Goal: Transaction & Acquisition: Subscribe to service/newsletter

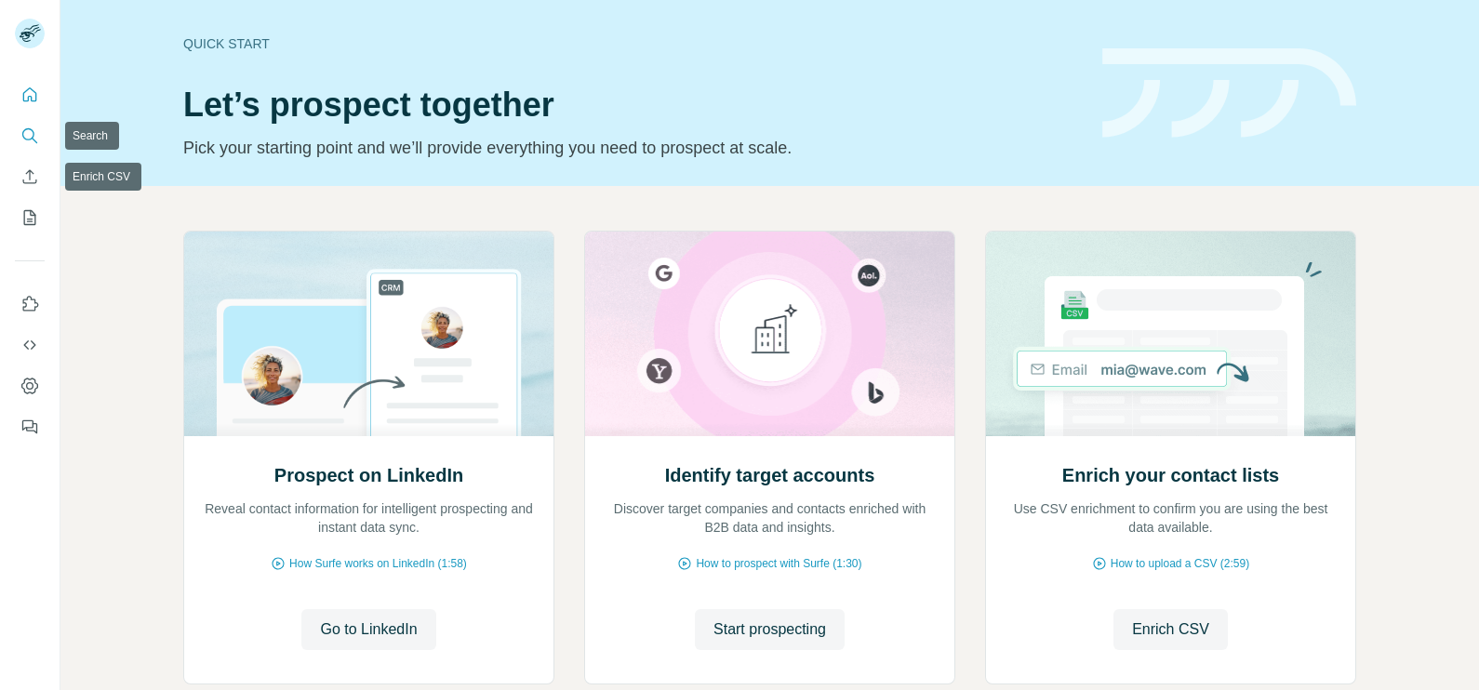
click at [29, 121] on button "Search" at bounding box center [30, 135] width 30 height 33
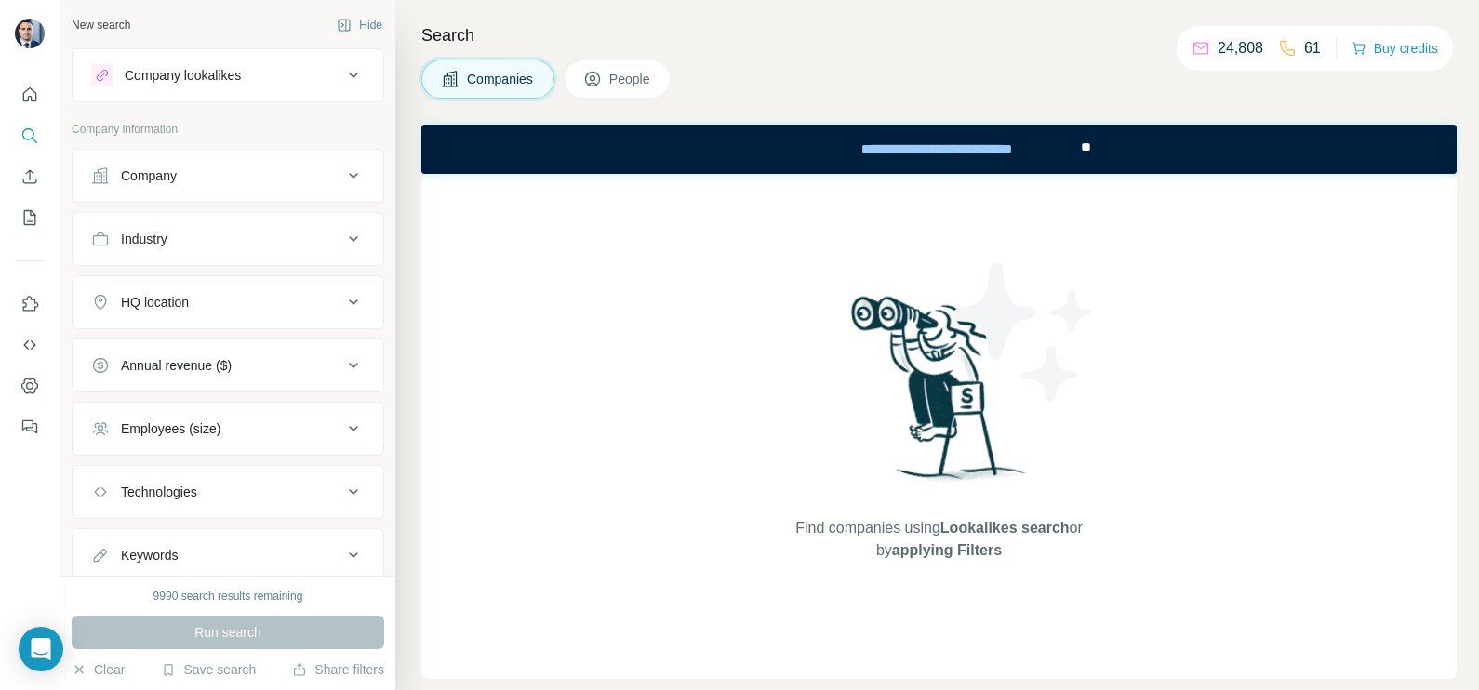
click at [273, 181] on div "Company" at bounding box center [216, 175] width 251 height 19
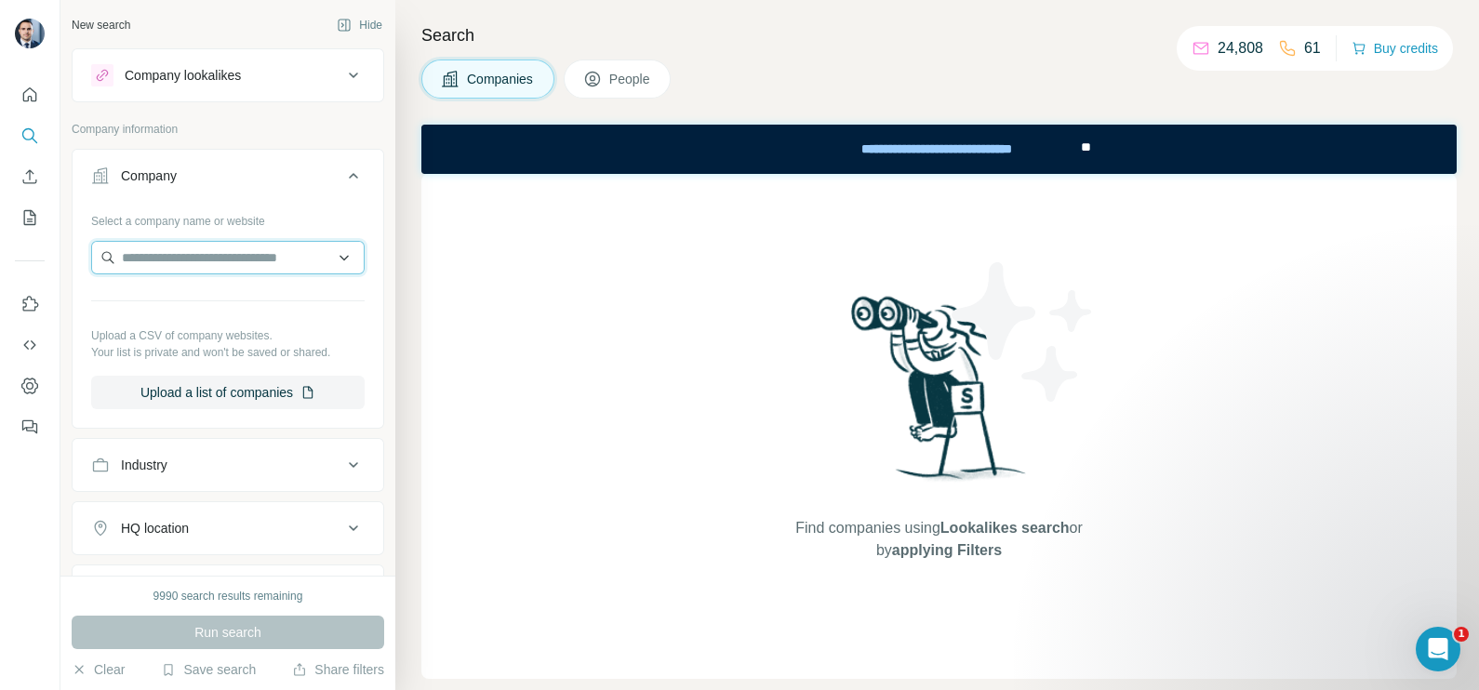
click at [195, 246] on input "text" at bounding box center [227, 257] width 273 height 33
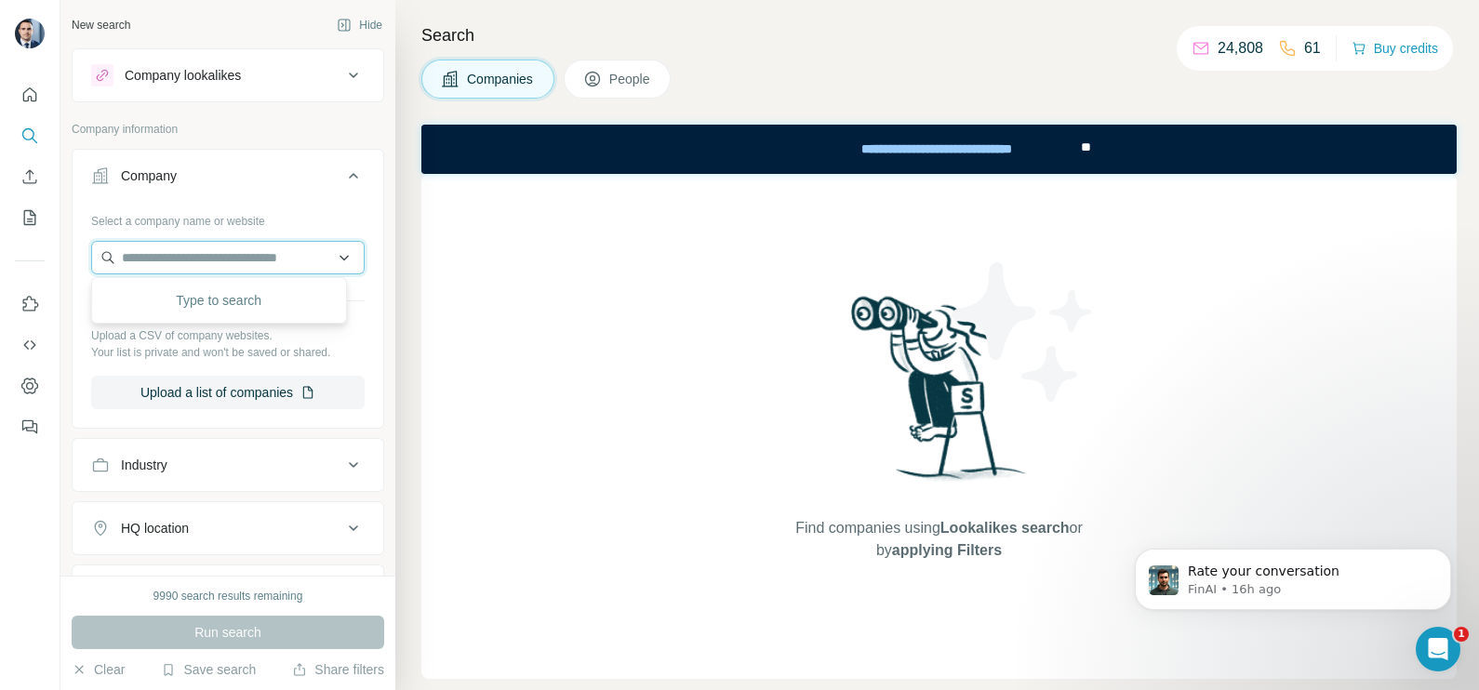
paste input "**********"
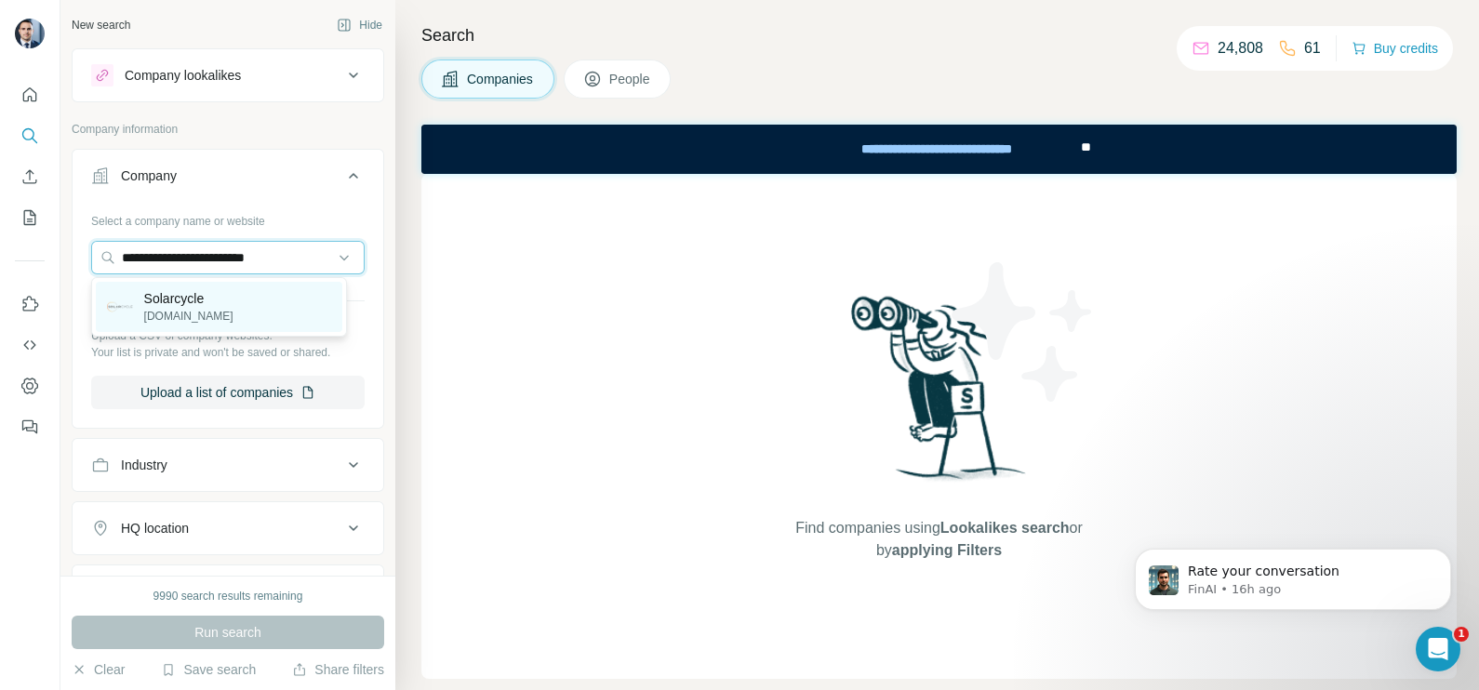
type input "**********"
click at [203, 308] on p "solarcycle.us" at bounding box center [188, 316] width 89 height 17
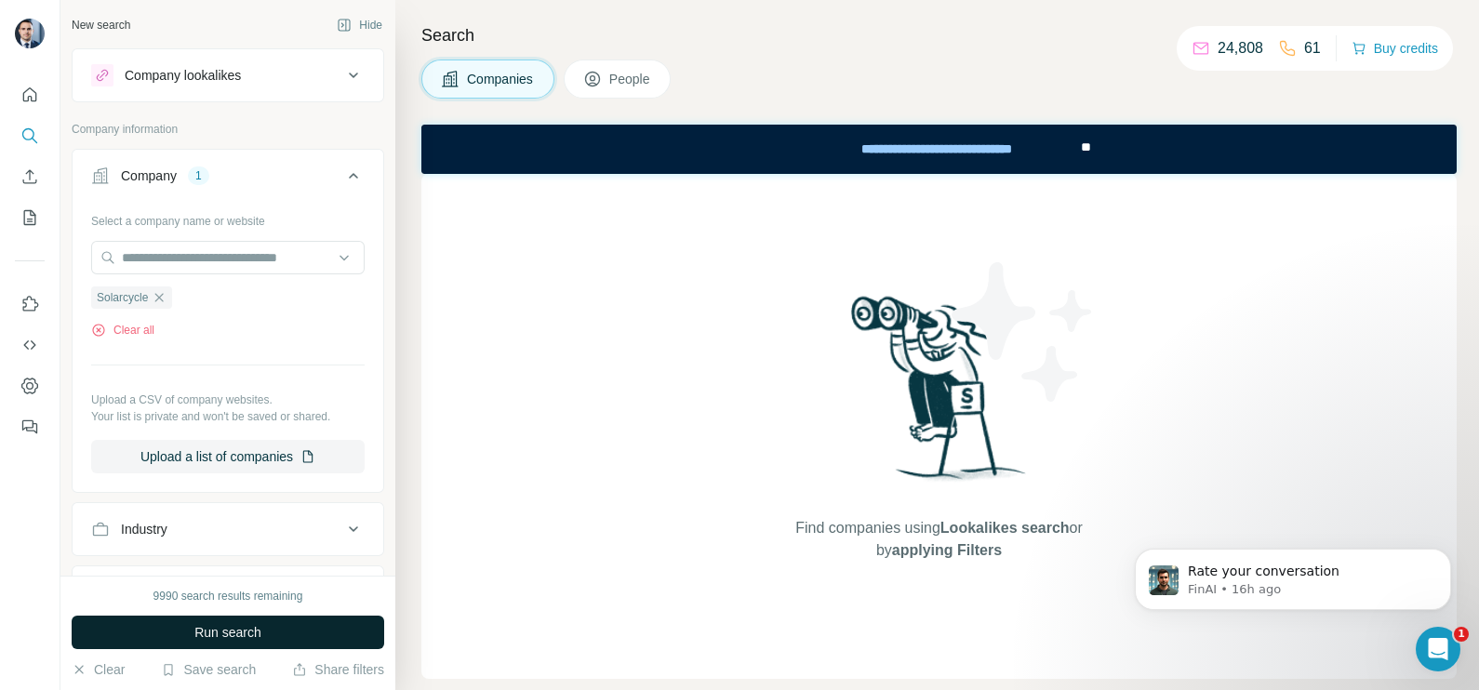
click at [248, 630] on span "Run search" at bounding box center [227, 632] width 67 height 19
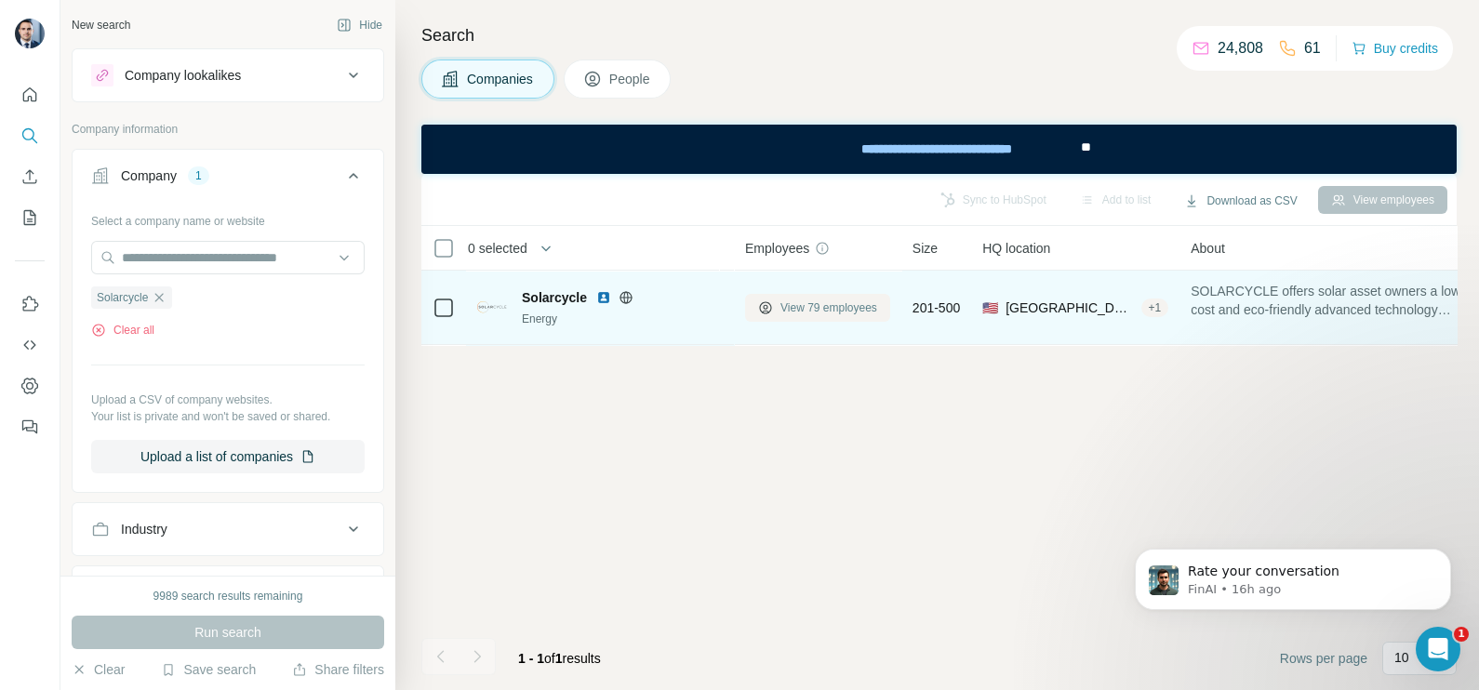
click at [819, 300] on span "View 79 employees" at bounding box center [828, 308] width 97 height 17
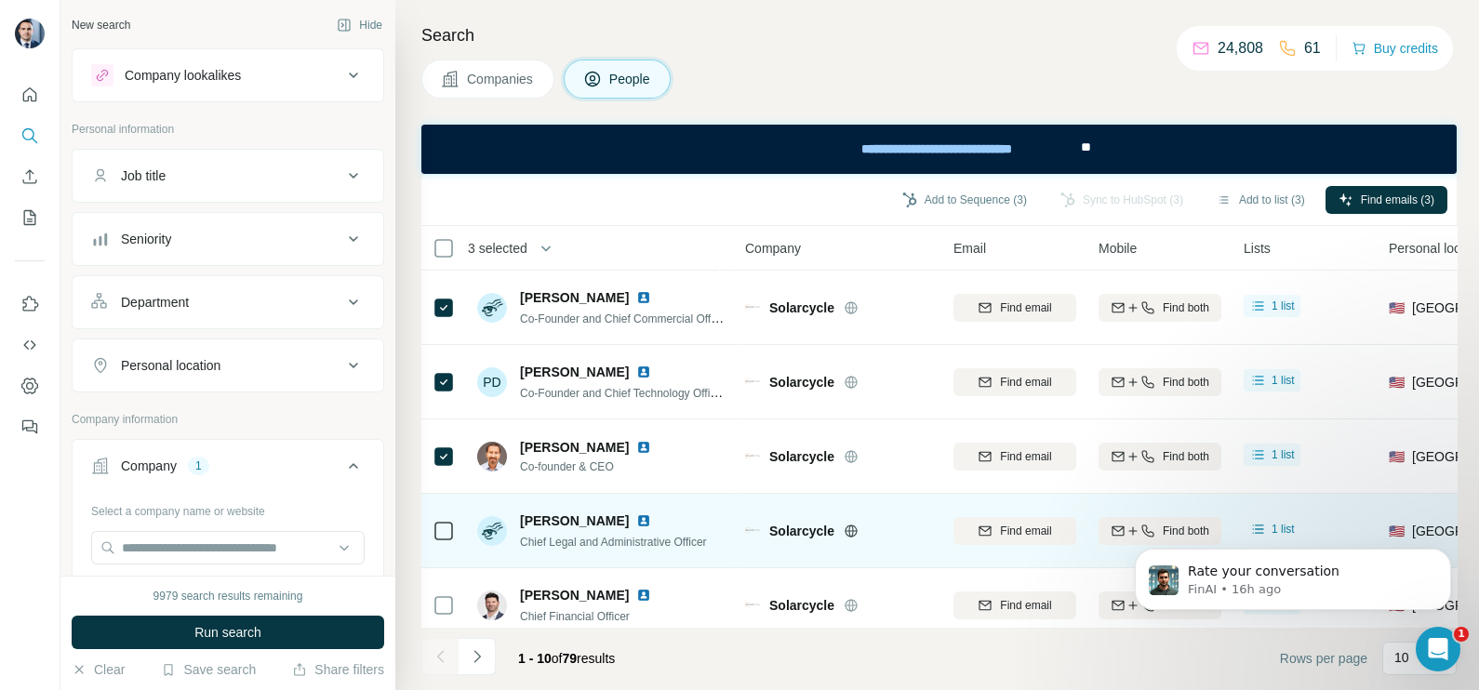
click at [459, 538] on td at bounding box center [443, 531] width 45 height 74
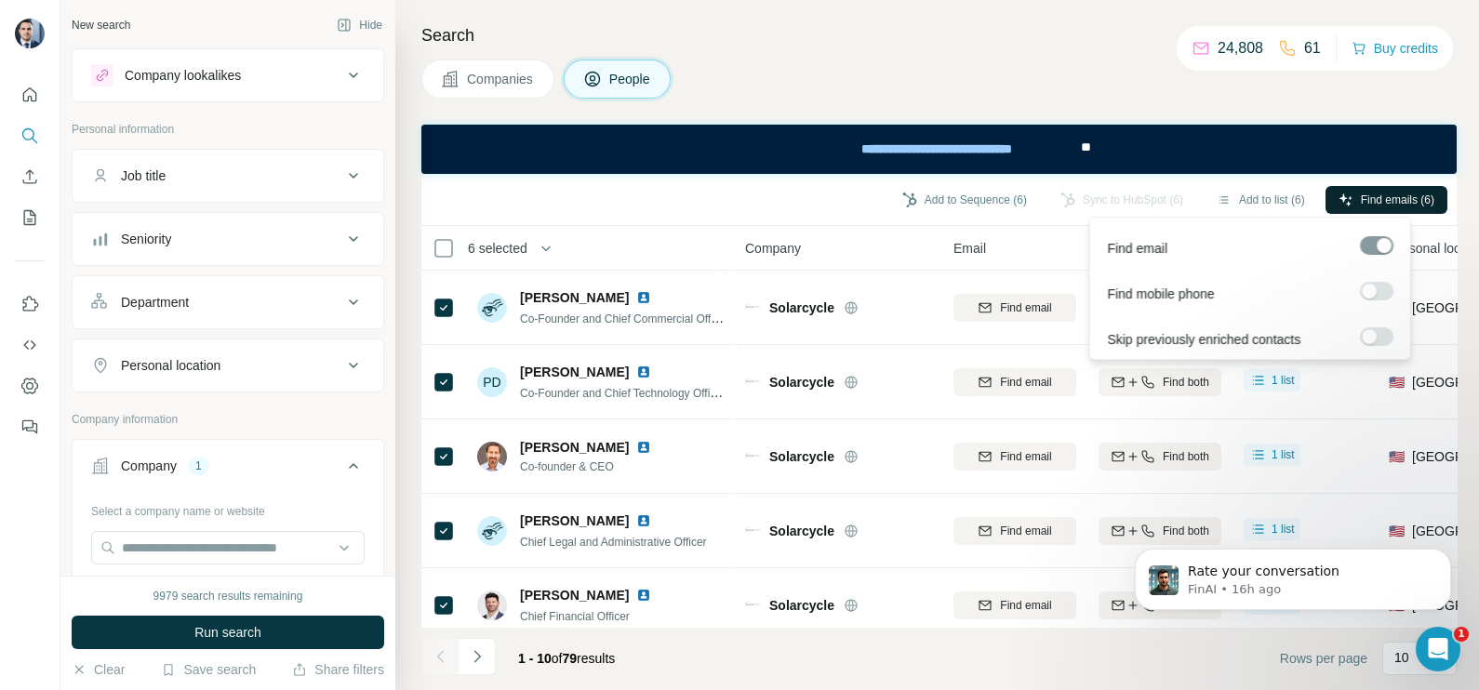
click at [1388, 195] on span "Find emails (6)" at bounding box center [1397, 200] width 73 height 17
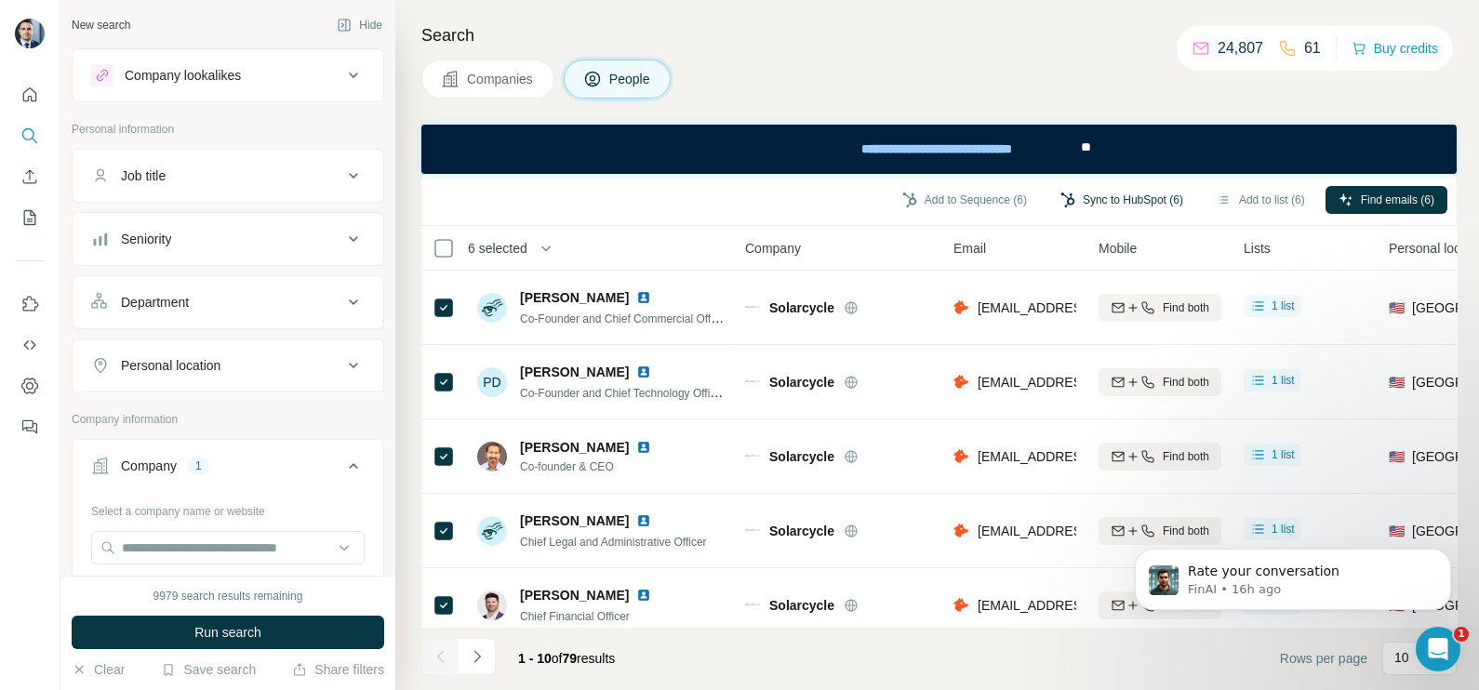
click at [1110, 196] on button "Sync to HubSpot (6)" at bounding box center [1121, 200] width 149 height 28
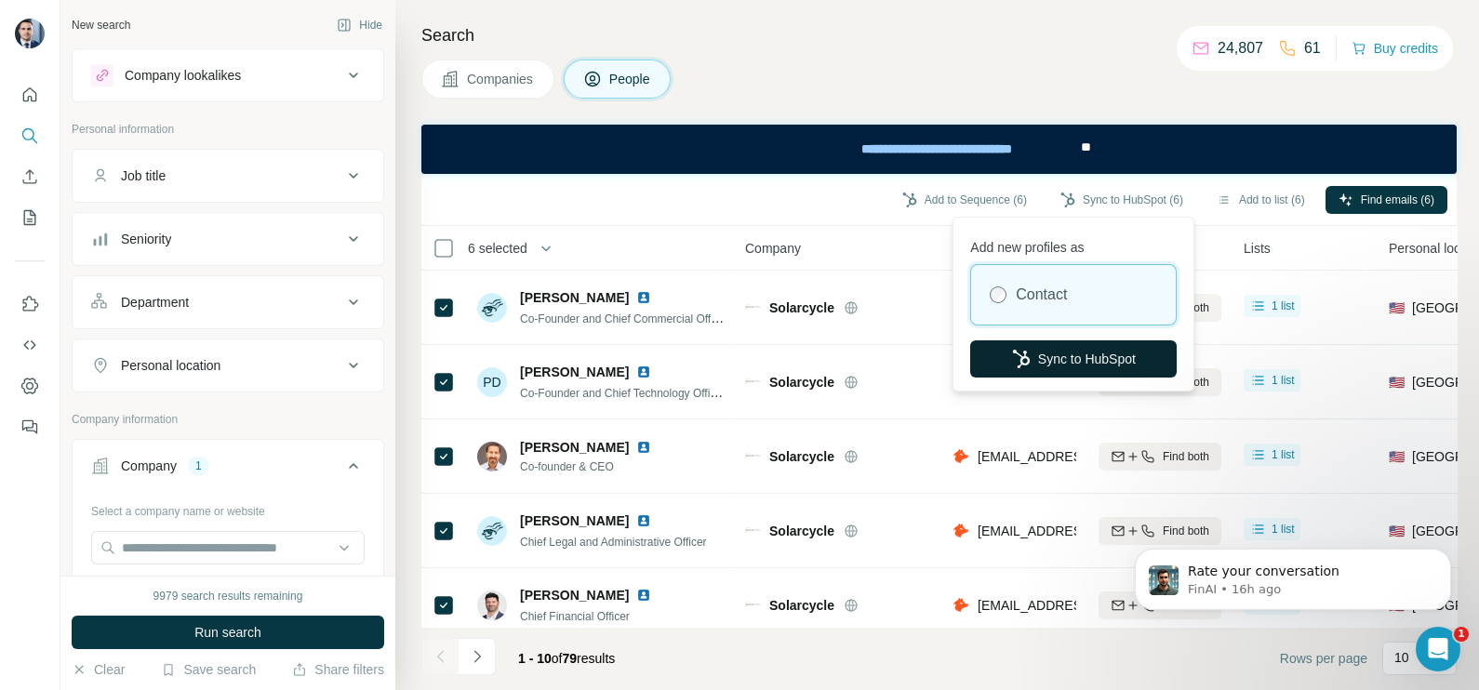
click at [1098, 345] on button "Sync to HubSpot" at bounding box center [1073, 358] width 206 height 37
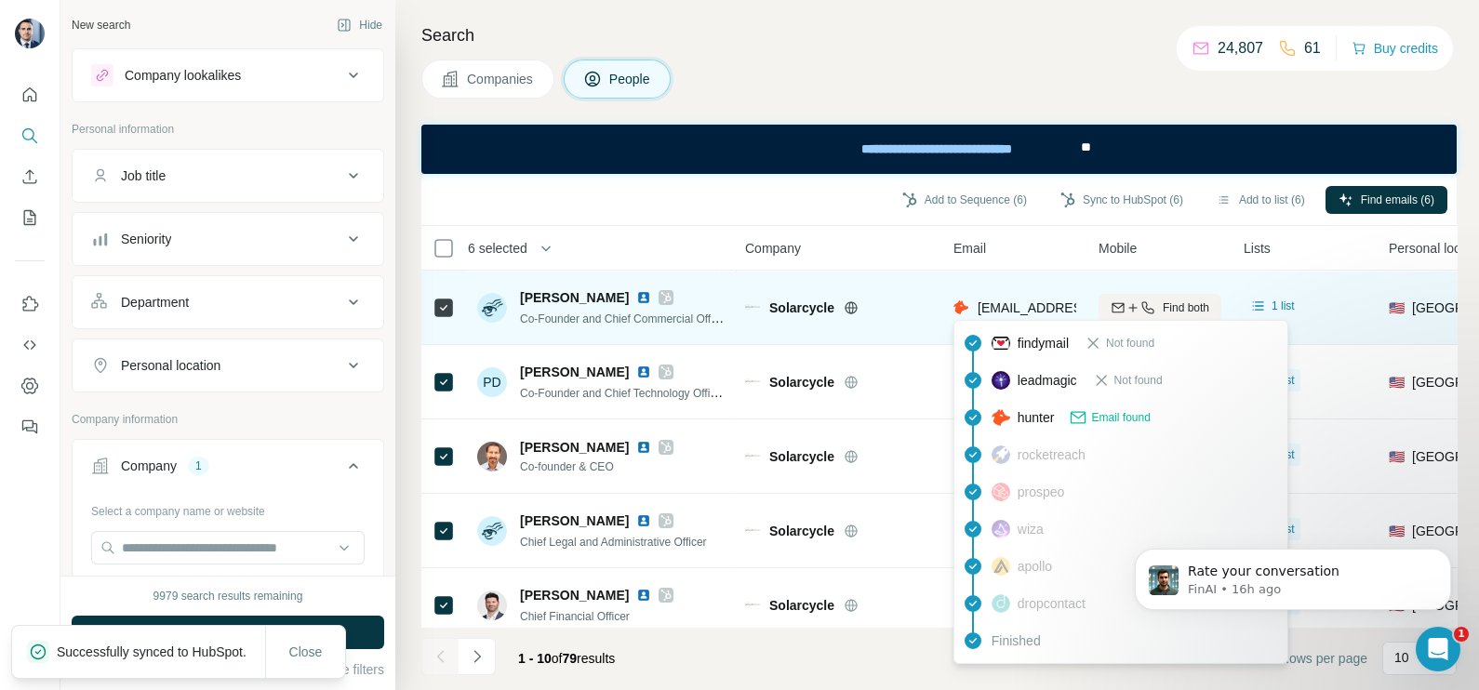
click at [1018, 306] on span "jsimons@solarcycle.us" at bounding box center [1088, 307] width 220 height 15
copy tr "jsimons@solarcycle.us"
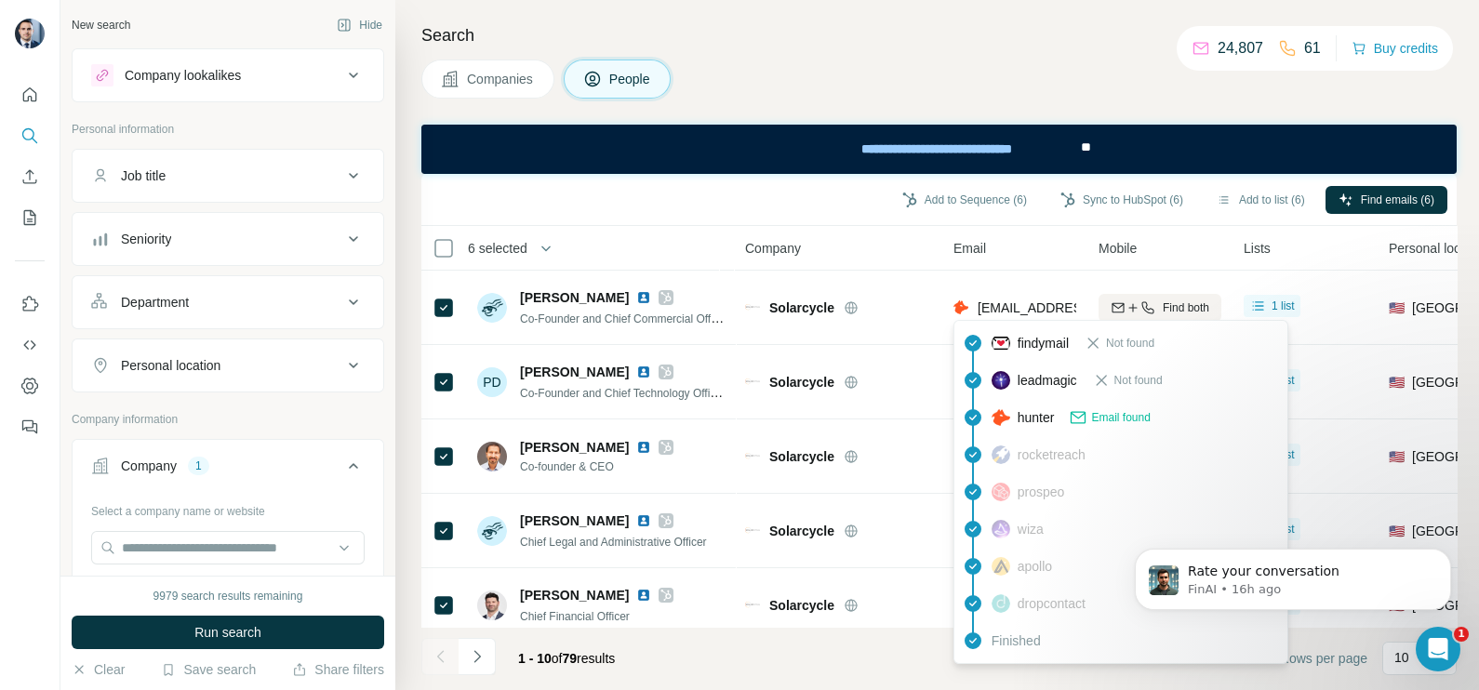
click at [902, 261] on th "Company" at bounding box center [838, 248] width 208 height 45
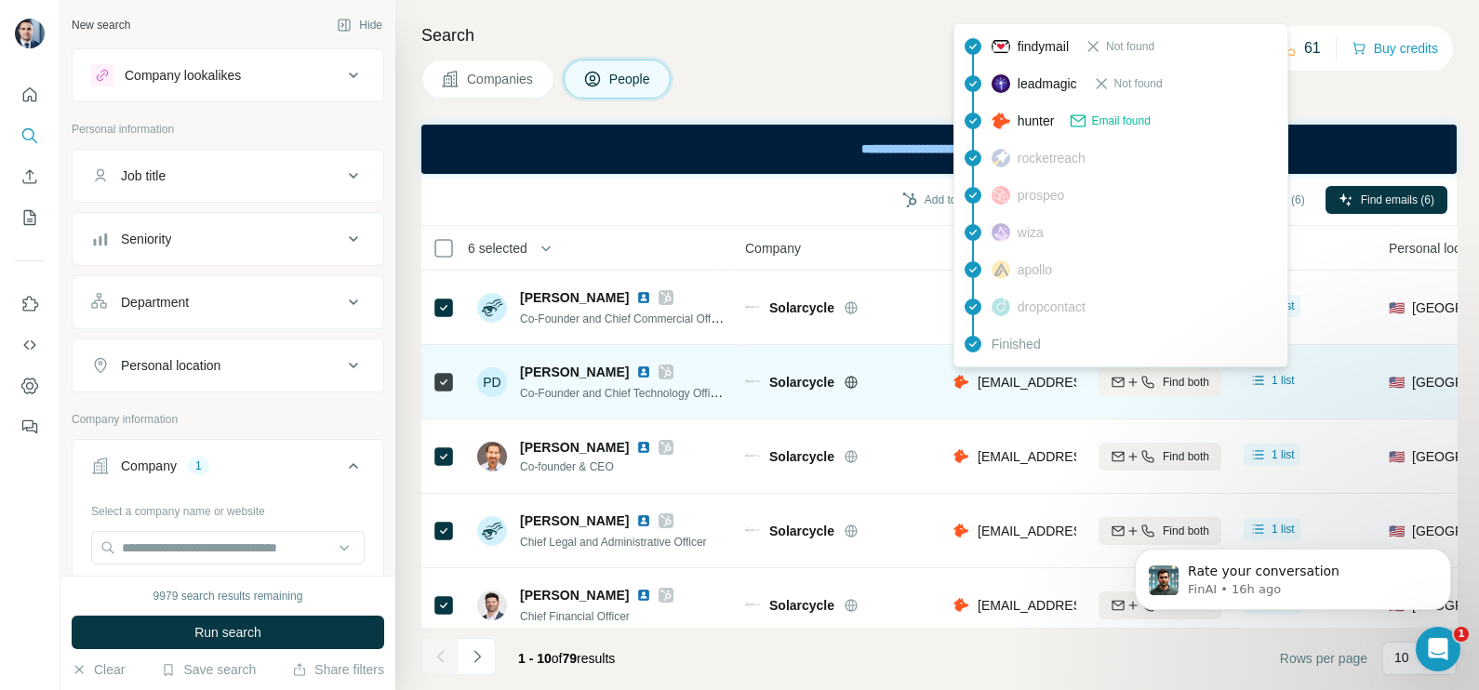
click at [1033, 385] on span "pdias@solarcycle.us" at bounding box center [1088, 382] width 220 height 15
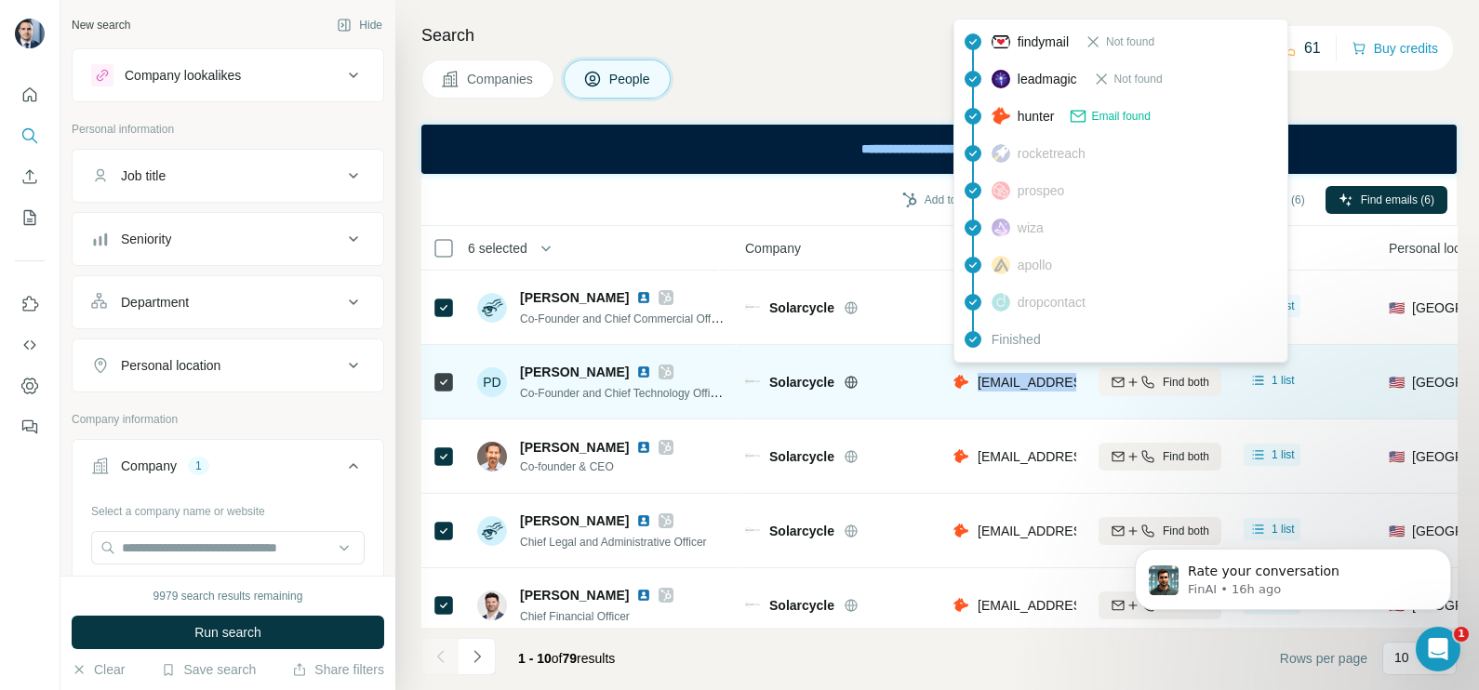
click at [1033, 385] on span "pdias@solarcycle.us" at bounding box center [1088, 382] width 220 height 15
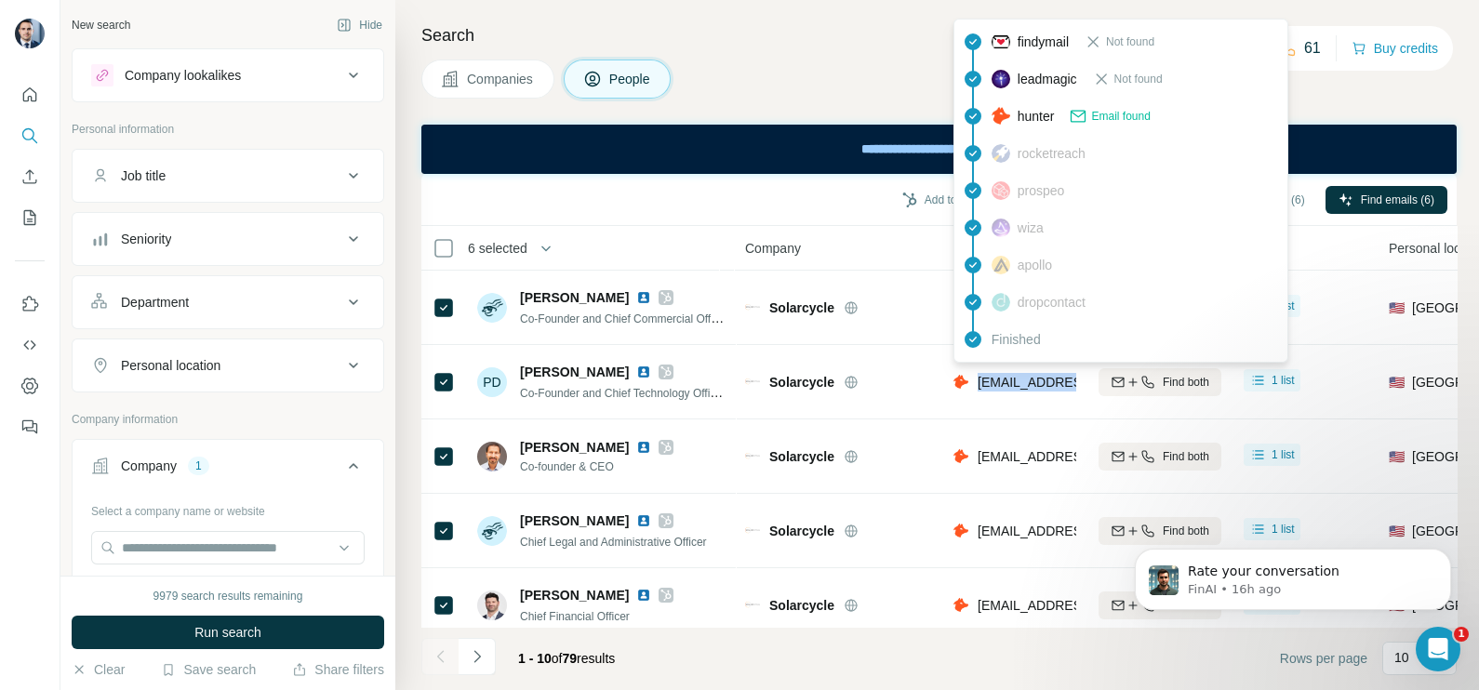
copy tr "pdias@solarcycle.us"
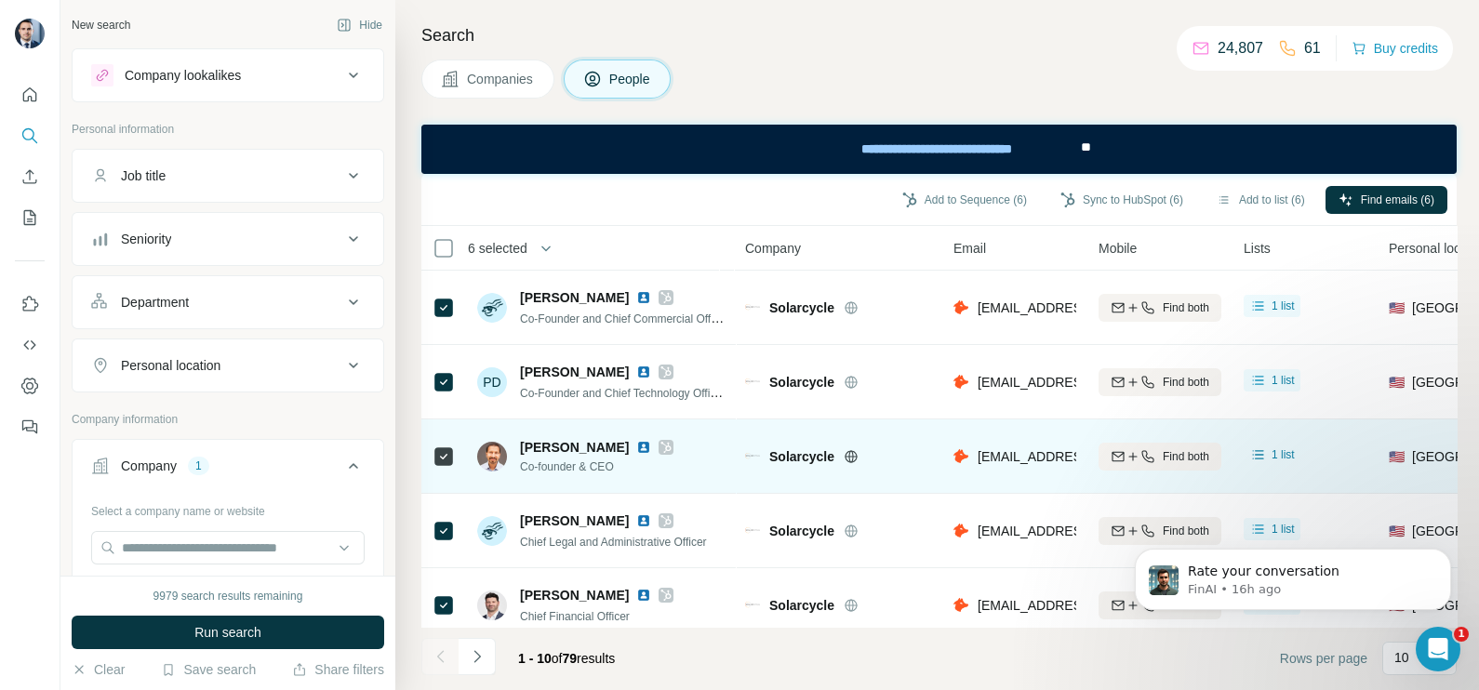
click at [1006, 437] on div "ssharma@solarcycle.us" at bounding box center [1014, 456] width 123 height 51
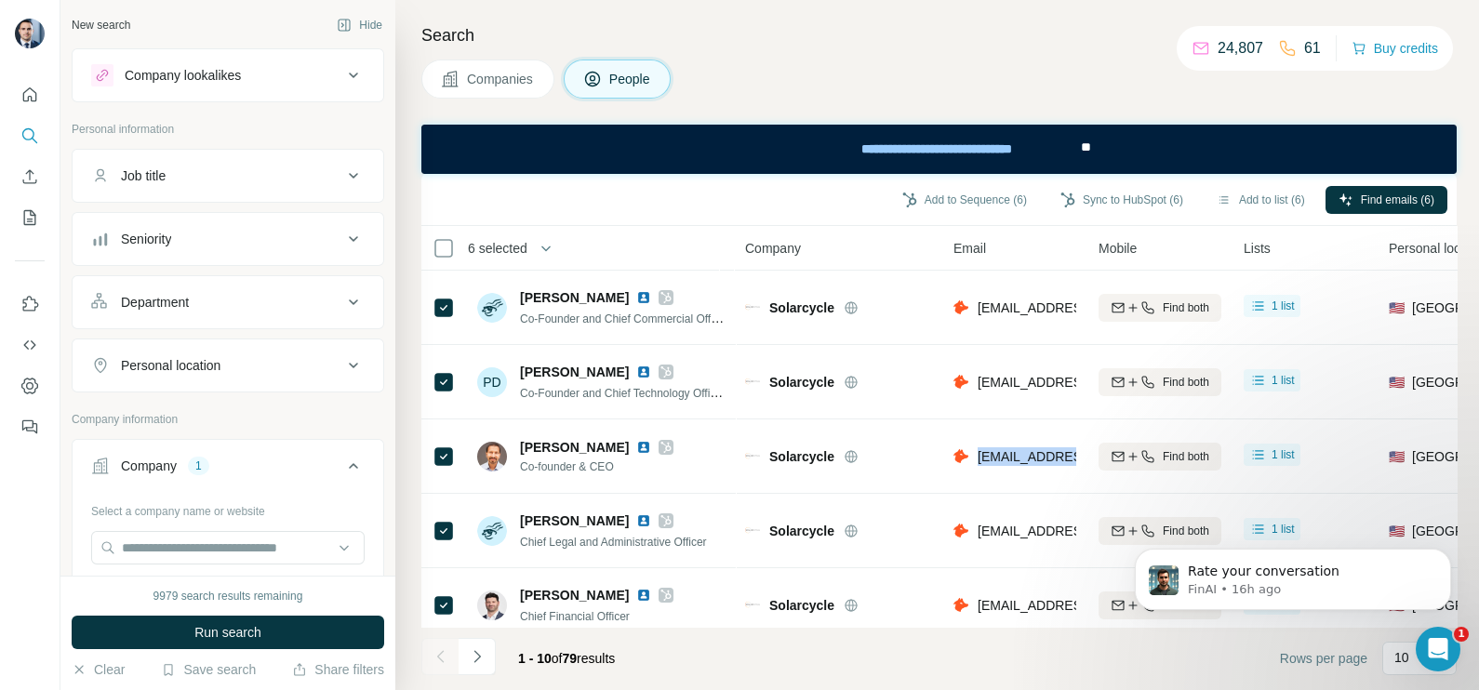
copy tr "ssharma@solarcycle.us"
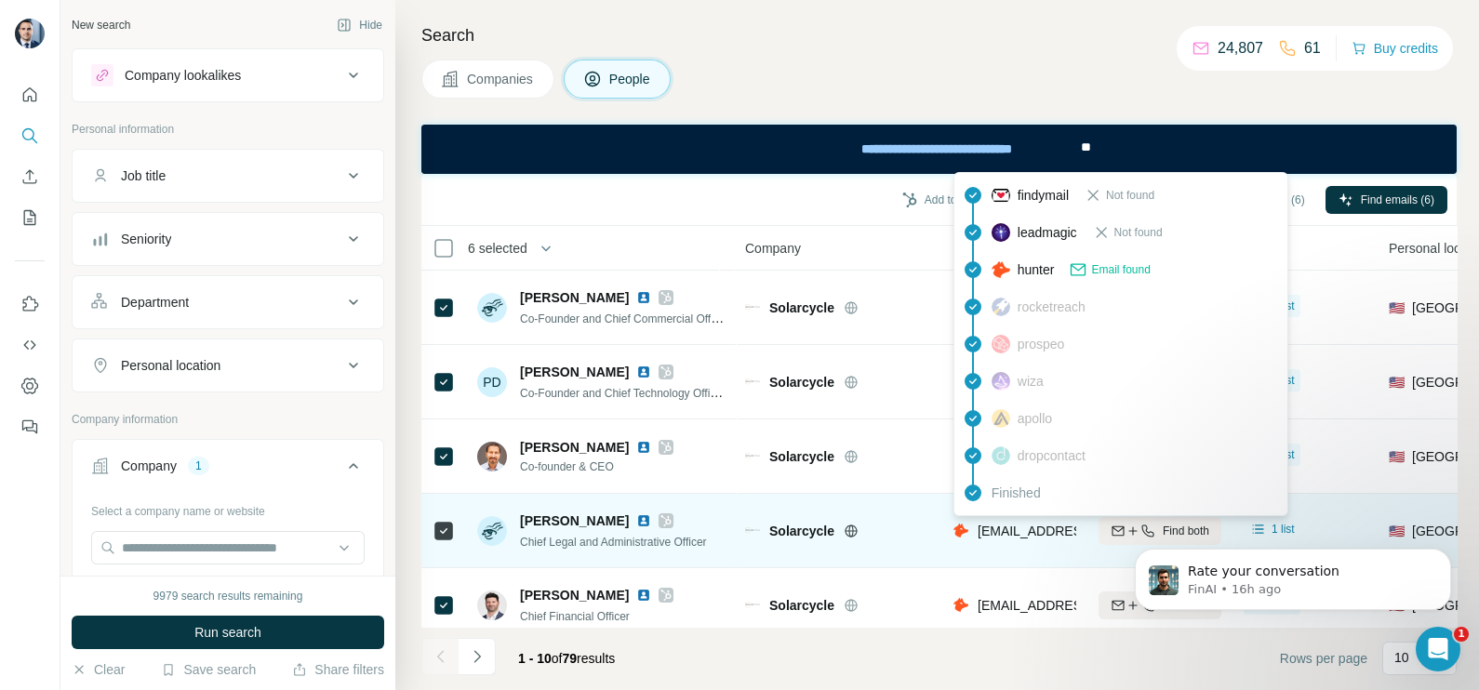
click at [1027, 522] on div "bbuckley@solarcycle.us" at bounding box center [1088, 531] width 220 height 19
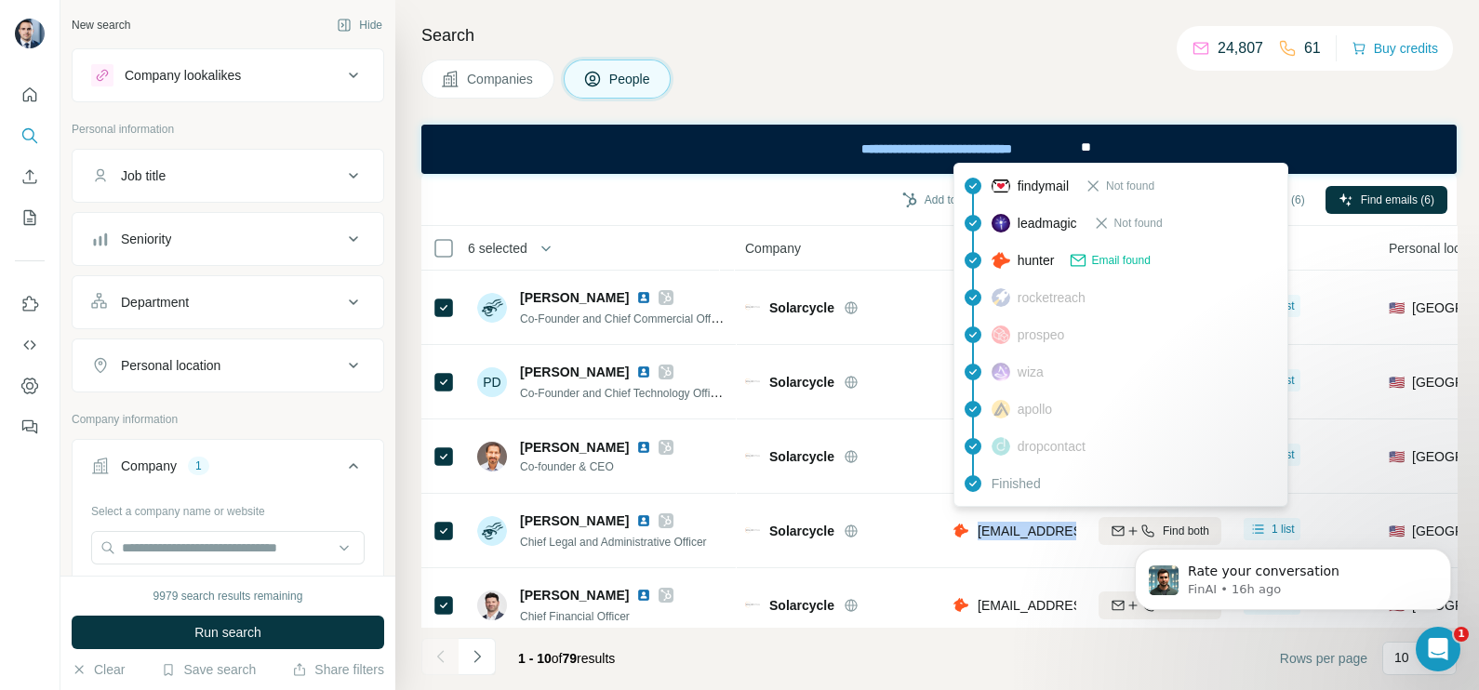
copy tr "bbuckley@solarcycle.us"
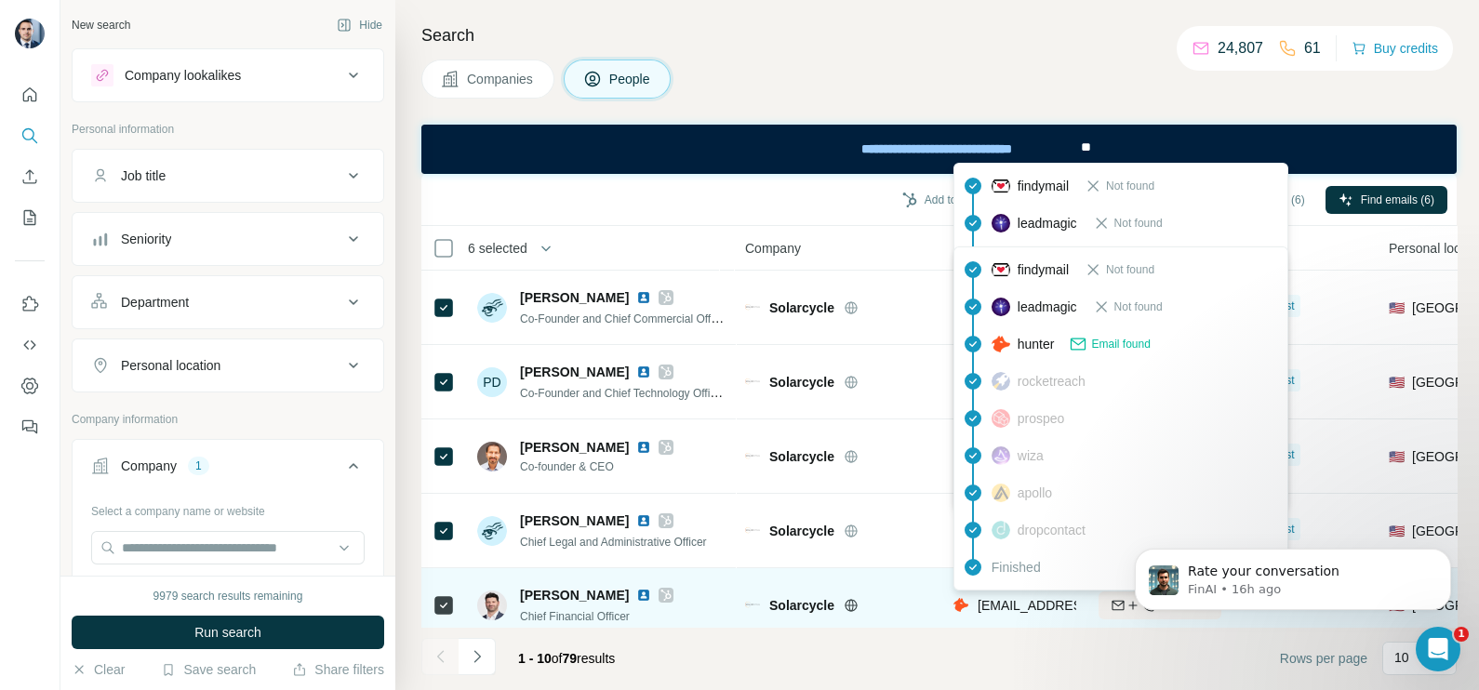
click at [1015, 608] on span "cmueller@solarcycle.us" at bounding box center [1088, 605] width 220 height 15
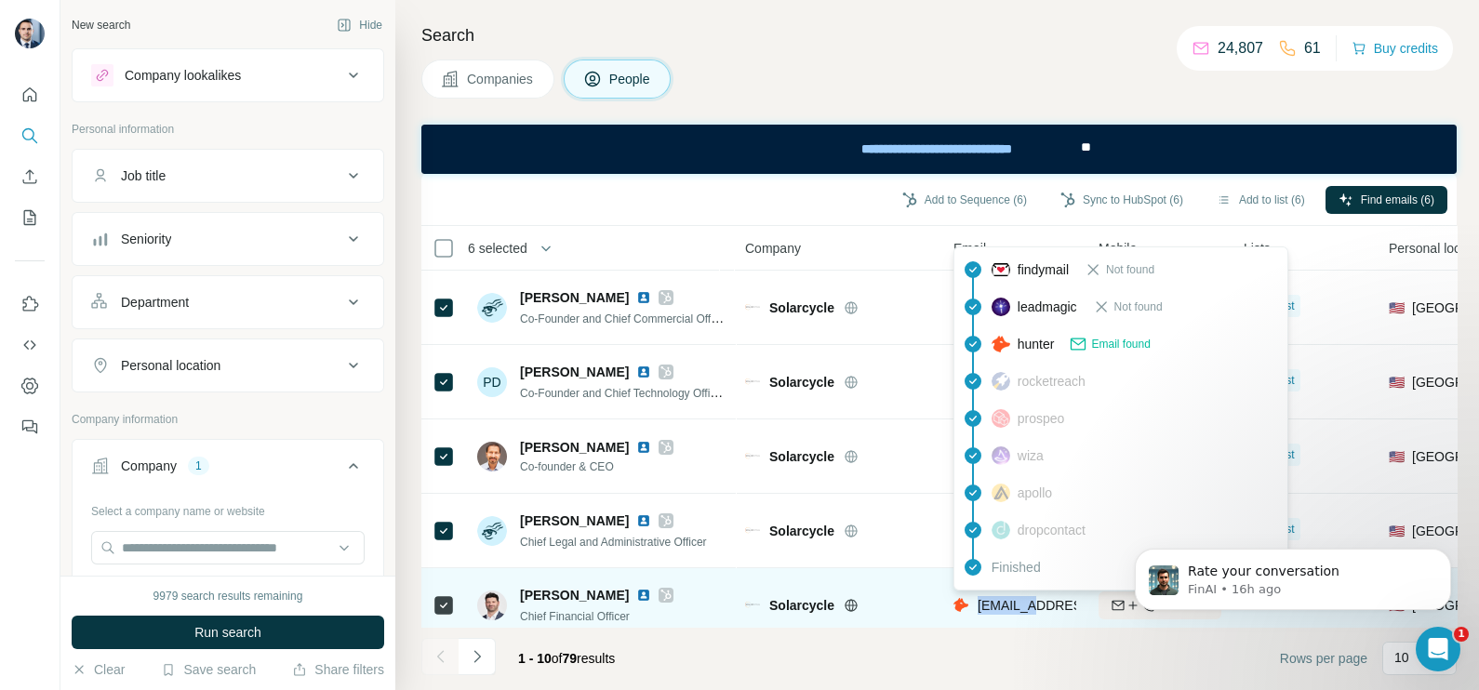
click at [1015, 608] on span "cmueller@solarcycle.us" at bounding box center [1088, 605] width 220 height 15
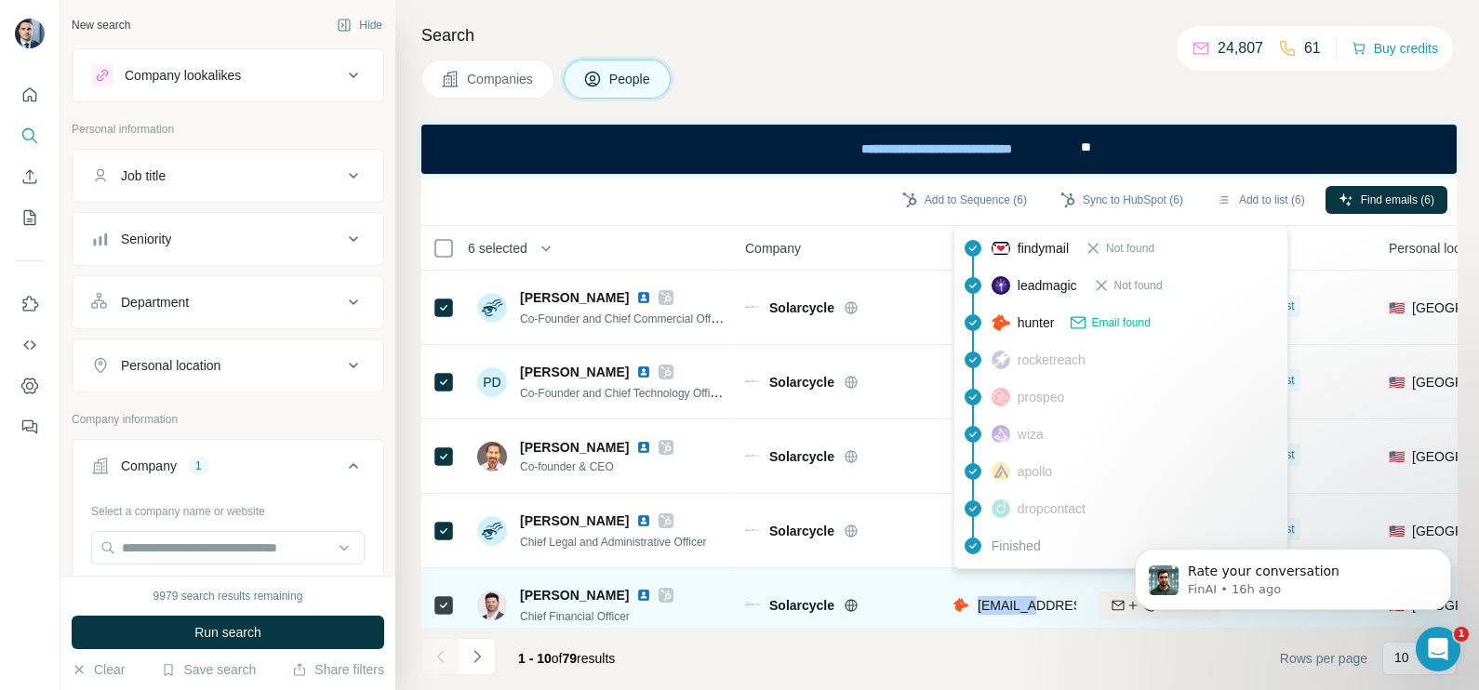
click at [0, 0] on tbody "Jesse Simons Co-Founder and Chief Commercial Officer Solarcycle jsimons@solarcy…" at bounding box center [0, 0] width 0 height 0
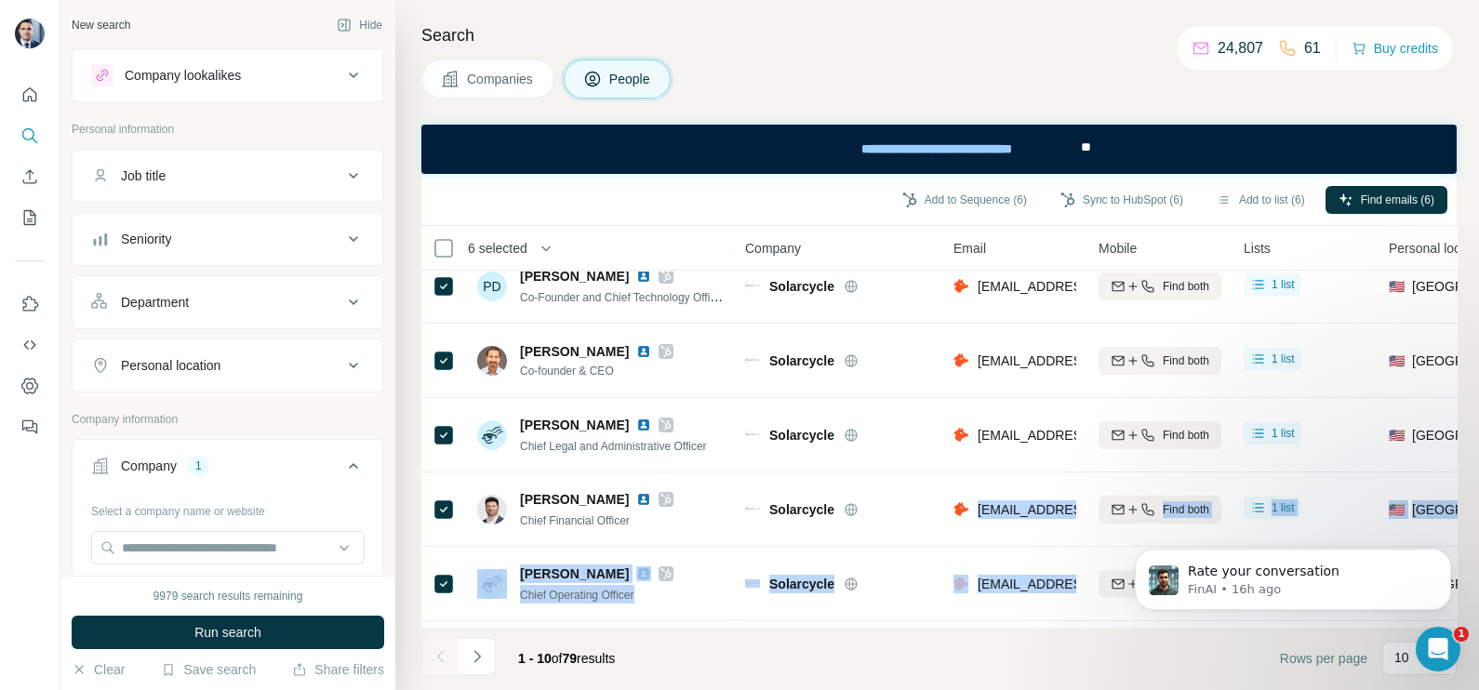
copy tbody "cmueller@solarcycle.us Find both 1 list 🇺🇸 United States C-Level Management, Ac…"
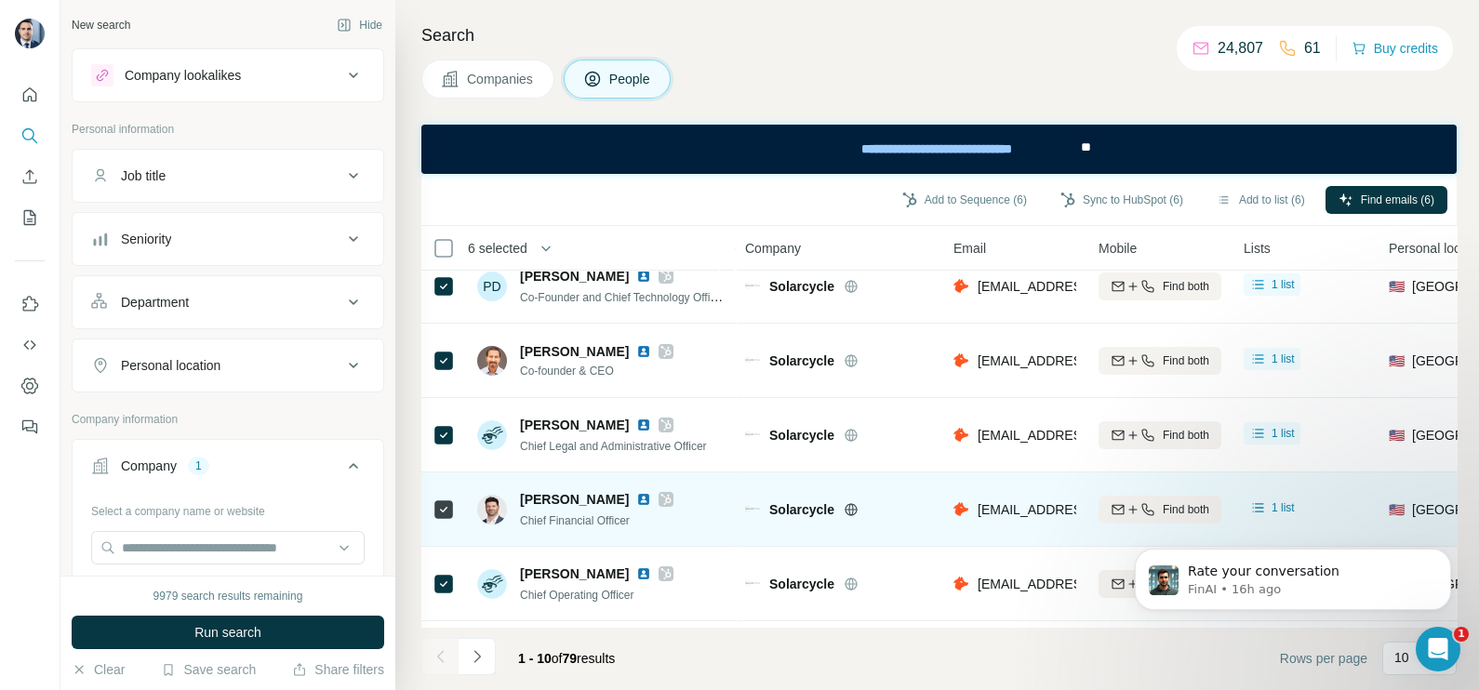
click at [926, 513] on div "Solarcycle" at bounding box center [850, 509] width 162 height 19
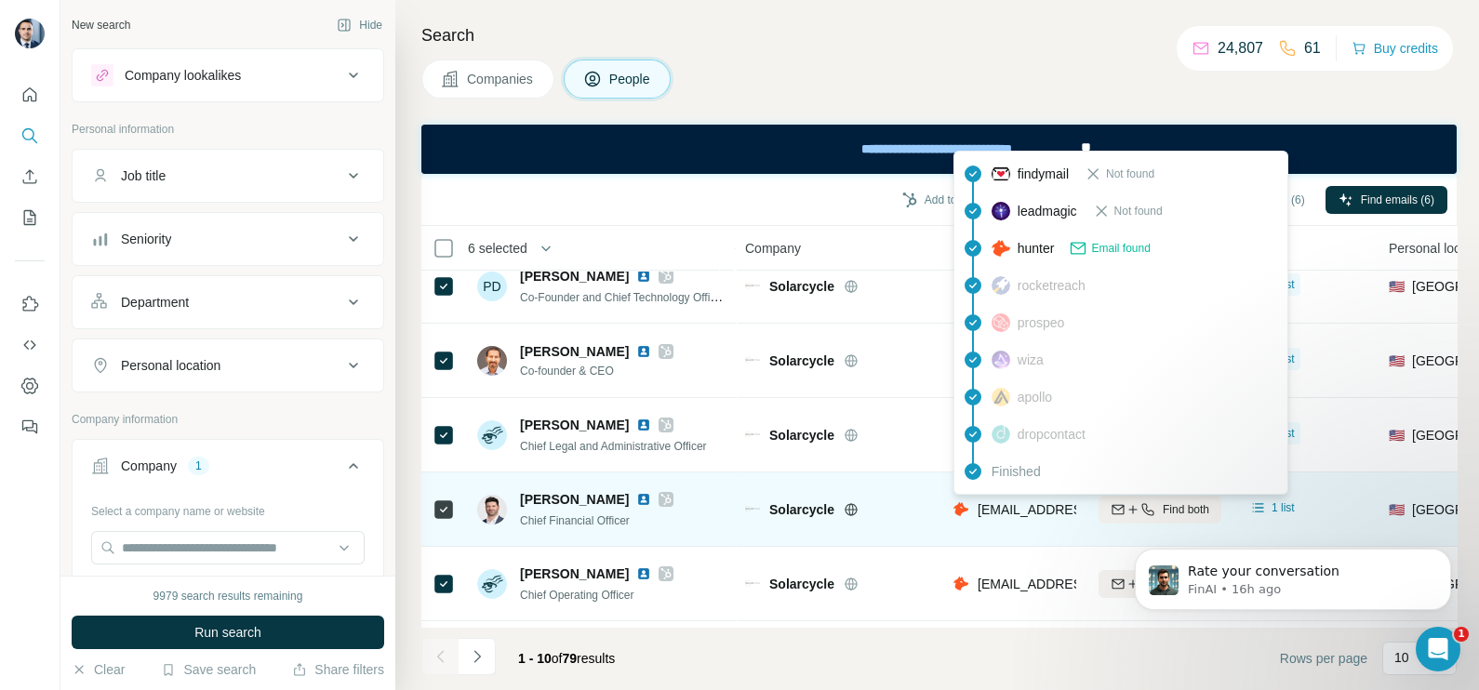
click at [1029, 513] on span "cmueller@solarcycle.us" at bounding box center [1088, 509] width 220 height 15
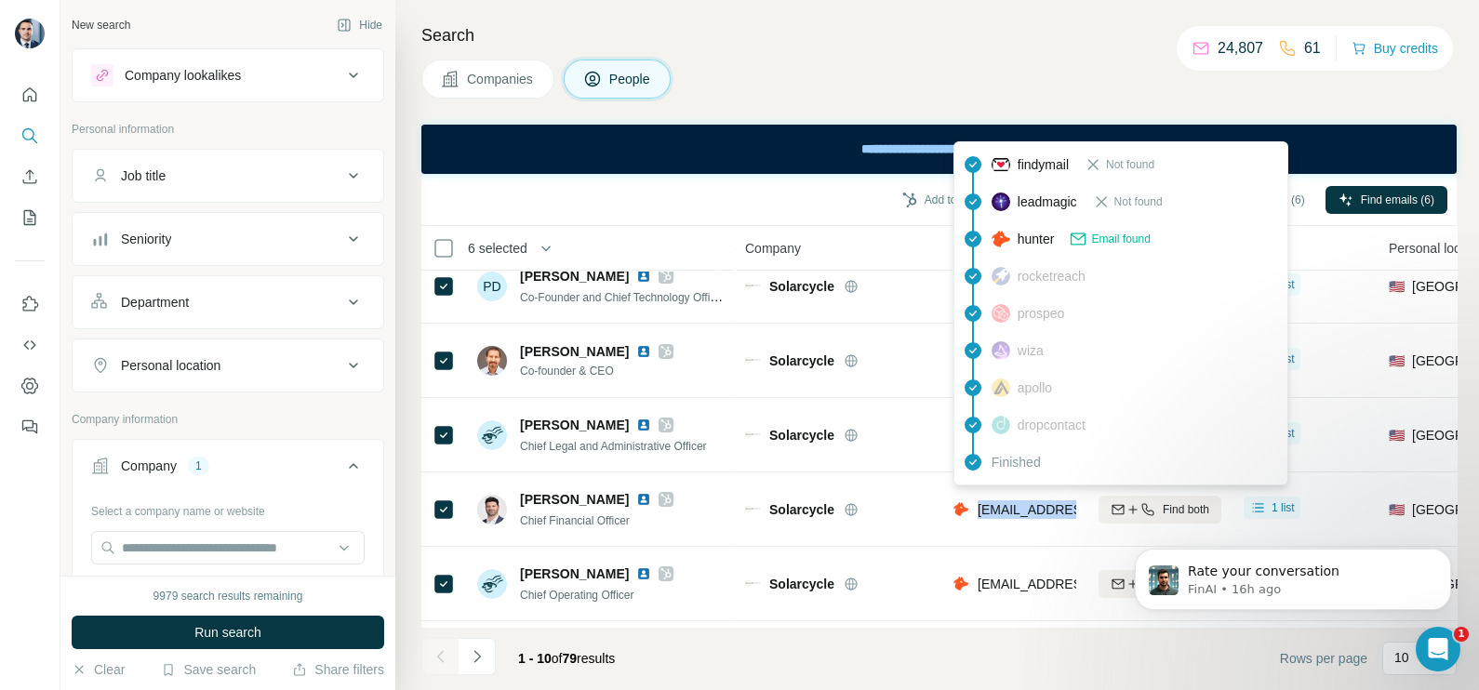
copy tr "cmueller@solarcycle.us"
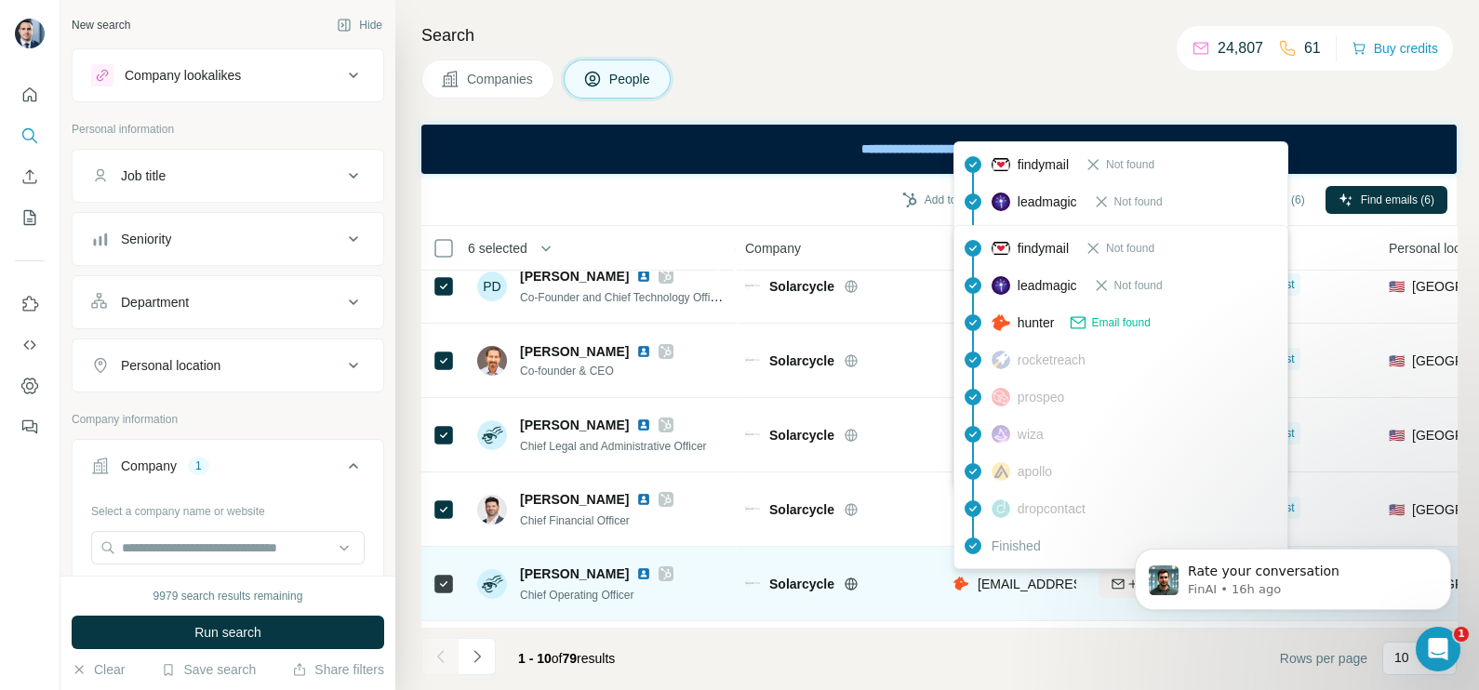
click at [1019, 581] on span "rvinje@solarcycle.us" at bounding box center [1088, 584] width 220 height 15
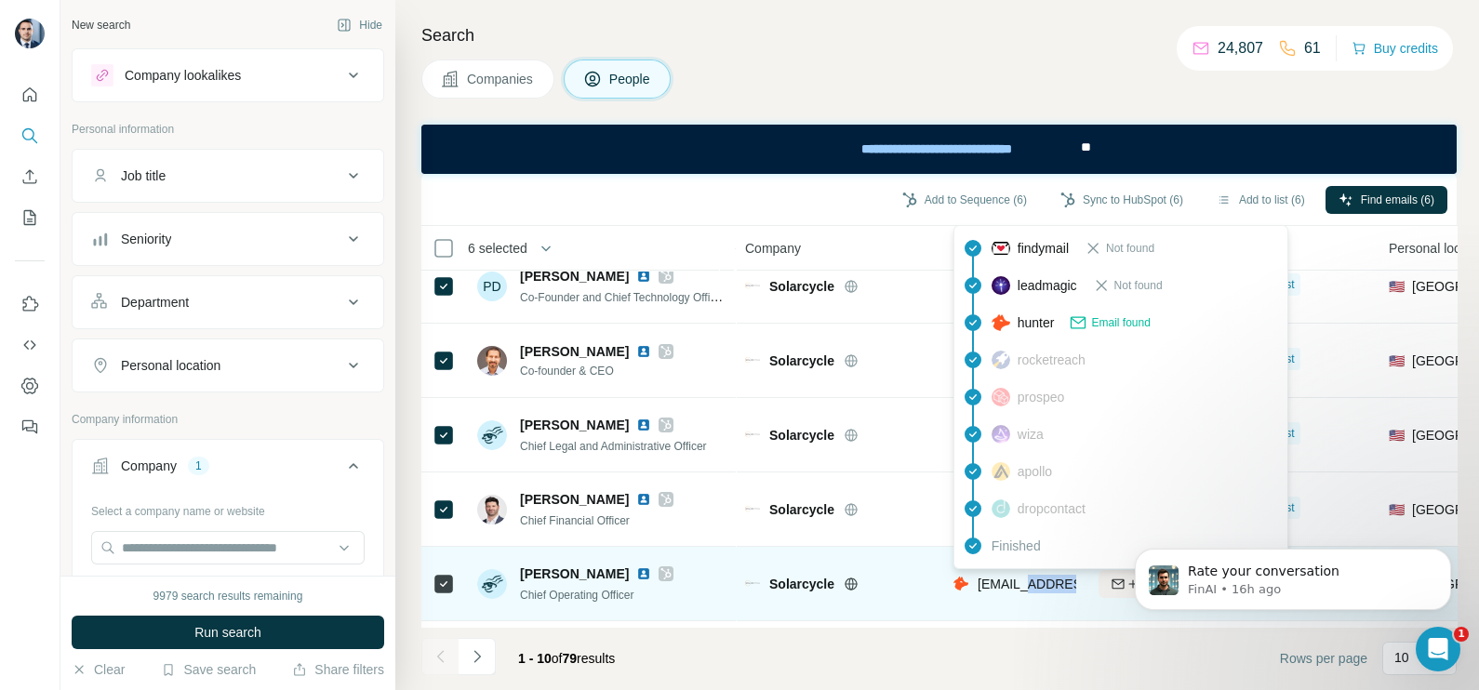
click at [1019, 581] on span "rvinje@solarcycle.us" at bounding box center [1088, 584] width 220 height 15
copy tr "rvinje@solarcycle.us"
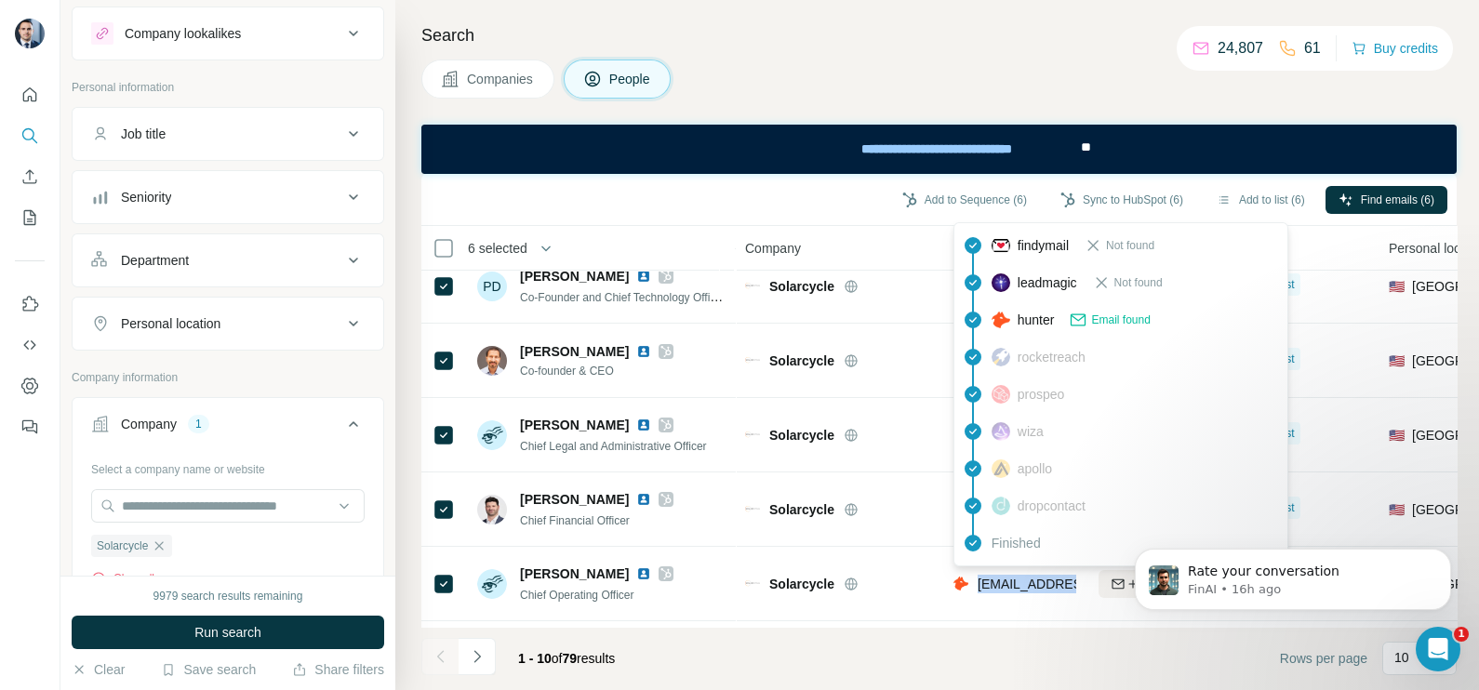
scroll to position [232, 0]
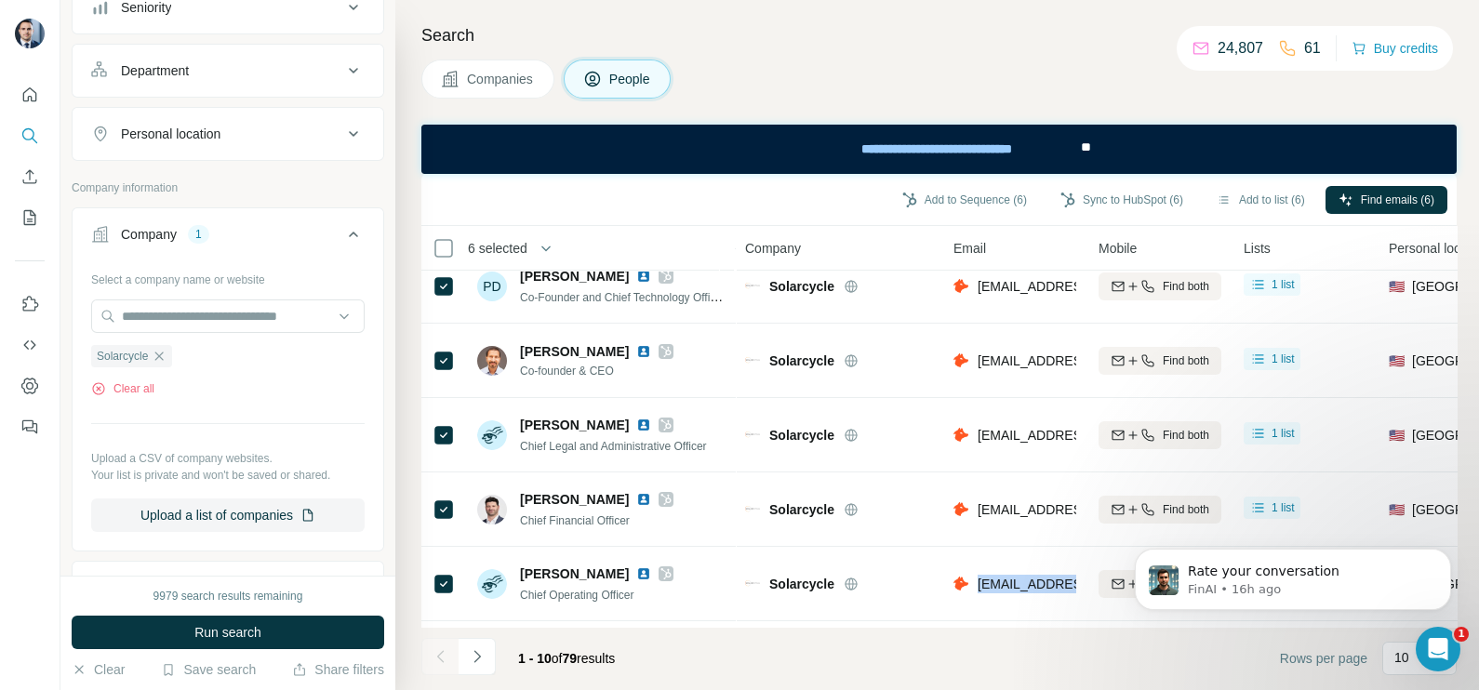
click at [461, 68] on button "Companies" at bounding box center [487, 79] width 133 height 39
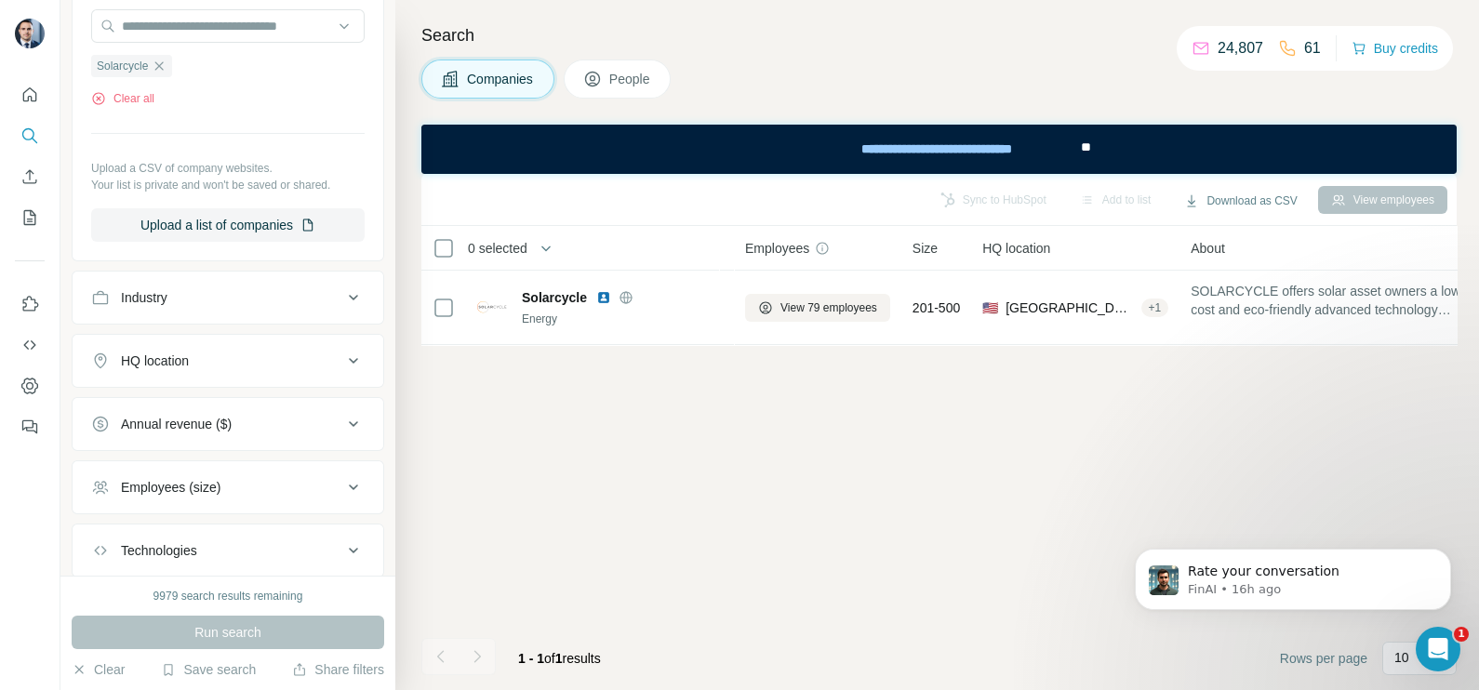
scroll to position [0, 0]
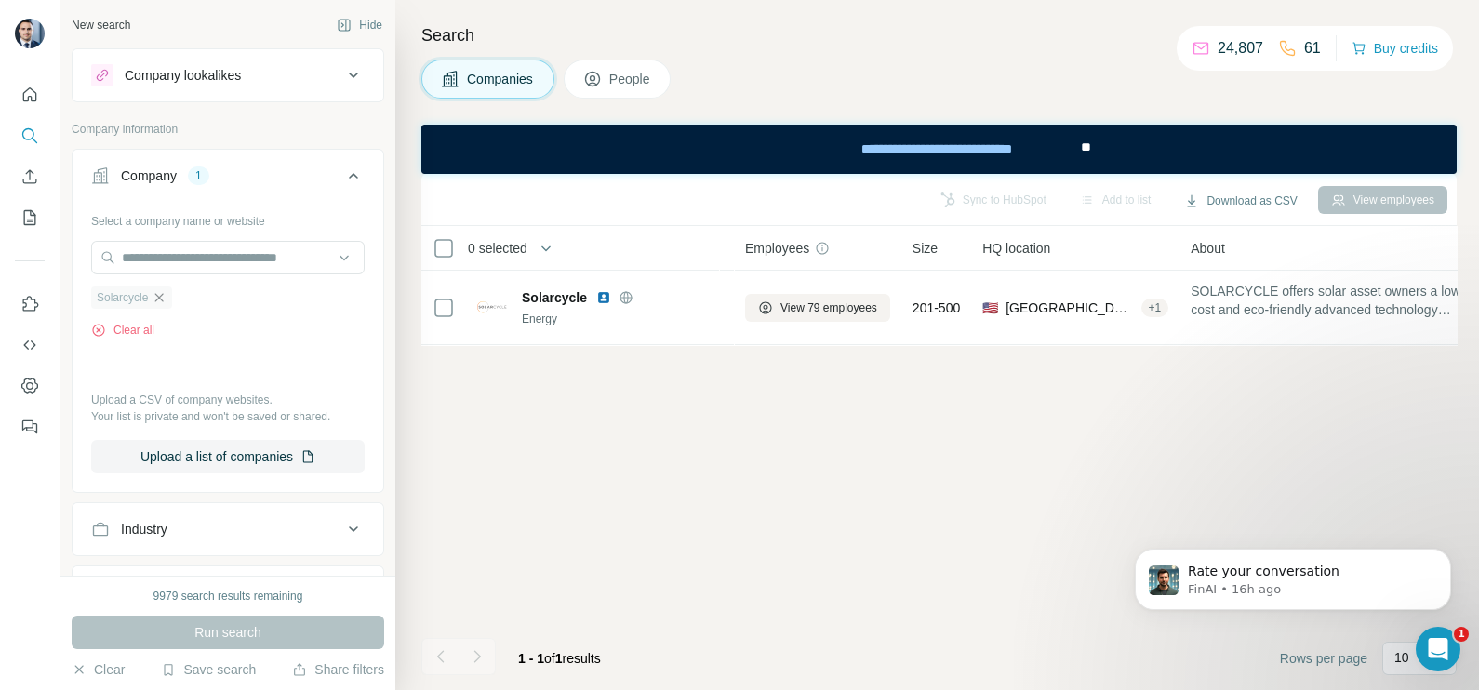
click at [161, 299] on icon "button" at bounding box center [159, 297] width 15 height 15
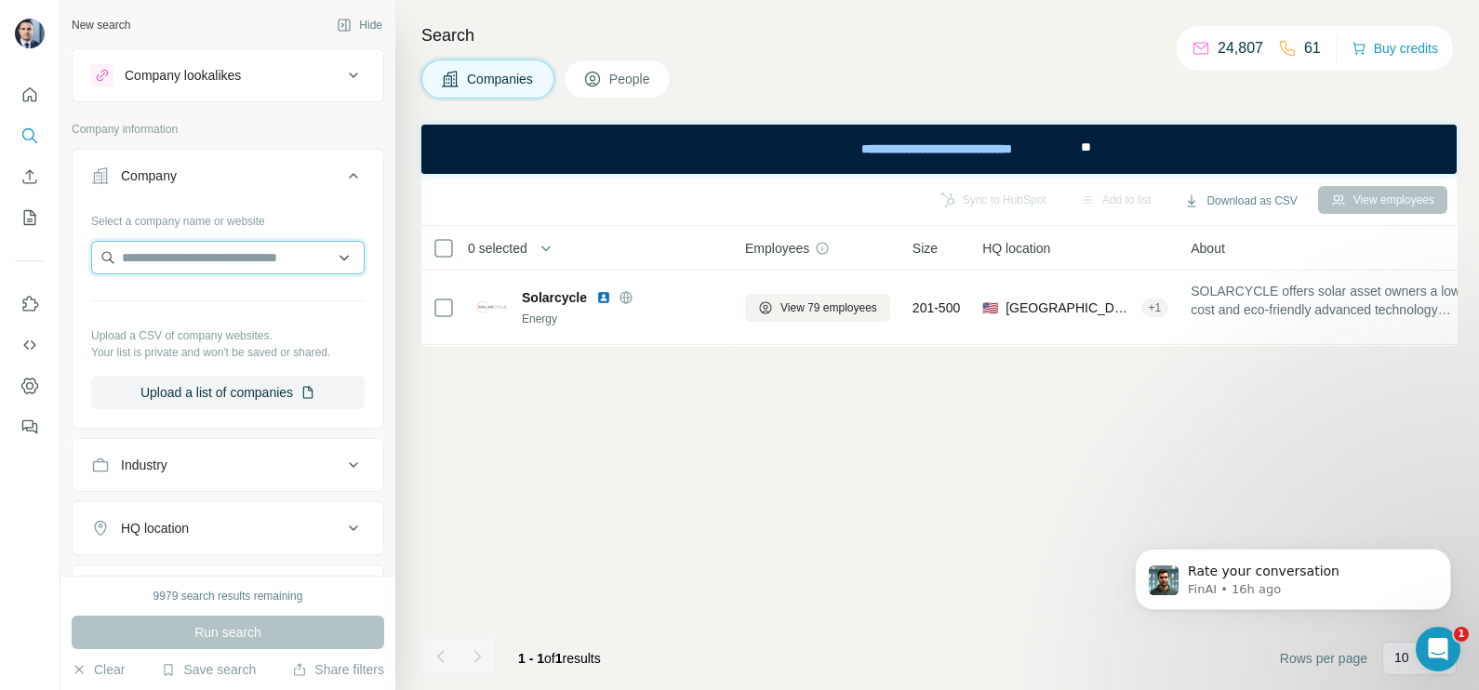
click at [156, 265] on input "text" at bounding box center [227, 257] width 273 height 33
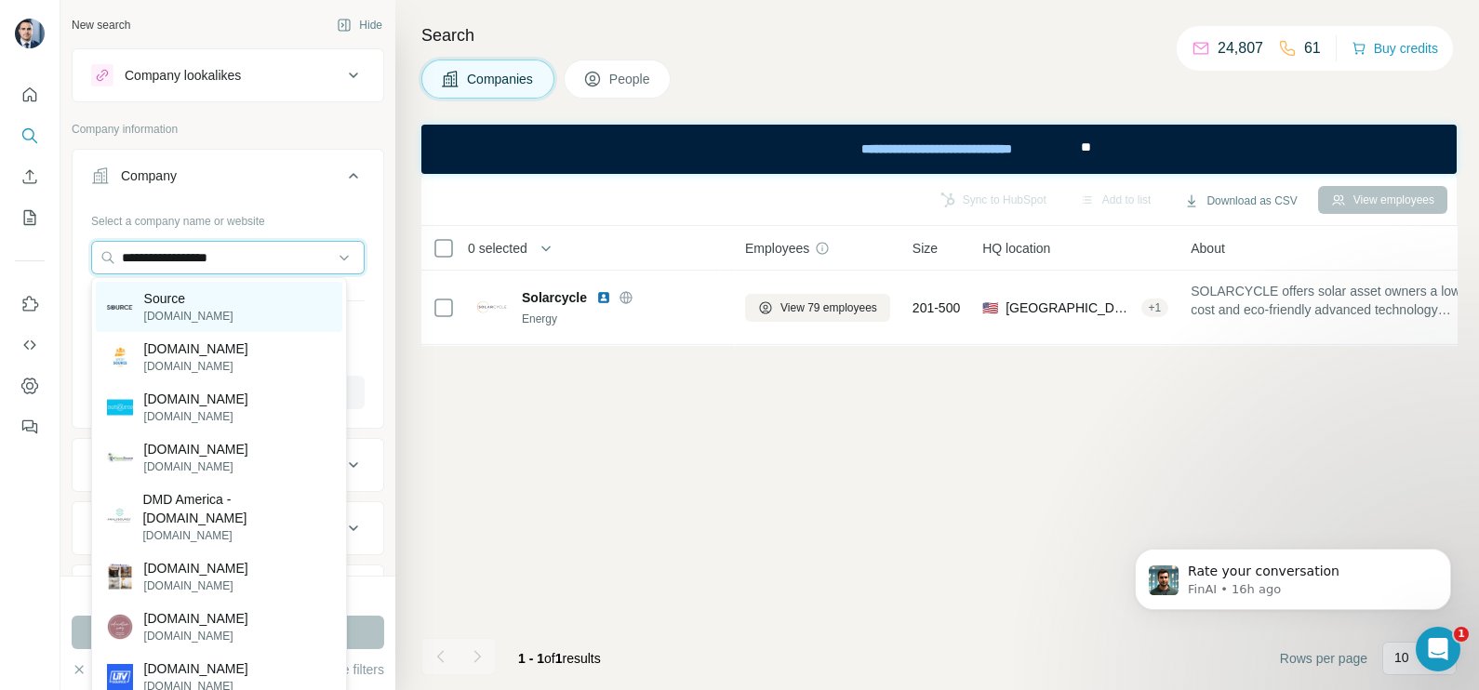
type input "**********"
click at [186, 303] on p "Source" at bounding box center [188, 298] width 89 height 19
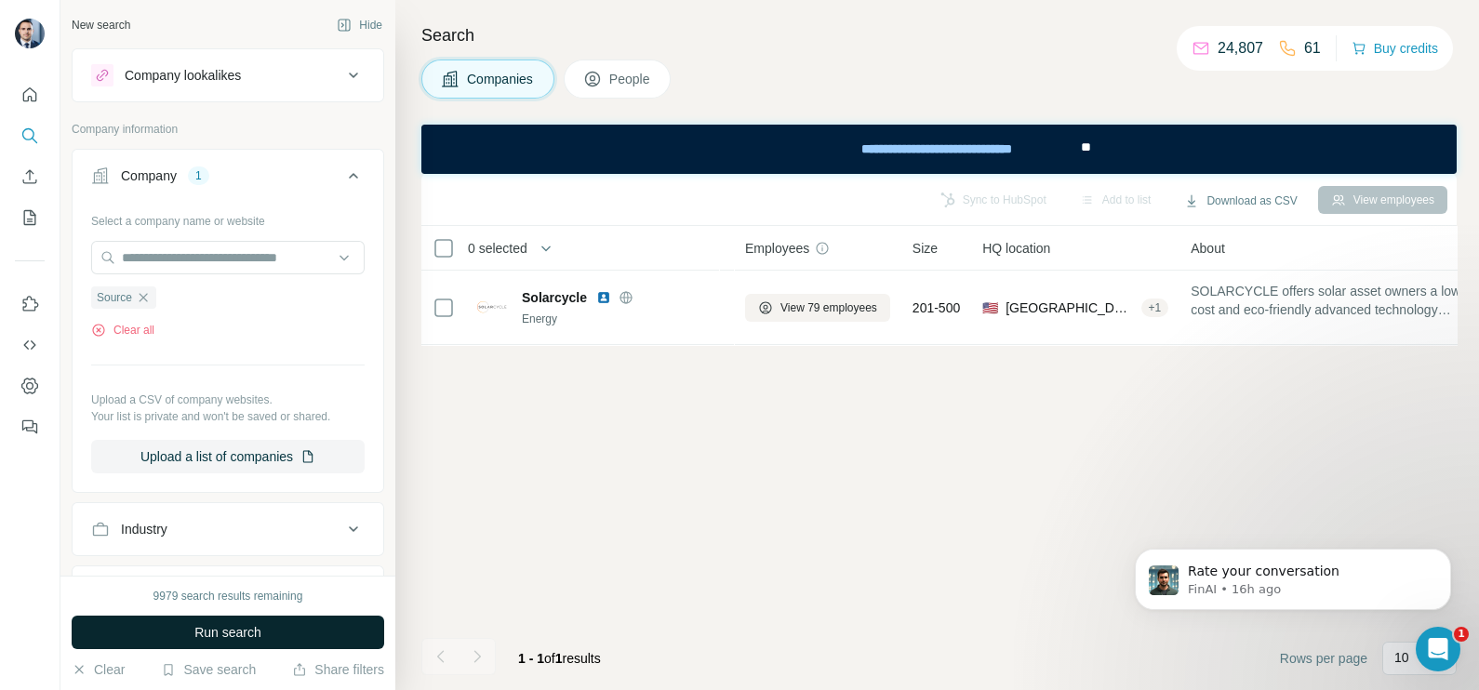
click at [271, 638] on button "Run search" at bounding box center [228, 632] width 313 height 33
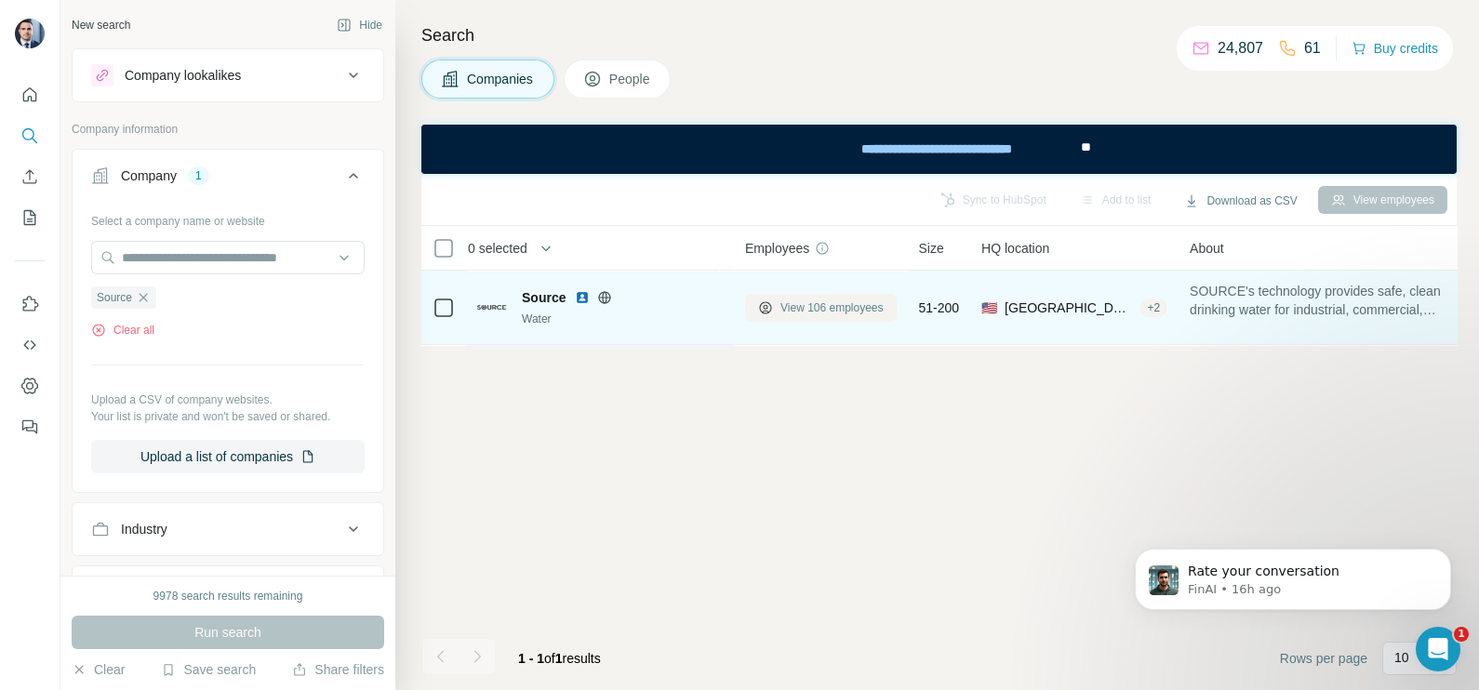
click at [828, 307] on span "View 106 employees" at bounding box center [831, 308] width 103 height 17
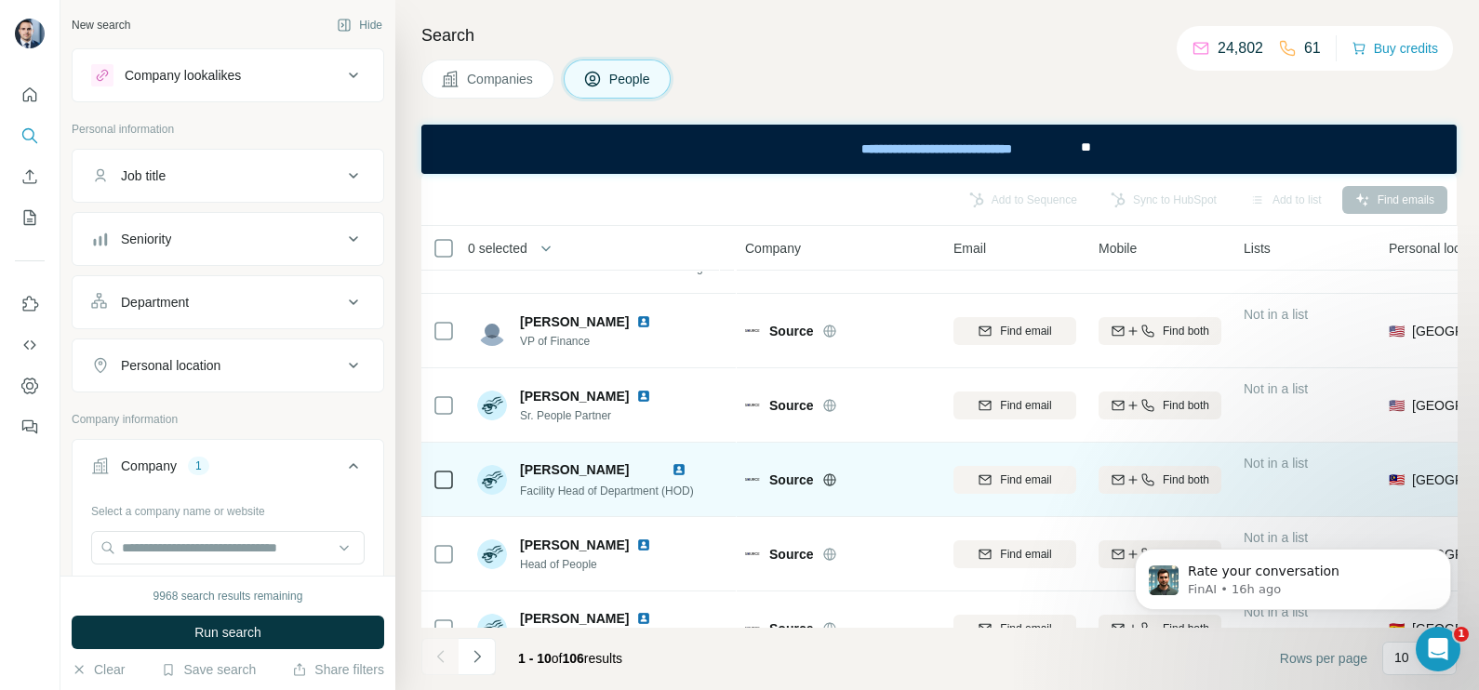
scroll to position [399, 0]
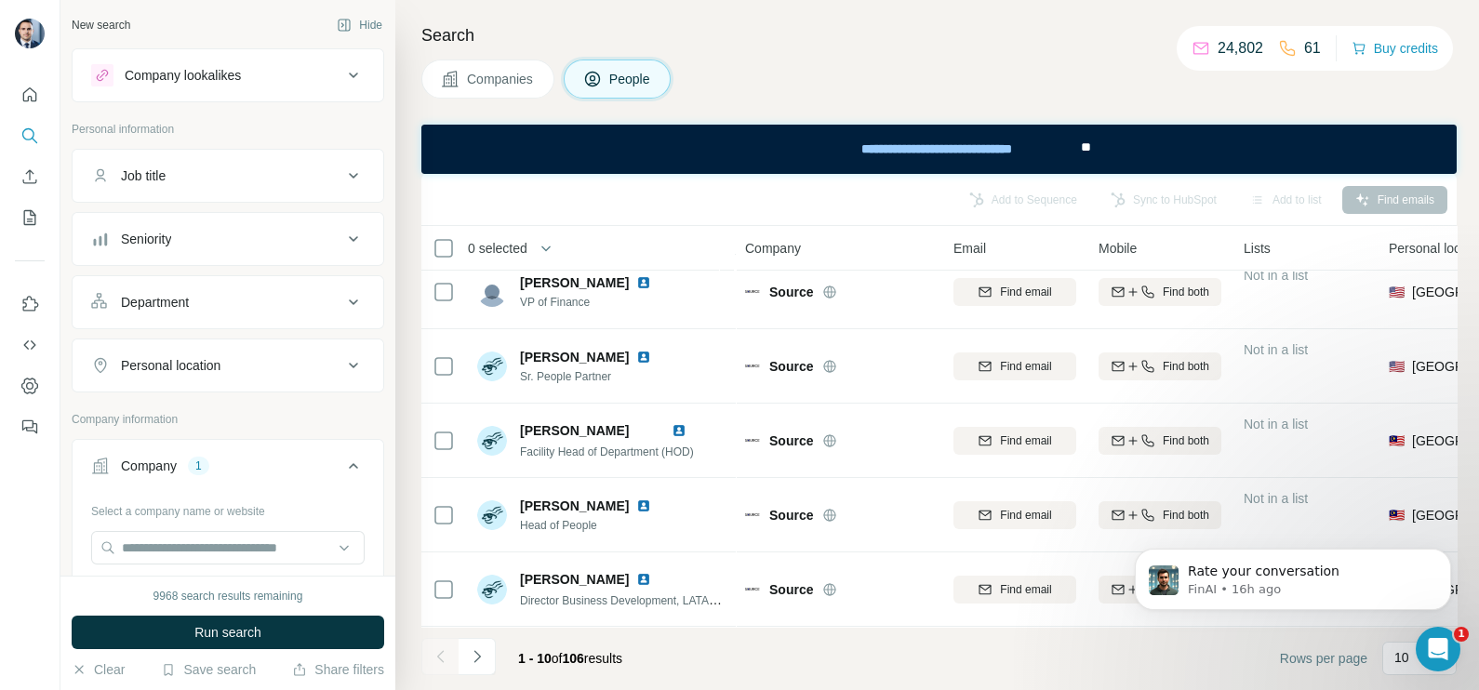
click at [499, 77] on span "Companies" at bounding box center [501, 79] width 68 height 19
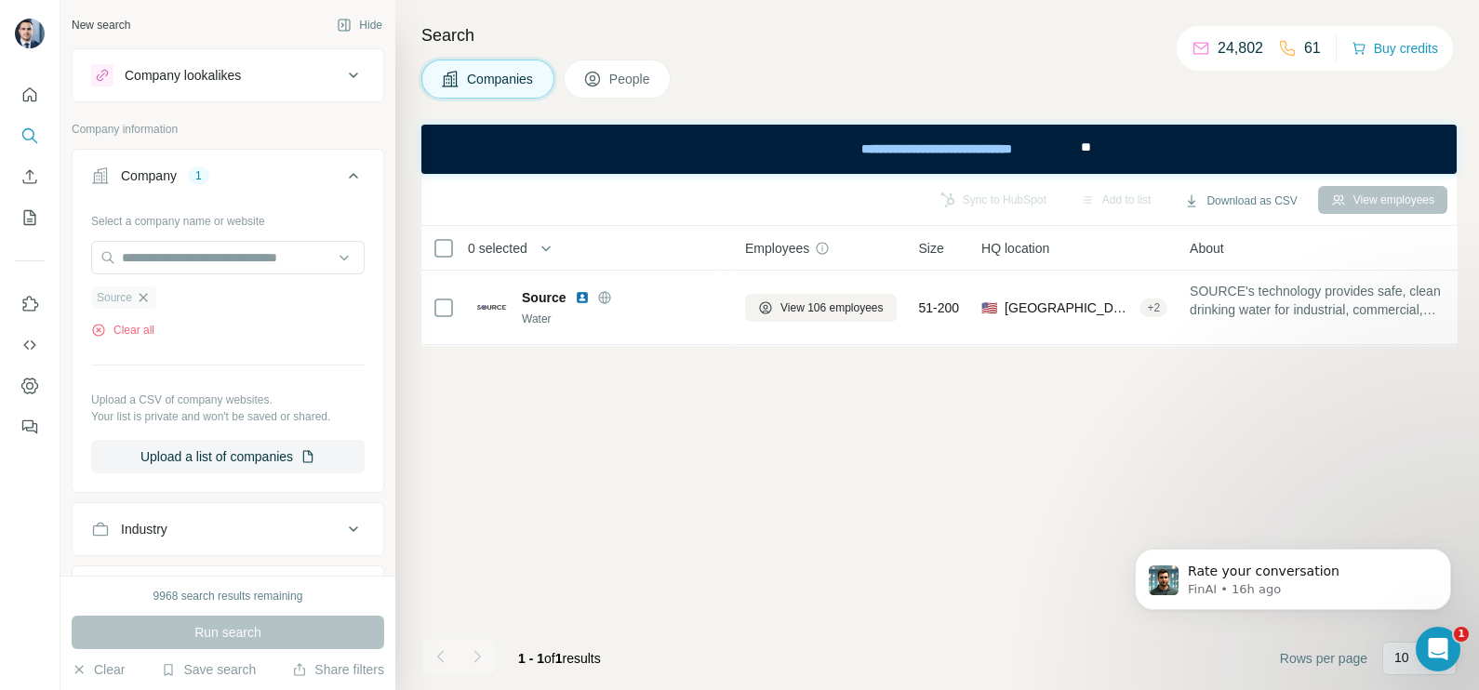
click at [141, 294] on icon "button" at bounding box center [144, 297] width 8 height 8
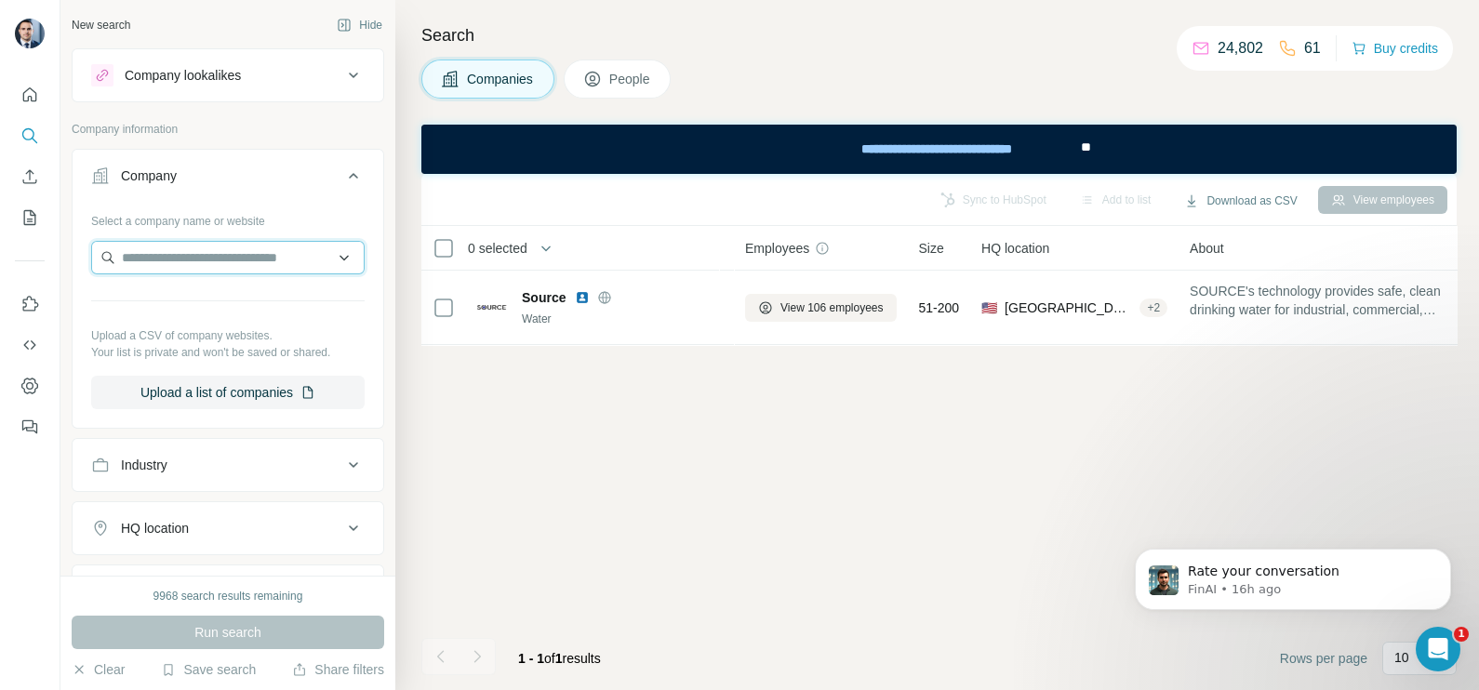
click at [160, 260] on input "text" at bounding box center [227, 257] width 273 height 33
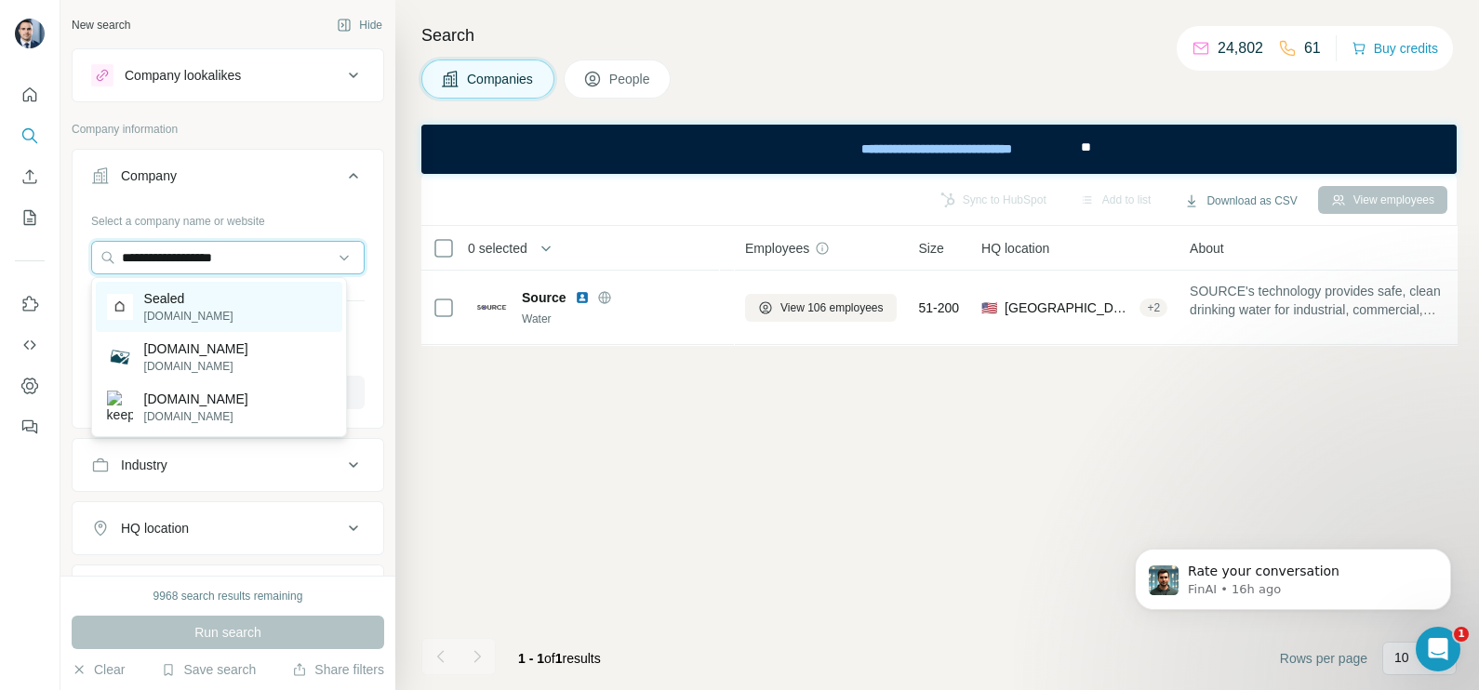
type input "**********"
click at [173, 308] on p "sealed.com" at bounding box center [188, 316] width 89 height 17
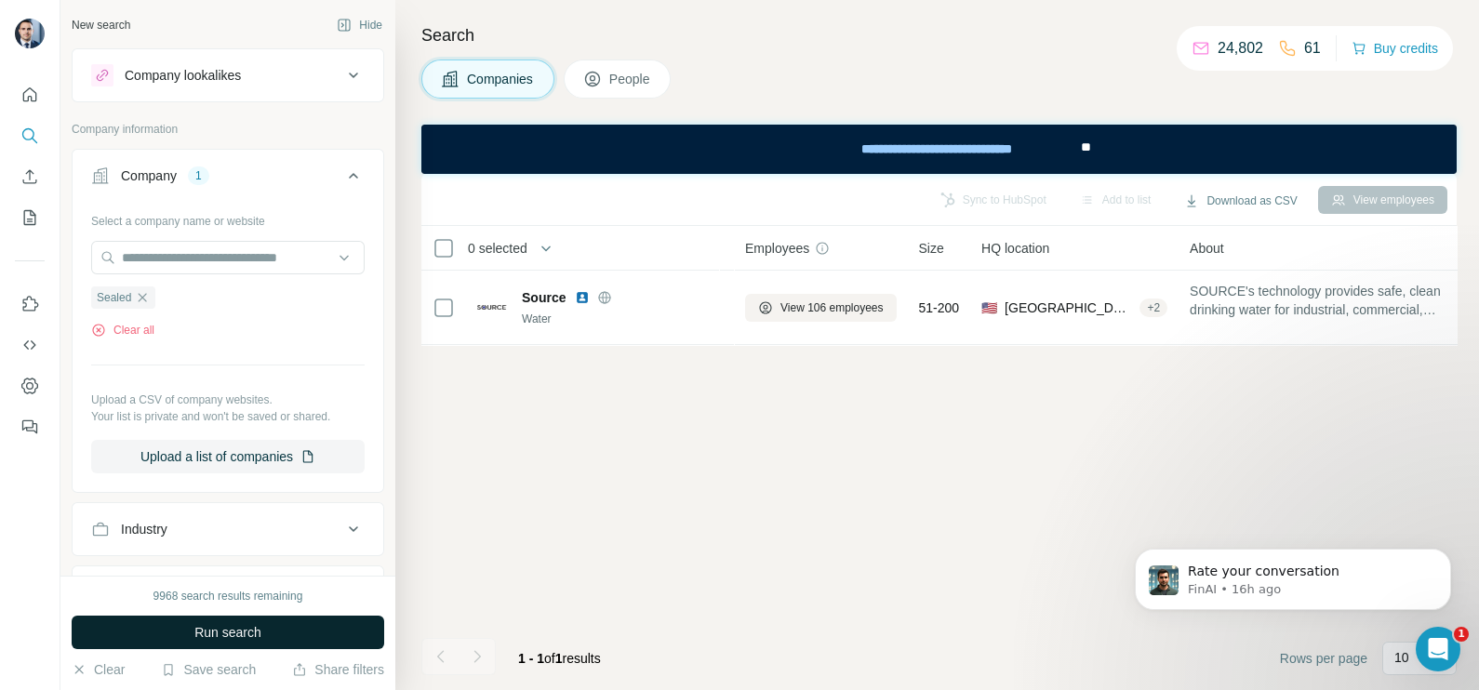
click at [246, 623] on span "Run search" at bounding box center [227, 632] width 67 height 19
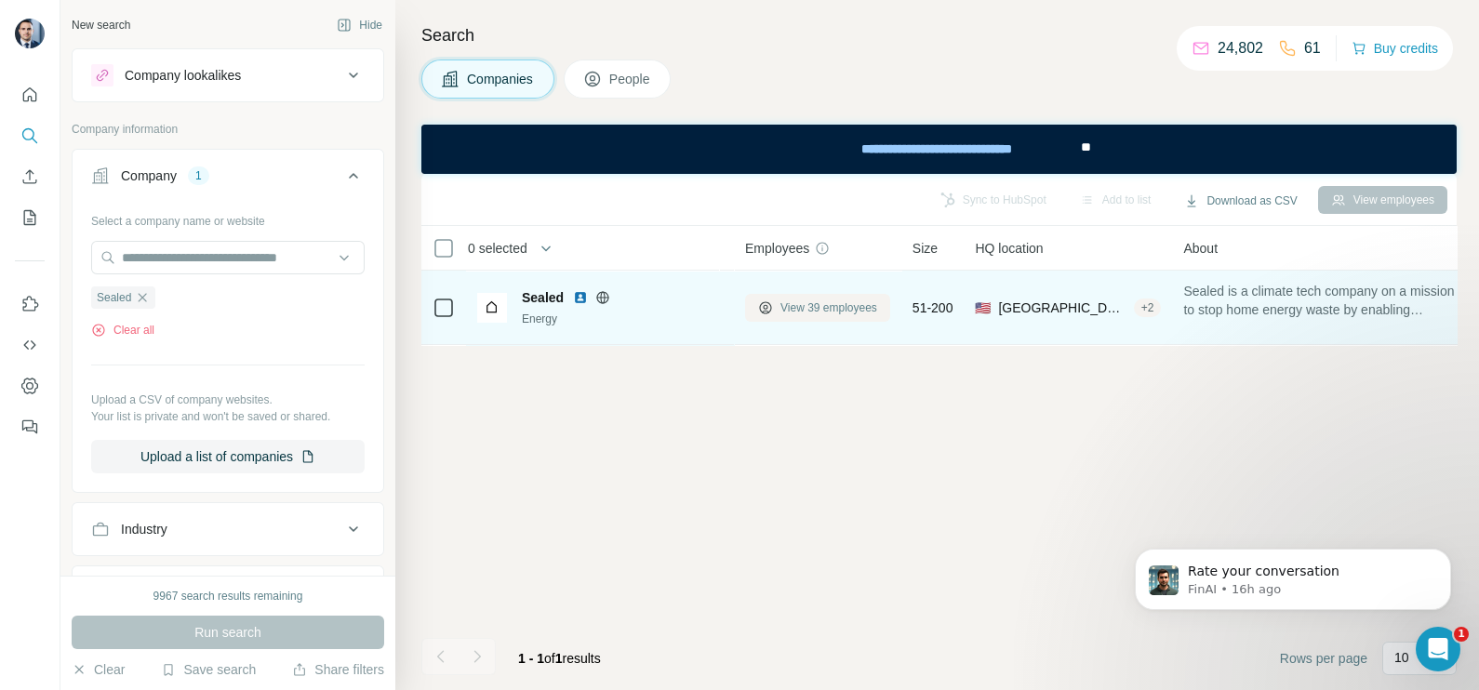
click at [799, 300] on span "View 39 employees" at bounding box center [828, 308] width 97 height 17
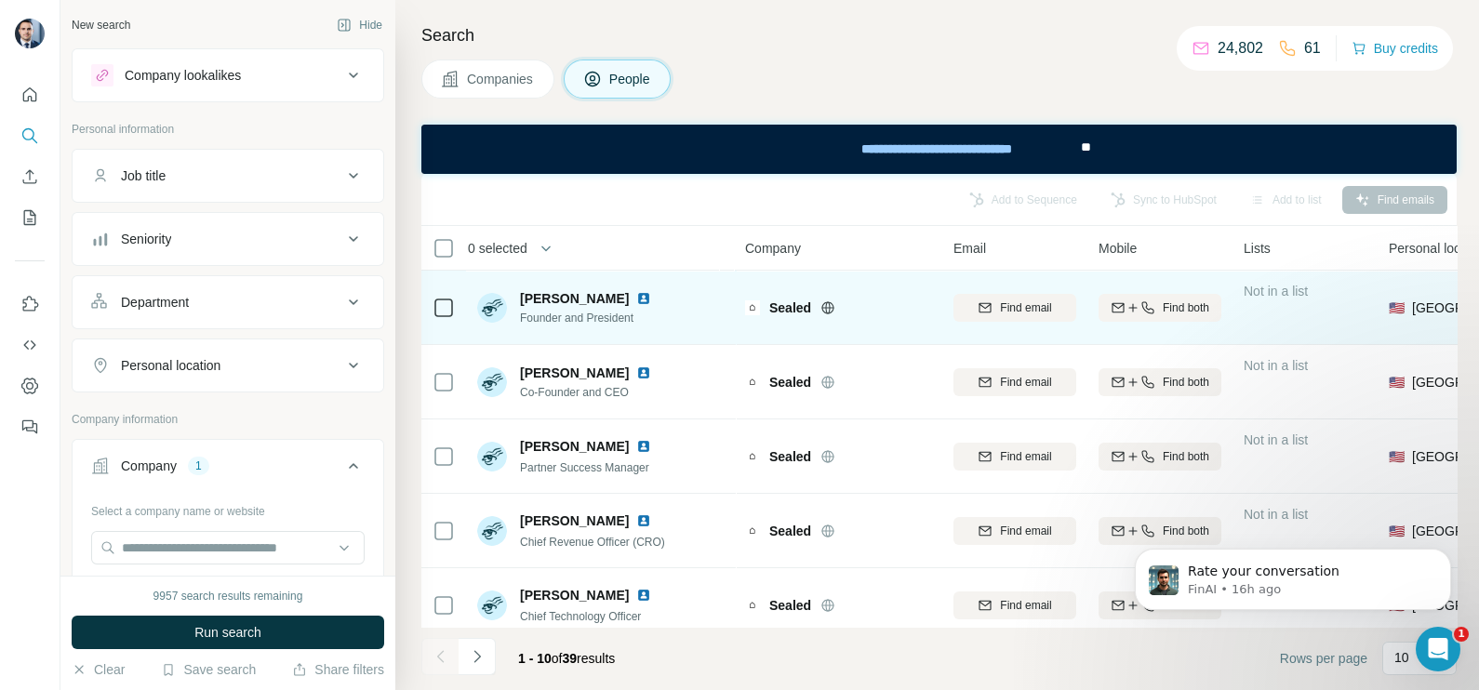
click at [442, 297] on icon at bounding box center [444, 308] width 22 height 22
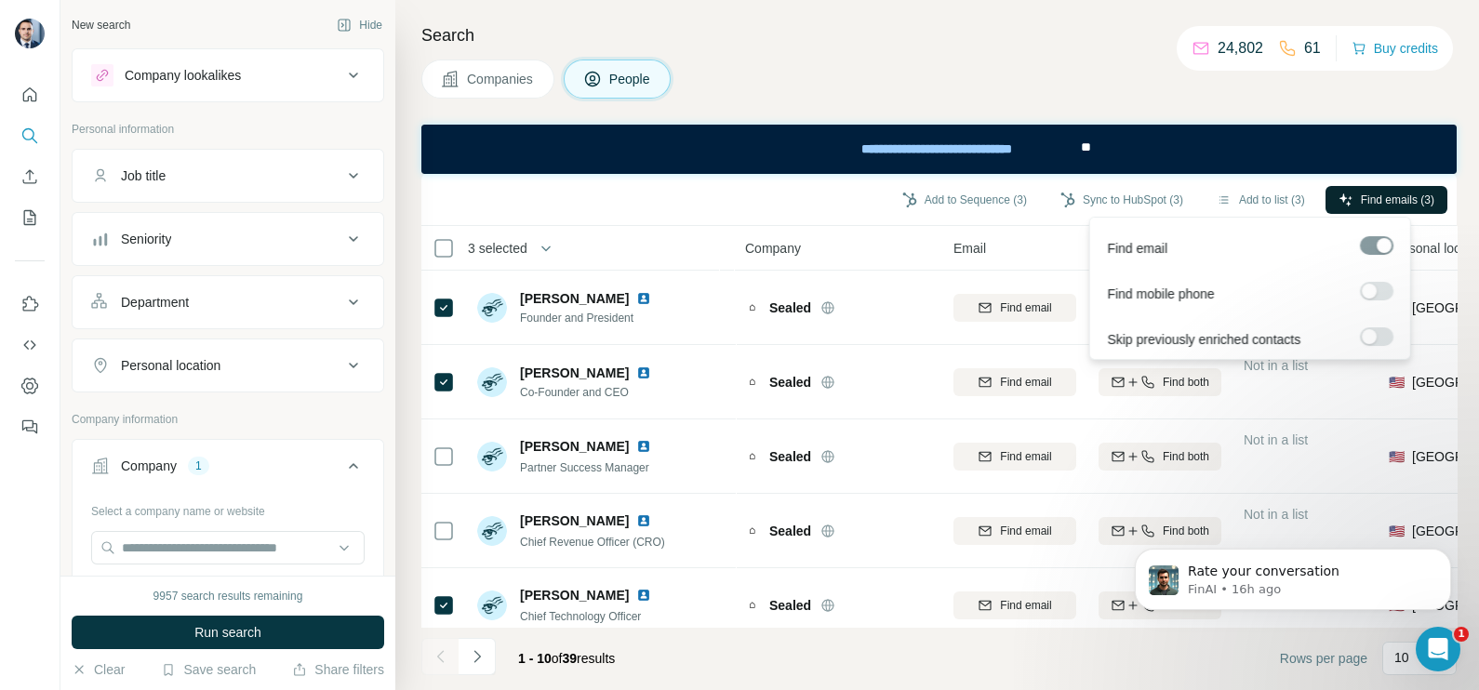
click at [1372, 197] on span "Find emails (3)" at bounding box center [1397, 200] width 73 height 17
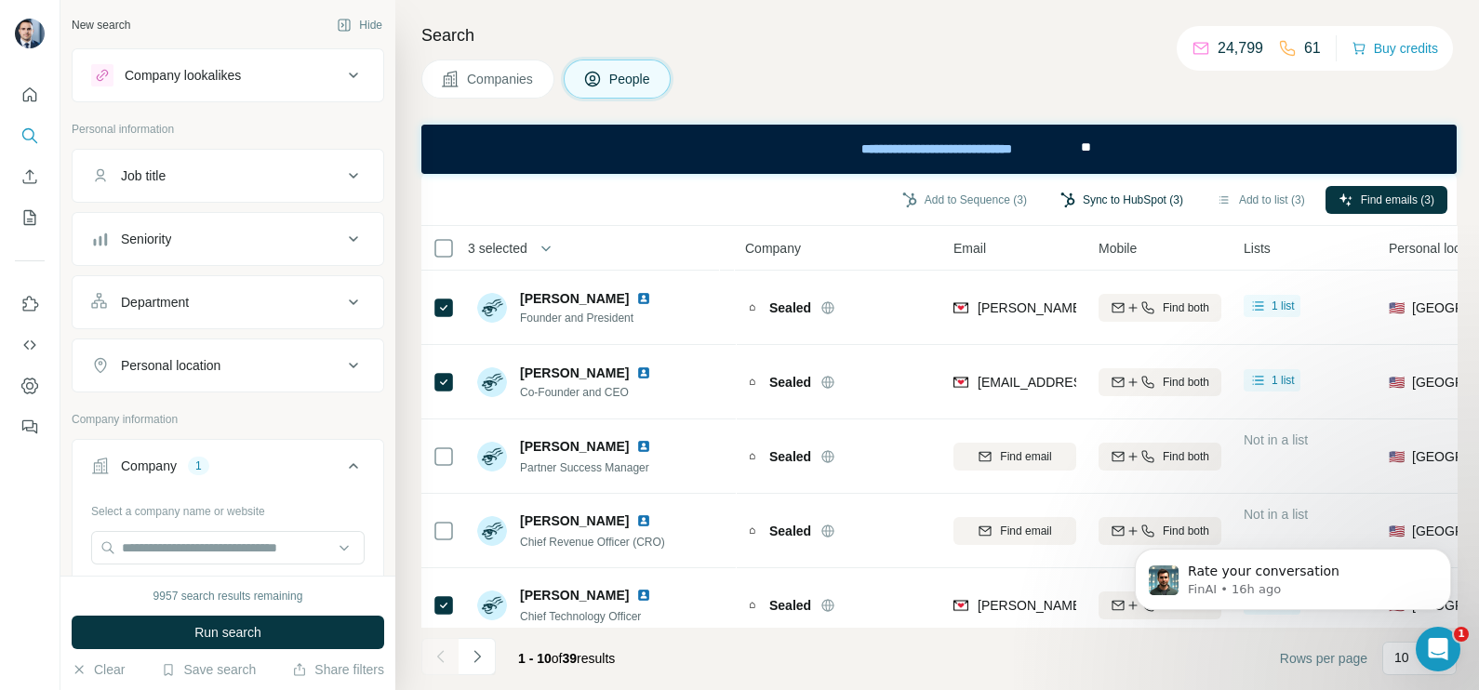
click at [1145, 195] on button "Sync to HubSpot (3)" at bounding box center [1121, 200] width 149 height 28
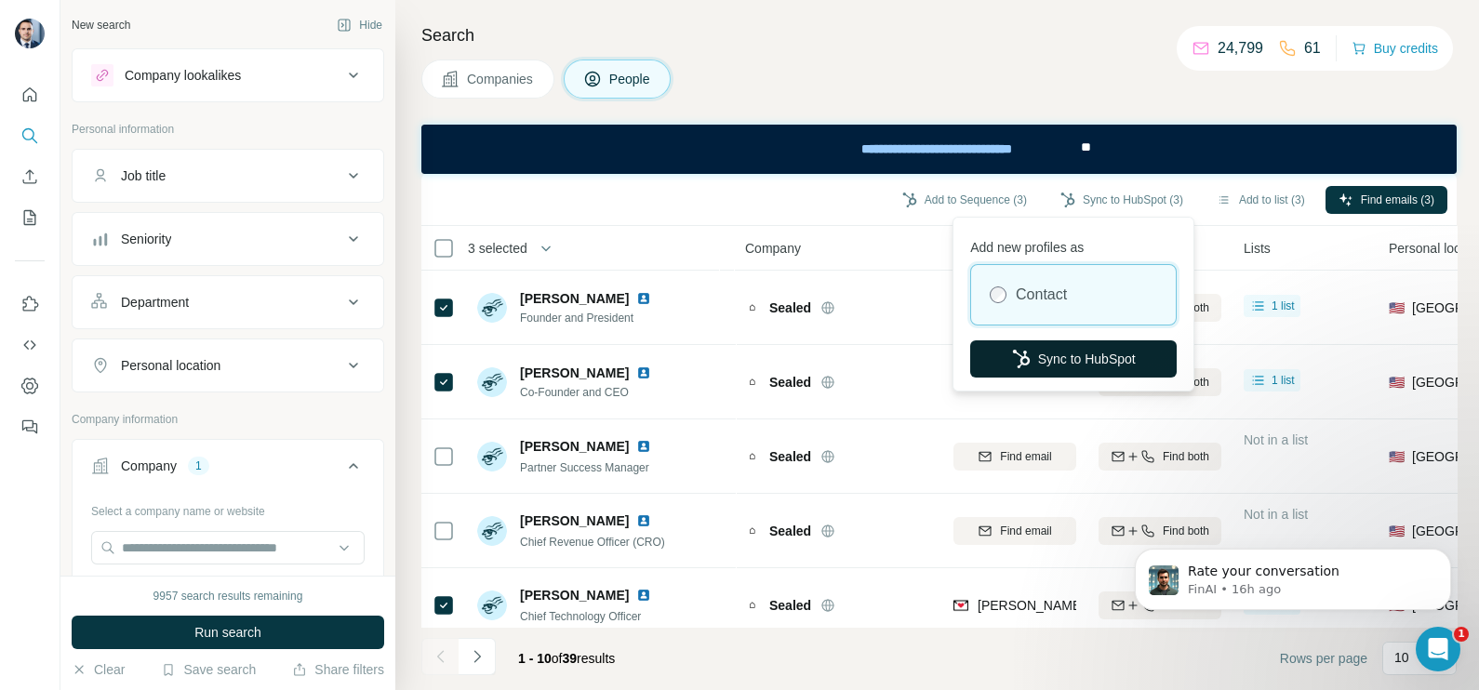
click at [1071, 362] on button "Sync to HubSpot" at bounding box center [1073, 358] width 206 height 37
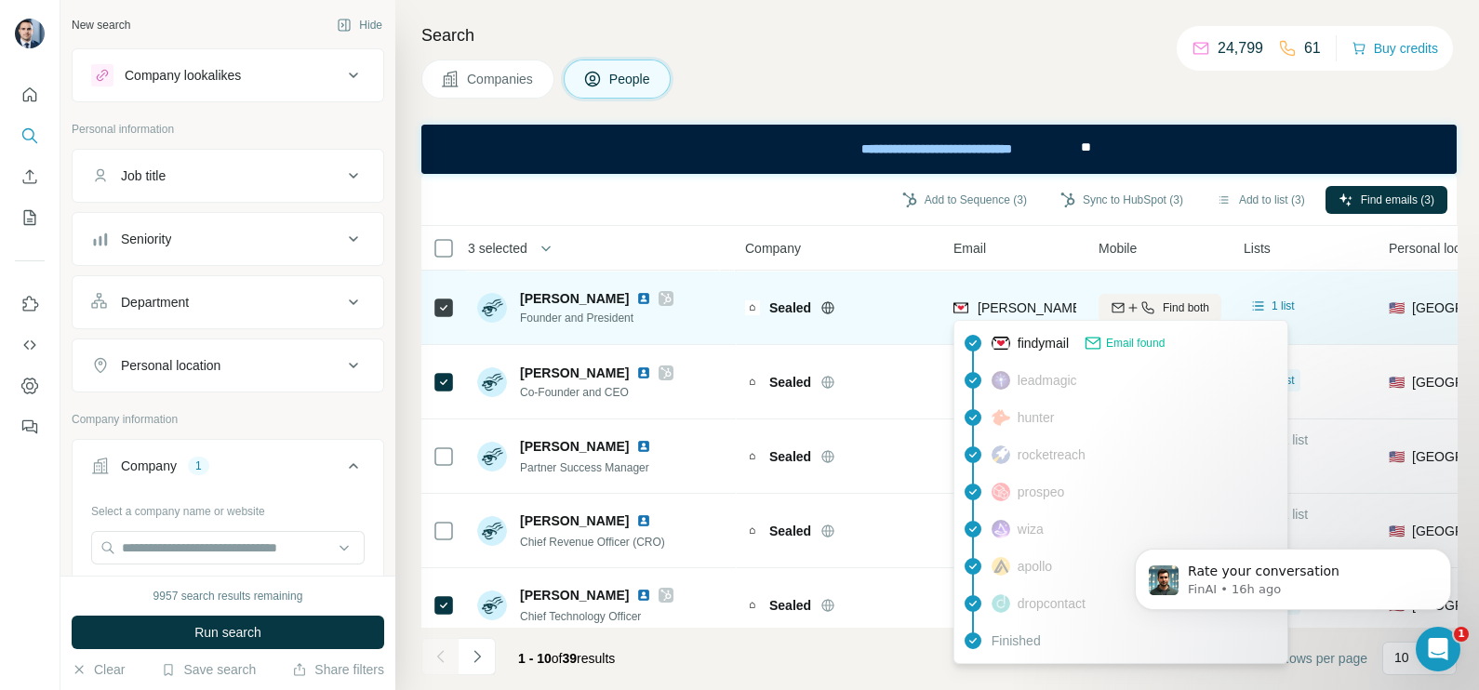
click at [1000, 300] on span "andy.frank@sealed.com" at bounding box center [1195, 307] width 435 height 15
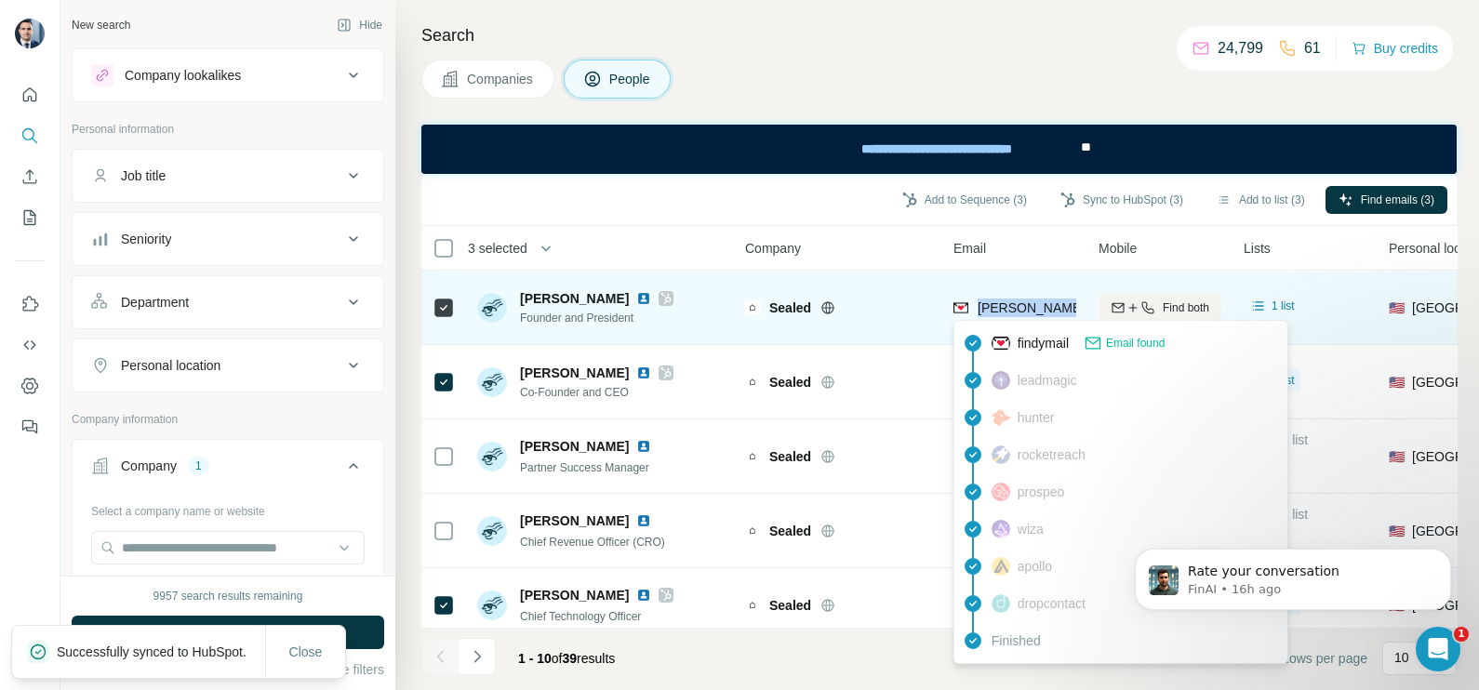
click at [1000, 299] on div "andy.frank@sealed.com" at bounding box center [1195, 308] width 435 height 19
copy tr "andy.frank@sealed.com"
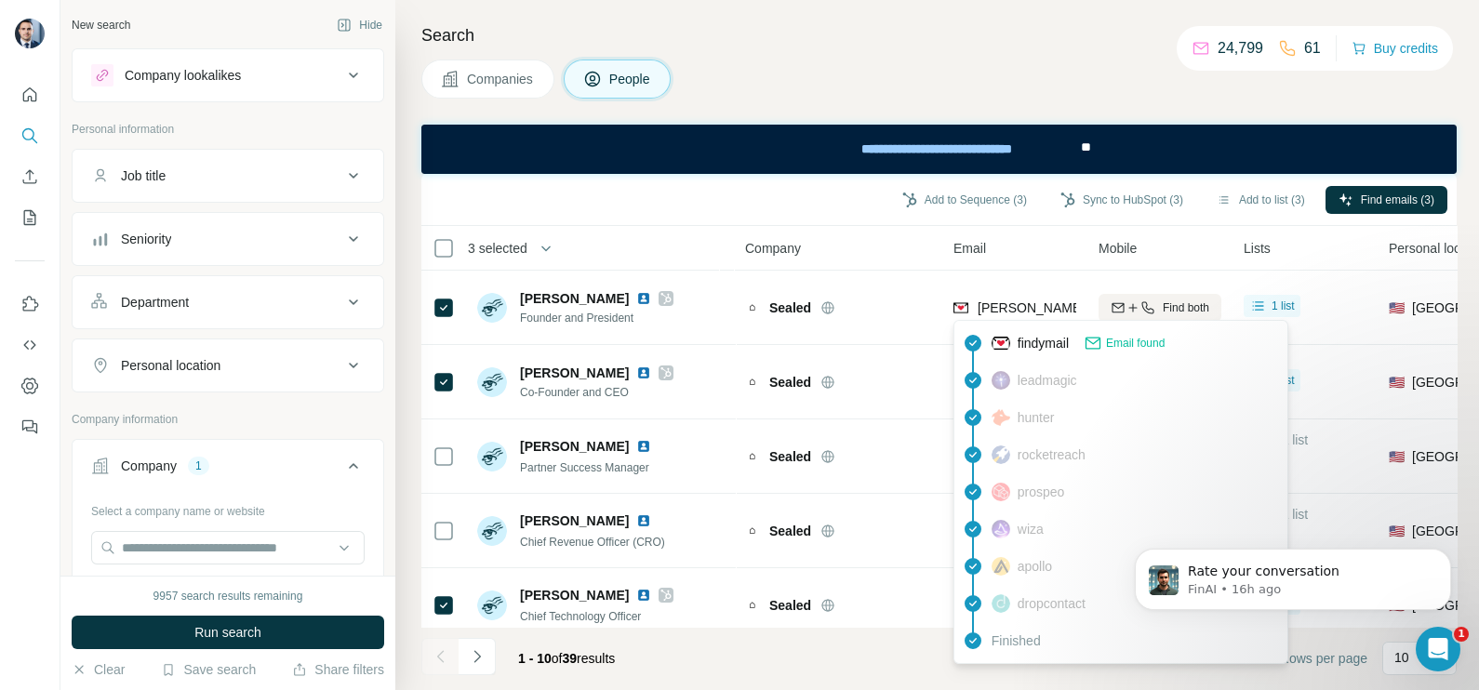
click at [878, 246] on div "Company" at bounding box center [838, 247] width 186 height 21
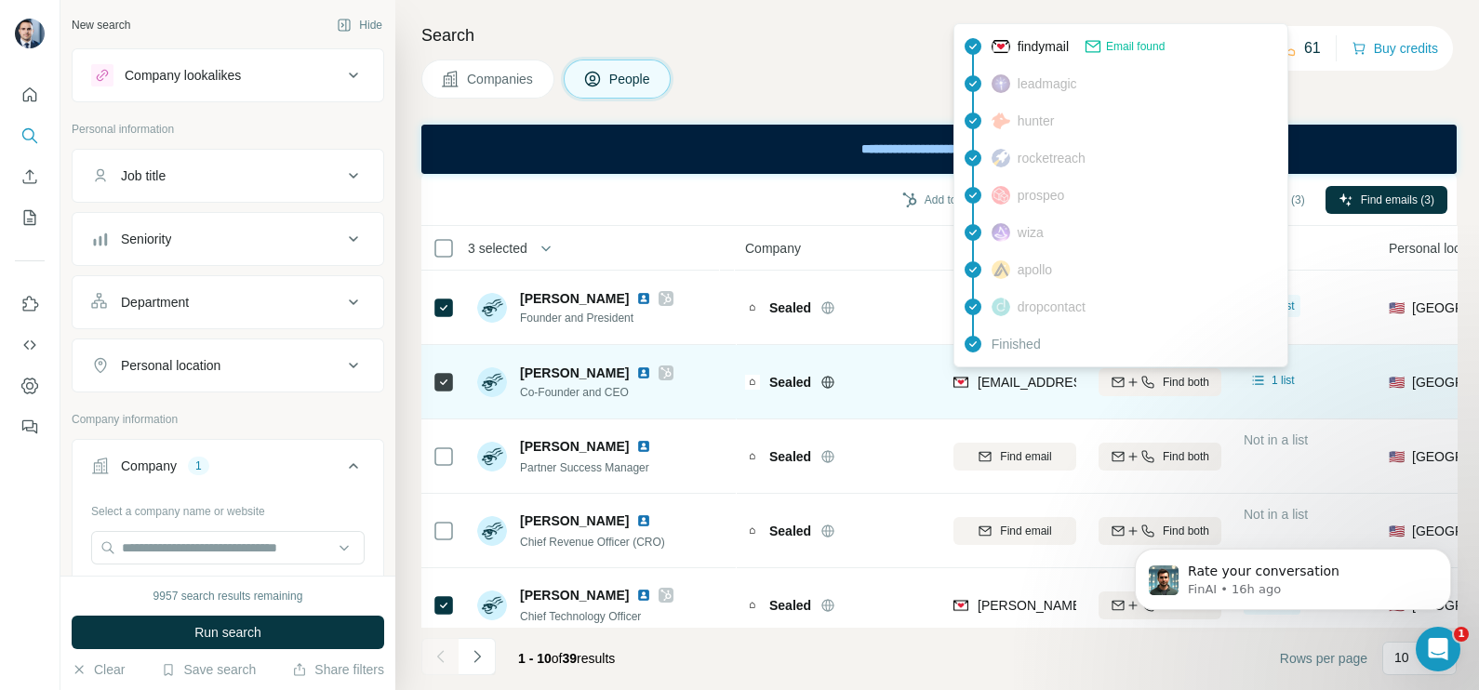
click at [1033, 380] on span "lauren.salz@sealed.com" at bounding box center [1141, 382] width 327 height 15
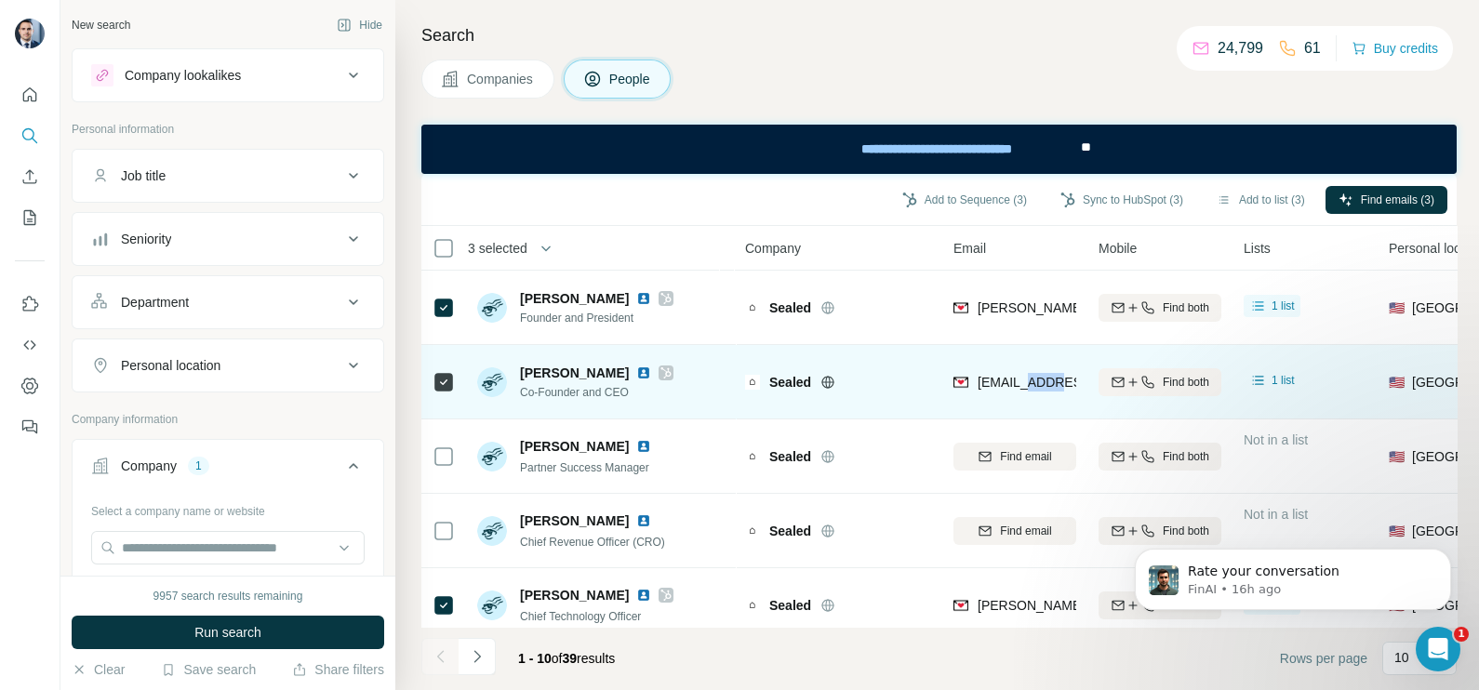
click at [1033, 378] on span "lauren.salz@sealed.com" at bounding box center [1141, 382] width 327 height 15
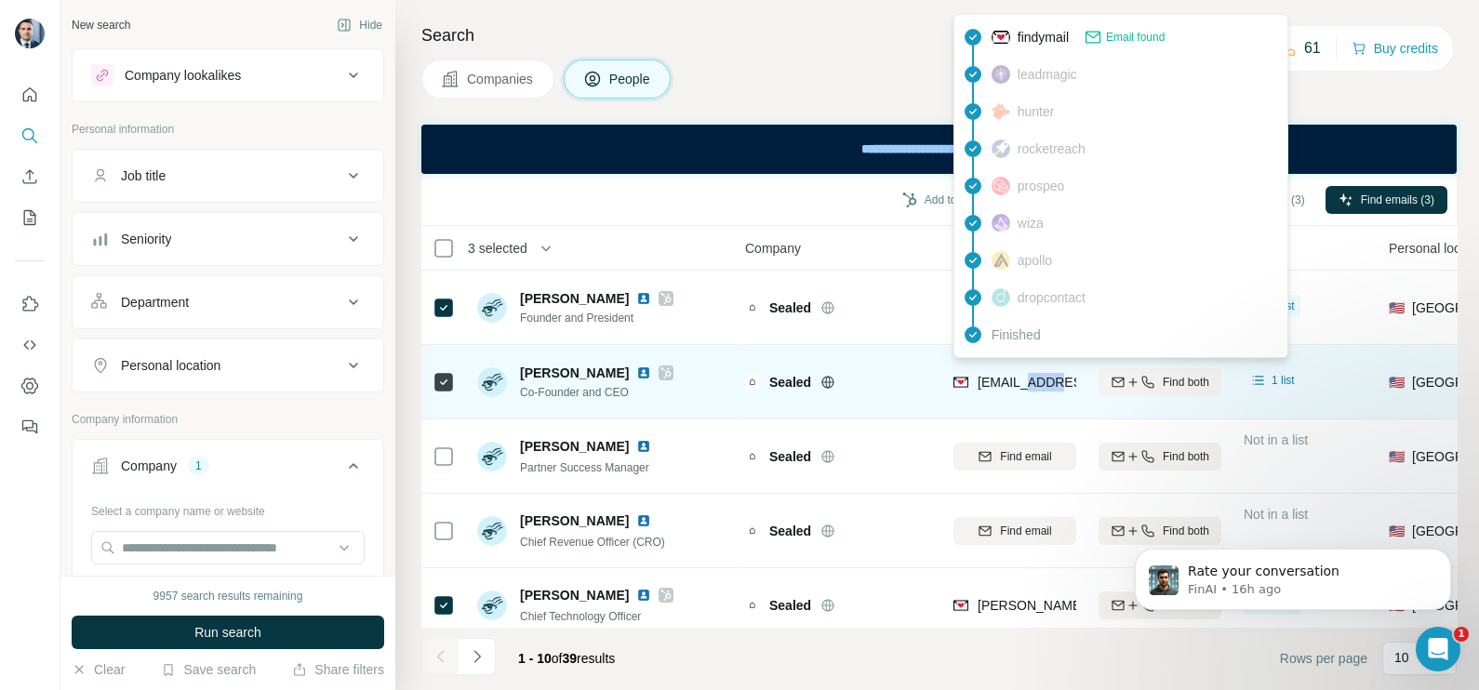
click at [1033, 378] on span "lauren.salz@sealed.com" at bounding box center [1141, 382] width 327 height 15
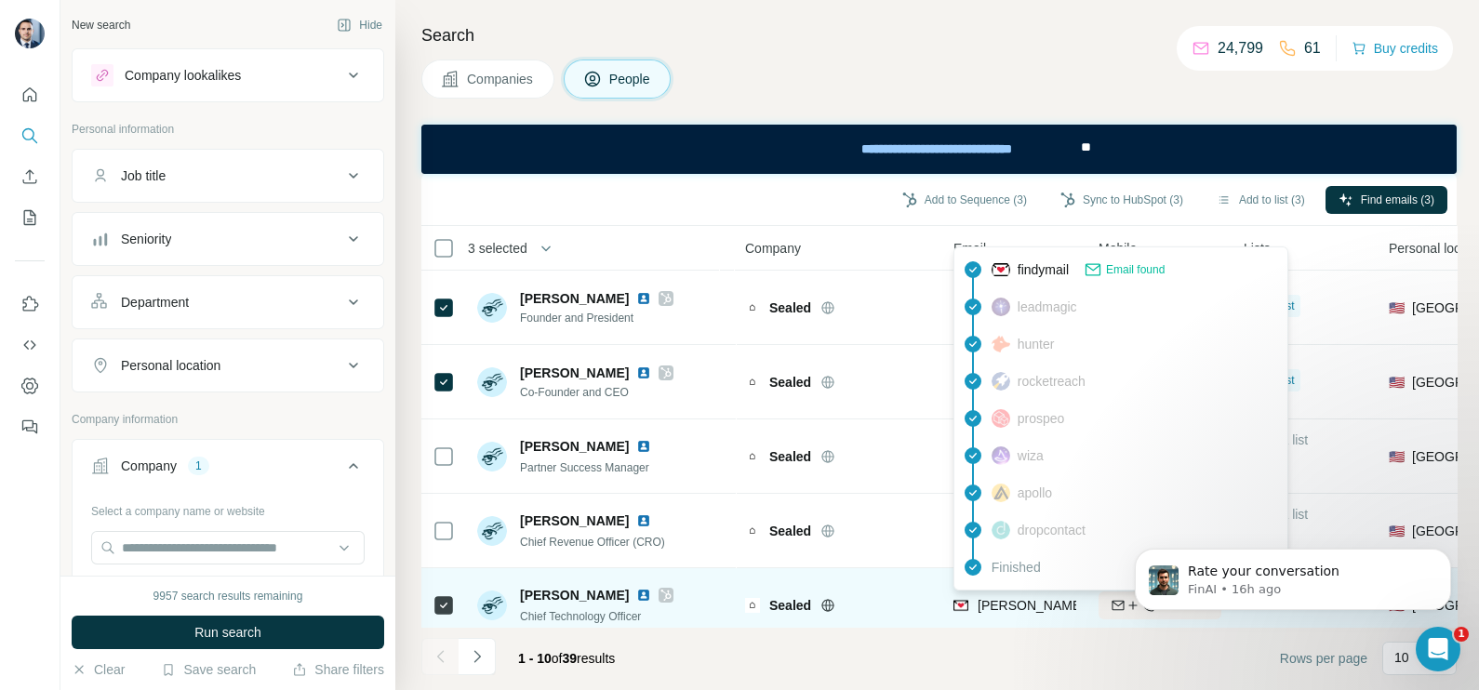
click at [986, 598] on span "sam.swift@sealed.com" at bounding box center [1141, 605] width 327 height 15
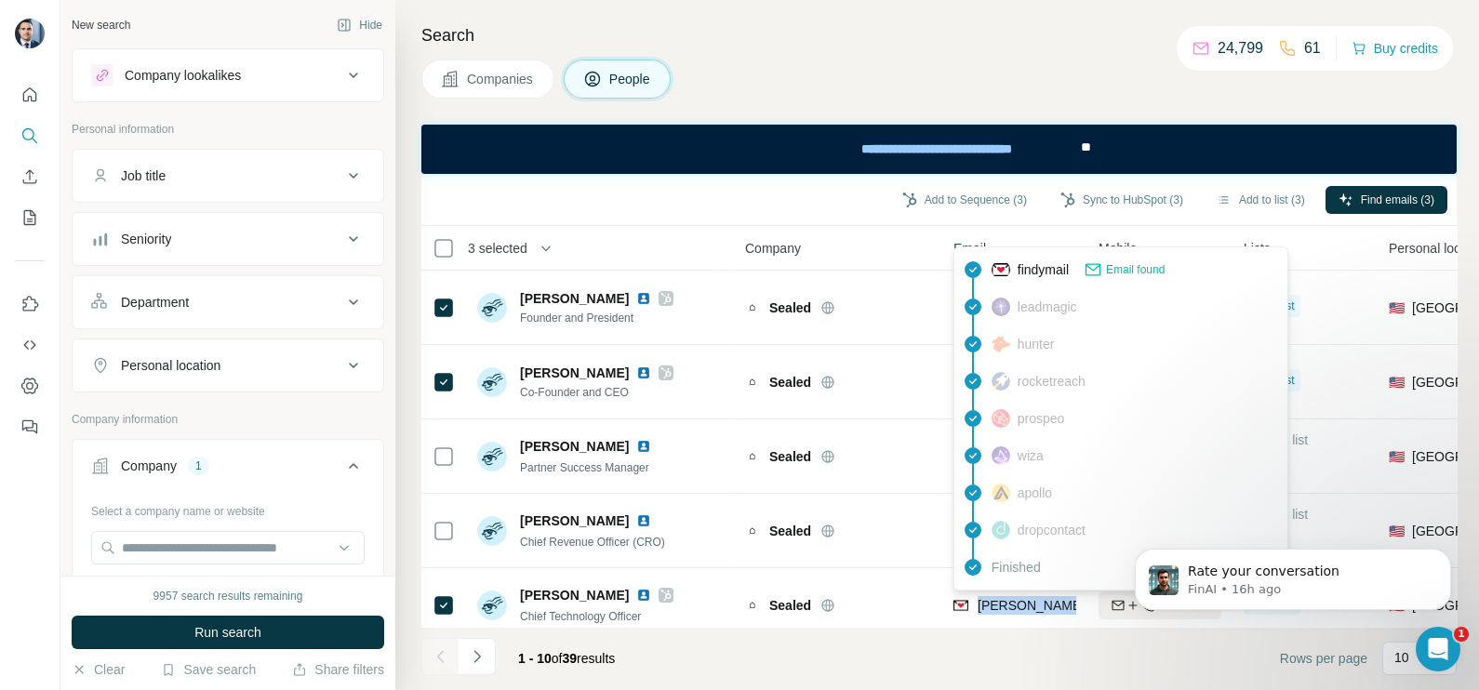
copy tr "sam.swift@sealed.com"
click at [482, 87] on span "Companies" at bounding box center [501, 79] width 68 height 19
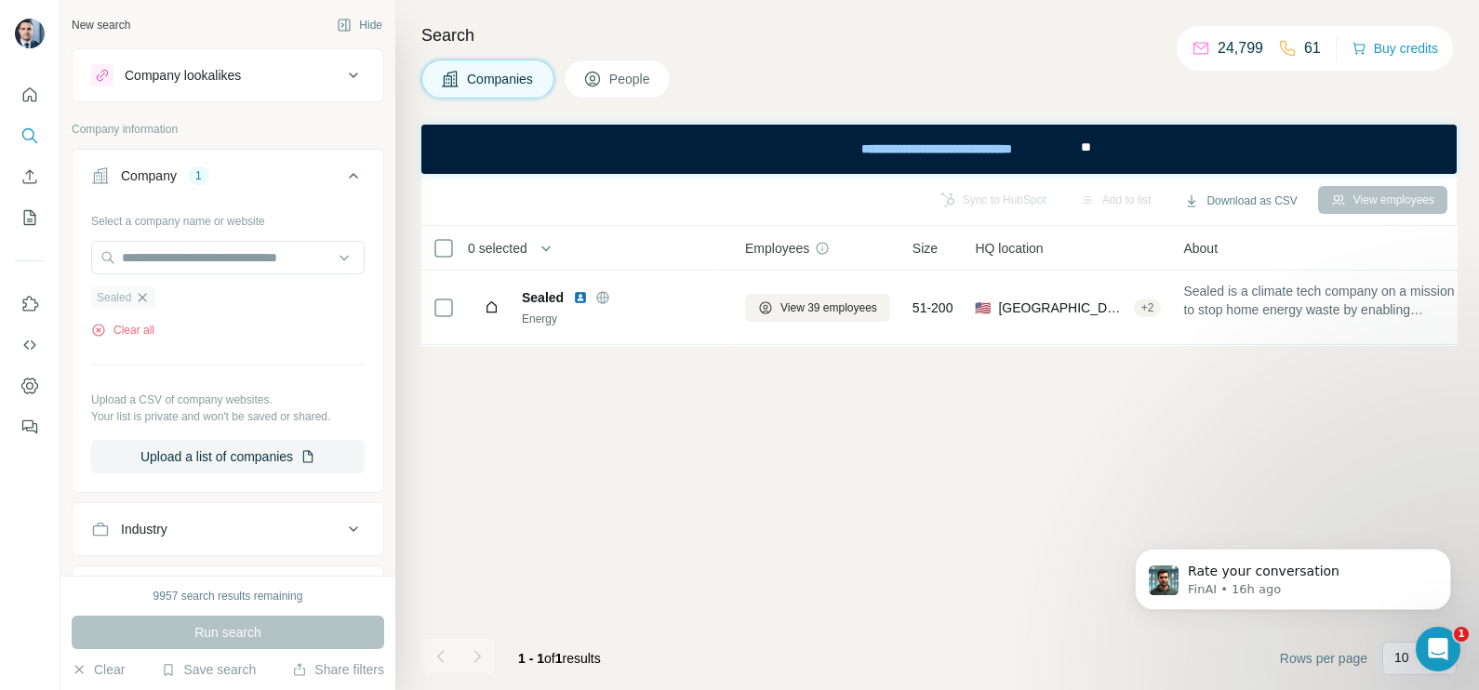
click at [142, 300] on icon "button" at bounding box center [142, 297] width 15 height 15
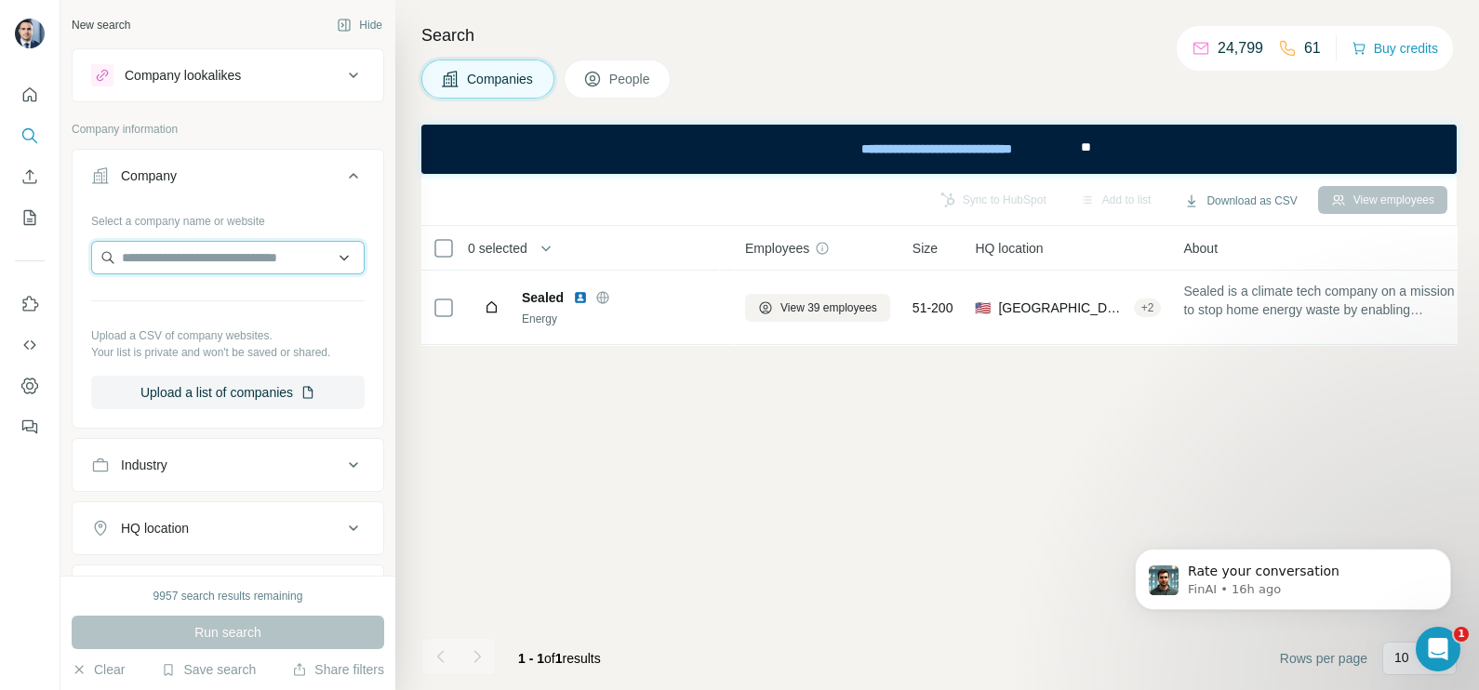
click at [167, 253] on input "text" at bounding box center [227, 257] width 273 height 33
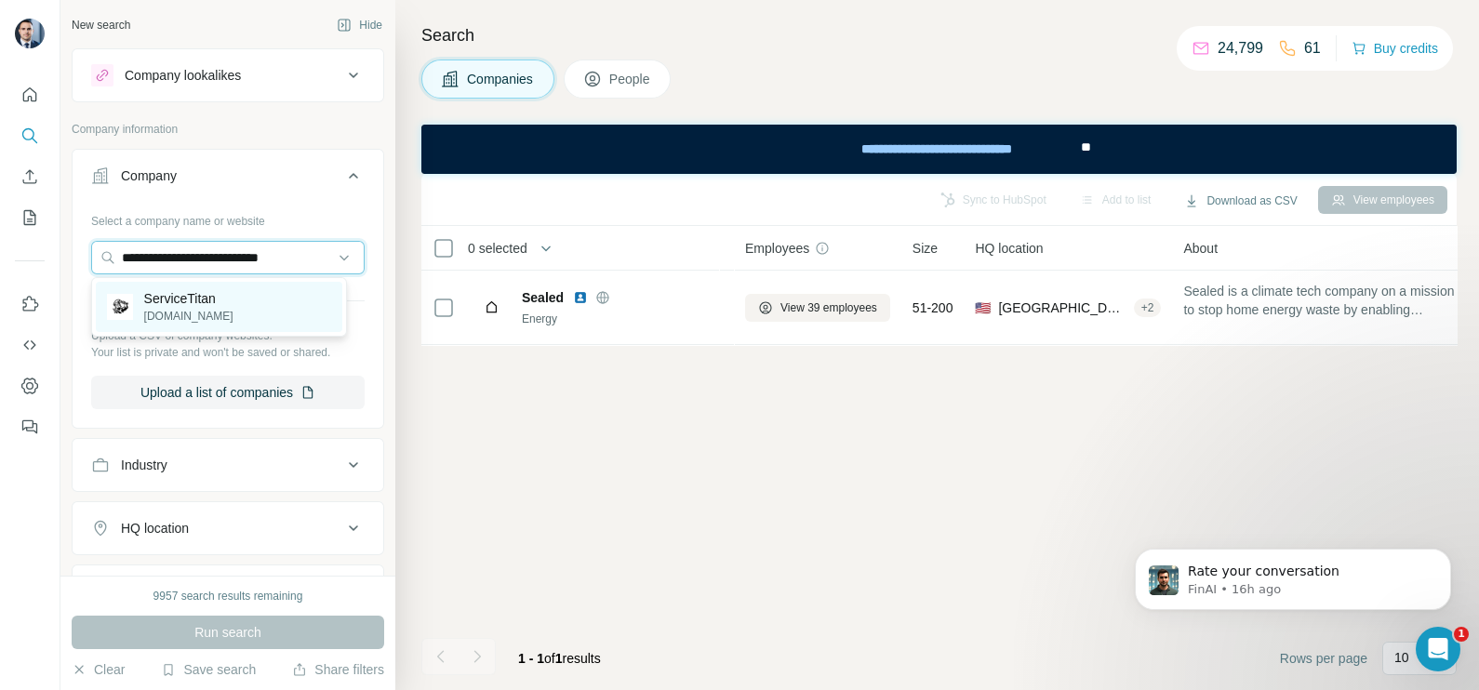
type input "**********"
click at [186, 293] on p "ServiceTitan" at bounding box center [188, 298] width 89 height 19
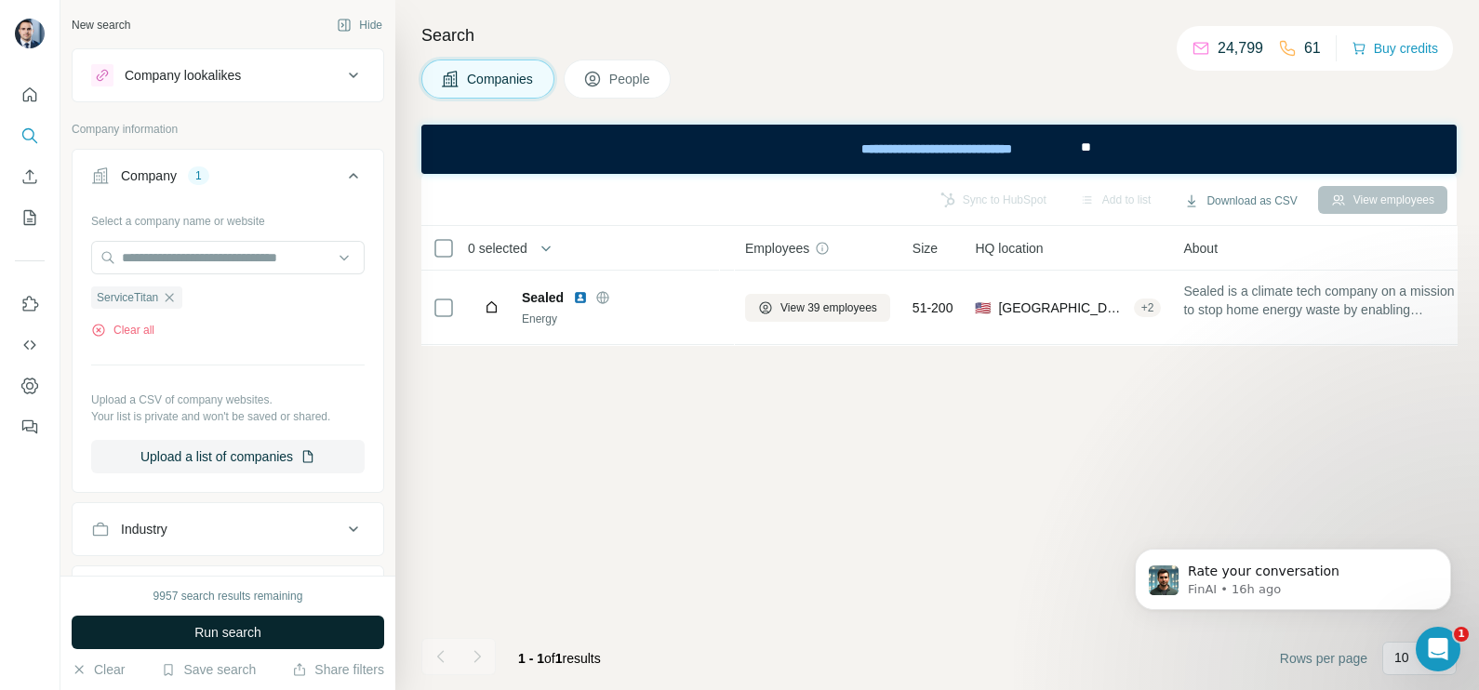
click at [272, 625] on button "Run search" at bounding box center [228, 632] width 313 height 33
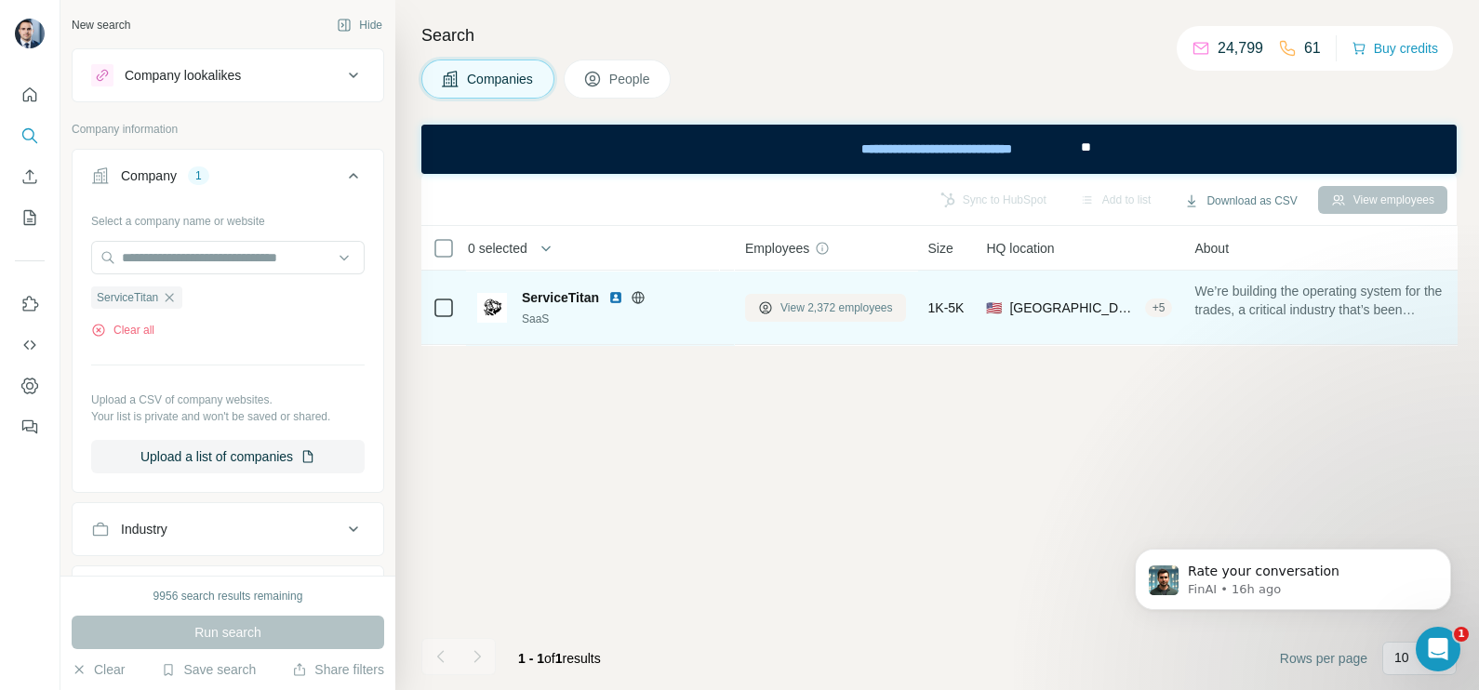
click at [806, 319] on button "View 2,372 employees" at bounding box center [825, 308] width 161 height 28
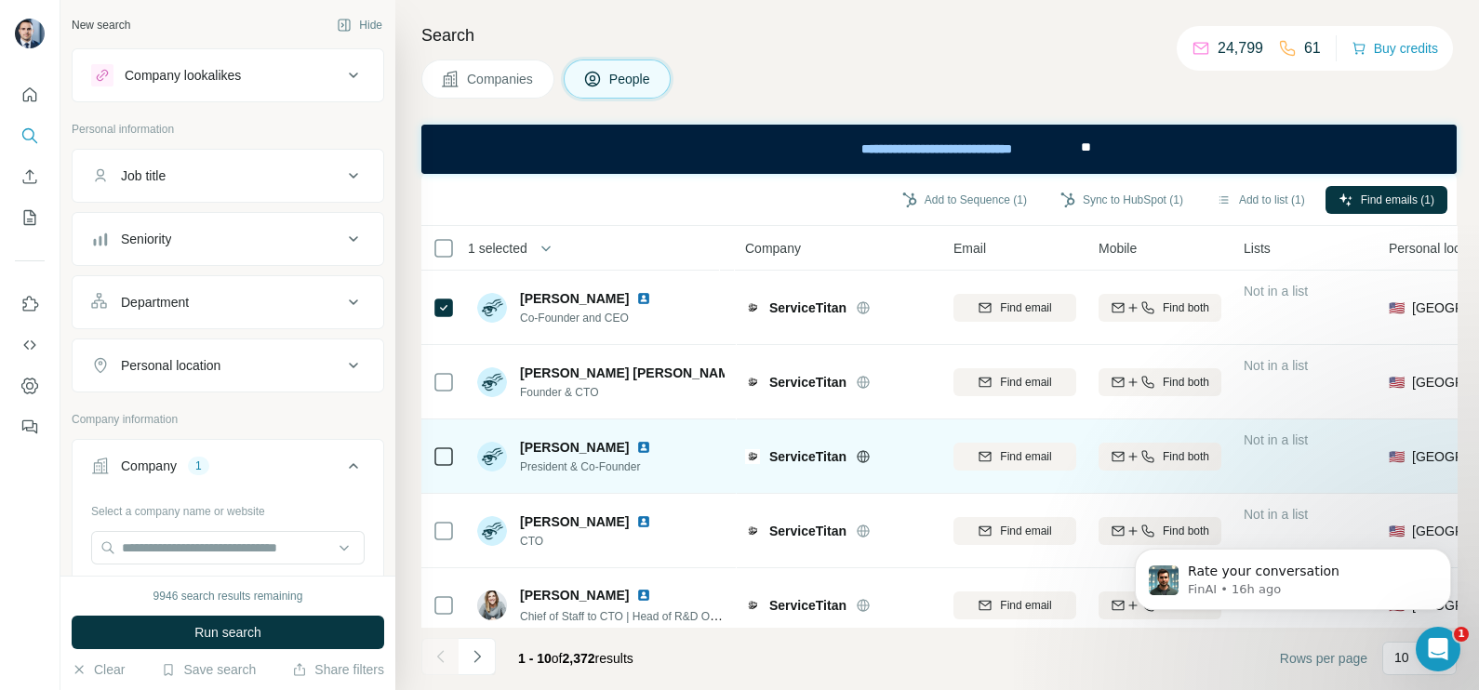
scroll to position [115, 0]
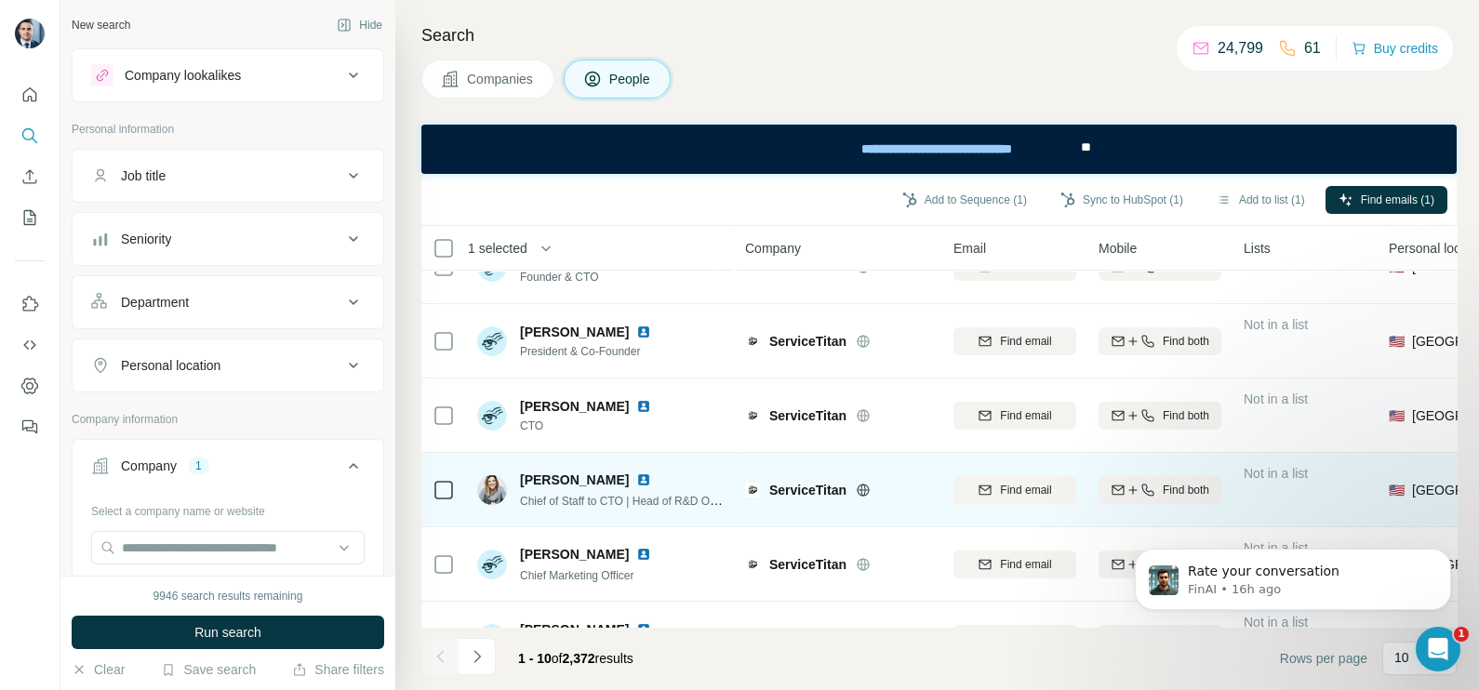
click at [442, 500] on div at bounding box center [444, 489] width 22 height 51
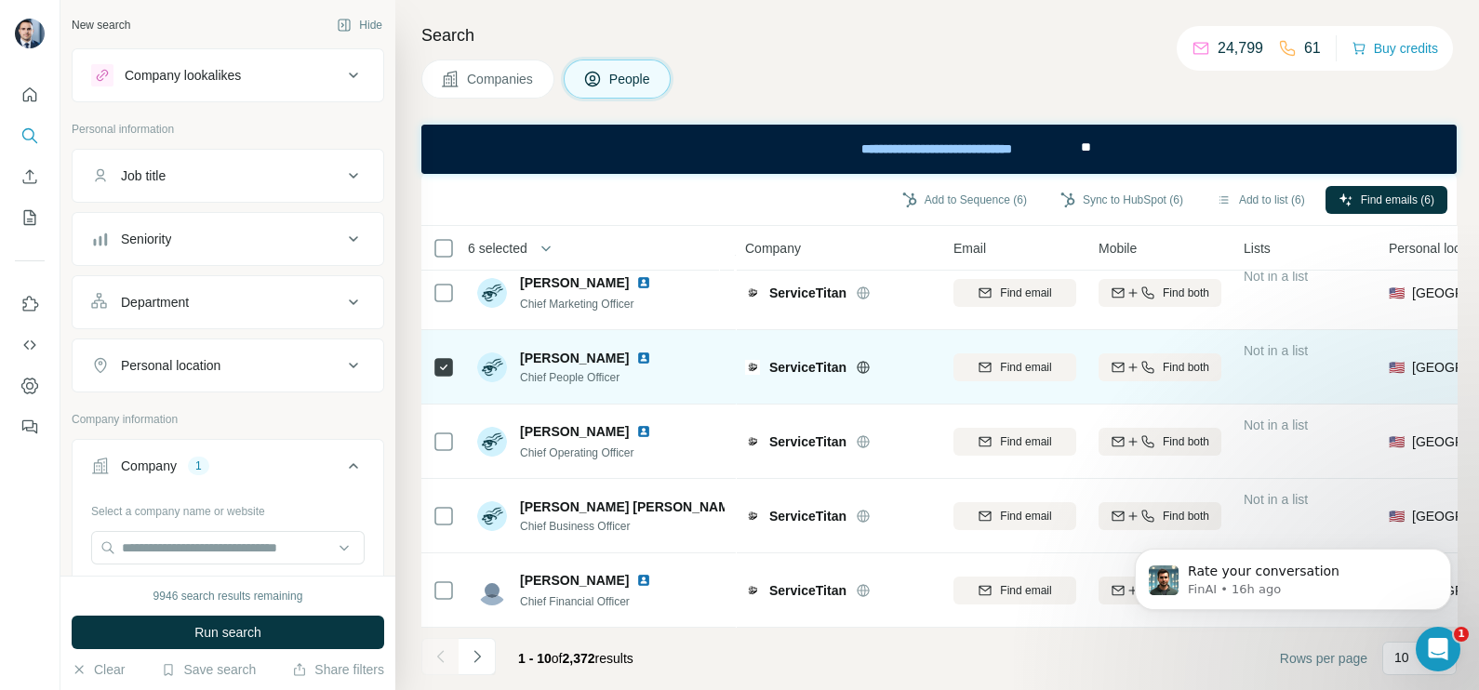
scroll to position [399, 0]
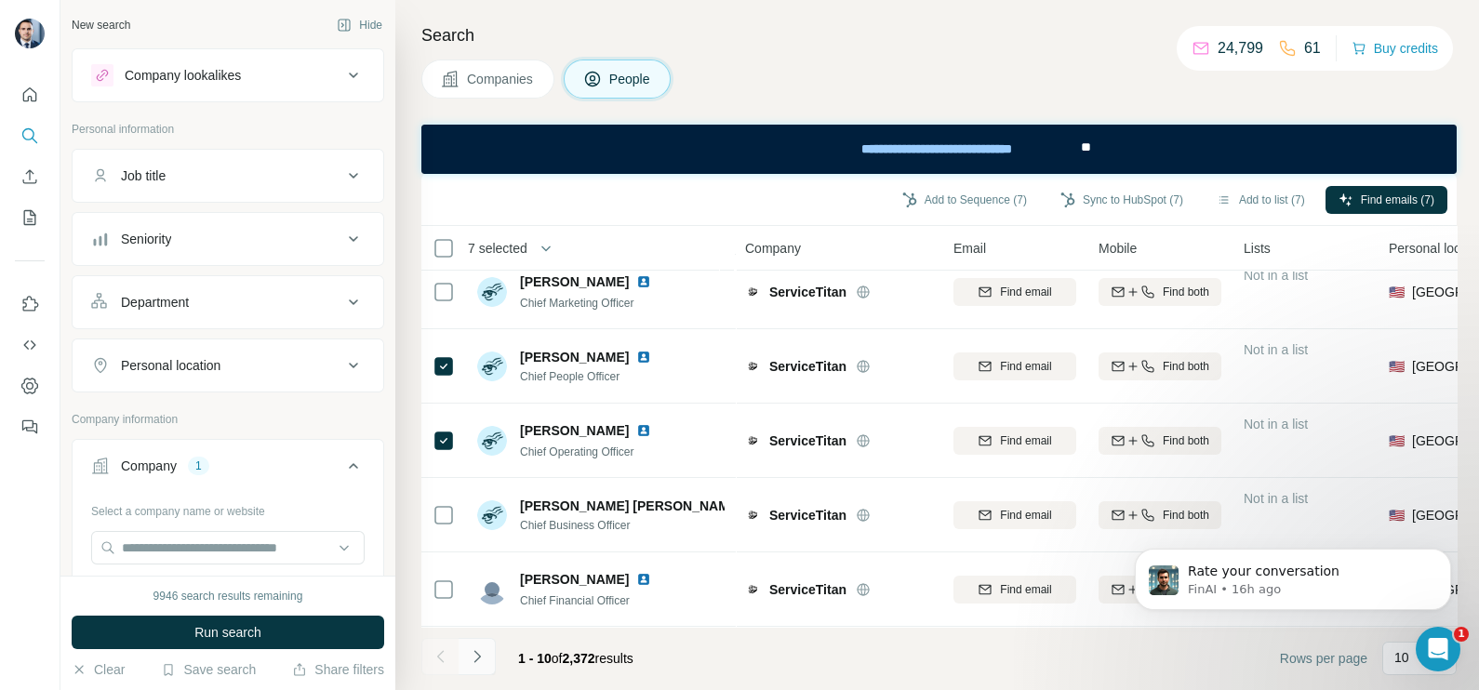
click at [476, 657] on icon "Navigate to next page" at bounding box center [477, 656] width 19 height 19
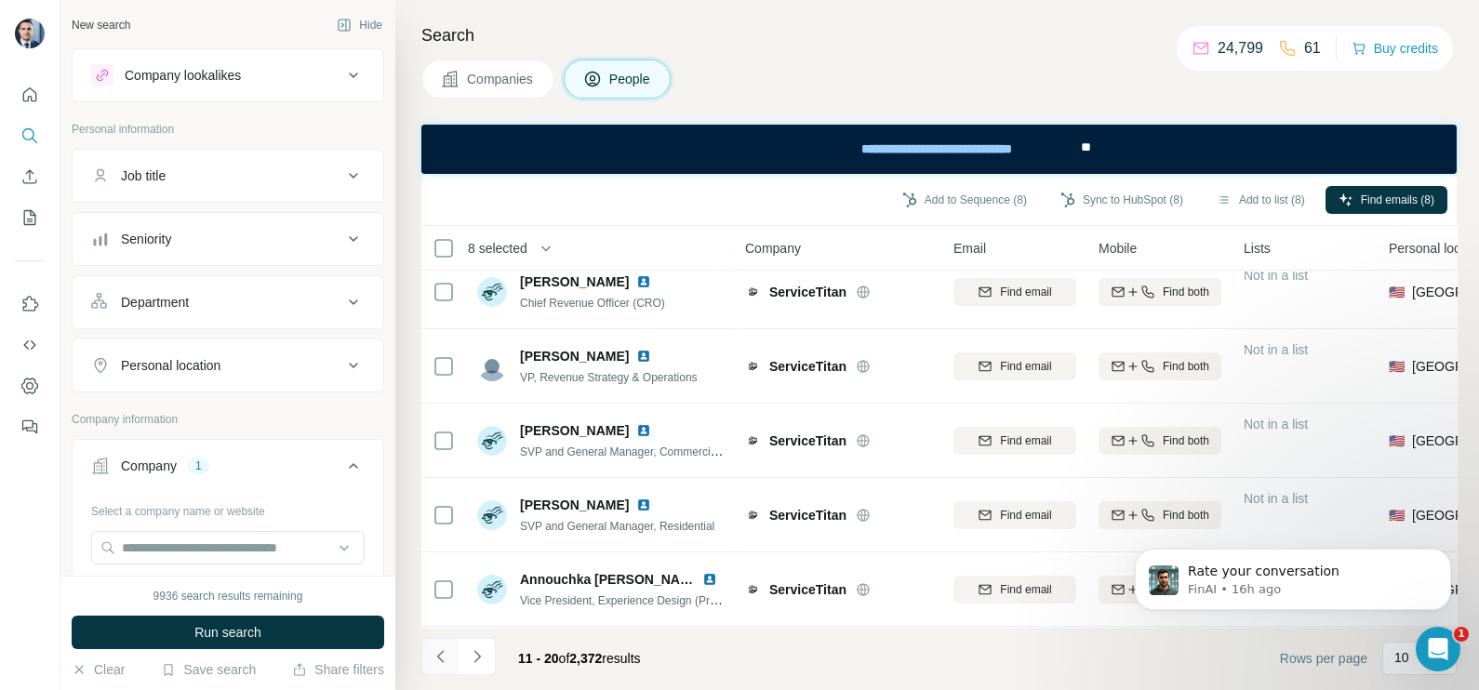
click at [431, 669] on button "Navigate to previous page" at bounding box center [439, 656] width 37 height 37
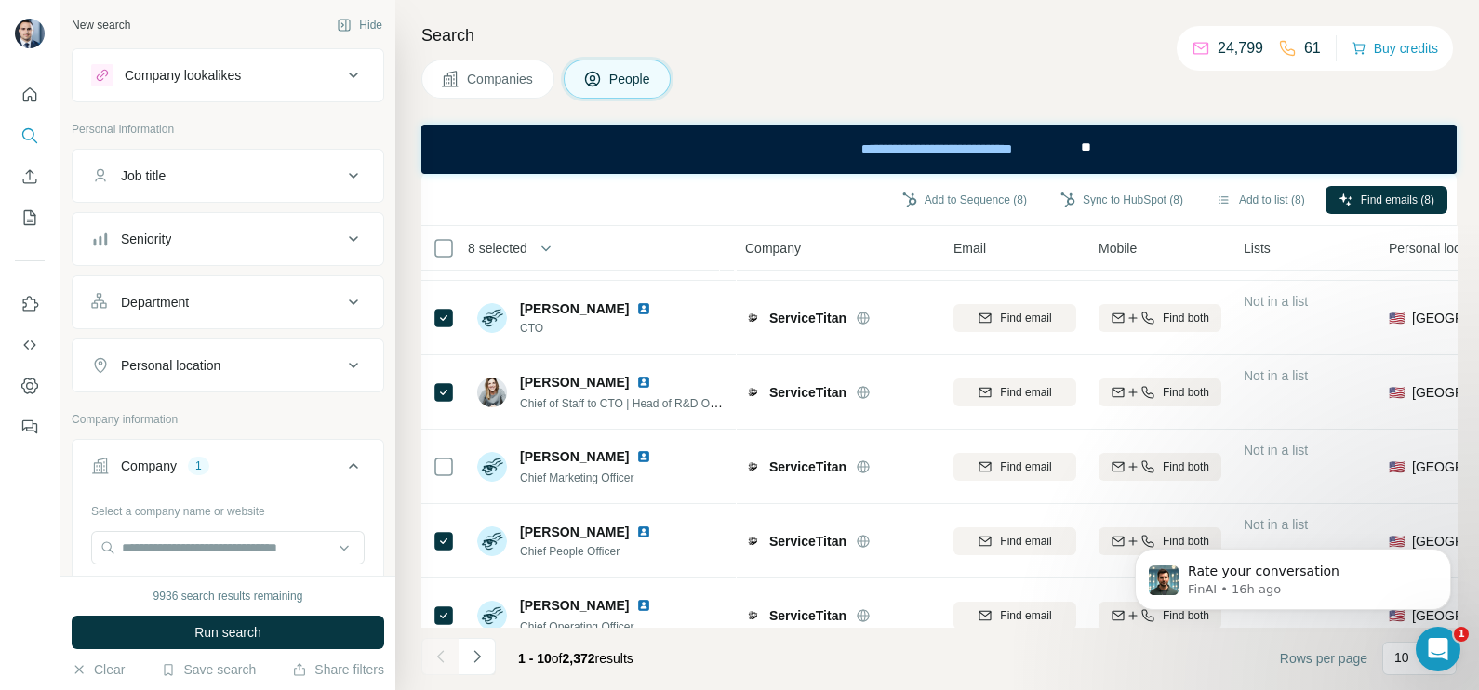
scroll to position [50, 0]
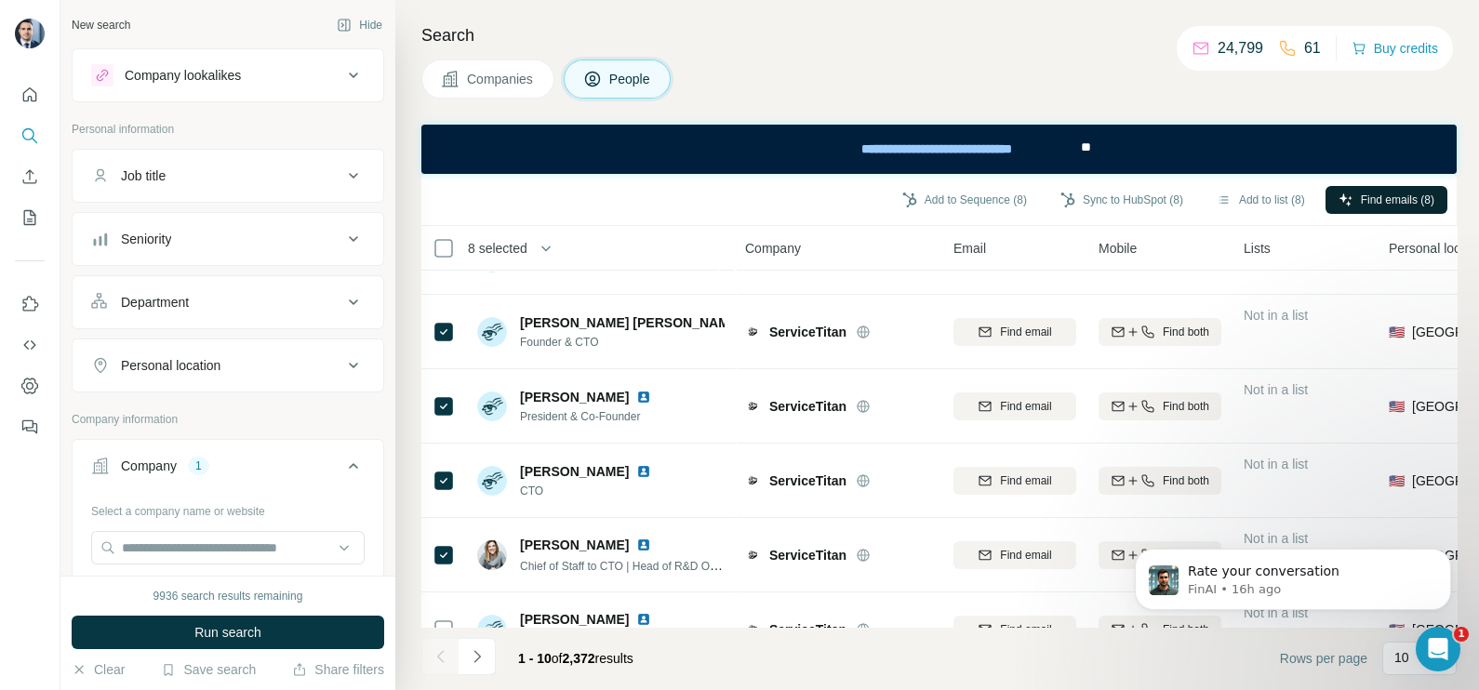
click at [1391, 190] on button "Find emails (8)" at bounding box center [1386, 200] width 122 height 28
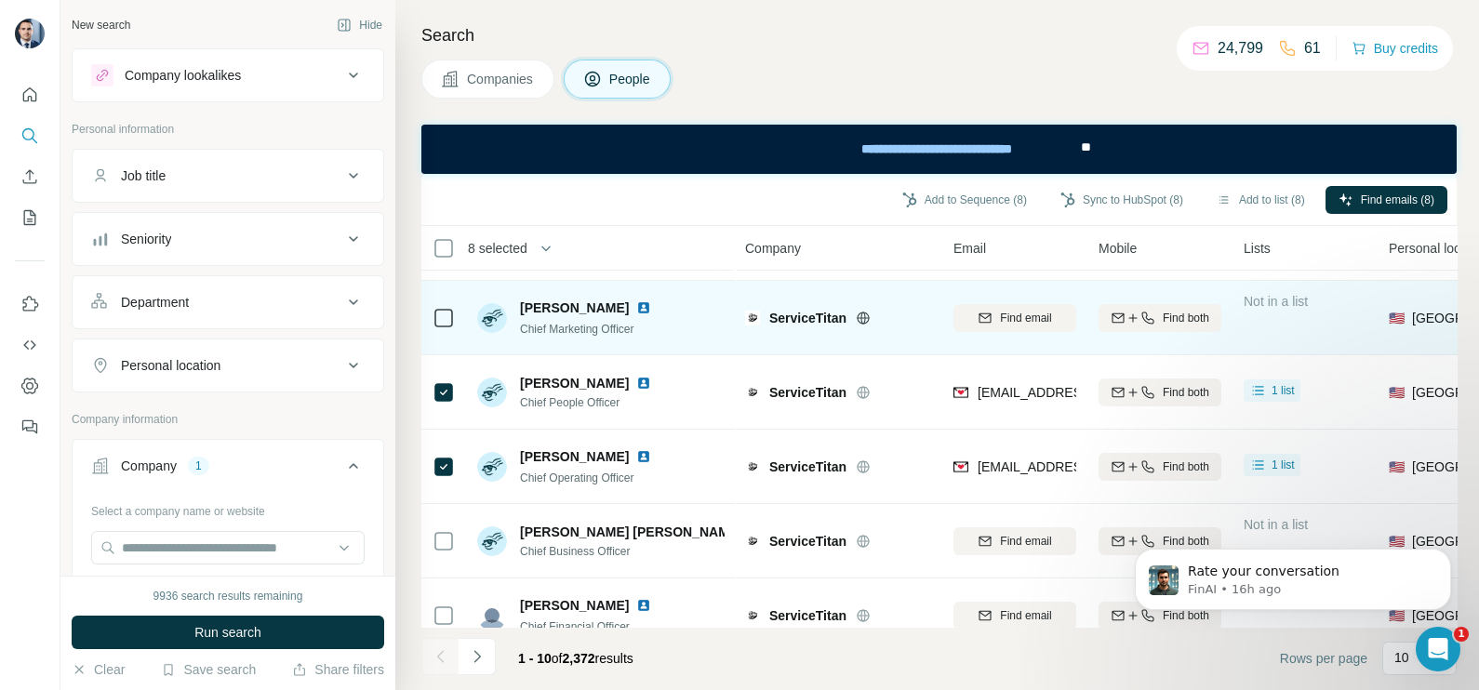
scroll to position [399, 0]
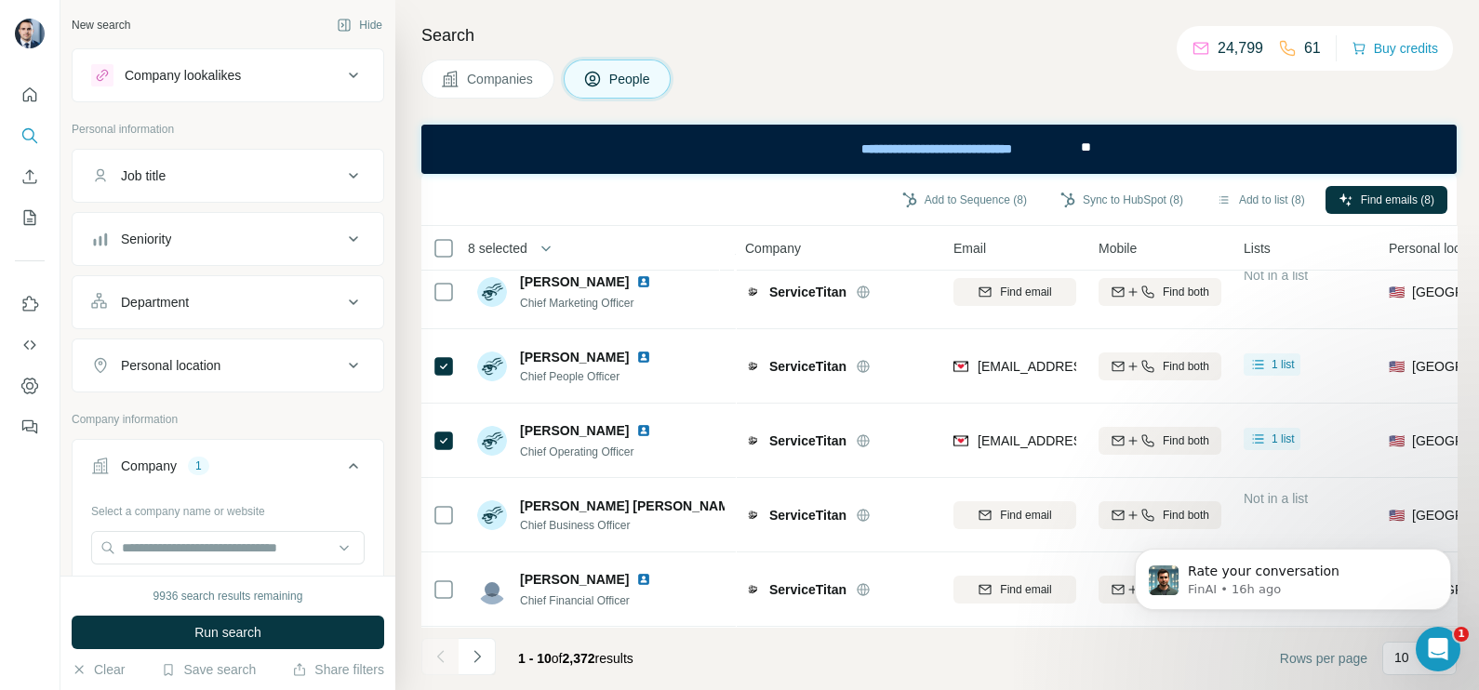
click at [496, 654] on div "1 - 10 of 2,372 results" at bounding box center [534, 658] width 227 height 41
click at [486, 656] on button "Navigate to next page" at bounding box center [477, 656] width 37 height 37
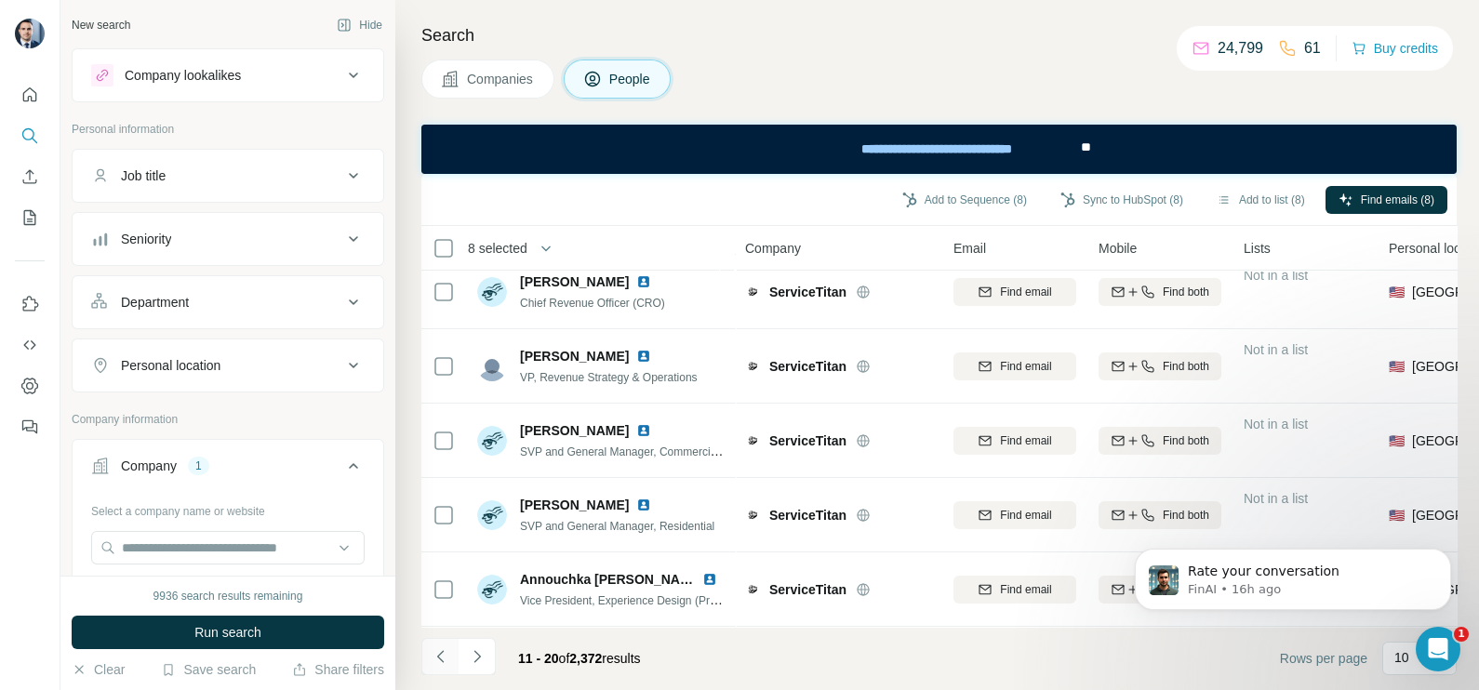
click at [428, 649] on button "Navigate to previous page" at bounding box center [439, 656] width 37 height 37
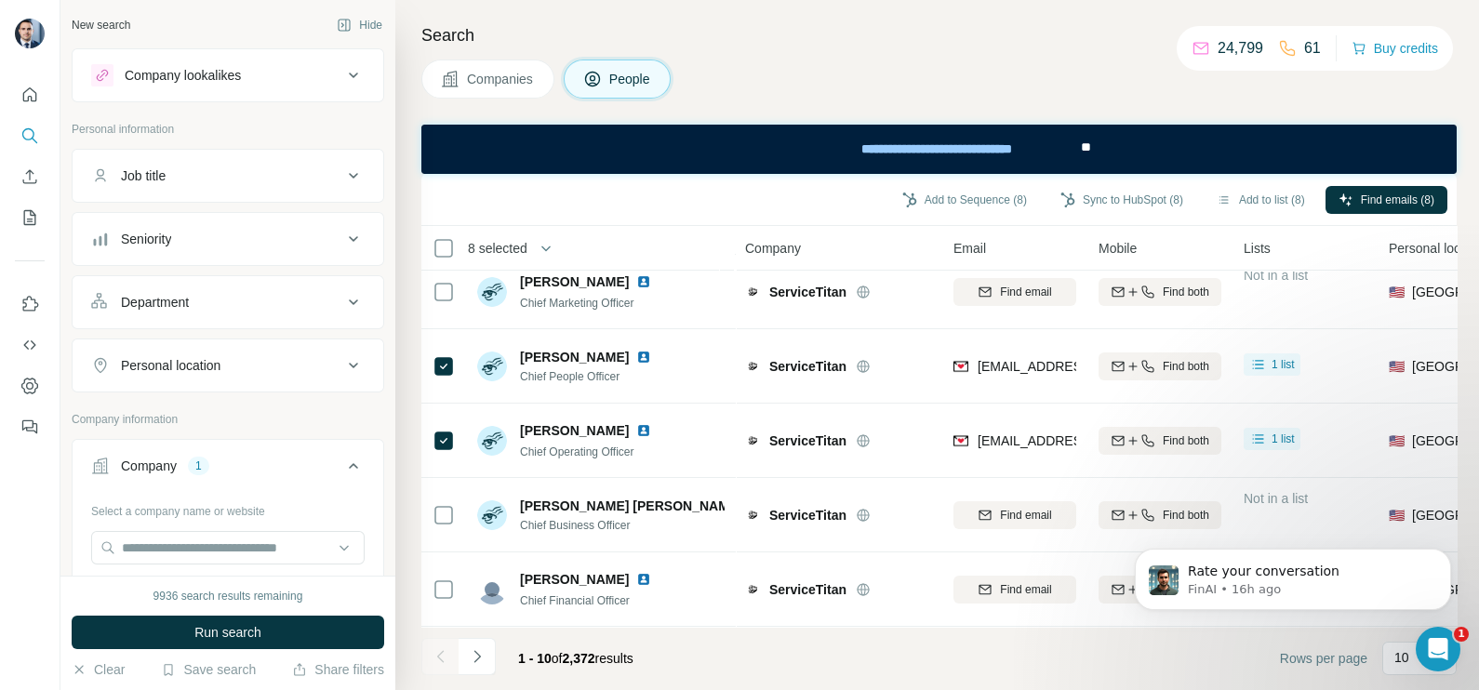
click at [428, 649] on div at bounding box center [439, 656] width 37 height 37
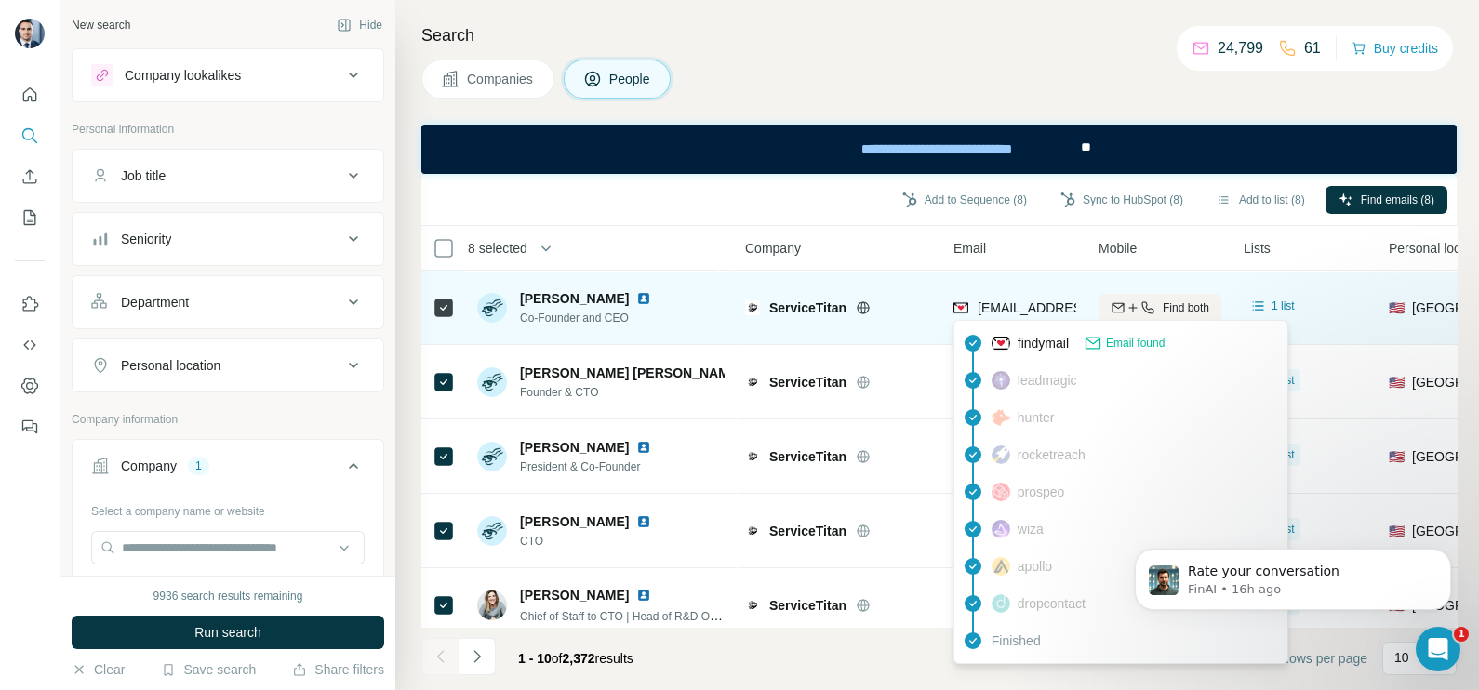
click at [1008, 307] on span "amahdessian@servicetitan.com" at bounding box center [1088, 307] width 220 height 15
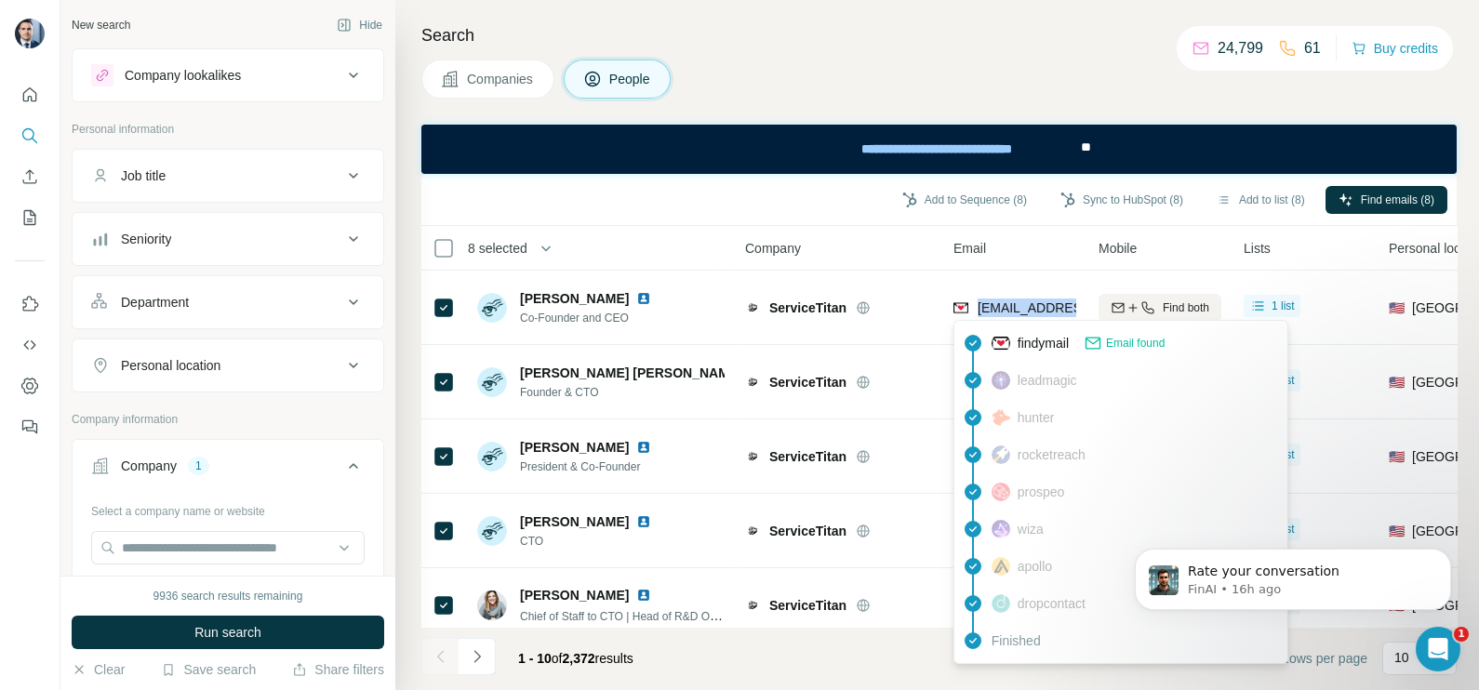
copy tr "amahdessian@servicetitan.com"
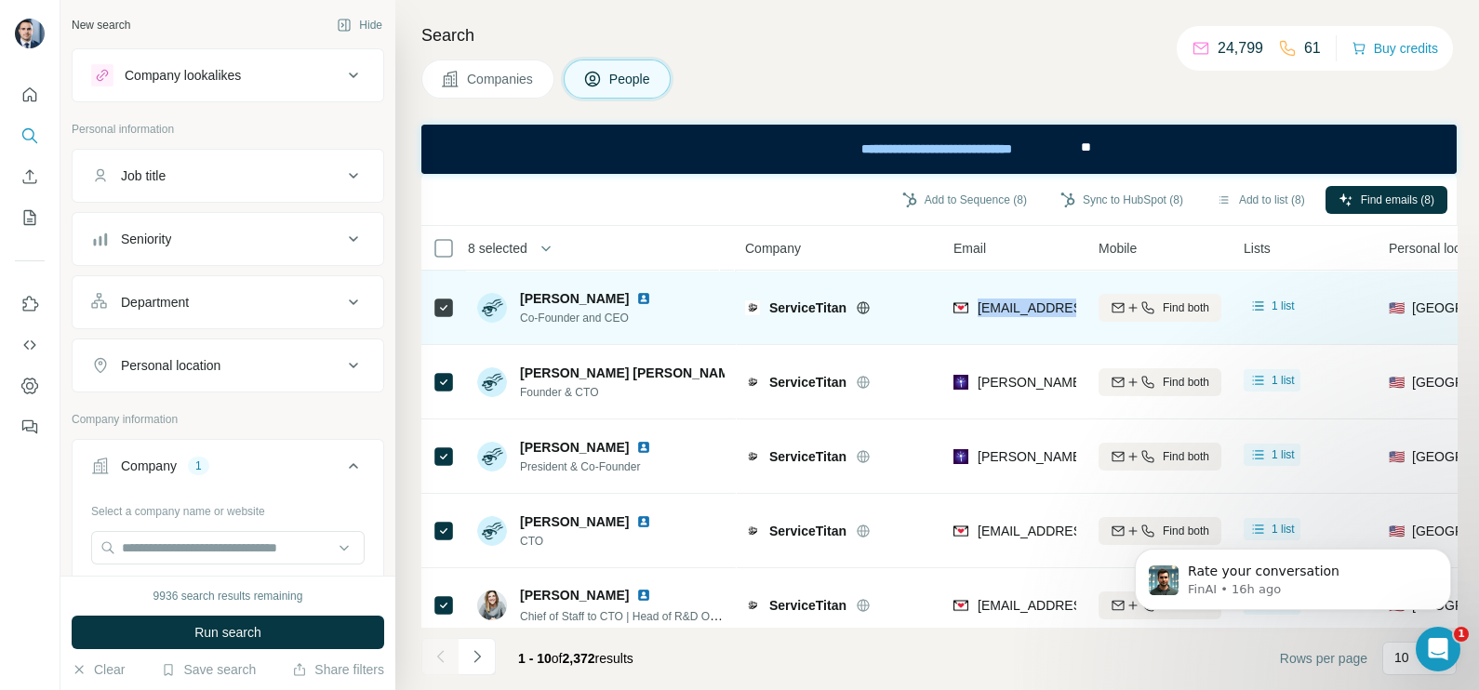
click at [1005, 271] on td "amahdessian@servicetitan.com" at bounding box center [1014, 308] width 145 height 74
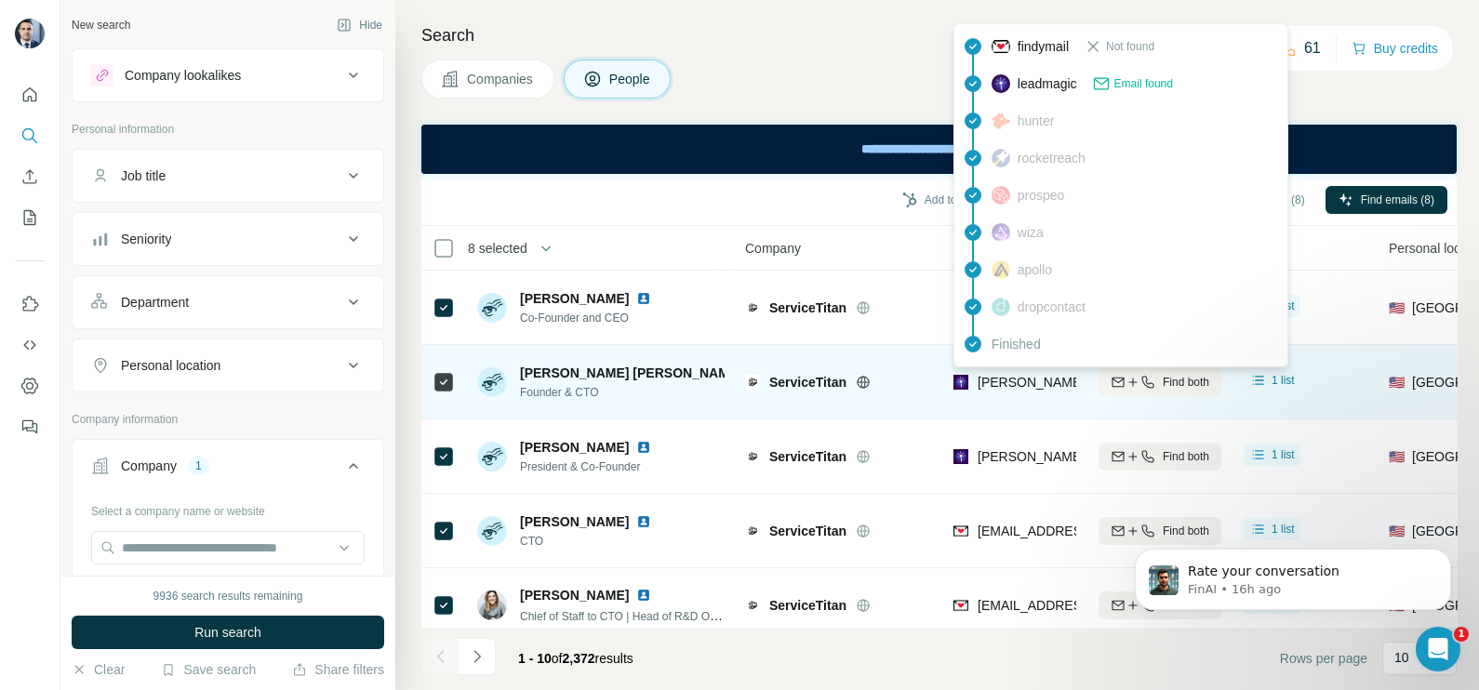
click at [1040, 381] on span "ngoc.bui@servicetitan.com" at bounding box center [1195, 382] width 435 height 15
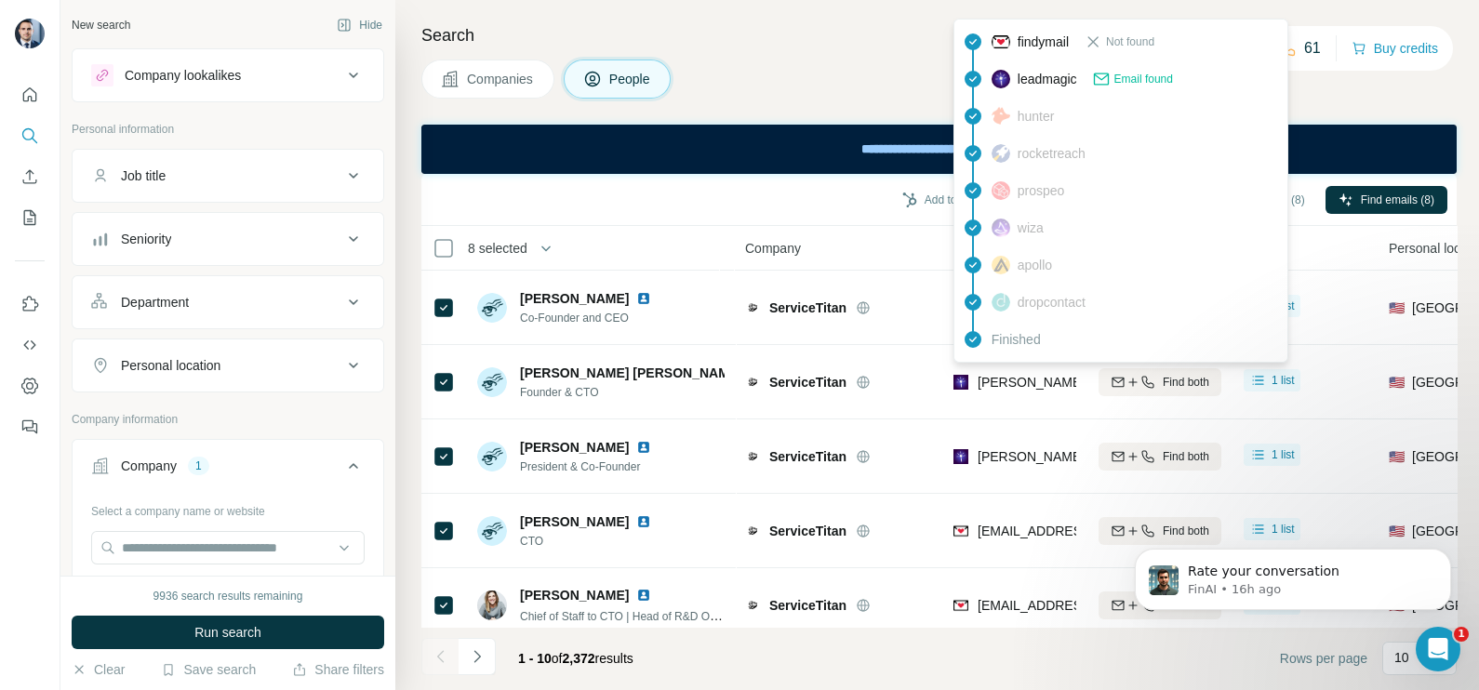
click at [825, 52] on div "Search Companies People Add to Sequence (8) Sync to HubSpot (8) Add to list (8)…" at bounding box center [937, 345] width 1084 height 690
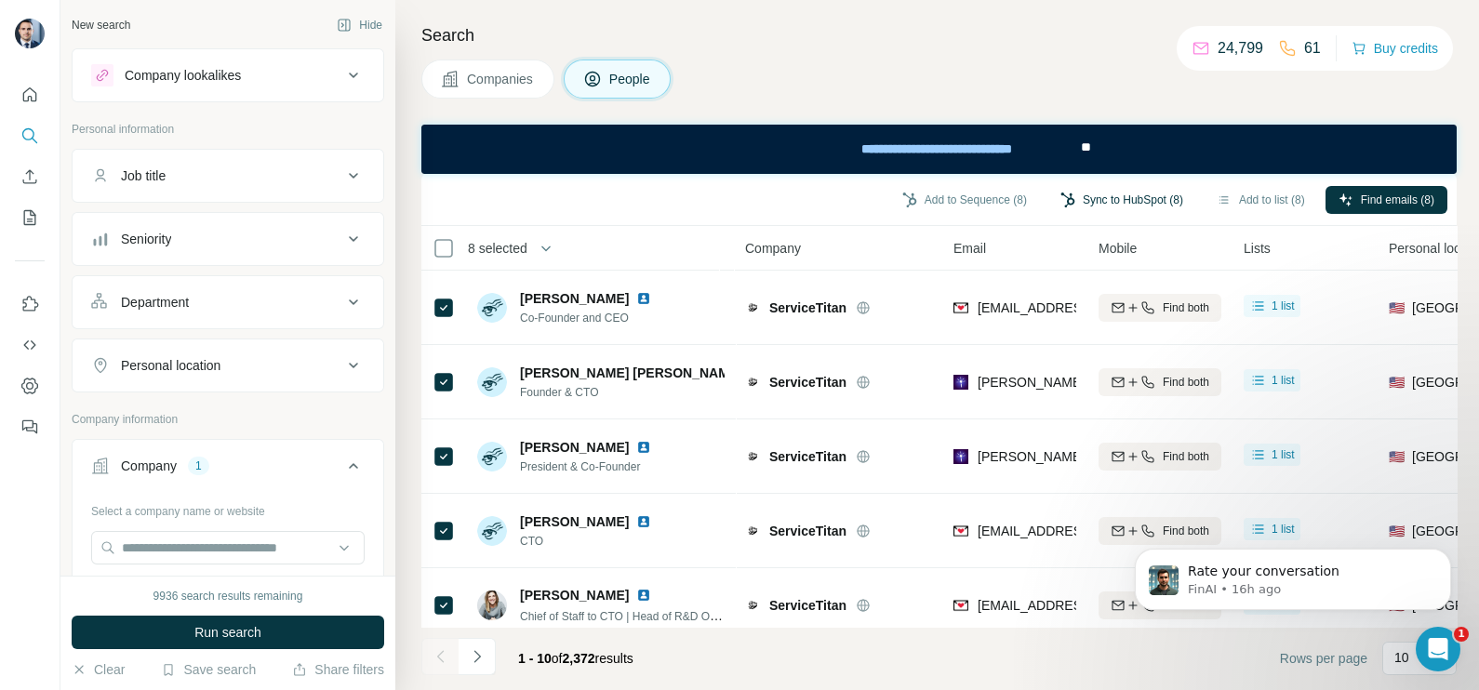
click at [1144, 193] on button "Sync to HubSpot (8)" at bounding box center [1121, 200] width 149 height 28
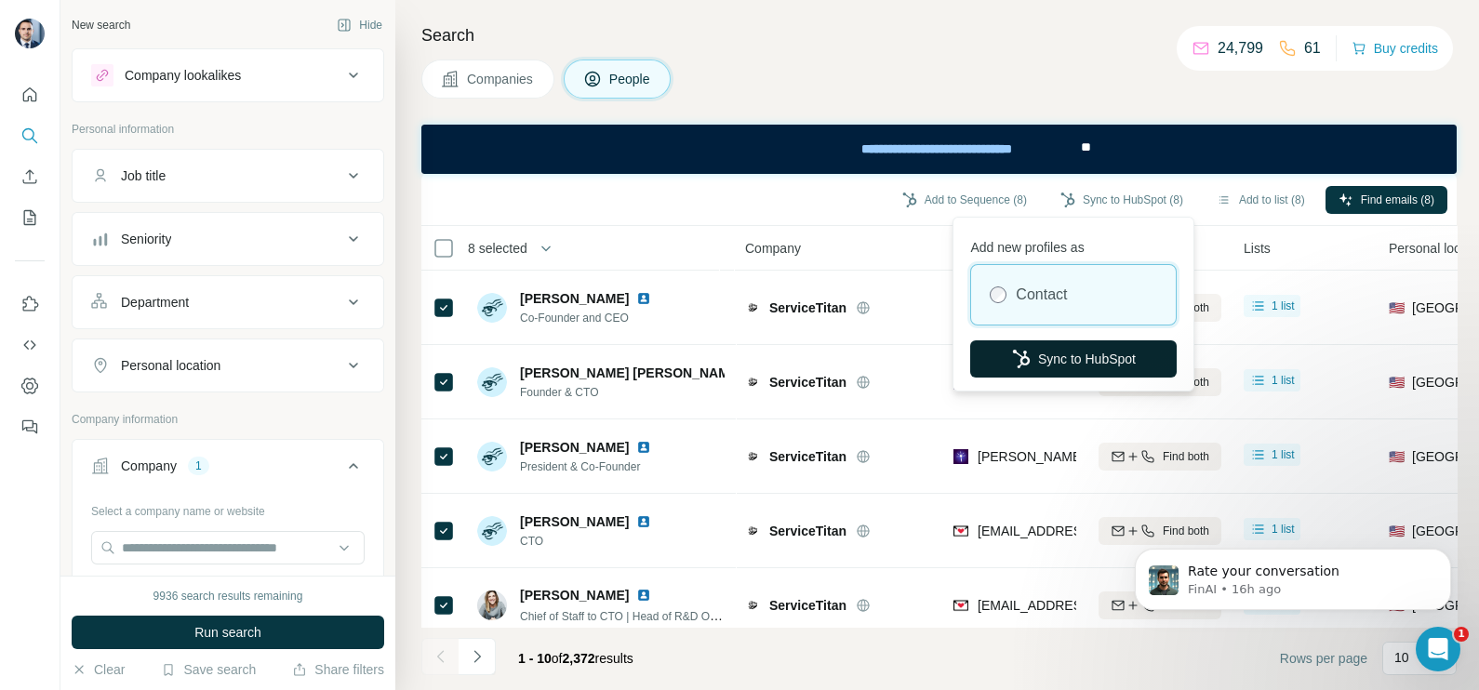
click at [1078, 349] on button "Sync to HubSpot" at bounding box center [1073, 358] width 206 height 37
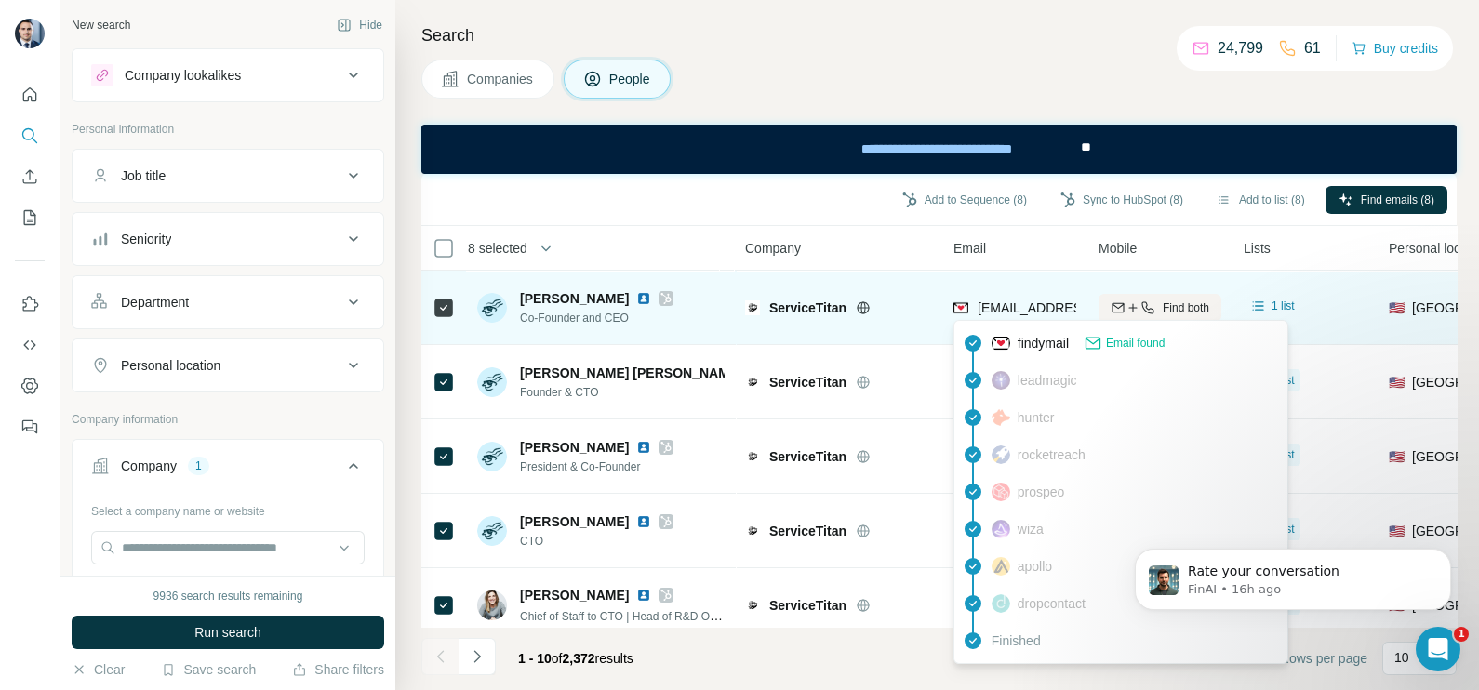
click at [1065, 313] on span "amahdessian@servicetitan.com" at bounding box center [1088, 307] width 220 height 15
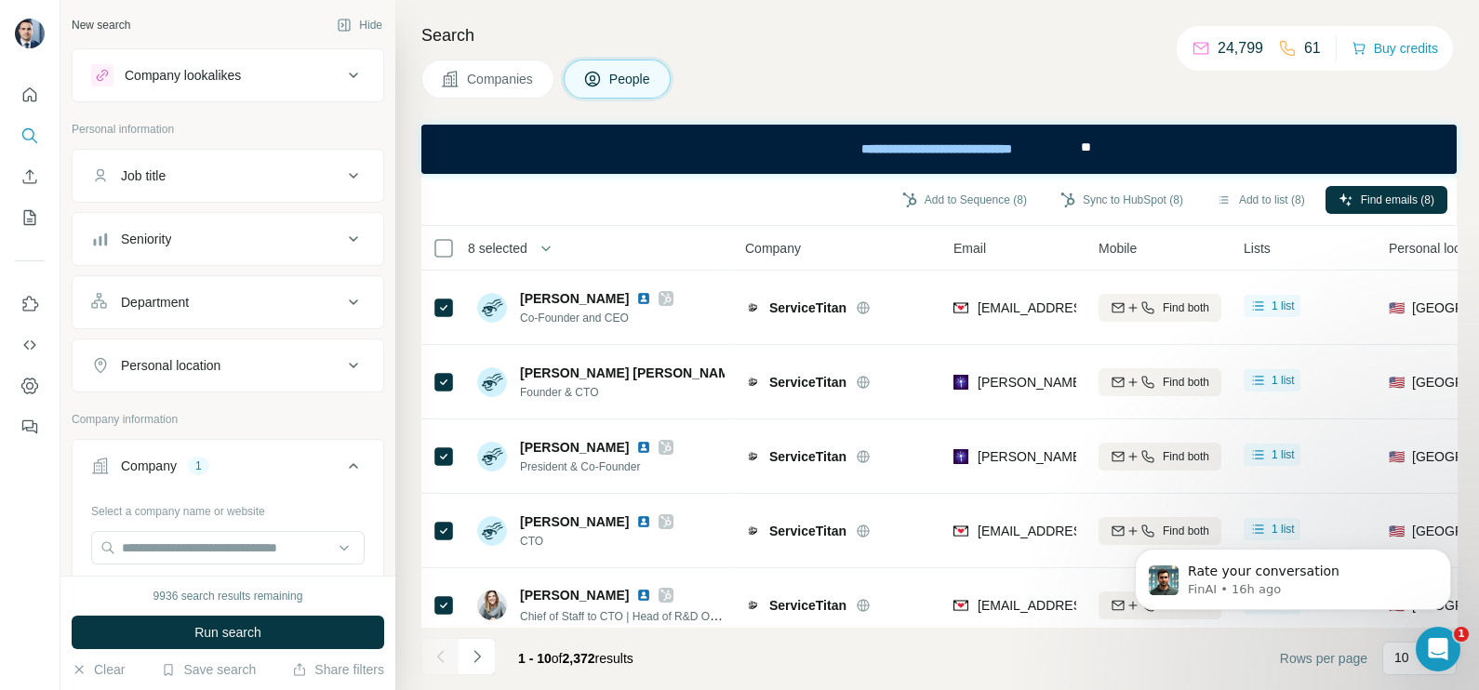
click at [907, 251] on div "Company" at bounding box center [838, 247] width 186 height 21
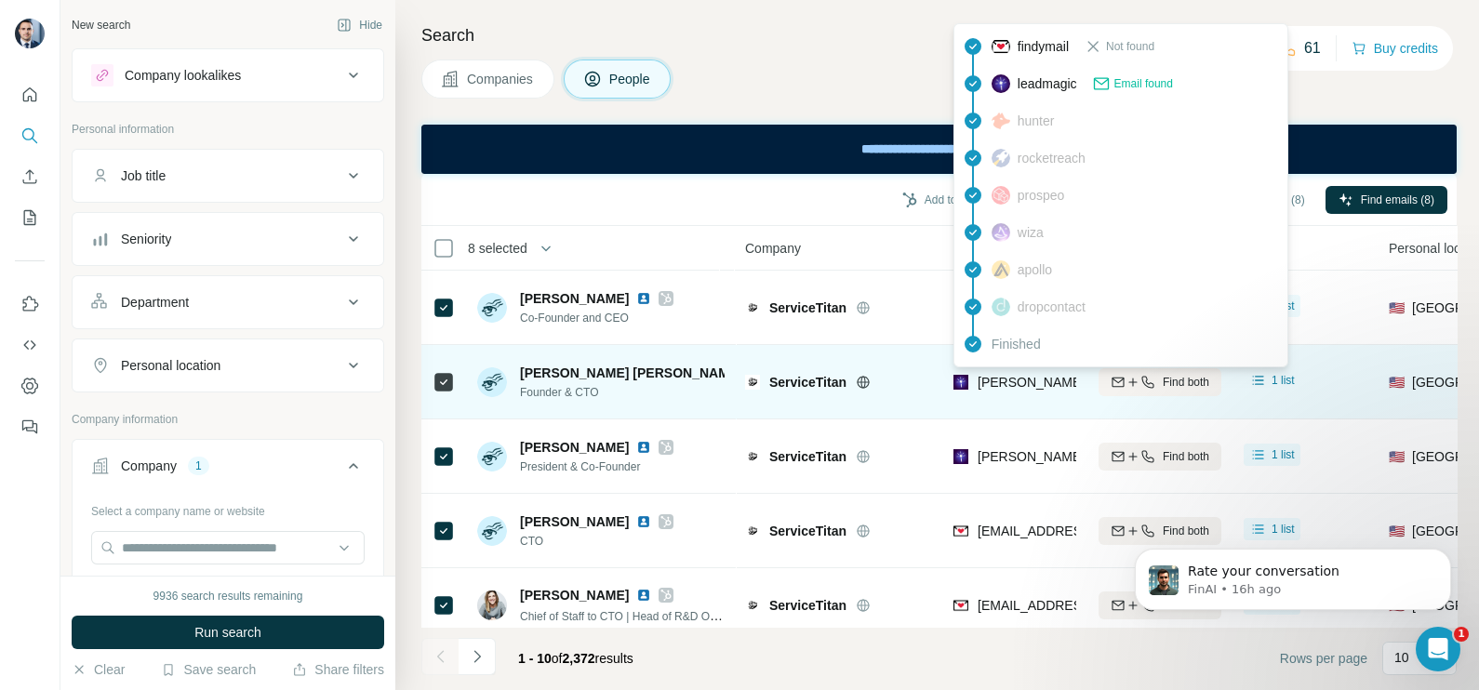
click at [1002, 377] on span "ngoc.bui@servicetitan.com" at bounding box center [1195, 382] width 435 height 15
click at [1004, 377] on span "ngoc.bui@servicetitan.com" at bounding box center [1195, 382] width 435 height 15
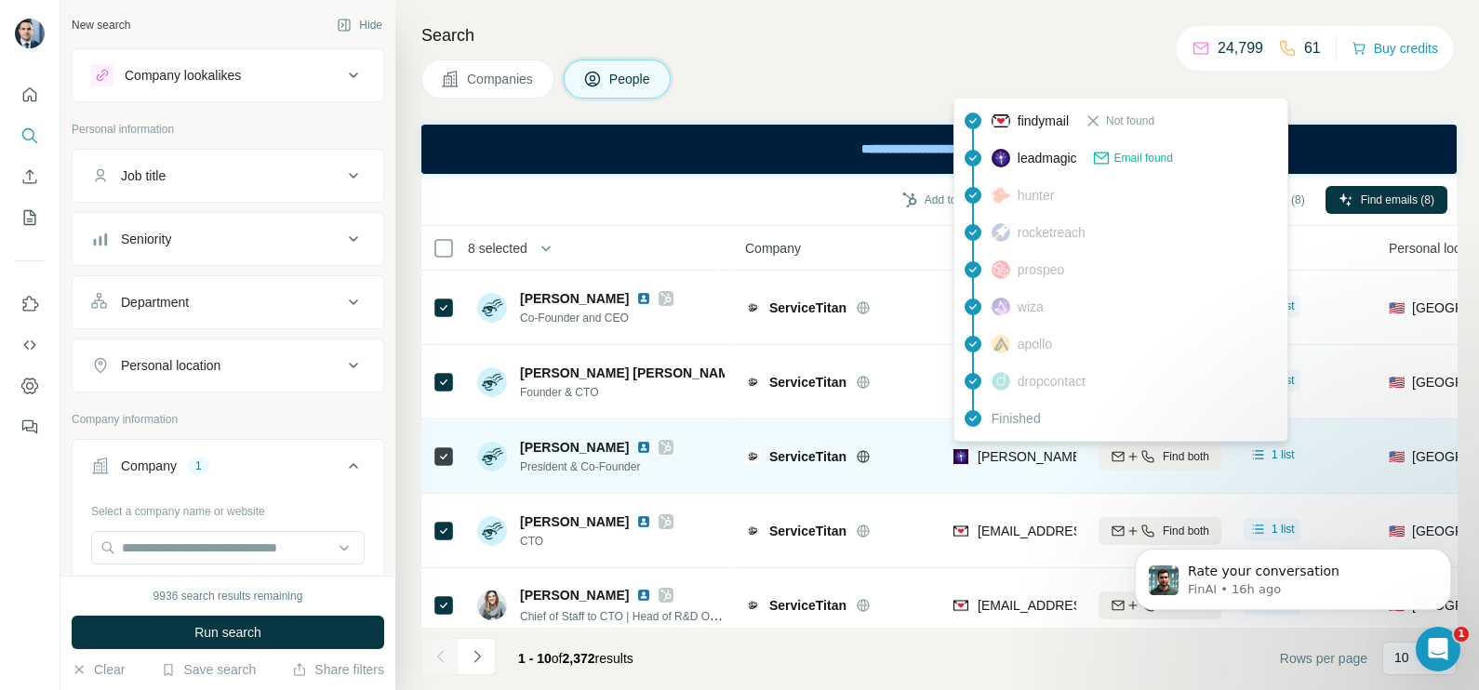
click at [1009, 455] on span "vahe@servicetitan.com" at bounding box center [1141, 456] width 327 height 15
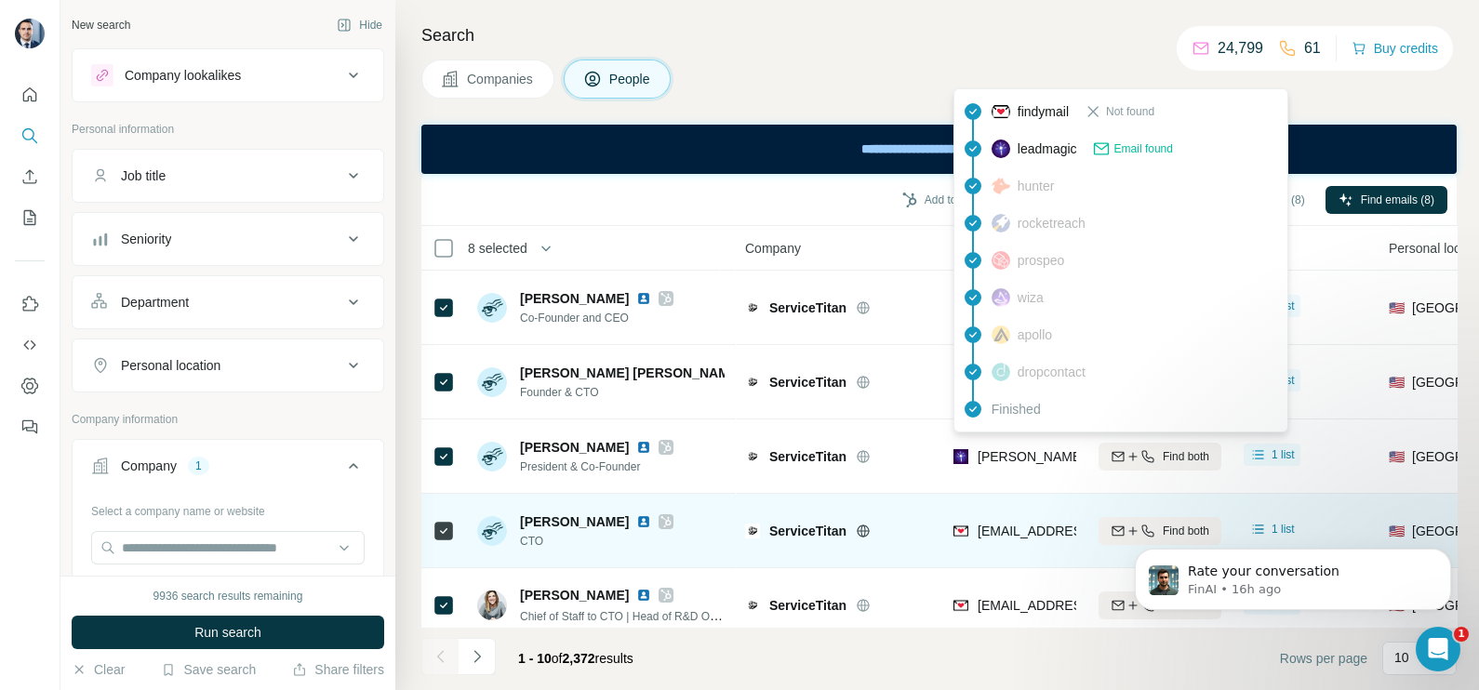
click at [1013, 524] on span "abhasin@servicetitan.com" at bounding box center [1088, 531] width 220 height 15
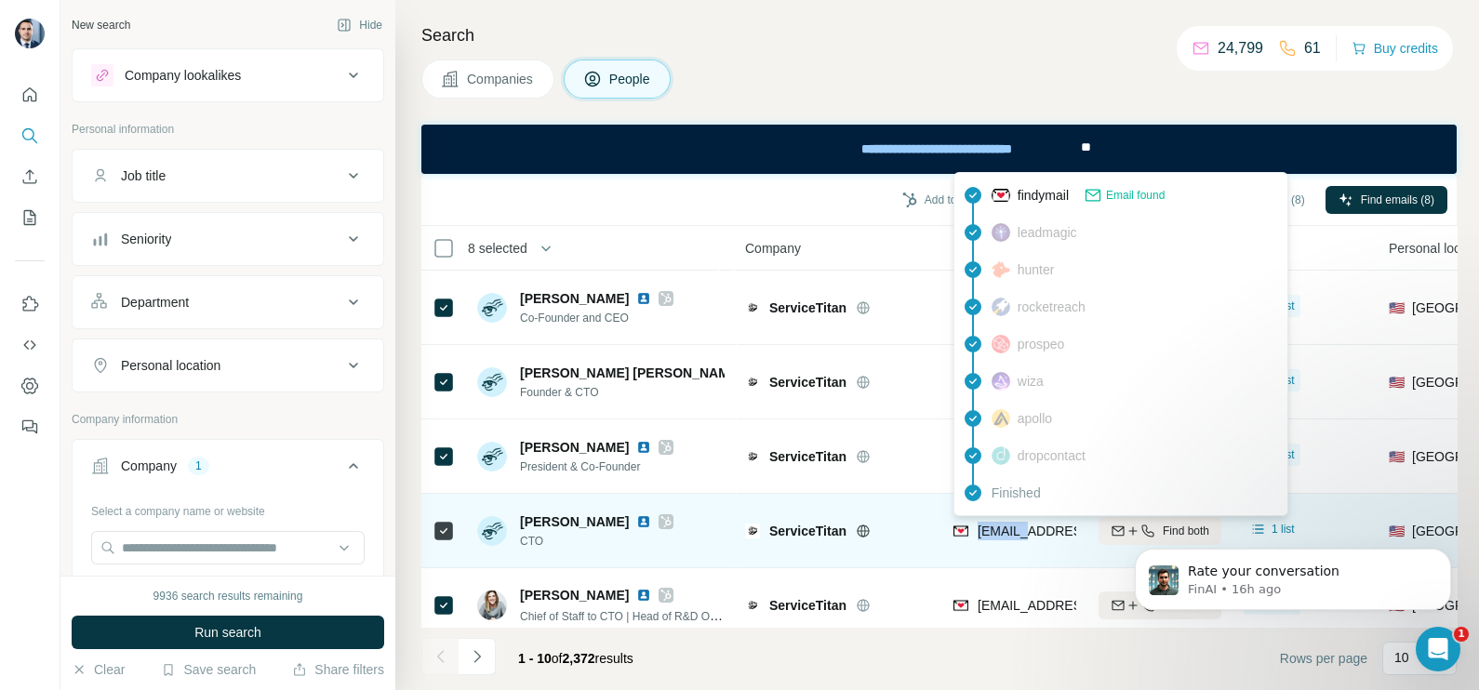
click at [1013, 524] on span "abhasin@servicetitan.com" at bounding box center [1088, 531] width 220 height 15
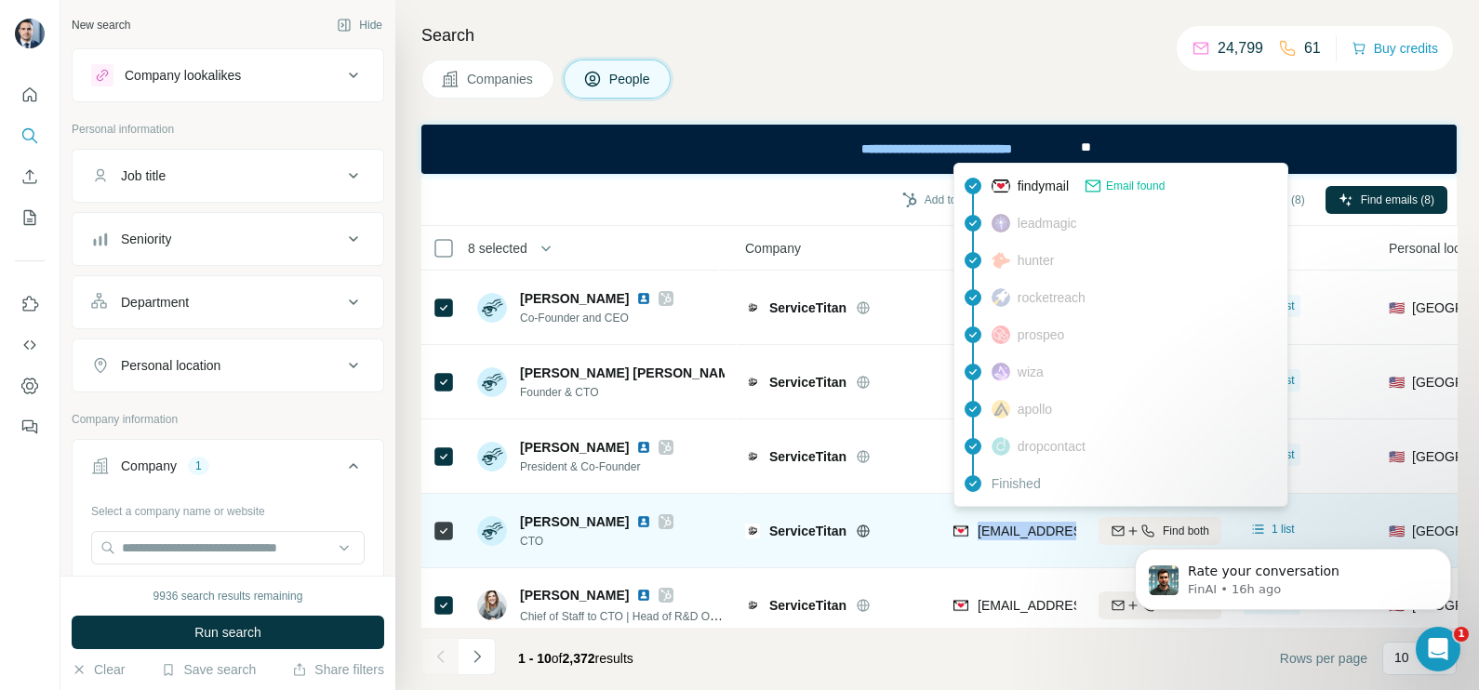
click at [1013, 524] on span "abhasin@servicetitan.com" at bounding box center [1088, 531] width 220 height 15
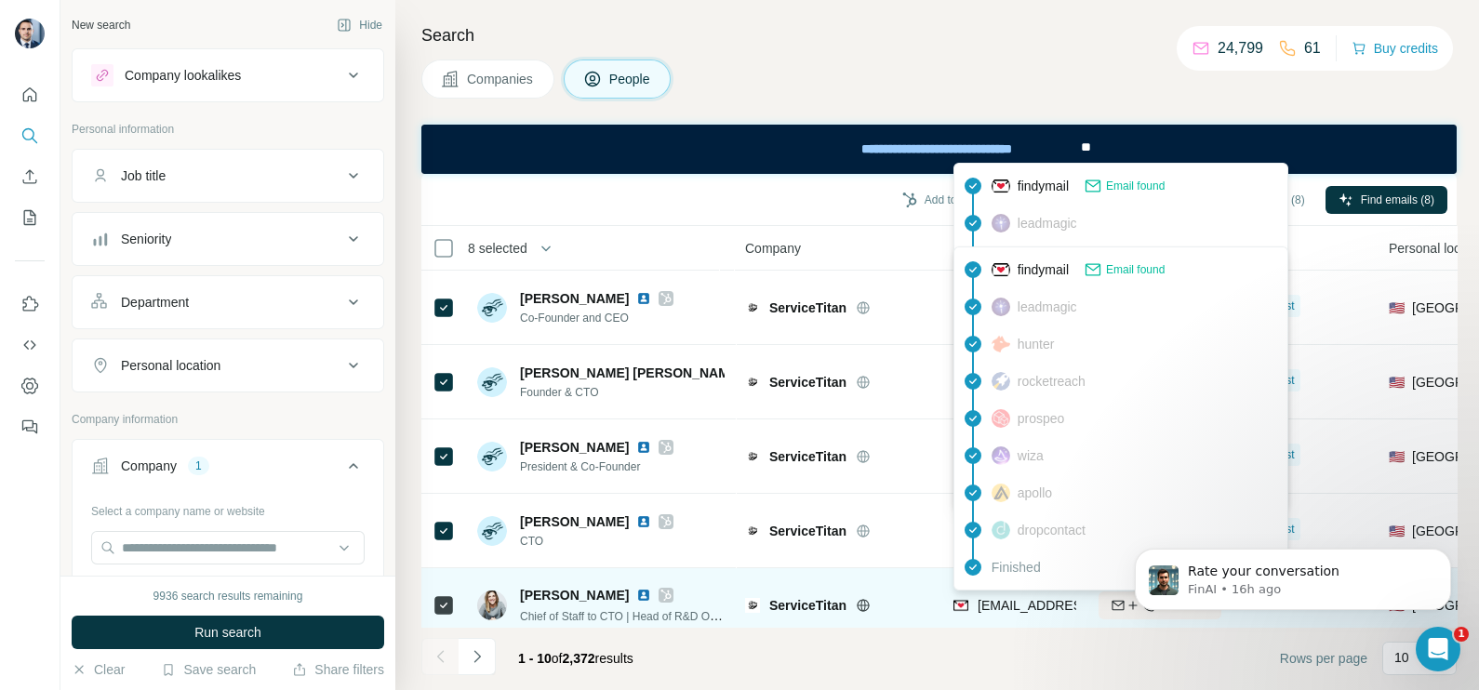
click at [1014, 606] on span "agoodew@servicetitan.com" at bounding box center [1088, 605] width 220 height 15
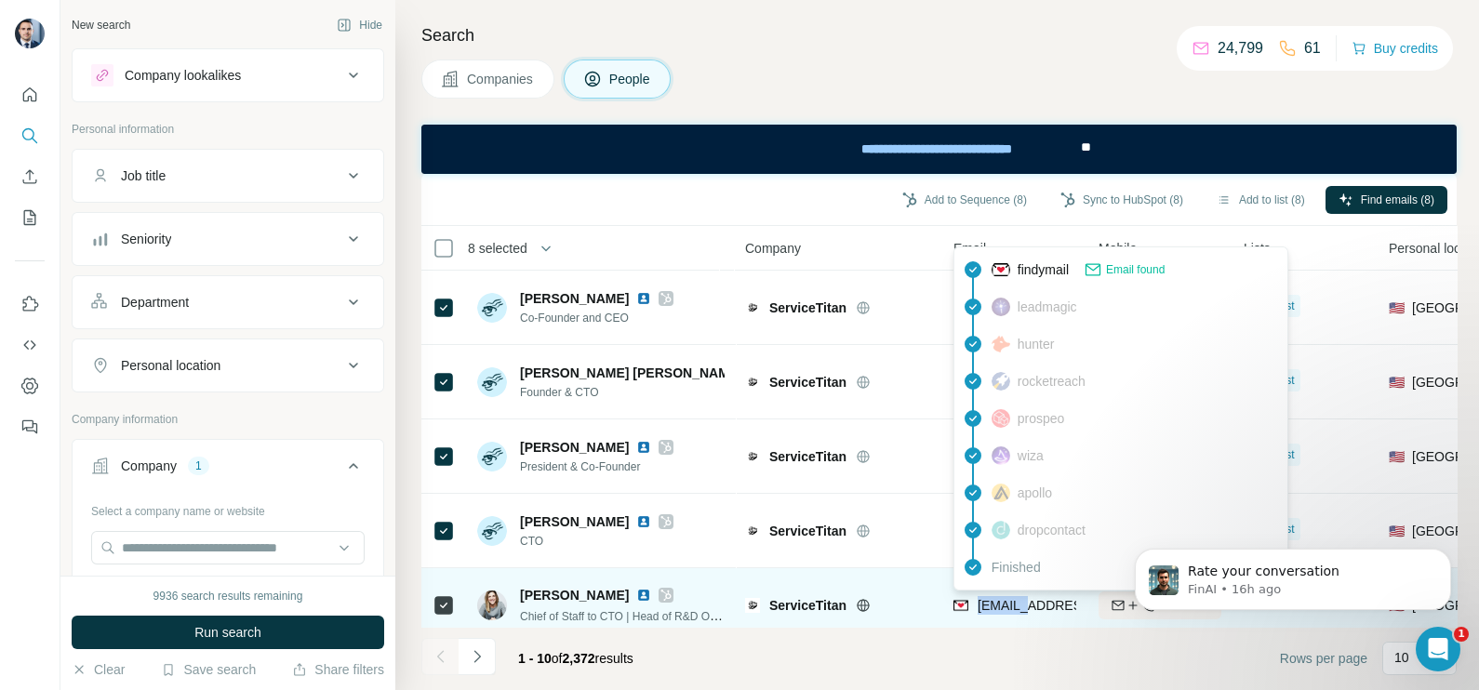
click at [1014, 606] on span "agoodew@servicetitan.com" at bounding box center [1088, 605] width 220 height 15
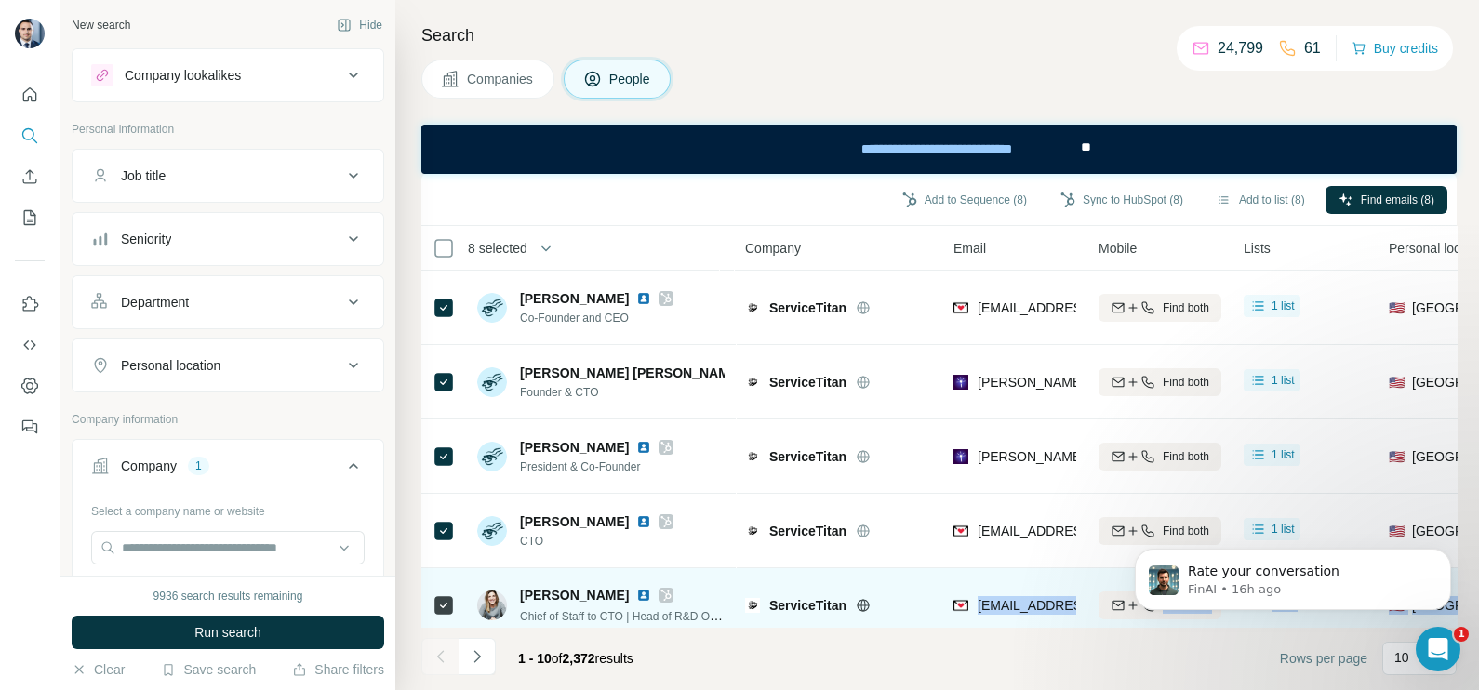
click at [0, 0] on tbody "Ara Mahdessian Co-Founder and CEO ServiceTitan amahdessian@servicetitan.com Fin…" at bounding box center [0, 0] width 0 height 0
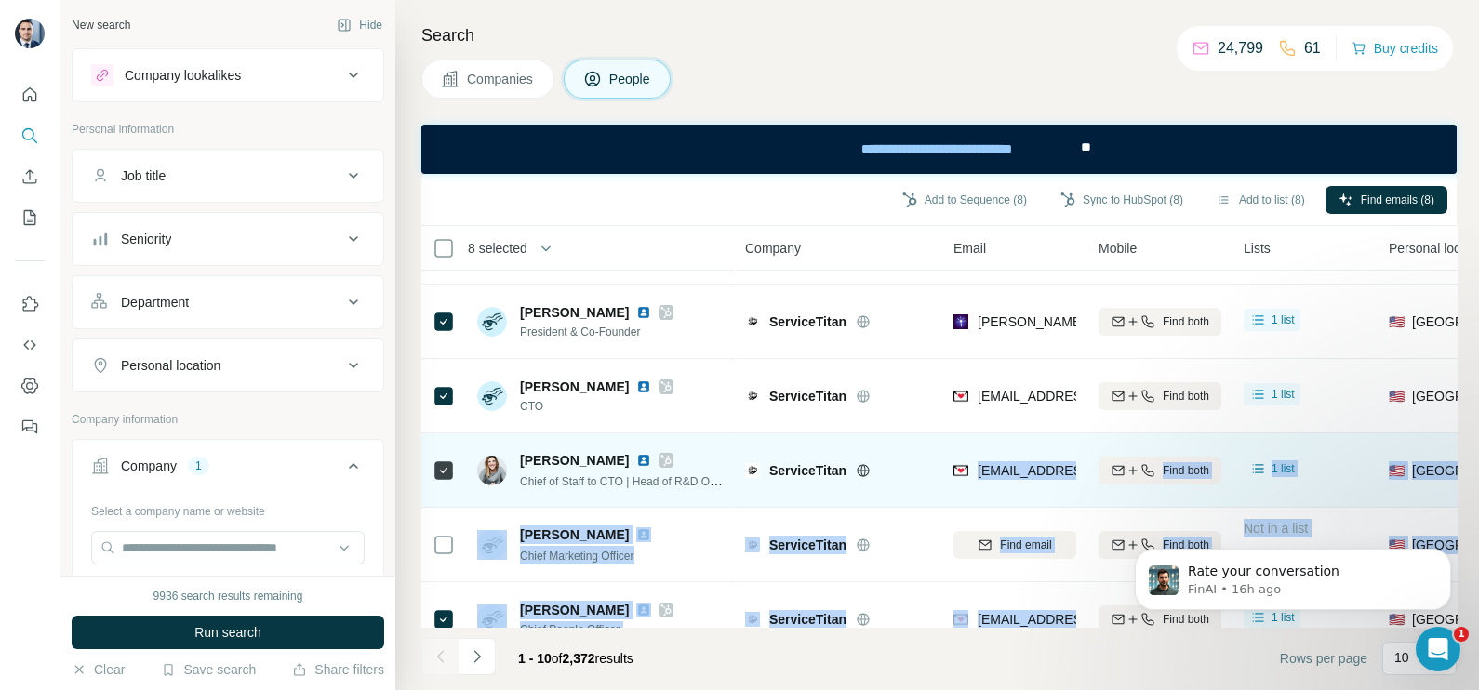
drag, startPoint x: 1014, startPoint y: 606, endPoint x: 991, endPoint y: 448, distance: 159.8
click at [991, 448] on div "agoodew@servicetitan.com" at bounding box center [1014, 470] width 123 height 51
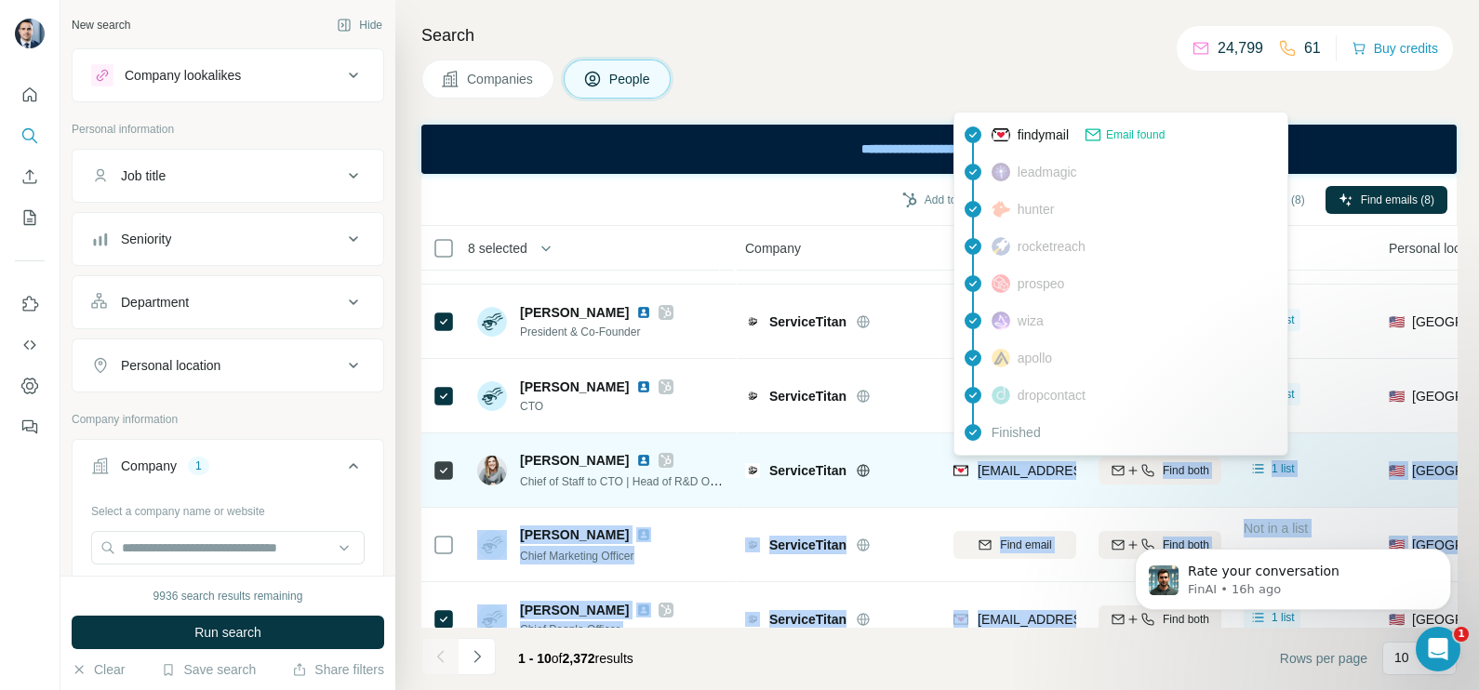
click at [1008, 473] on span "agoodew@servicetitan.com" at bounding box center [1088, 470] width 220 height 15
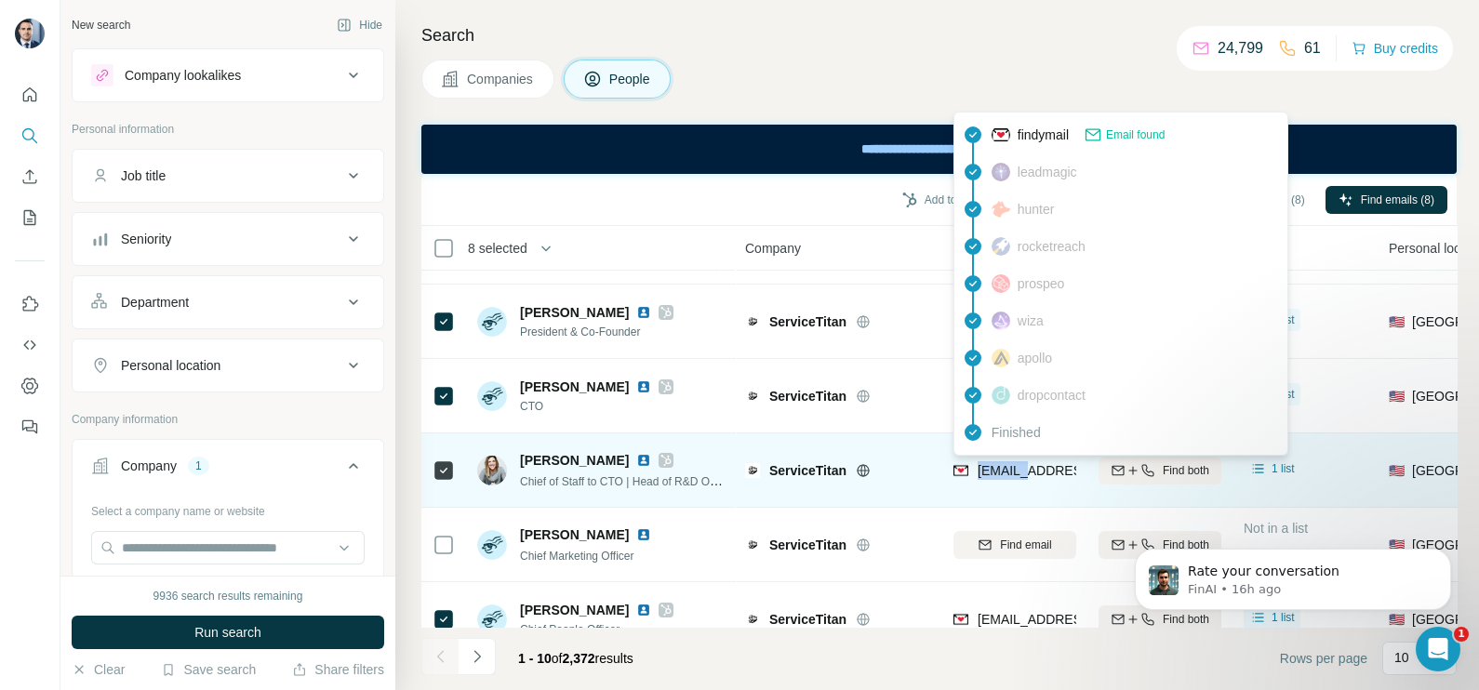
click at [1008, 473] on span "agoodew@servicetitan.com" at bounding box center [1088, 470] width 220 height 15
click at [1009, 473] on span "agoodew@servicetitan.com" at bounding box center [1088, 470] width 220 height 15
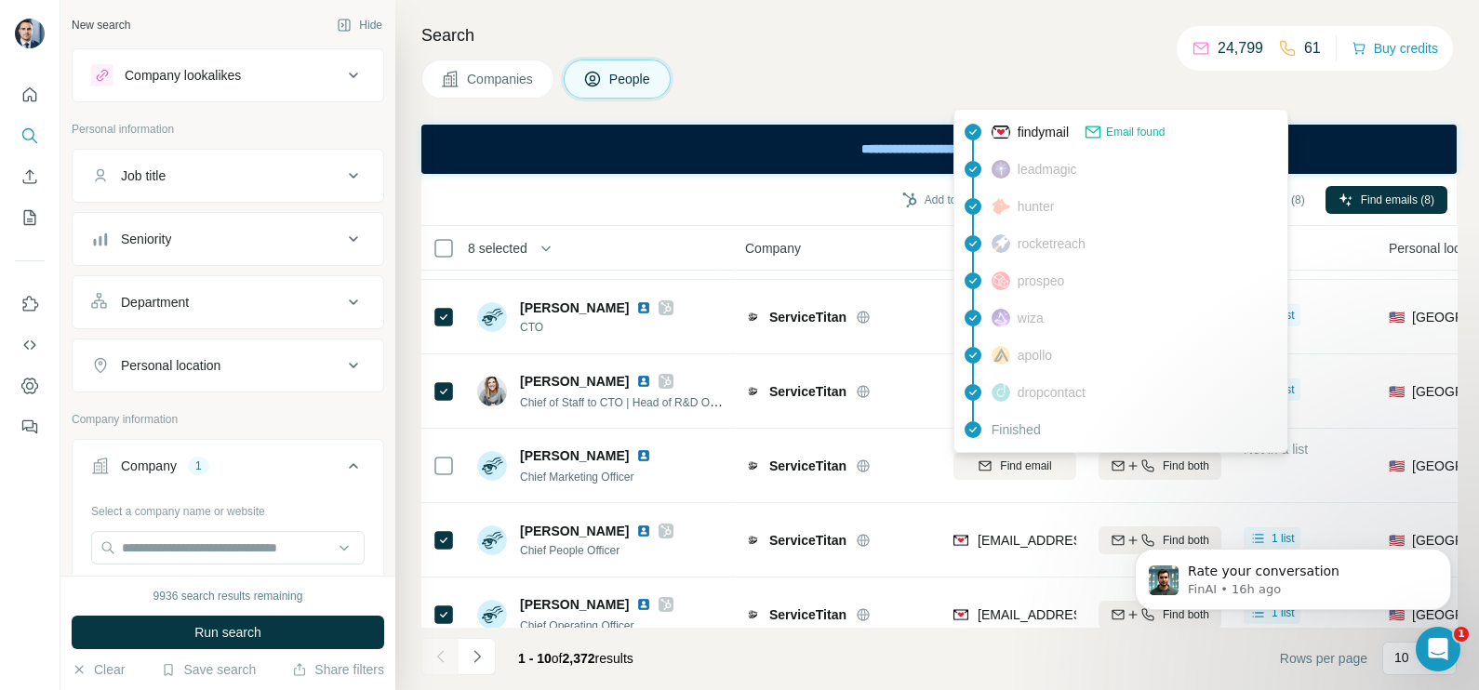
scroll to position [251, 0]
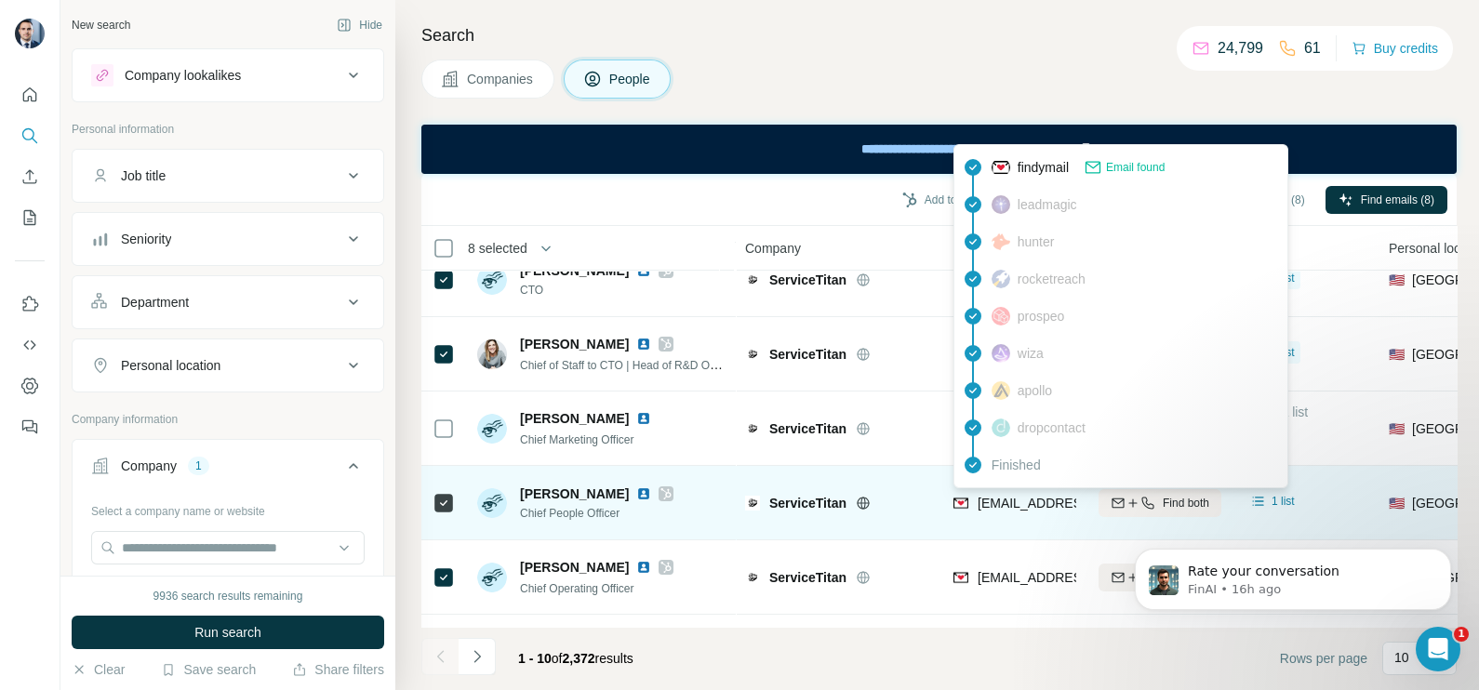
click at [998, 514] on div "ctrombetta@servicetitan.com" at bounding box center [1068, 505] width 230 height 22
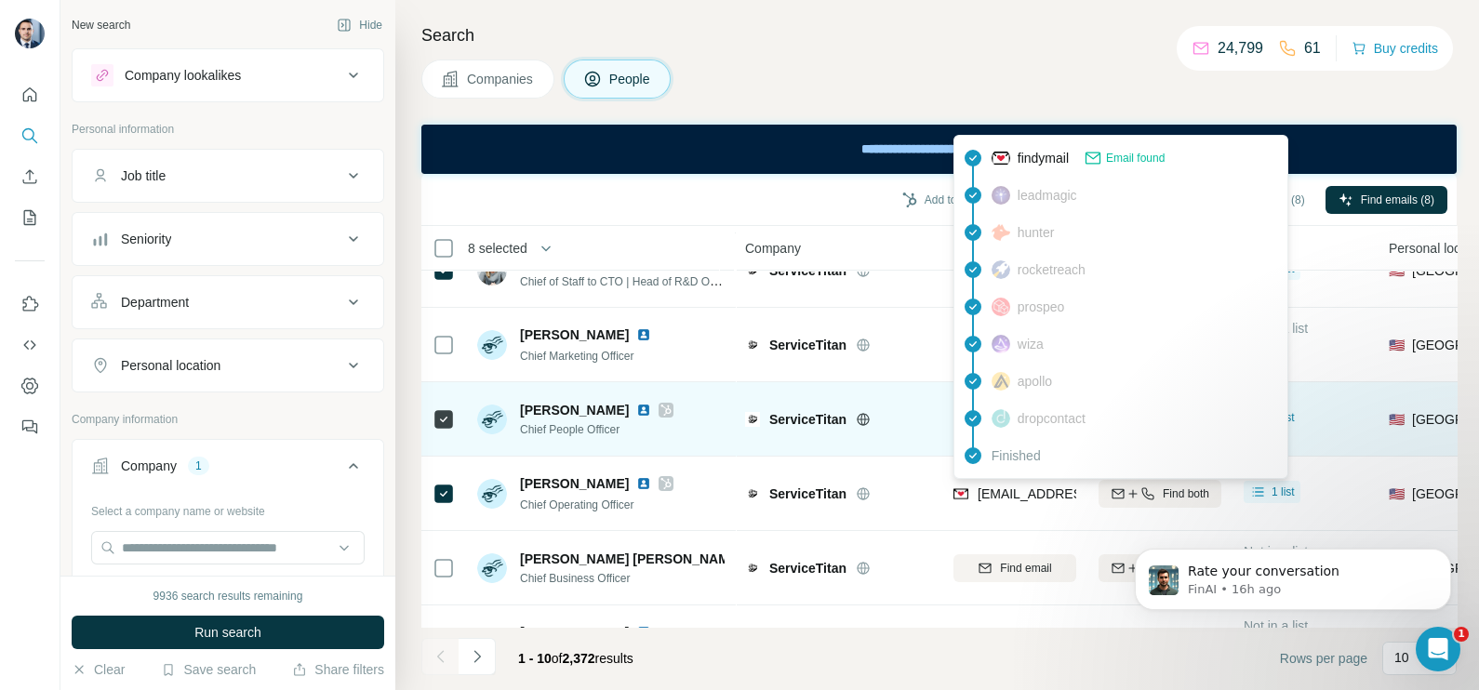
scroll to position [399, 0]
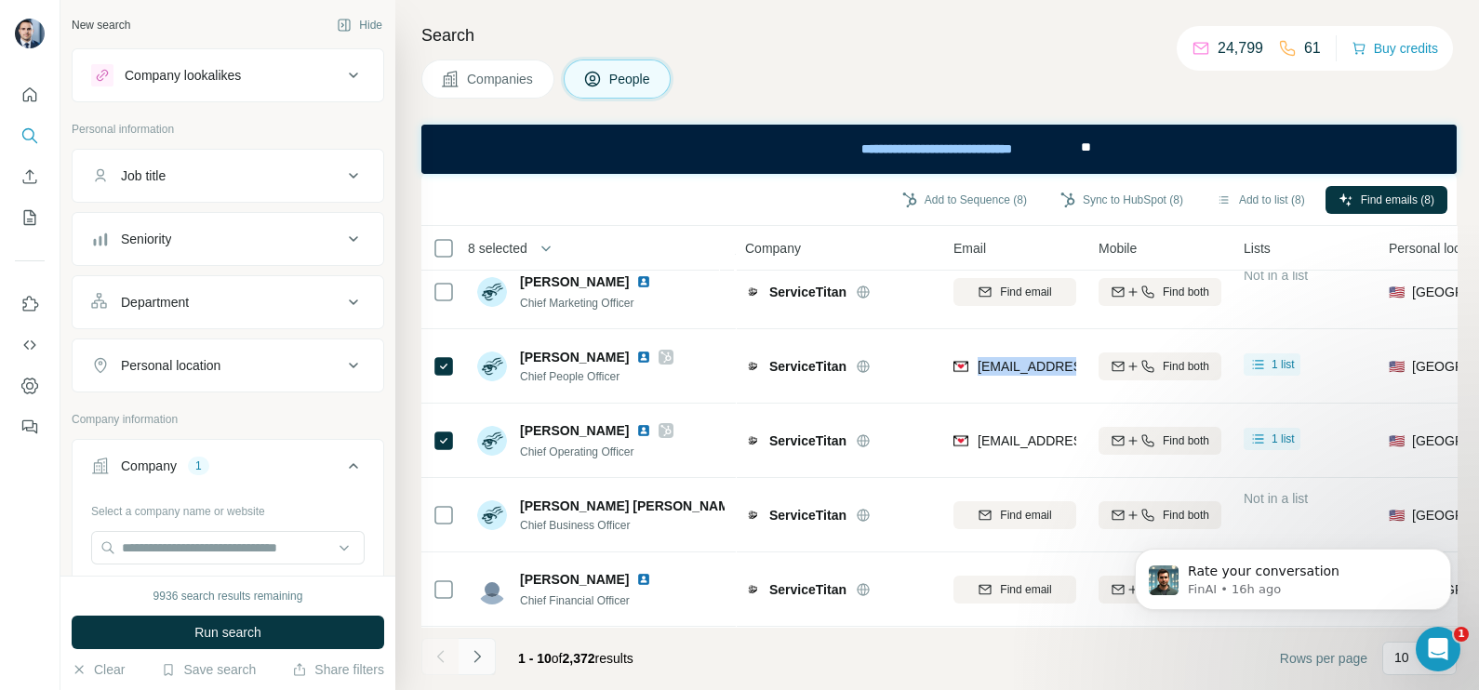
click at [494, 653] on button "Navigate to next page" at bounding box center [477, 656] width 37 height 37
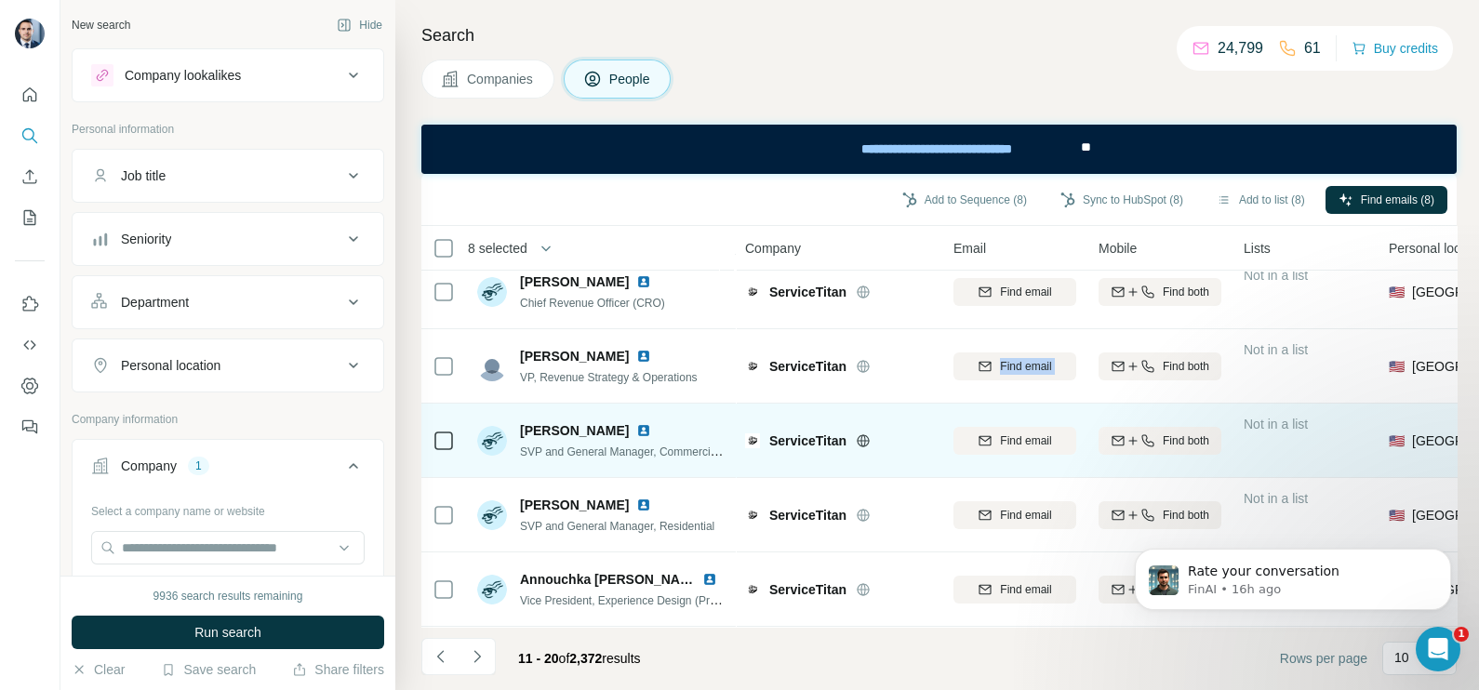
scroll to position [0, 0]
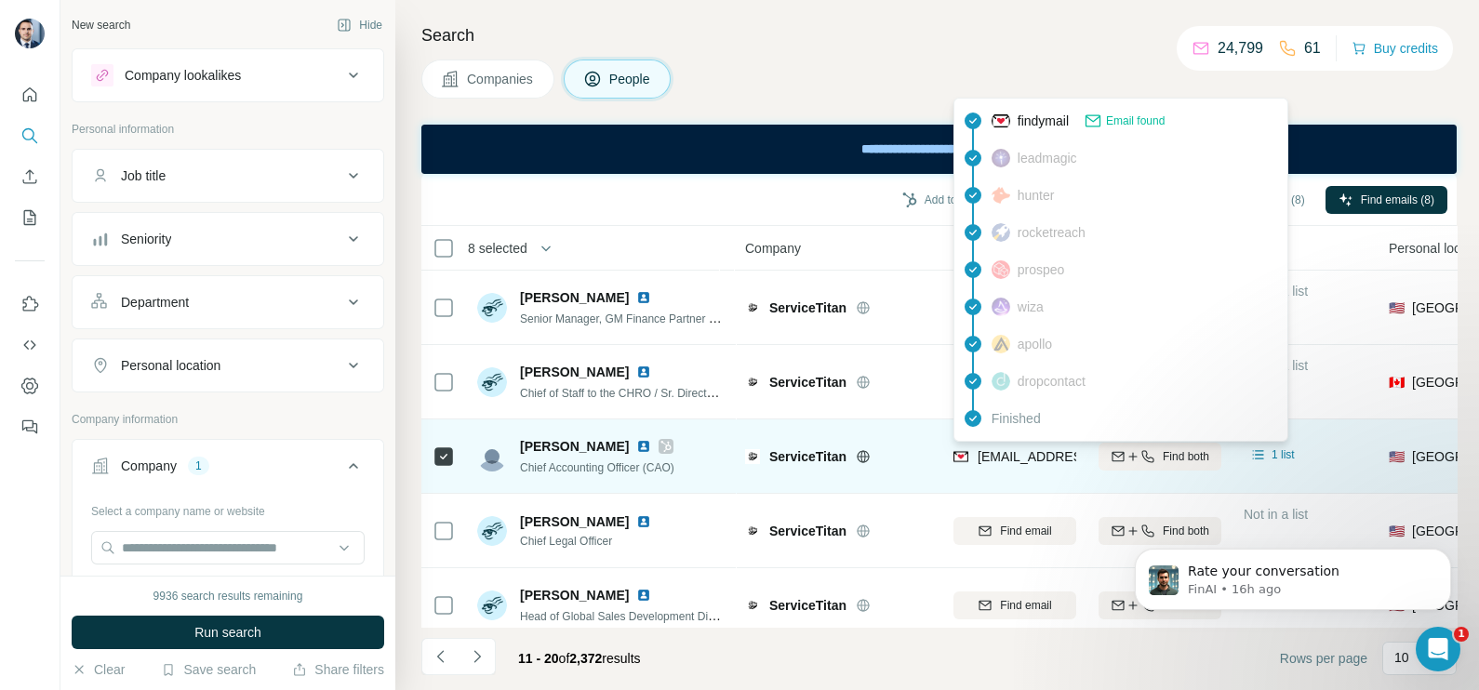
click at [1005, 456] on span "moconnor@servicetitan.com" at bounding box center [1088, 456] width 220 height 15
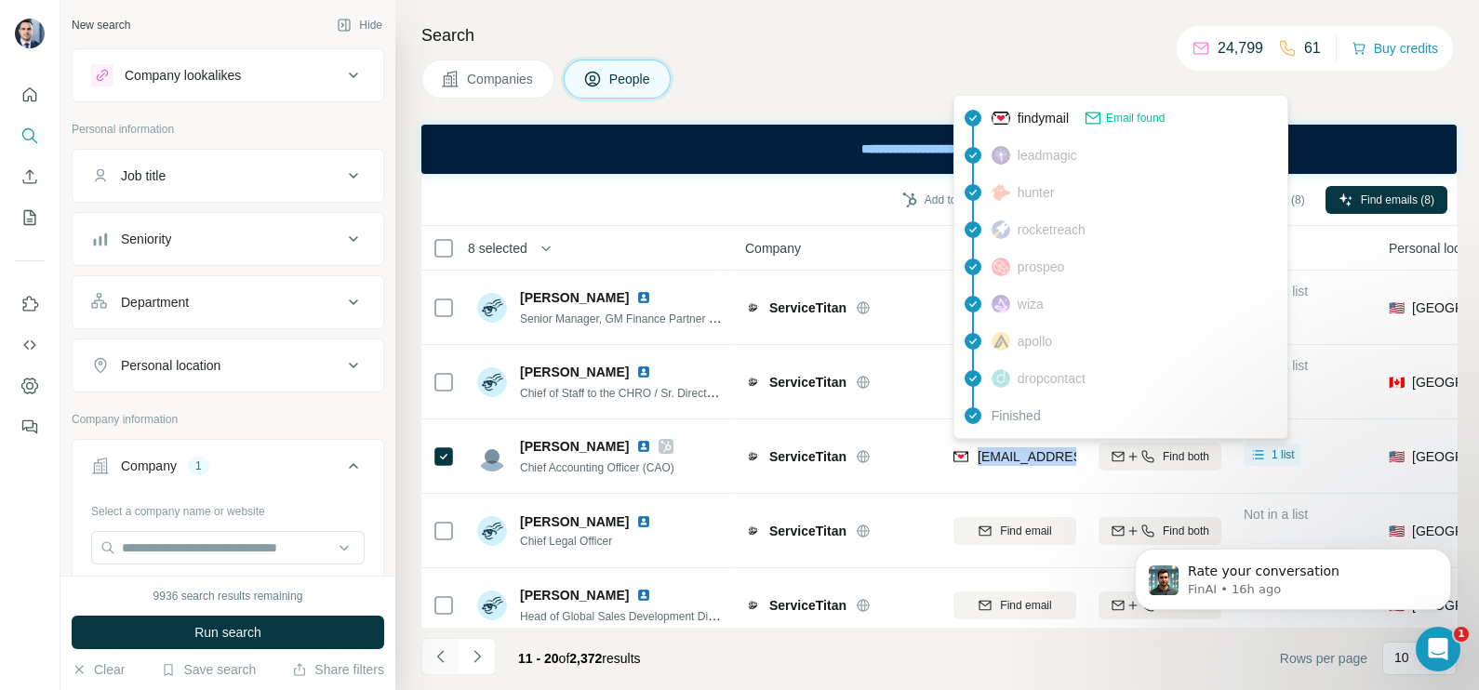
click at [446, 659] on icon "Navigate to previous page" at bounding box center [441, 656] width 19 height 19
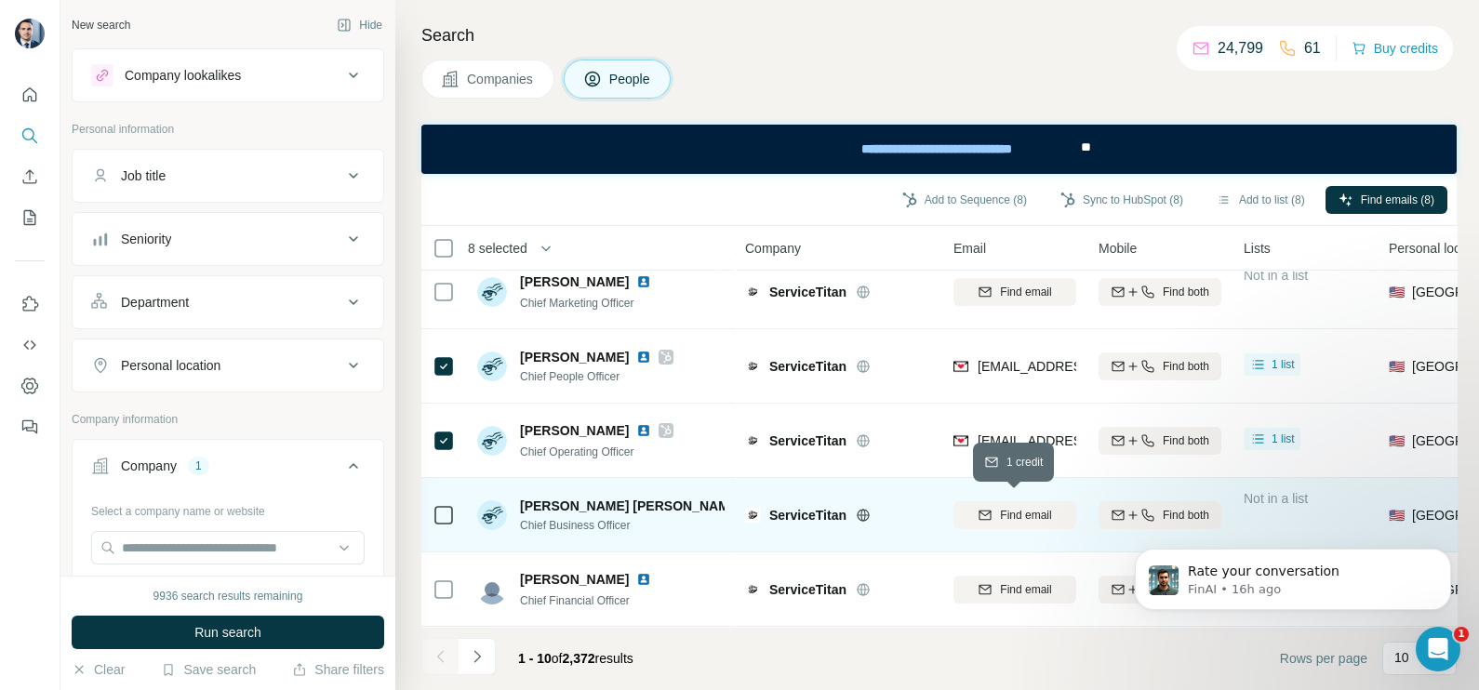
scroll to position [399, 0]
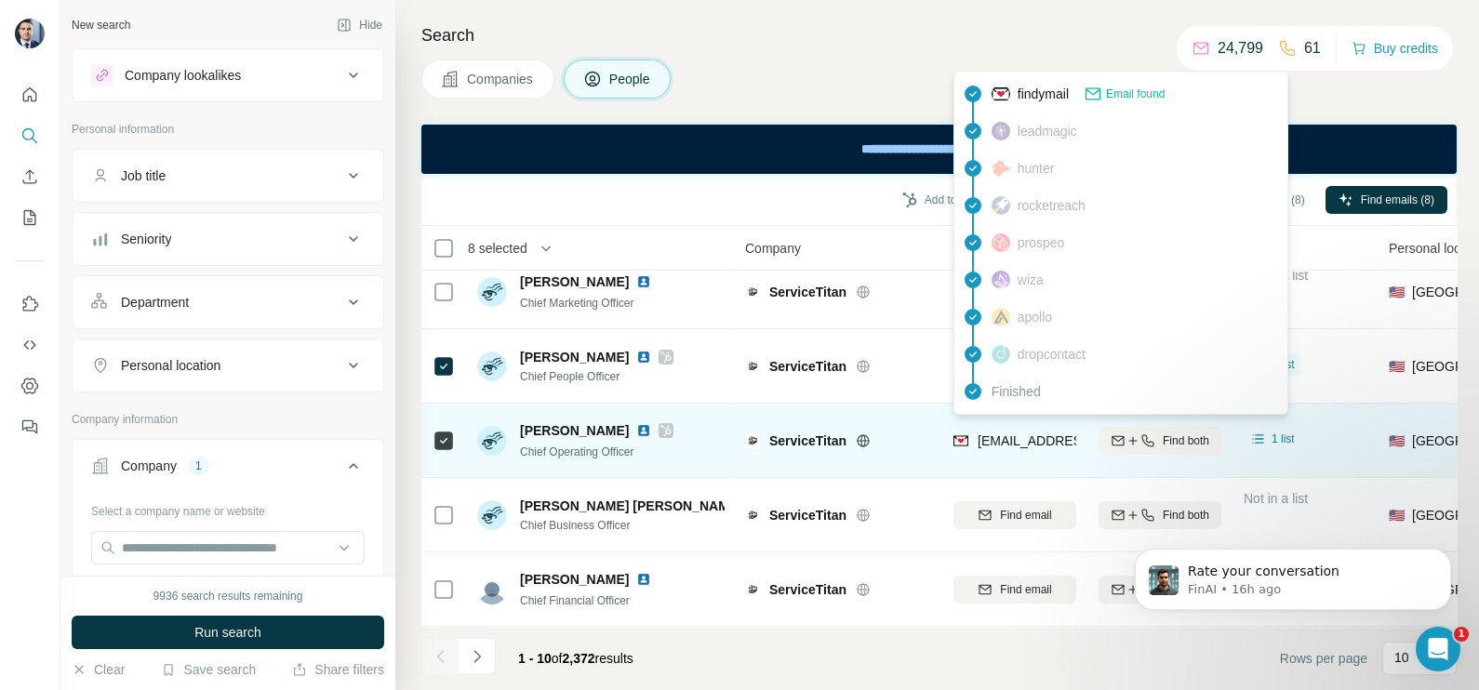
click at [1024, 435] on span "cpetros@servicetitan.com" at bounding box center [1088, 440] width 220 height 15
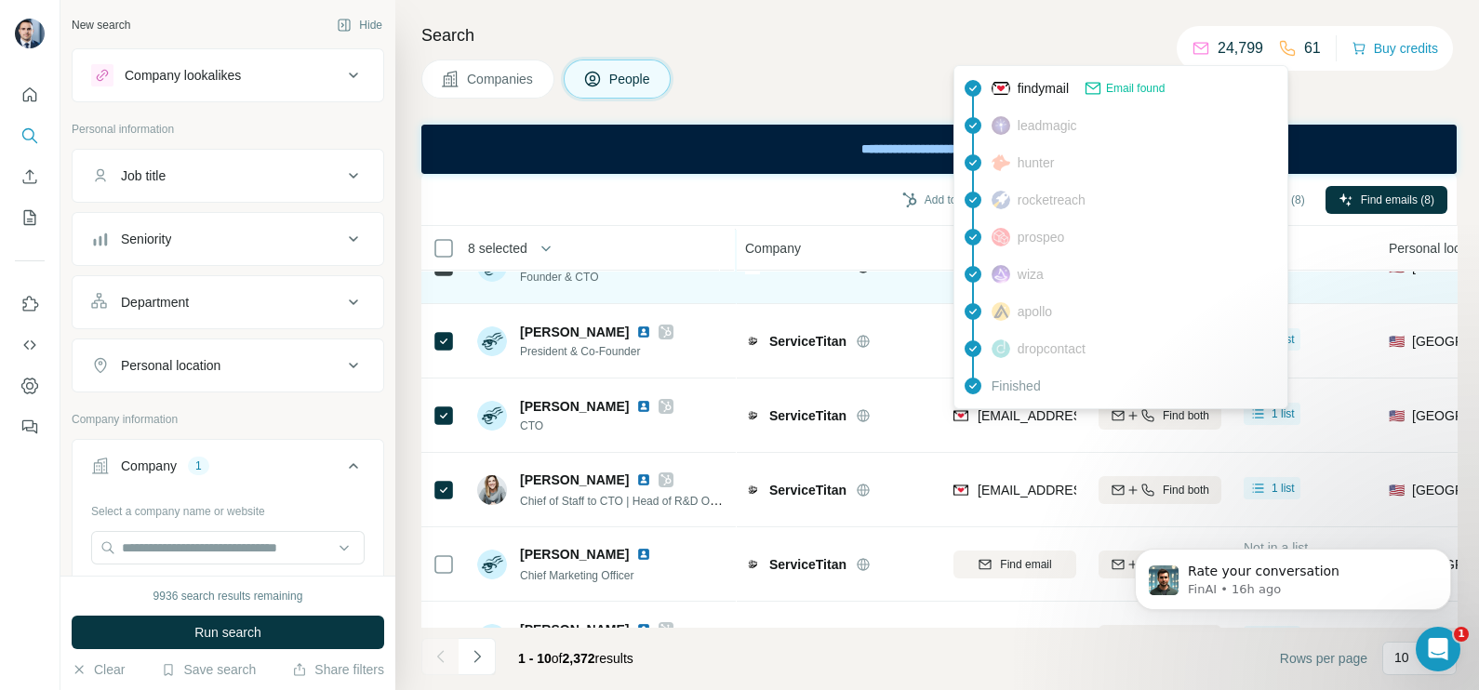
scroll to position [0, 0]
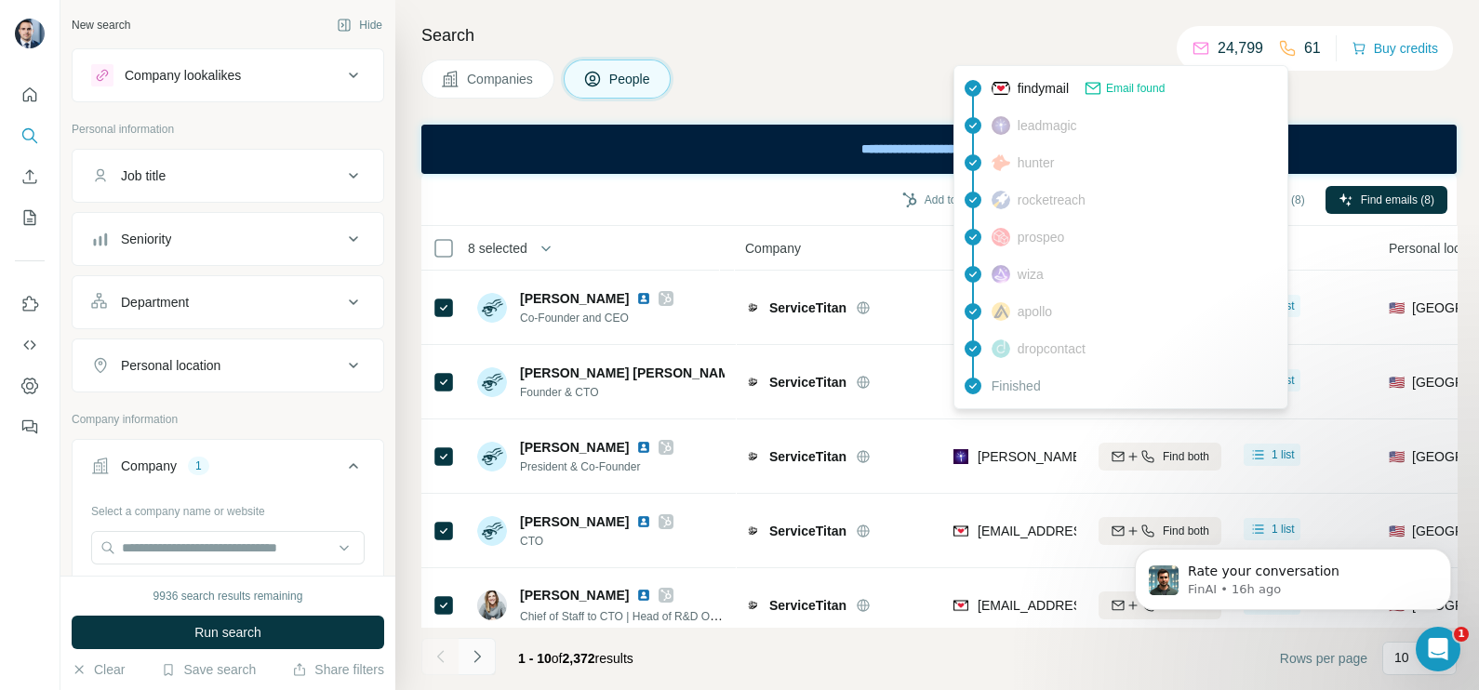
click at [486, 648] on button "Navigate to next page" at bounding box center [477, 656] width 37 height 37
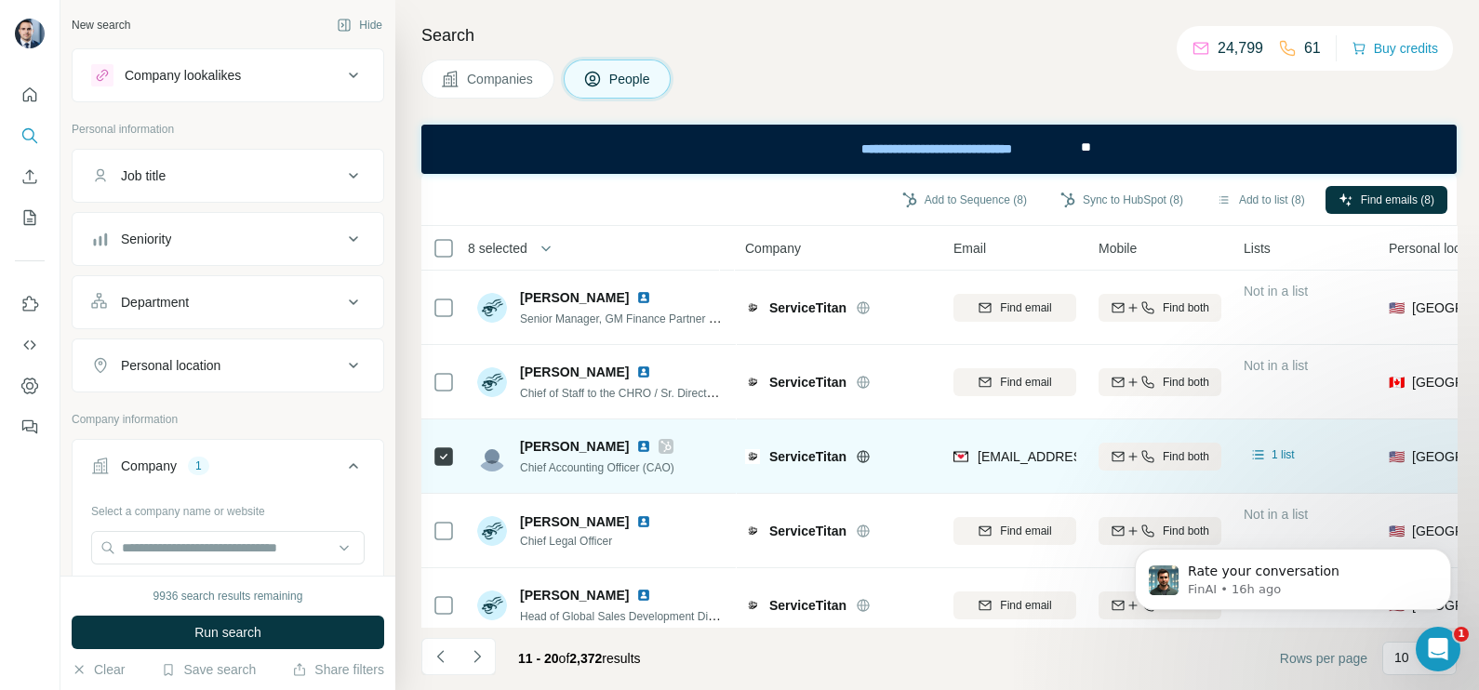
click at [673, 446] on div at bounding box center [666, 446] width 15 height 15
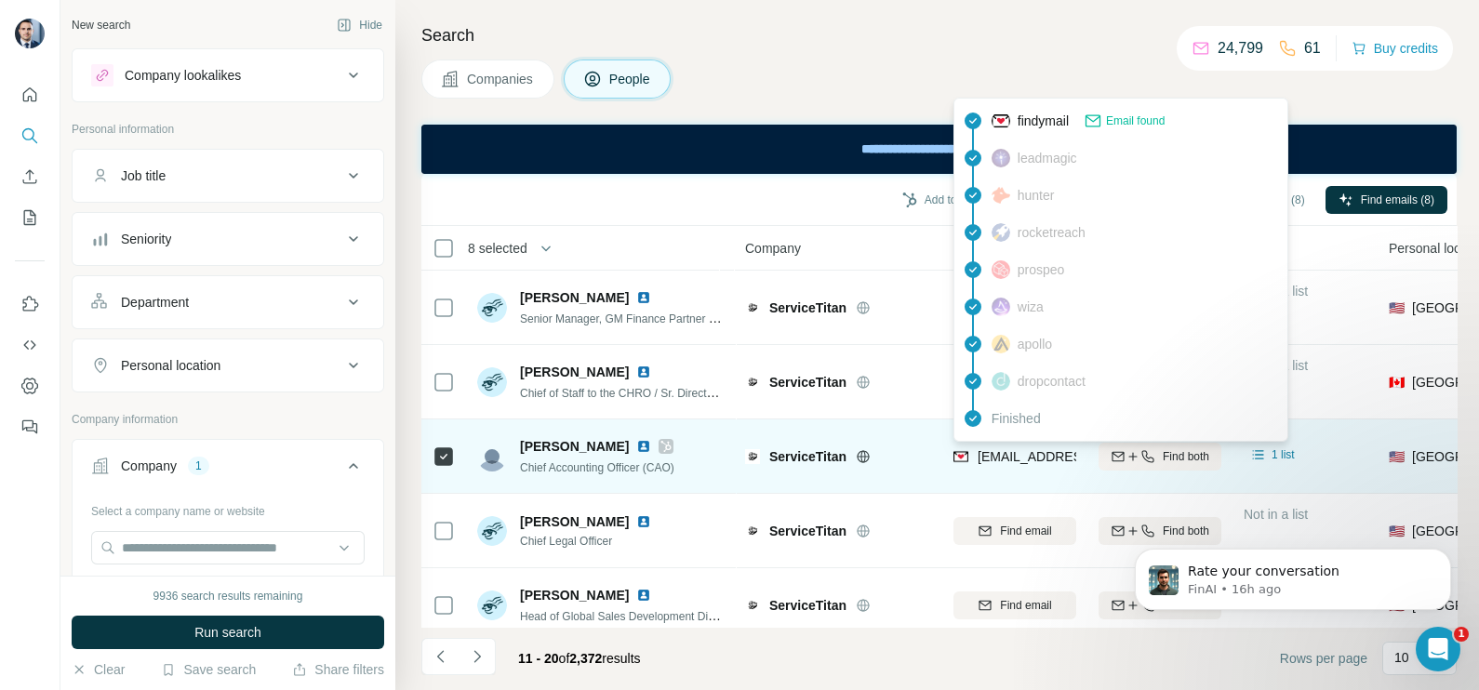
click at [1004, 449] on span "moconnor@servicetitan.com" at bounding box center [1088, 456] width 220 height 15
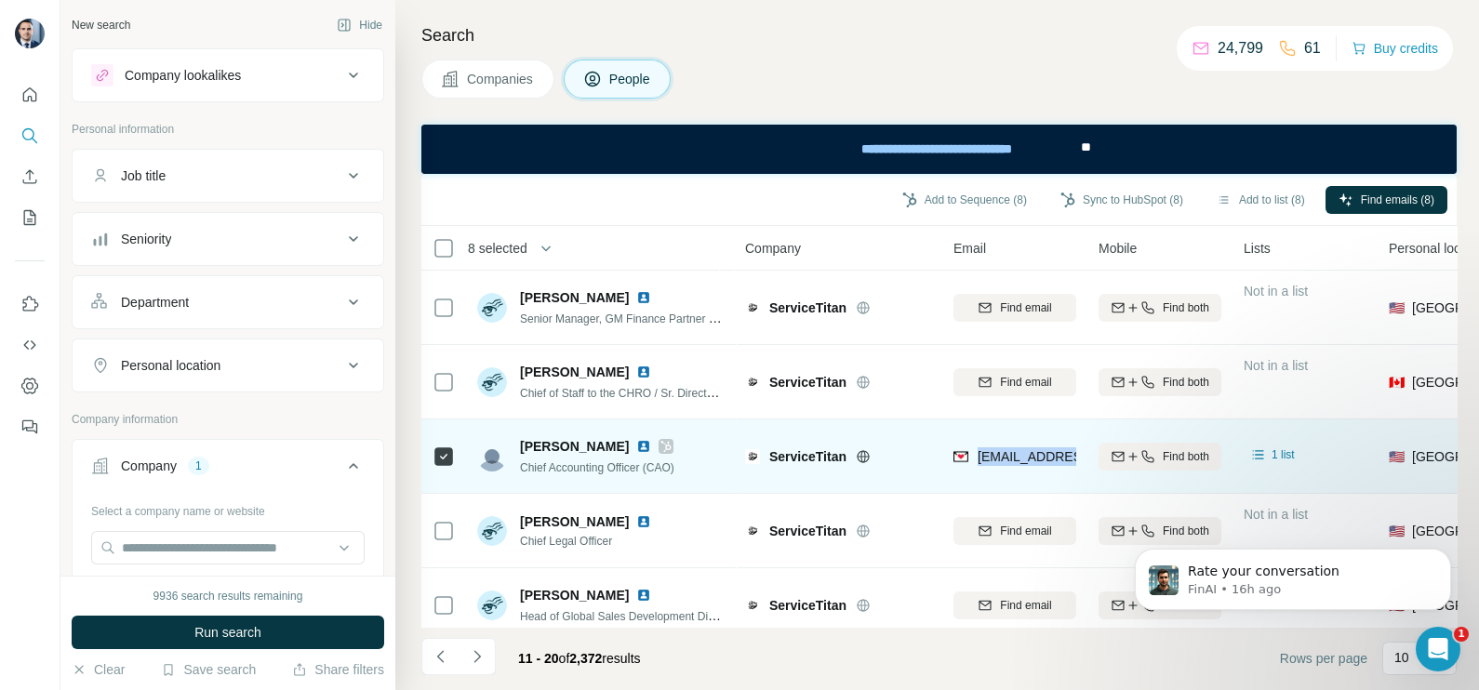
click at [1004, 449] on span "moconnor@servicetitan.com" at bounding box center [1088, 456] width 220 height 15
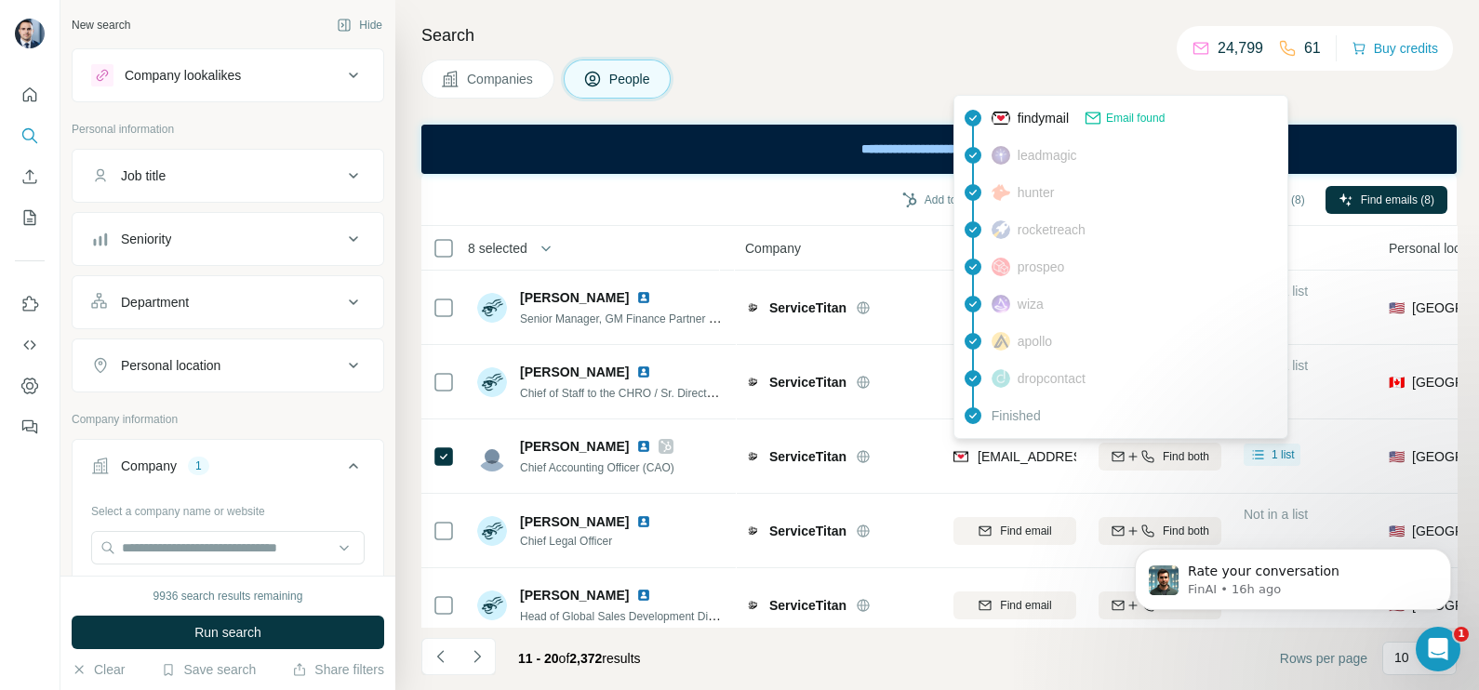
click at [745, 204] on div "Add to Sequence (8) Sync to HubSpot (8) Add to list (8) Find emails (8)" at bounding box center [939, 199] width 1017 height 33
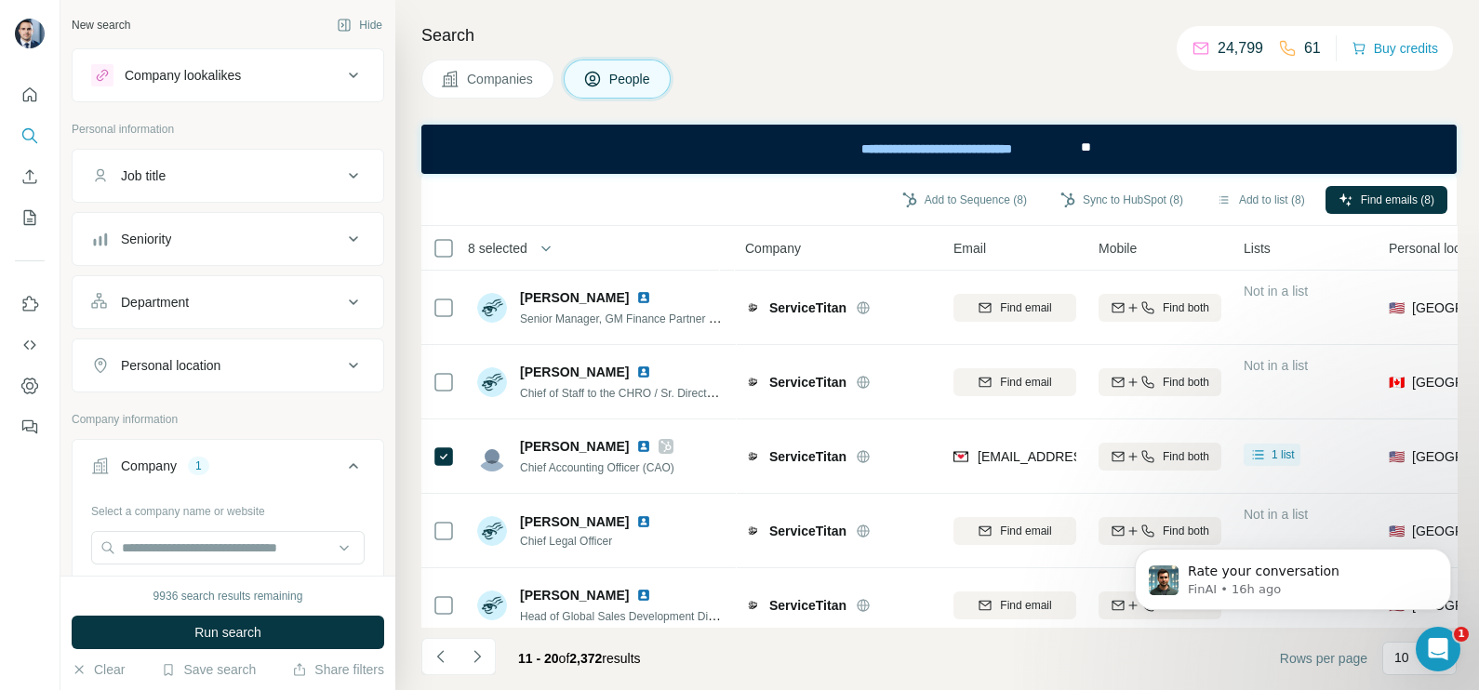
click at [513, 77] on span "Companies" at bounding box center [501, 79] width 68 height 19
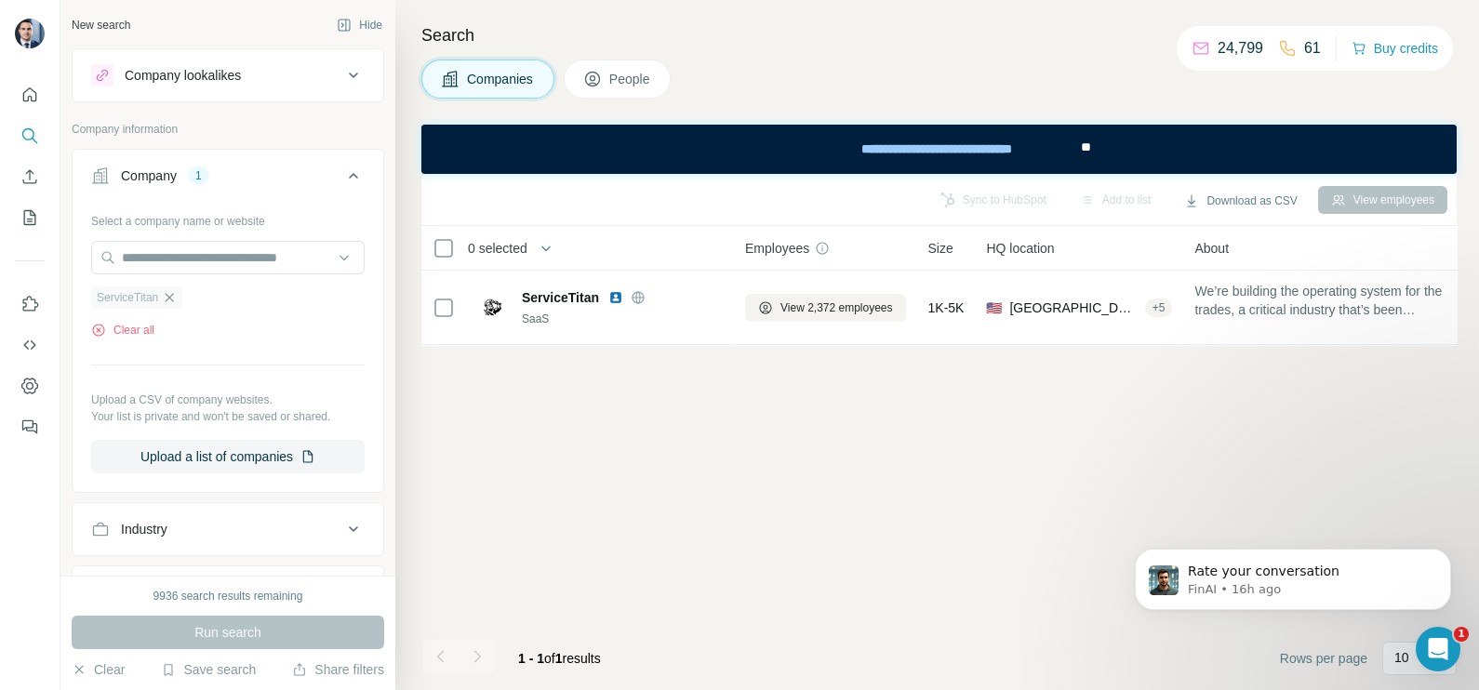
click at [170, 296] on icon "button" at bounding box center [169, 297] width 15 height 15
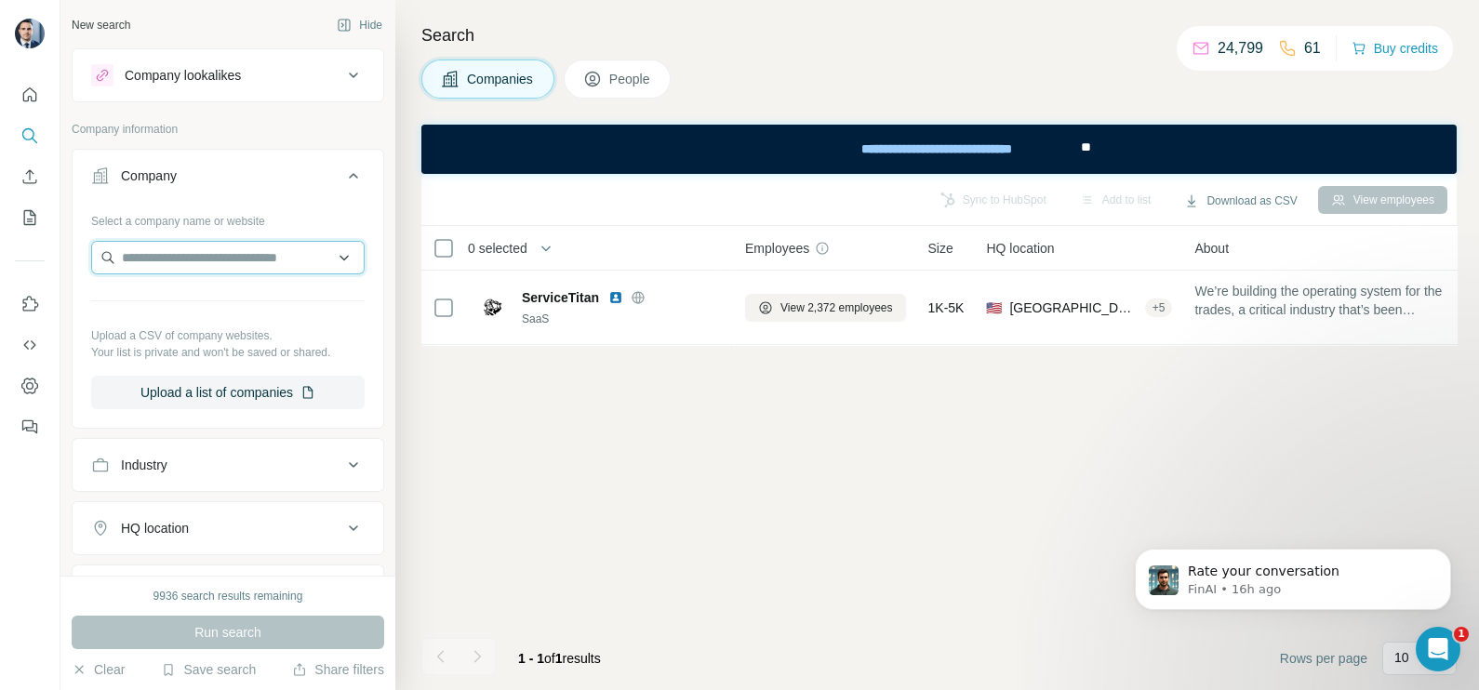
click at [189, 246] on input "text" at bounding box center [227, 257] width 273 height 33
click at [200, 238] on div "Select a company name or website Upload a CSV of company websites. Your list is…" at bounding box center [227, 308] width 273 height 204
click at [202, 252] on input "text" at bounding box center [227, 257] width 273 height 33
paste input "**********"
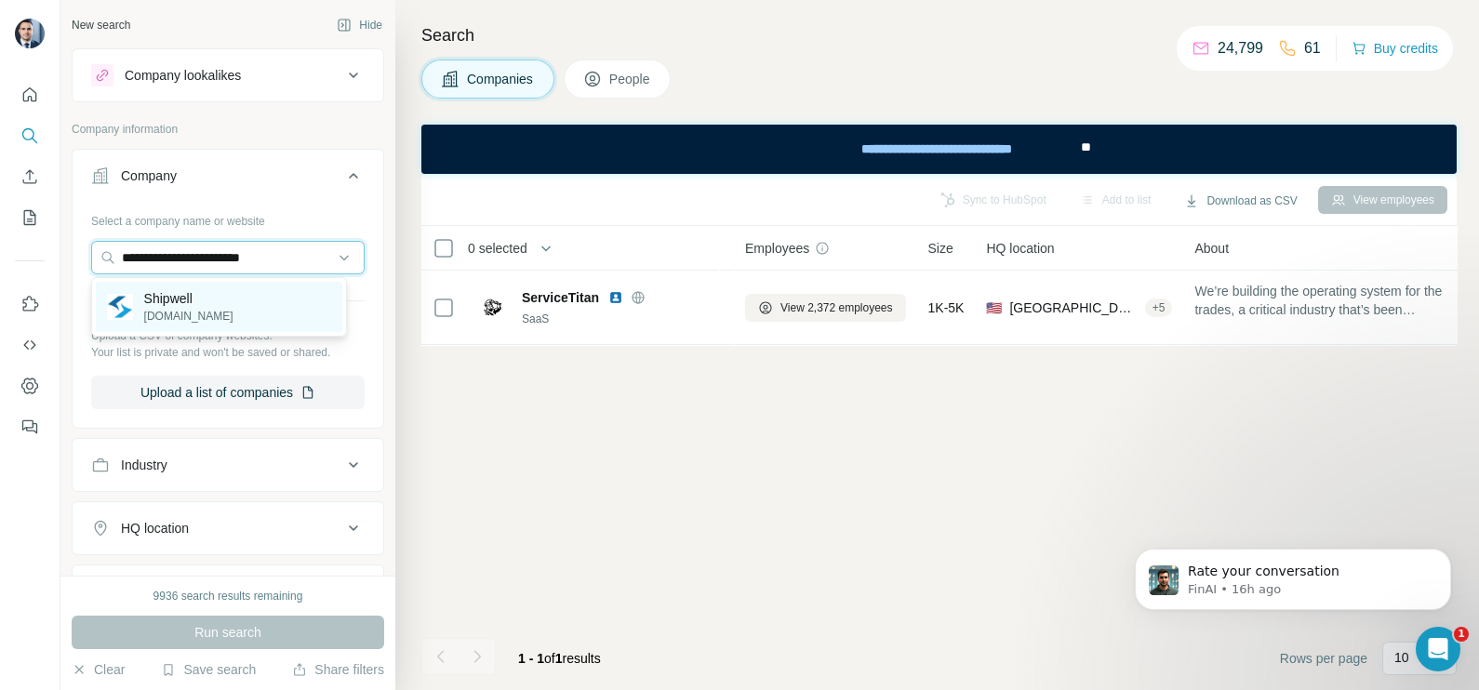
type input "**********"
click at [209, 302] on p "Shipwell" at bounding box center [188, 298] width 89 height 19
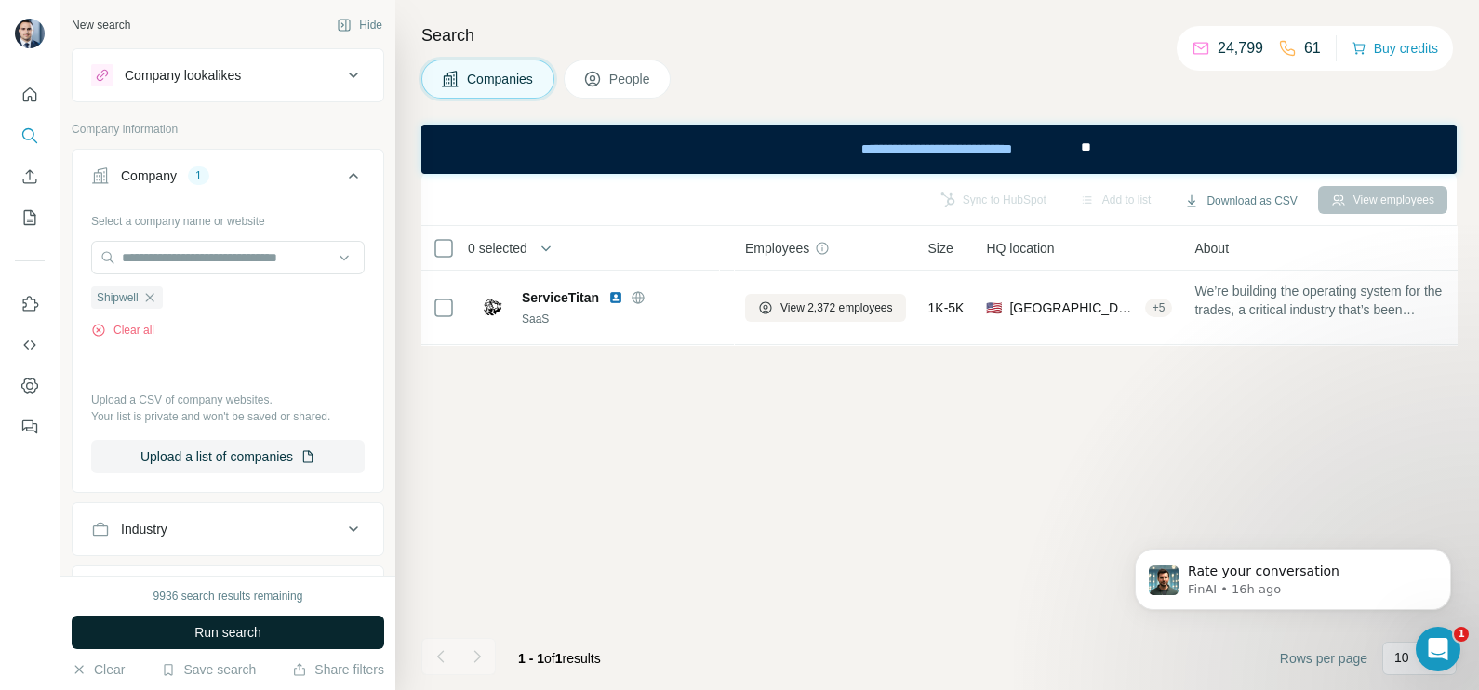
click at [279, 619] on button "Run search" at bounding box center [228, 632] width 313 height 33
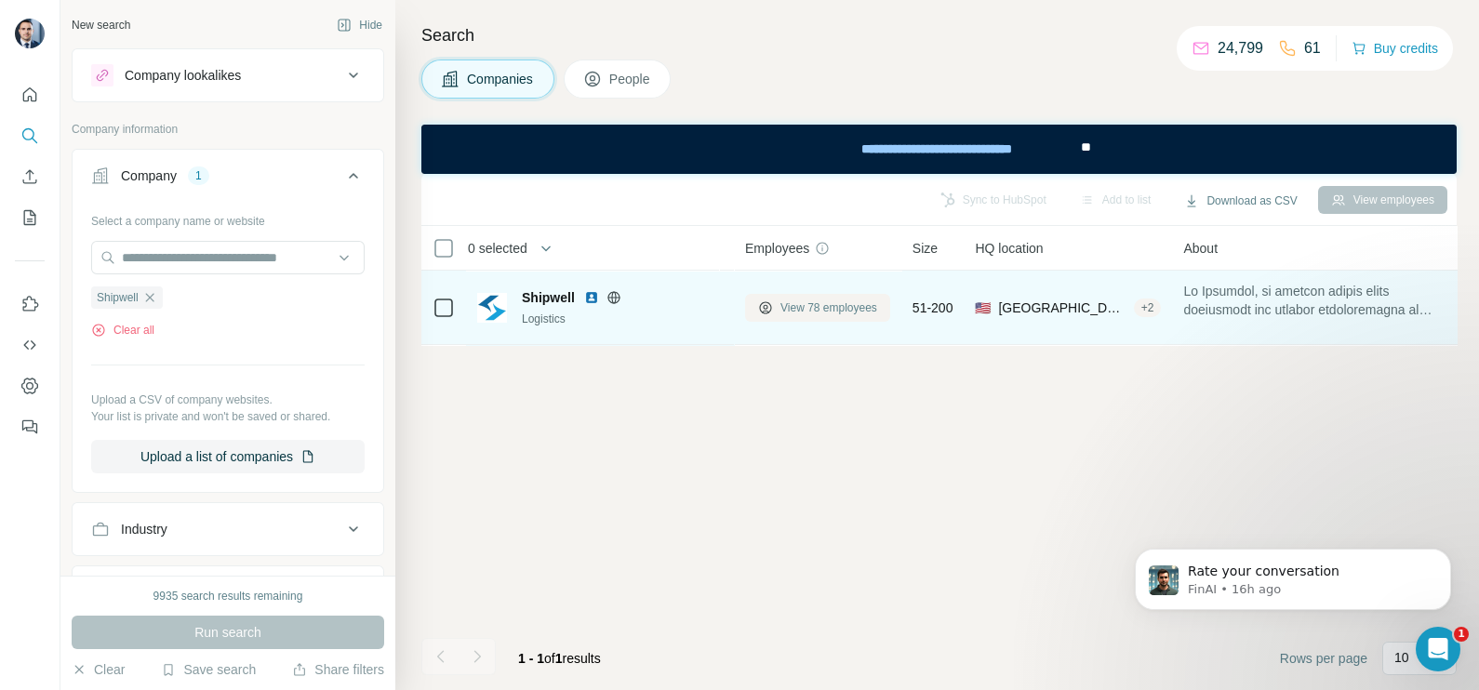
click at [804, 313] on span "View 78 employees" at bounding box center [828, 308] width 97 height 17
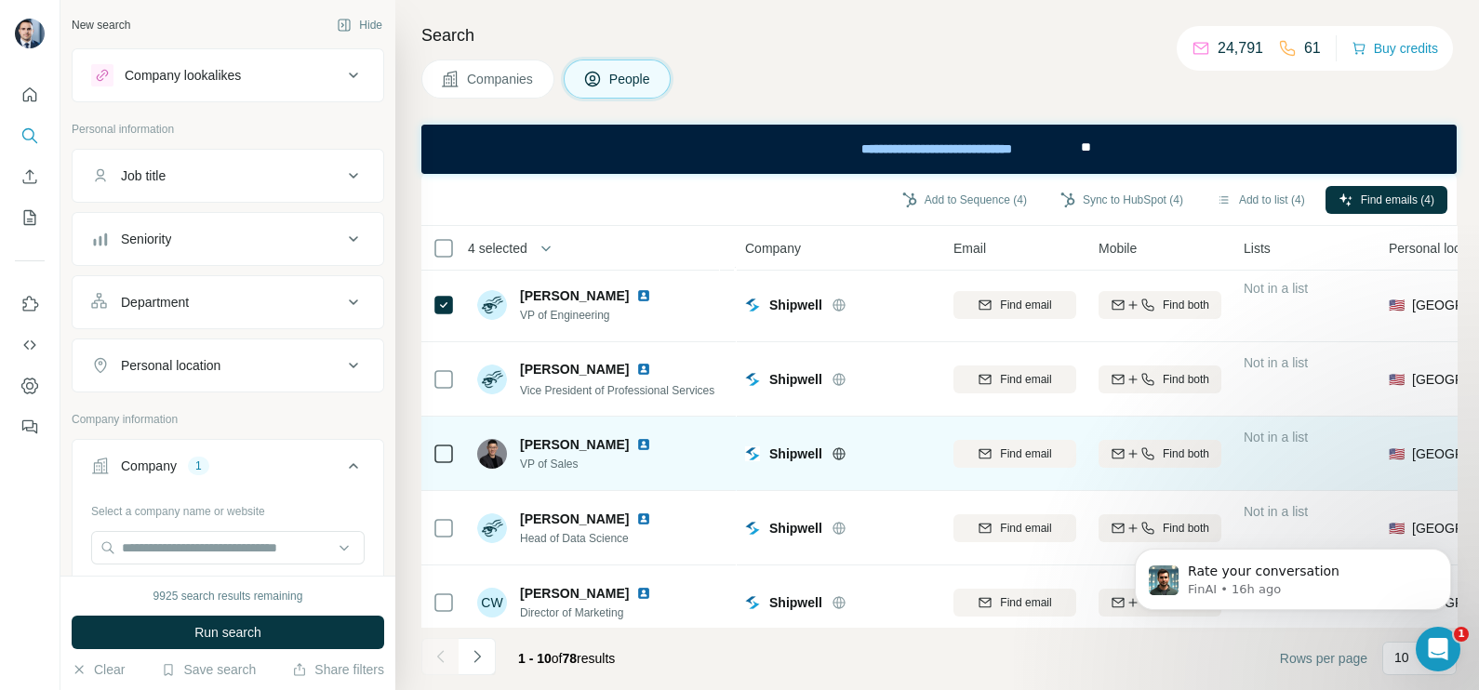
scroll to position [399, 0]
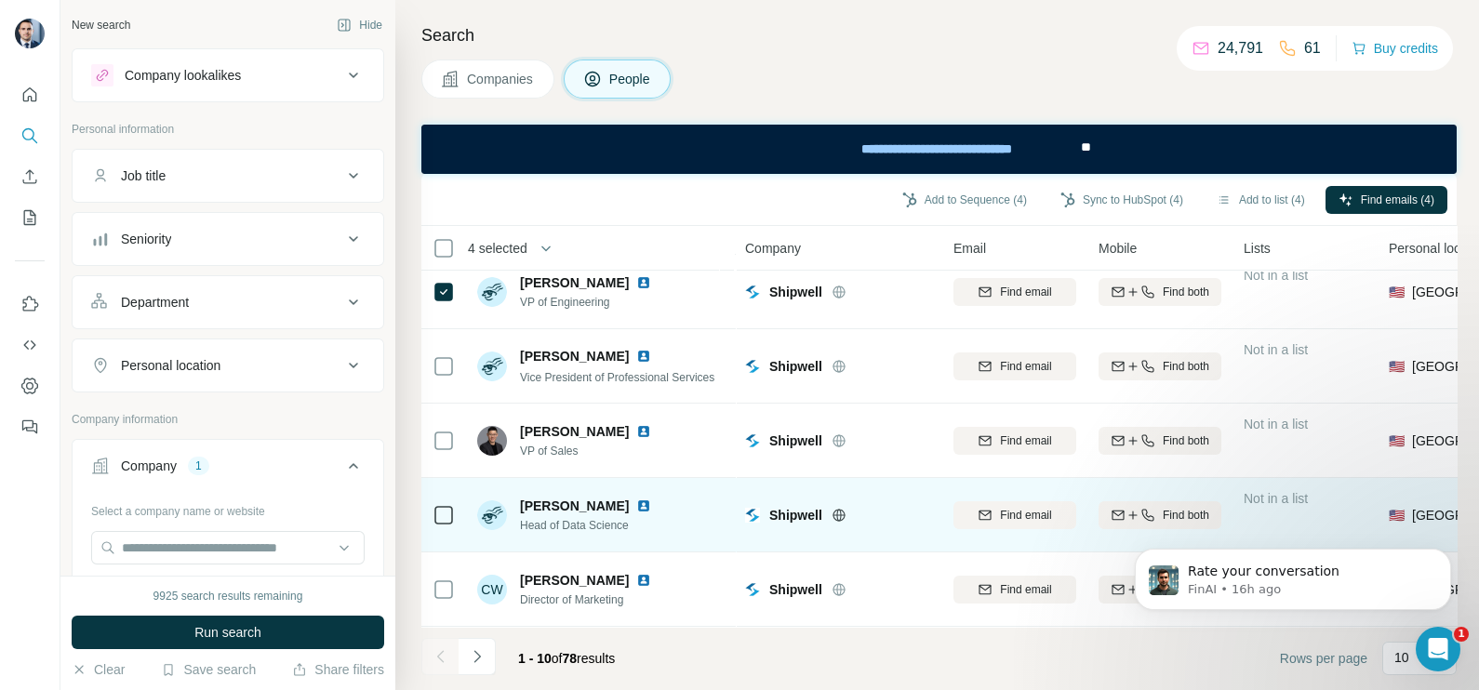
click at [442, 504] on icon at bounding box center [444, 515] width 22 height 22
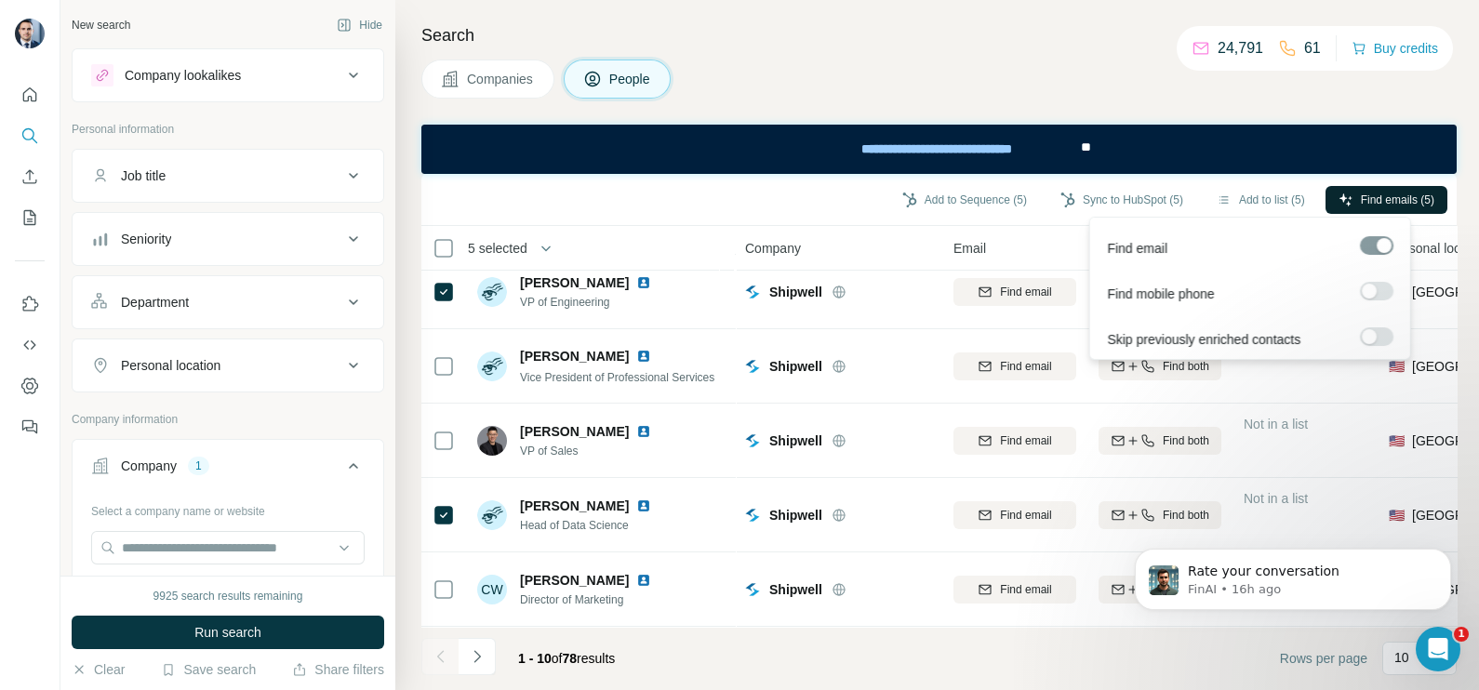
click at [1380, 195] on span "Find emails (5)" at bounding box center [1397, 200] width 73 height 17
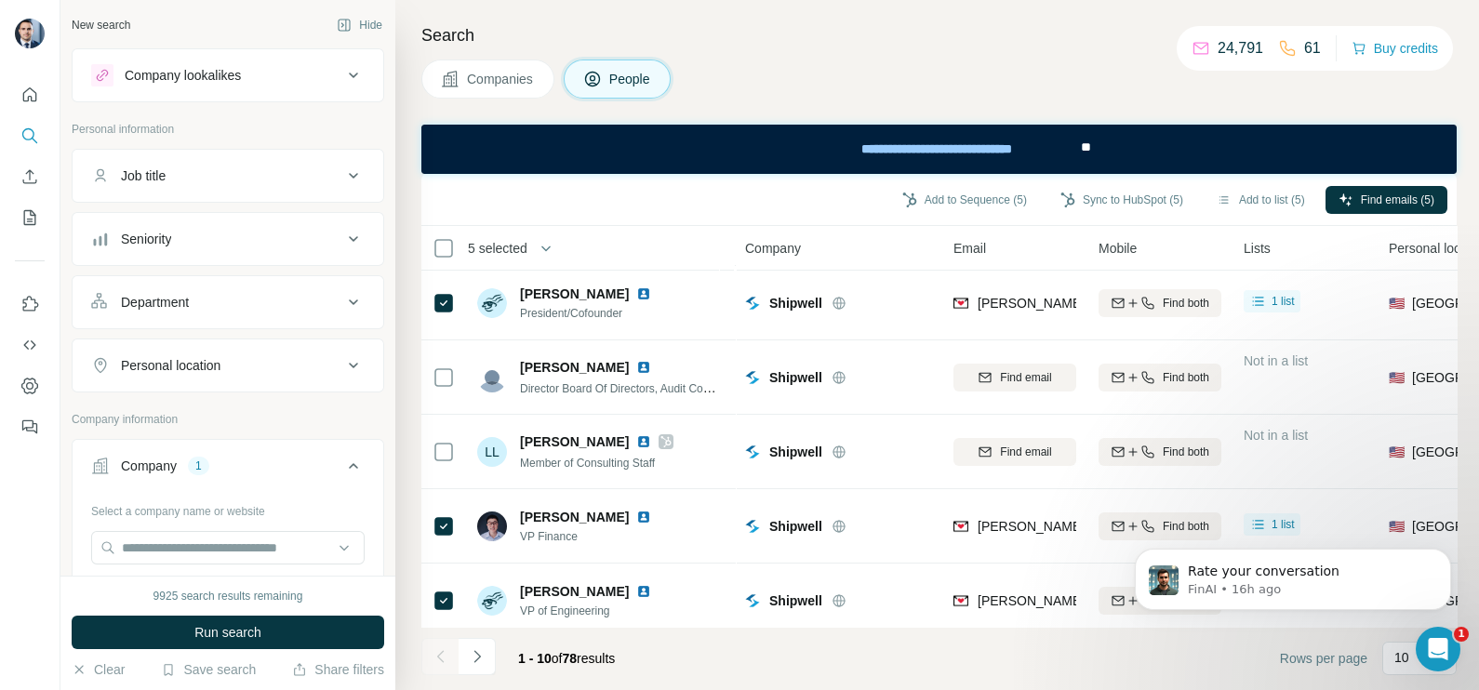
scroll to position [0, 0]
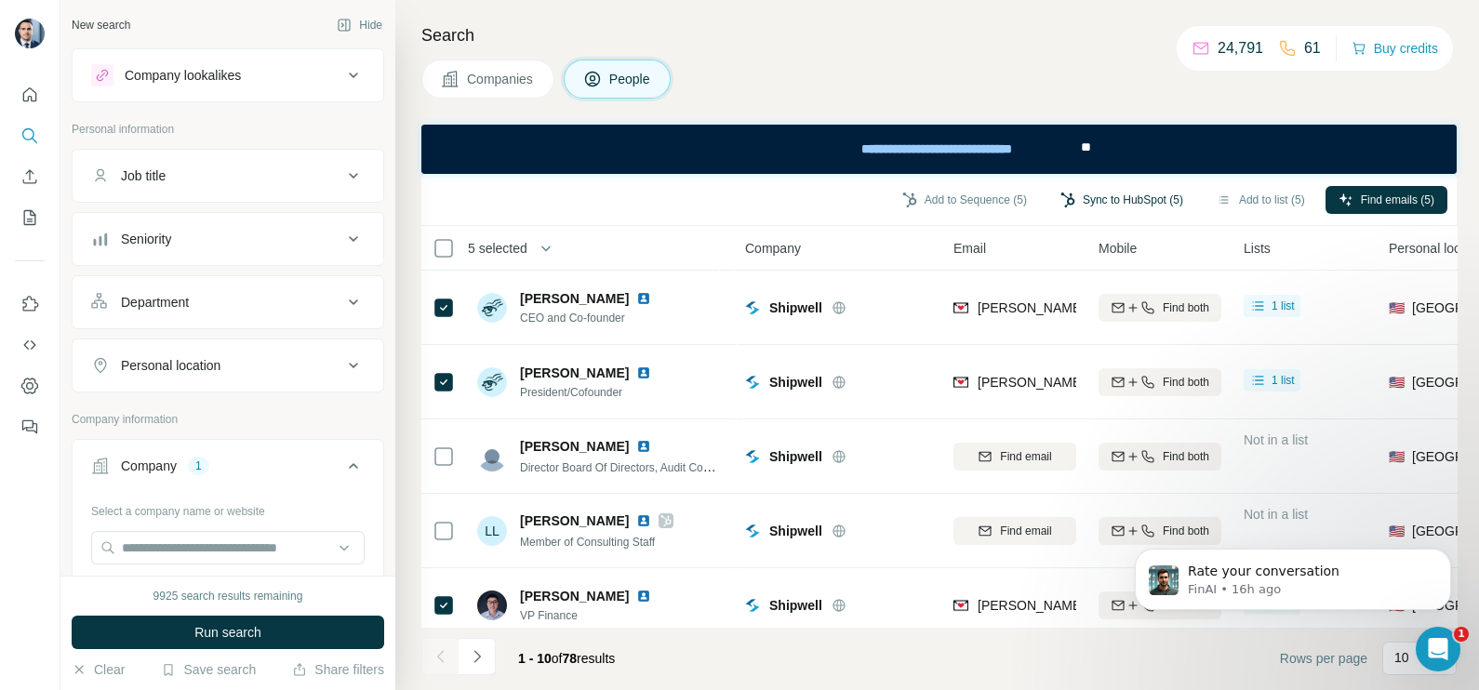
click at [1135, 193] on button "Sync to HubSpot (5)" at bounding box center [1121, 200] width 149 height 28
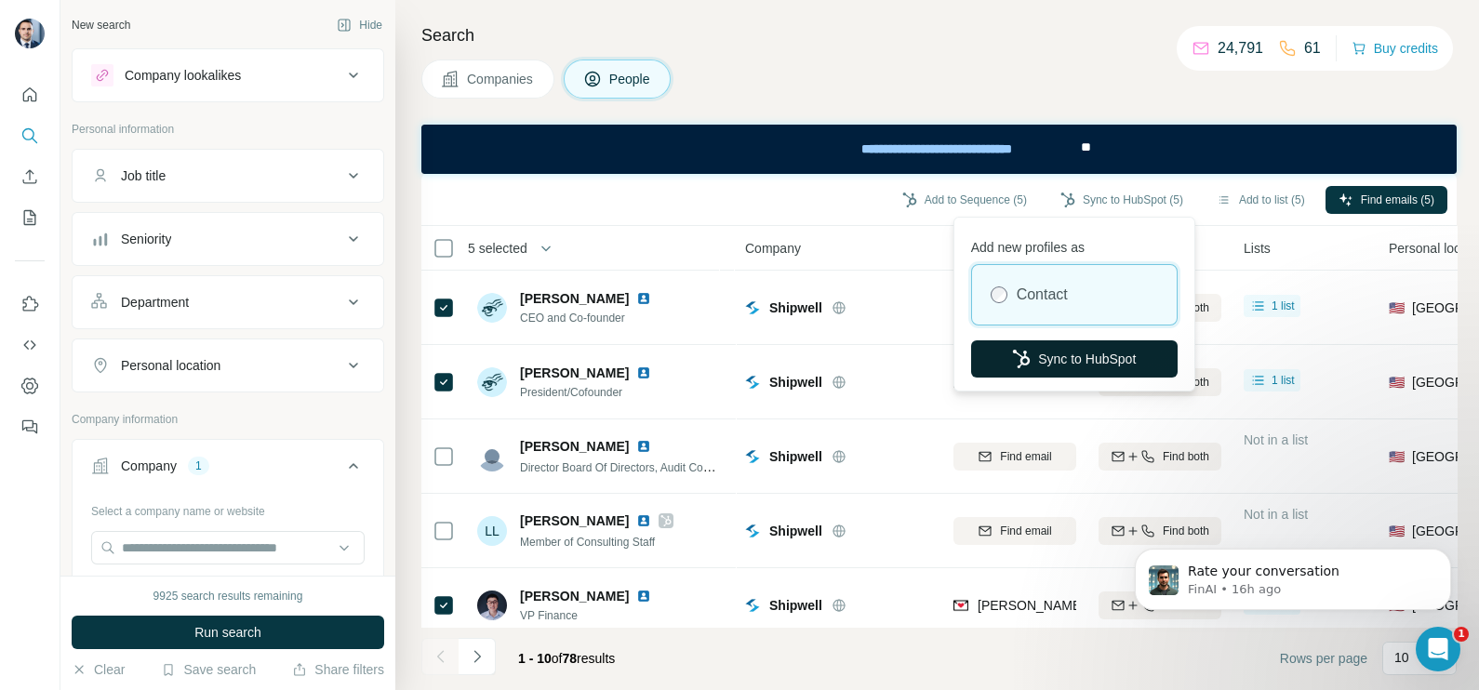
click at [1070, 355] on button "Sync to HubSpot" at bounding box center [1074, 358] width 206 height 37
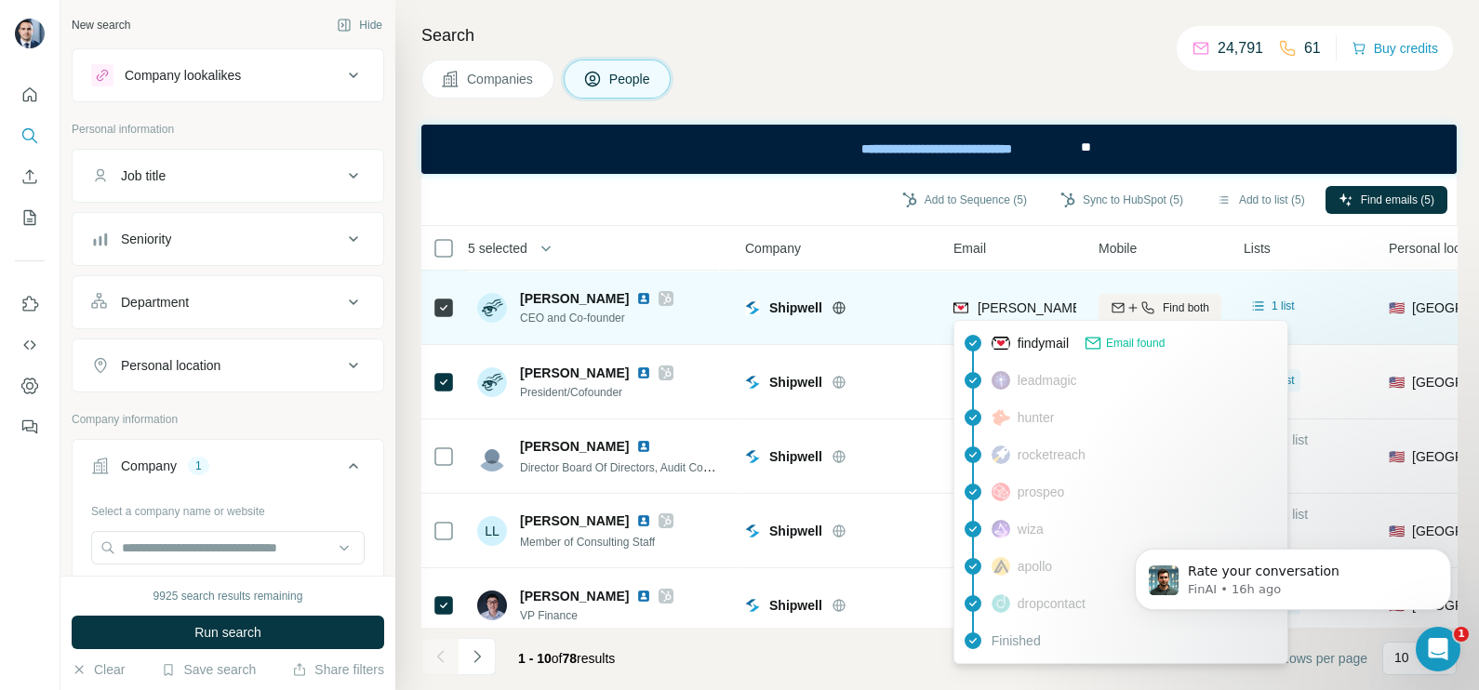
click at [1040, 312] on span "greg@shipwell.com" at bounding box center [1141, 307] width 327 height 15
click at [1010, 308] on span "greg@shipwell.com" at bounding box center [1141, 307] width 327 height 15
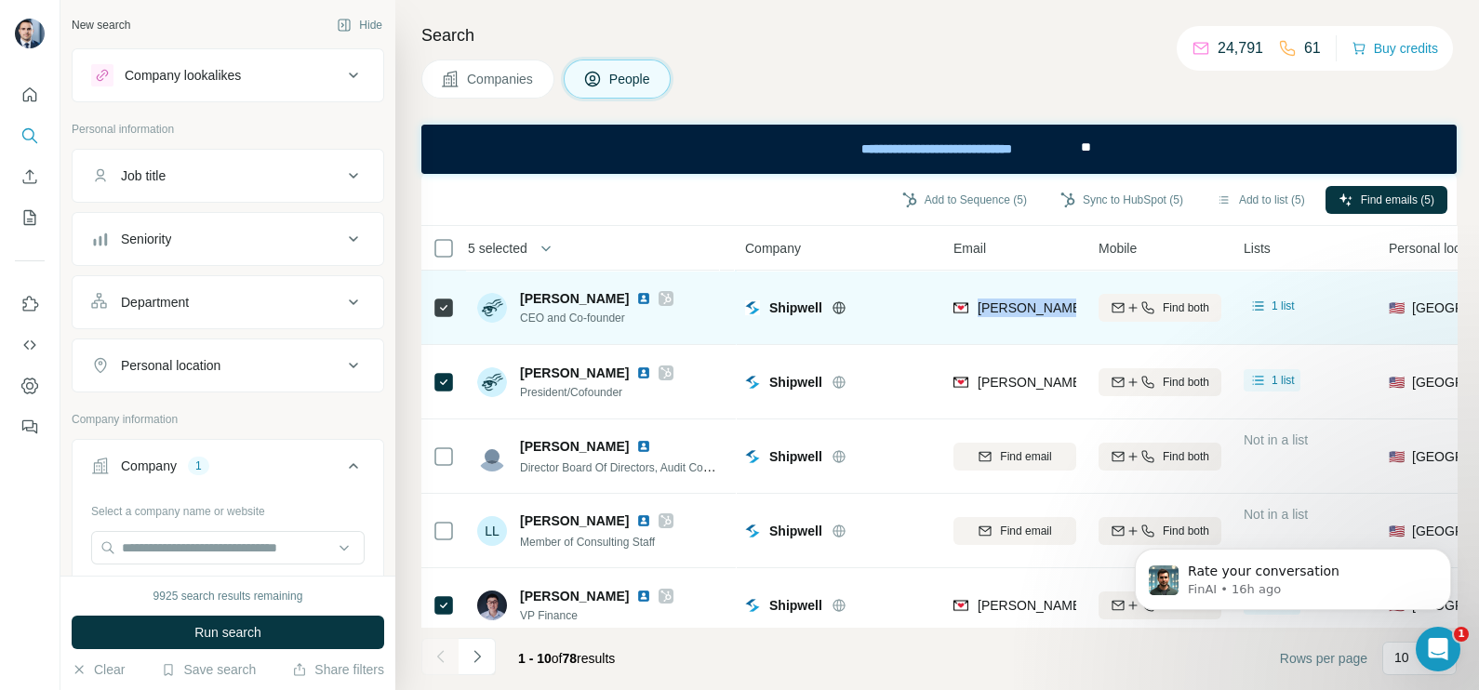
click at [1010, 308] on span "greg@shipwell.com" at bounding box center [1141, 307] width 327 height 15
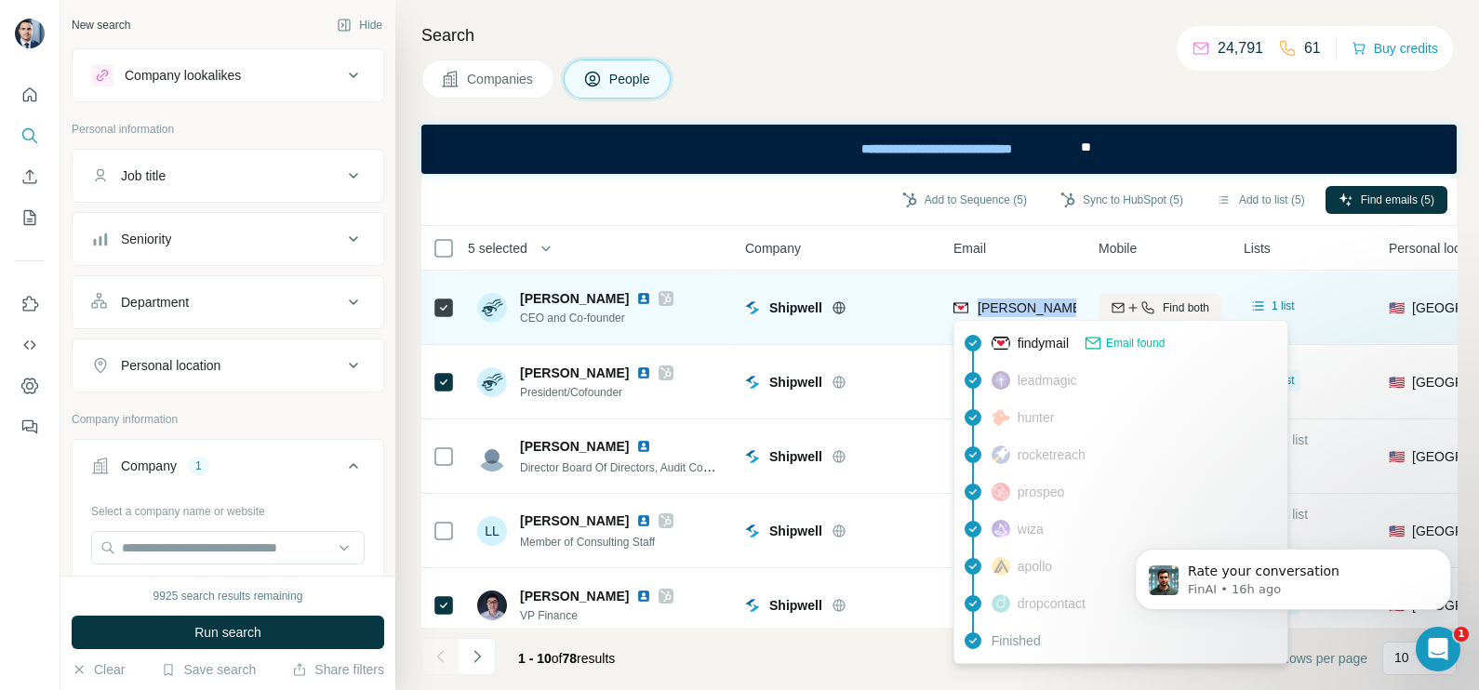
click at [1031, 311] on span "greg@shipwell.com" at bounding box center [1141, 307] width 327 height 15
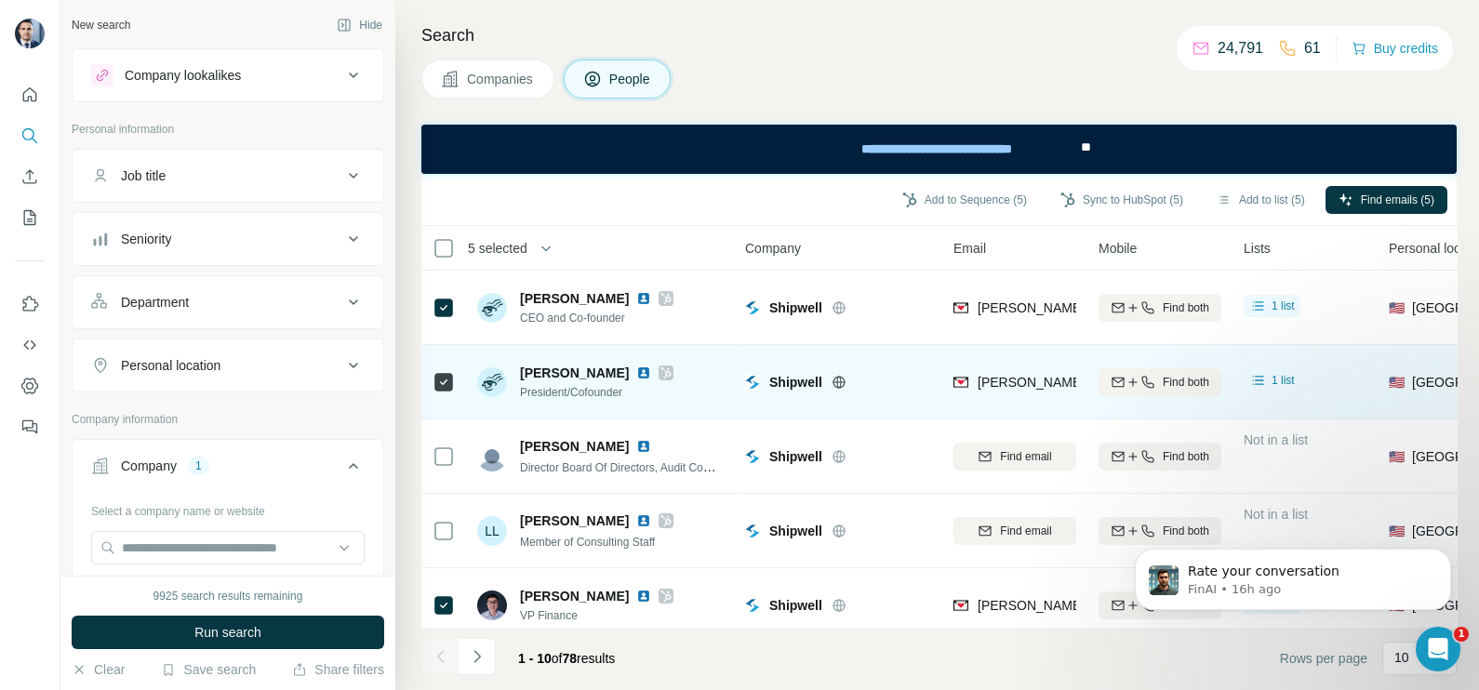
click at [1019, 392] on div "jason@shipwell.com" at bounding box center [1121, 384] width 337 height 22
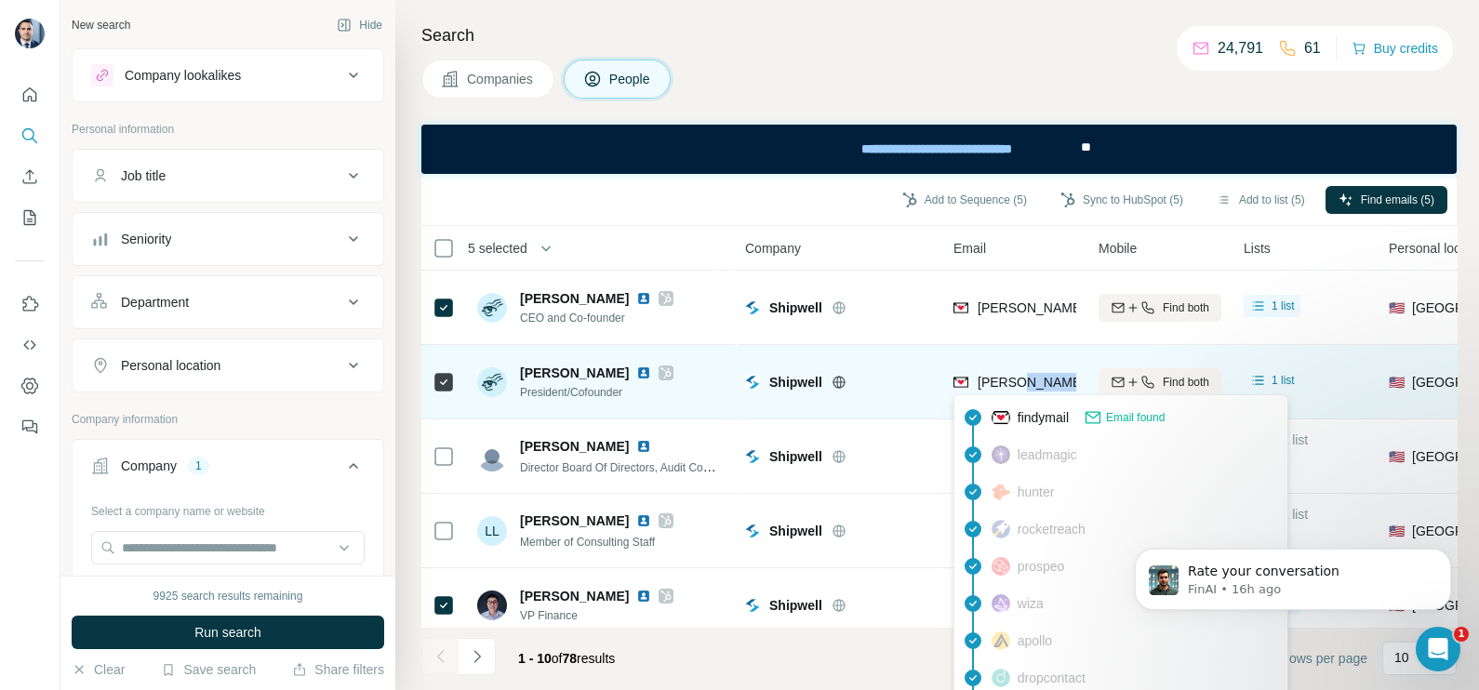
click at [1019, 392] on div "jason@shipwell.com" at bounding box center [1121, 384] width 337 height 22
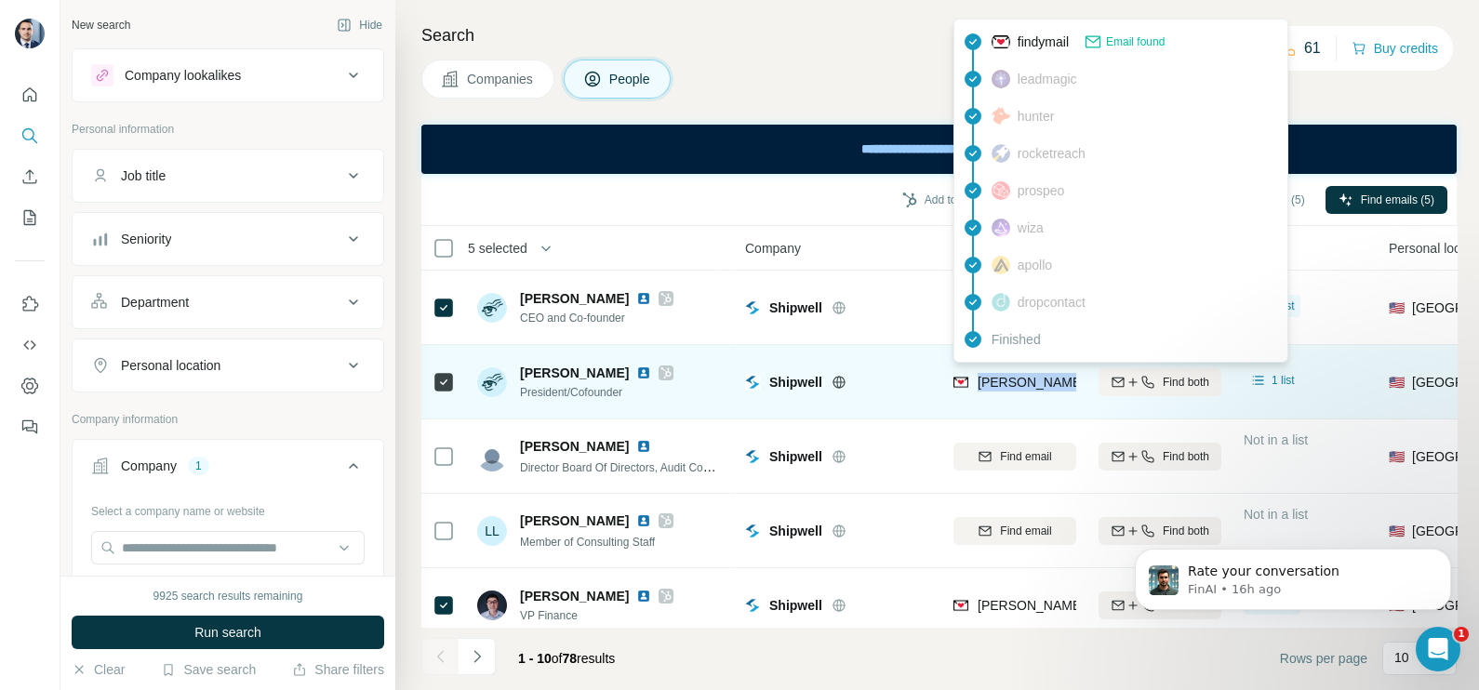
click at [1019, 392] on div "jason@shipwell.com" at bounding box center [1121, 384] width 337 height 22
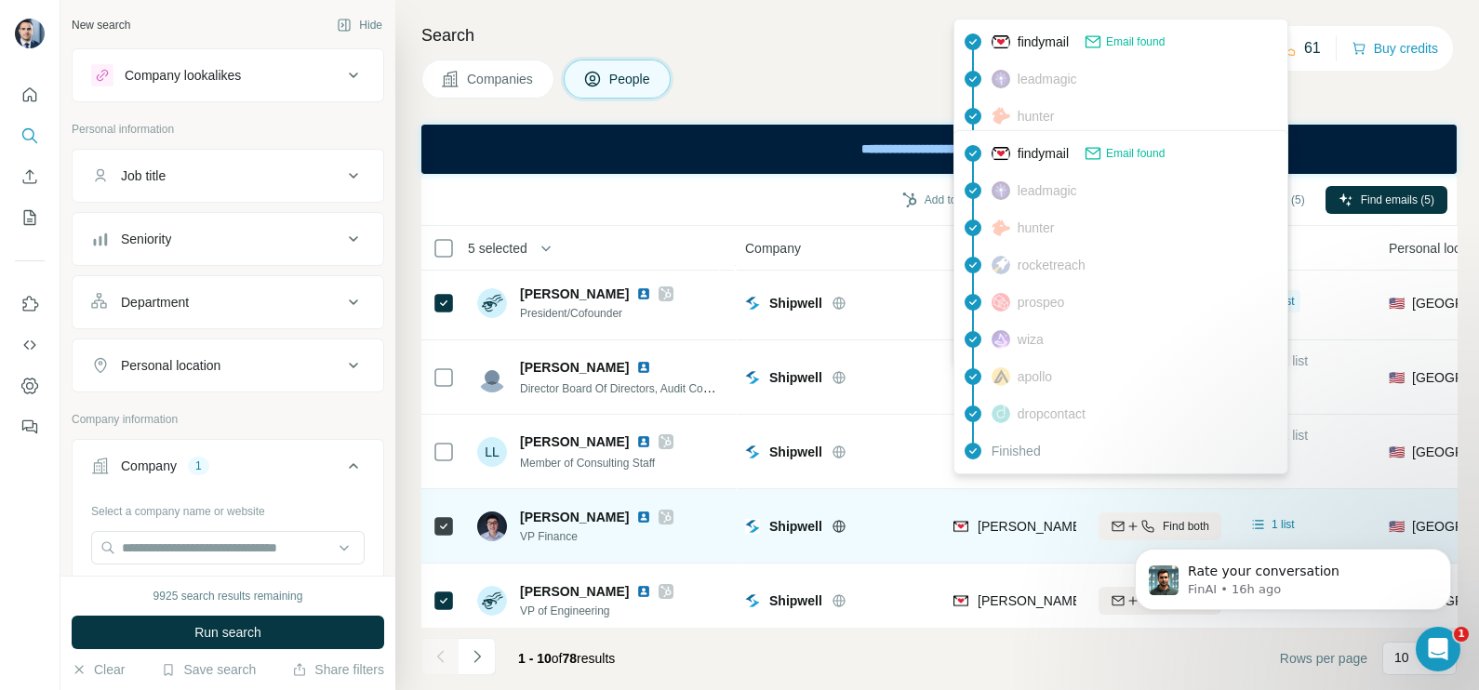
scroll to position [115, 0]
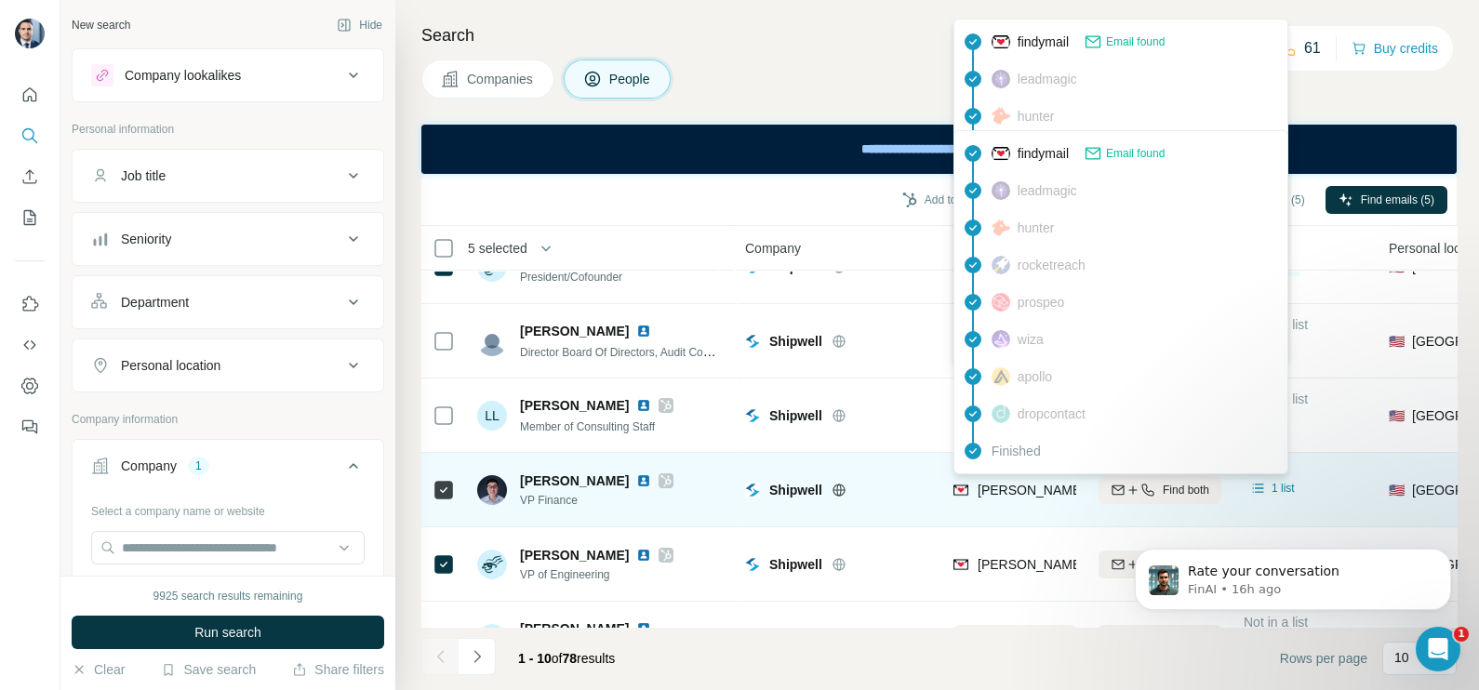
click at [991, 493] on span "andy.kim@shipwell.com" at bounding box center [1247, 490] width 539 height 15
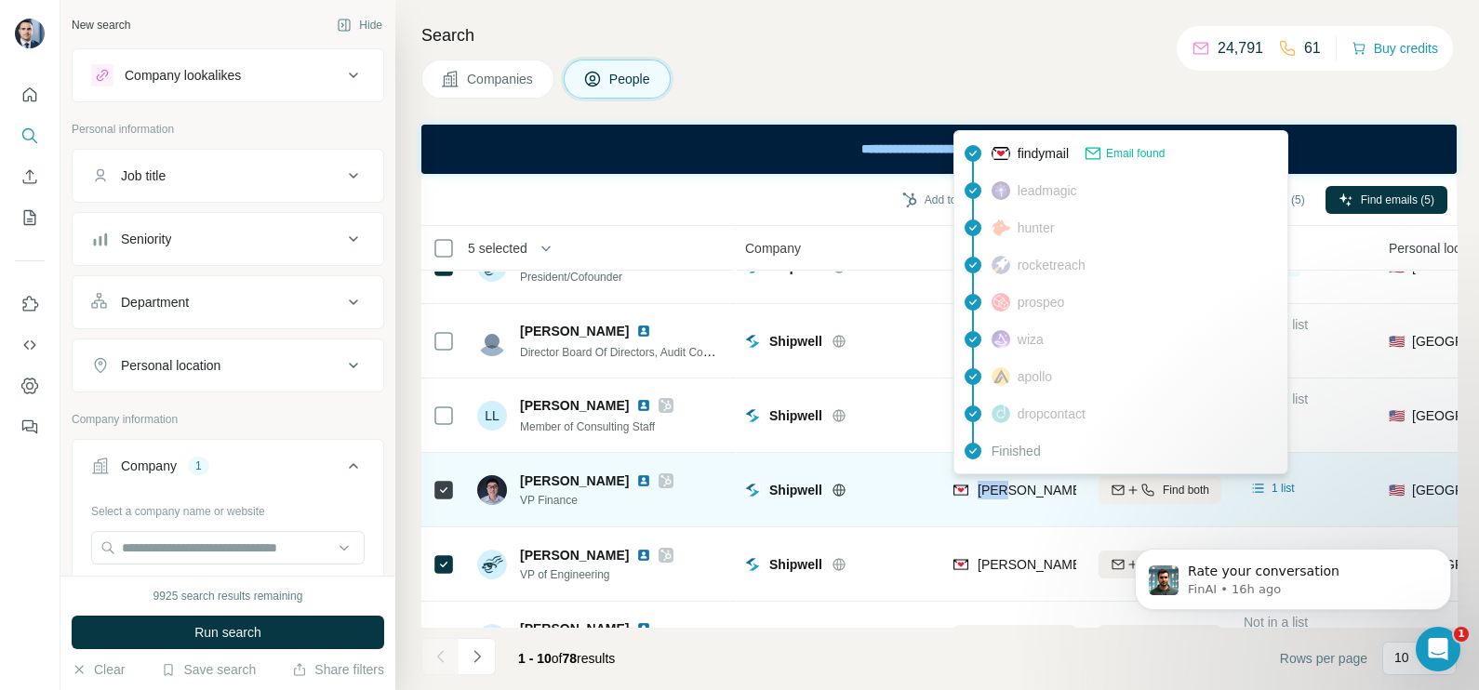
click at [991, 493] on span "andy.kim@shipwell.com" at bounding box center [1247, 490] width 539 height 15
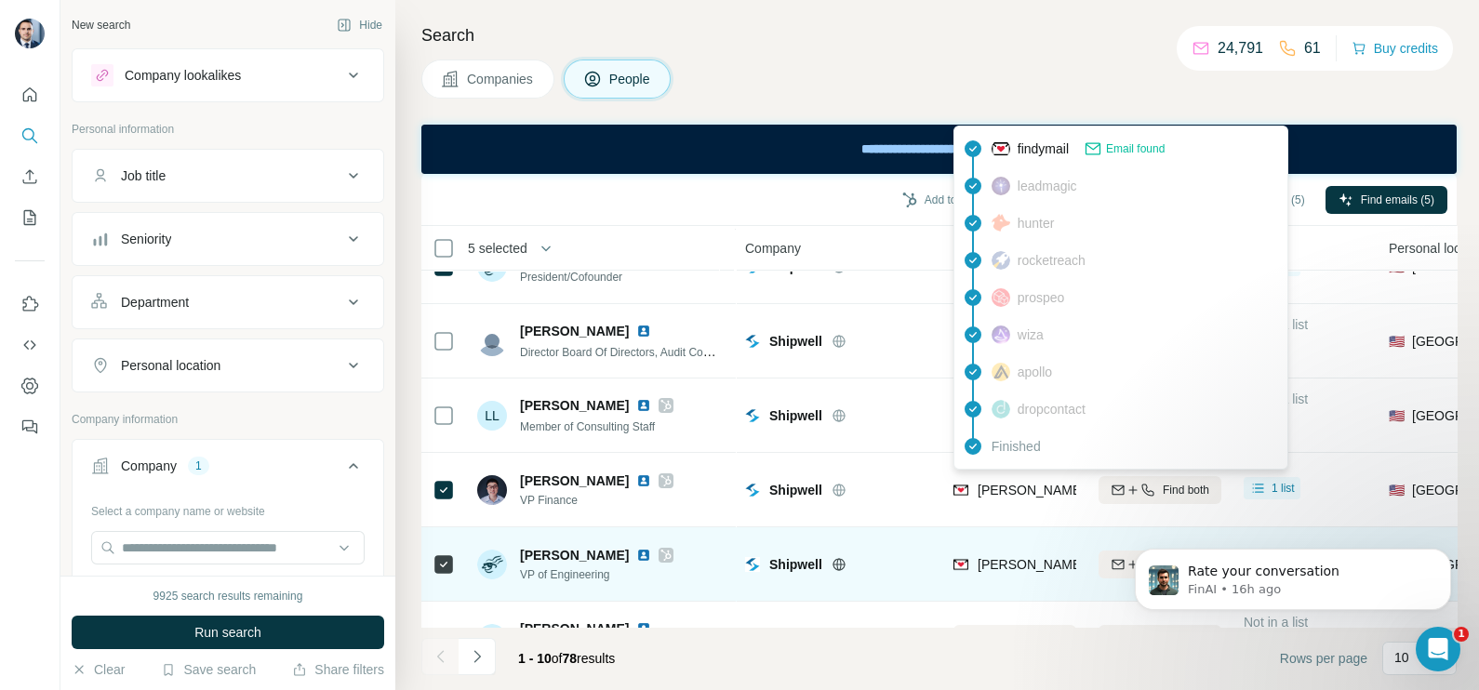
click at [1011, 548] on div "charles@shipwell.com" at bounding box center [1014, 564] width 123 height 51
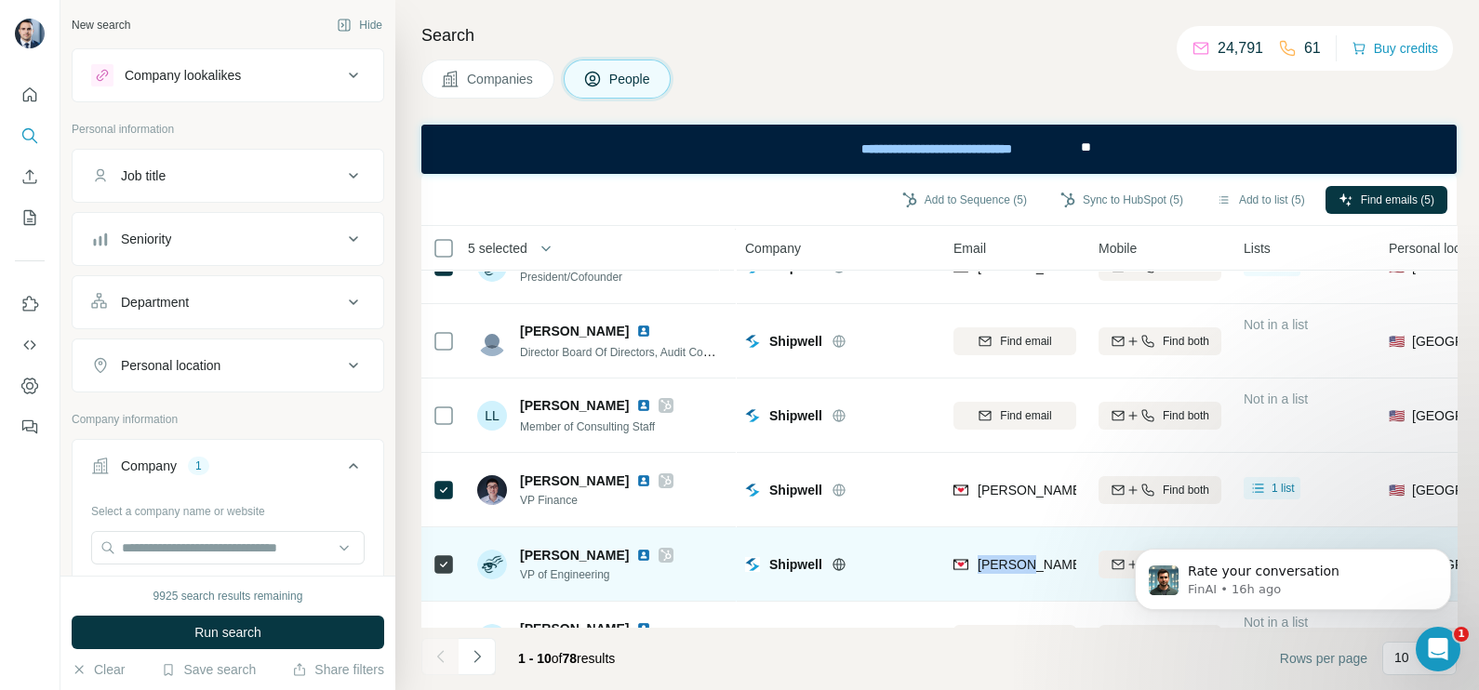
click at [1011, 548] on div "charles@shipwell.com" at bounding box center [1014, 564] width 123 height 51
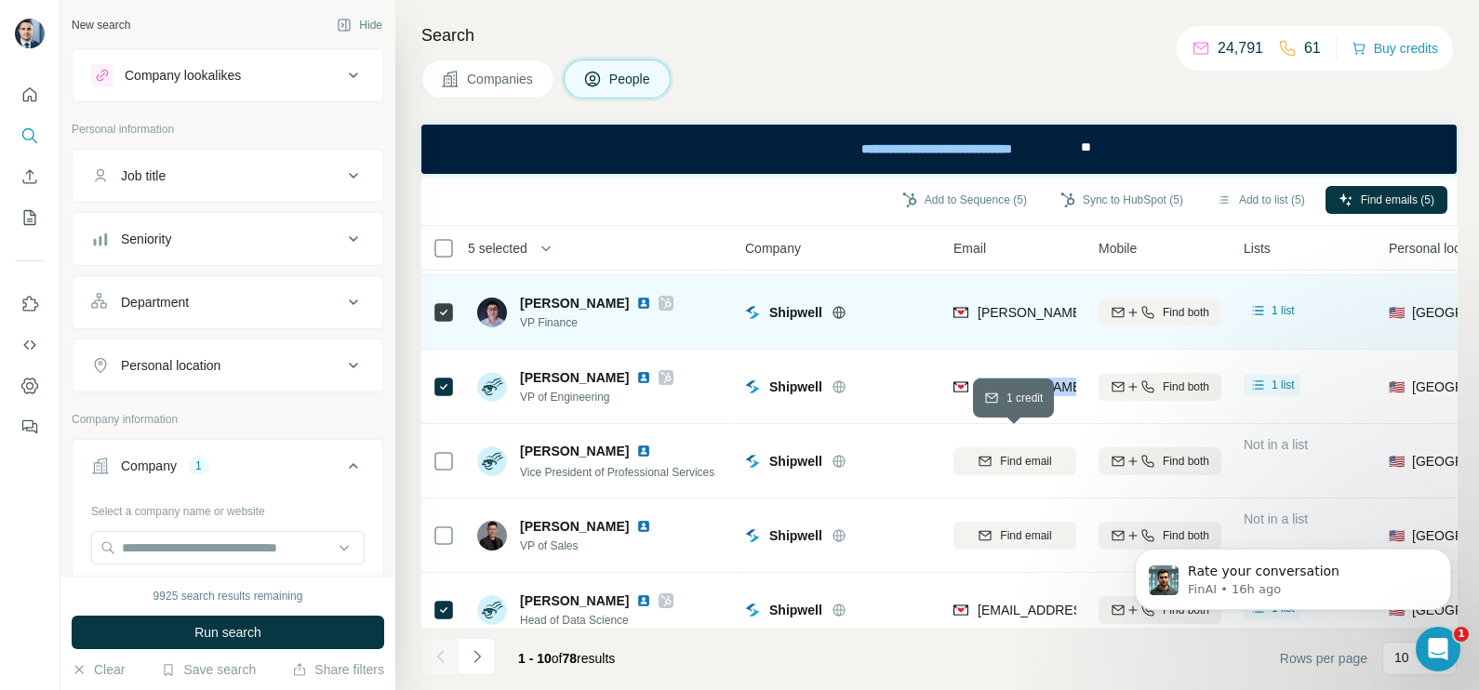
scroll to position [399, 0]
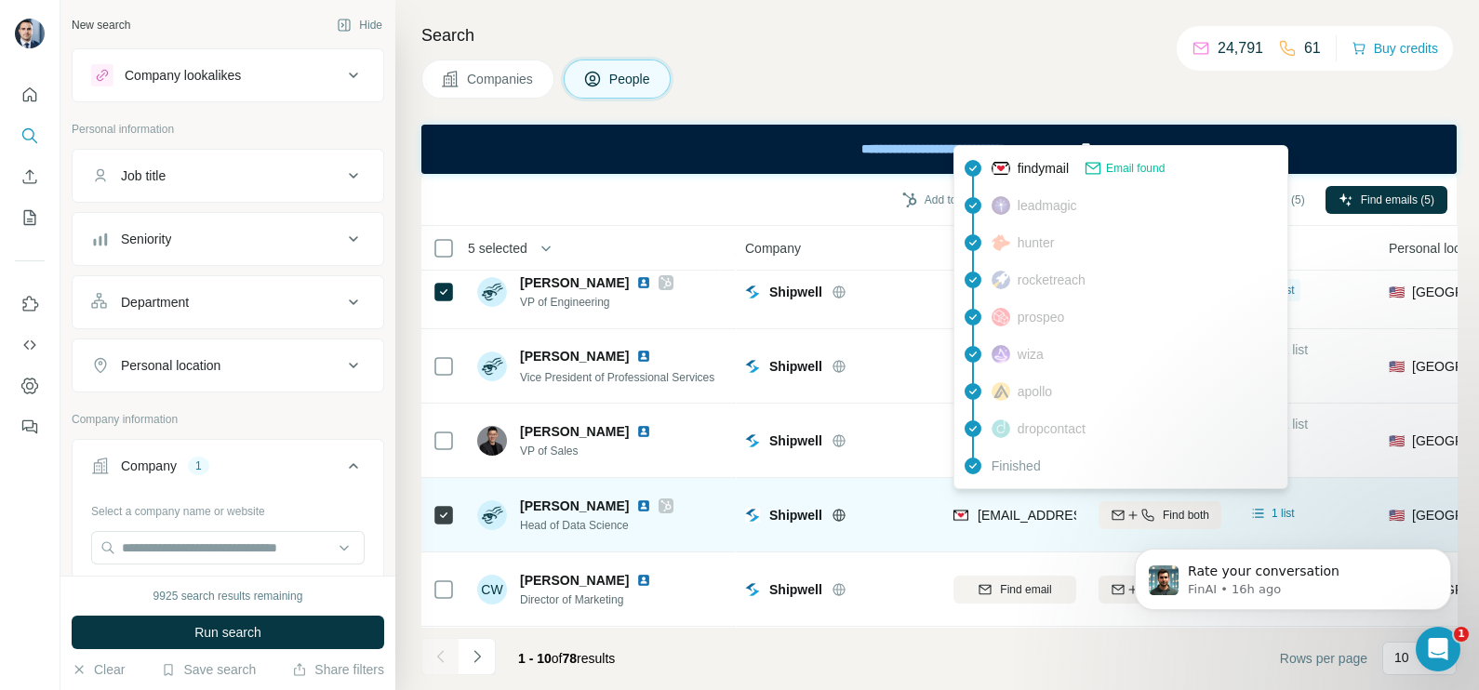
click at [998, 508] on span "tyler@shipwell.com" at bounding box center [1088, 515] width 220 height 15
click at [997, 508] on span "tyler@shipwell.com" at bounding box center [1088, 515] width 220 height 15
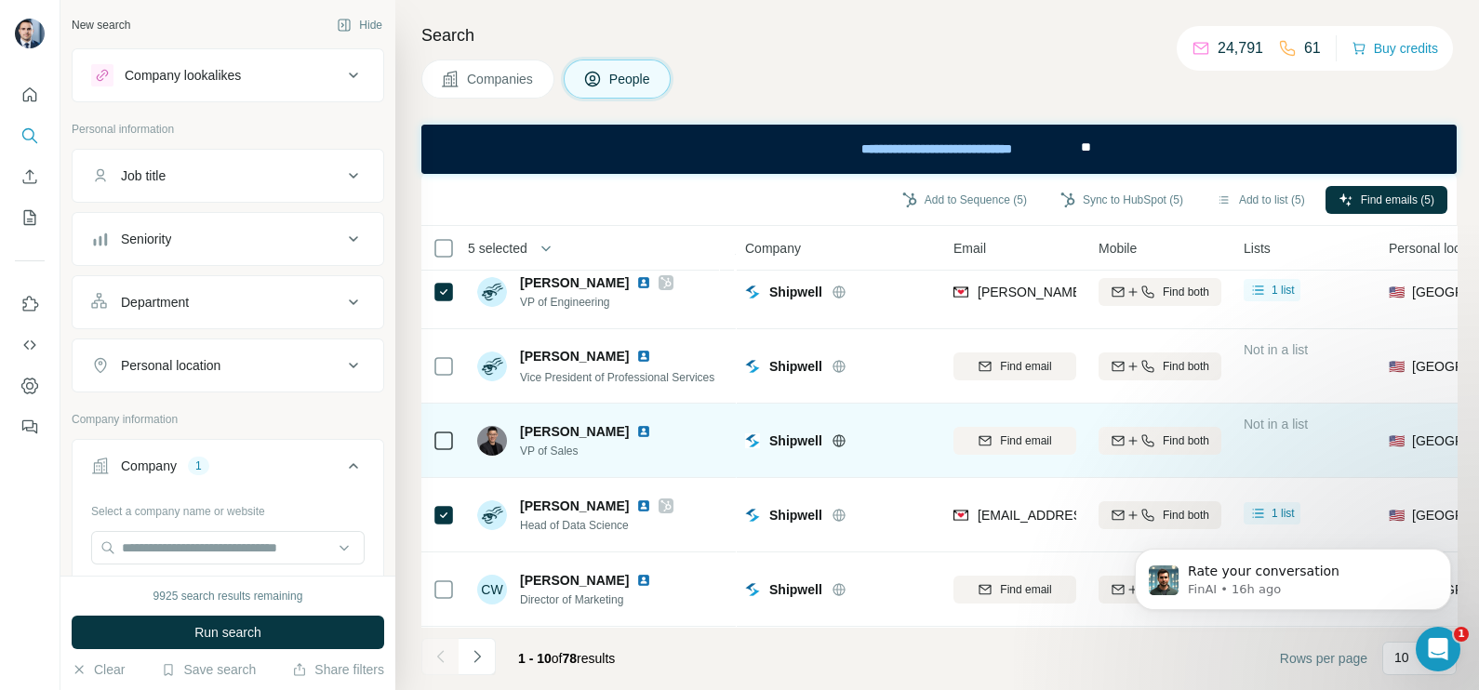
click at [872, 459] on td "Shipwell" at bounding box center [838, 441] width 208 height 74
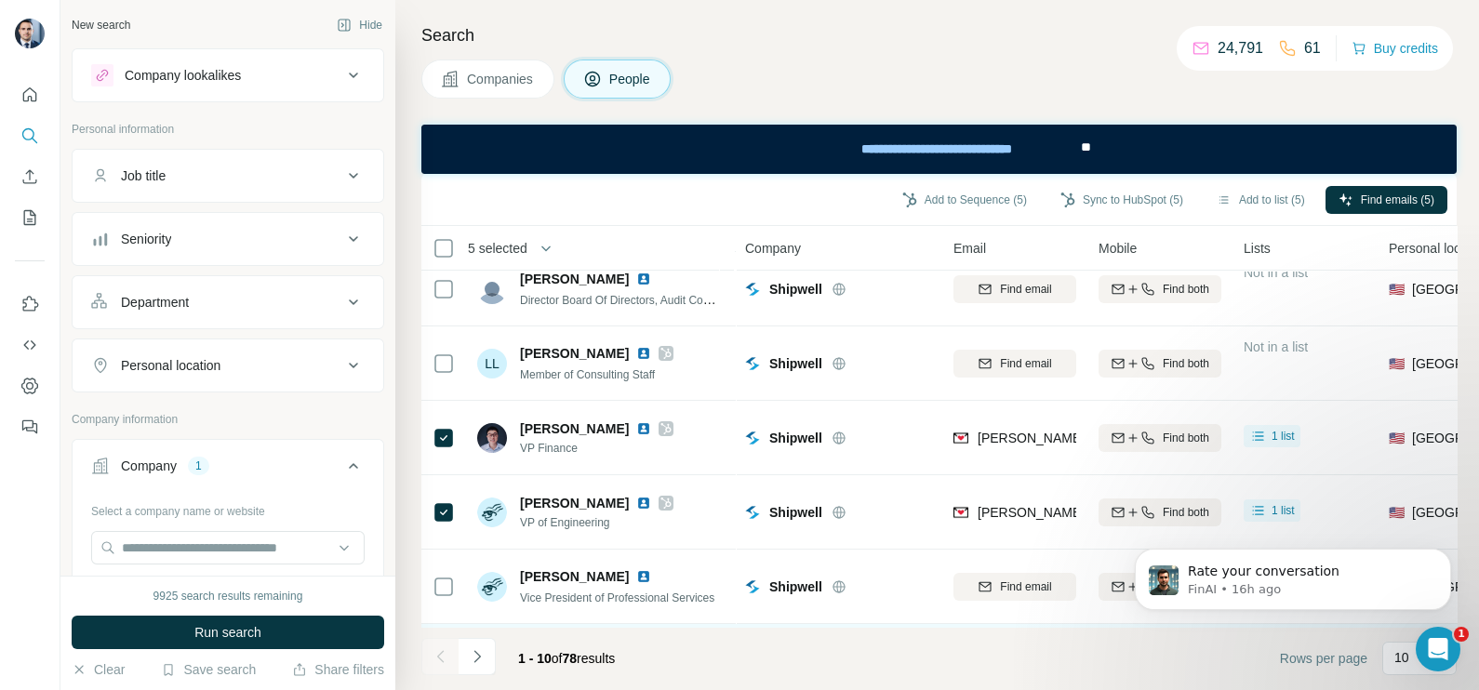
scroll to position [166, 0]
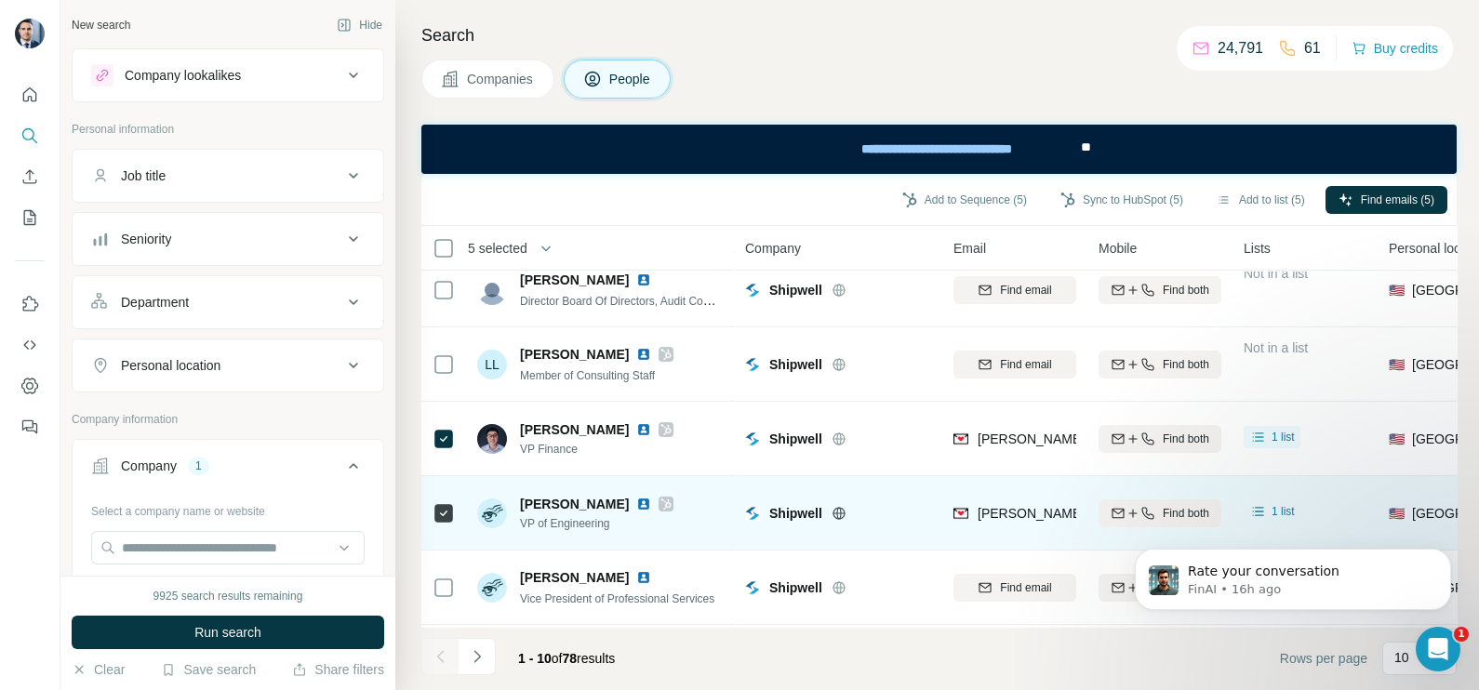
click at [669, 502] on icon at bounding box center [665, 504] width 11 height 15
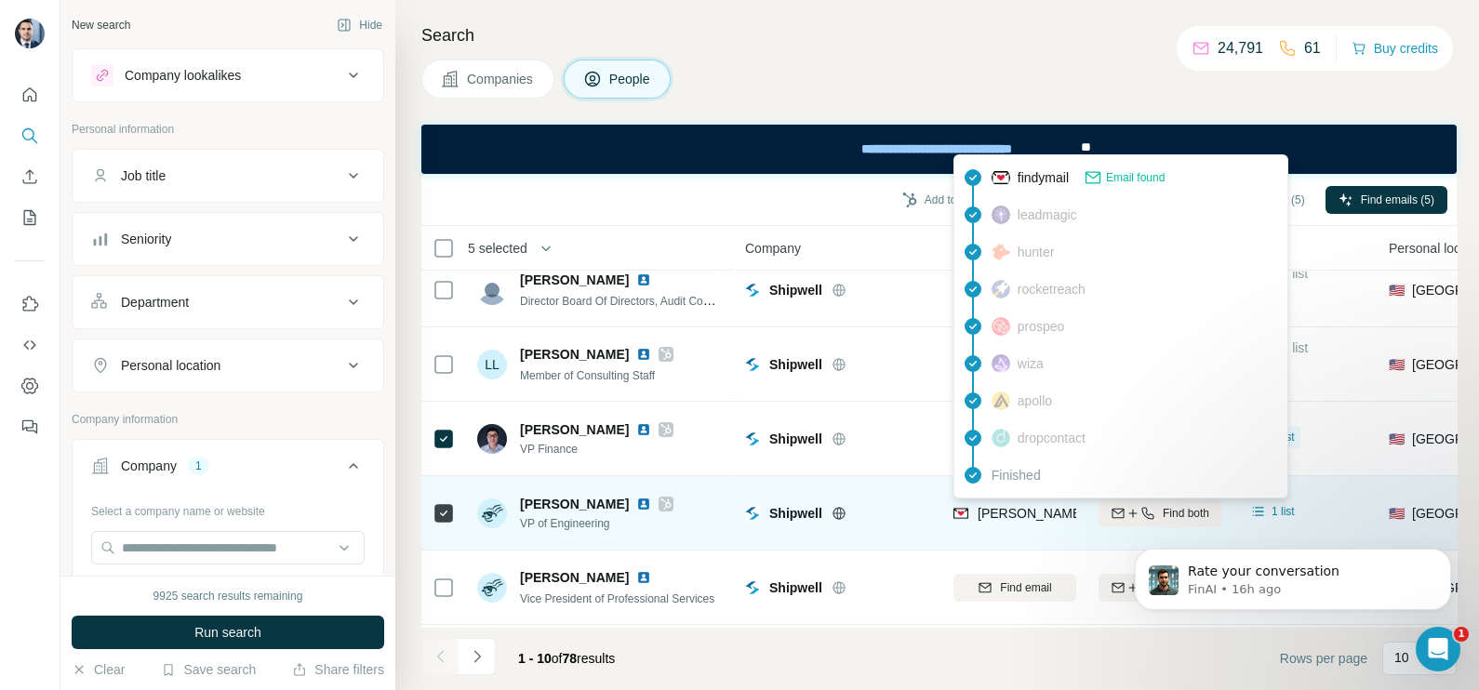
click at [1003, 507] on span "charles@shipwell.com" at bounding box center [1141, 513] width 327 height 15
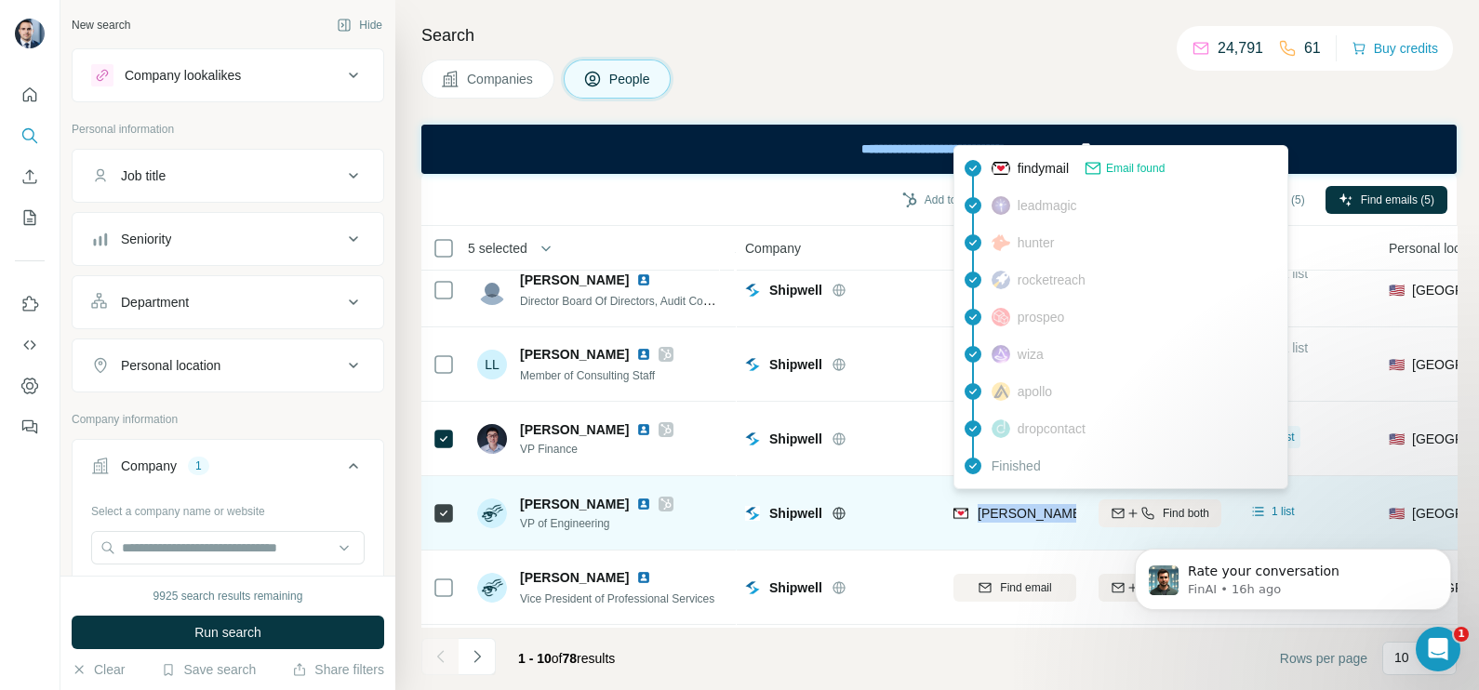
click at [1003, 507] on span "charles@shipwell.com" at bounding box center [1141, 513] width 327 height 15
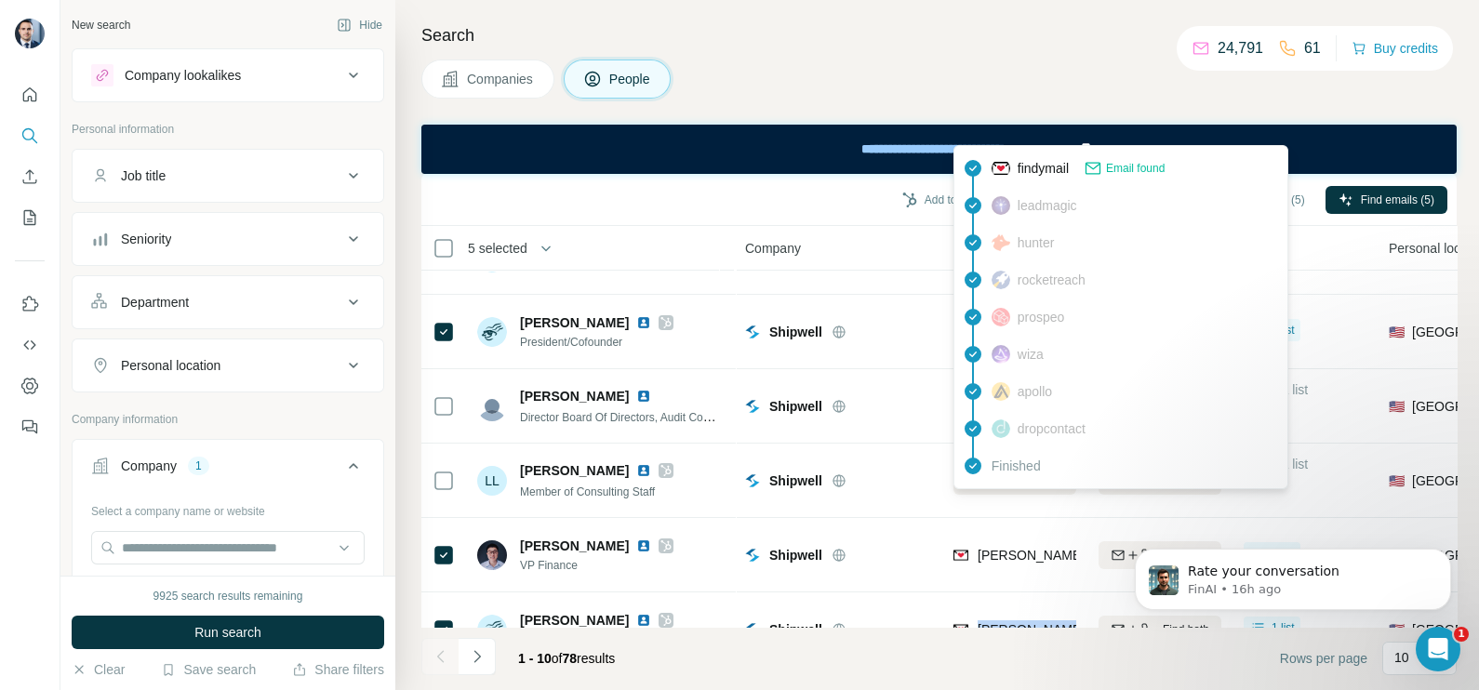
scroll to position [0, 0]
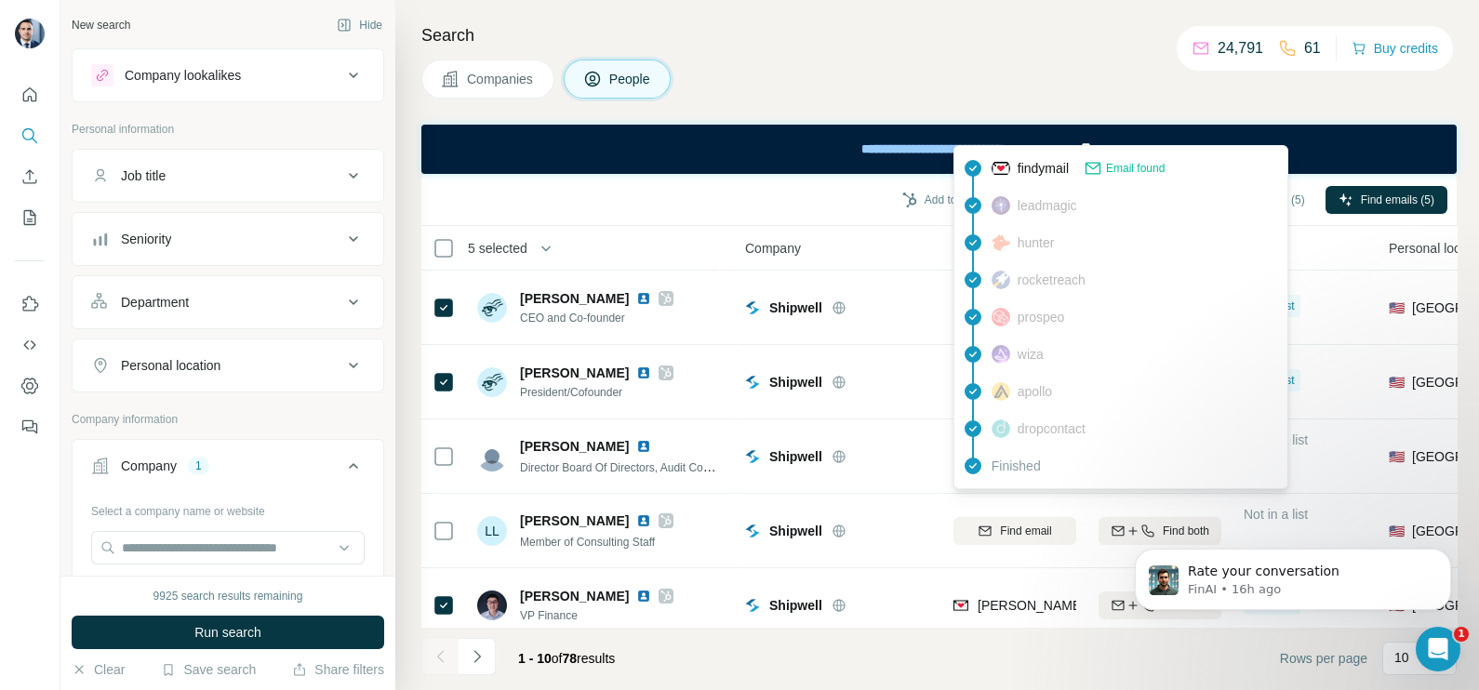
click at [489, 80] on span "Companies" at bounding box center [501, 79] width 68 height 19
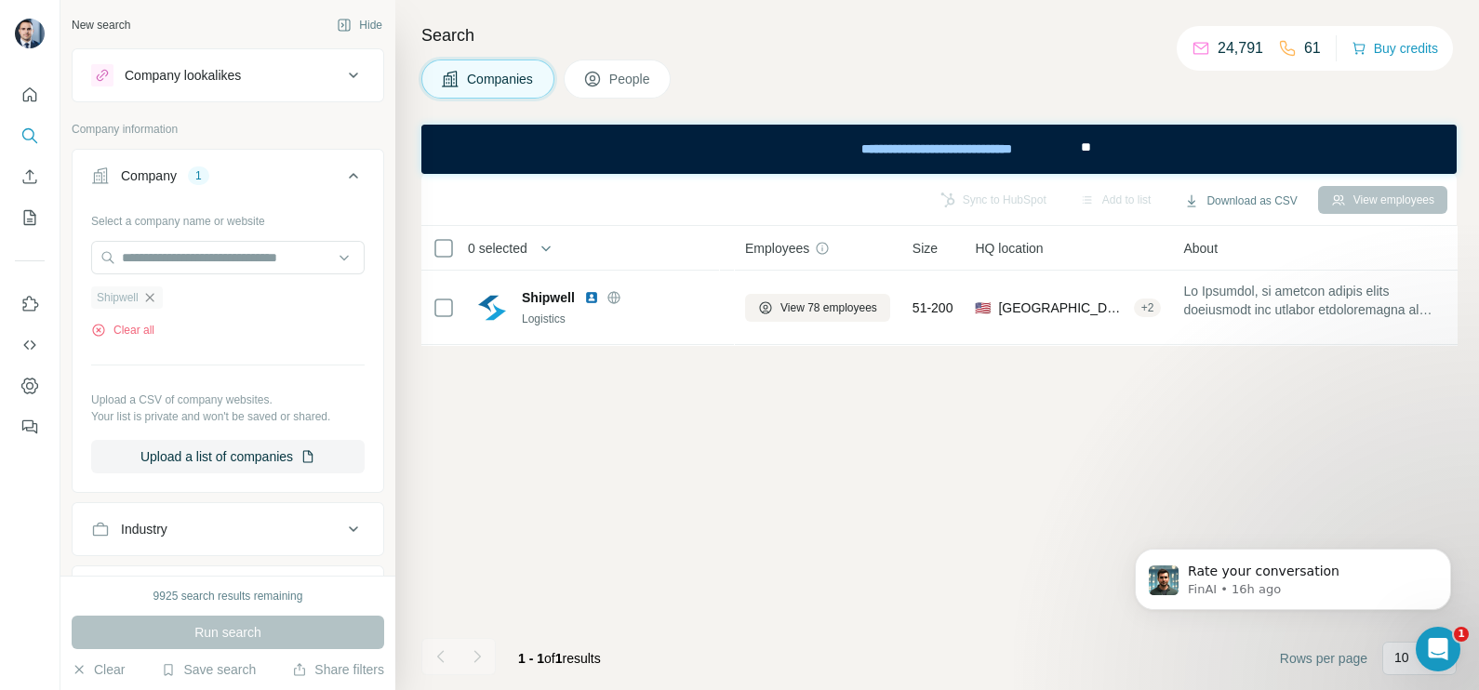
click at [152, 297] on icon "button" at bounding box center [149, 297] width 8 height 8
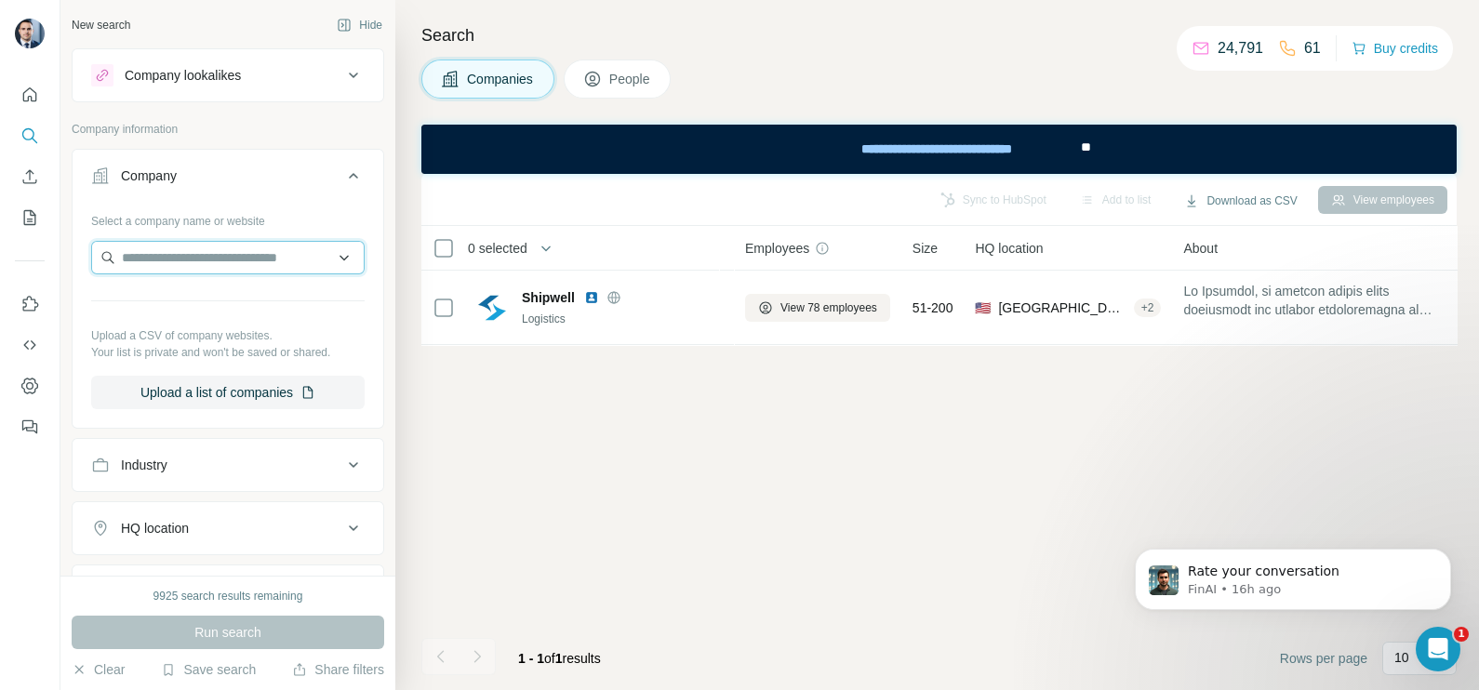
click at [179, 256] on input "text" at bounding box center [227, 257] width 273 height 33
type input "*"
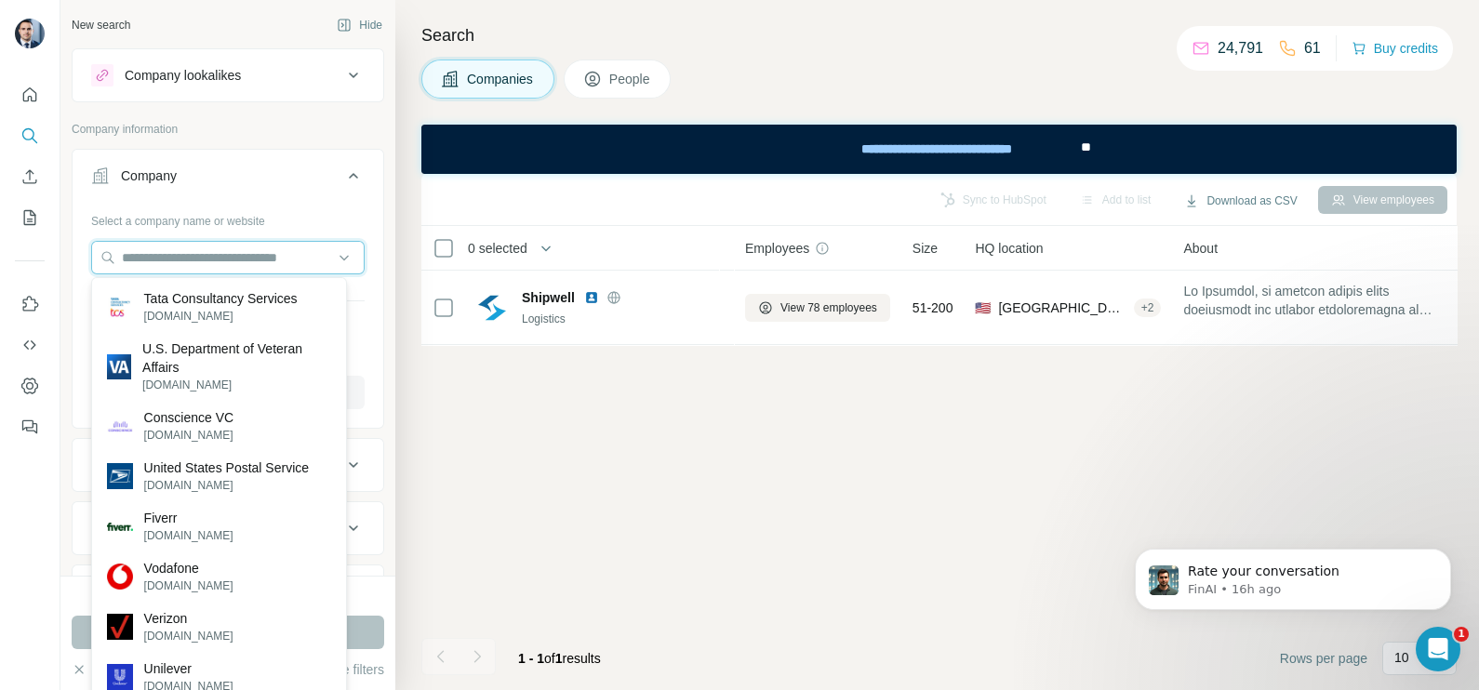
type input "*"
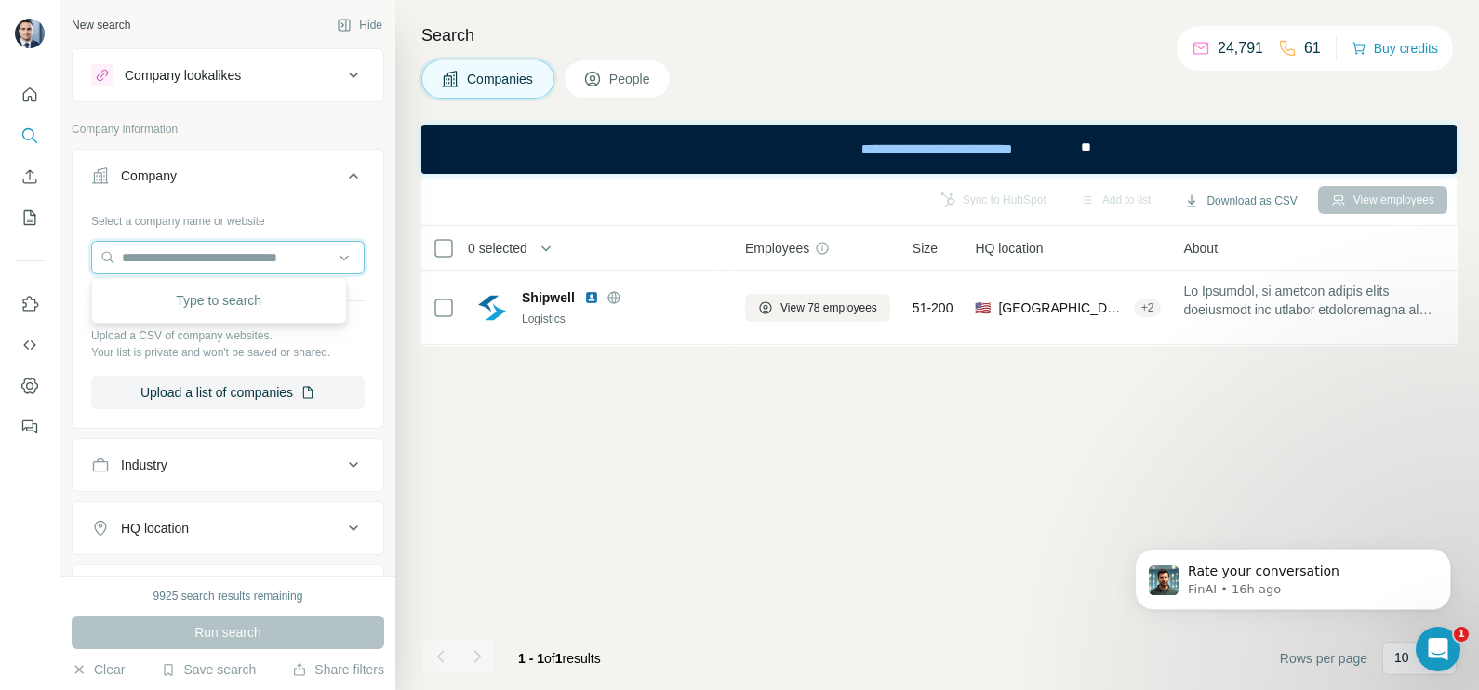
type input "*"
click at [213, 260] on input "text" at bounding box center [227, 257] width 273 height 33
paste input "**********"
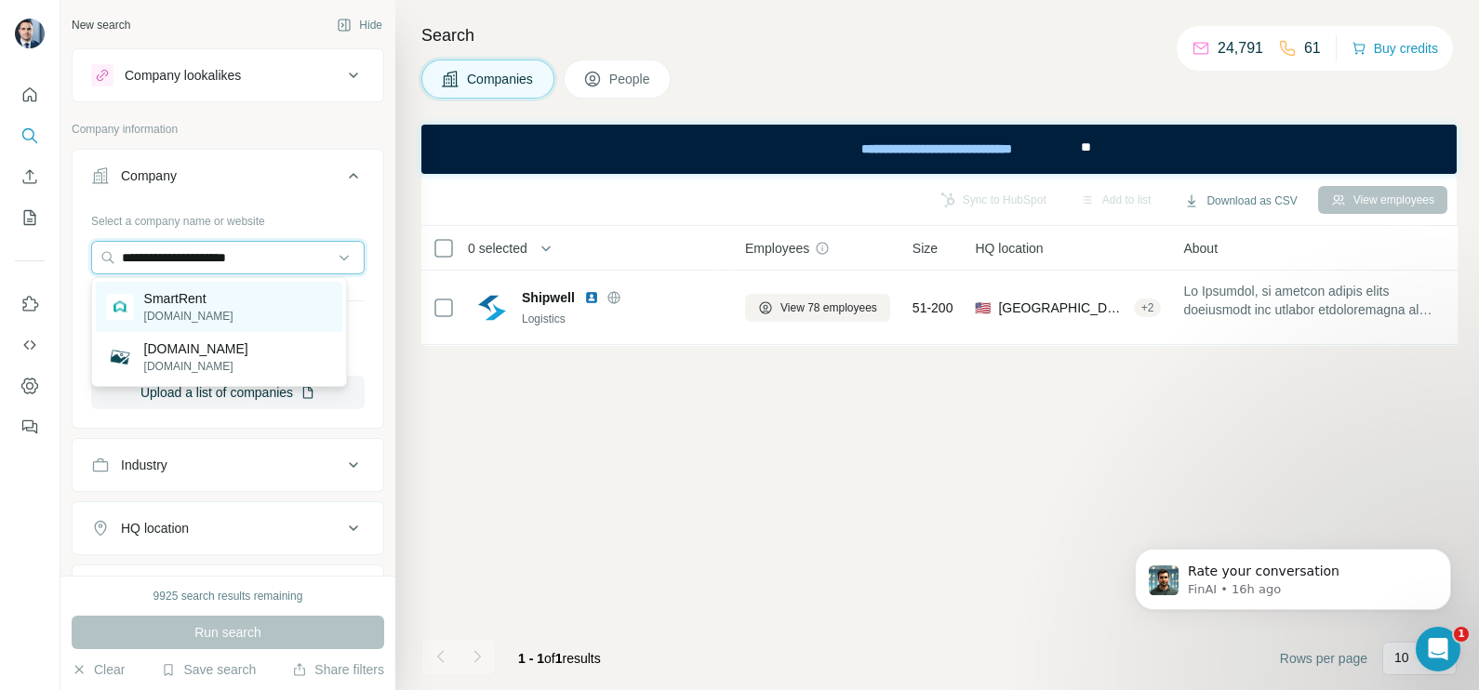
type input "**********"
click at [226, 310] on div "SmartRent smartrent.com" at bounding box center [219, 307] width 246 height 50
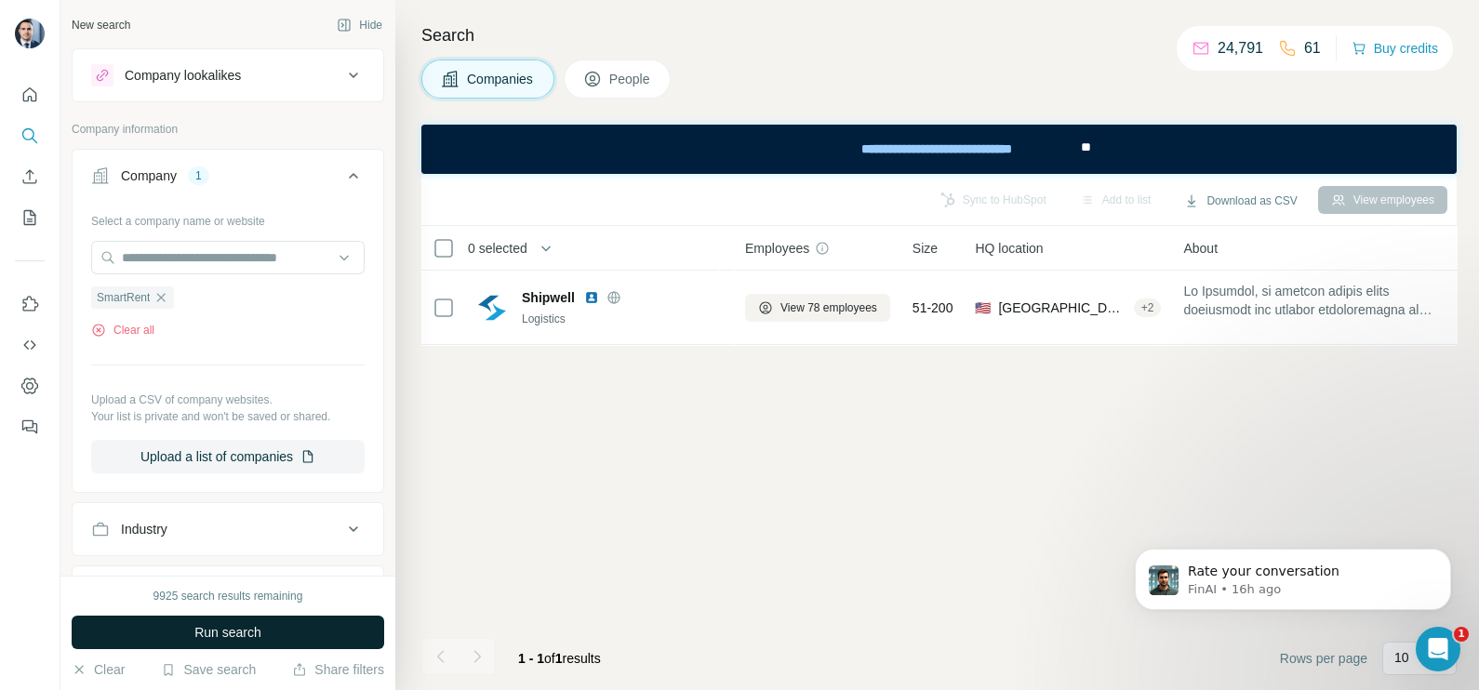
click at [269, 631] on button "Run search" at bounding box center [228, 632] width 313 height 33
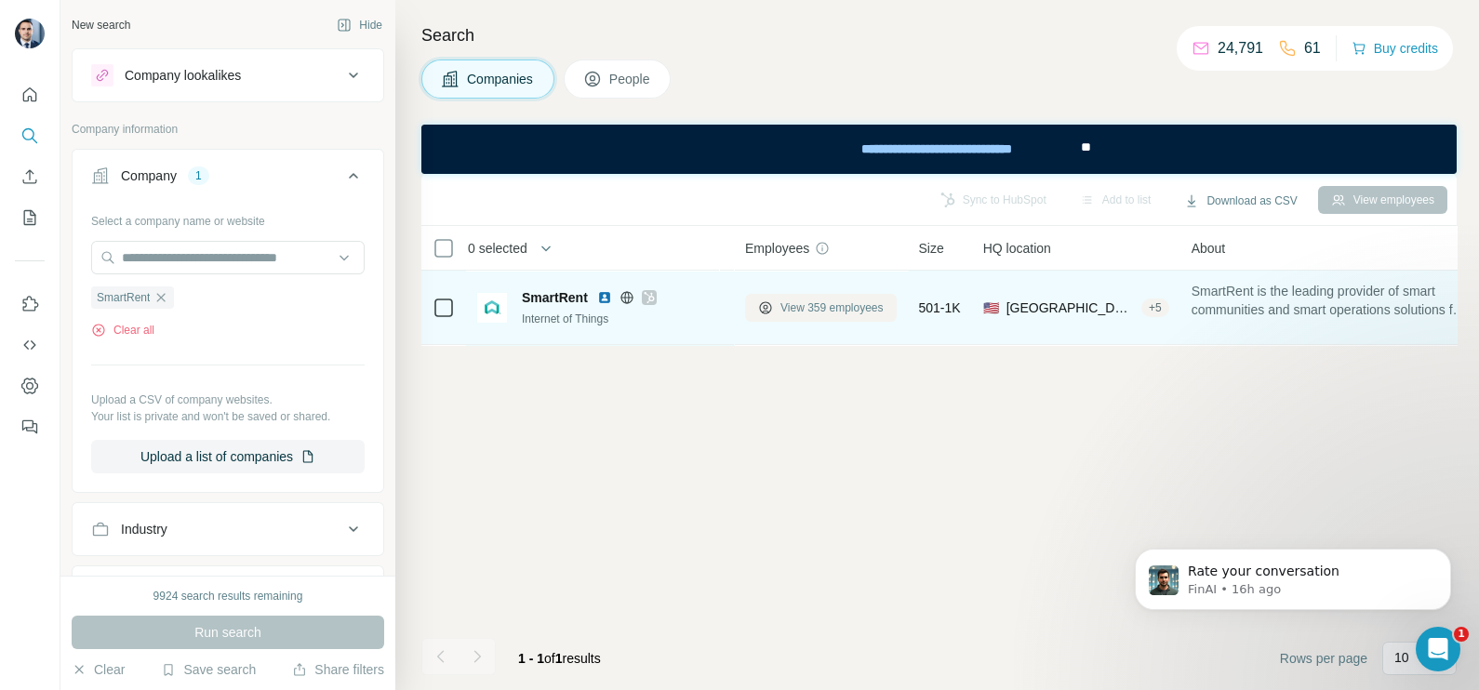
click at [815, 303] on span "View 359 employees" at bounding box center [831, 308] width 103 height 17
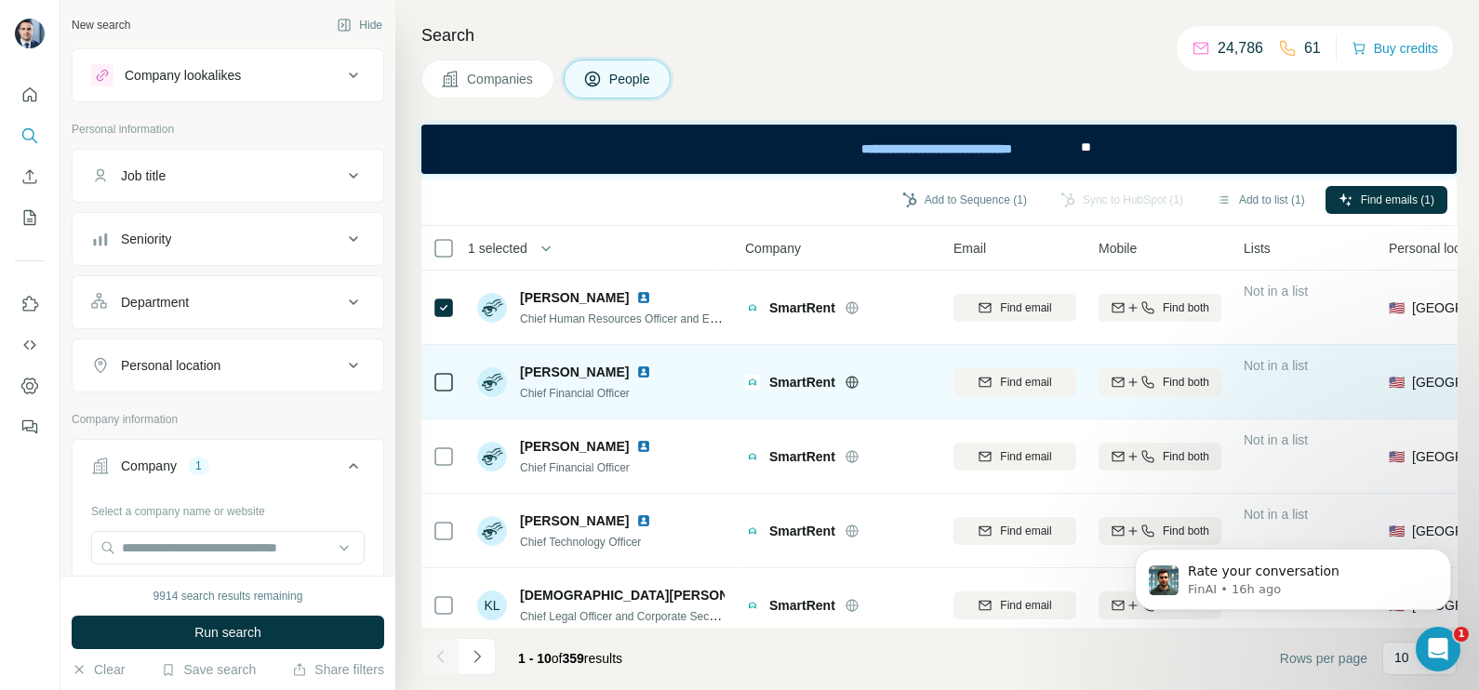
click at [433, 385] on icon at bounding box center [444, 382] width 22 height 22
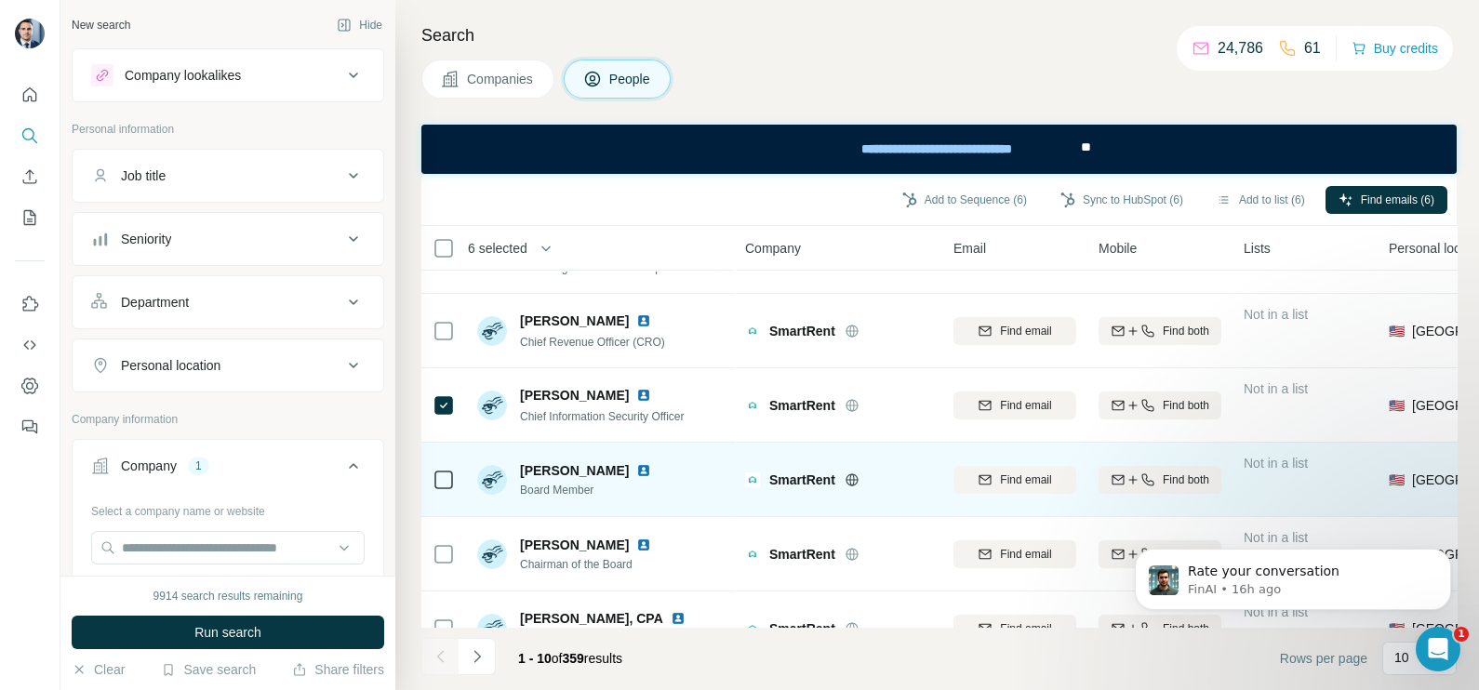
scroll to position [399, 0]
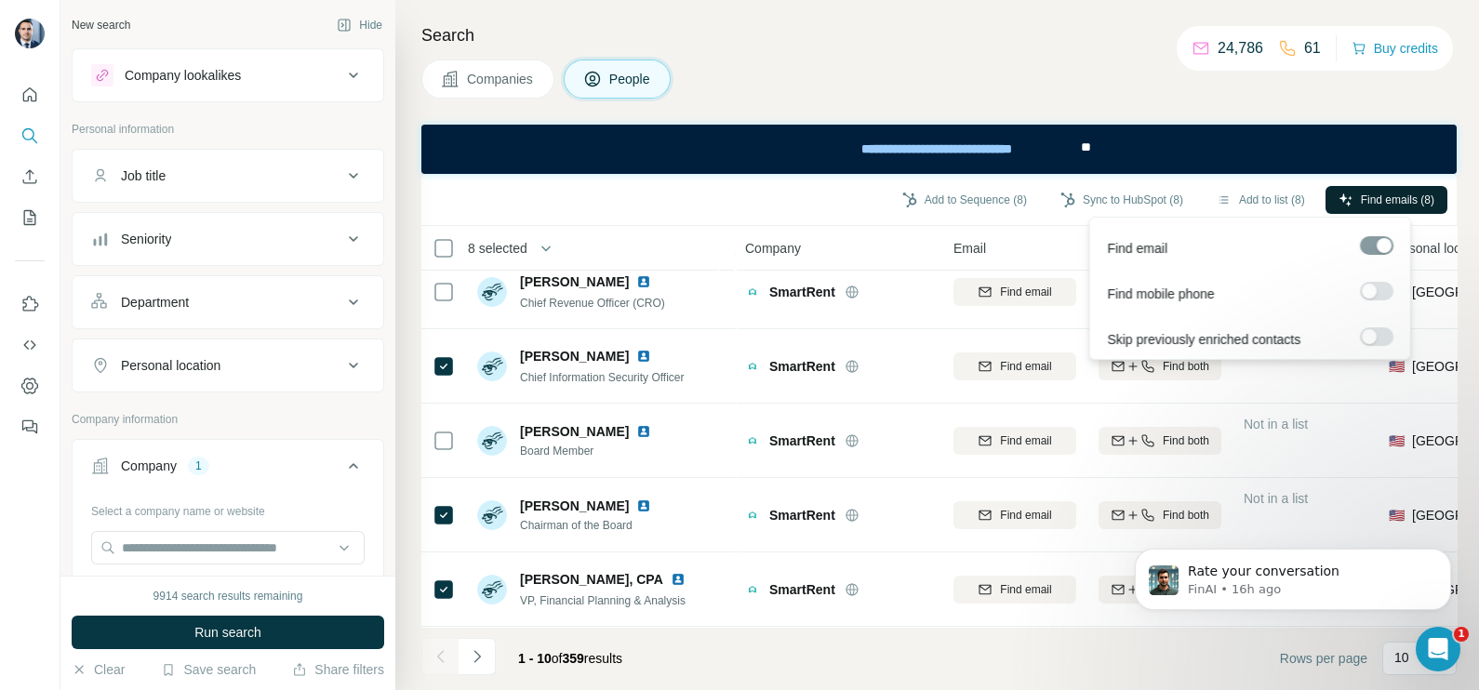
click at [1377, 204] on span "Find emails (8)" at bounding box center [1397, 200] width 73 height 17
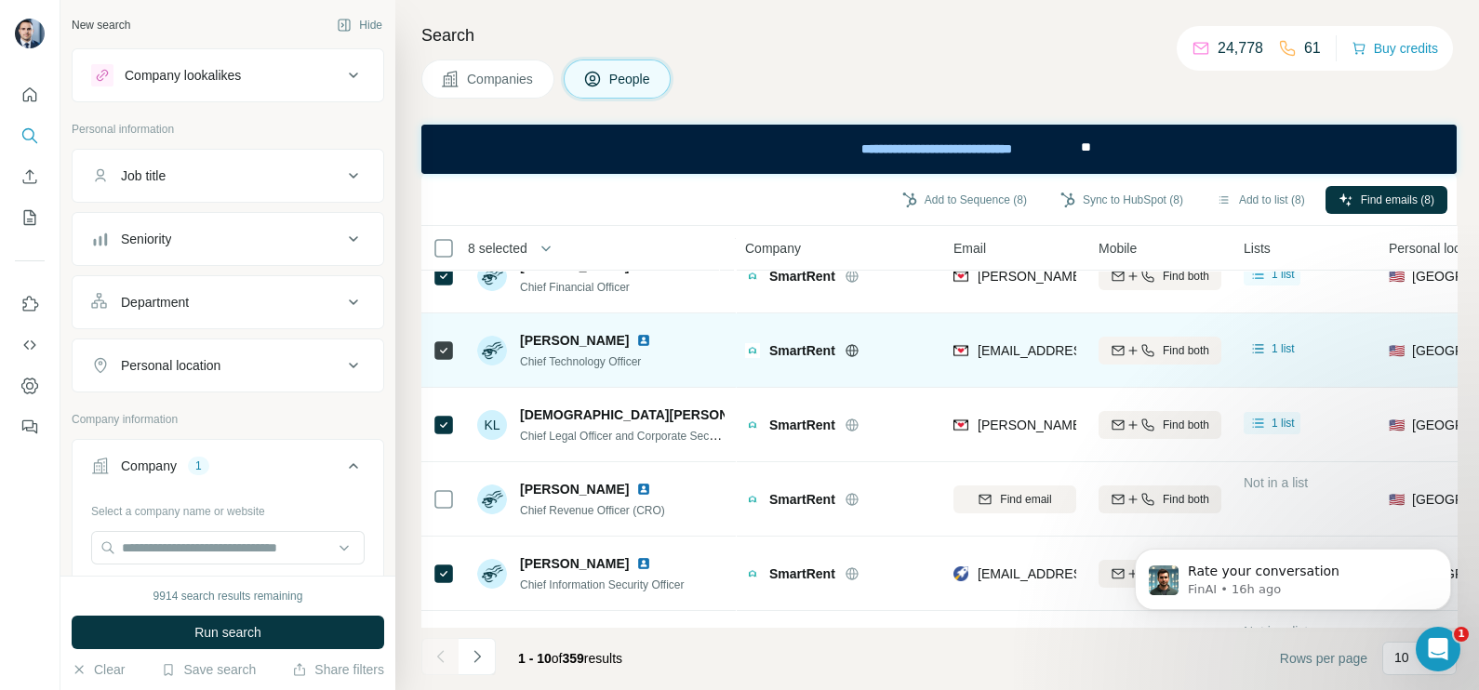
scroll to position [232, 0]
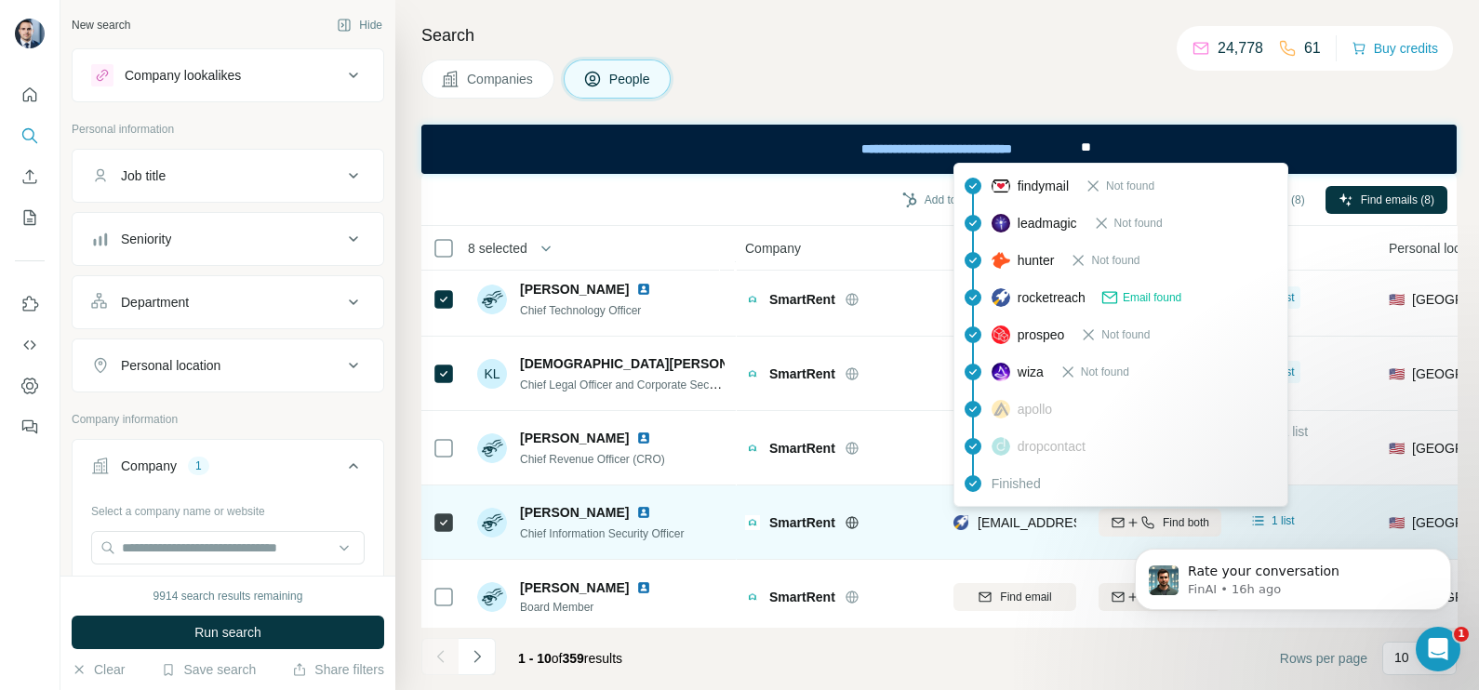
click at [1040, 521] on span "scottard.banks@webpt.com" at bounding box center [1088, 522] width 220 height 15
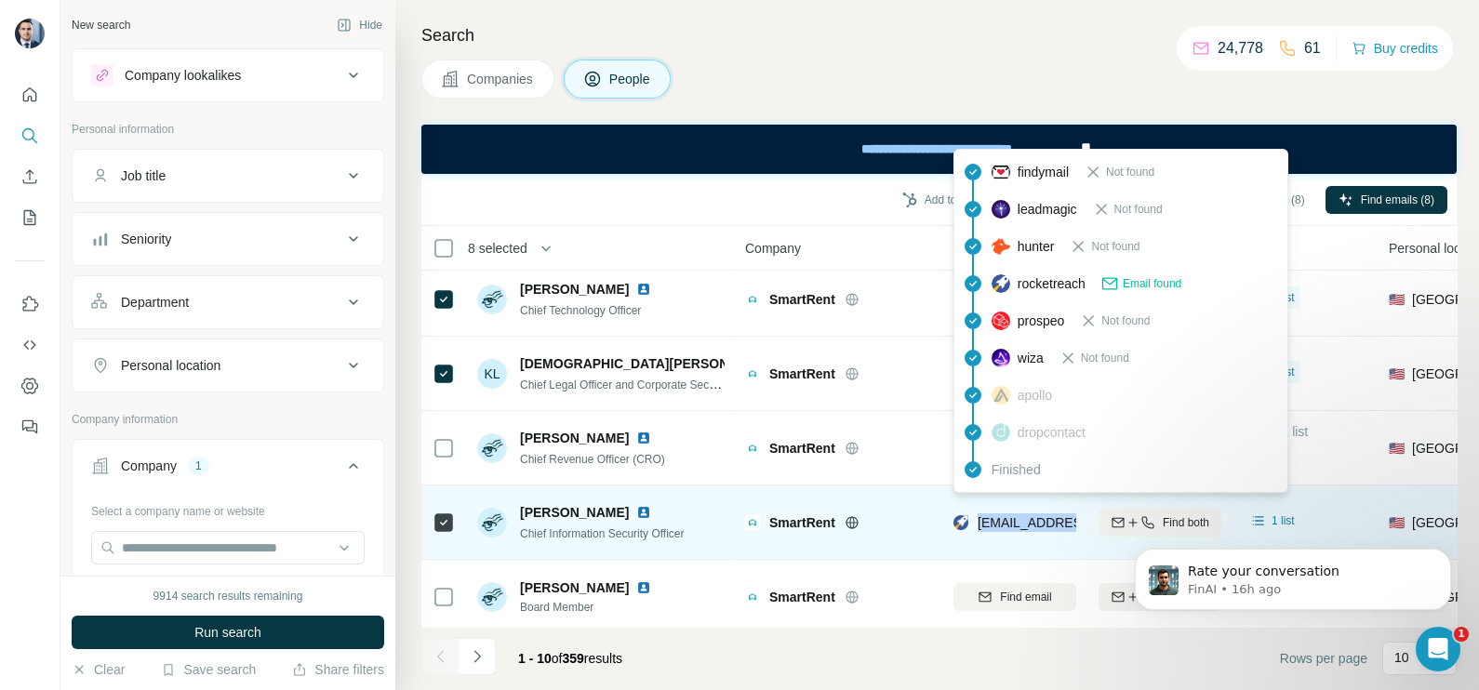
click at [1040, 521] on span "scottard.banks@webpt.com" at bounding box center [1088, 522] width 220 height 15
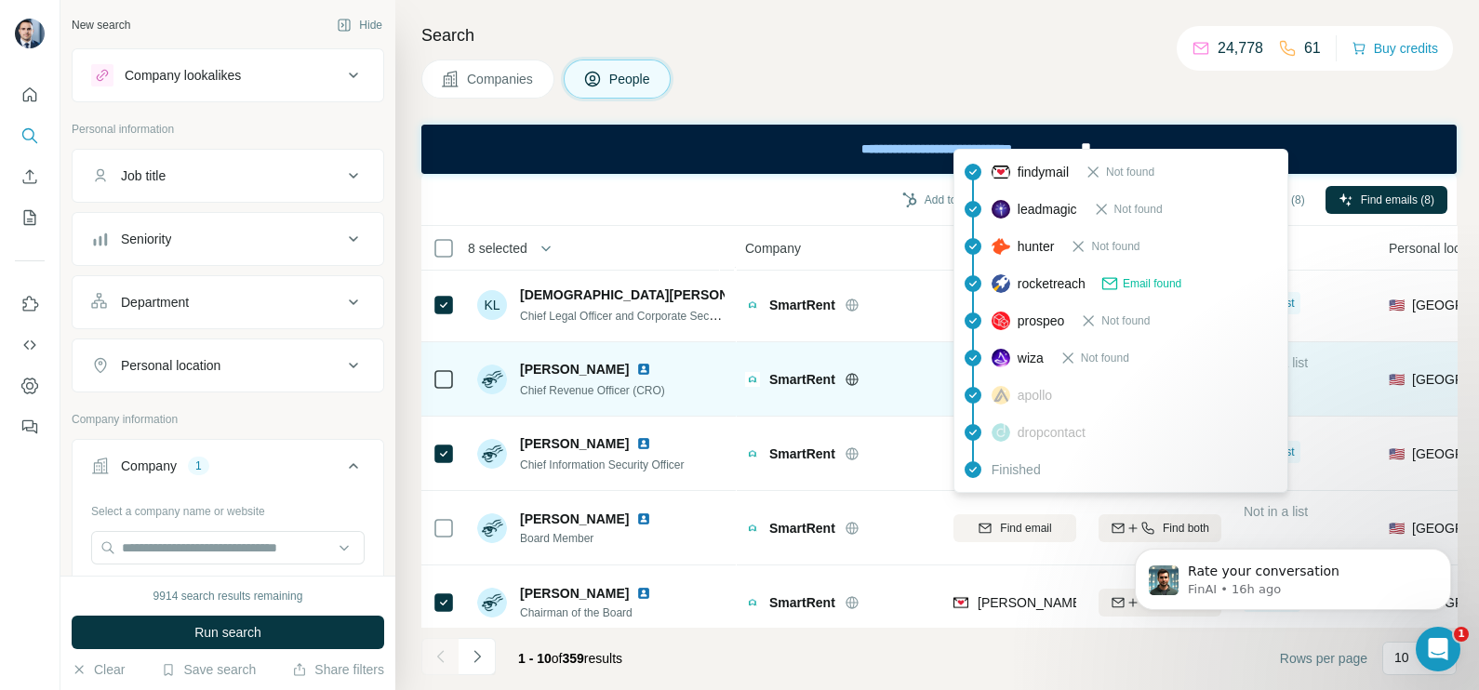
scroll to position [349, 0]
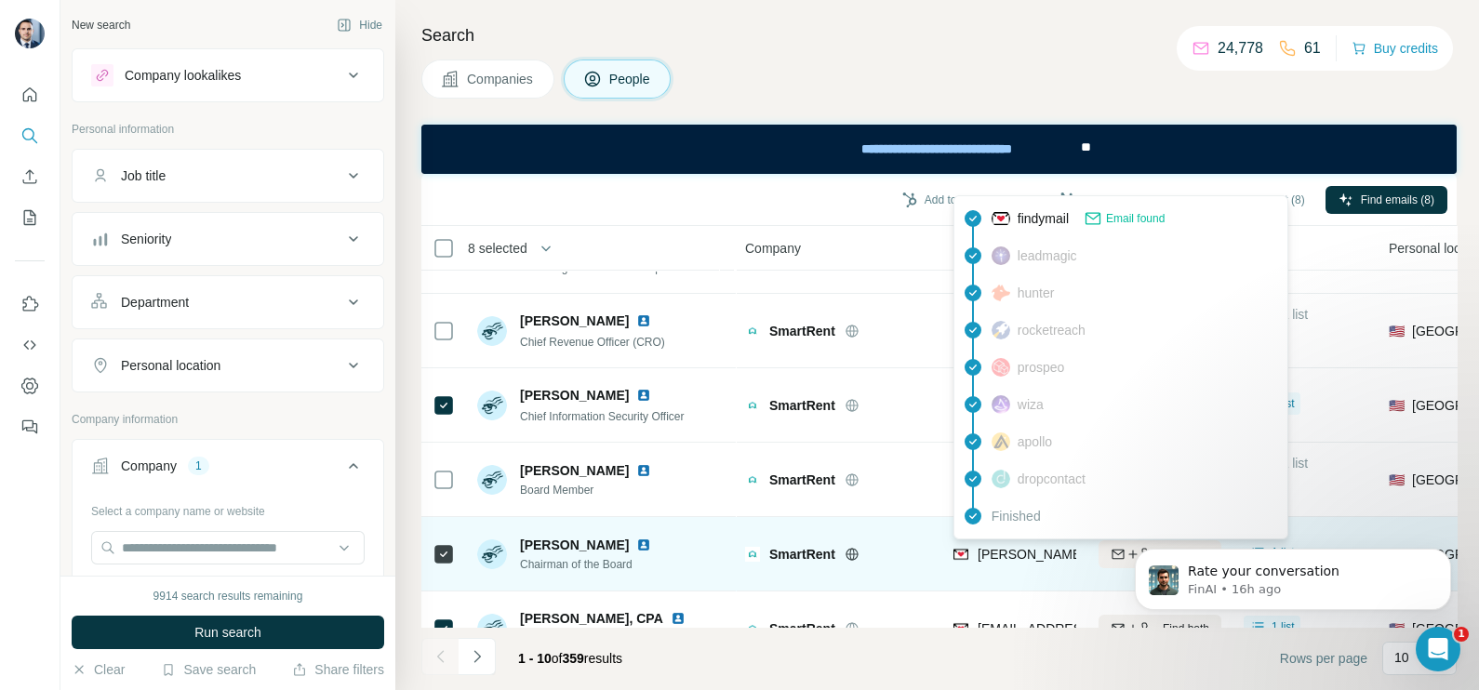
click at [995, 545] on div "john@smartrent.com" at bounding box center [1141, 554] width 327 height 19
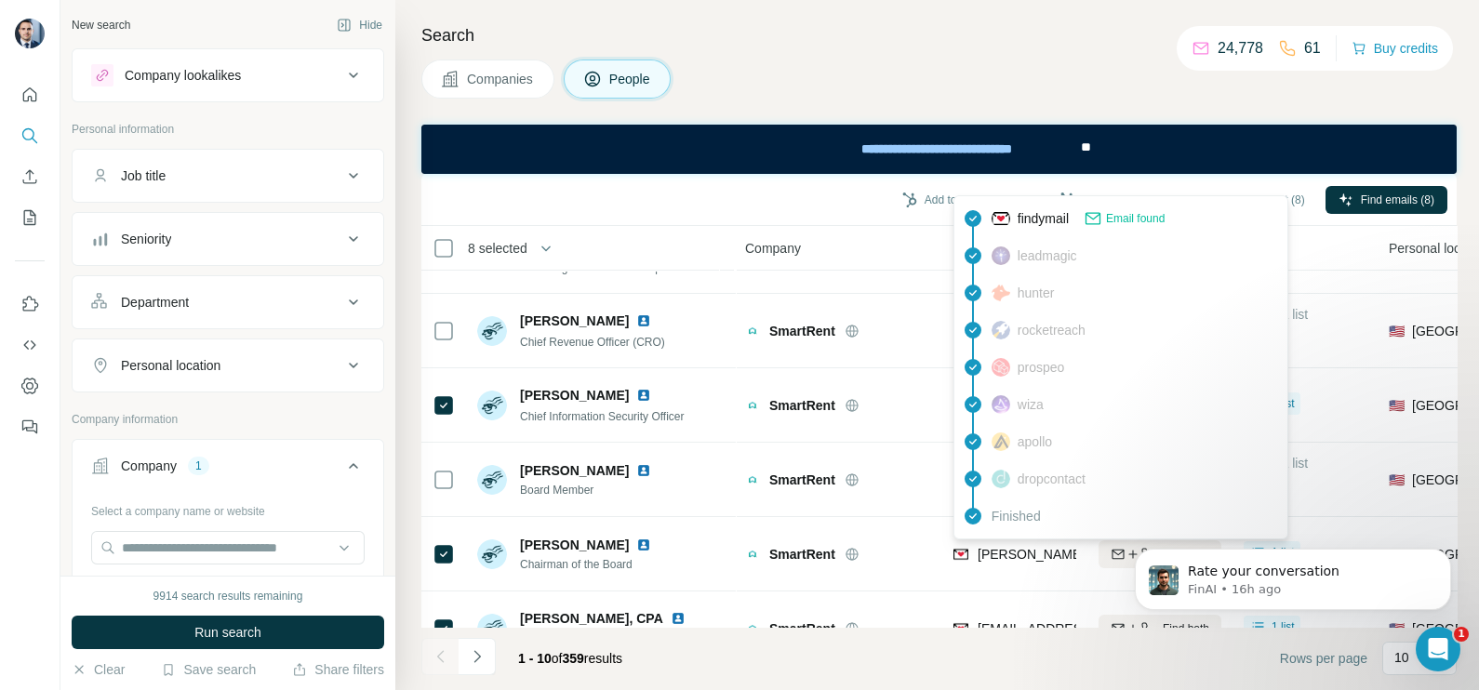
click at [833, 246] on div "Company" at bounding box center [838, 247] width 186 height 21
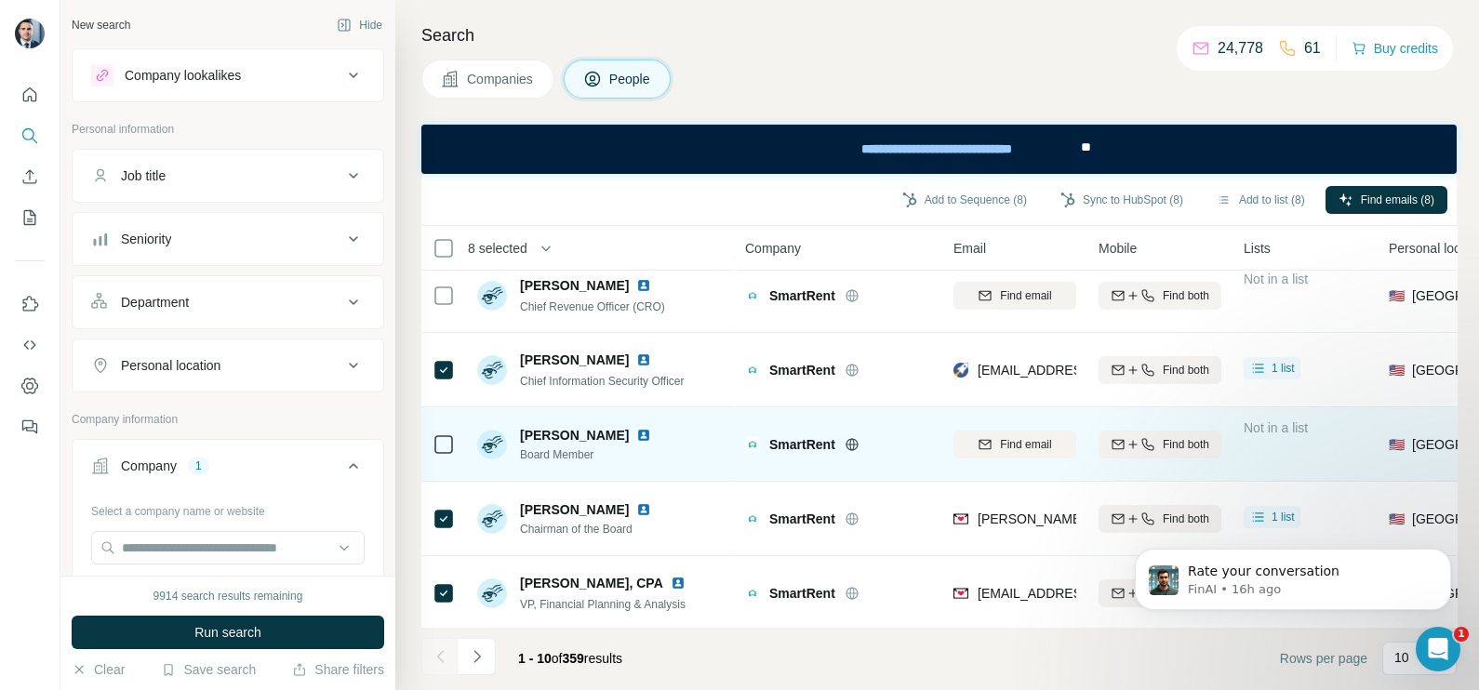
scroll to position [399, 0]
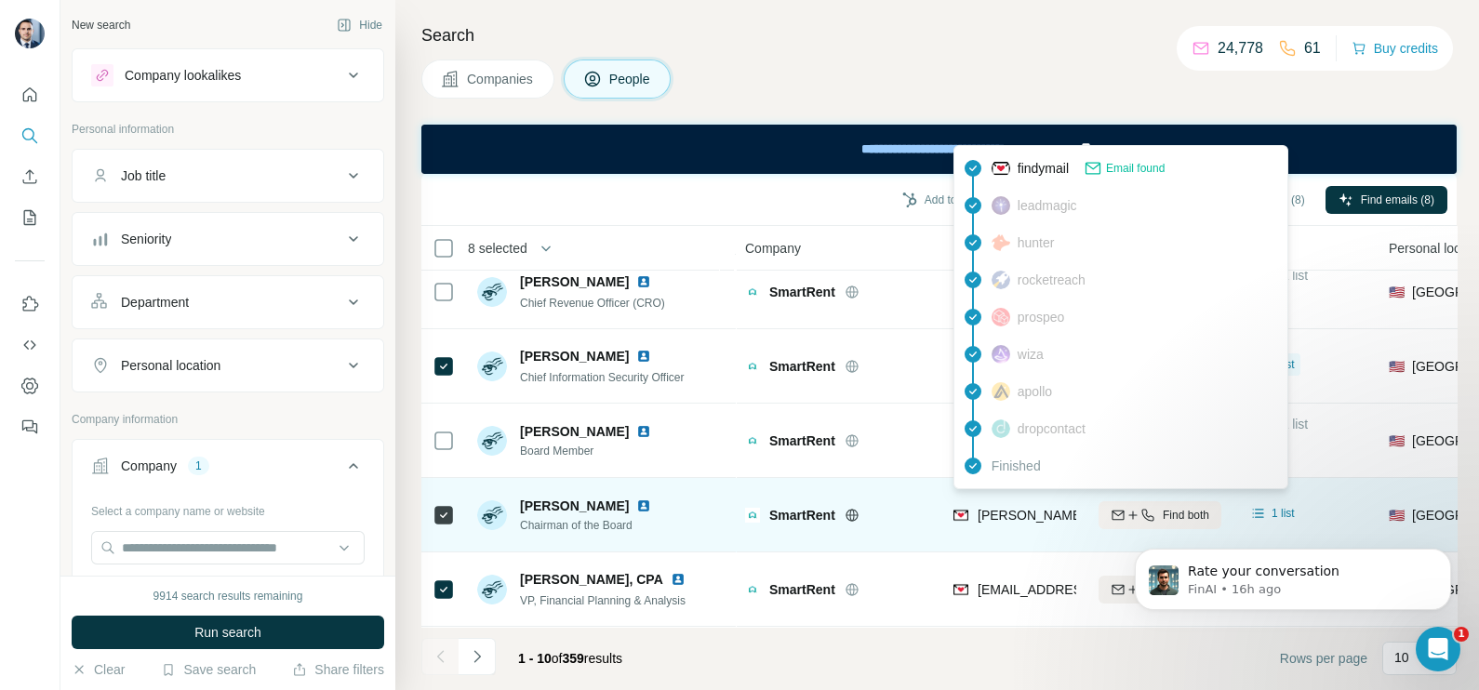
click at [1019, 508] on span "john@smartrent.com" at bounding box center [1141, 515] width 327 height 15
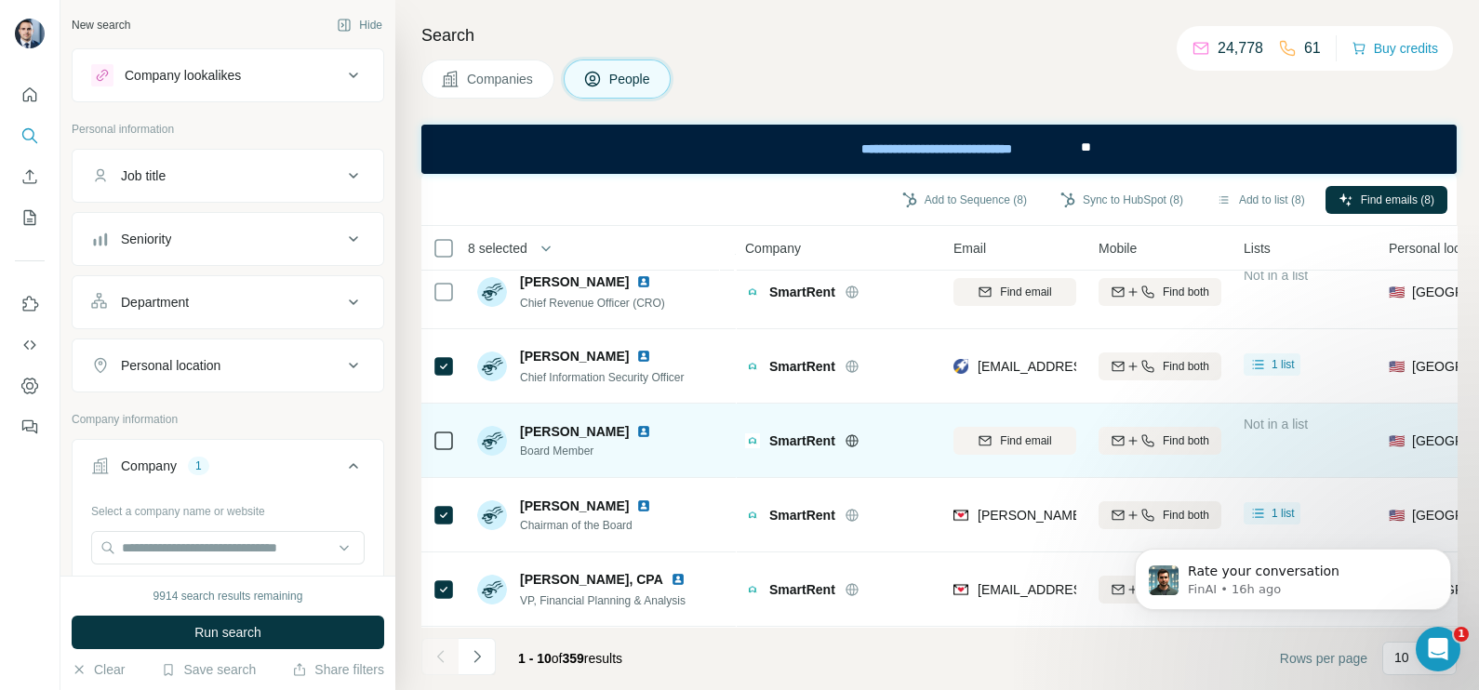
click at [924, 432] on div "SmartRent" at bounding box center [850, 441] width 162 height 19
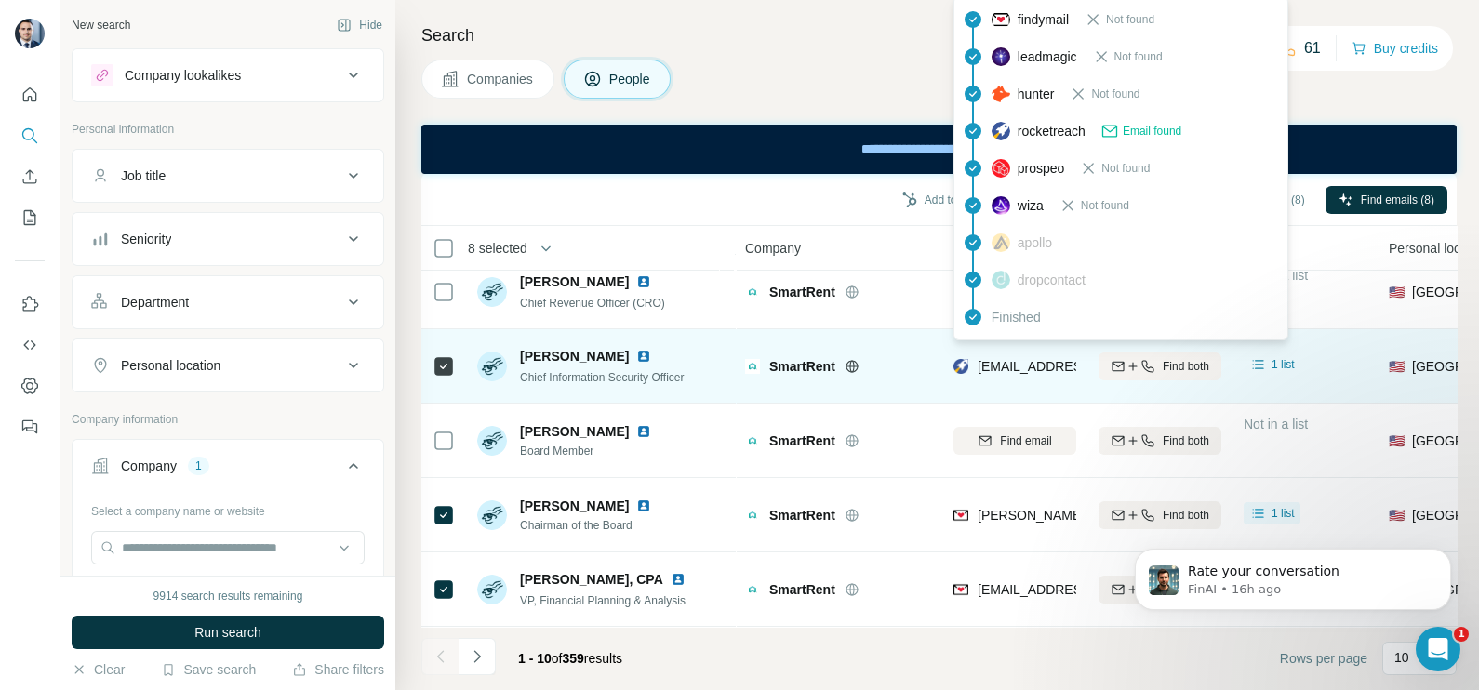
click at [1025, 359] on span "scottard.banks@webpt.com" at bounding box center [1088, 366] width 220 height 15
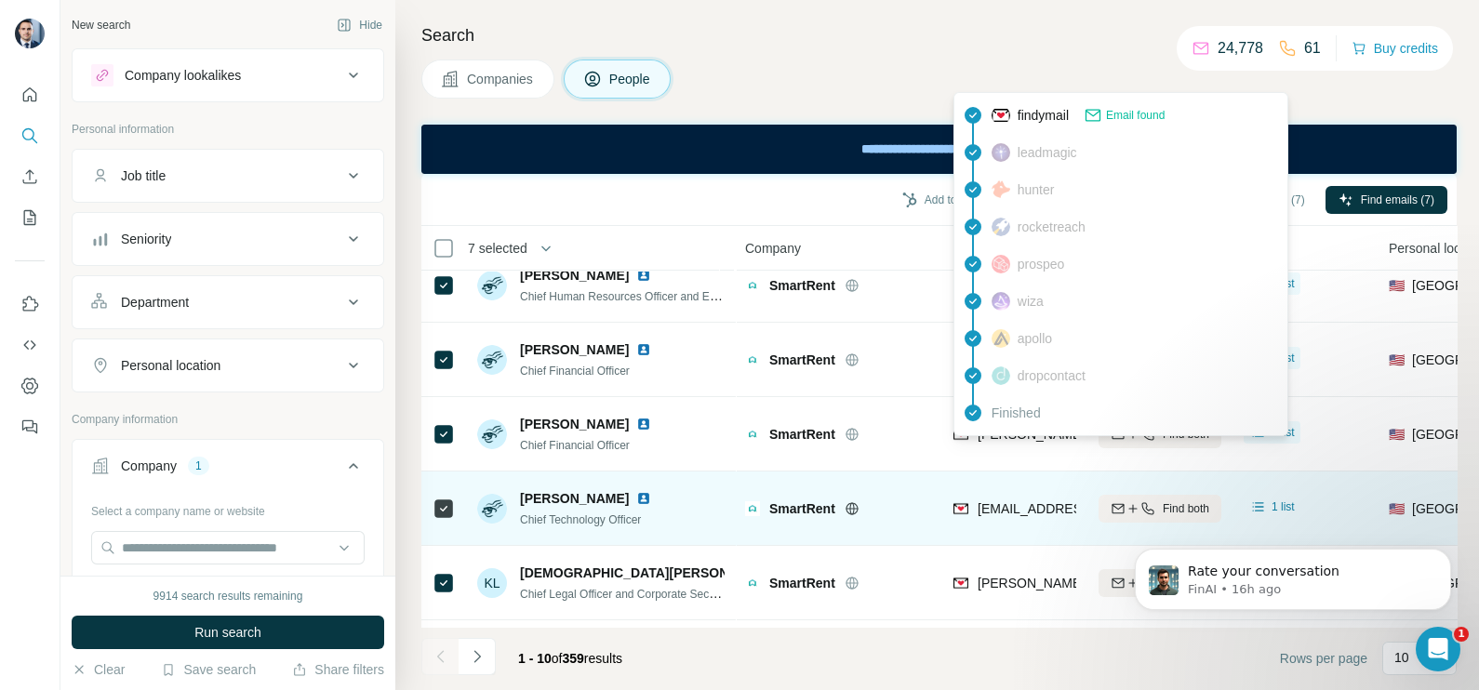
scroll to position [0, 0]
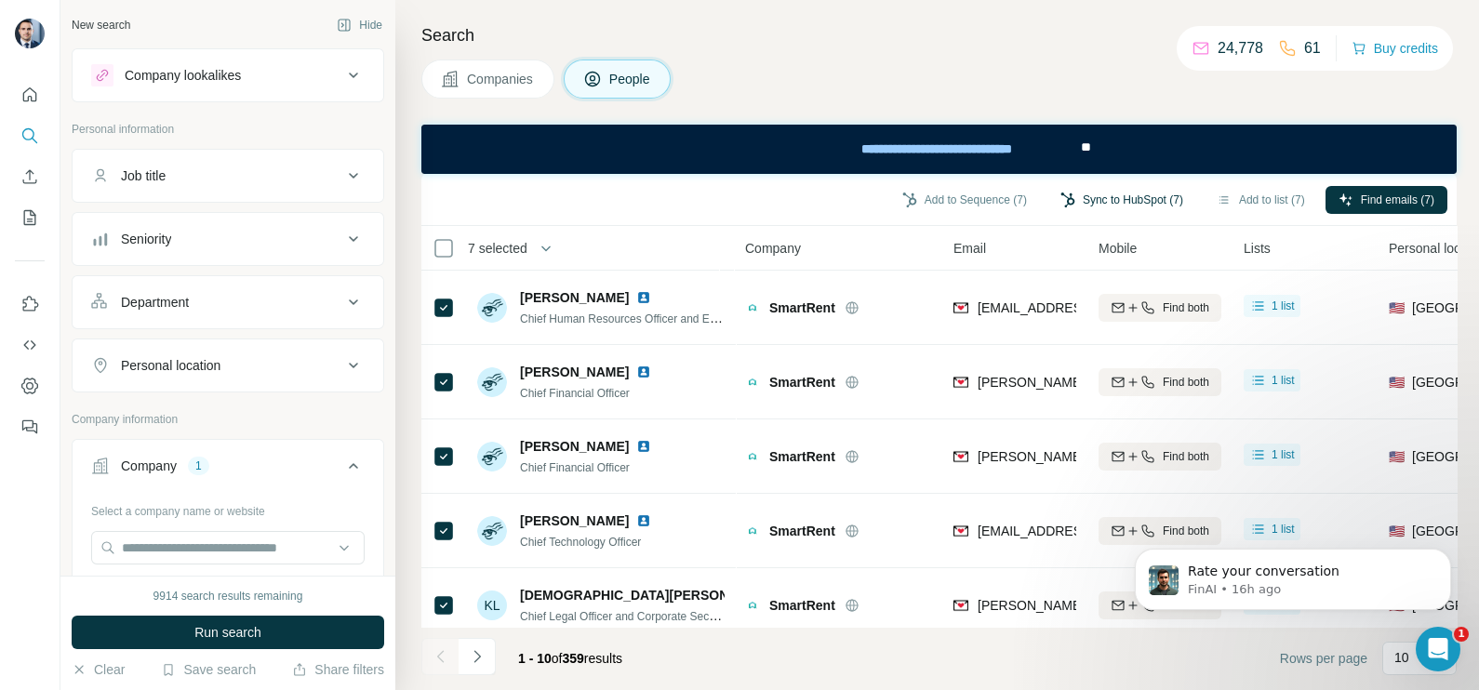
click at [1086, 202] on button "Sync to HubSpot (7)" at bounding box center [1121, 200] width 149 height 28
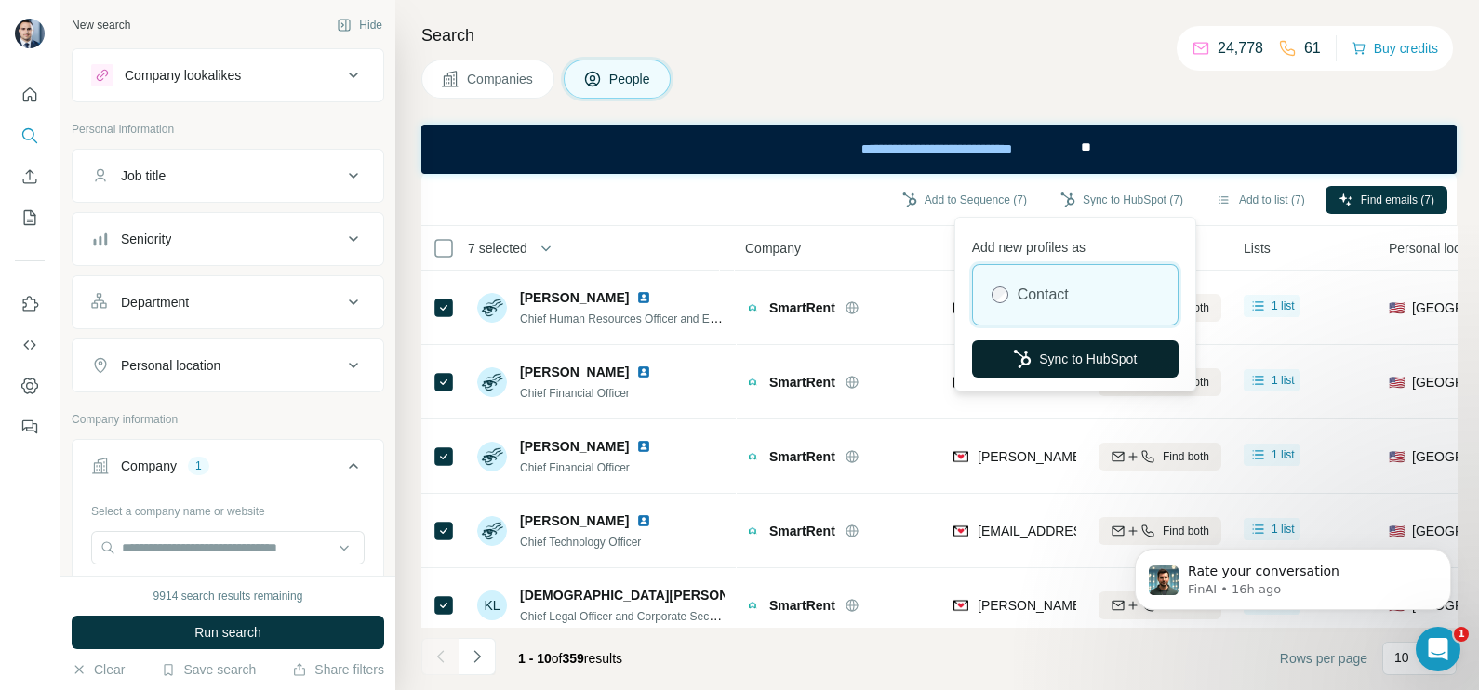
click at [1068, 347] on button "Sync to HubSpot" at bounding box center [1075, 358] width 206 height 37
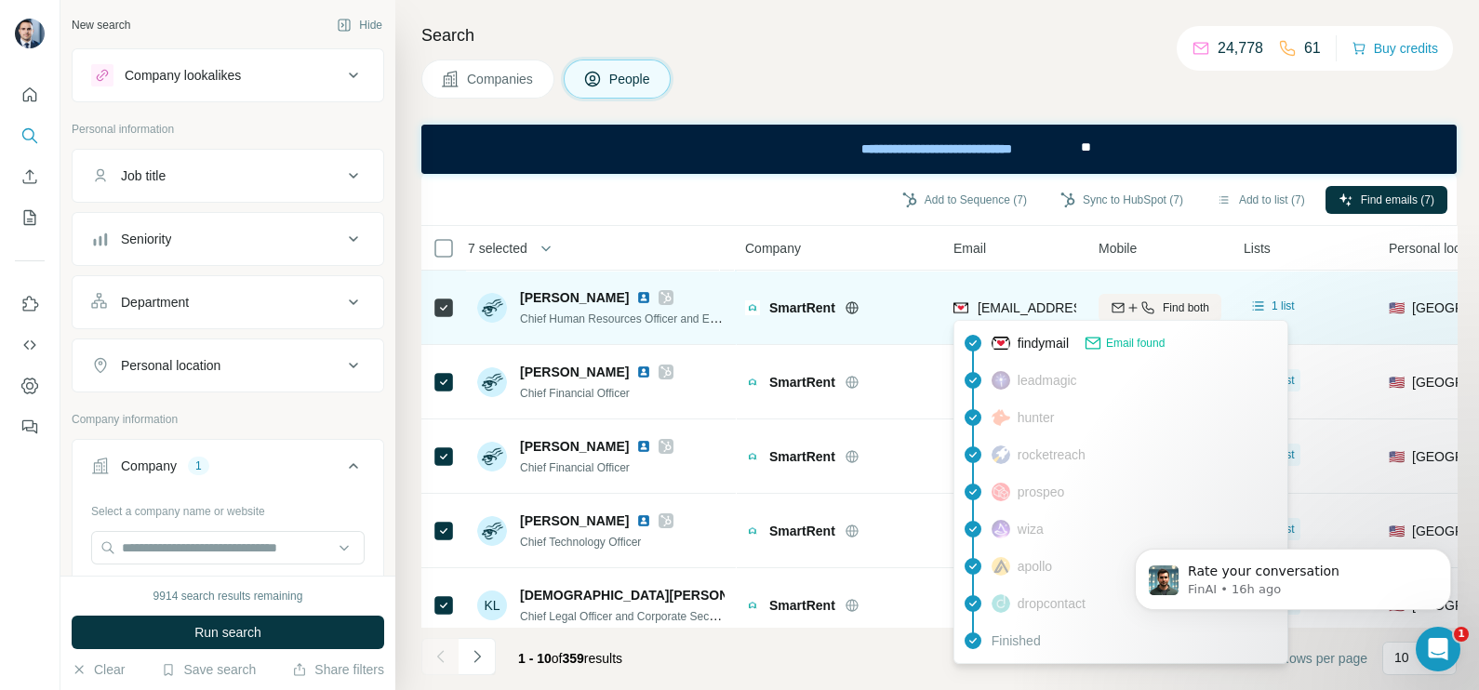
click at [995, 302] on span "heather@smartrent.com" at bounding box center [1088, 307] width 220 height 15
click at [994, 302] on span "heather@smartrent.com" at bounding box center [1088, 307] width 220 height 15
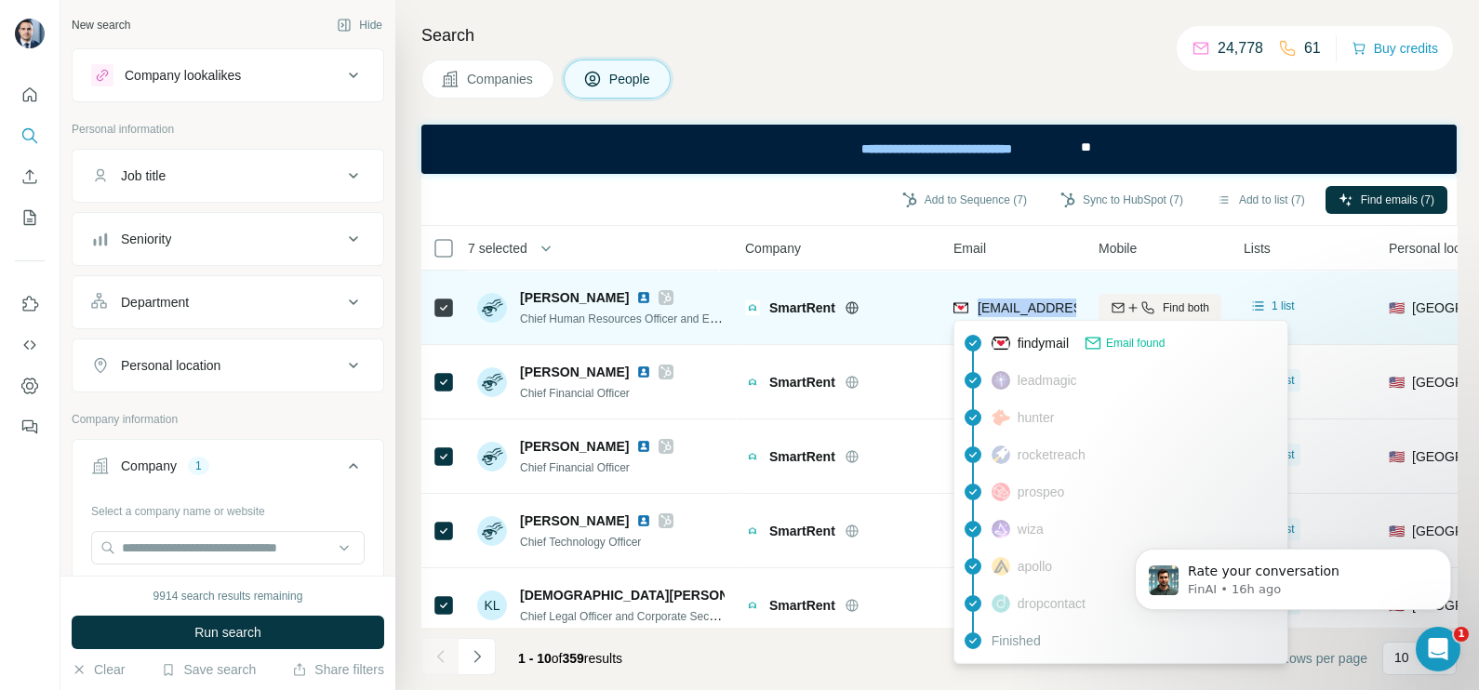
click at [994, 302] on span "heather@smartrent.com" at bounding box center [1088, 307] width 220 height 15
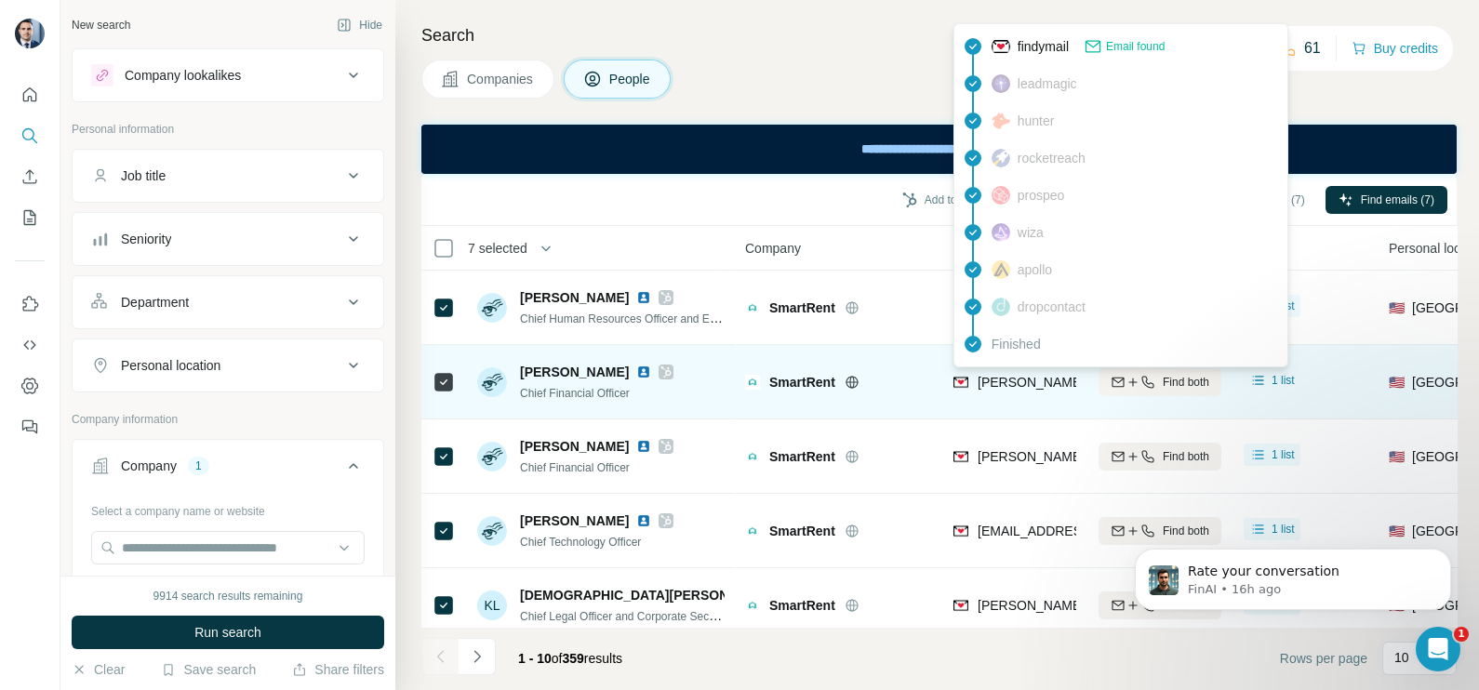
click at [985, 378] on span "daryl.stemm@smartrent.com" at bounding box center [1195, 382] width 435 height 15
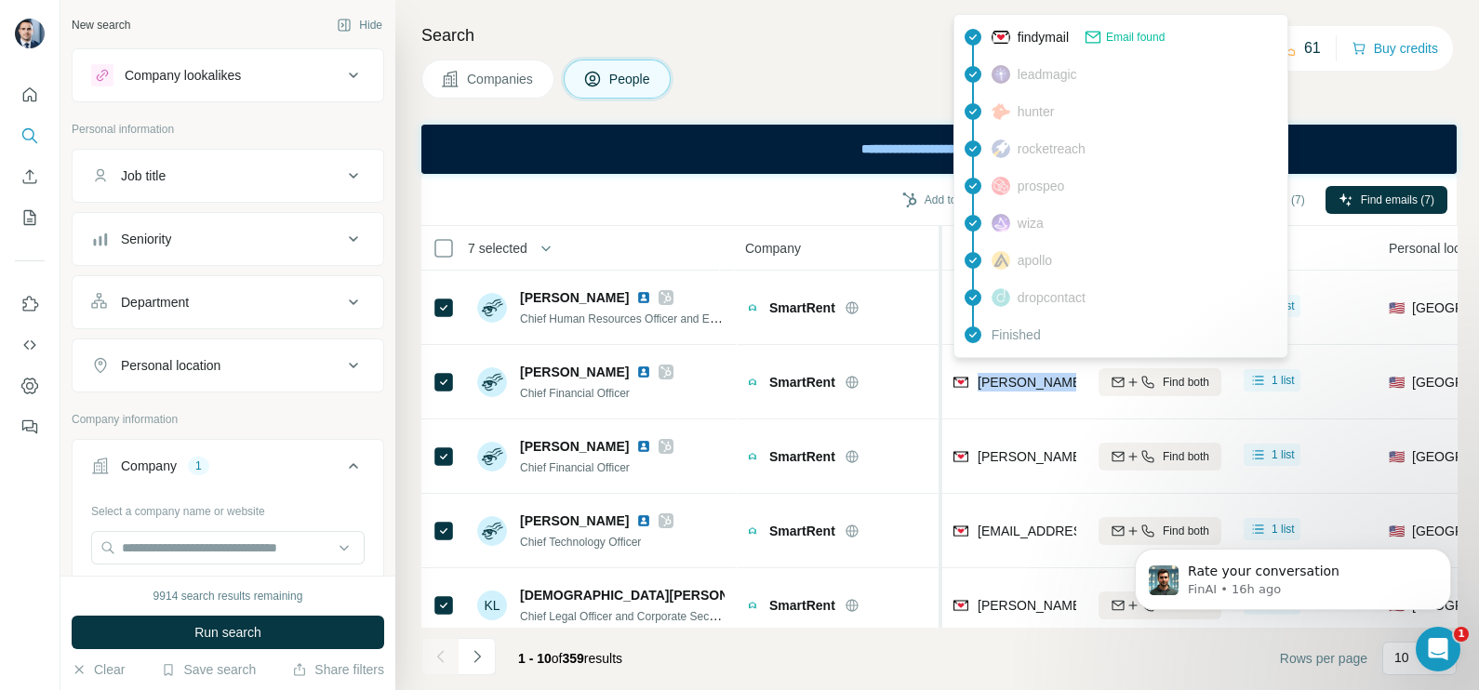
click at [941, 364] on div at bounding box center [938, 620] width 7 height 789
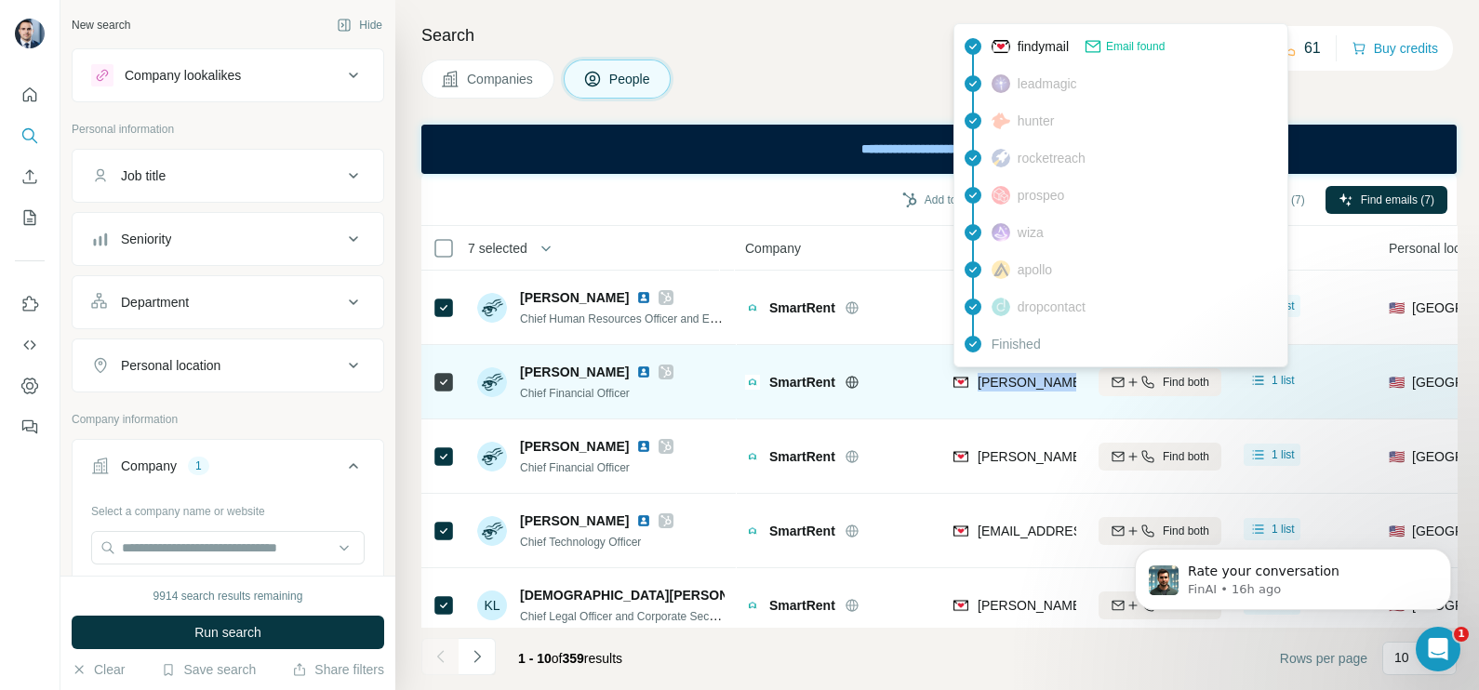
click at [1019, 391] on div "daryl.stemm@smartrent.com" at bounding box center [1175, 384] width 445 height 22
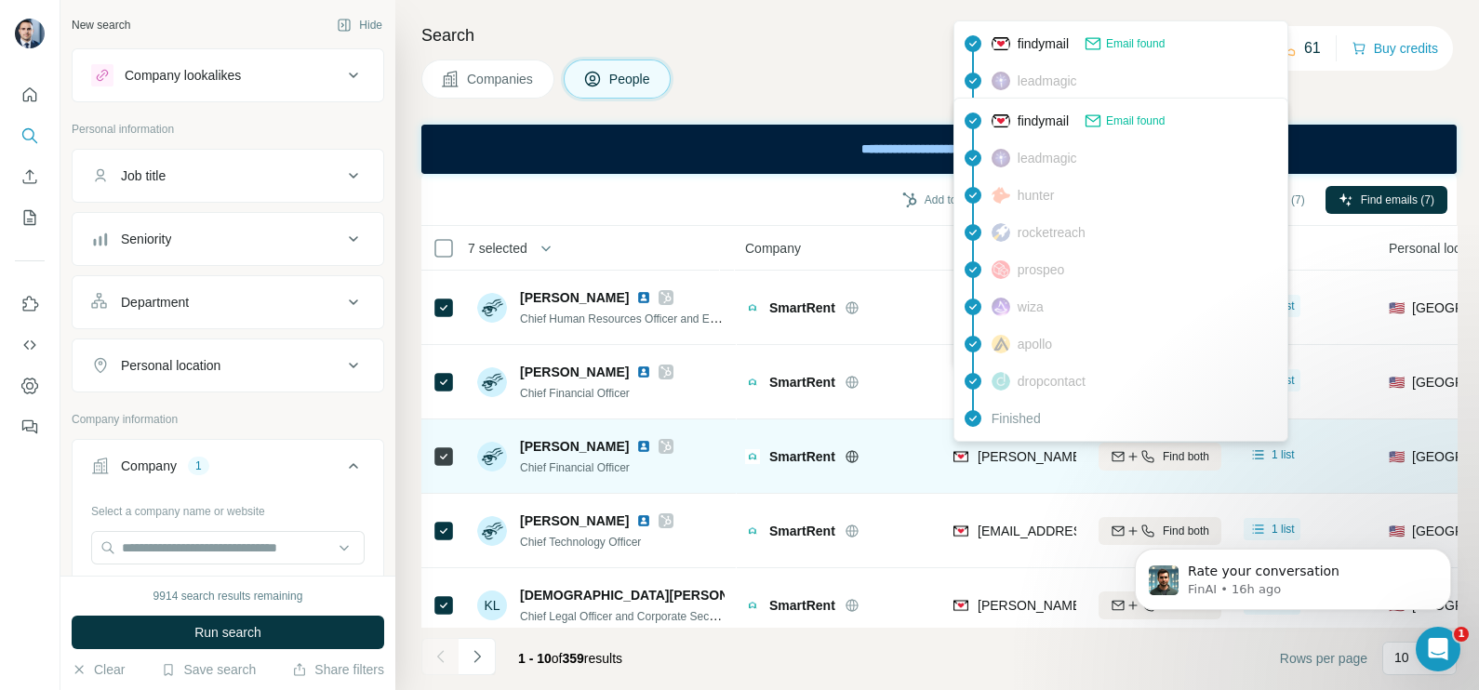
click at [1019, 447] on div "daryl.stemm@smartrent.com" at bounding box center [1195, 456] width 435 height 19
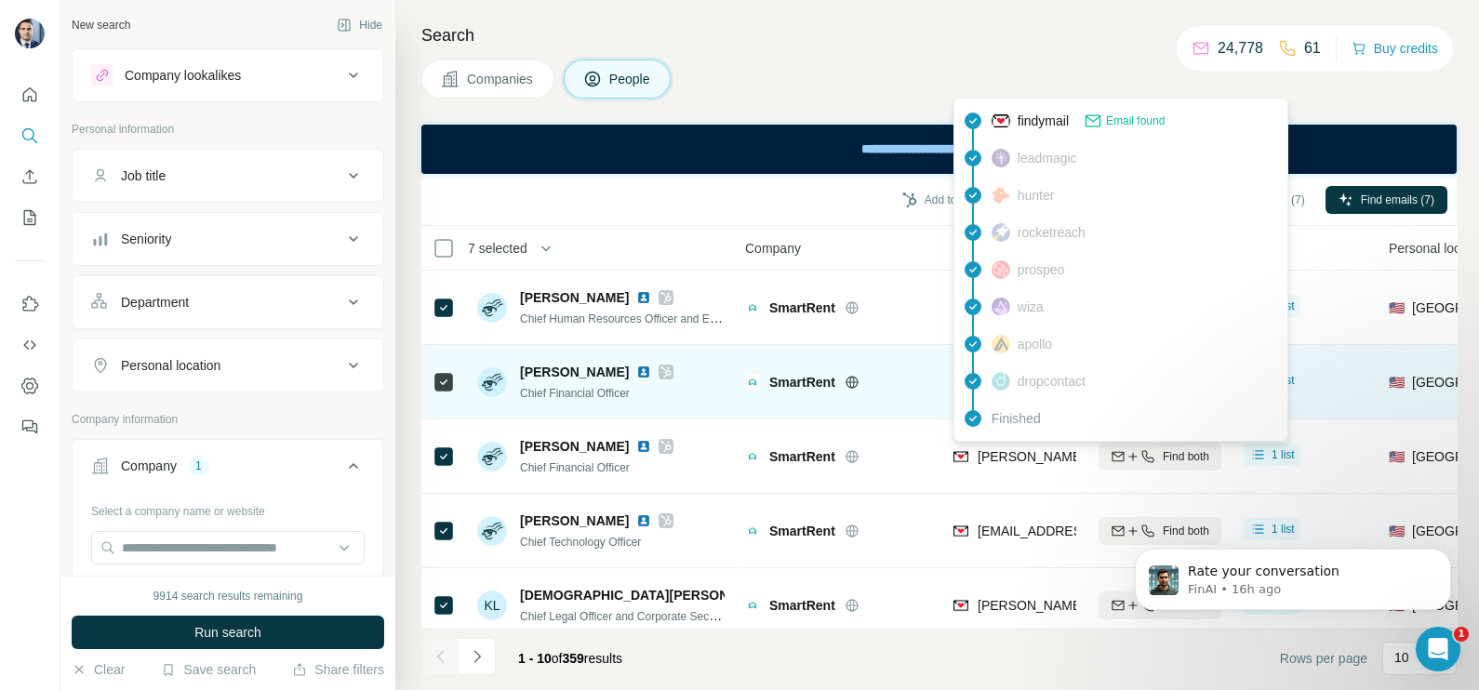
click at [886, 375] on div at bounding box center [875, 382] width 60 height 15
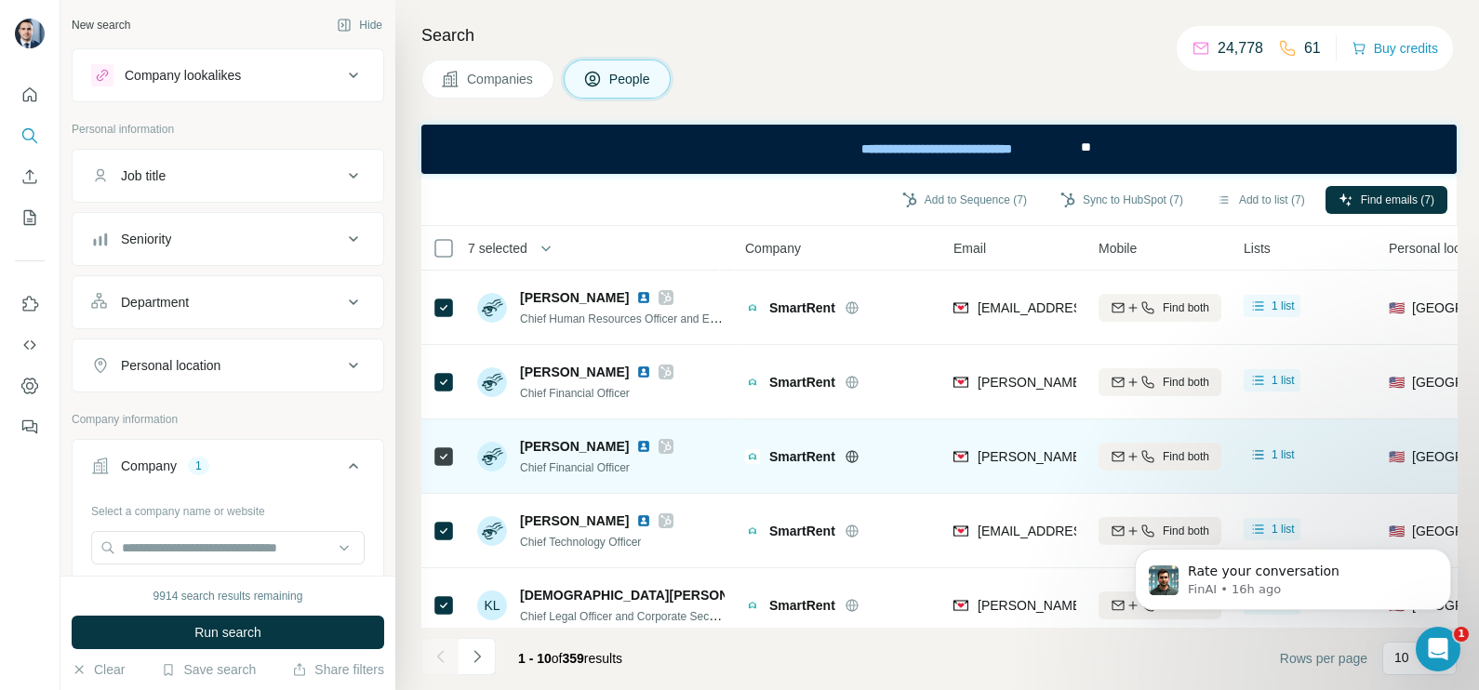
click at [447, 446] on icon at bounding box center [444, 457] width 22 height 22
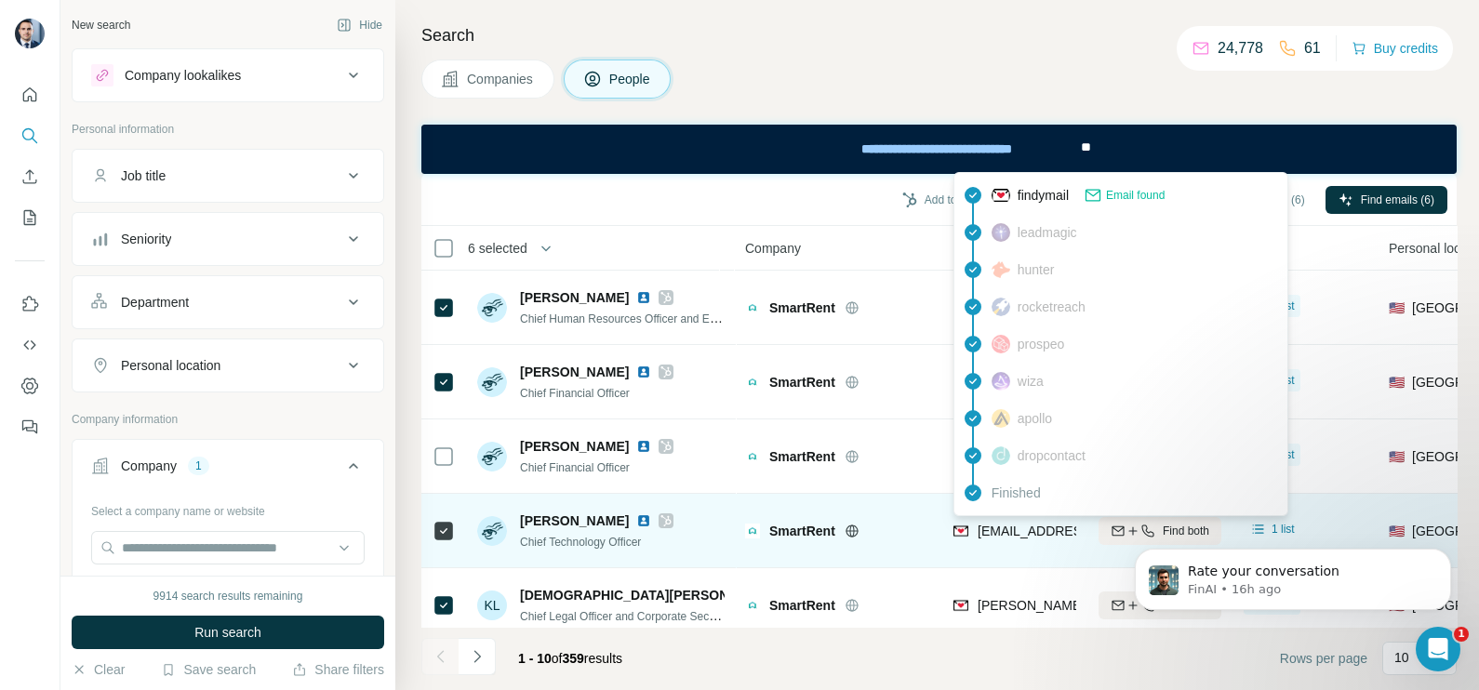
click at [1005, 530] on span "isaiah@smartrent.com" at bounding box center [1088, 531] width 220 height 15
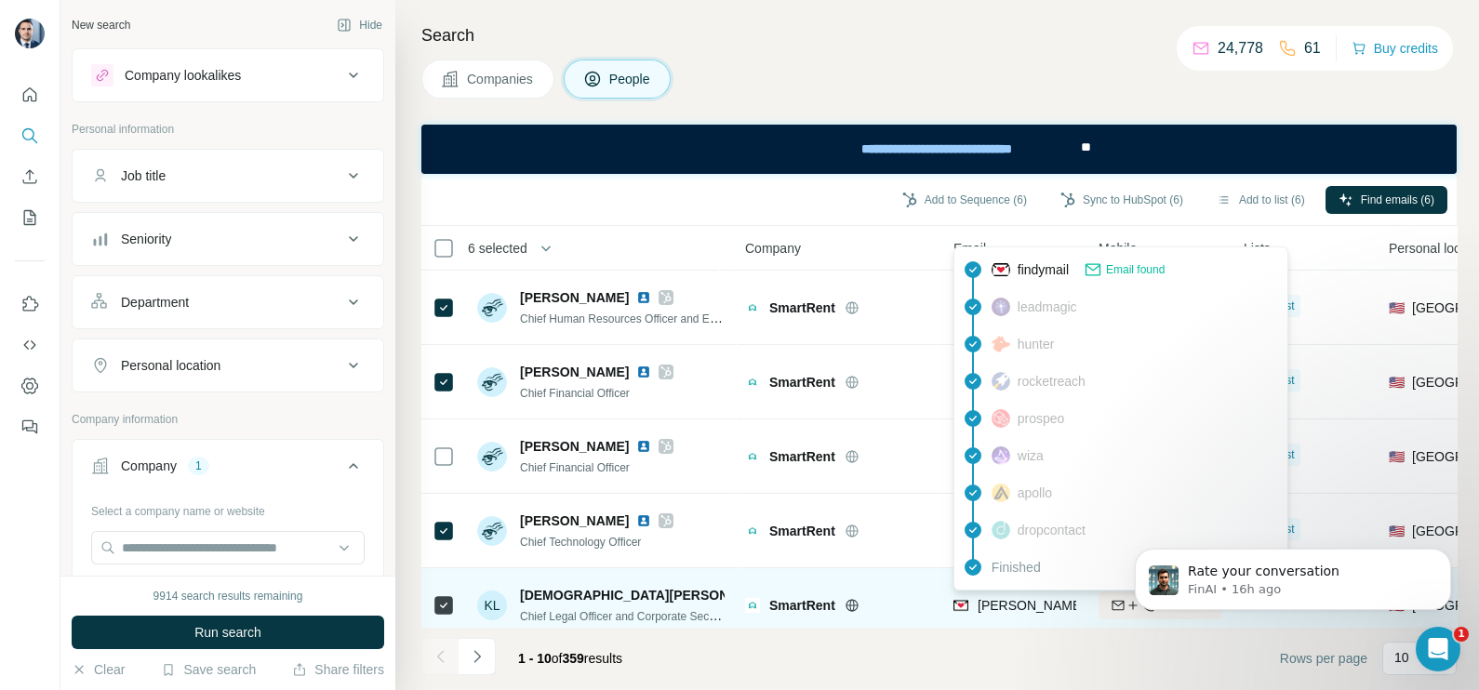
click at [1016, 606] on span "kristen.lee@smartrent.com" at bounding box center [1195, 605] width 435 height 15
click at [1014, 606] on span "kristen.lee@smartrent.com" at bounding box center [1195, 605] width 435 height 15
click at [0, 0] on tbody "Heather Auer Chief Human Resources Officer and Executive Vice President SmartRe…" at bounding box center [0, 0] width 0 height 0
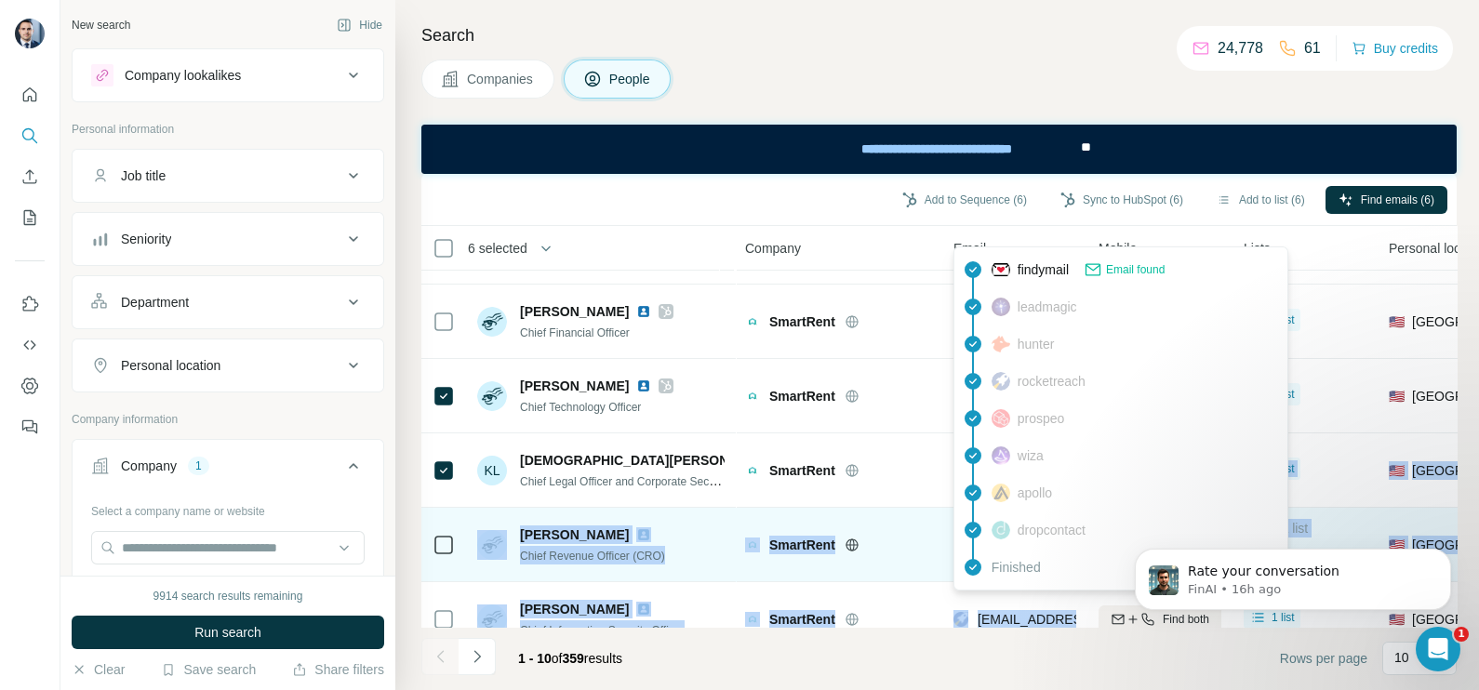
drag, startPoint x: 1014, startPoint y: 606, endPoint x: 869, endPoint y: 526, distance: 165.7
click at [869, 526] on div "SmartRent" at bounding box center [838, 544] width 186 height 51
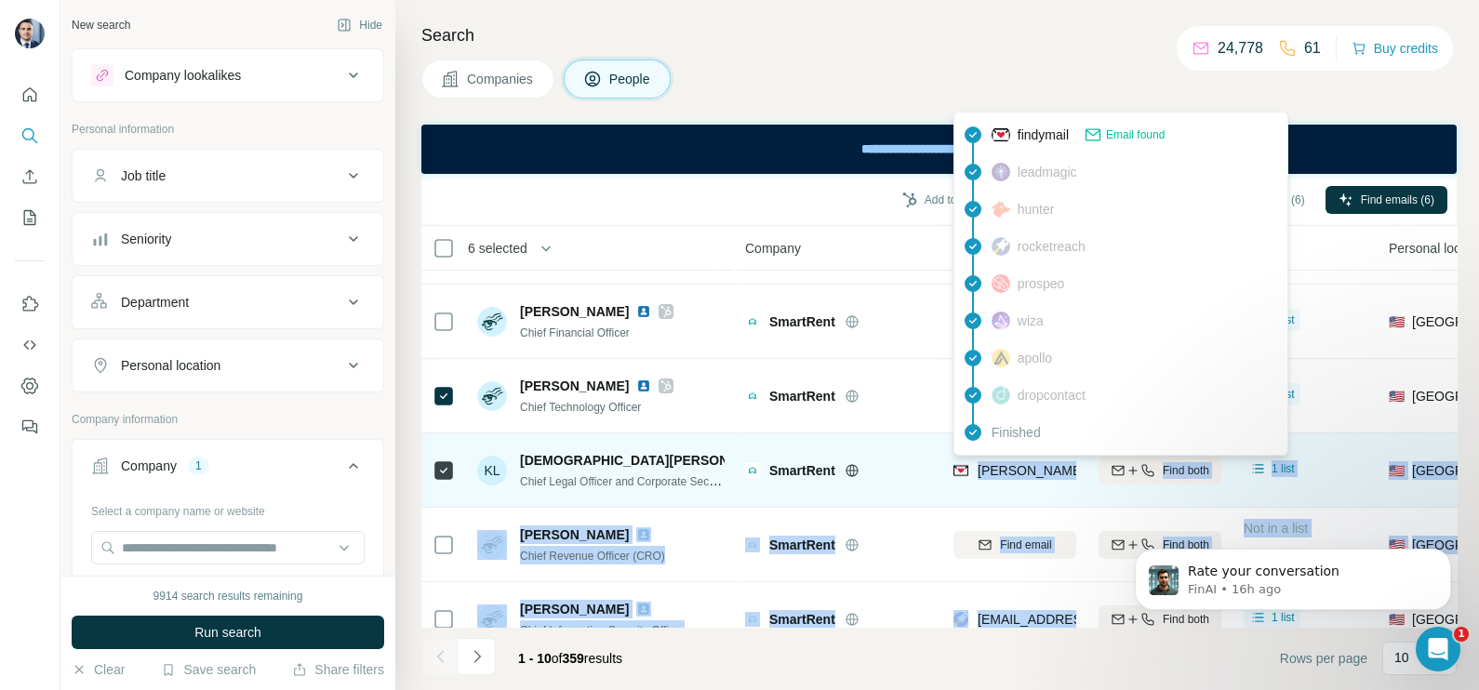
click at [980, 480] on div "kristen.lee@smartrent.com" at bounding box center [1175, 472] width 445 height 22
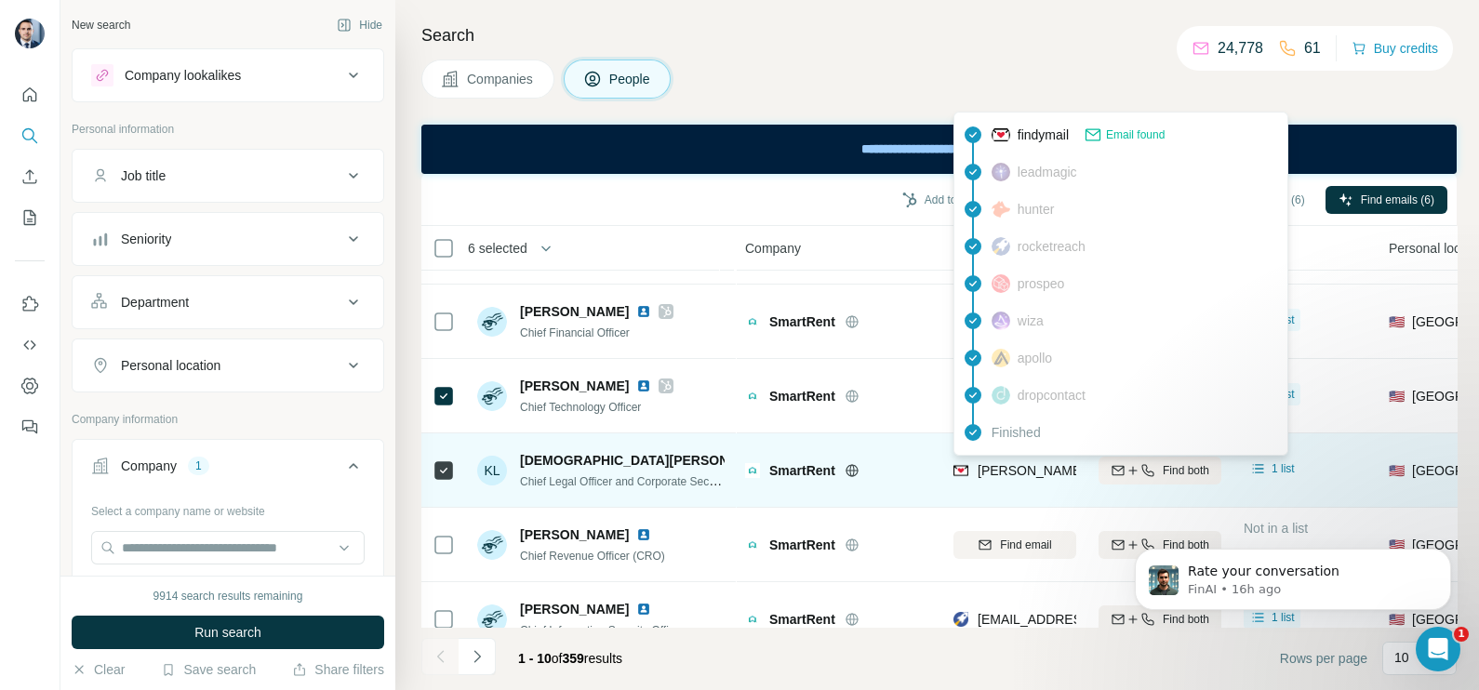
click at [1028, 467] on span "kristen.lee@smartrent.com" at bounding box center [1195, 470] width 435 height 15
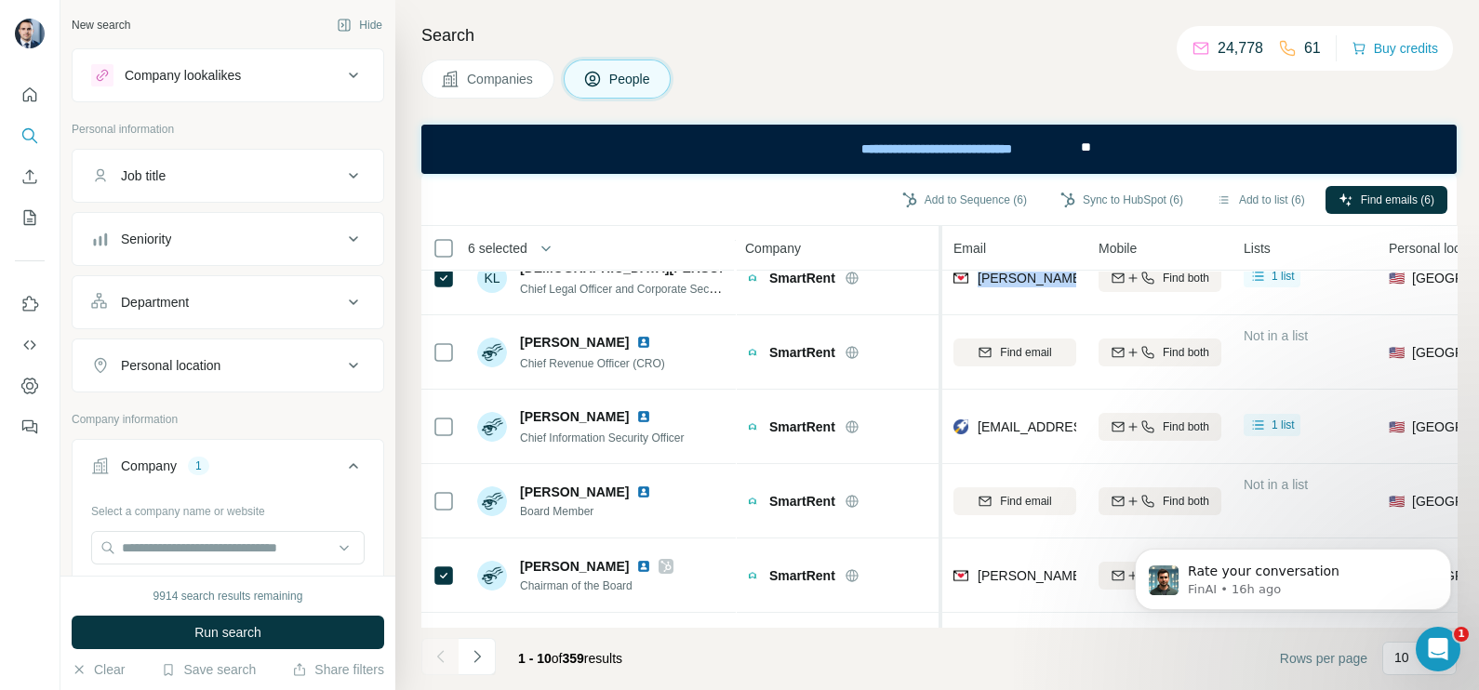
scroll to position [366, 0]
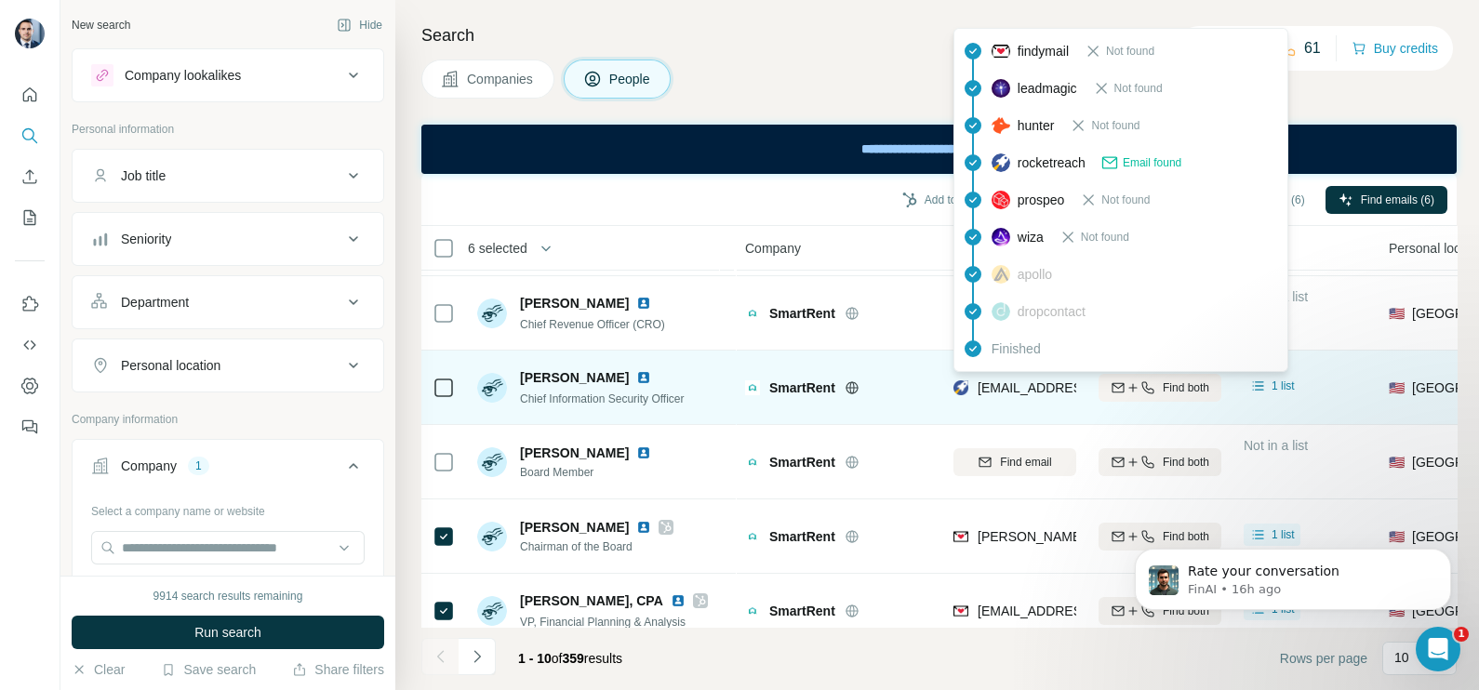
click at [1008, 380] on span "scottard.banks@webpt.com" at bounding box center [1088, 387] width 220 height 15
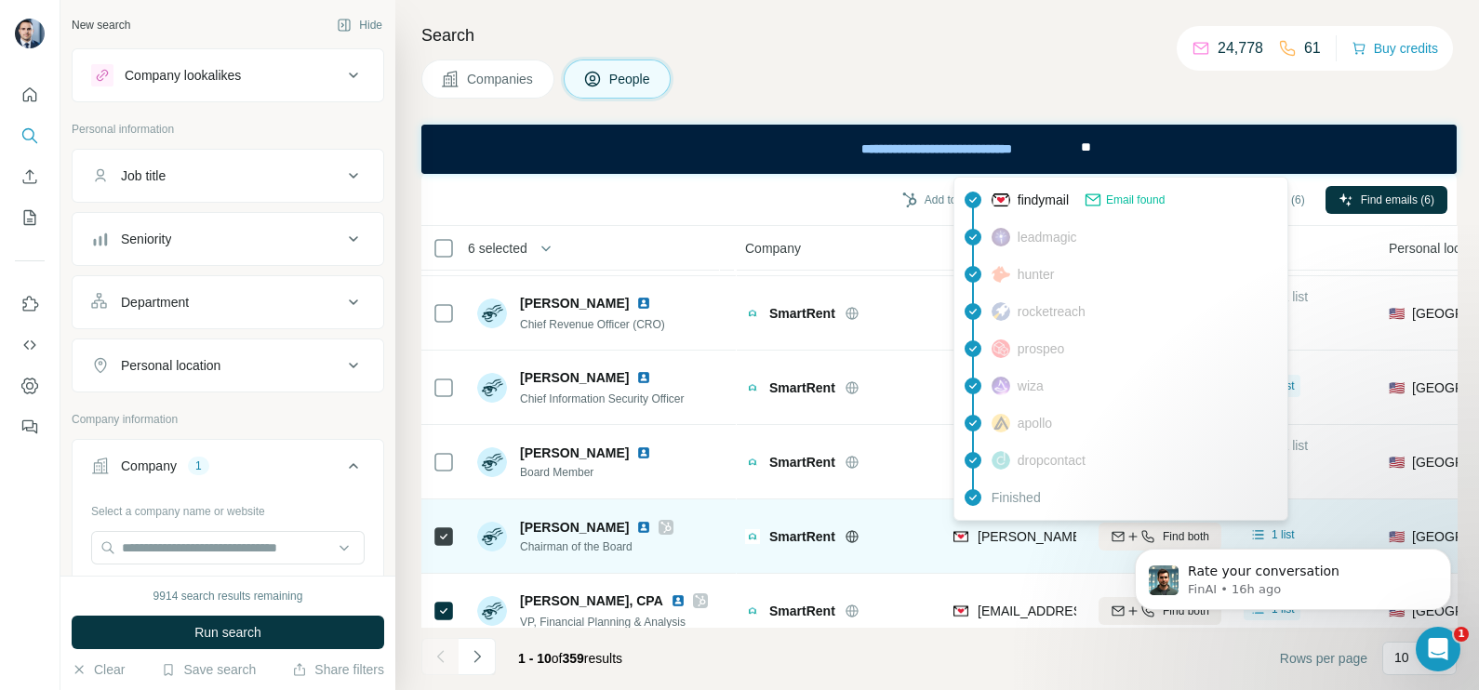
click at [1007, 536] on span "john@smartrent.com" at bounding box center [1141, 536] width 327 height 15
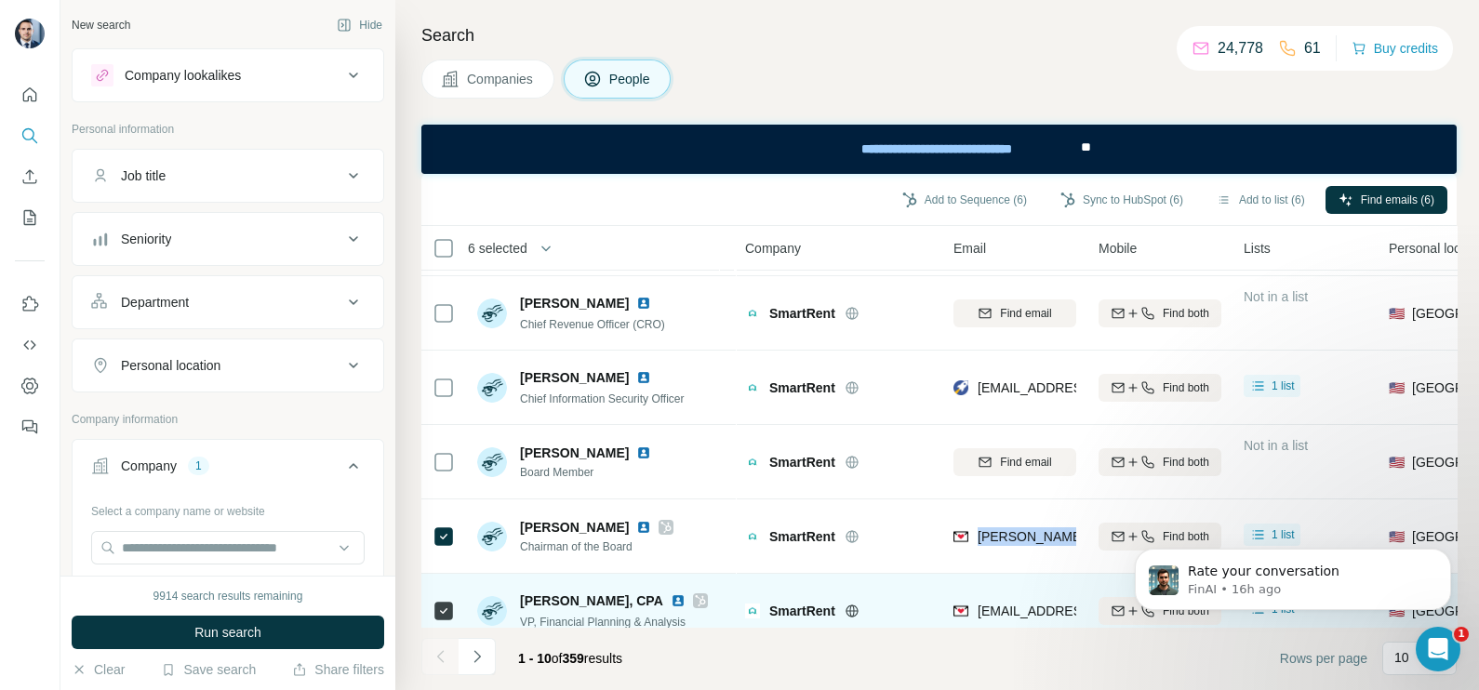
scroll to position [399, 0]
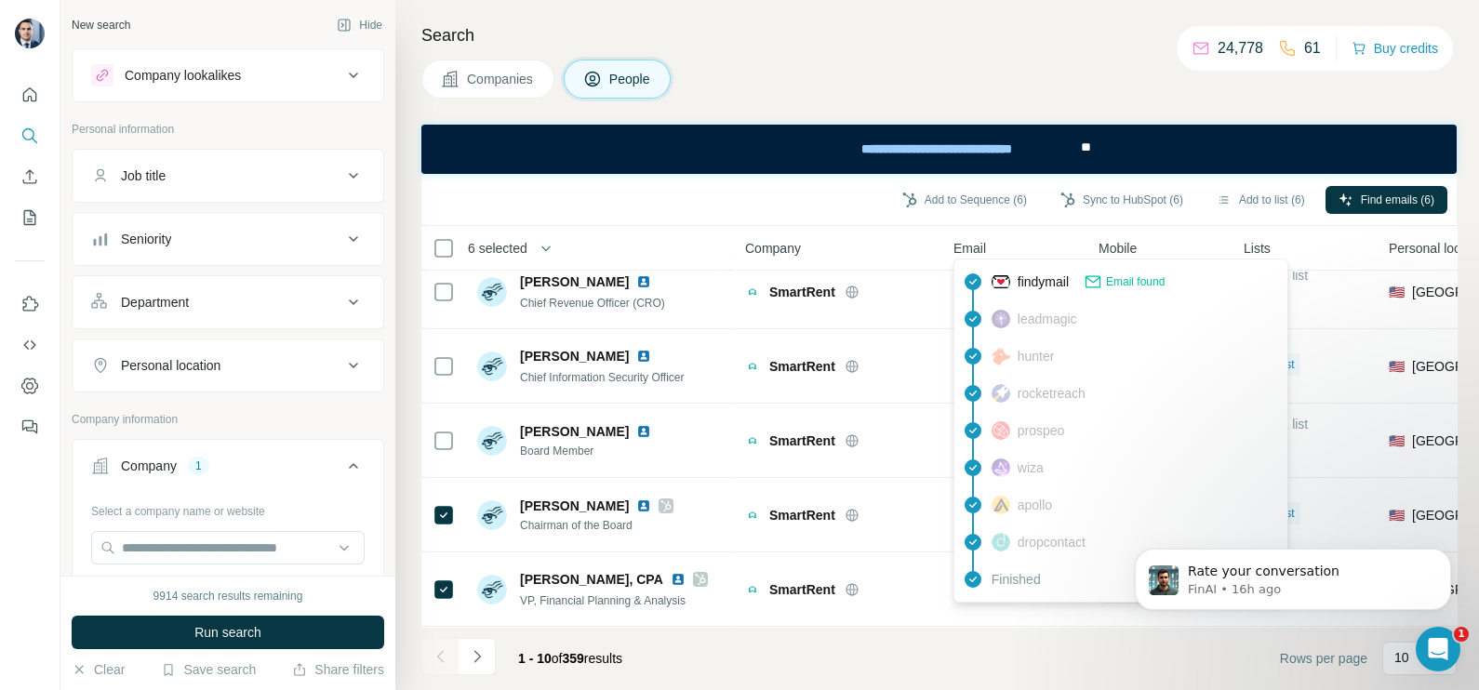
click at [1007, 581] on span "Finished" at bounding box center [1016, 579] width 49 height 19
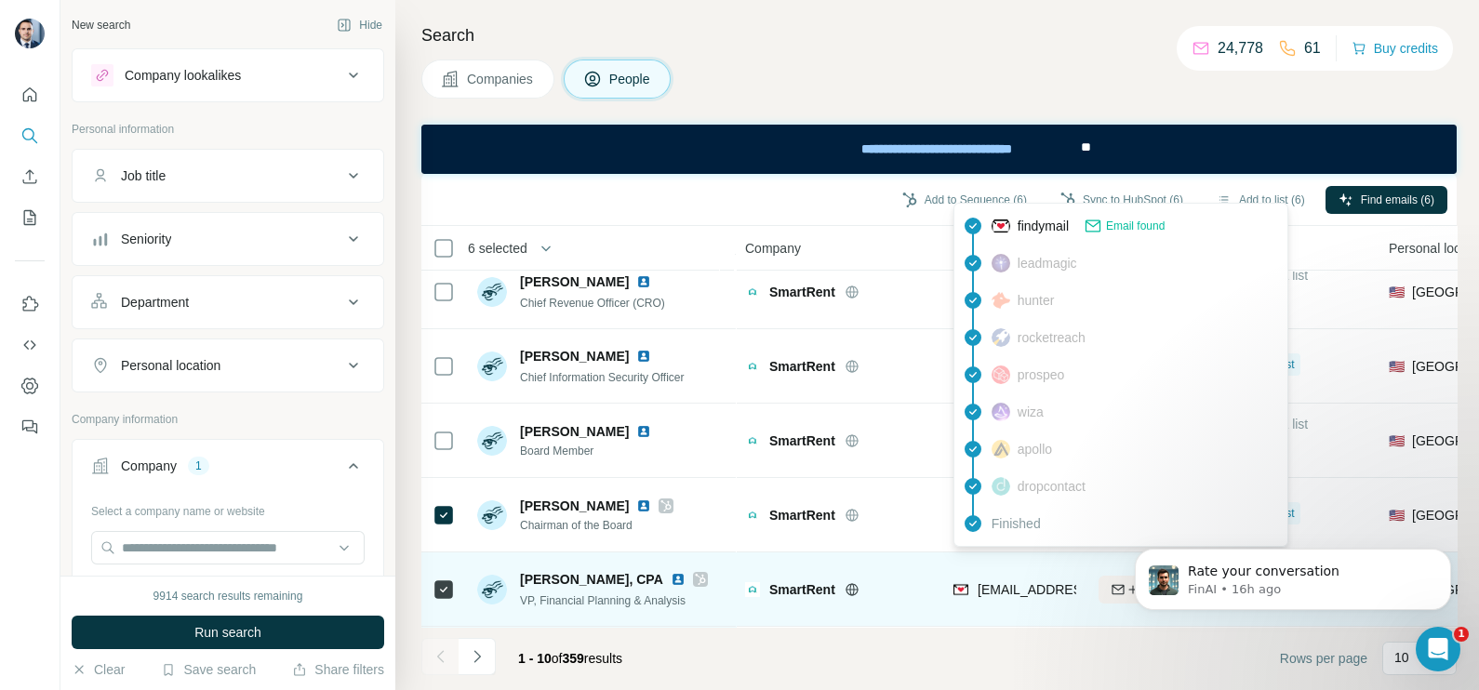
click at [981, 582] on span "aj.miller@smartrent.com" at bounding box center [1141, 589] width 327 height 15
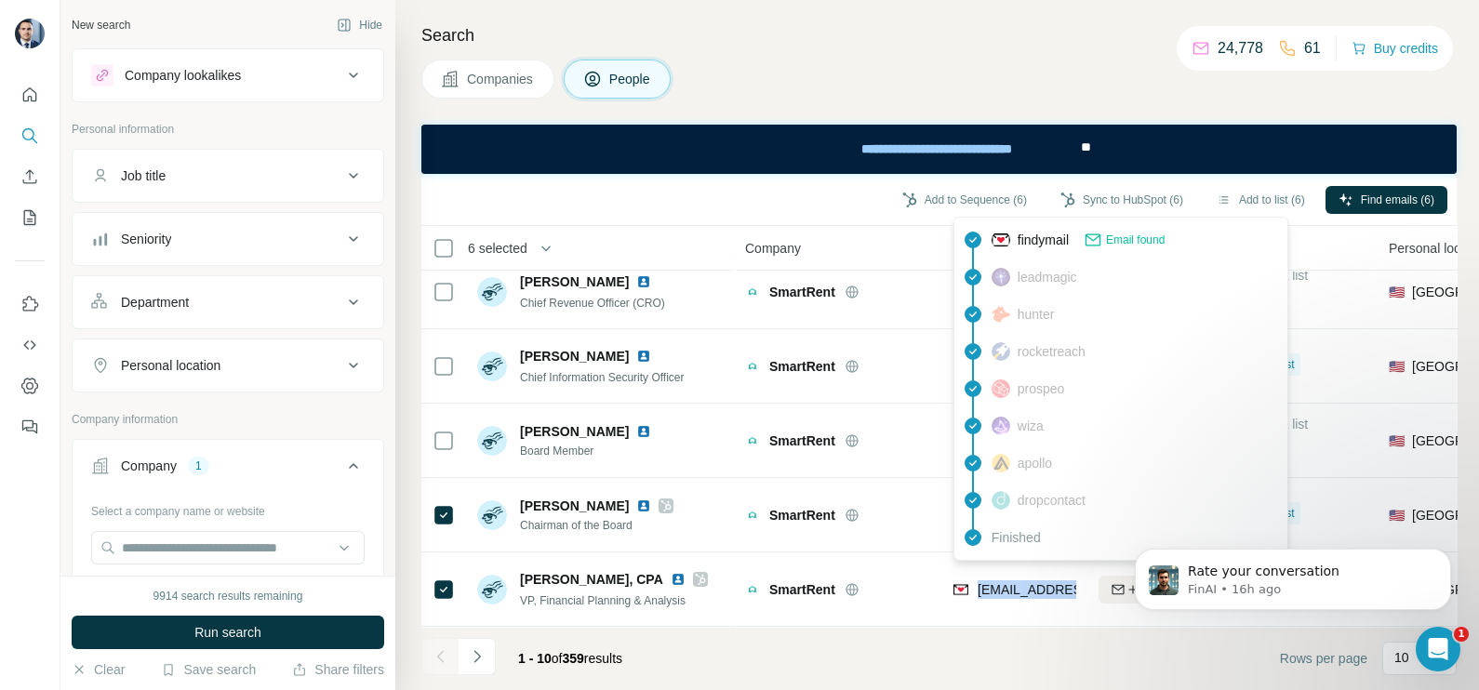
scroll to position [232, 0]
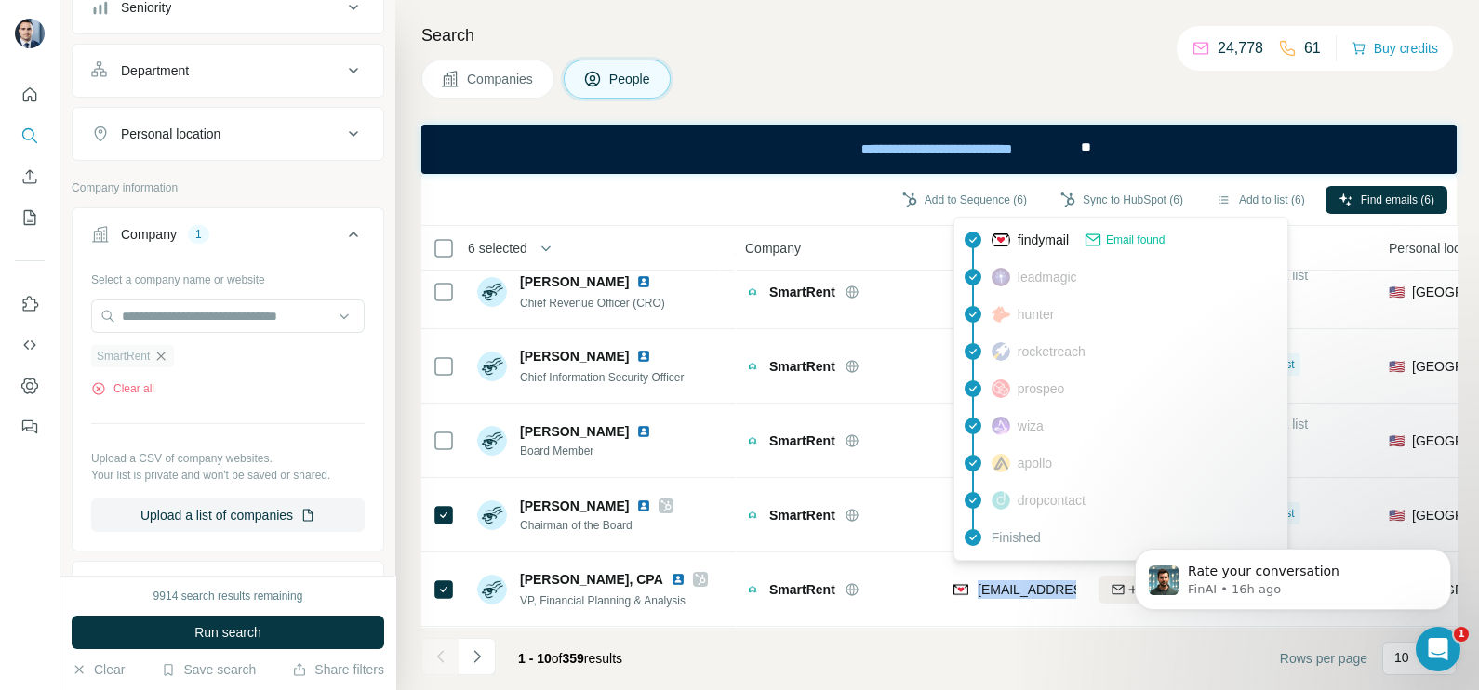
click at [161, 349] on icon "button" at bounding box center [160, 356] width 15 height 15
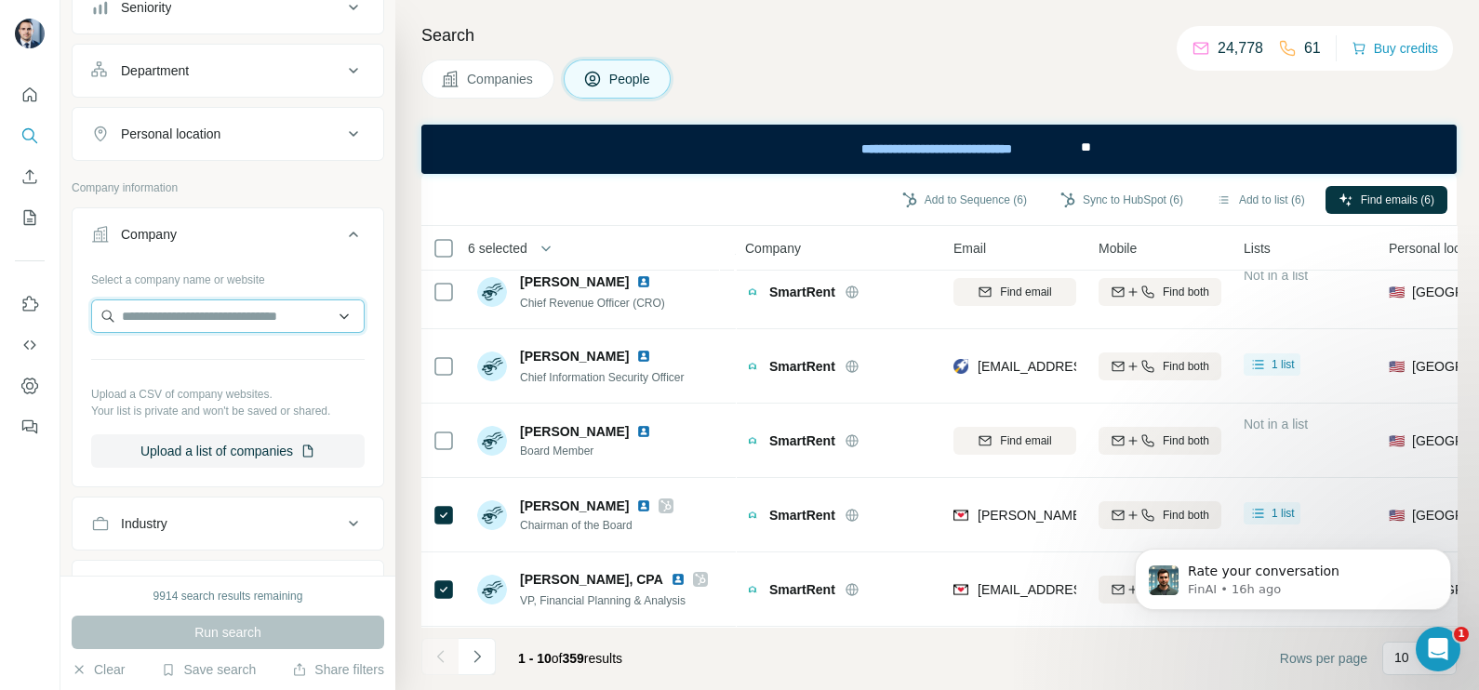
click at [190, 309] on input "text" at bounding box center [227, 316] width 273 height 33
paste input "**********"
type input "**********"
click at [507, 56] on div "Search Companies People Add to Sequence (6) Sync to HubSpot (6) Add to list (6)…" at bounding box center [937, 345] width 1084 height 690
click at [500, 66] on button "Companies" at bounding box center [487, 79] width 133 height 39
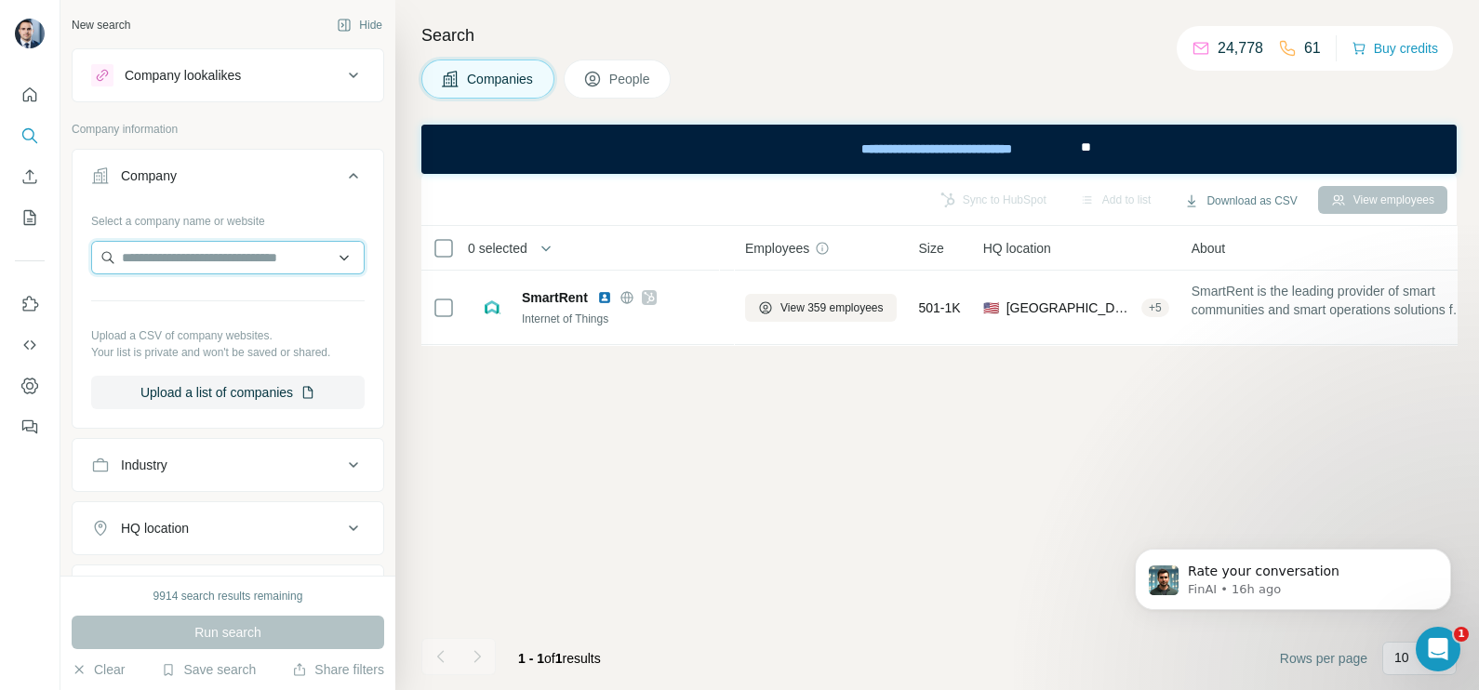
click at [186, 266] on input "text" at bounding box center [227, 257] width 273 height 33
paste input "**********"
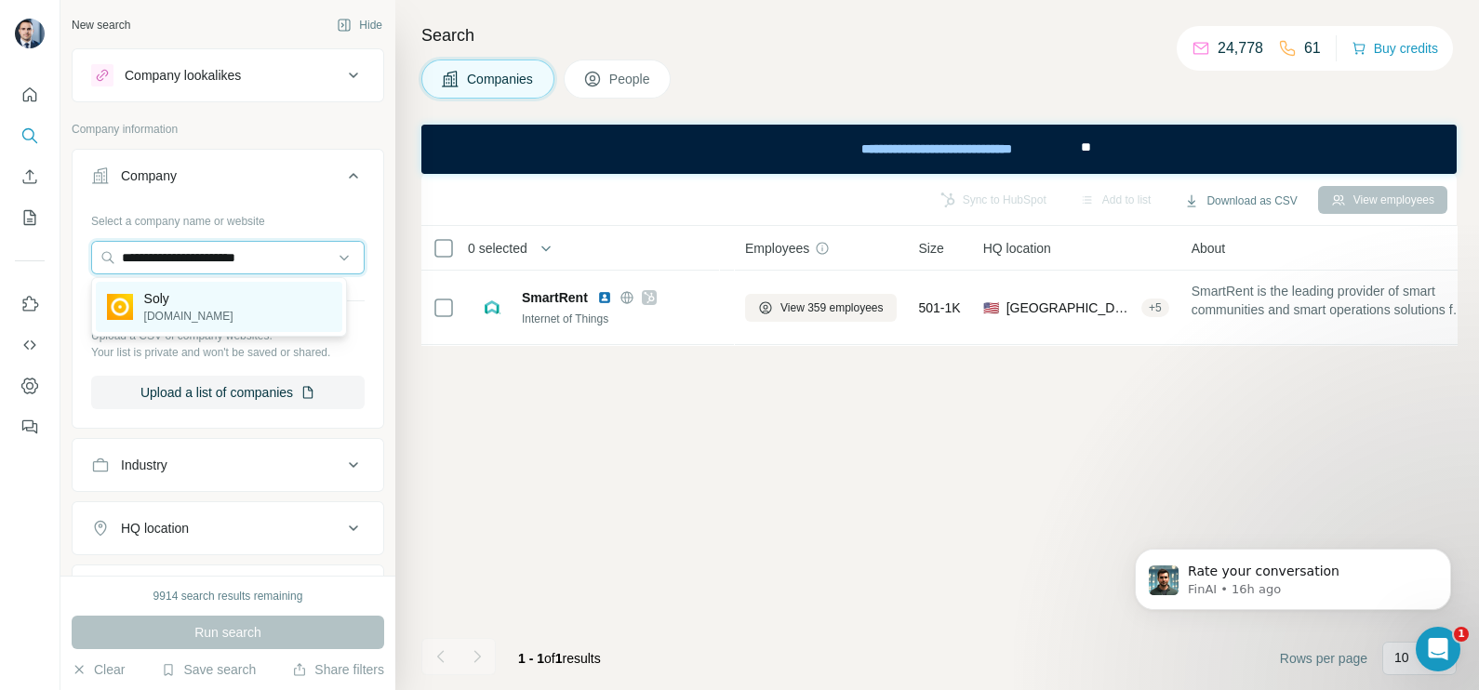
type input "**********"
click at [208, 288] on div "Soly soly-energy.com" at bounding box center [219, 307] width 246 height 50
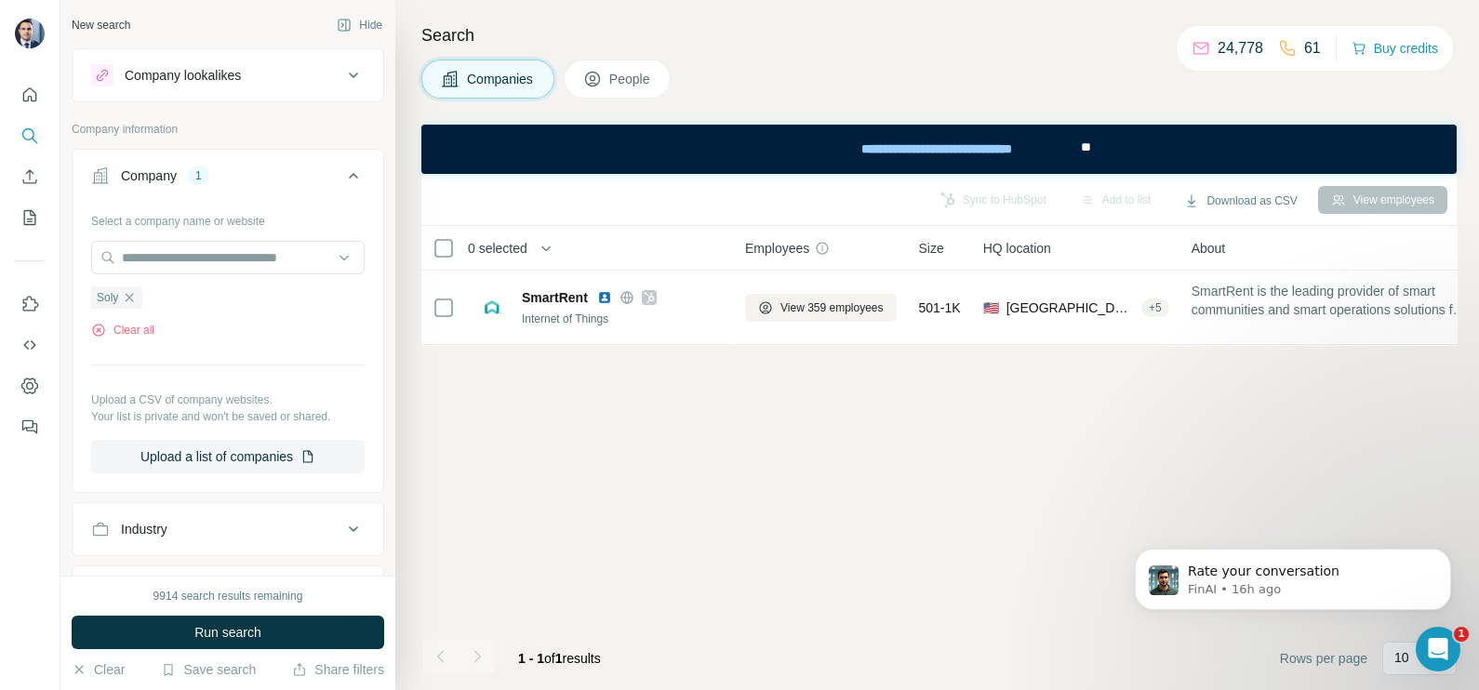
click at [254, 619] on button "Run search" at bounding box center [228, 632] width 313 height 33
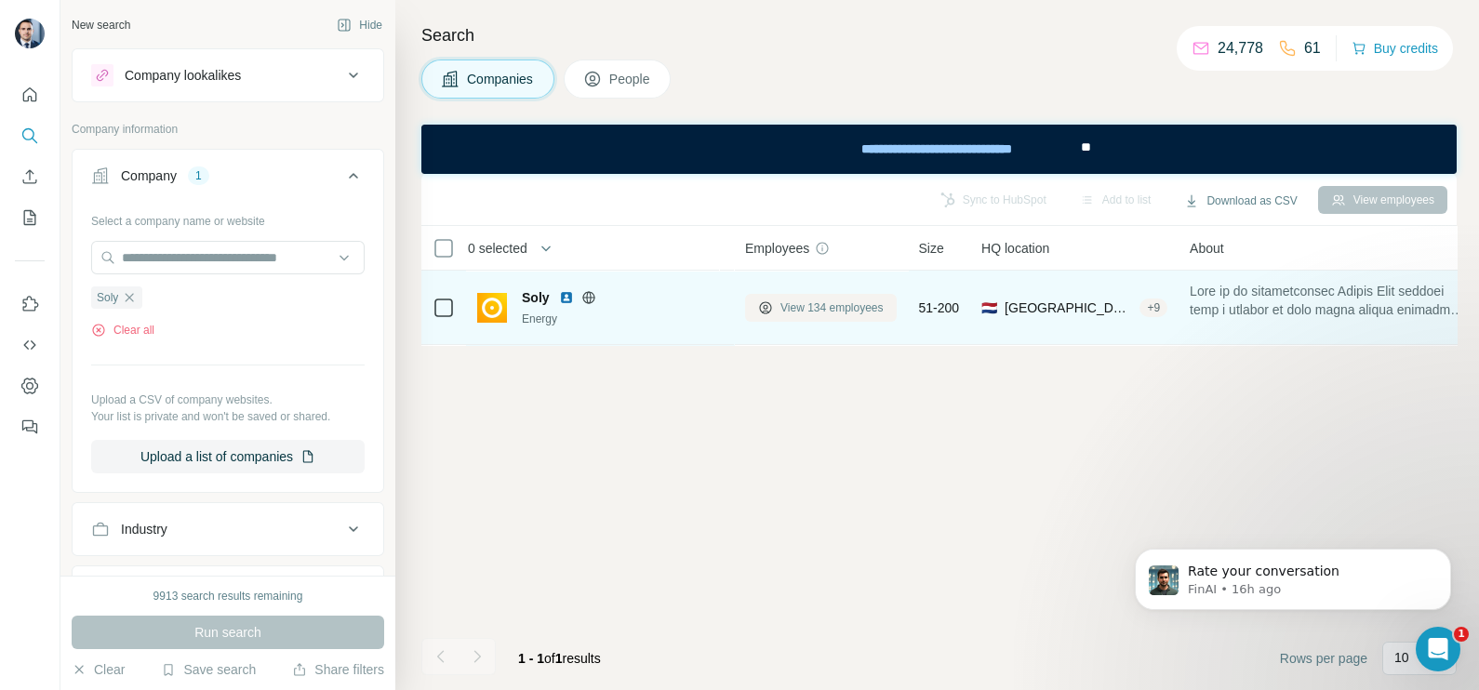
click at [846, 312] on span "View 134 employees" at bounding box center [831, 308] width 103 height 17
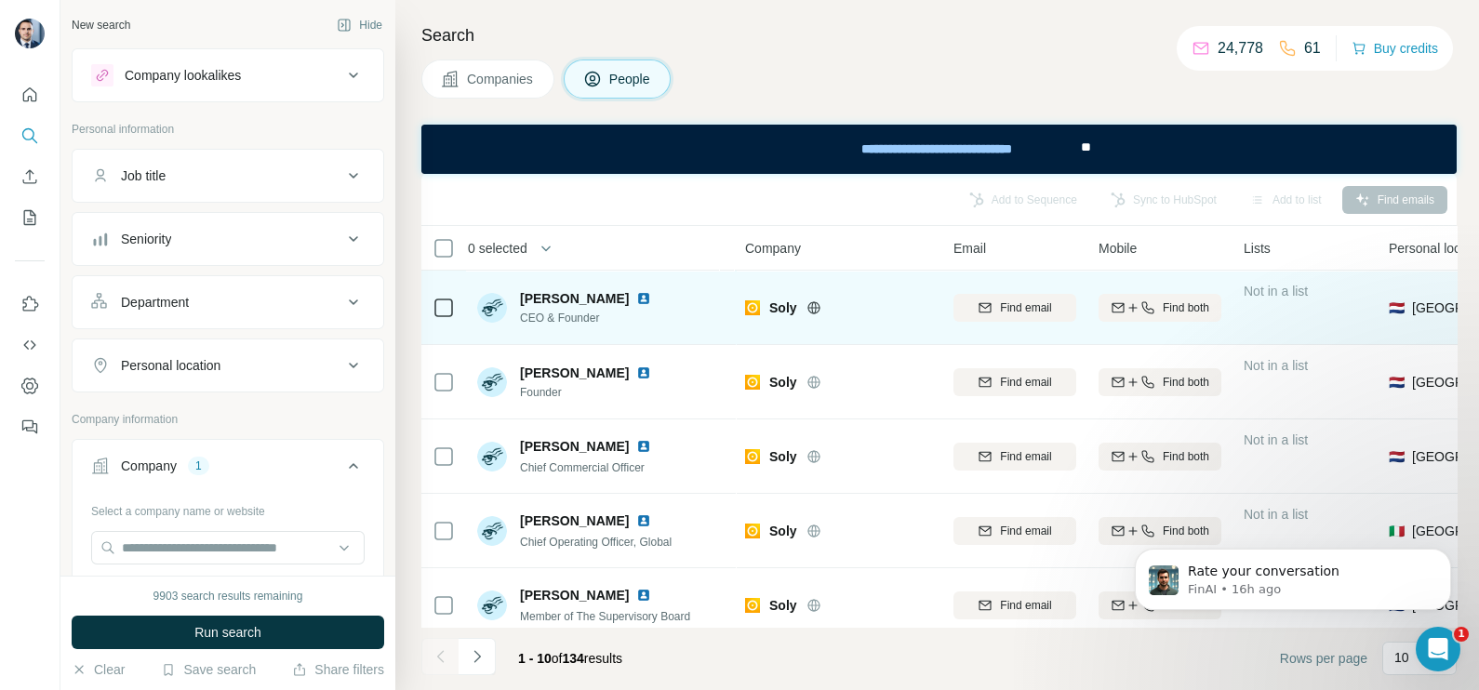
click at [651, 298] on img at bounding box center [643, 298] width 15 height 15
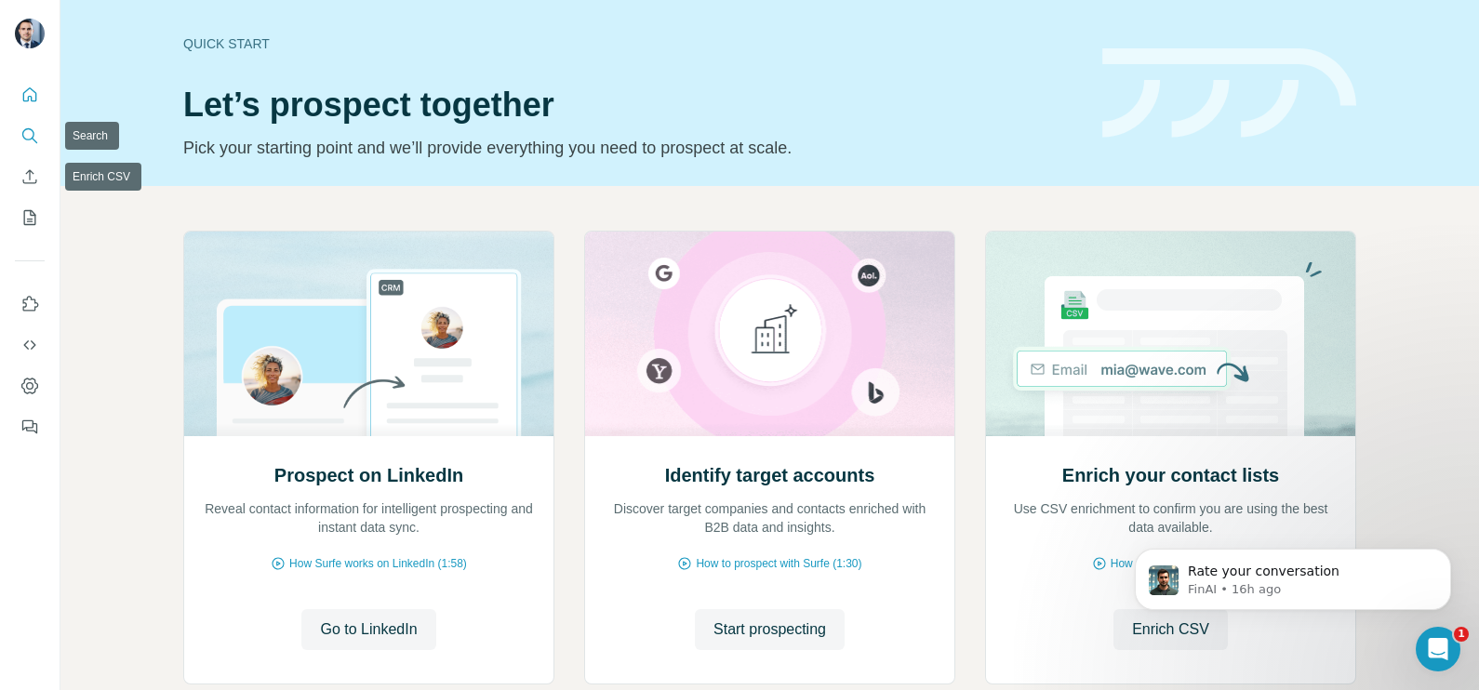
click at [30, 128] on icon "Search" at bounding box center [28, 134] width 12 height 12
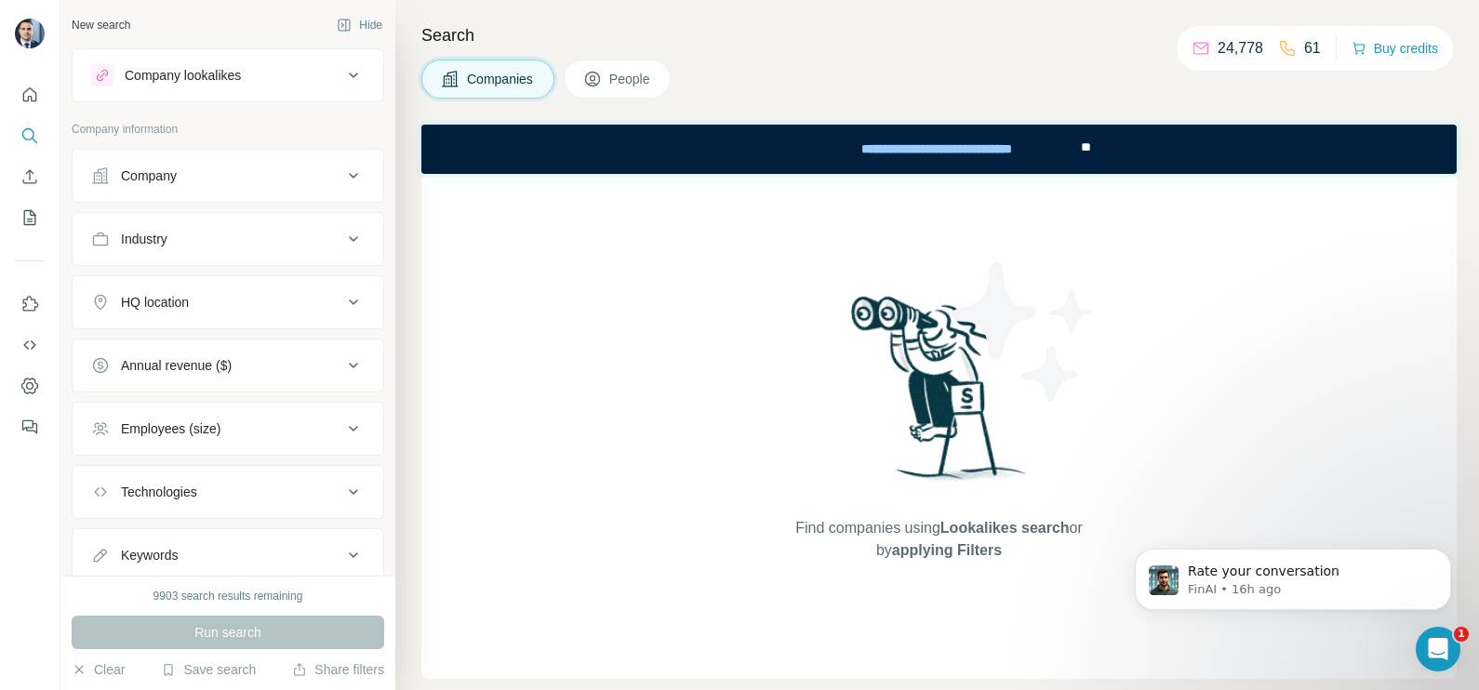
click at [218, 161] on button "Company" at bounding box center [228, 175] width 311 height 45
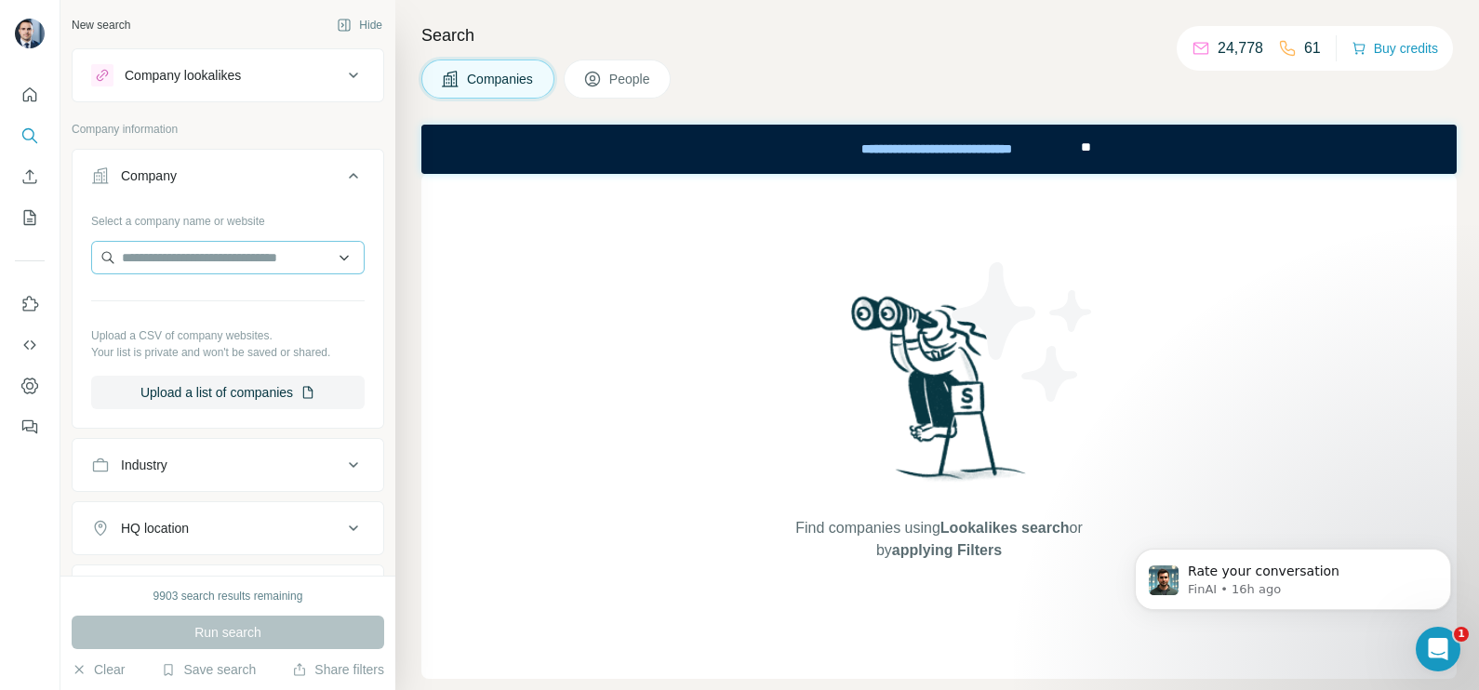
scroll to position [115, 0]
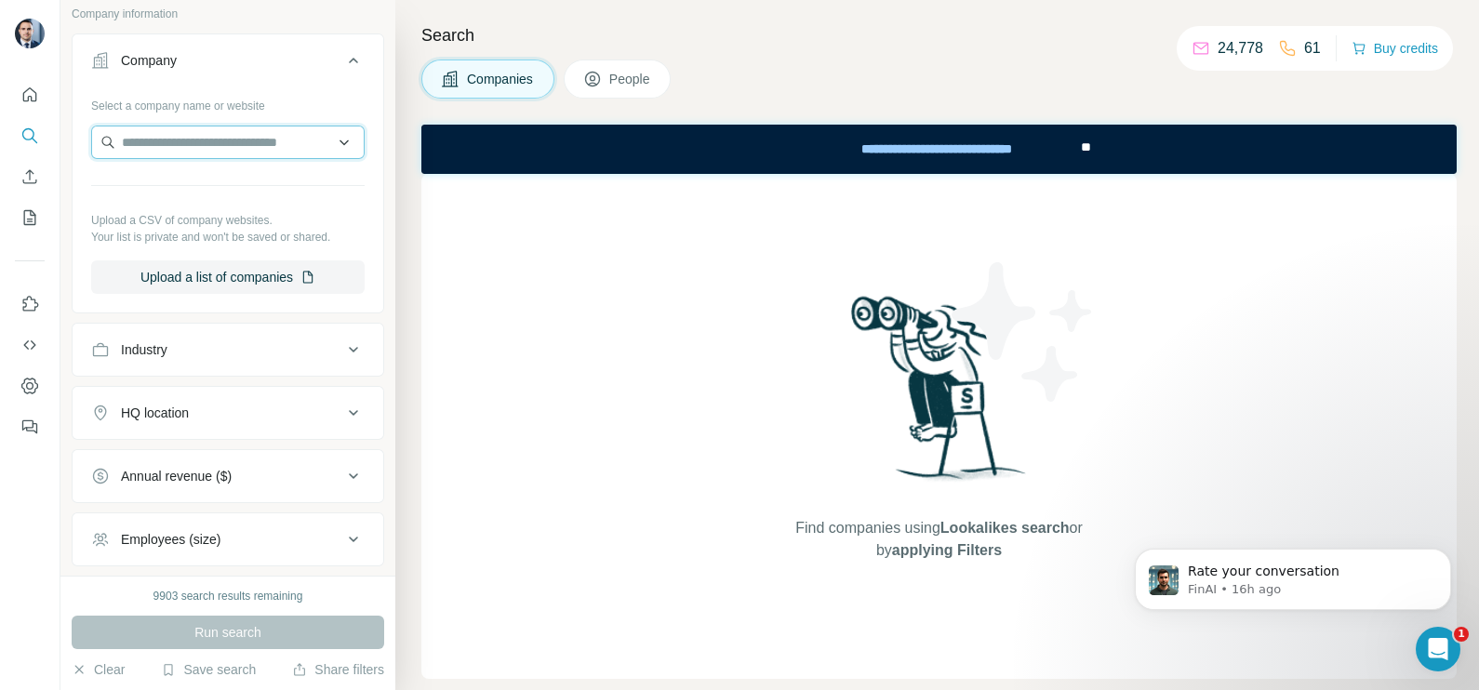
click at [176, 149] on input "text" at bounding box center [227, 142] width 273 height 33
paste input "**********"
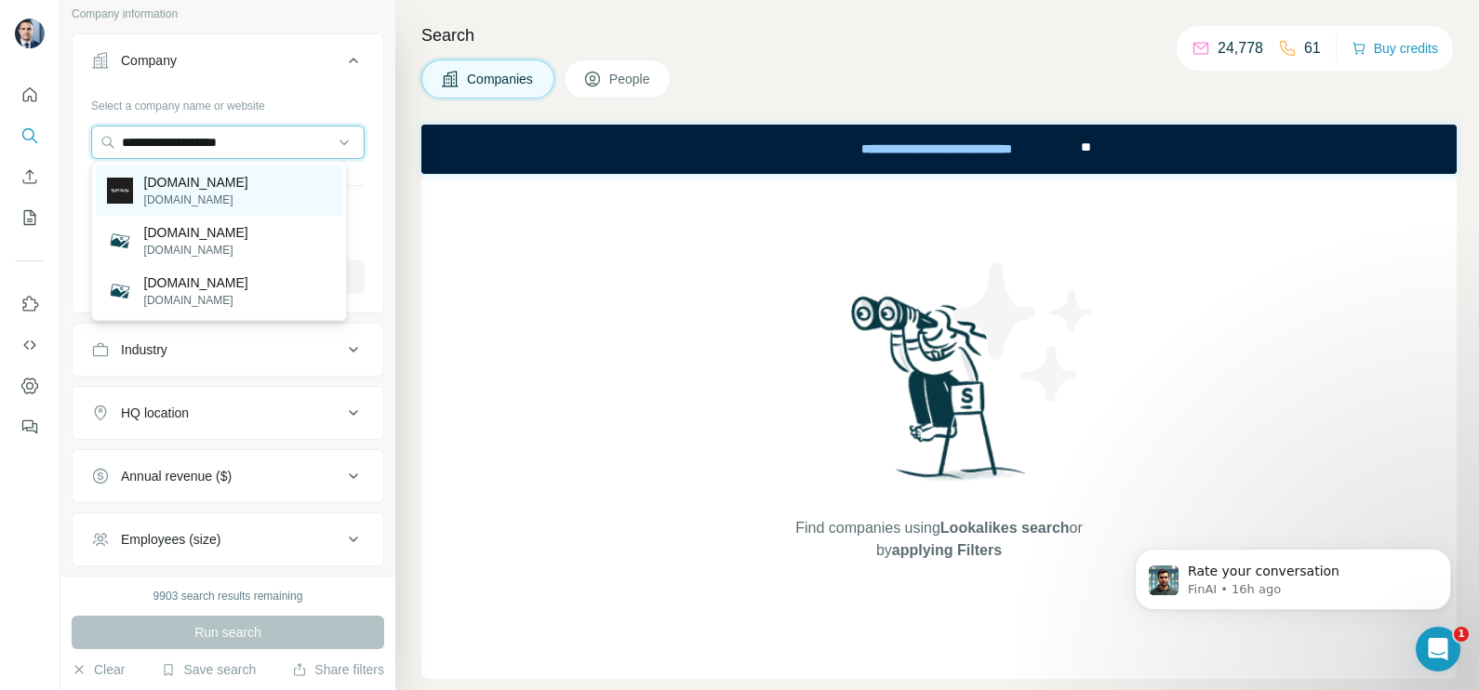
type input "**********"
click at [205, 196] on div "span.io span.io" at bounding box center [219, 191] width 246 height 50
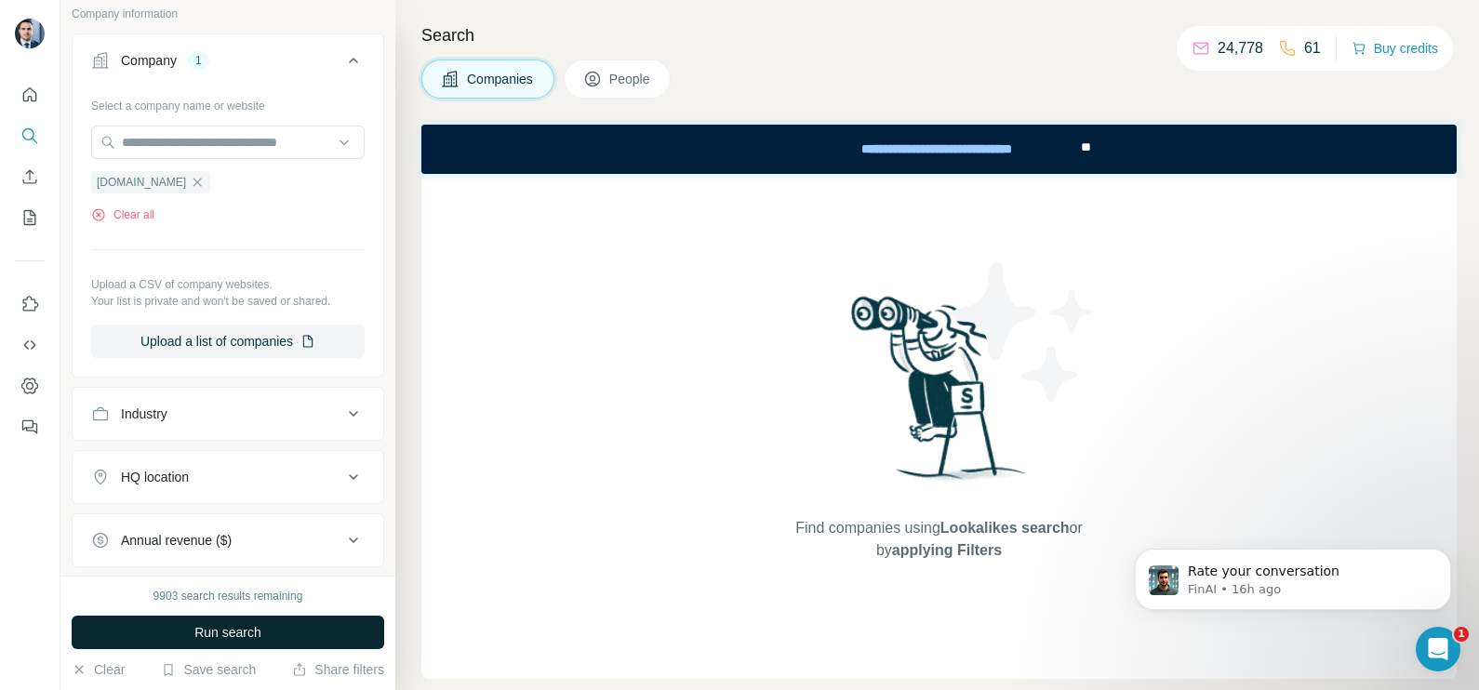
click at [234, 628] on span "Run search" at bounding box center [227, 632] width 67 height 19
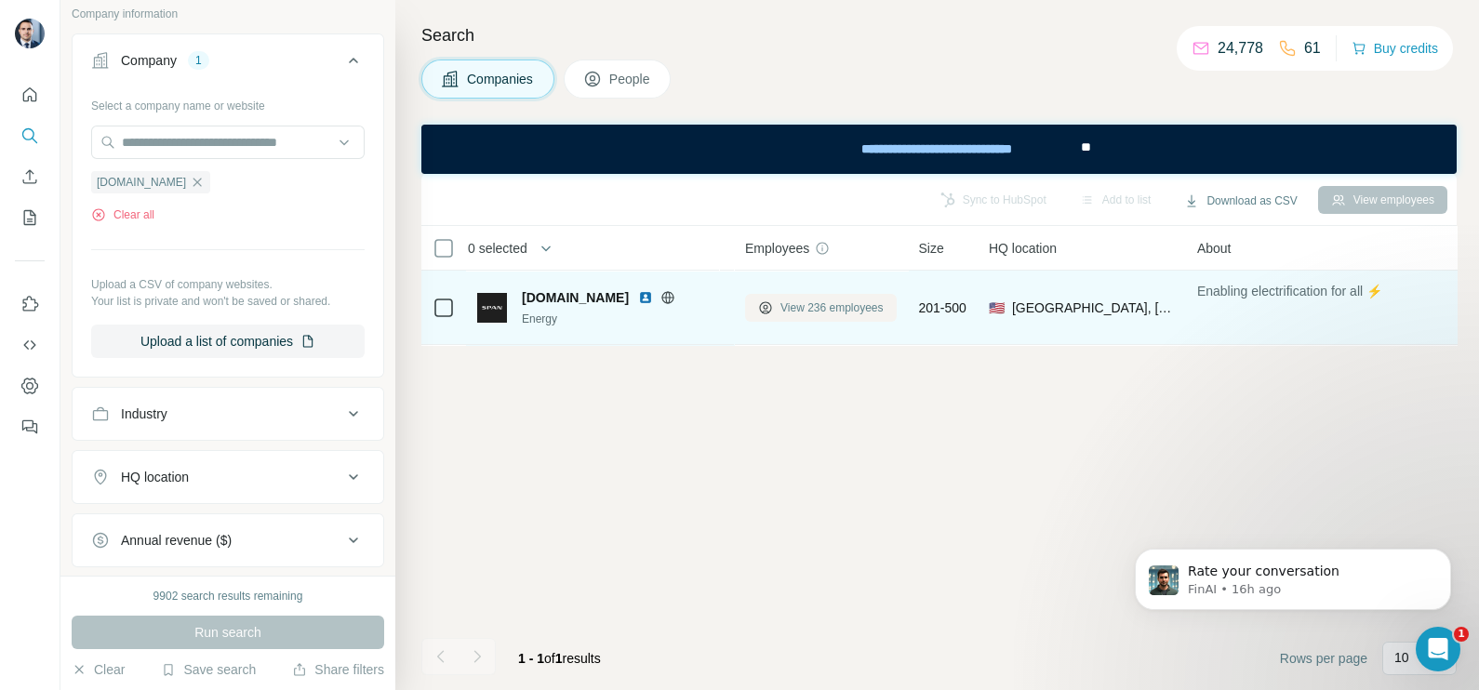
click at [819, 304] on span "View 236 employees" at bounding box center [831, 308] width 103 height 17
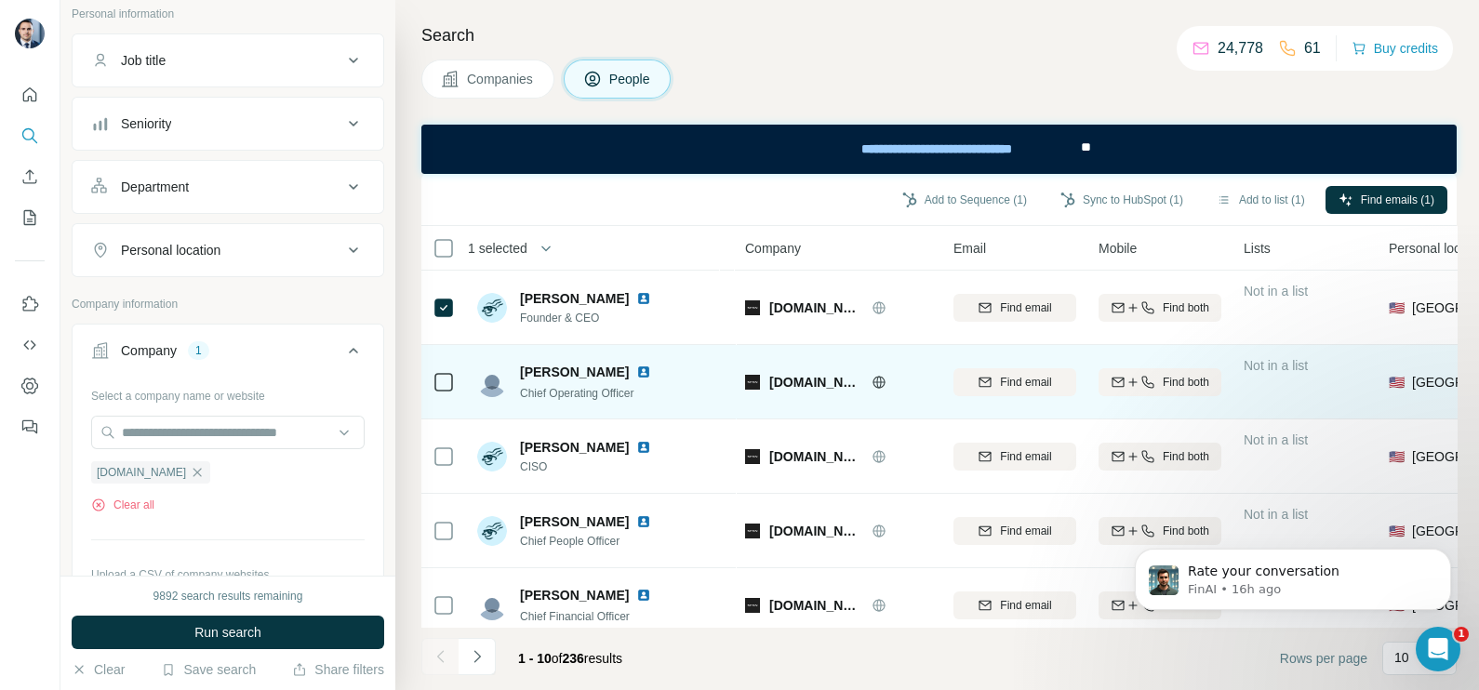
click at [437, 395] on div at bounding box center [444, 381] width 22 height 51
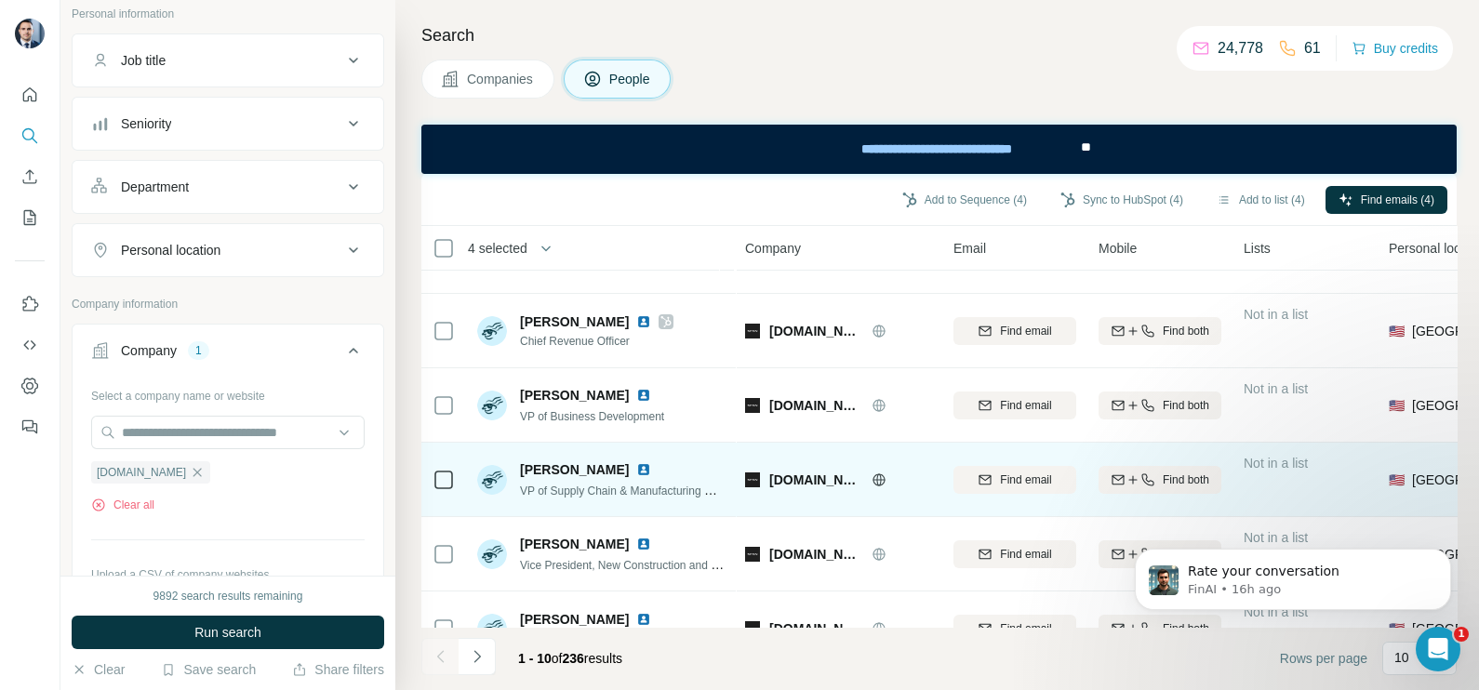
scroll to position [399, 0]
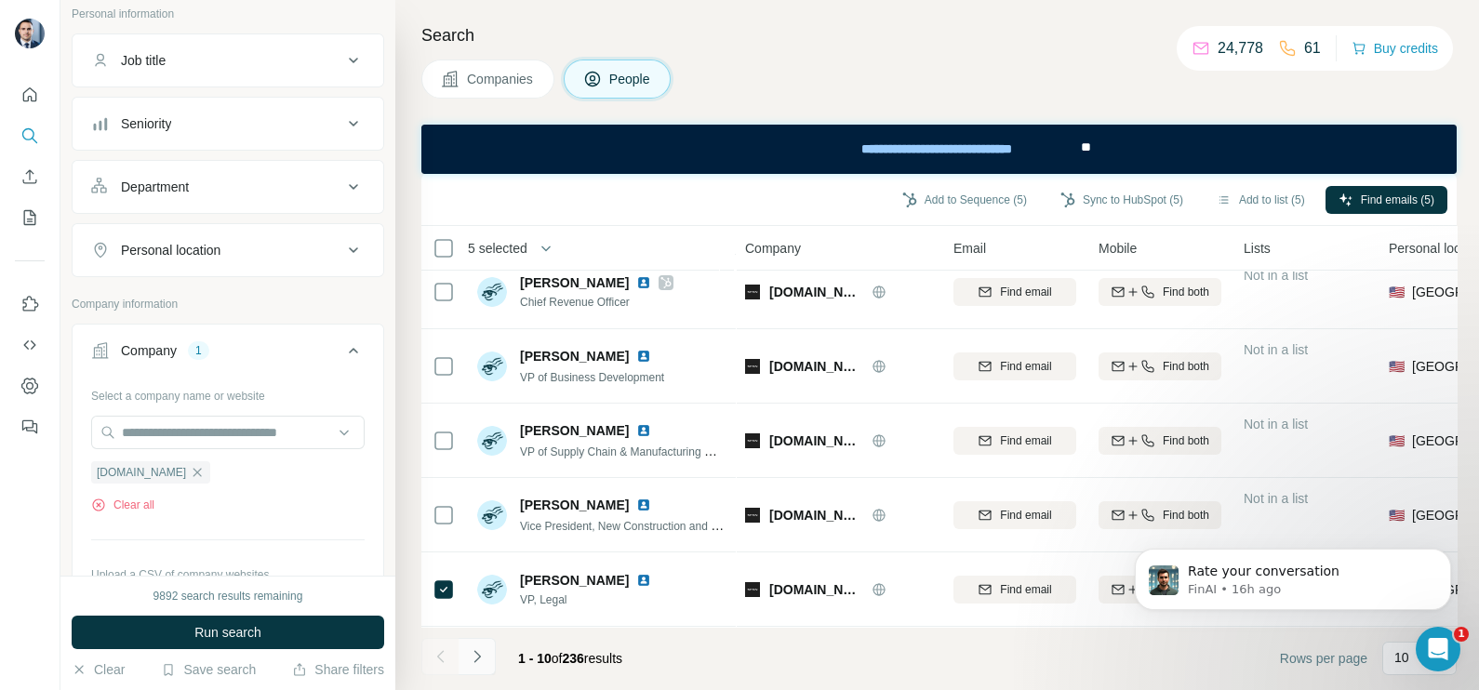
click at [470, 654] on icon "Navigate to next page" at bounding box center [477, 656] width 19 height 19
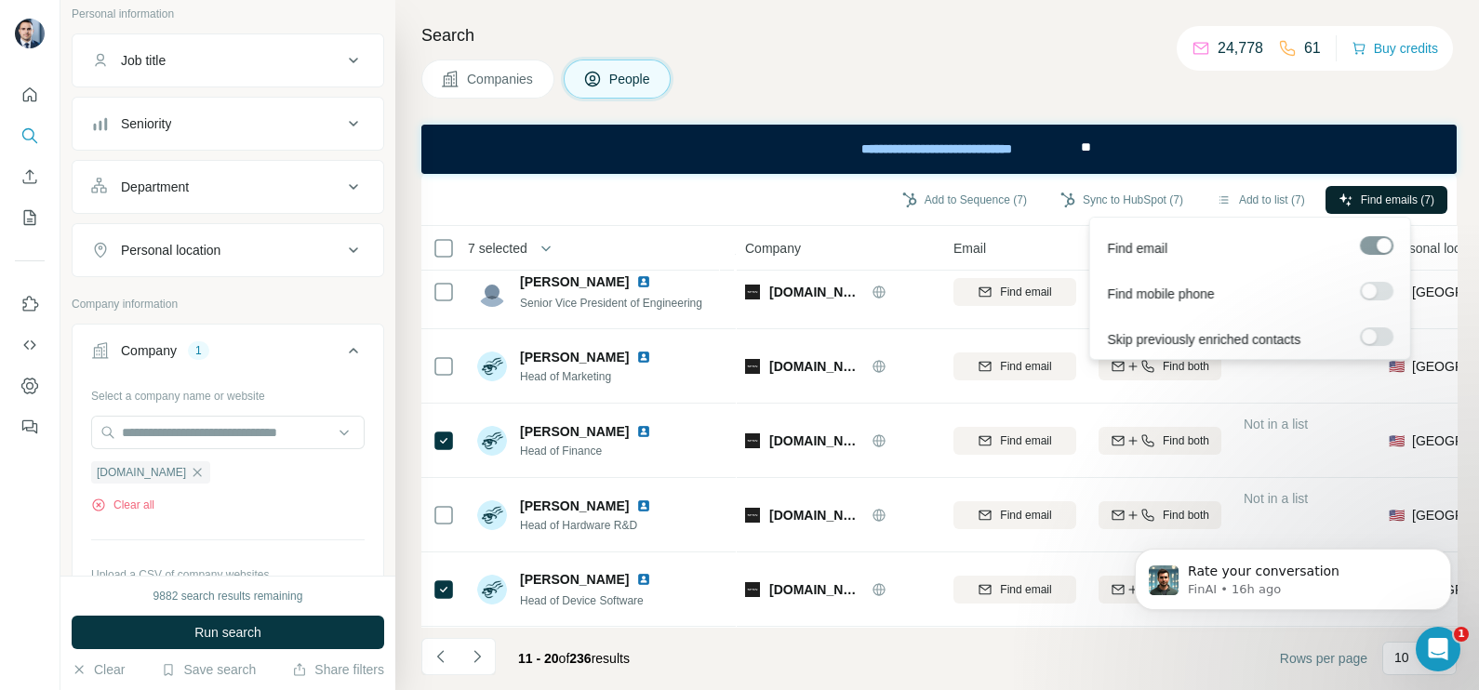
click at [1361, 204] on span "Find emails (7)" at bounding box center [1397, 200] width 73 height 17
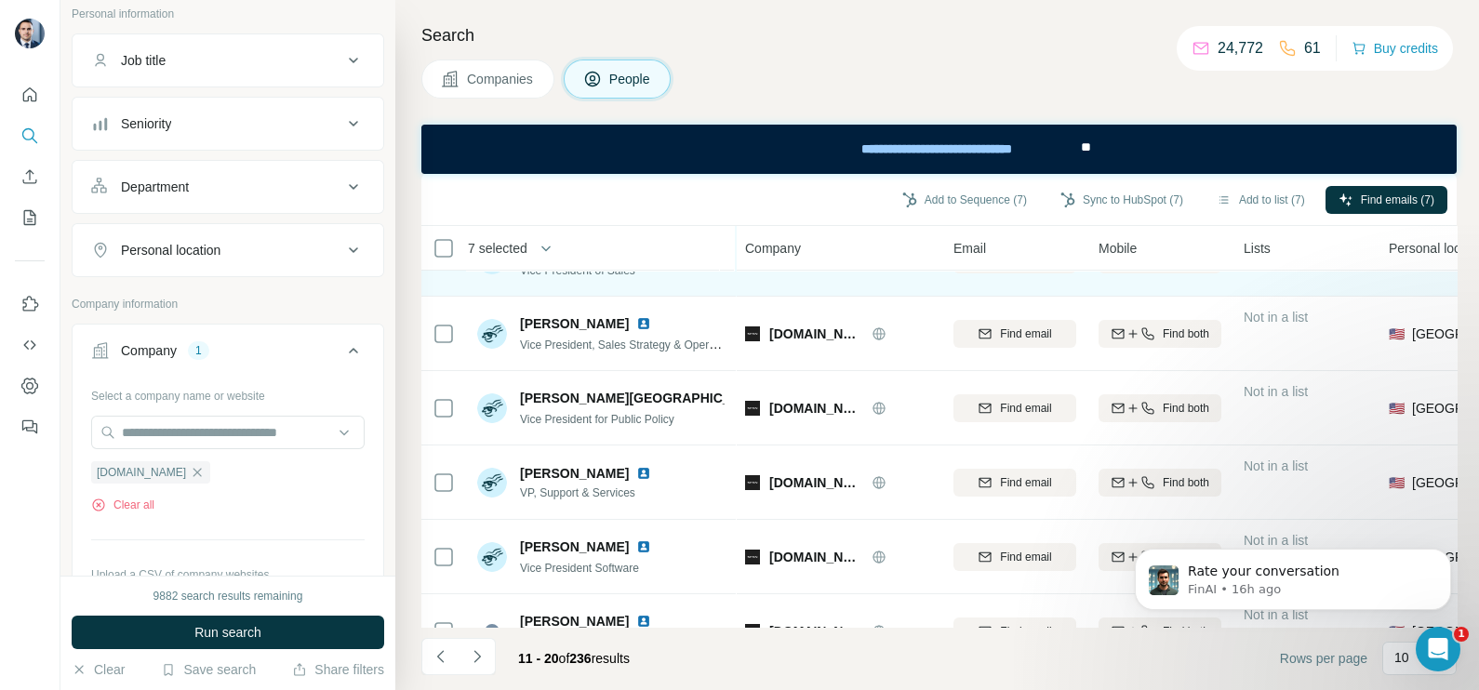
scroll to position [0, 0]
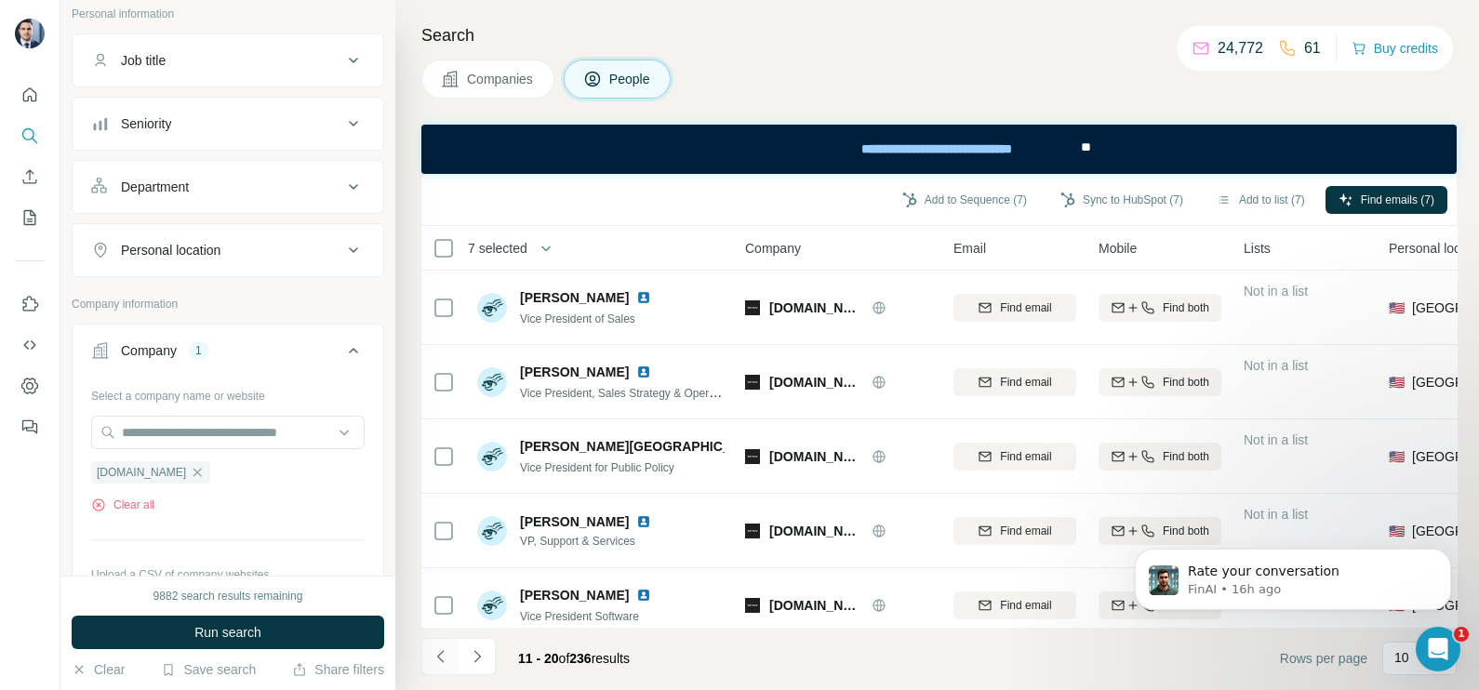
click at [446, 646] on button "Navigate to previous page" at bounding box center [439, 656] width 37 height 37
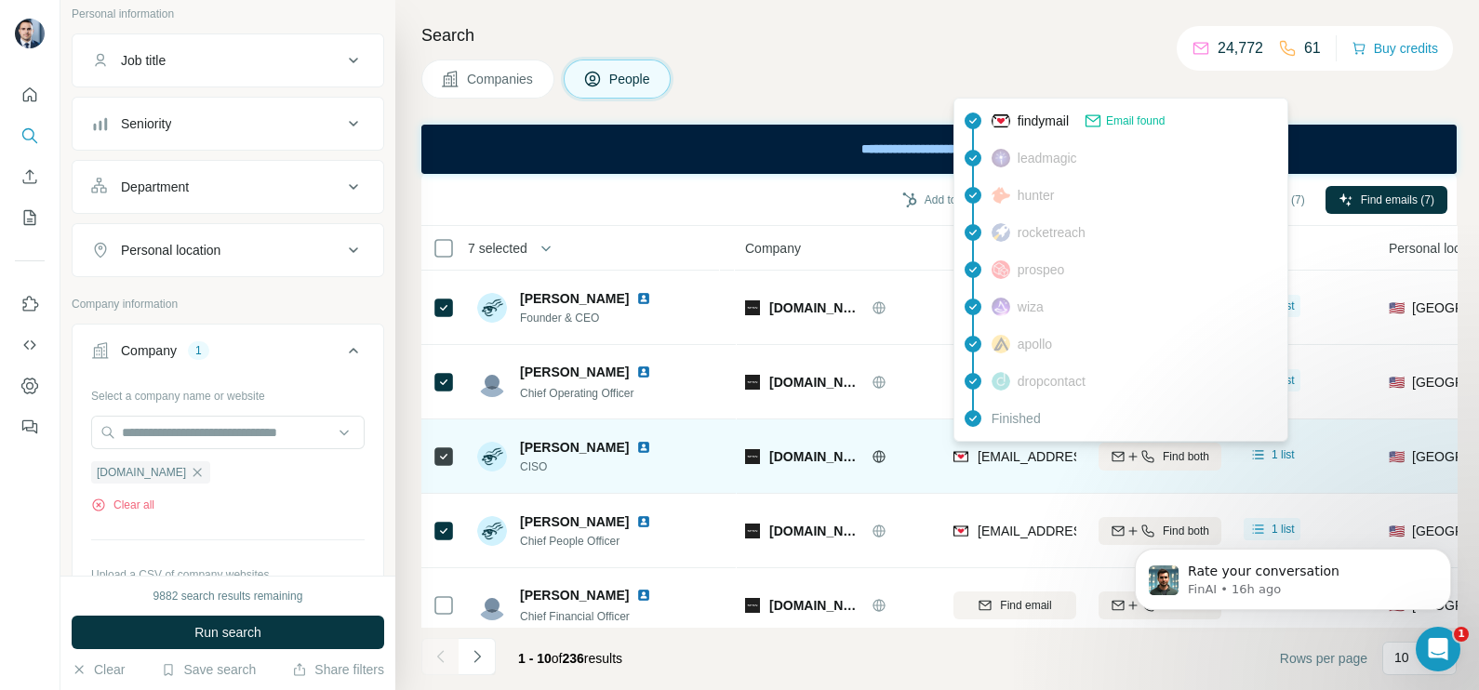
click at [1024, 453] on span "hemam.muthyala@span.io" at bounding box center [1088, 456] width 220 height 15
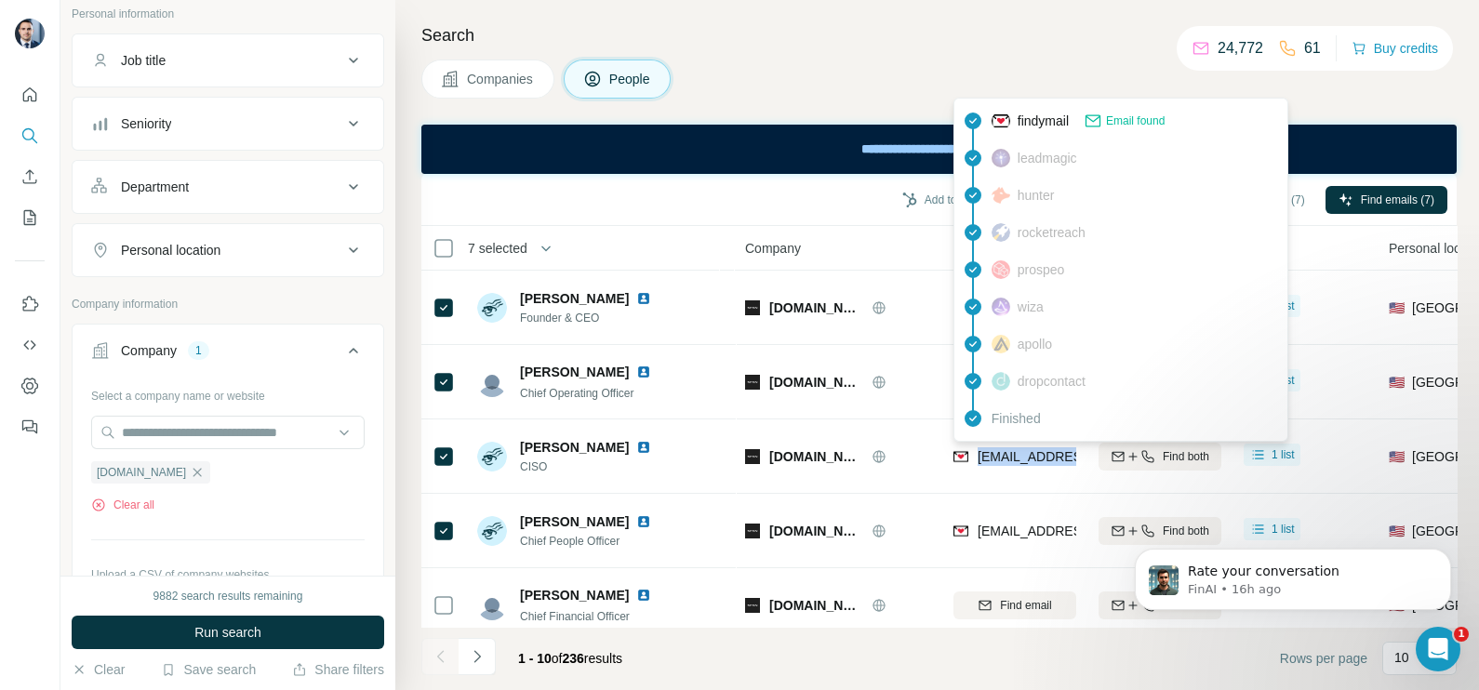
copy tr "hemam.muthyala@span.io"
click at [916, 258] on div "Company" at bounding box center [838, 247] width 186 height 21
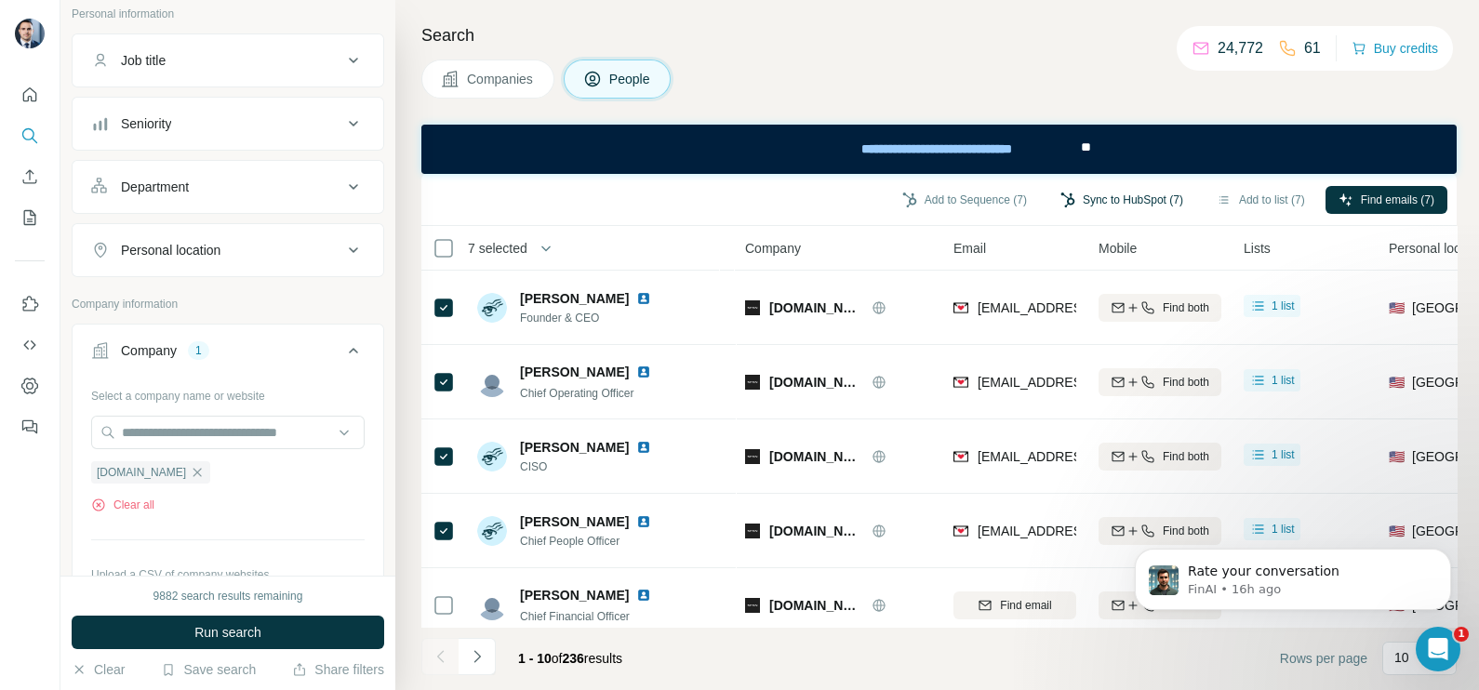
click at [1124, 208] on button "Sync to HubSpot (7)" at bounding box center [1121, 200] width 149 height 28
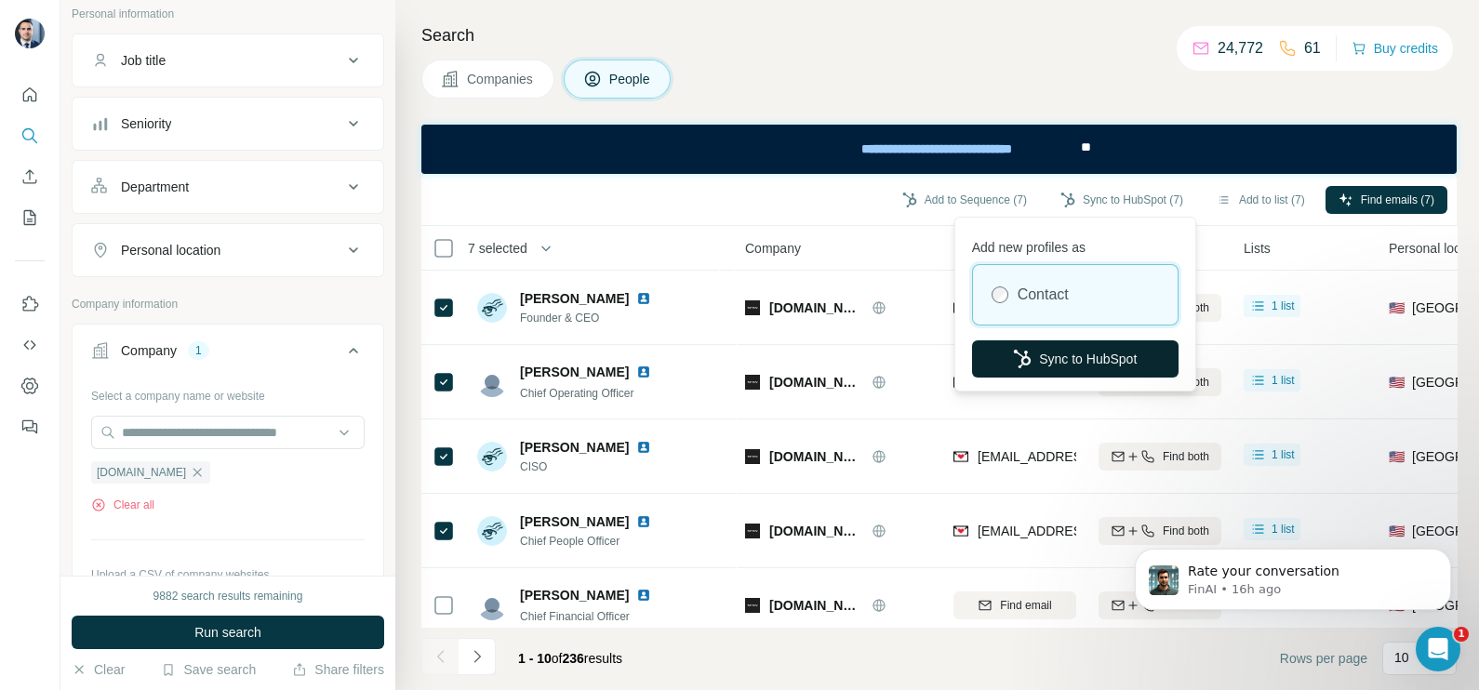
click at [1067, 350] on button "Sync to HubSpot" at bounding box center [1075, 358] width 206 height 37
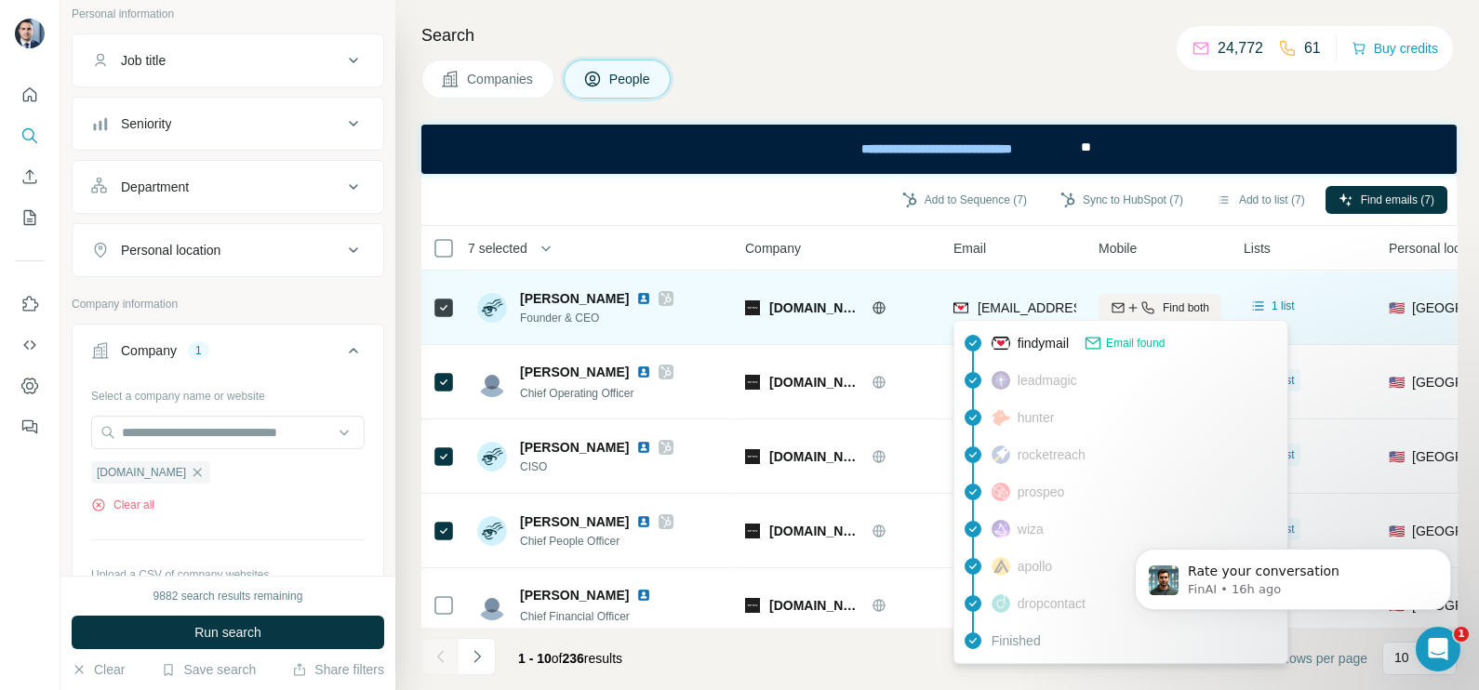
click at [994, 303] on span "arch@span.io" at bounding box center [1088, 307] width 220 height 15
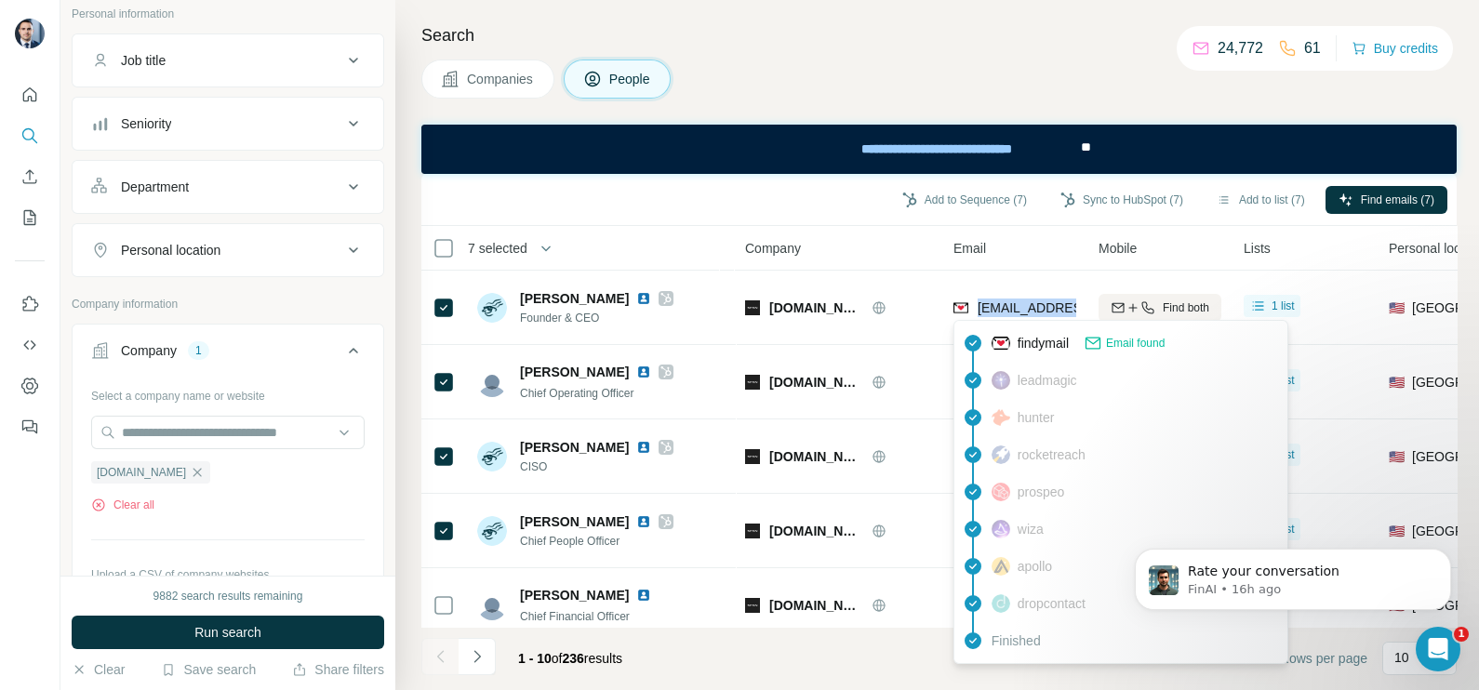
copy tr "arch@span.io"
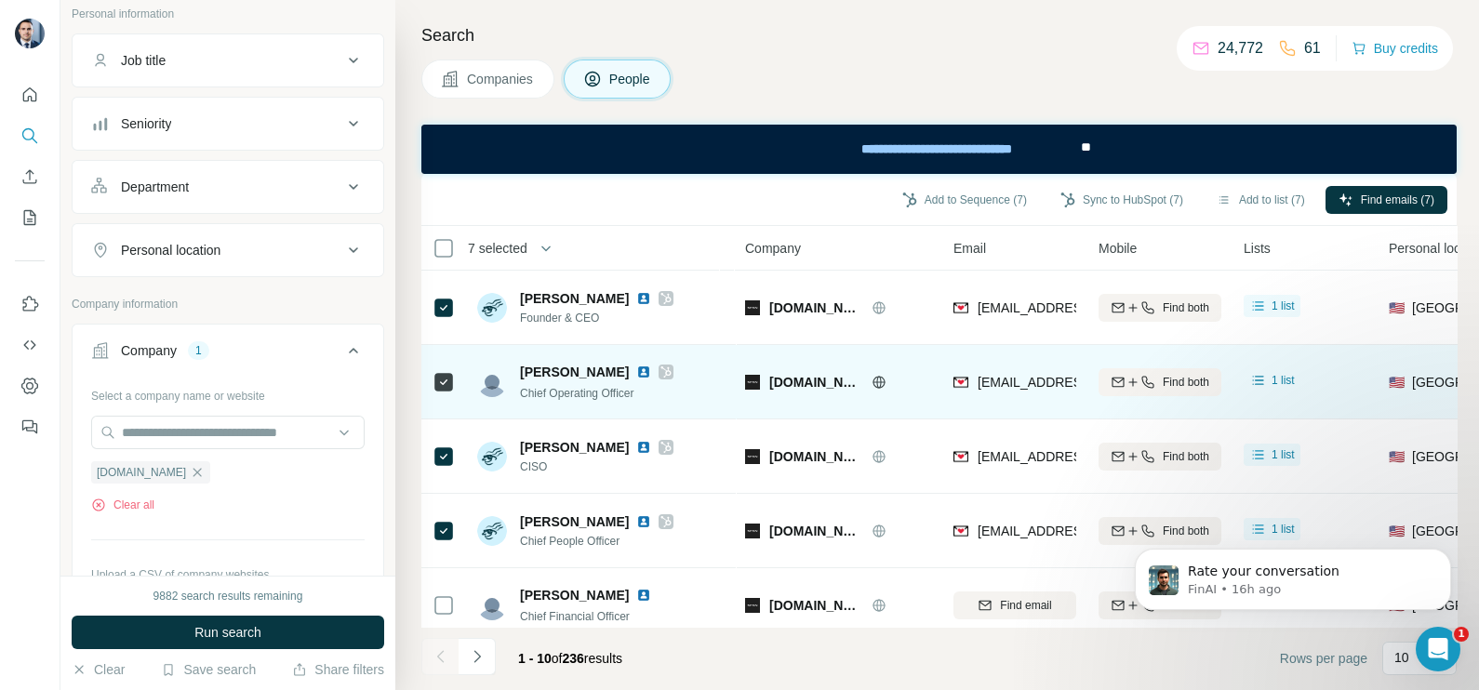
click at [907, 365] on div "span.io" at bounding box center [838, 381] width 186 height 51
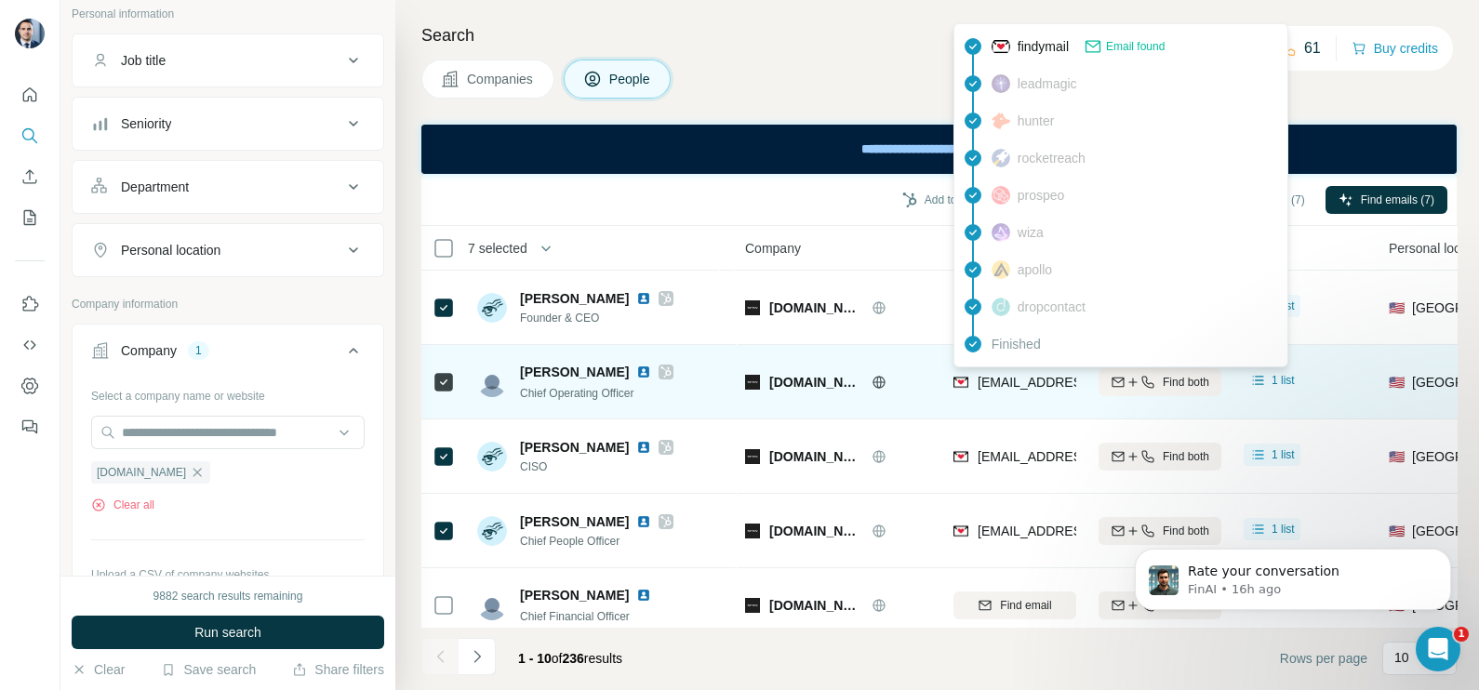
click at [1028, 386] on span "dbooms@span.io" at bounding box center [1088, 382] width 220 height 15
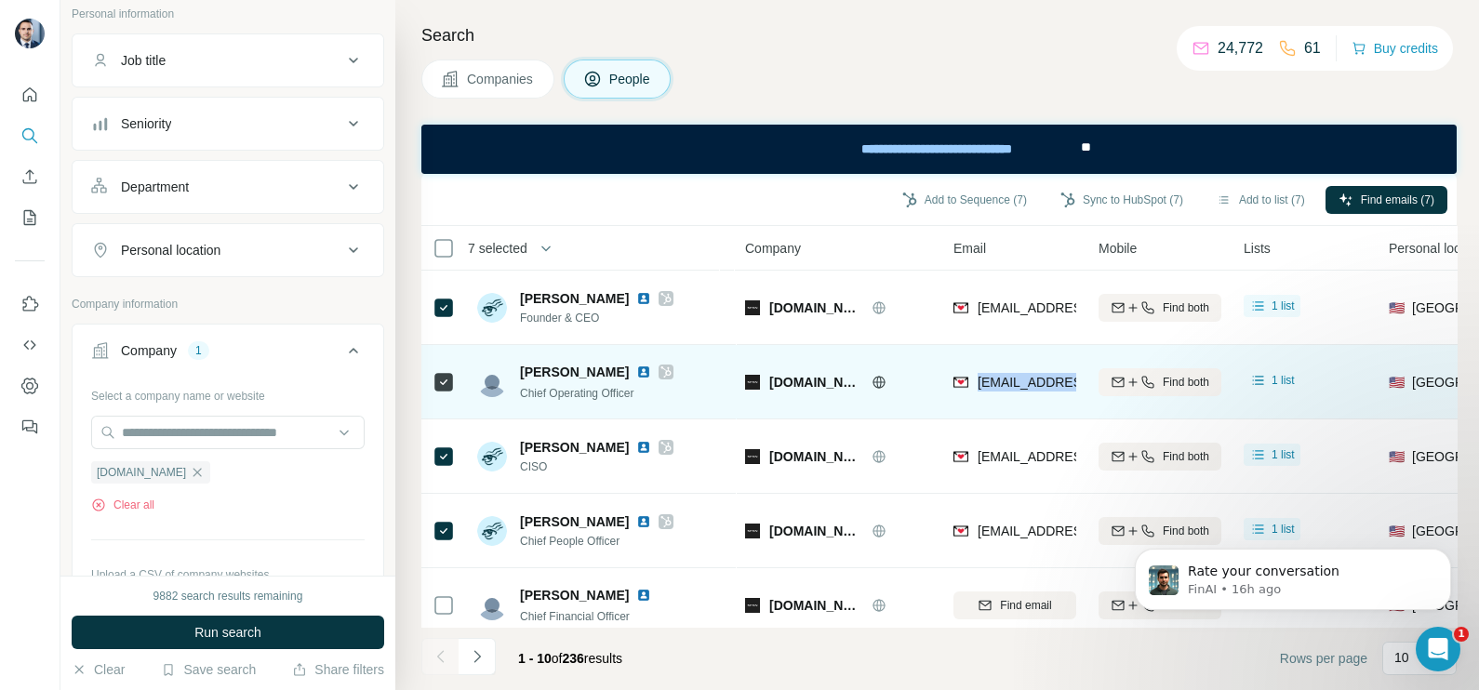
click at [1028, 386] on span "dbooms@span.io" at bounding box center [1088, 382] width 220 height 15
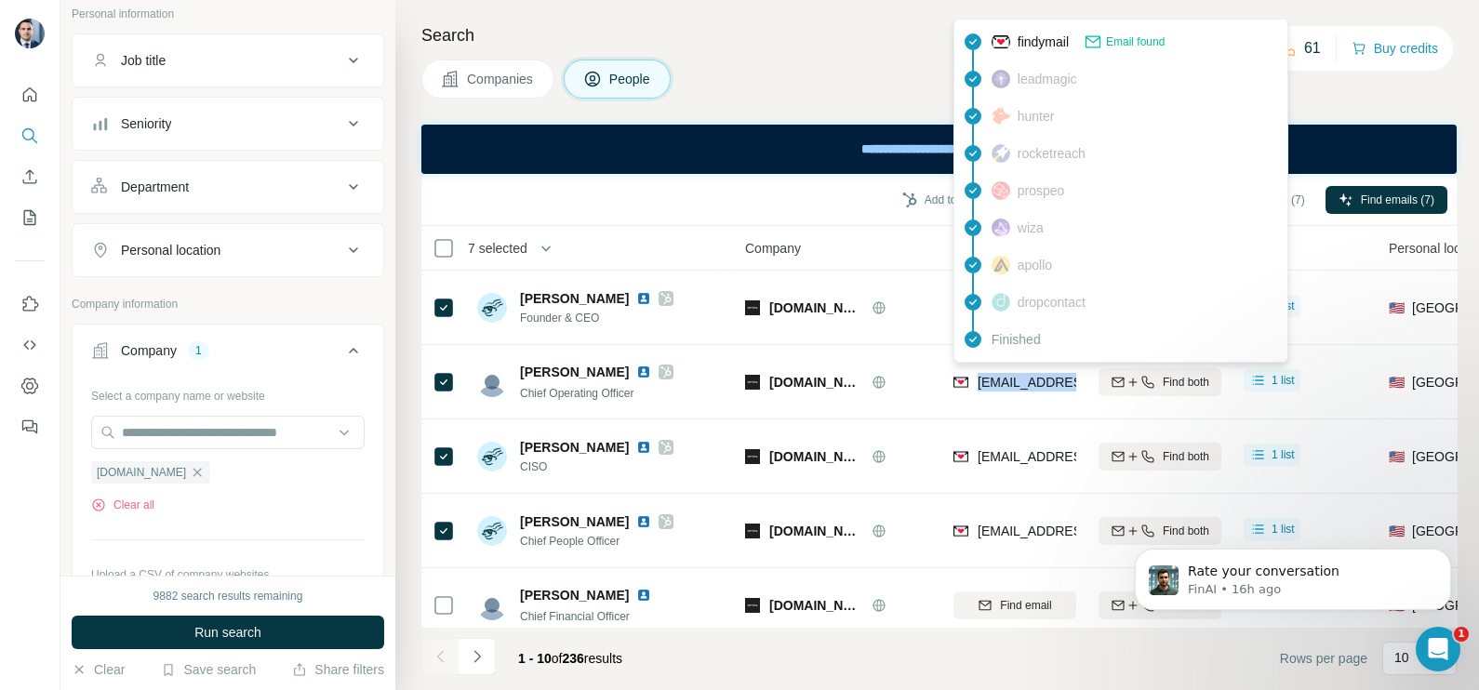
copy tr "dbooms@span.io"
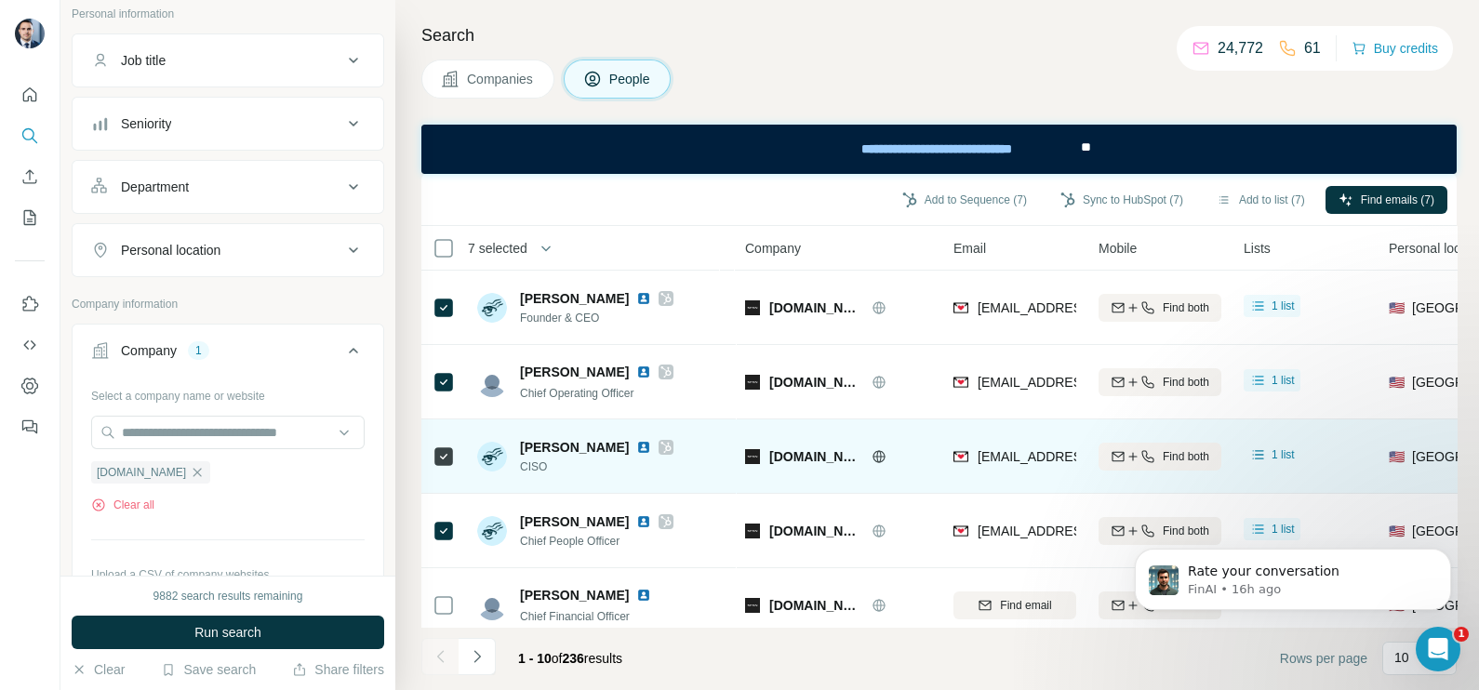
click at [1045, 437] on div "hemam.muthyala@span.io" at bounding box center [1014, 456] width 123 height 51
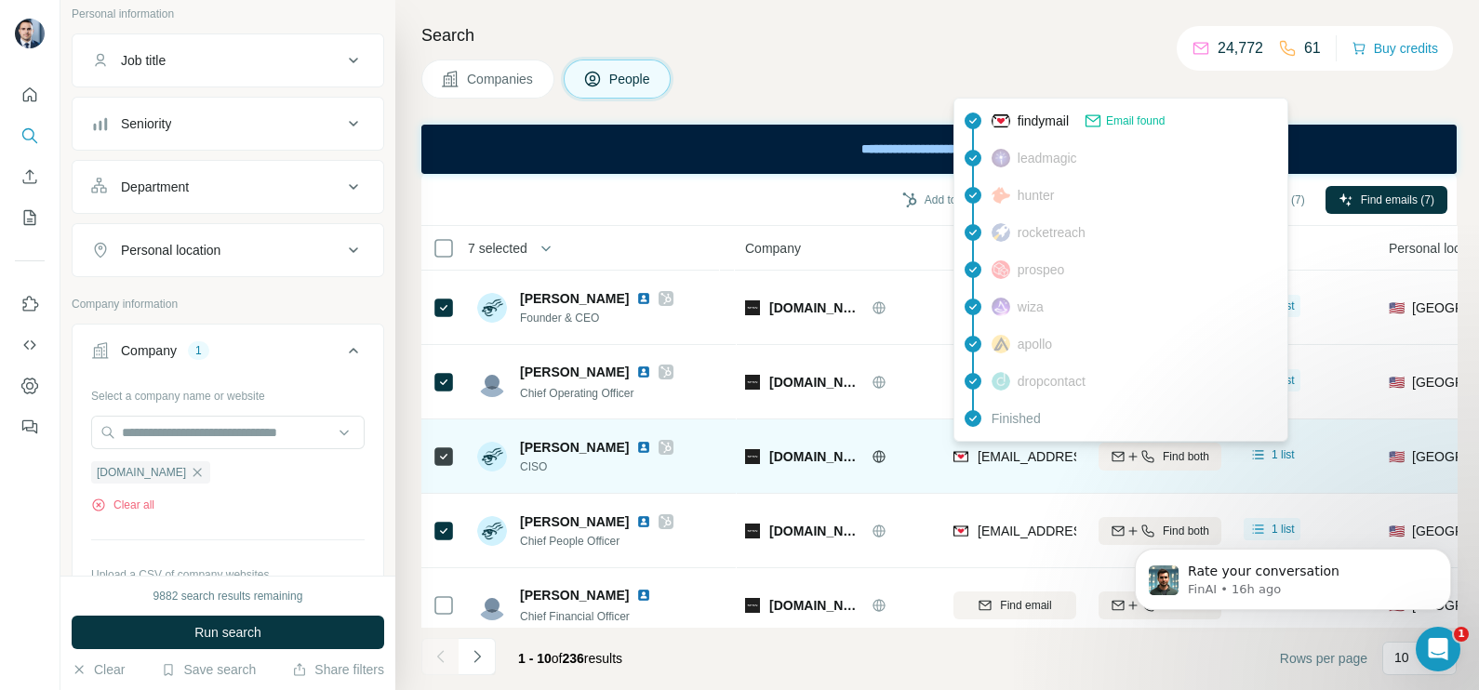
click at [1037, 455] on span "hemam.muthyala@span.io" at bounding box center [1088, 456] width 220 height 15
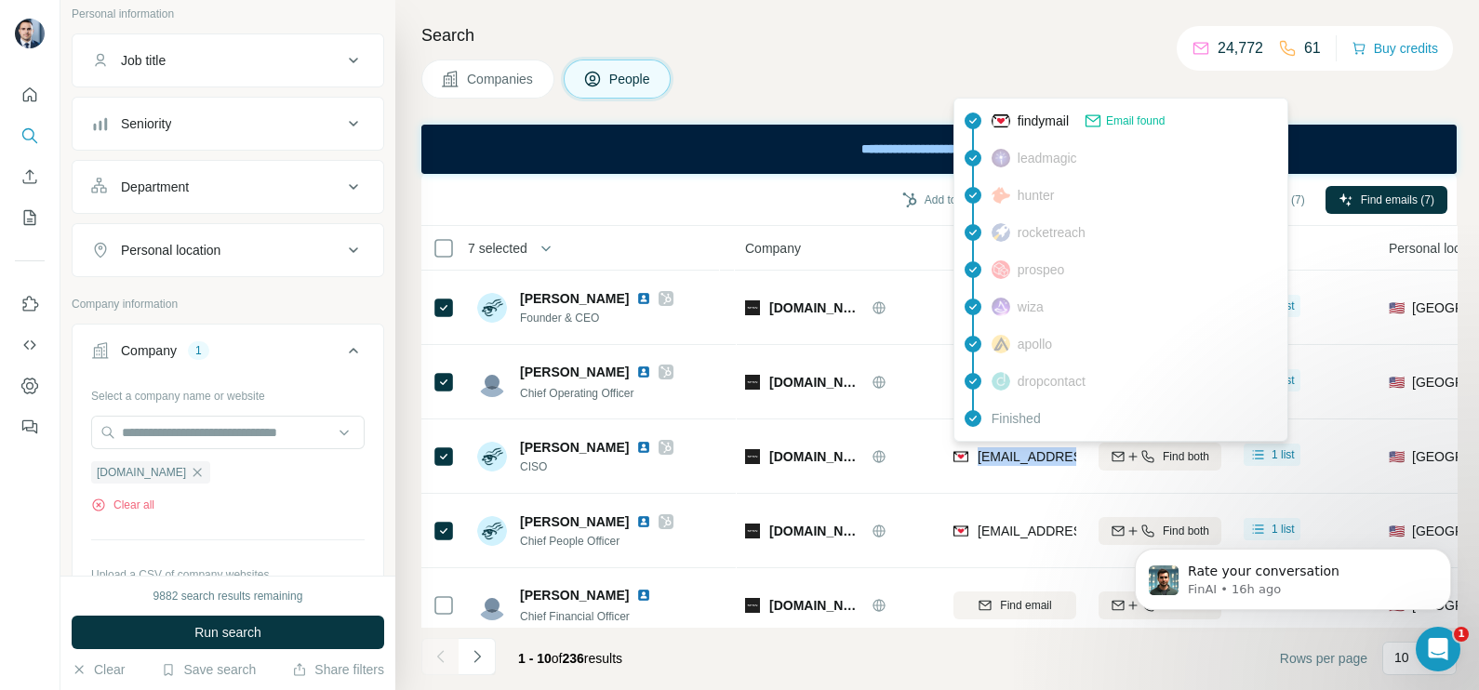
copy tr "hemam.muthyala@span.io"
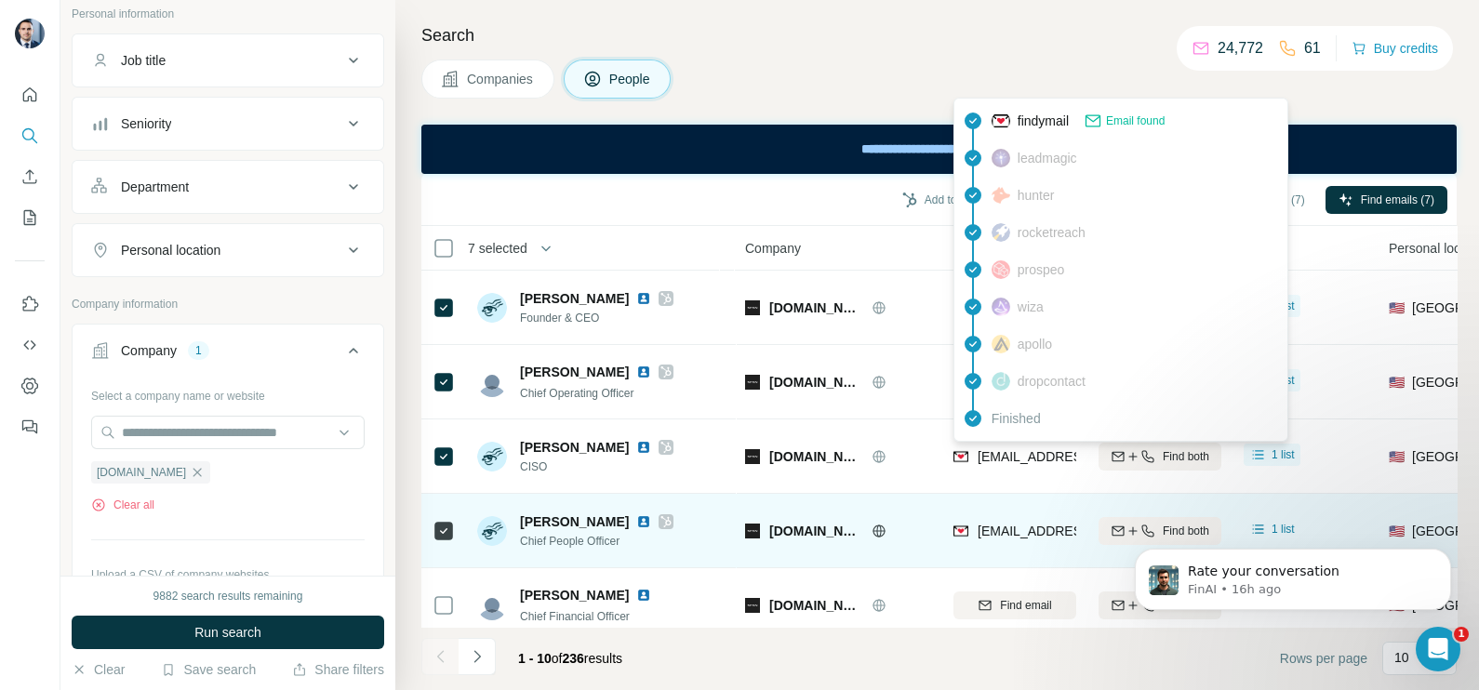
click at [1000, 529] on span "kaja@span.io" at bounding box center [1088, 531] width 220 height 15
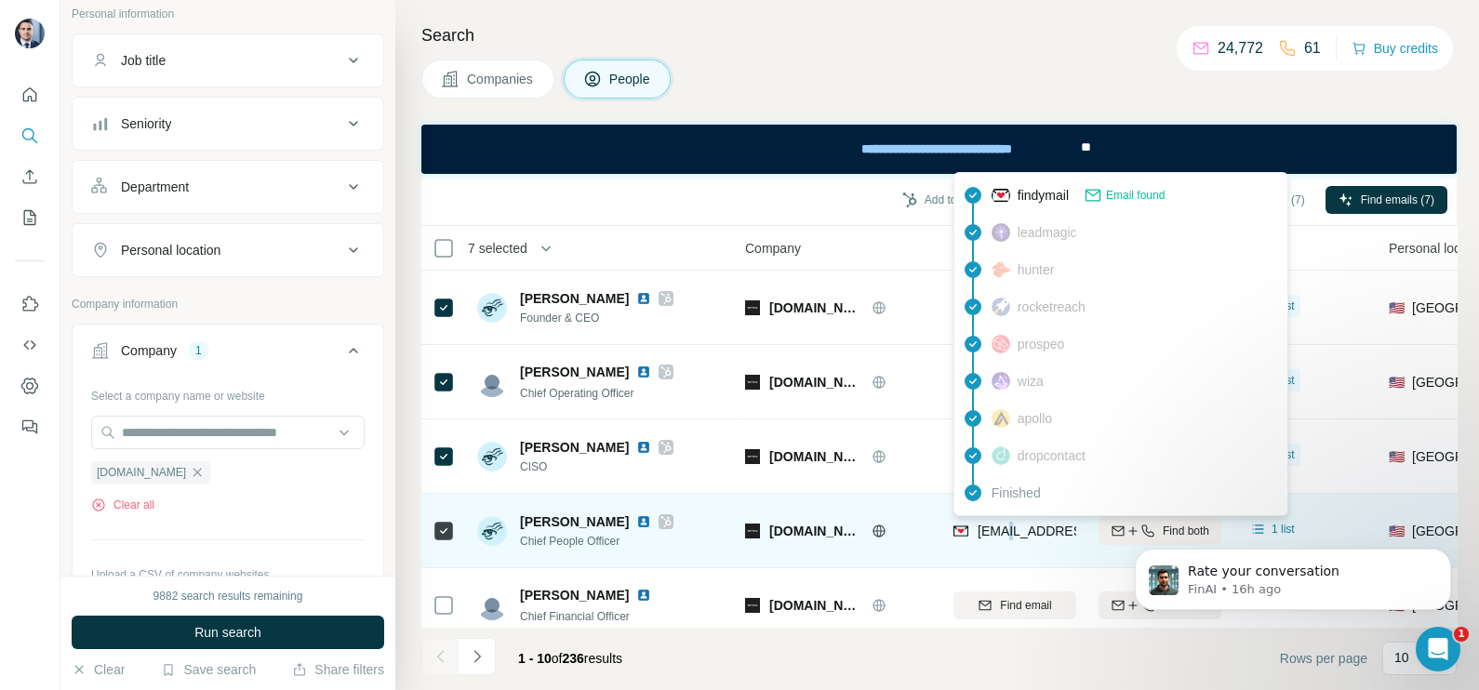
click at [1000, 527] on span "kaja@span.io" at bounding box center [1088, 531] width 220 height 15
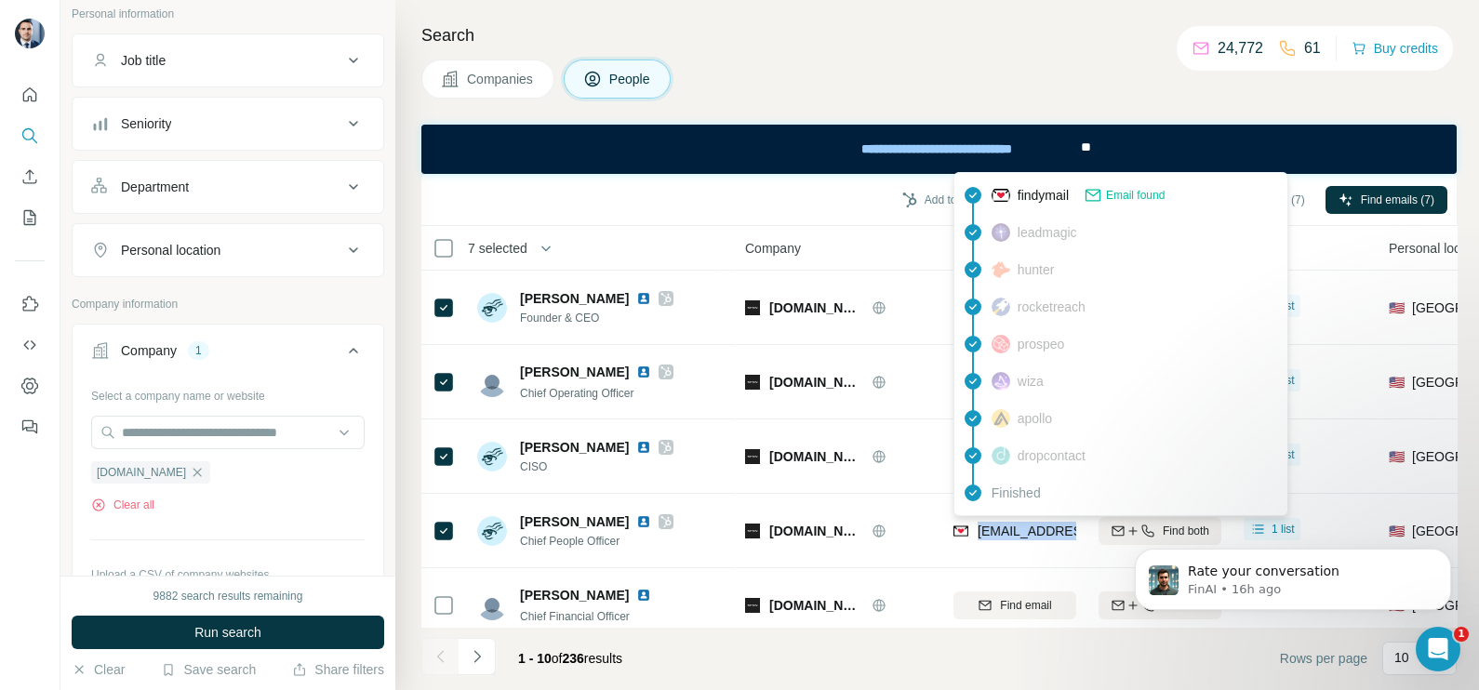
copy tr "kaja@span.io"
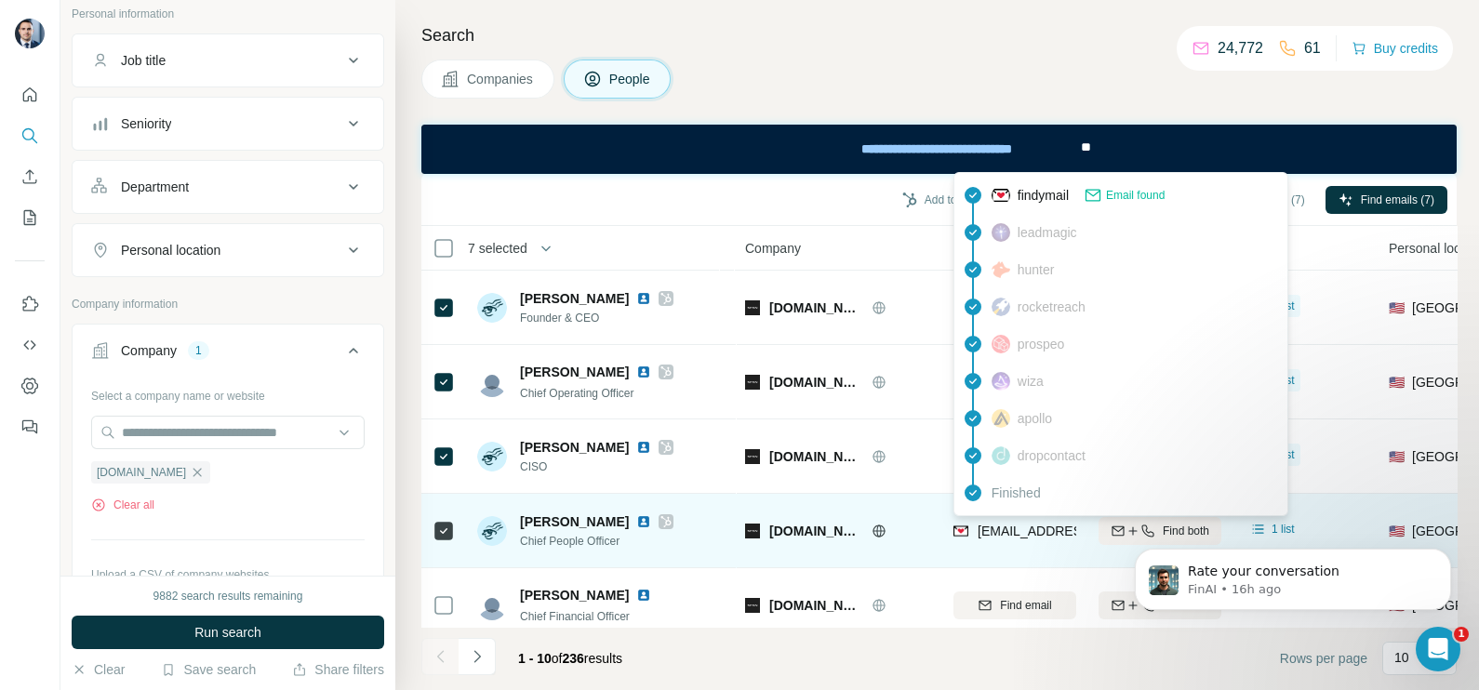
click at [926, 523] on div "span.io" at bounding box center [850, 531] width 162 height 19
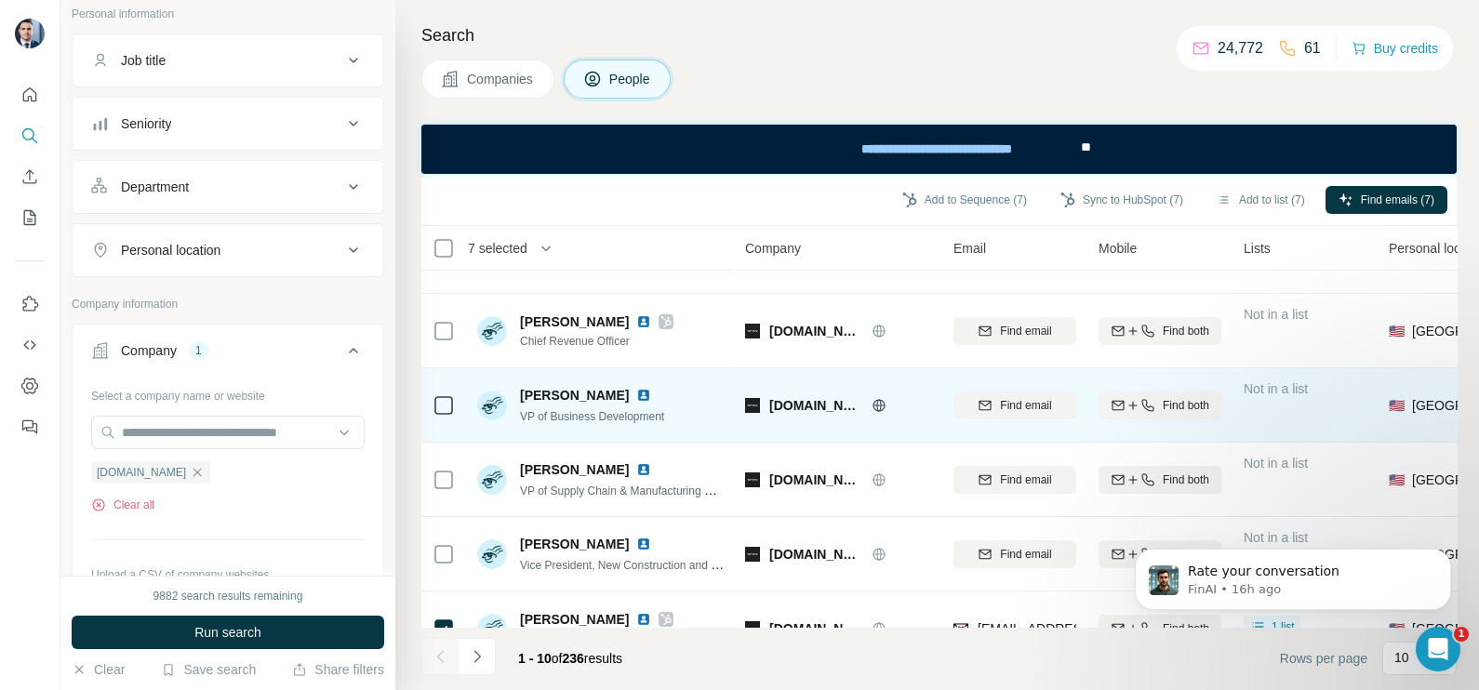
scroll to position [399, 0]
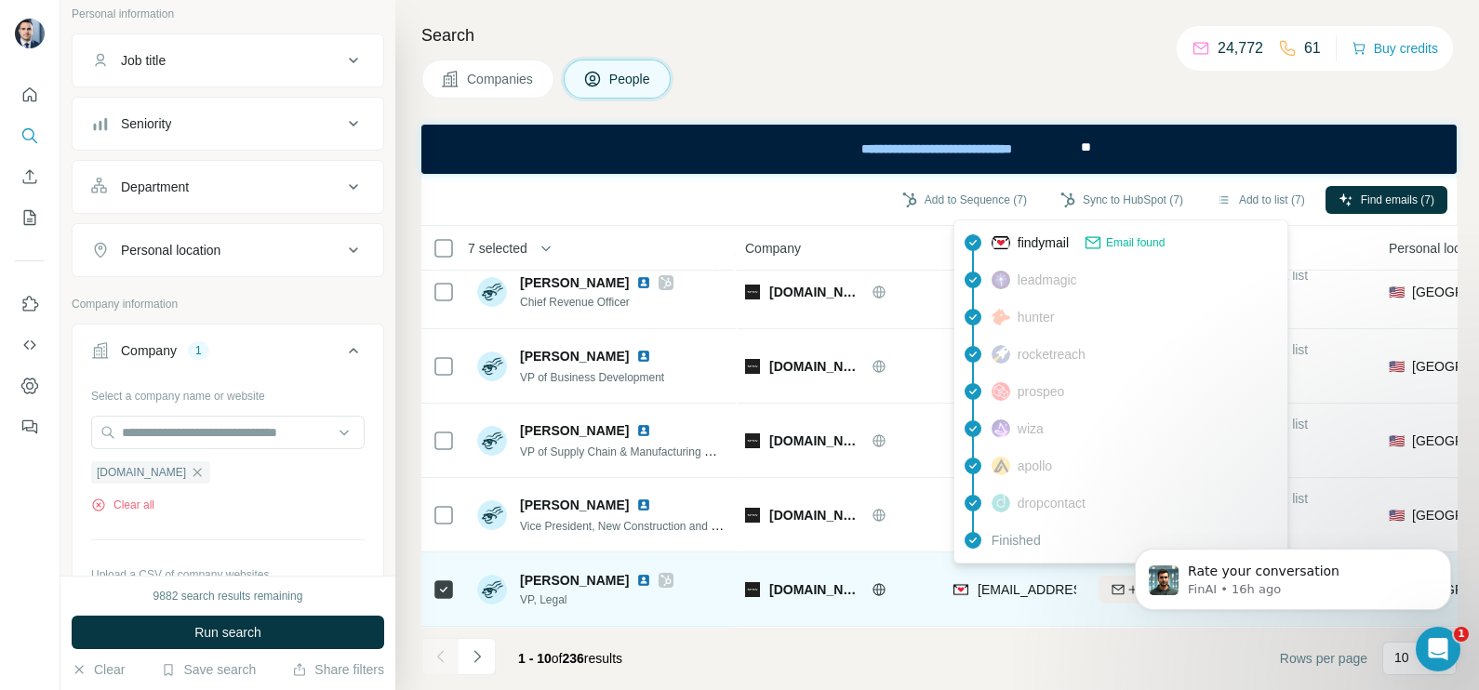
click at [1014, 582] on span "devin.mcdonell@span.io" at bounding box center [1141, 589] width 327 height 15
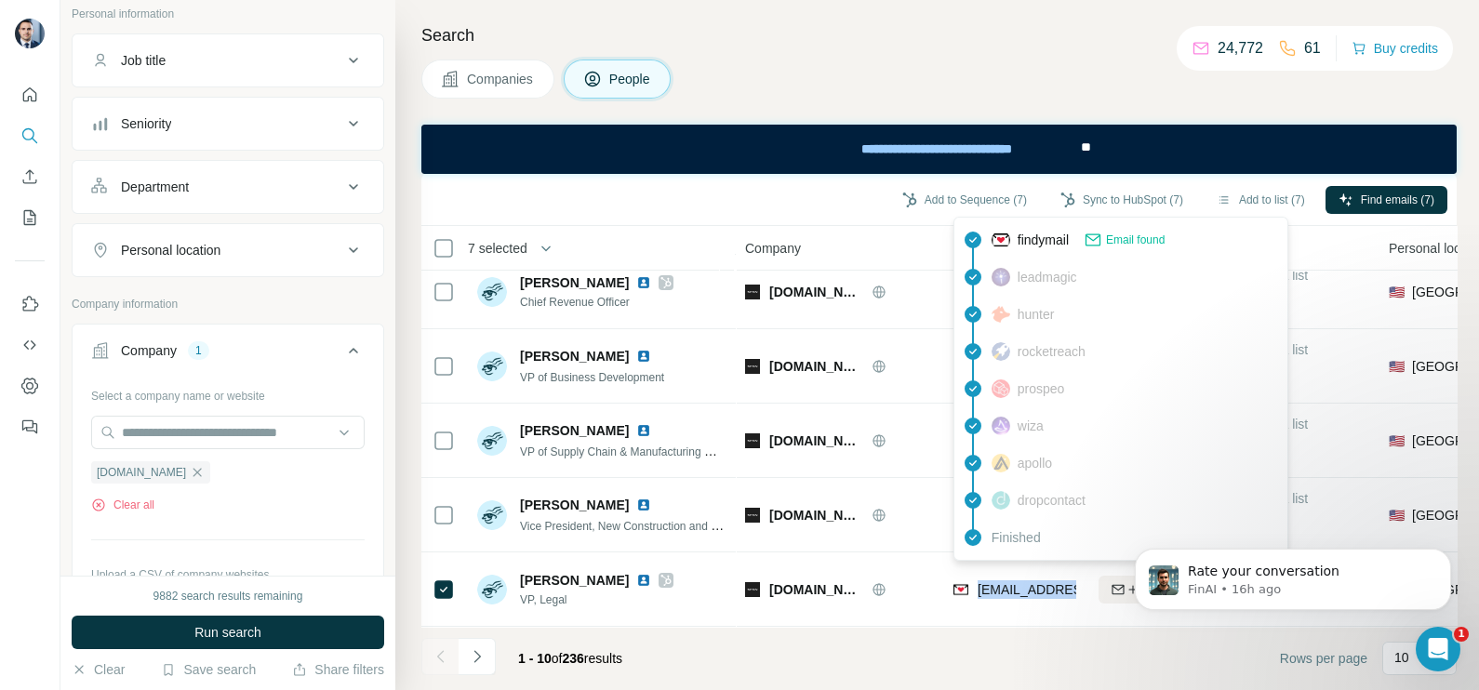
copy tr "devin.mcdonell@span.io"
click at [485, 656] on icon "Navigate to next page" at bounding box center [477, 656] width 19 height 19
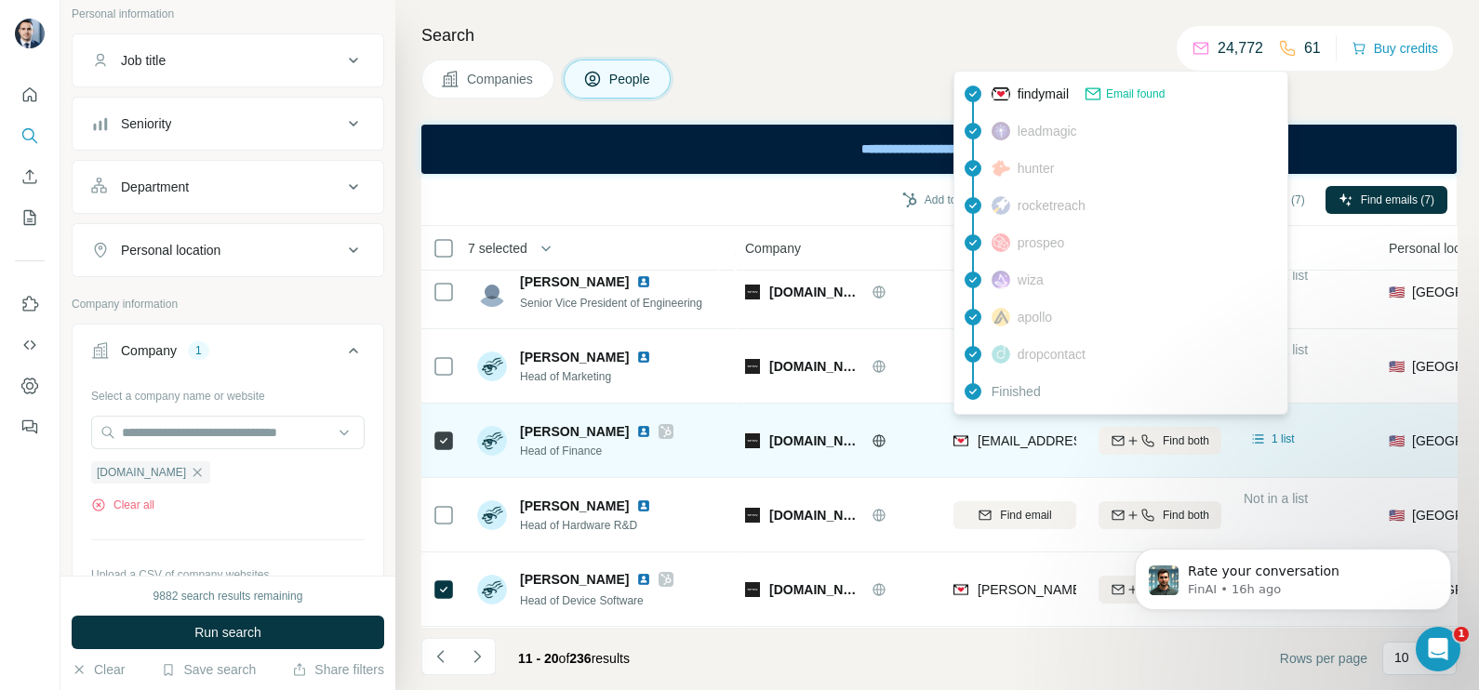
click at [988, 438] on div "ben@span.io" at bounding box center [1068, 443] width 230 height 22
copy tr "ben@span.io"
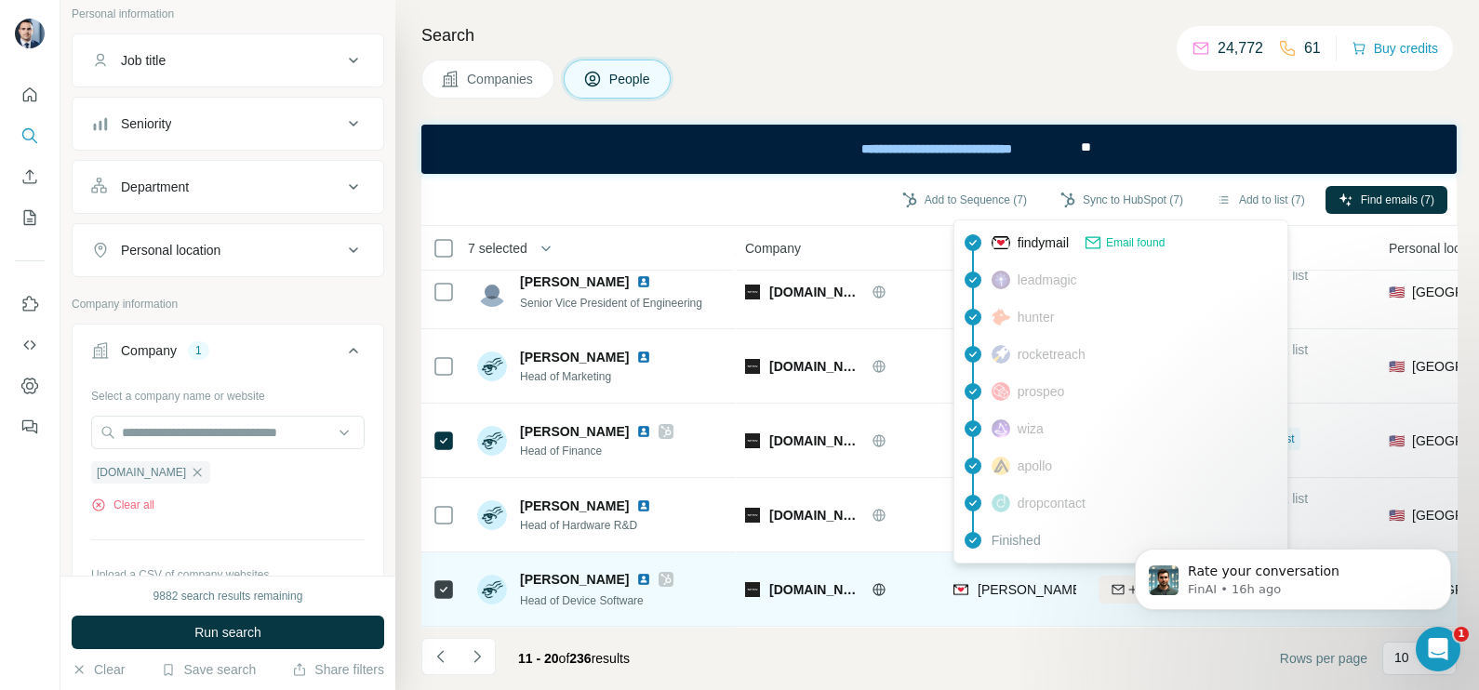
click at [1022, 582] on span "greg@span.io" at bounding box center [1141, 589] width 327 height 15
copy tr "greg@span.io"
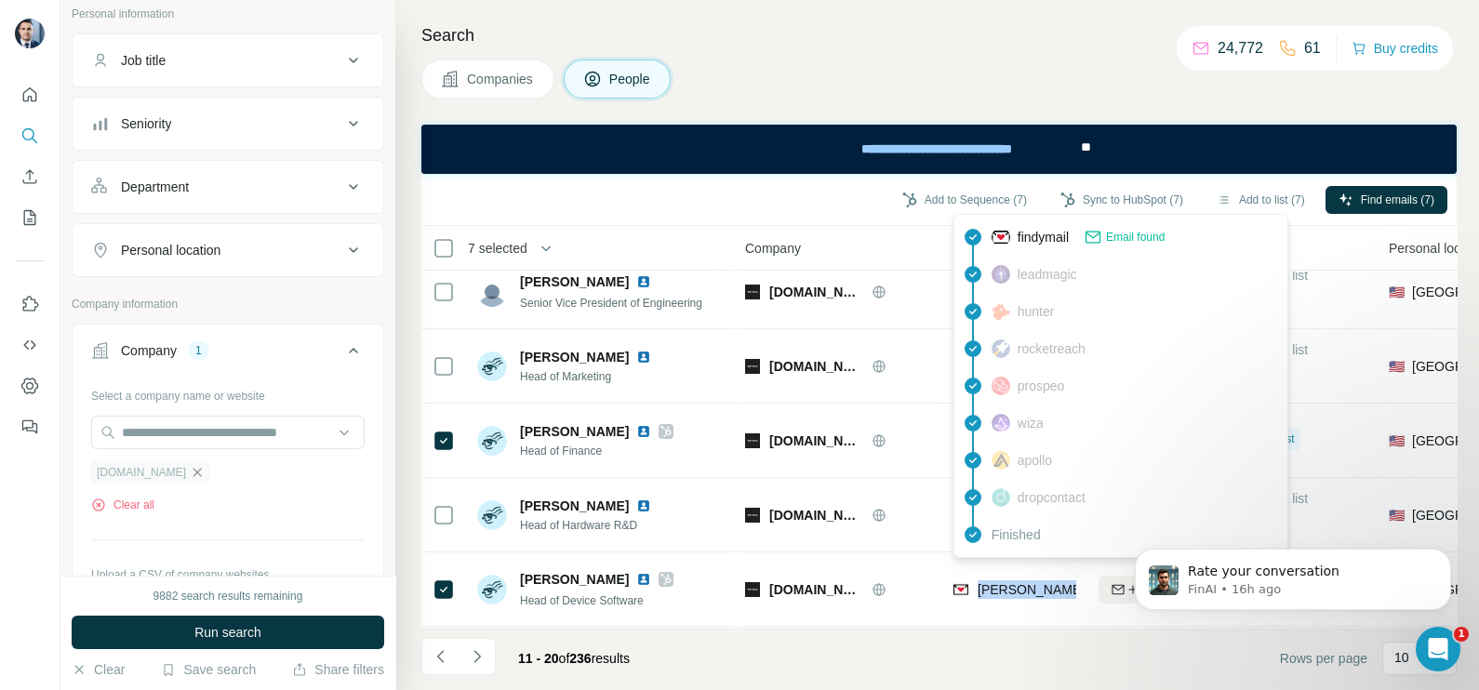
click at [190, 469] on icon "button" at bounding box center [197, 472] width 15 height 15
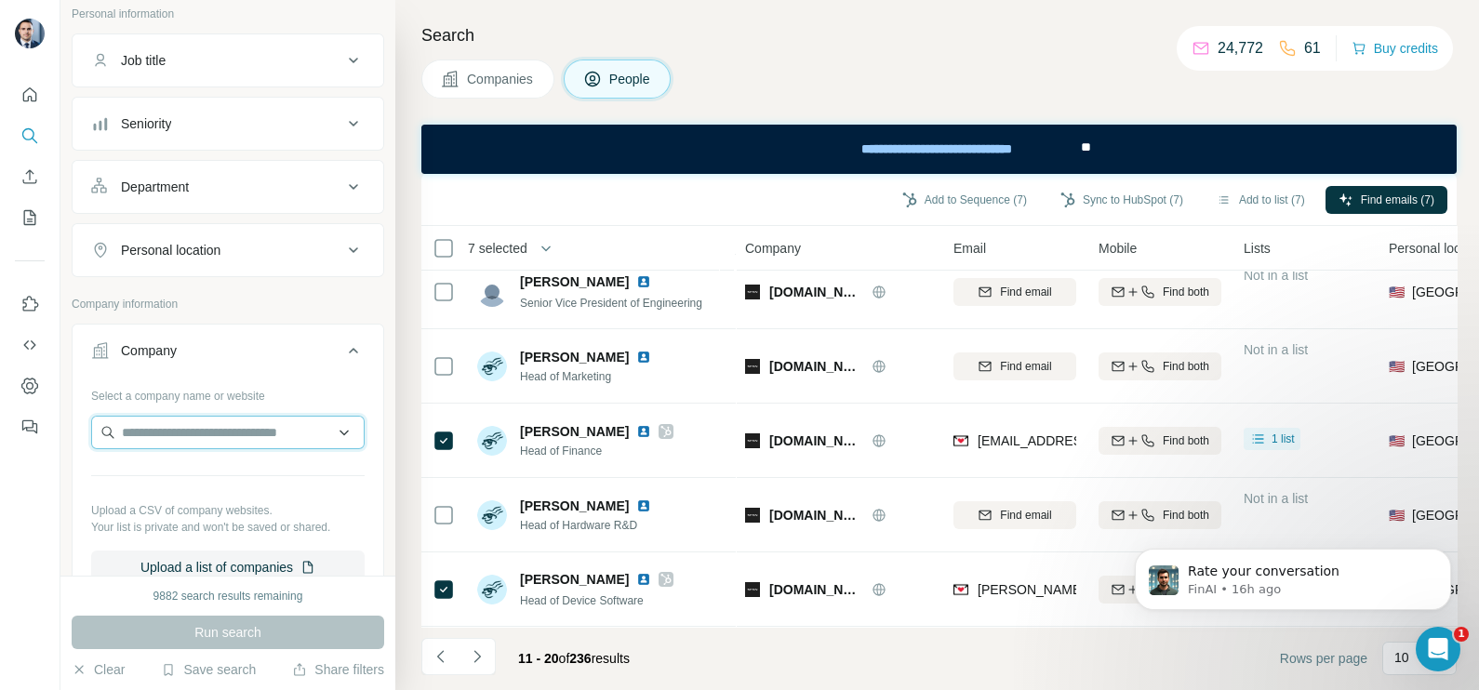
click at [161, 438] on input "text" at bounding box center [227, 432] width 273 height 33
paste input "**********"
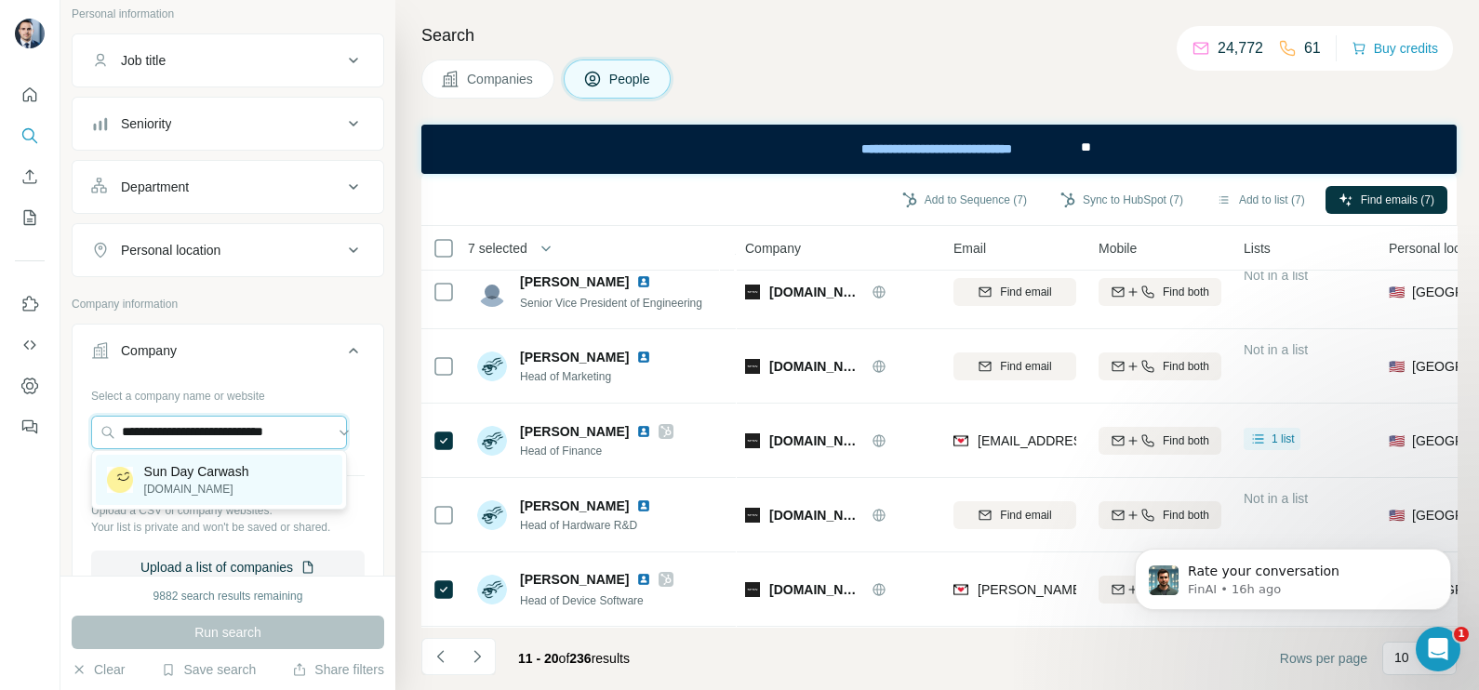
type input "**********"
click at [208, 481] on p "sundaycarwash.com" at bounding box center [196, 489] width 105 height 17
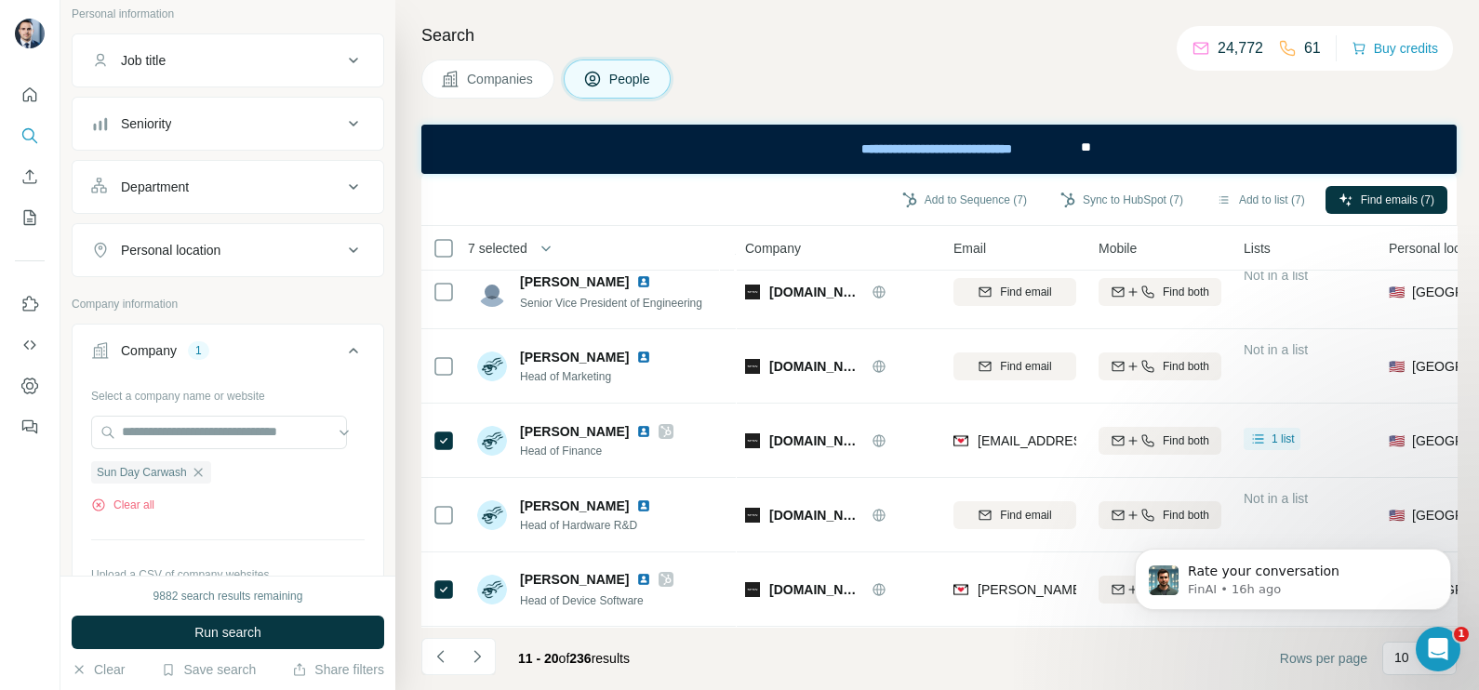
click at [507, 102] on div "Search Companies People Add to Sequence (7) Sync to HubSpot (7) Add to list (7)…" at bounding box center [937, 345] width 1084 height 690
click at [506, 84] on span "Companies" at bounding box center [501, 79] width 68 height 19
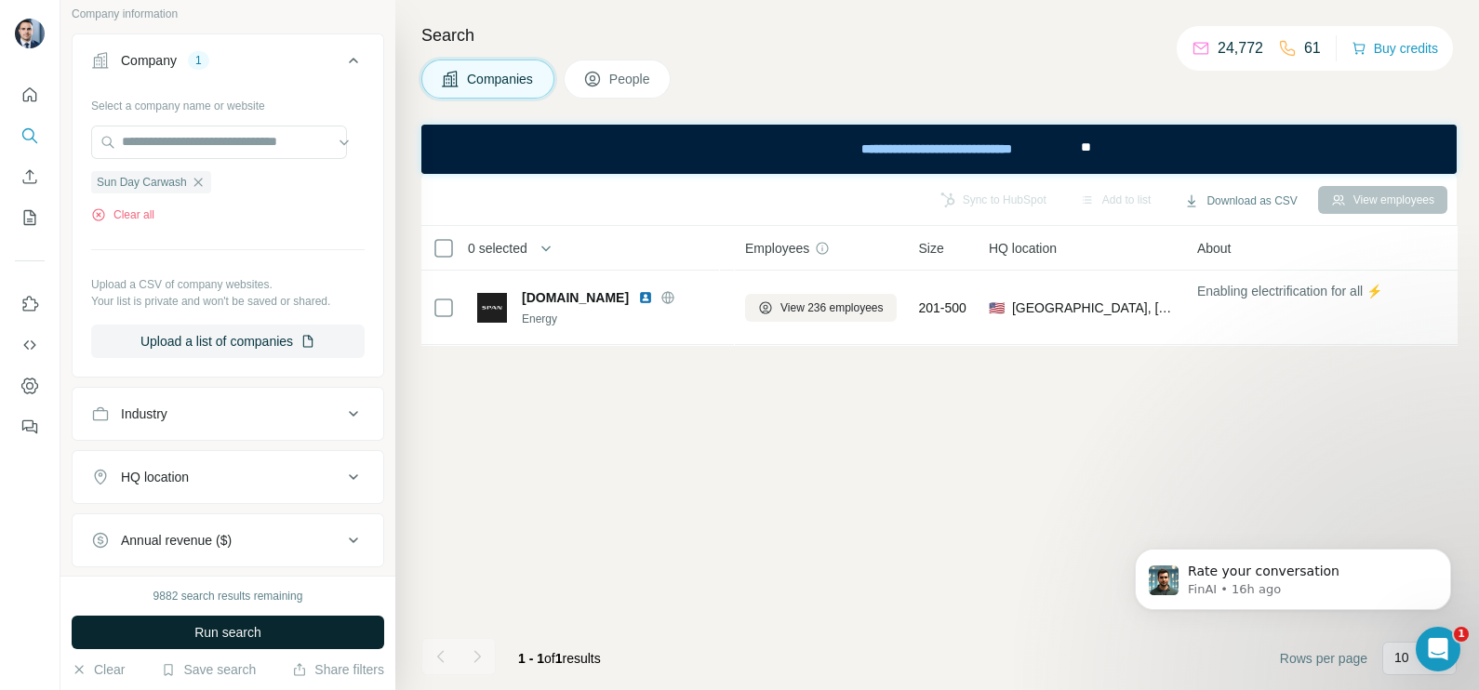
click at [258, 620] on button "Run search" at bounding box center [228, 632] width 313 height 33
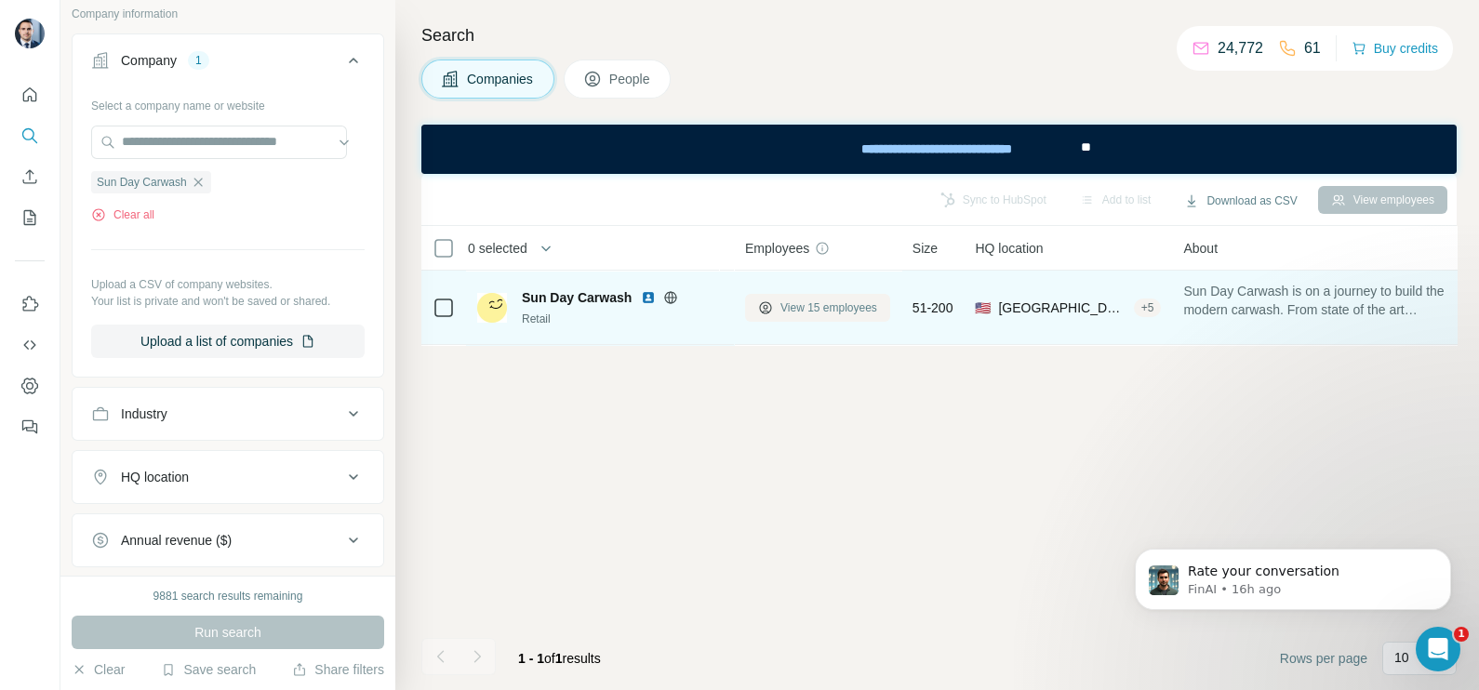
click at [823, 300] on span "View 15 employees" at bounding box center [828, 308] width 97 height 17
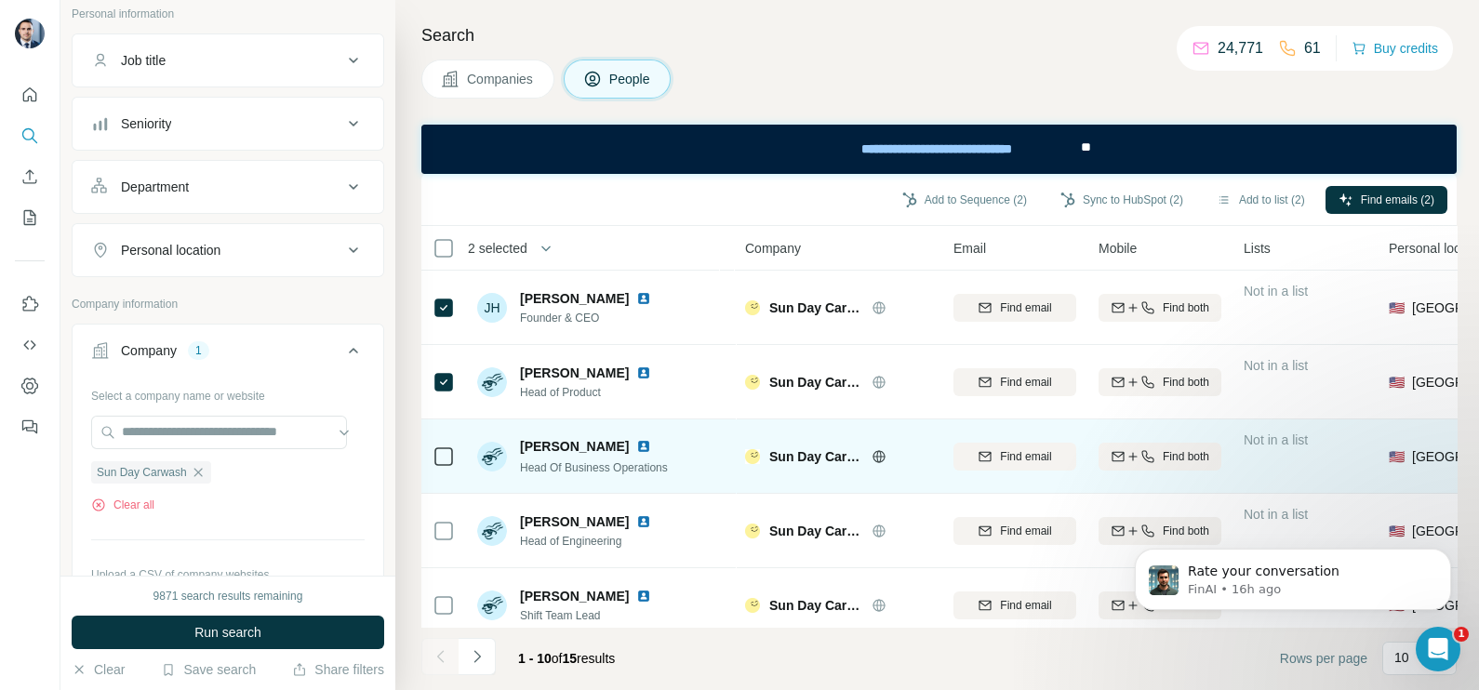
click at [426, 457] on td at bounding box center [443, 457] width 45 height 74
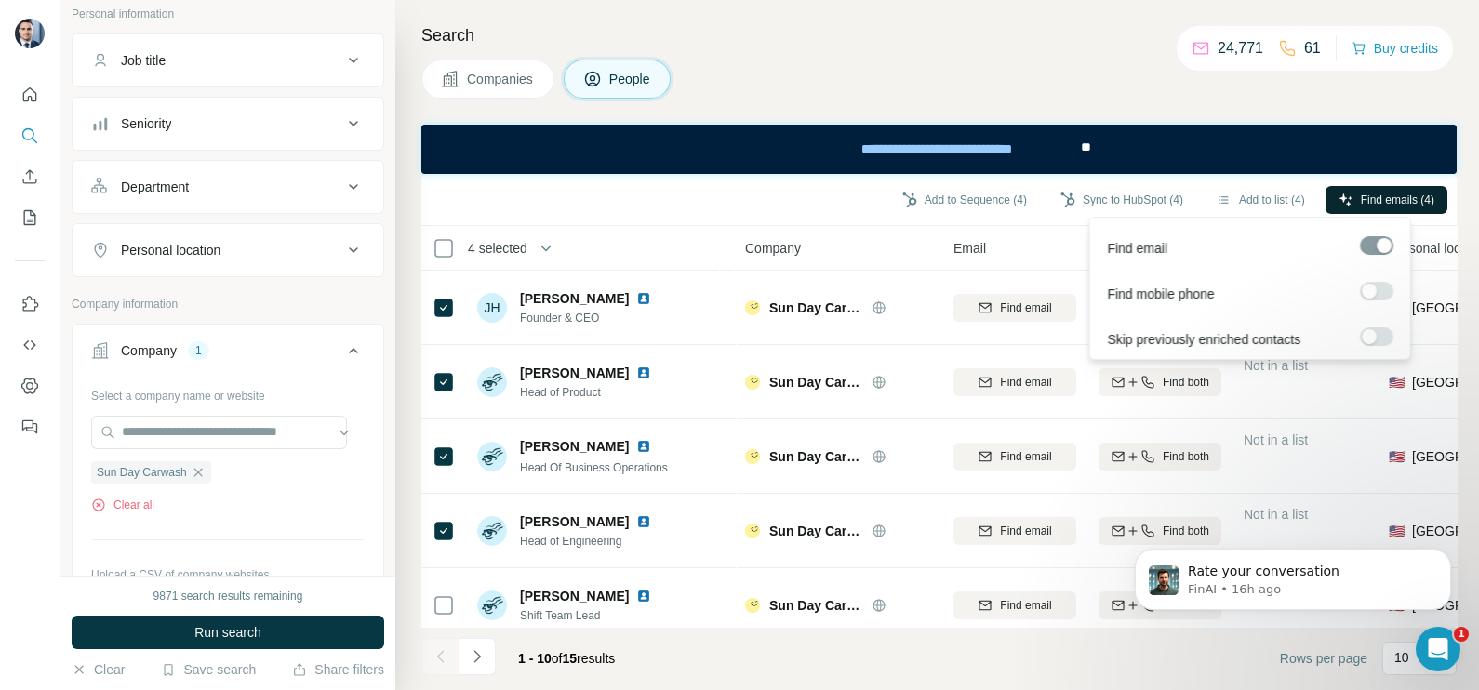
click at [1394, 195] on span "Find emails (4)" at bounding box center [1397, 200] width 73 height 17
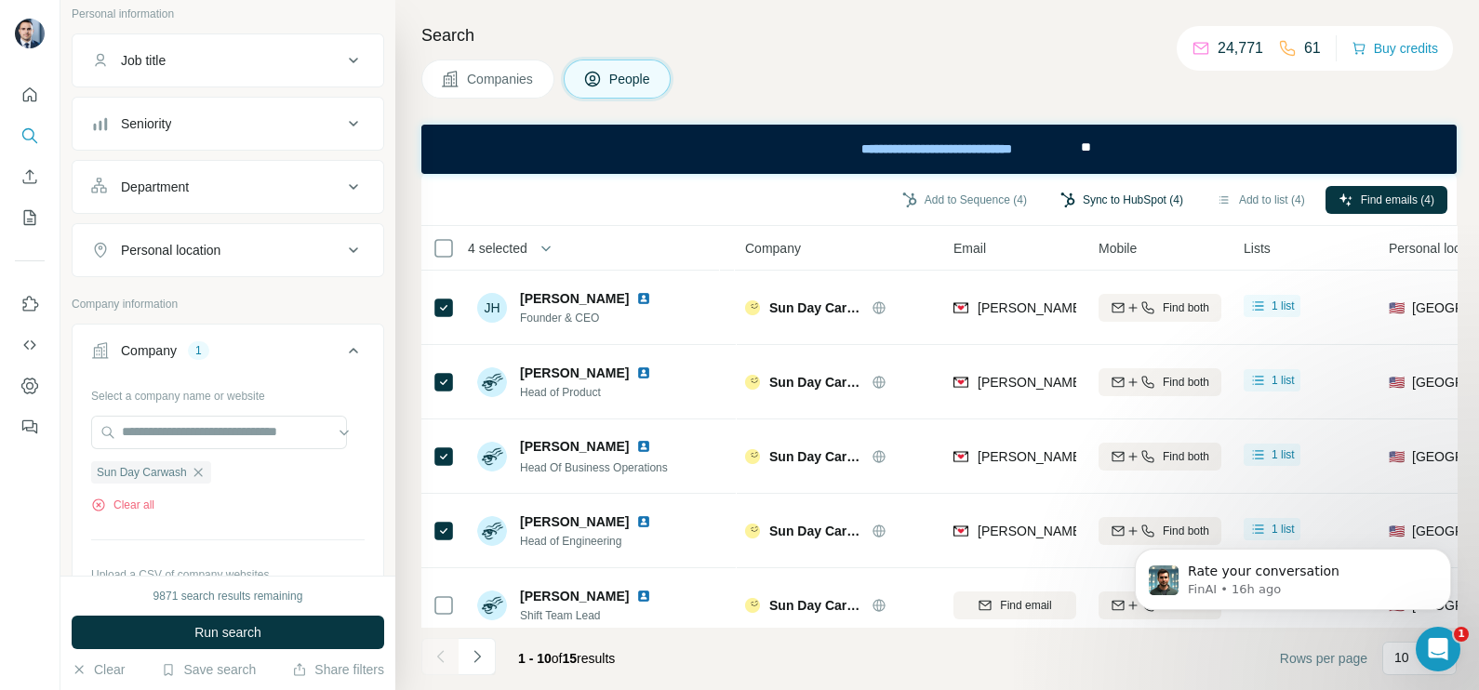
click at [1125, 205] on button "Sync to HubSpot (4)" at bounding box center [1121, 200] width 149 height 28
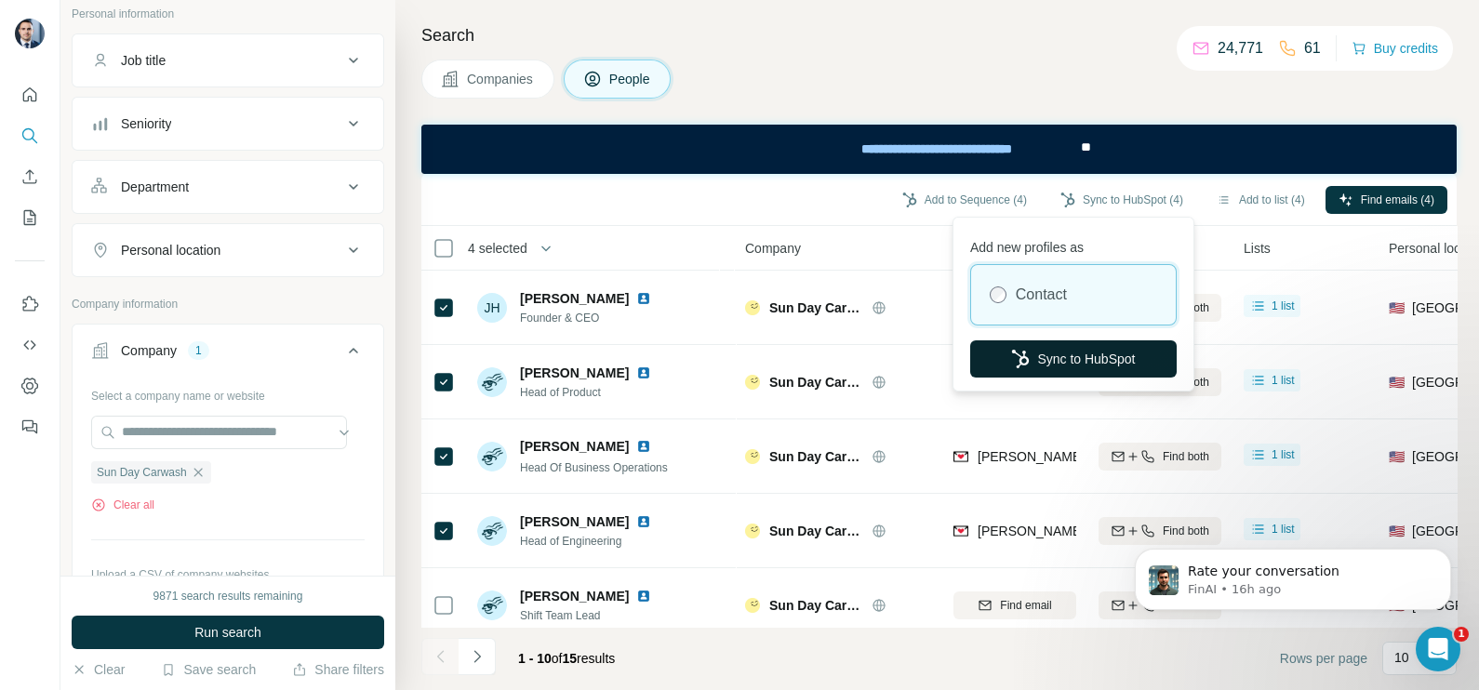
click at [1042, 357] on button "Sync to HubSpot" at bounding box center [1073, 358] width 206 height 37
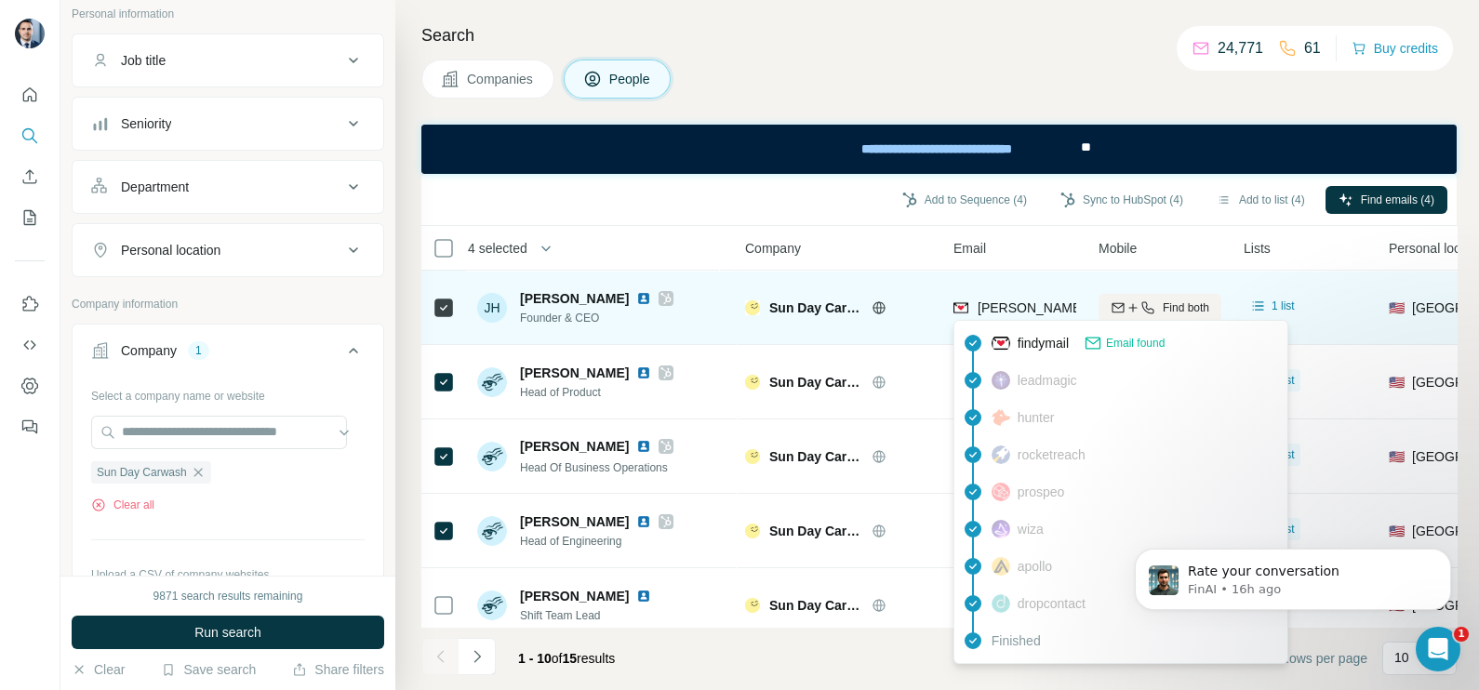
click at [1005, 313] on span "justin@sundaycarwash.com" at bounding box center [1141, 307] width 327 height 15
copy tr "justin@sundaycarwash.com"
click at [661, 301] on icon at bounding box center [666, 298] width 10 height 11
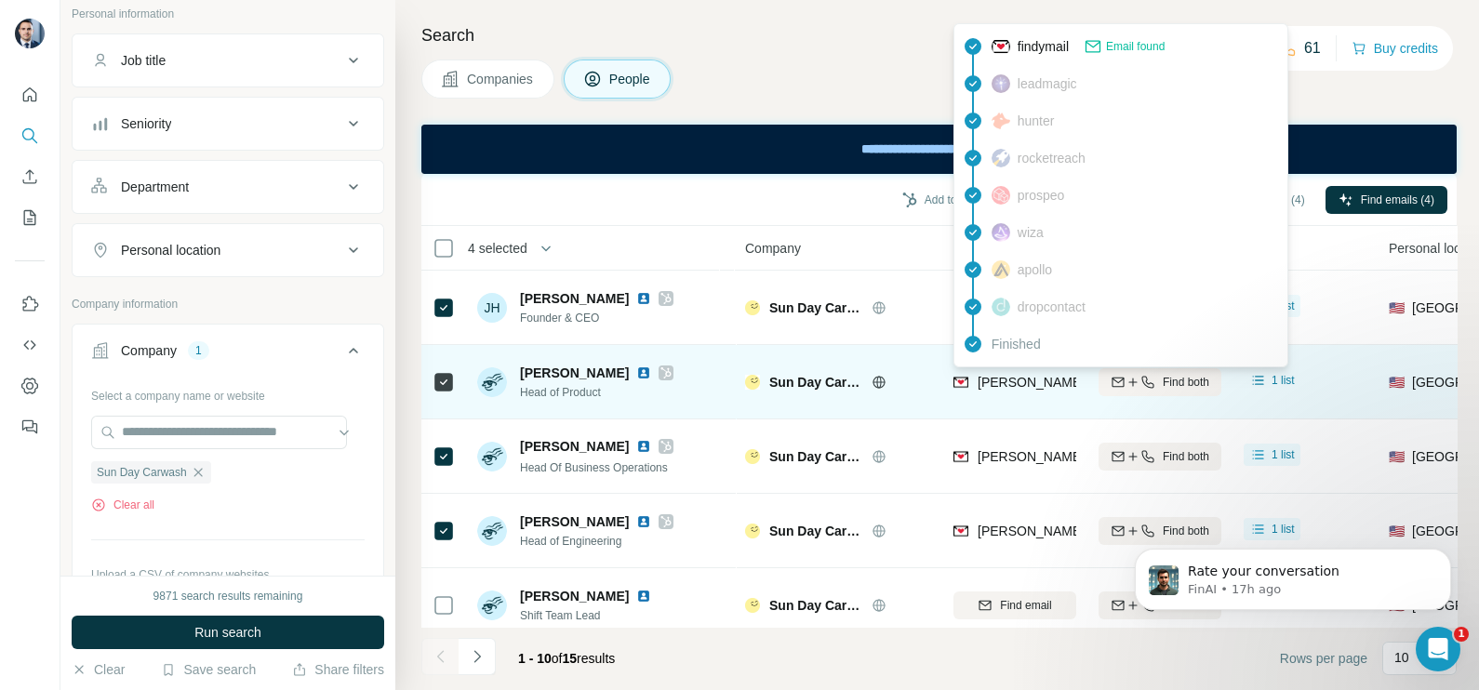
click at [1007, 380] on span "alex@sundaycarwash.com" at bounding box center [1141, 382] width 327 height 15
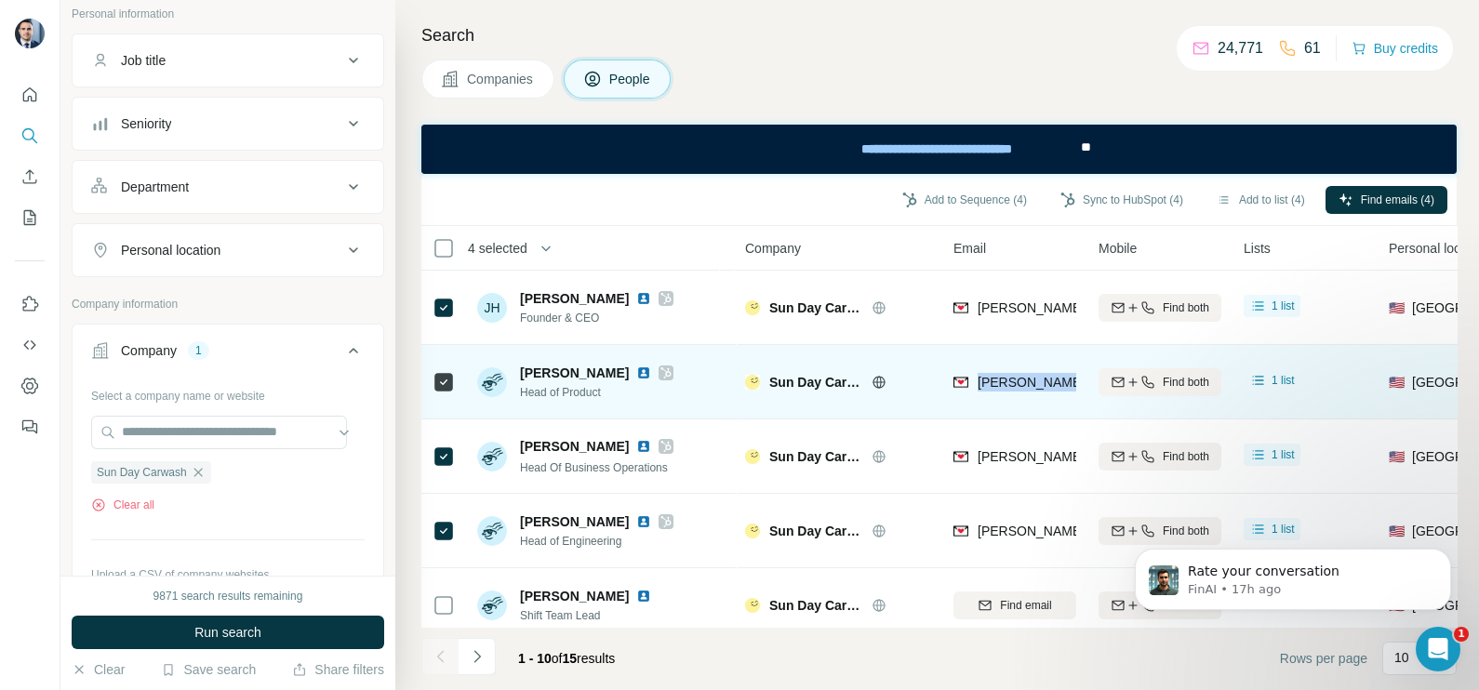
click at [1007, 380] on span "alex@sundaycarwash.com" at bounding box center [1141, 382] width 327 height 15
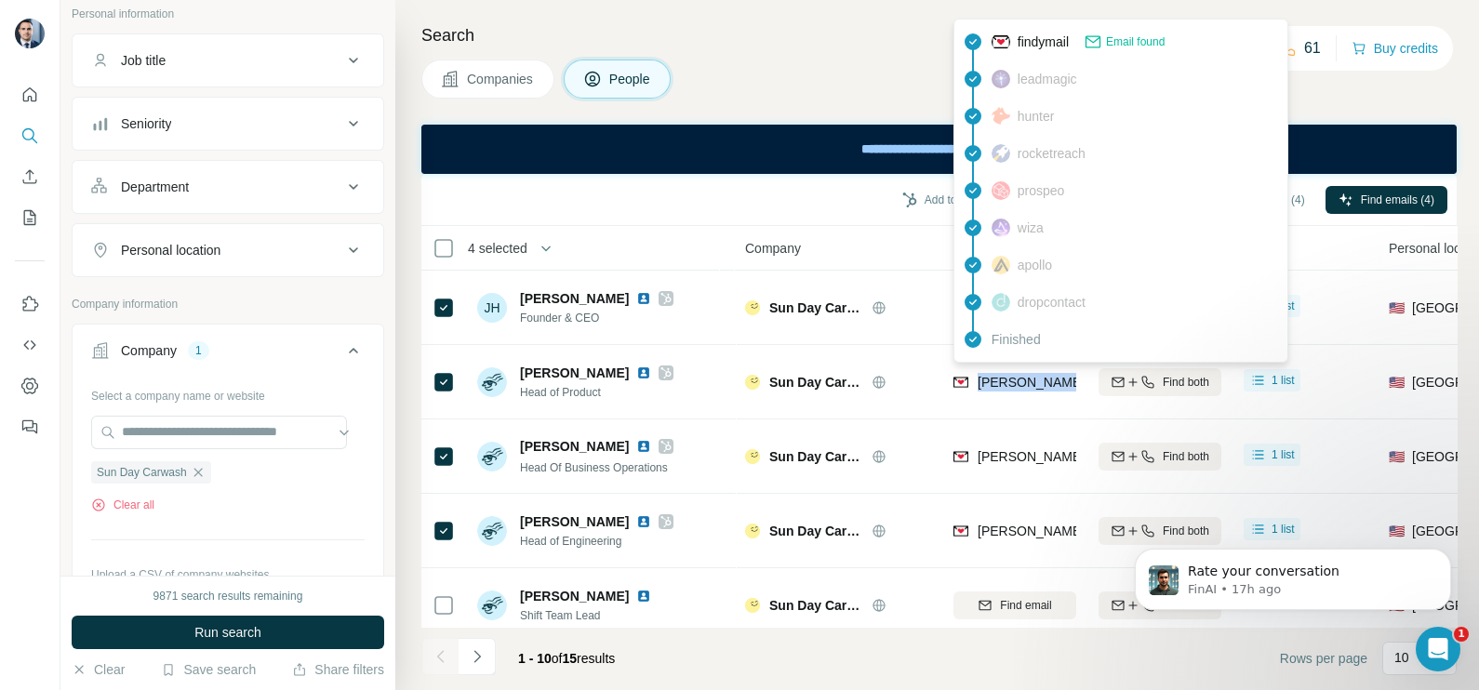
copy tr "alex@sundaycarwash.com"
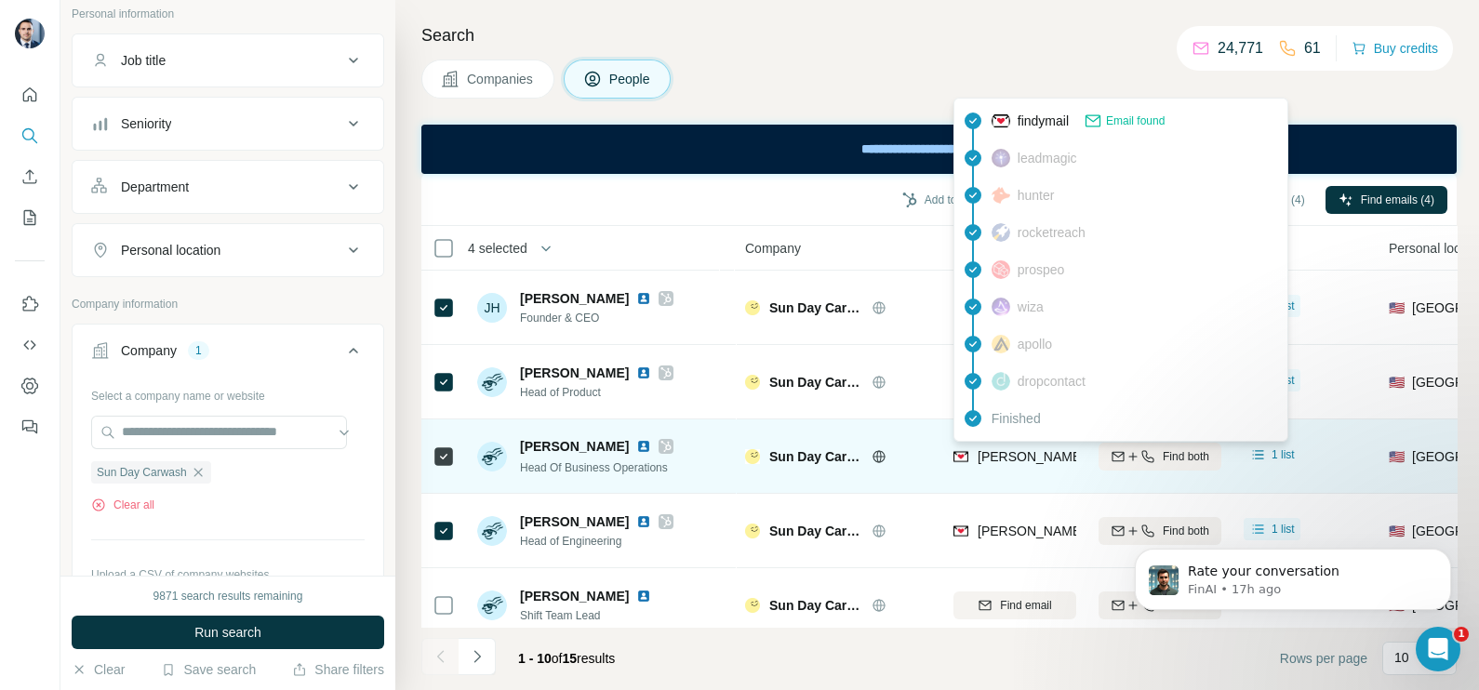
click at [1014, 457] on span "jake@sundaycarwash.com" at bounding box center [1141, 456] width 327 height 15
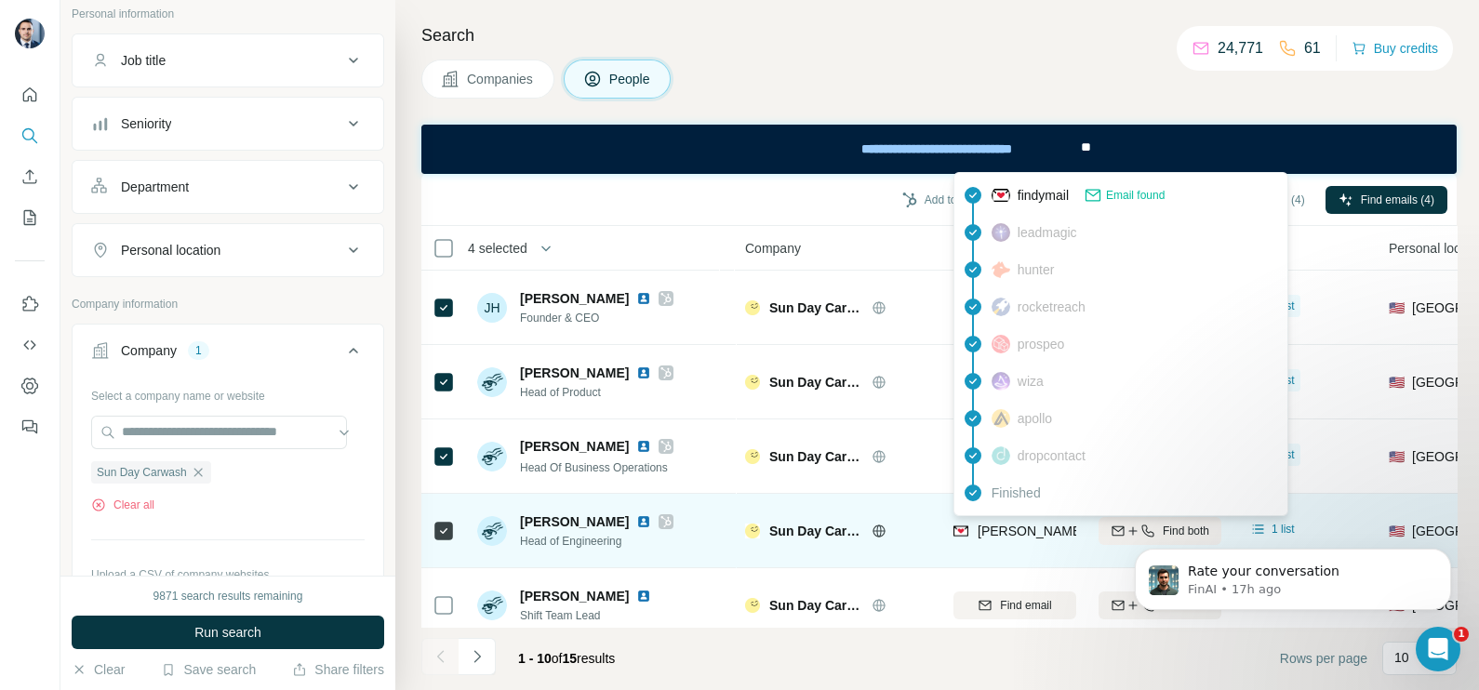
click at [1027, 528] on span "kevin@sundaycarwash.com" at bounding box center [1141, 531] width 327 height 15
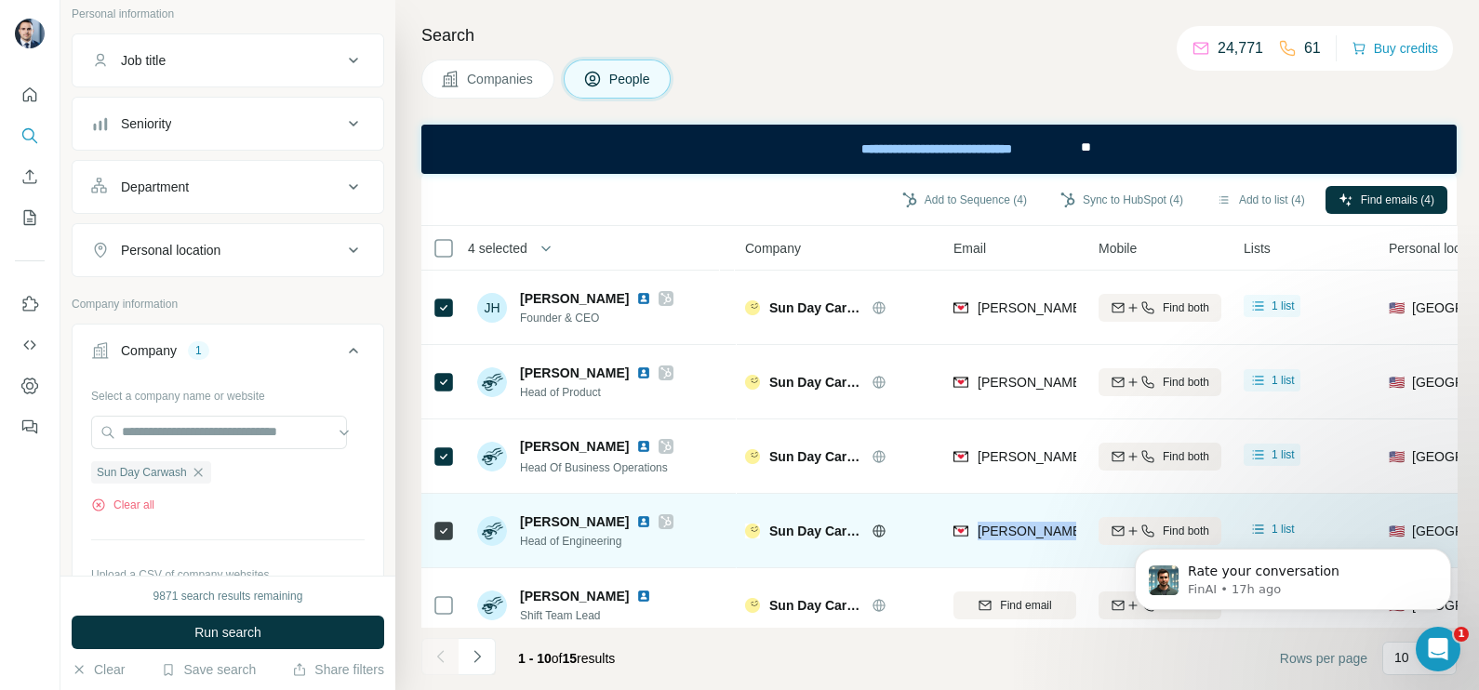
click at [1027, 528] on span "kevin@sundaycarwash.com" at bounding box center [1141, 531] width 327 height 15
click at [947, 541] on td "kevin@sundaycarwash.com" at bounding box center [1014, 531] width 145 height 74
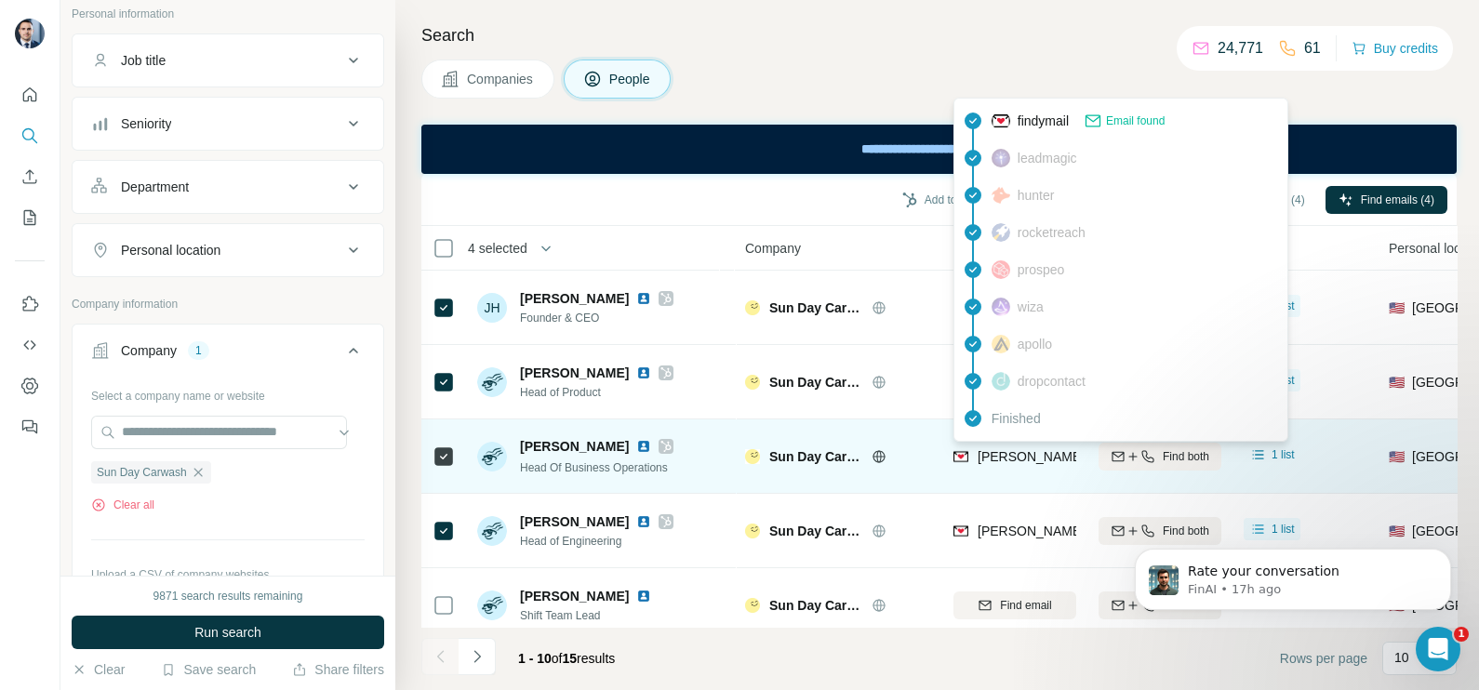
click at [1003, 461] on span "jake@sundaycarwash.com" at bounding box center [1141, 456] width 327 height 15
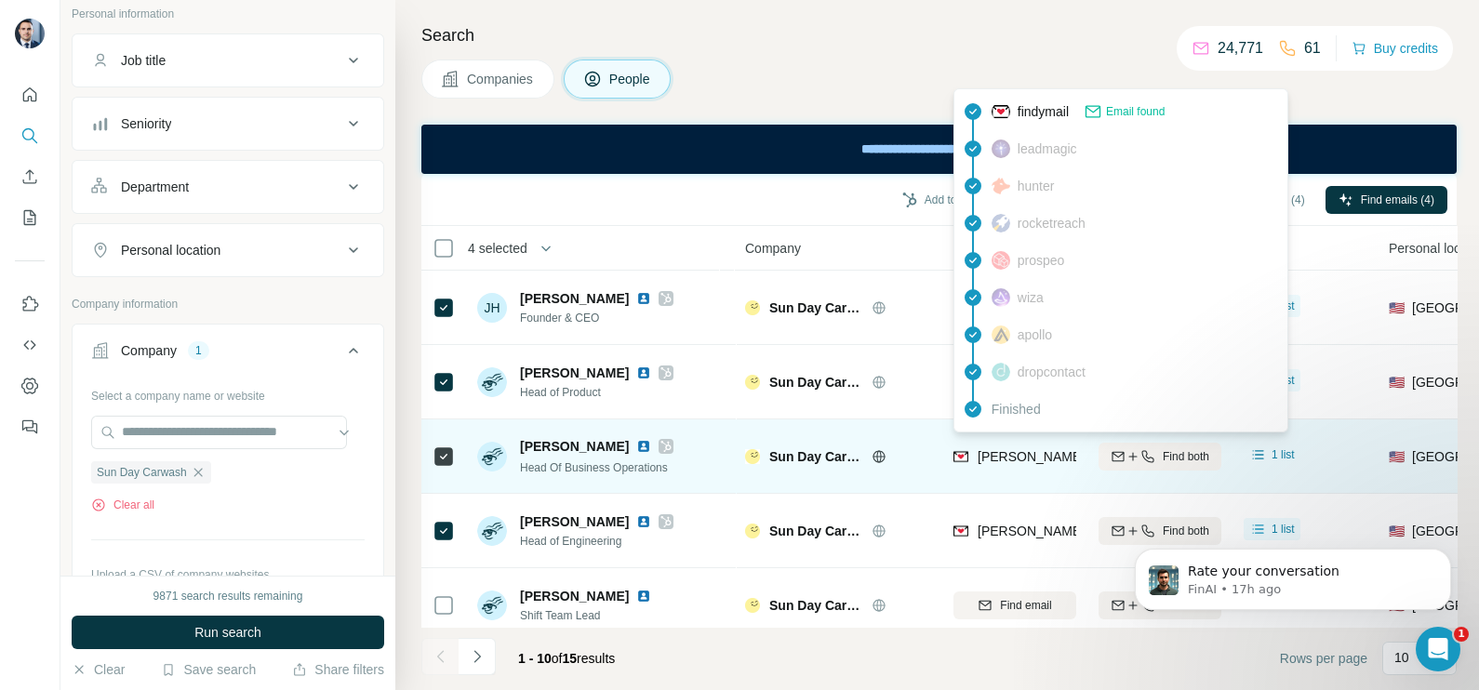
click at [661, 441] on icon at bounding box center [666, 446] width 10 height 11
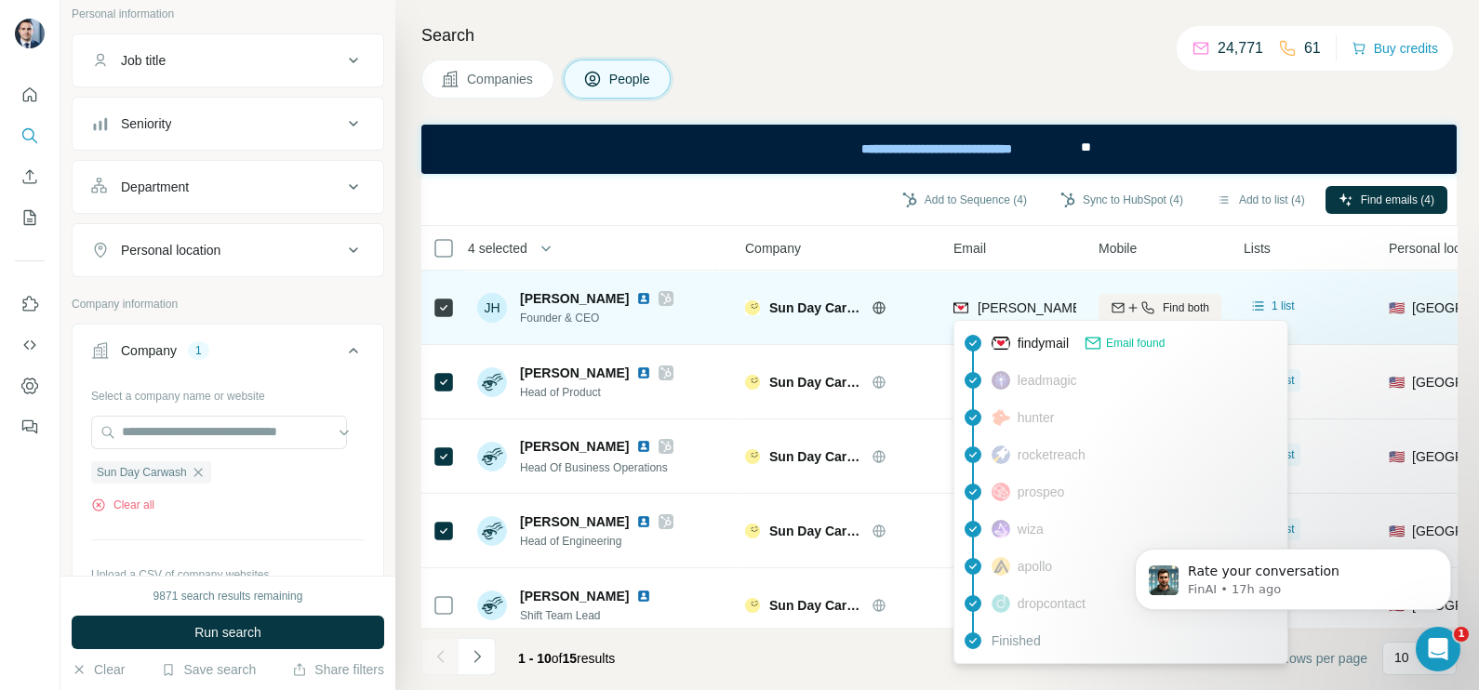
click at [1014, 316] on div "justin@sundaycarwash.com" at bounding box center [1141, 308] width 327 height 19
click at [1014, 316] on div "justin@sundaycarwash.com" at bounding box center [1121, 310] width 337 height 22
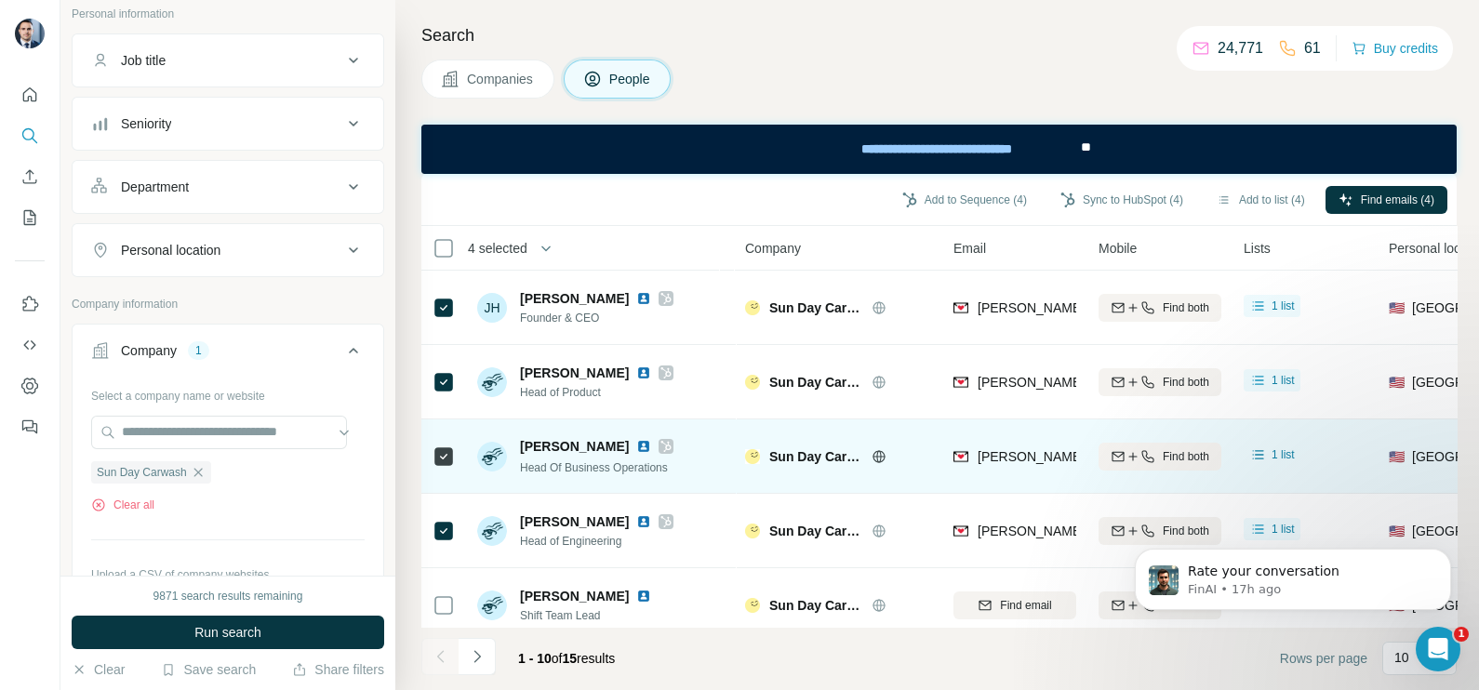
click at [986, 435] on div "jake@sundaycarwash.com" at bounding box center [1014, 456] width 123 height 51
click at [1008, 451] on span "jake@sundaycarwash.com" at bounding box center [1141, 456] width 327 height 15
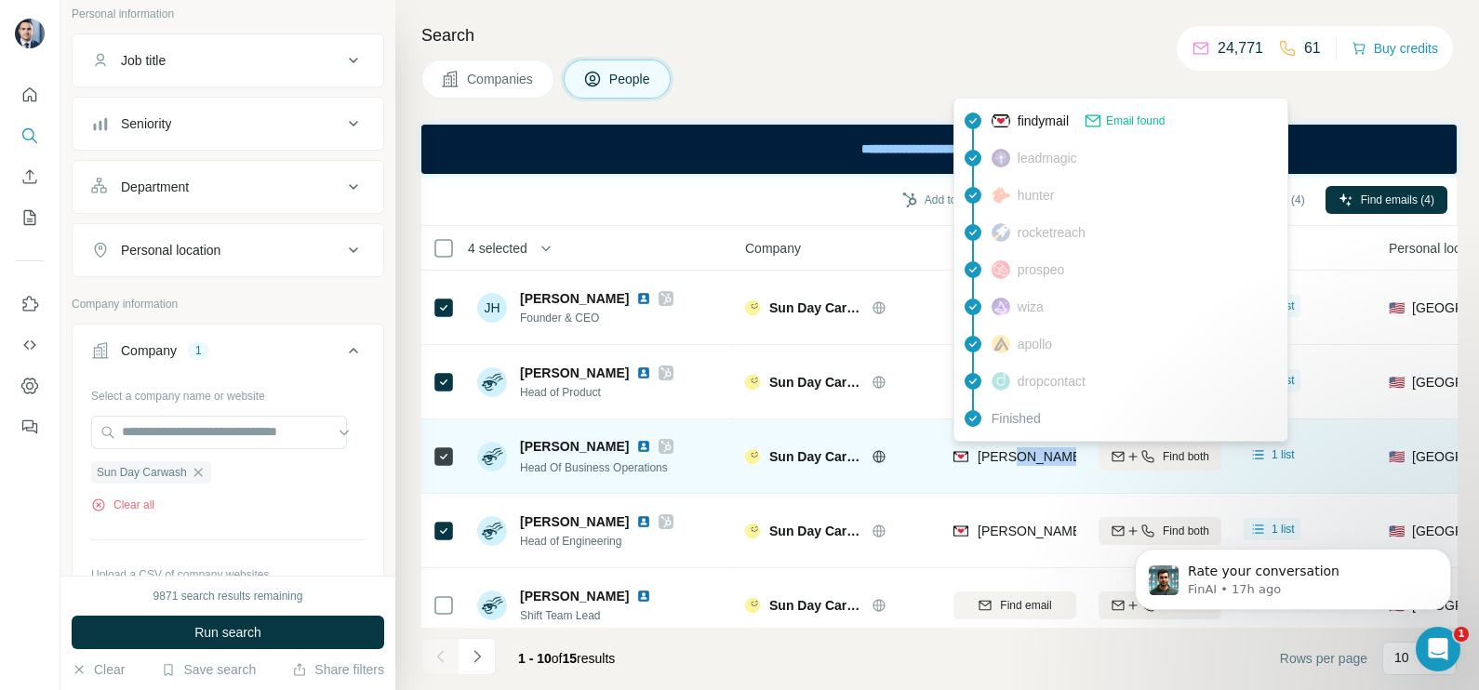
click at [1008, 451] on span "jake@sundaycarwash.com" at bounding box center [1141, 456] width 327 height 15
click at [1007, 490] on td "jake@sundaycarwash.com" at bounding box center [1014, 457] width 145 height 74
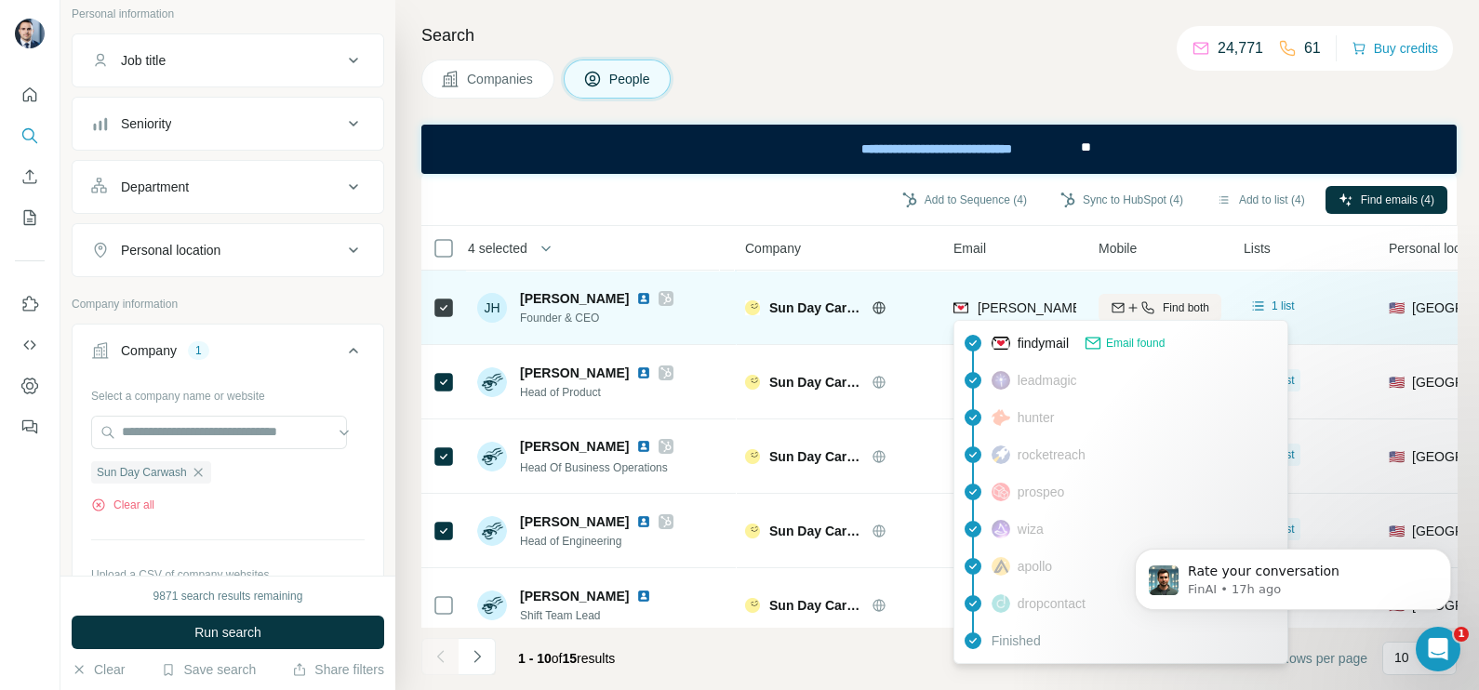
click at [1009, 300] on span "justin@sundaycarwash.com" at bounding box center [1141, 307] width 327 height 15
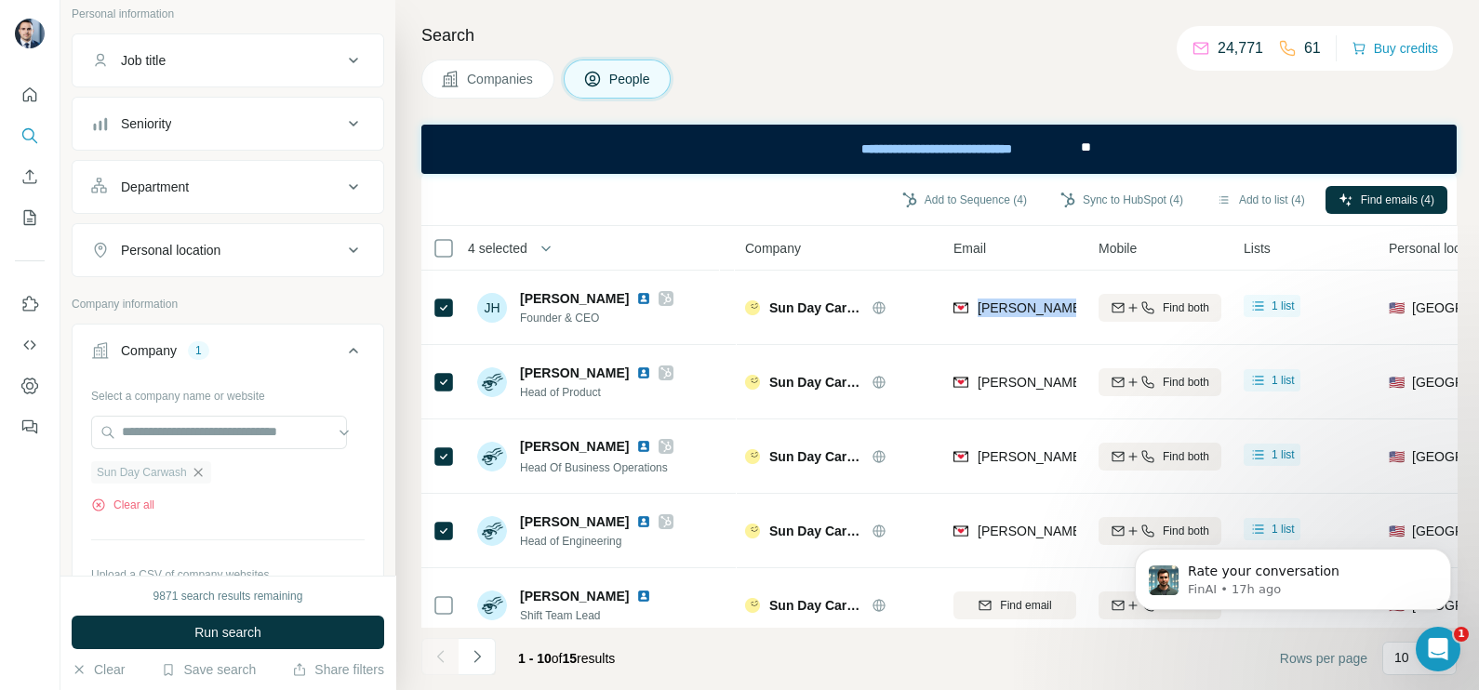
click at [206, 468] on icon "button" at bounding box center [198, 472] width 15 height 15
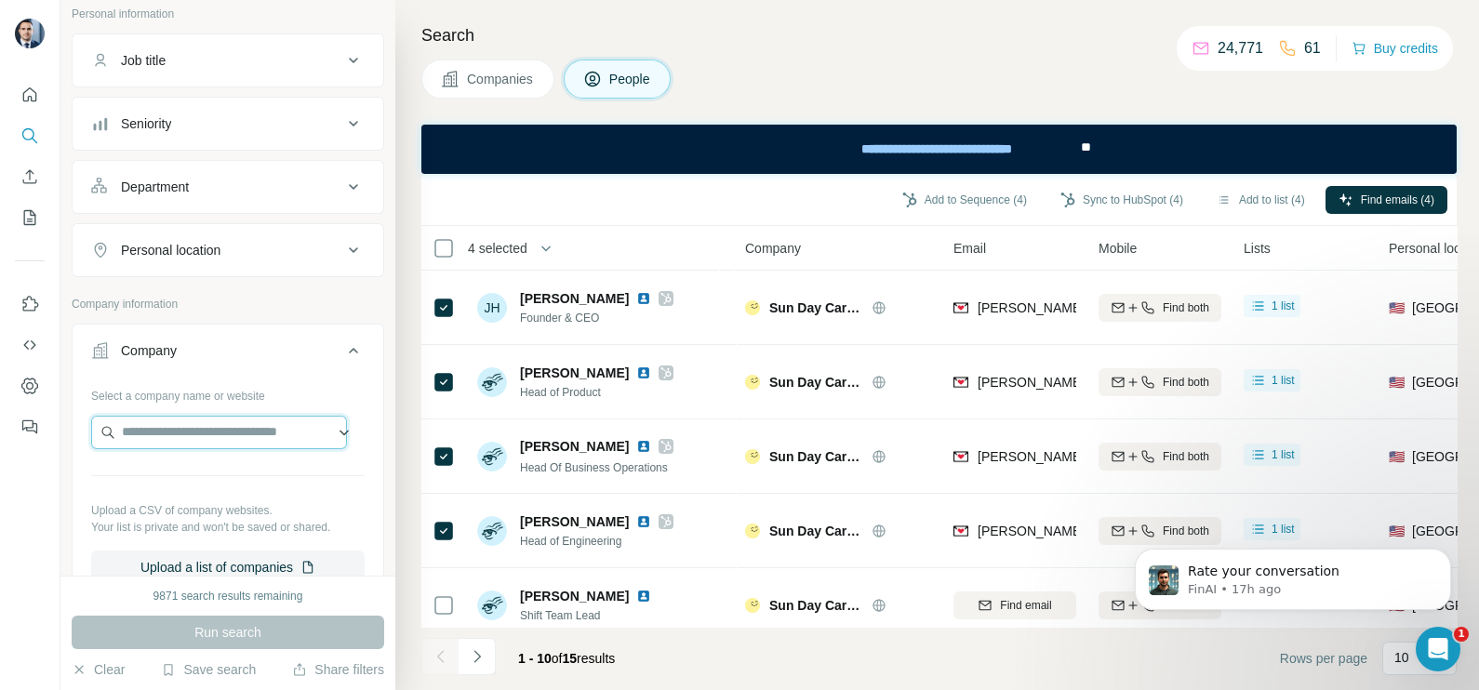
click at [188, 438] on input "text" at bounding box center [219, 432] width 256 height 33
paste input "**********"
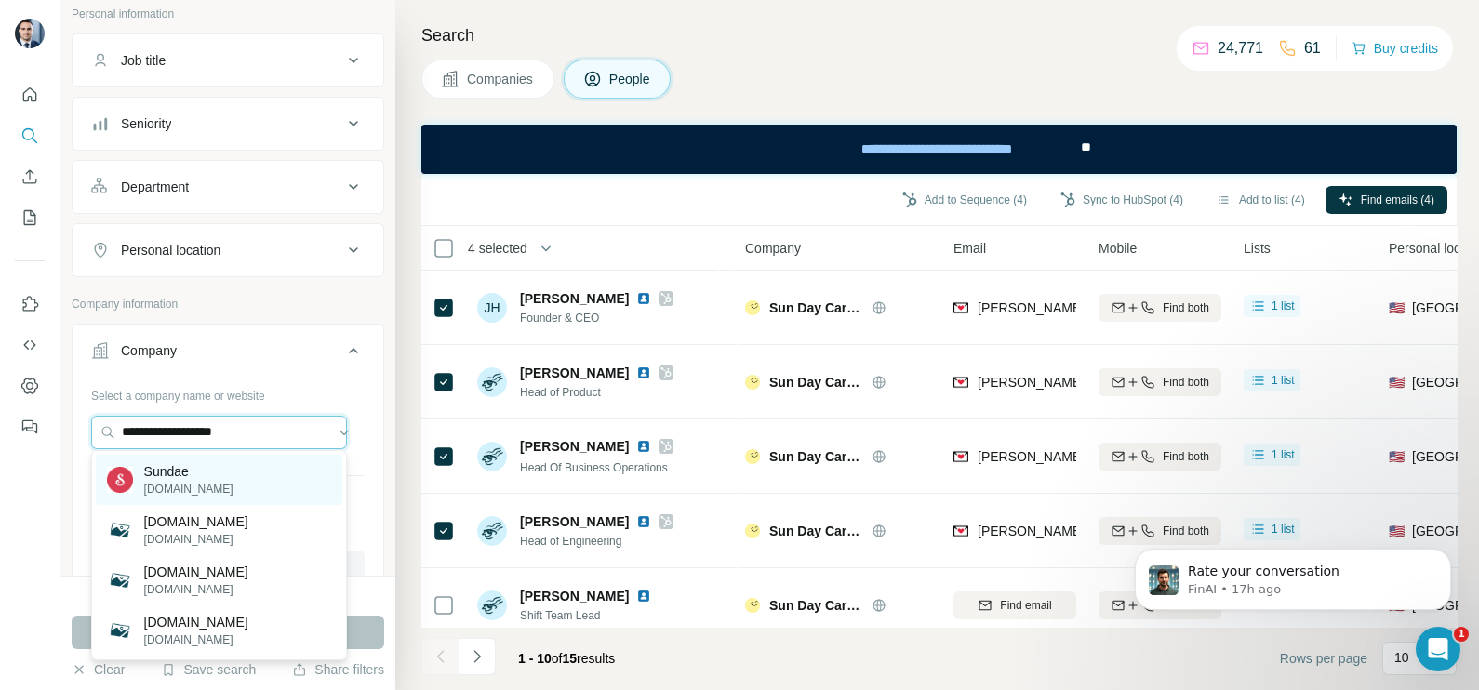
type input "**********"
click at [204, 486] on p "sundae.com" at bounding box center [188, 489] width 89 height 17
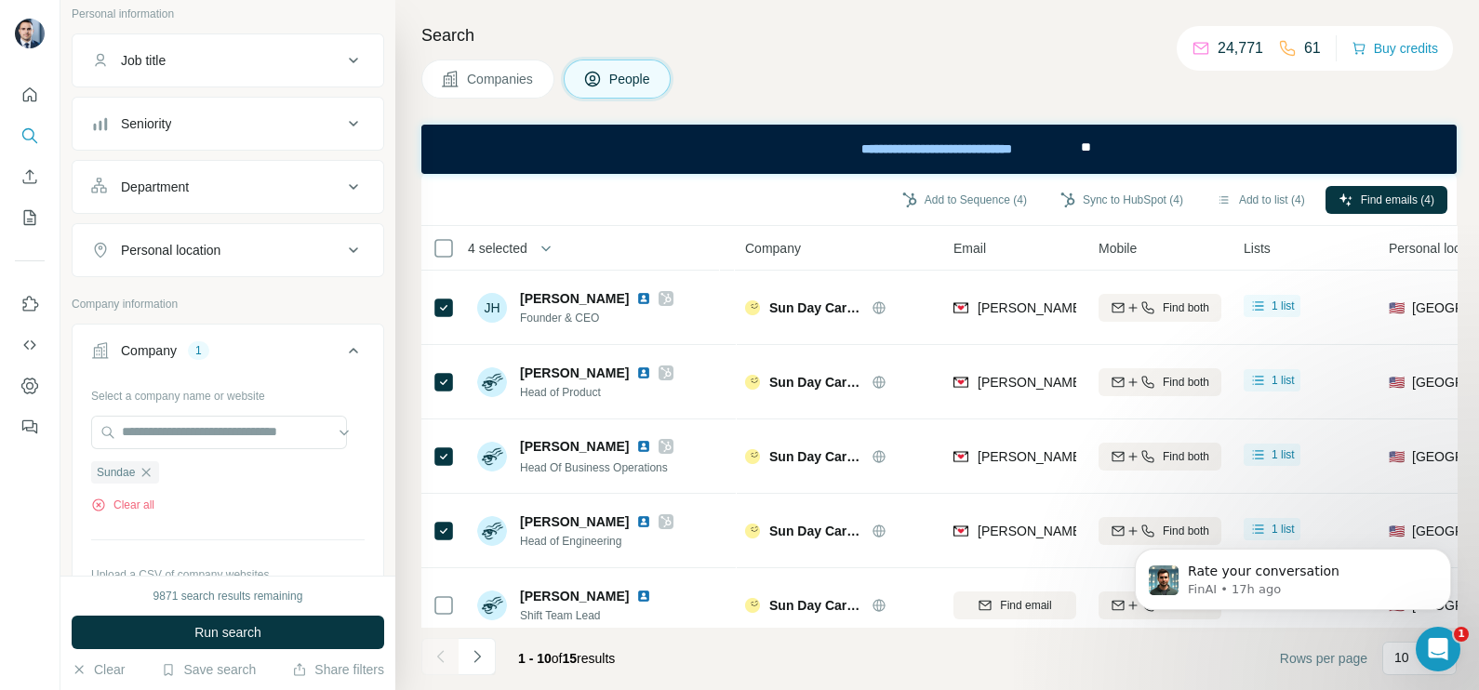
click at [482, 115] on div "Search Companies People Add to Sequence (4) Sync to HubSpot (4) Add to list (4)…" at bounding box center [937, 345] width 1084 height 690
click at [488, 81] on span "Companies" at bounding box center [501, 79] width 68 height 19
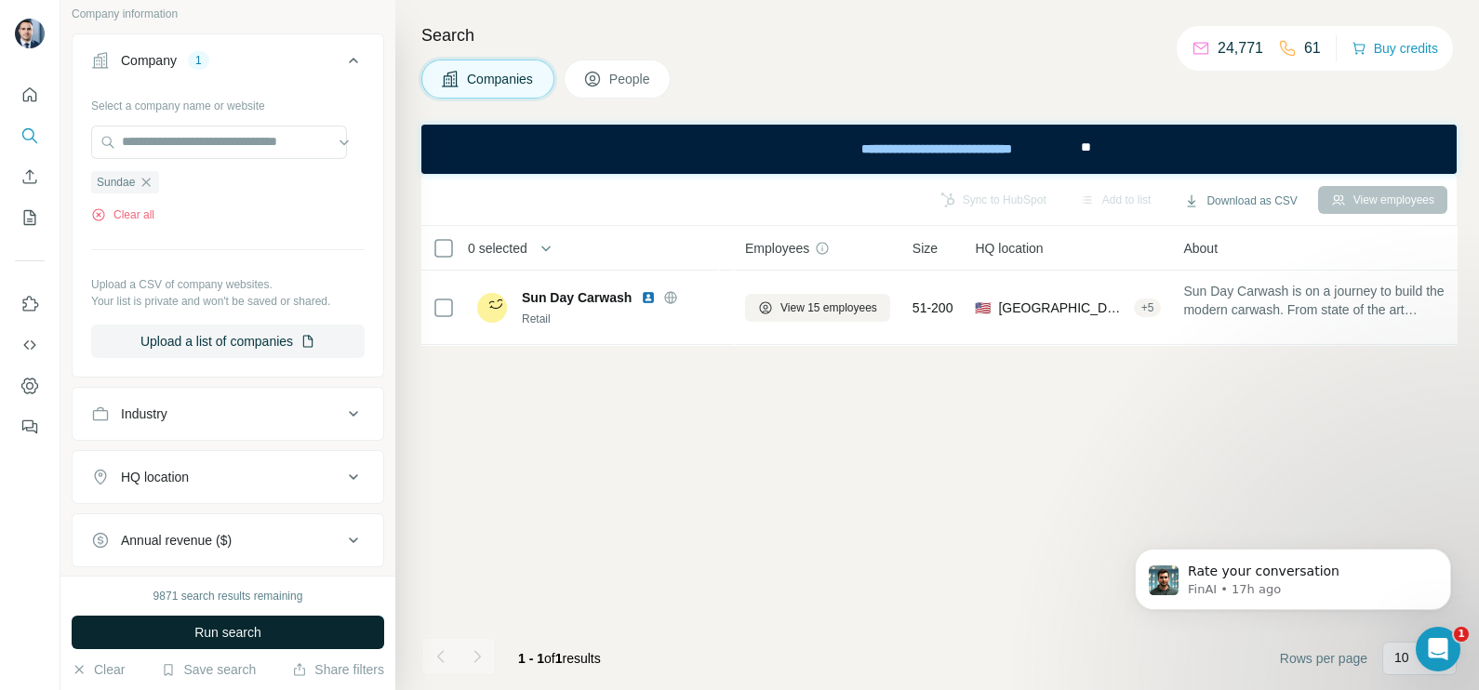
click at [233, 634] on span "Run search" at bounding box center [227, 632] width 67 height 19
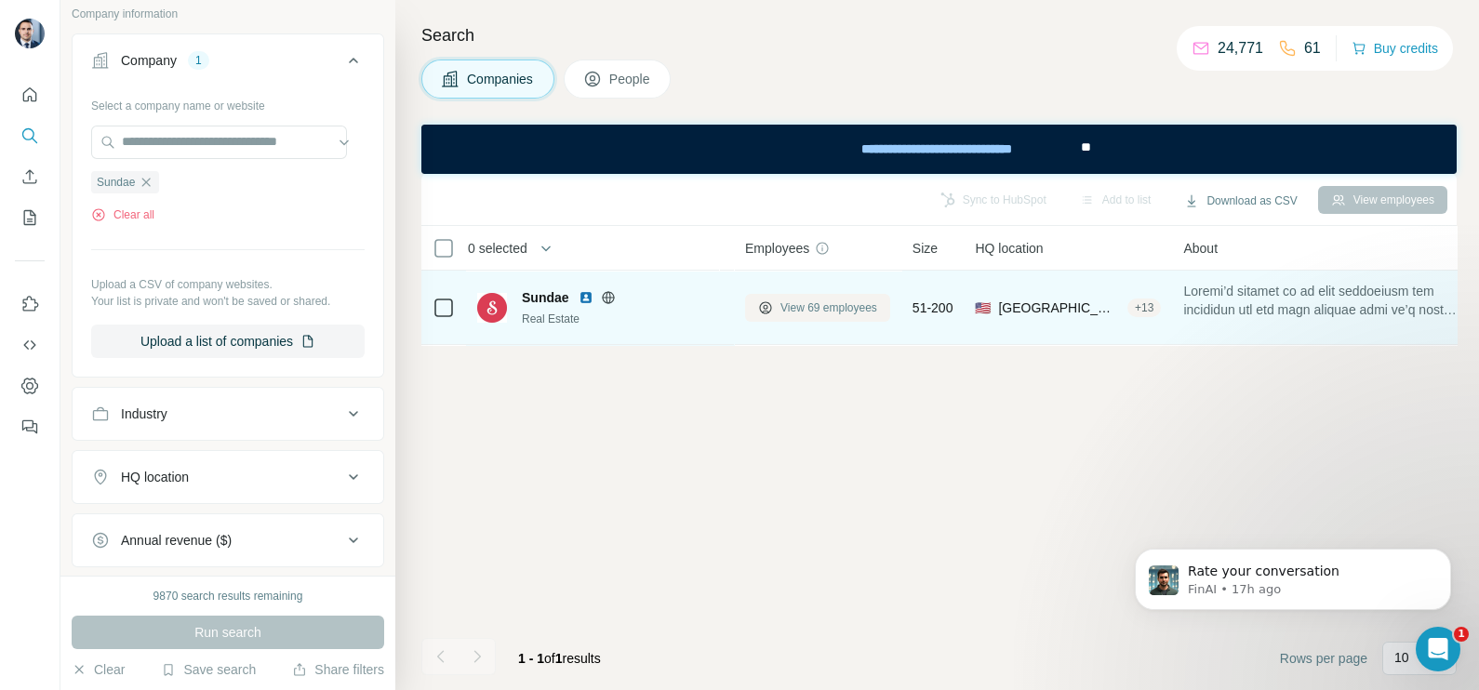
click at [815, 300] on span "View 69 employees" at bounding box center [828, 308] width 97 height 17
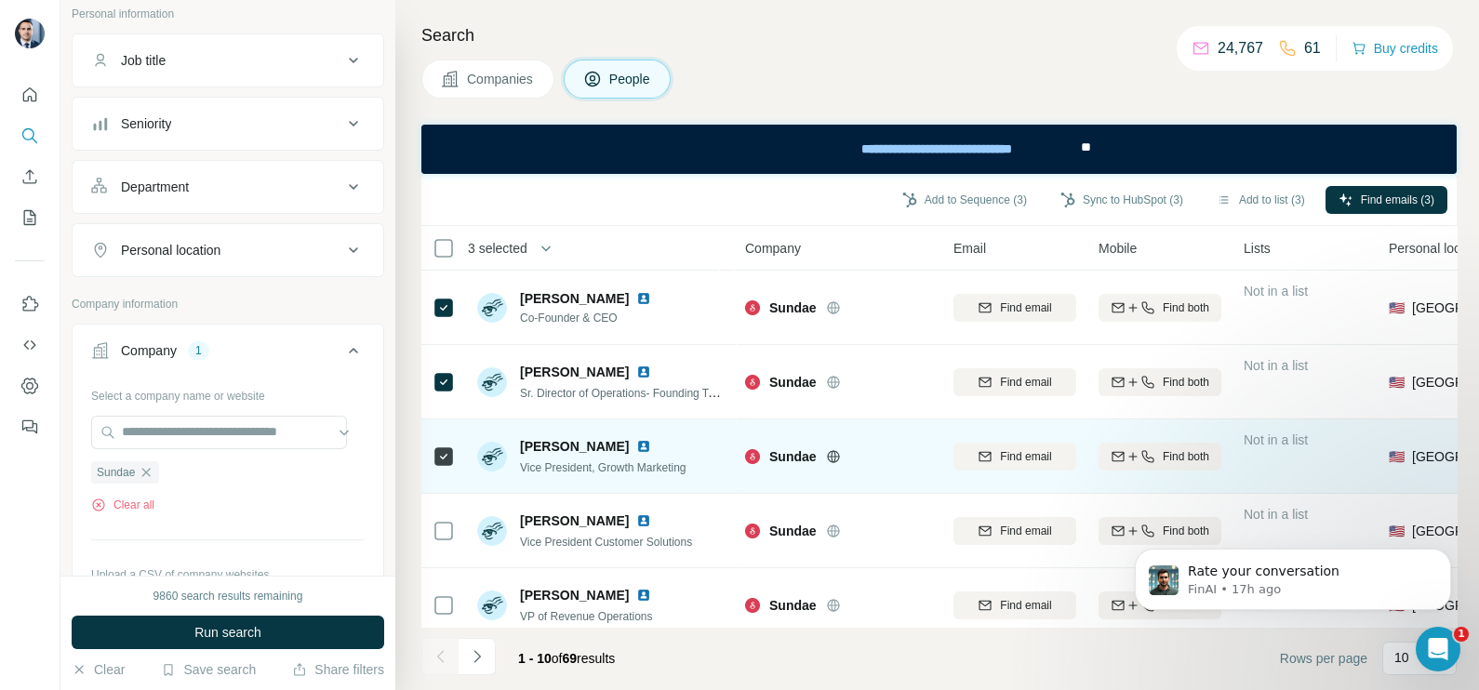
scroll to position [115, 0]
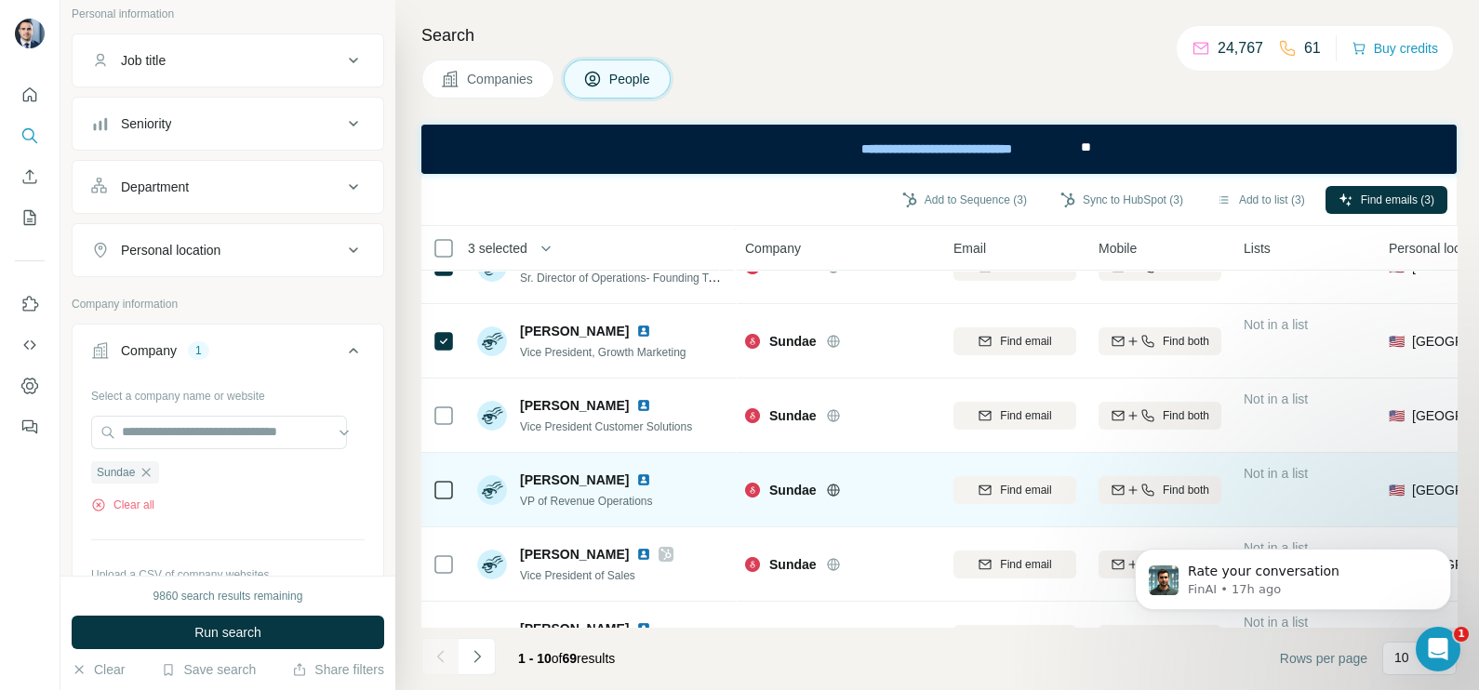
click at [454, 494] on icon at bounding box center [444, 490] width 22 height 22
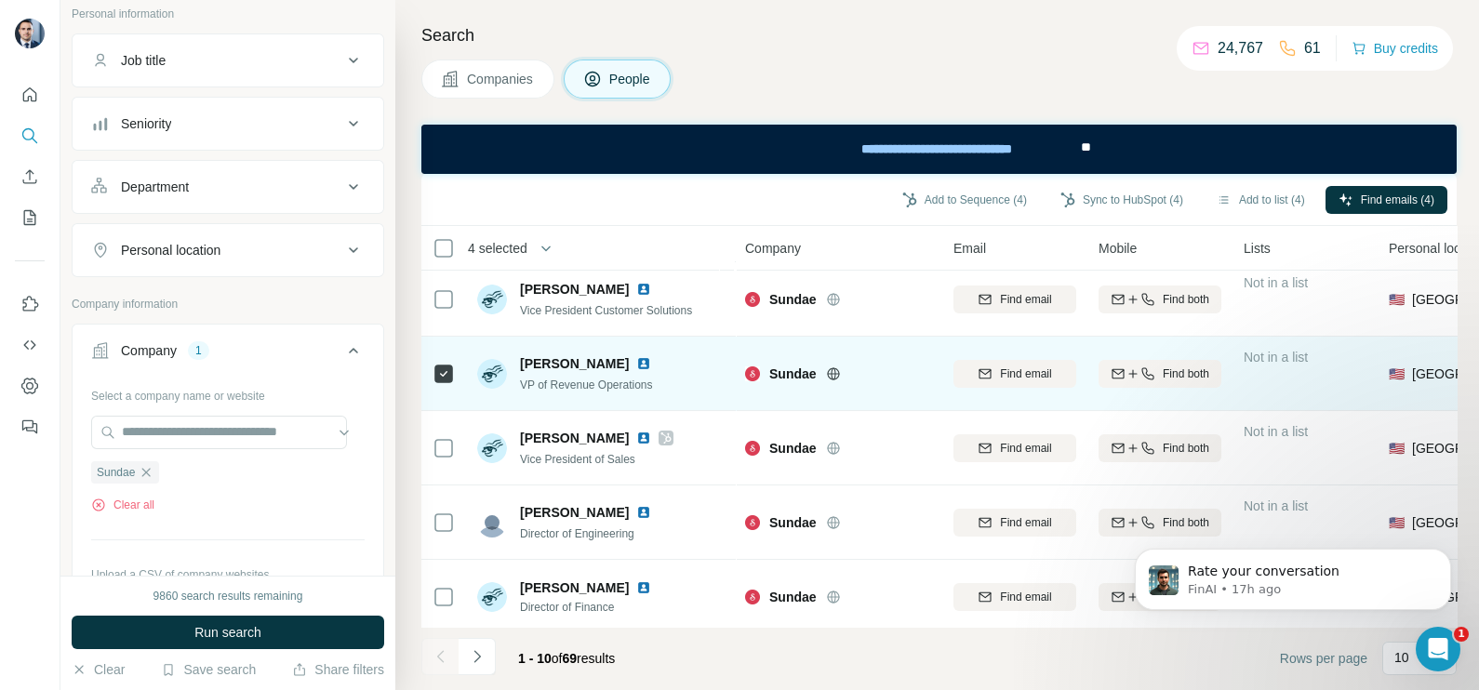
scroll to position [349, 0]
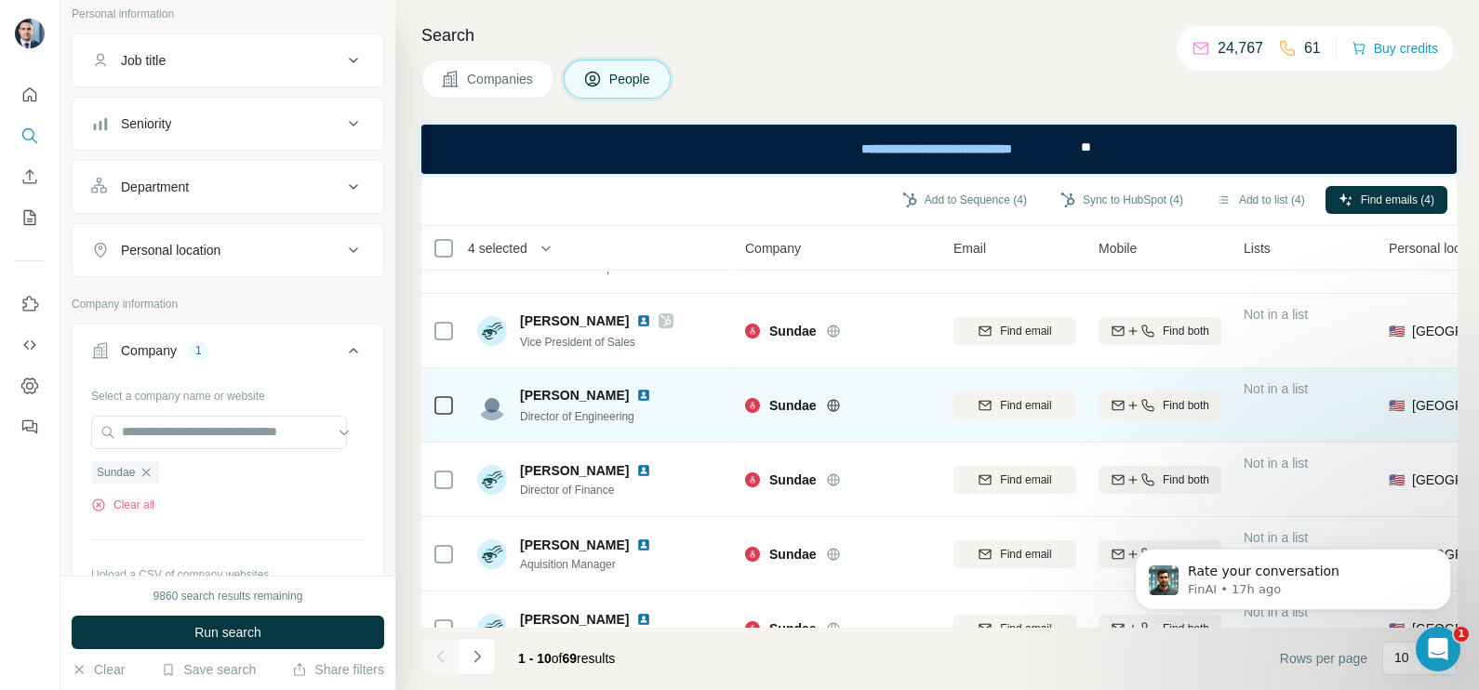
click at [441, 414] on icon at bounding box center [444, 405] width 22 height 22
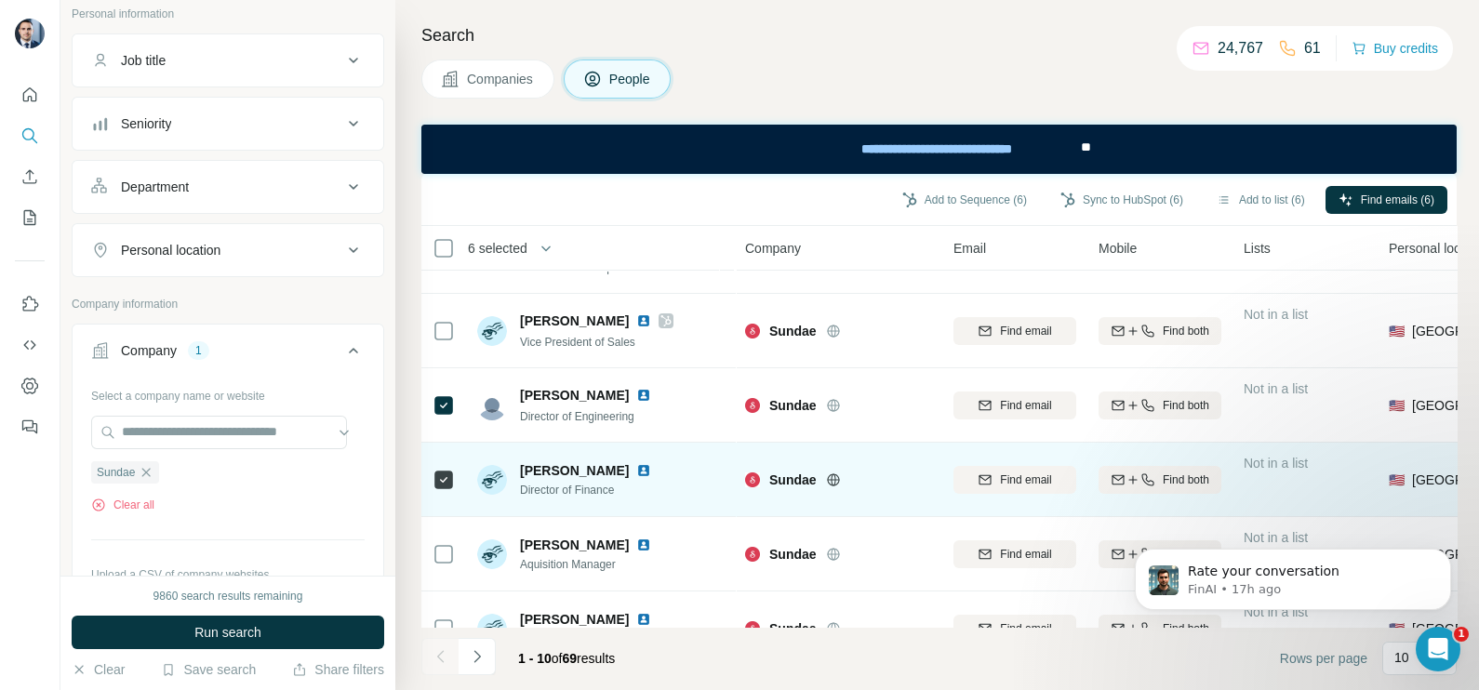
scroll to position [399, 0]
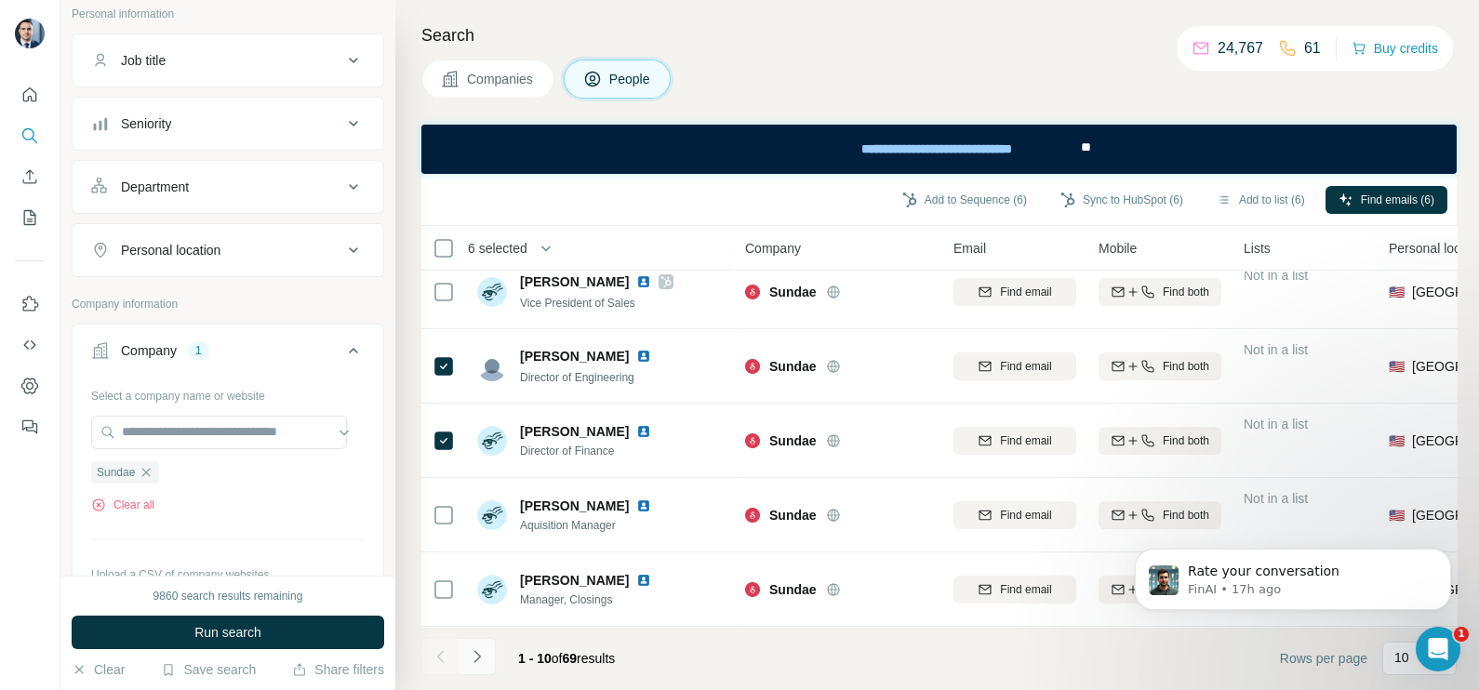
click at [473, 655] on icon "Navigate to next page" at bounding box center [477, 656] width 19 height 19
click at [450, 653] on button "Navigate to previous page" at bounding box center [439, 656] width 37 height 37
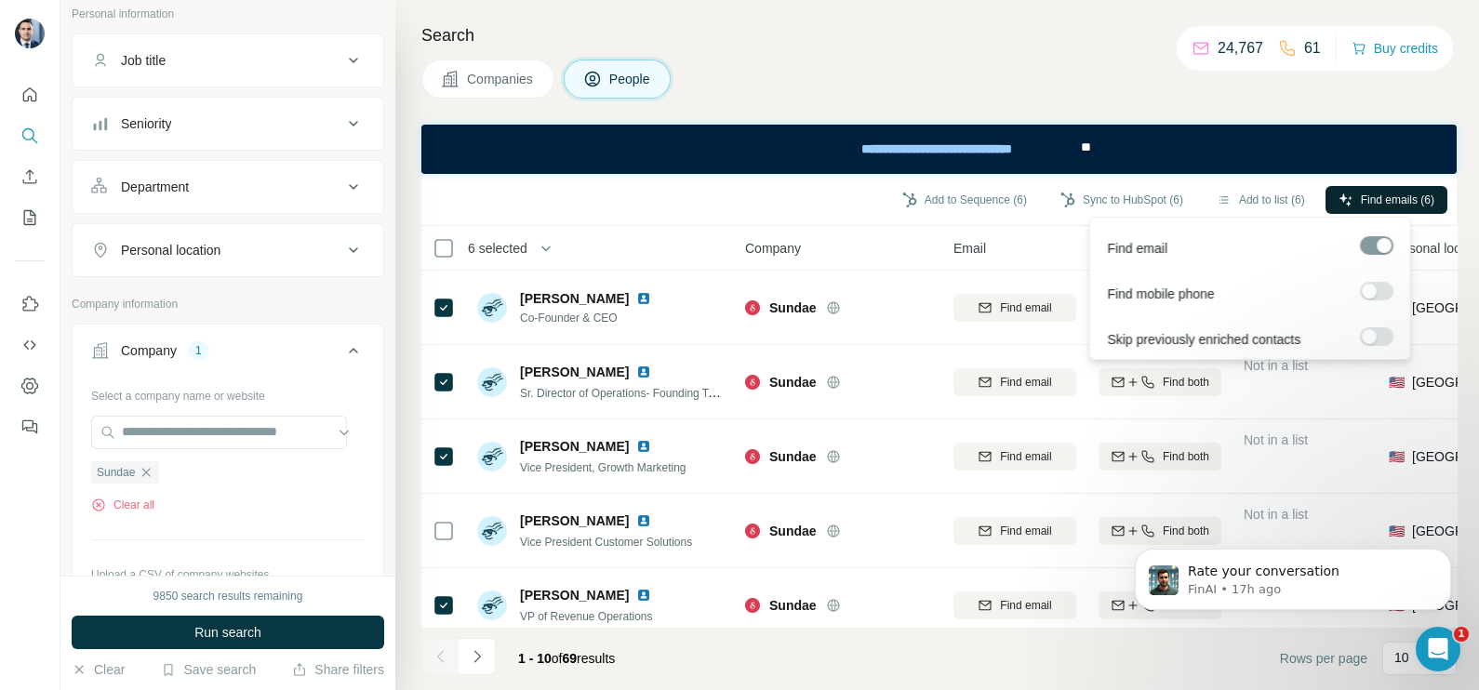
click at [1412, 201] on span "Find emails (6)" at bounding box center [1397, 200] width 73 height 17
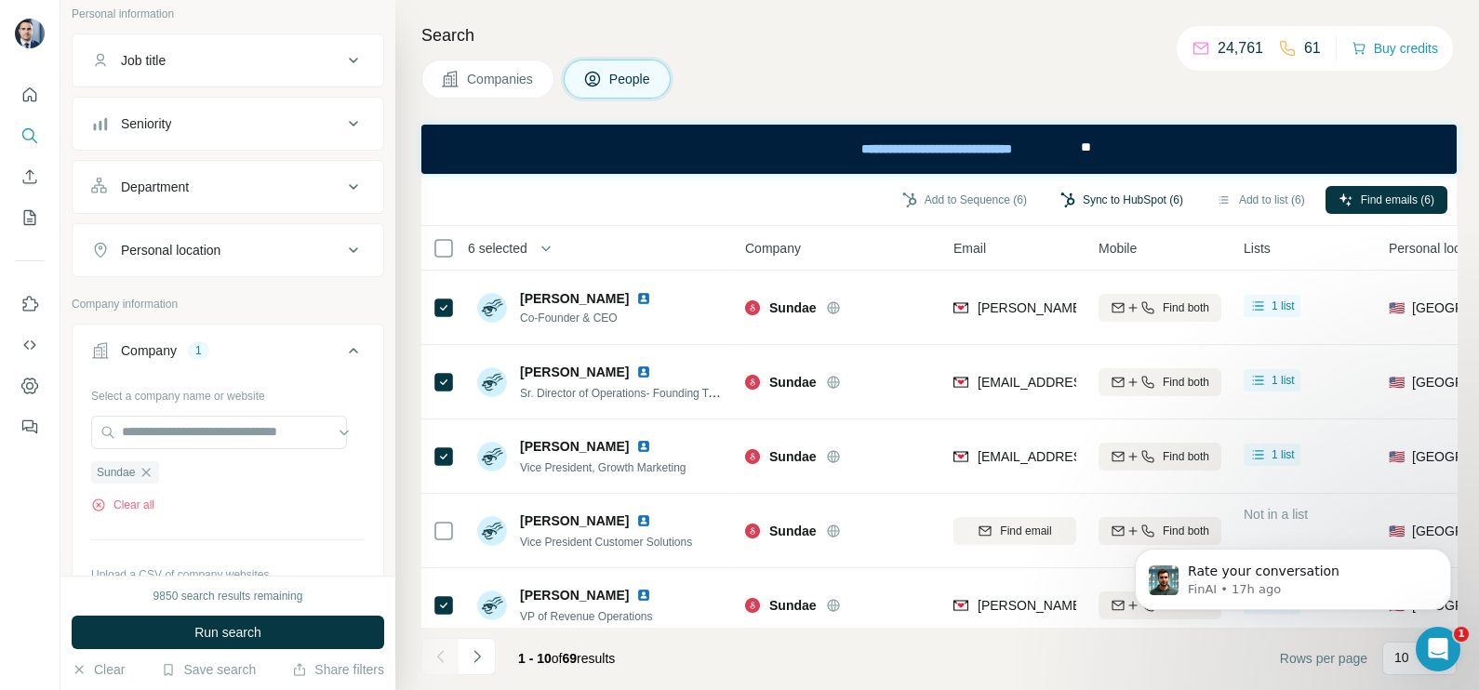
click at [1124, 195] on button "Sync to HubSpot (6)" at bounding box center [1121, 200] width 149 height 28
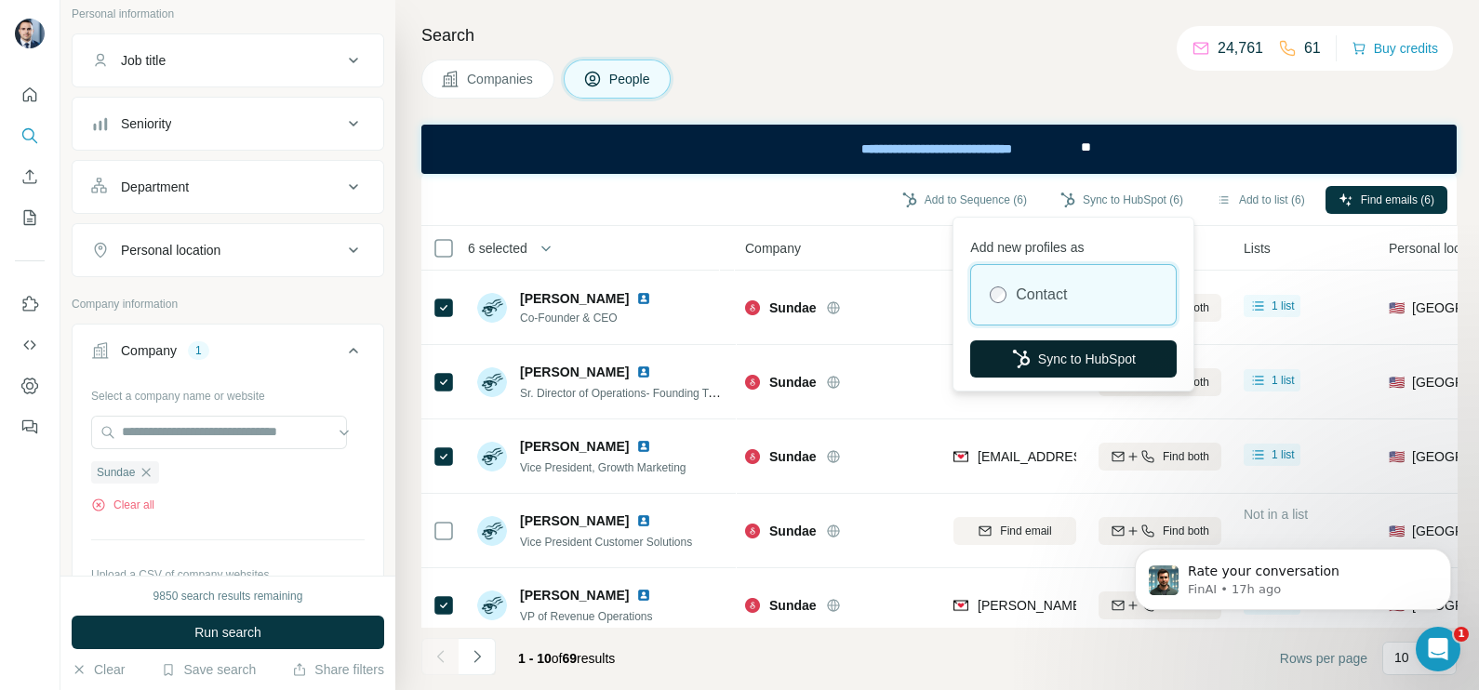
click at [1038, 356] on button "Sync to HubSpot" at bounding box center [1073, 358] width 206 height 37
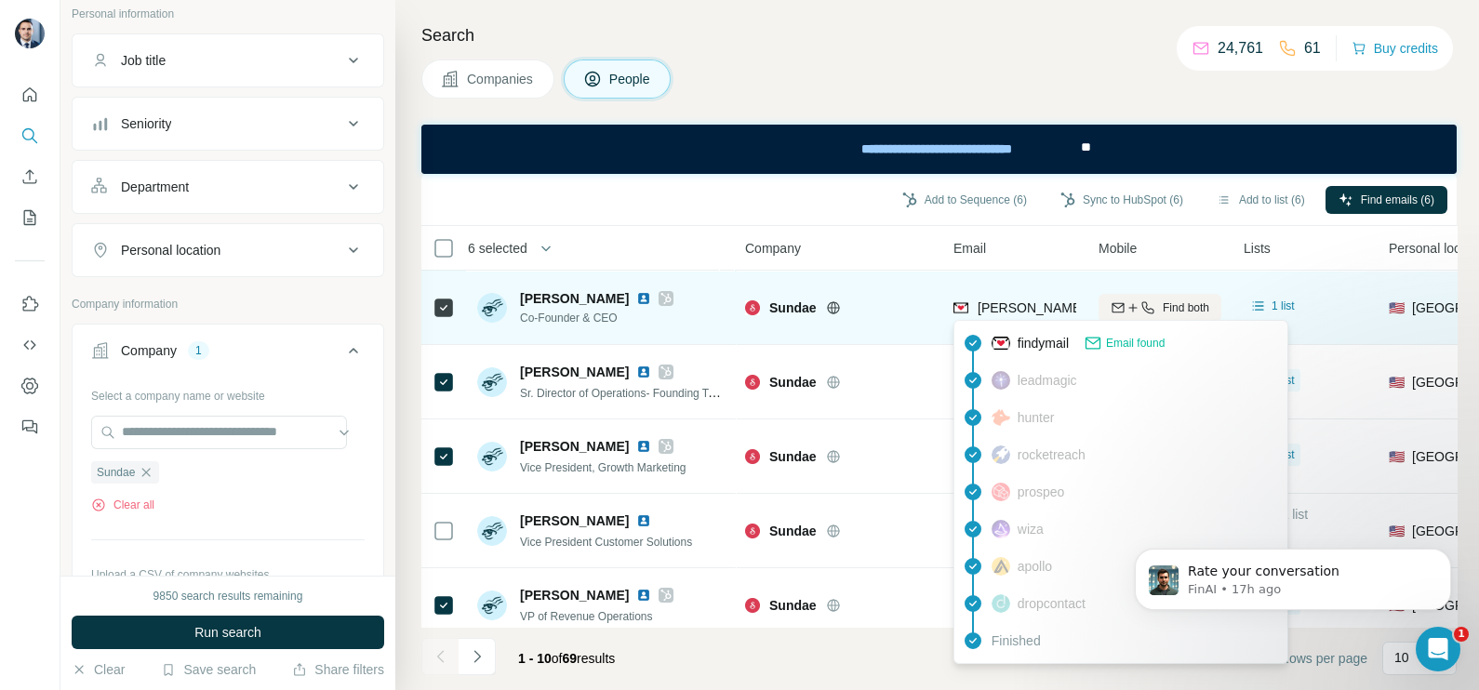
click at [1026, 316] on div "josh@sundae.com" at bounding box center [1141, 308] width 327 height 19
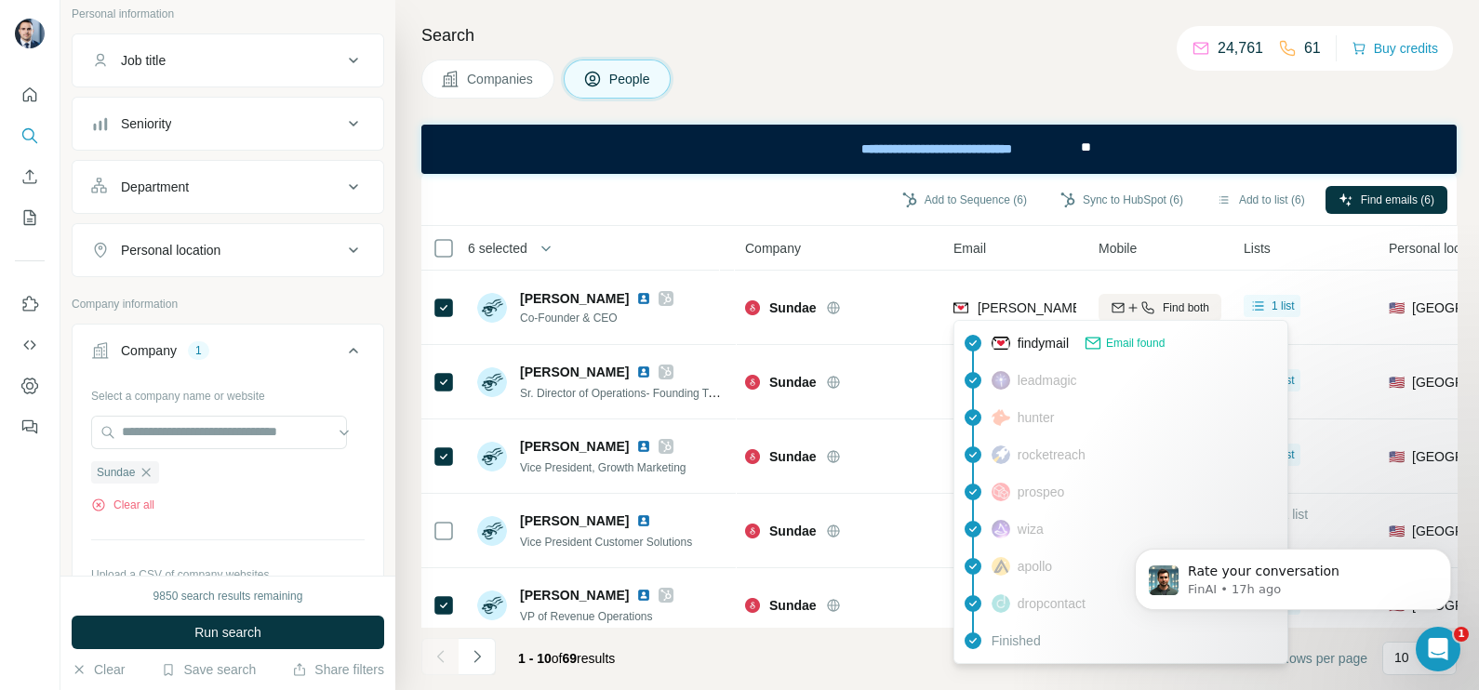
click at [1021, 258] on div "Email" at bounding box center [1014, 247] width 123 height 21
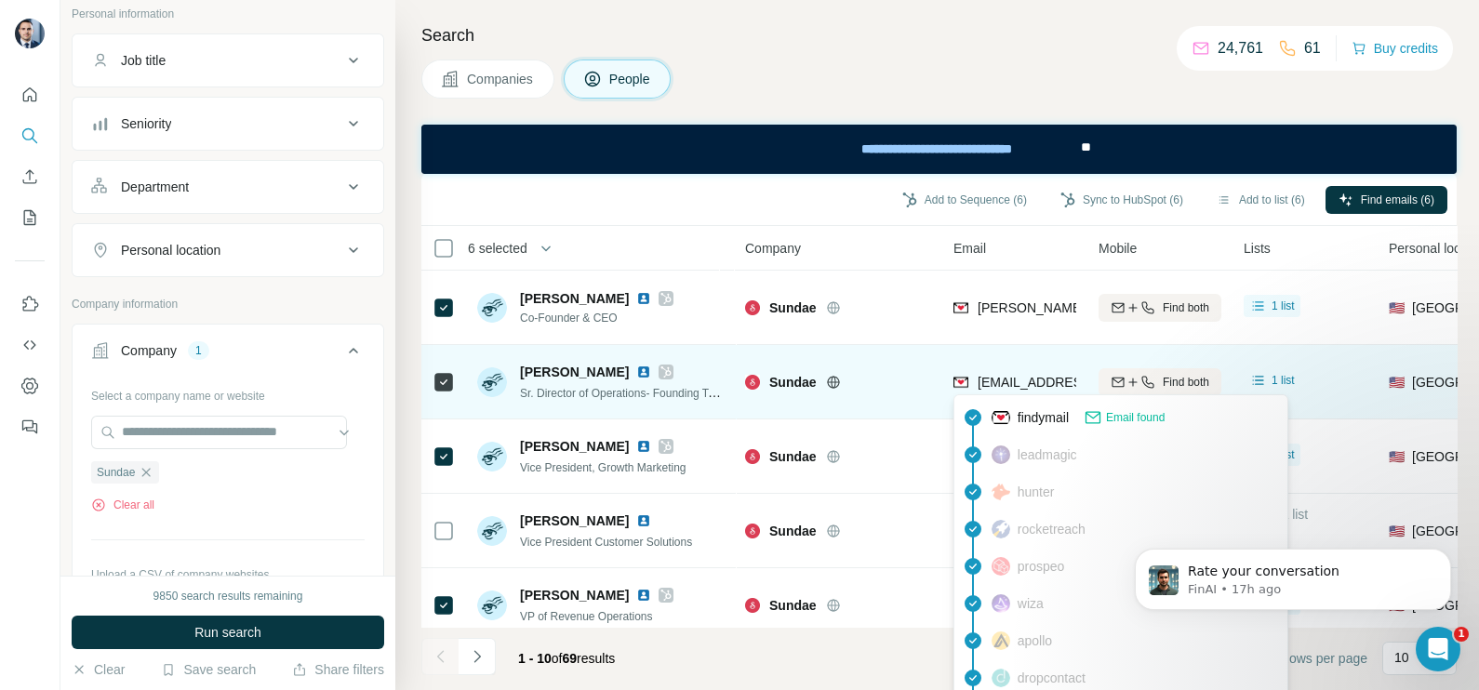
click at [1008, 388] on span "aubree@sundae.com" at bounding box center [1088, 382] width 220 height 15
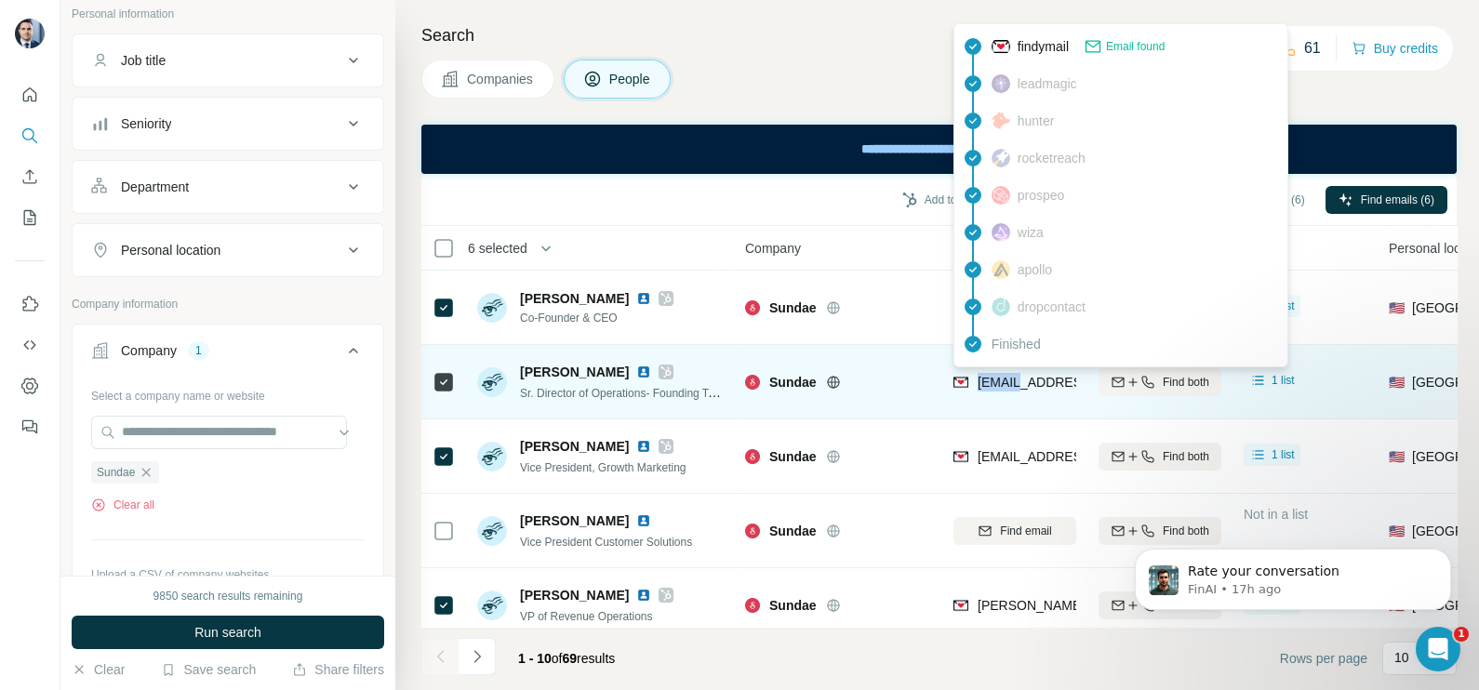
click at [1008, 388] on span "aubree@sundae.com" at bounding box center [1088, 382] width 220 height 15
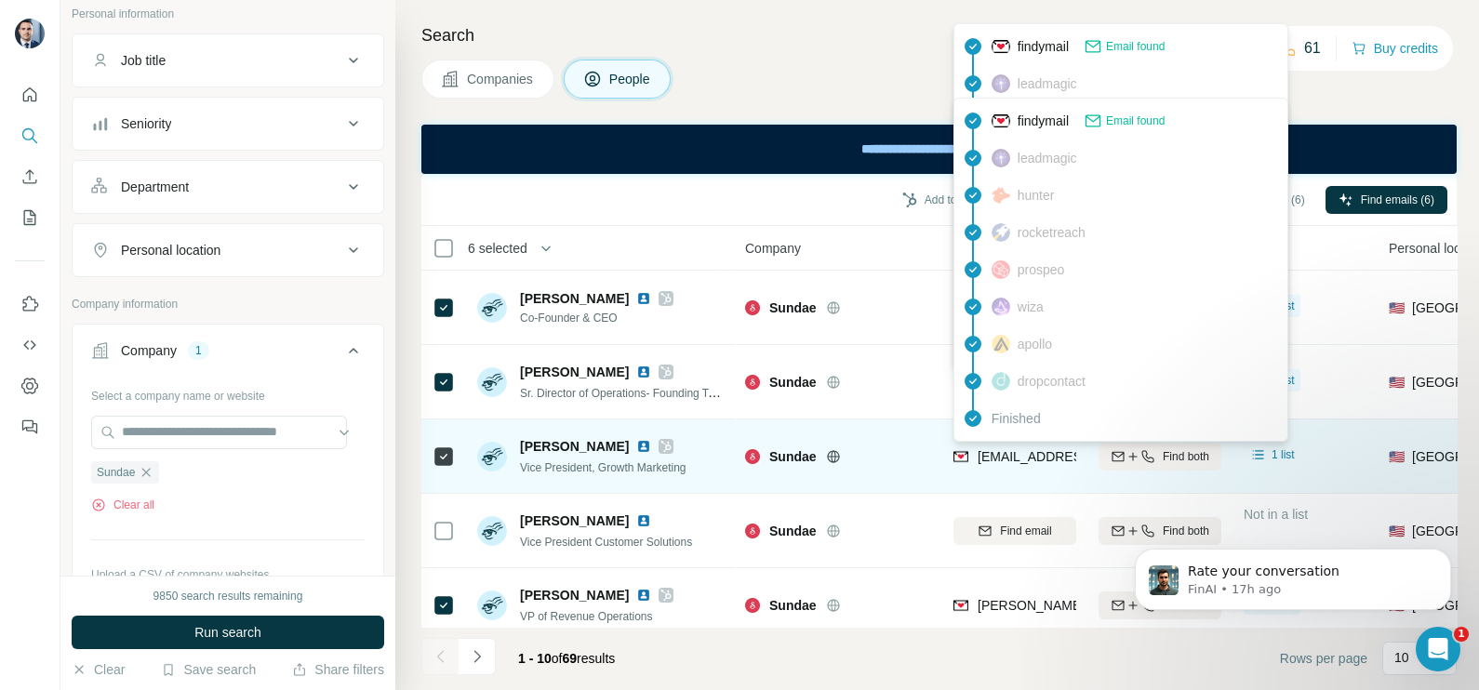
click at [1000, 468] on div "ccrammer@sundae.com" at bounding box center [1068, 458] width 230 height 22
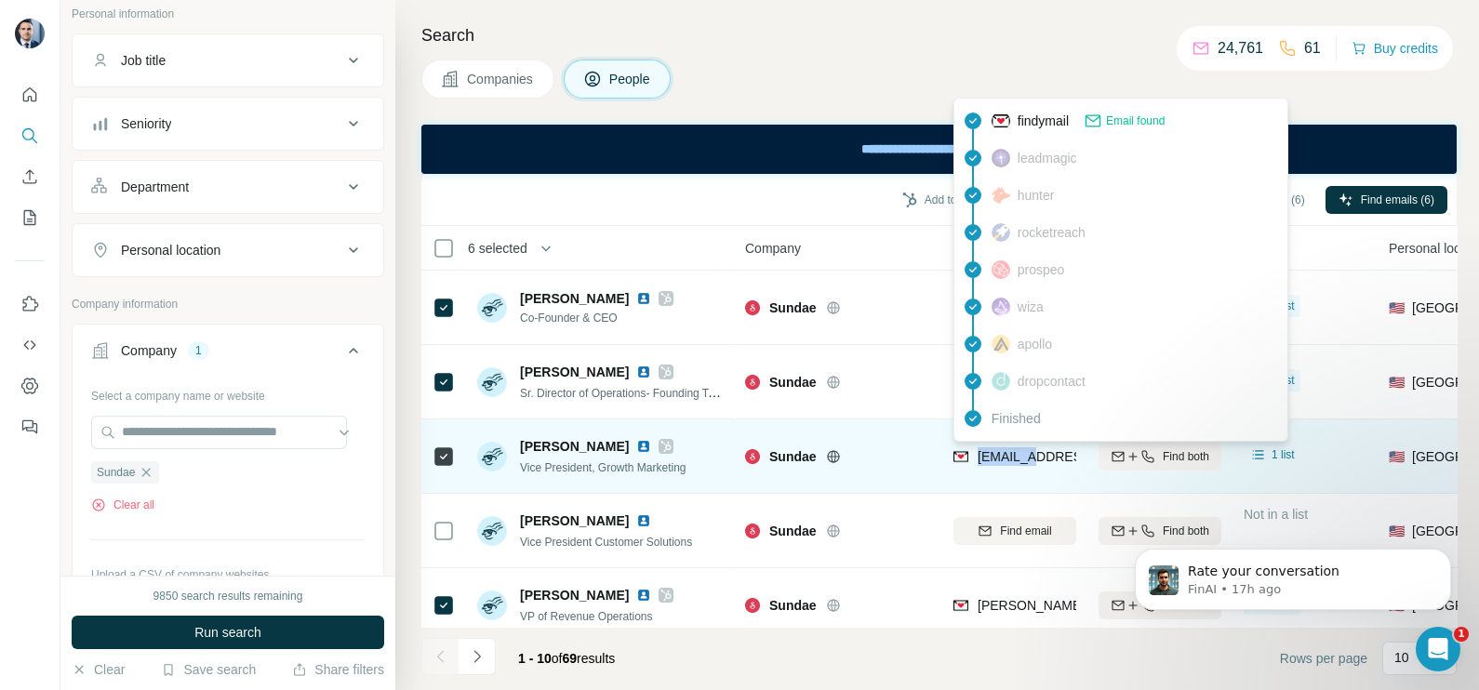
click at [1000, 468] on div "ccrammer@sundae.com" at bounding box center [1068, 458] width 230 height 22
click at [1000, 466] on div "ccrammer@sundae.com" at bounding box center [1068, 458] width 230 height 22
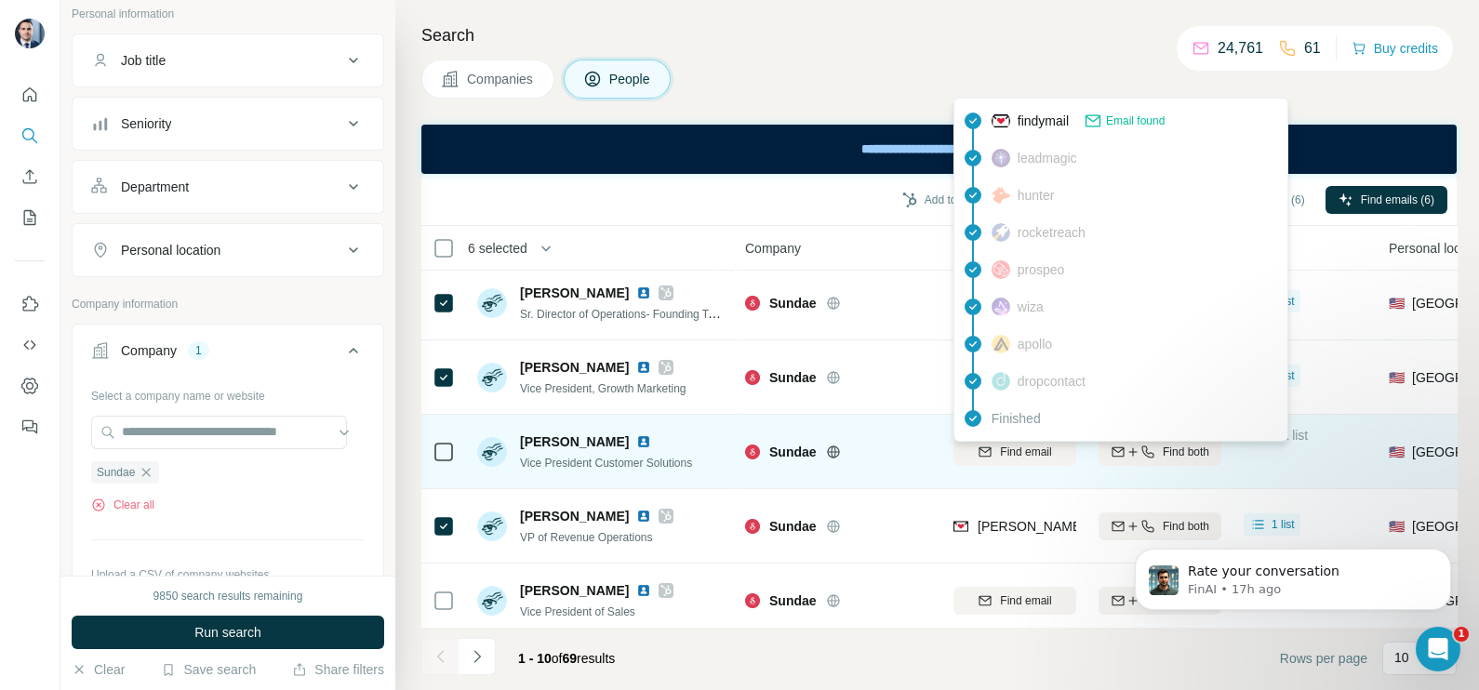
scroll to position [115, 0]
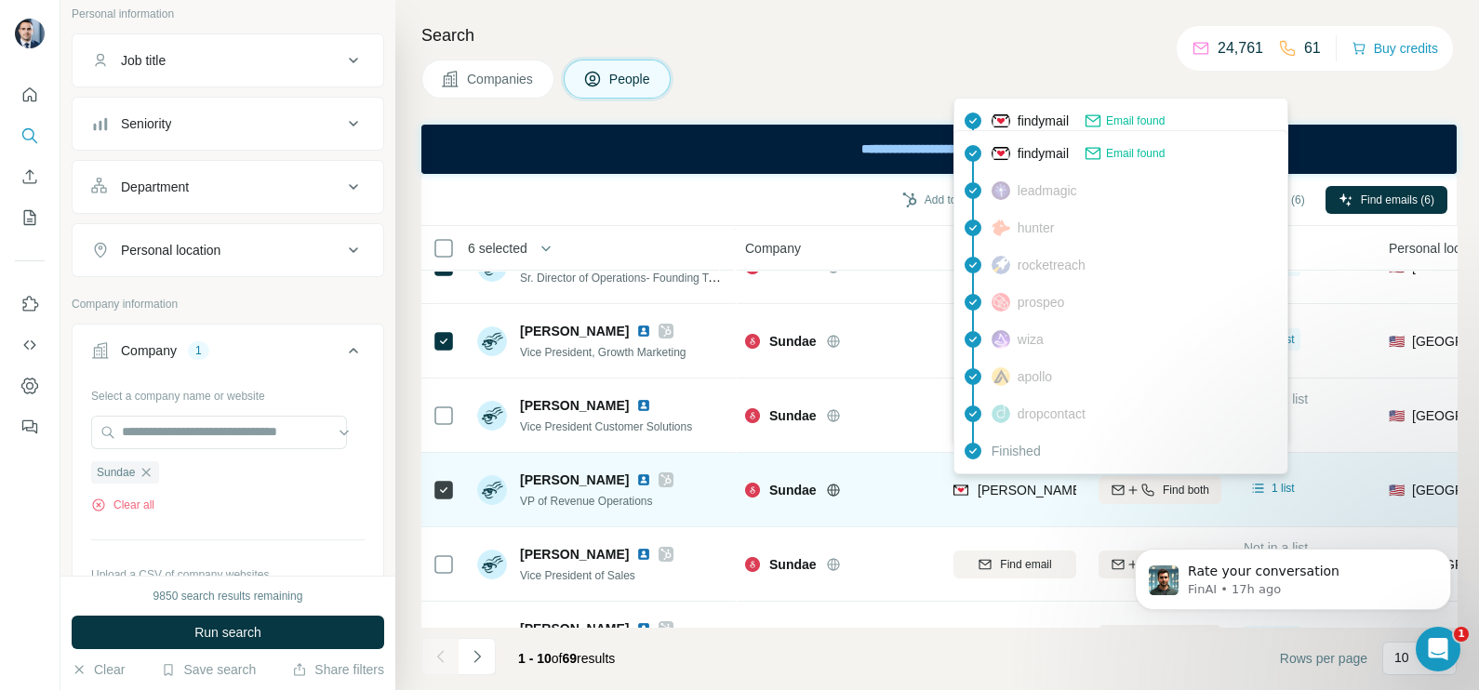
click at [1000, 498] on div "trevor@sundae.com" at bounding box center [1121, 492] width 337 height 22
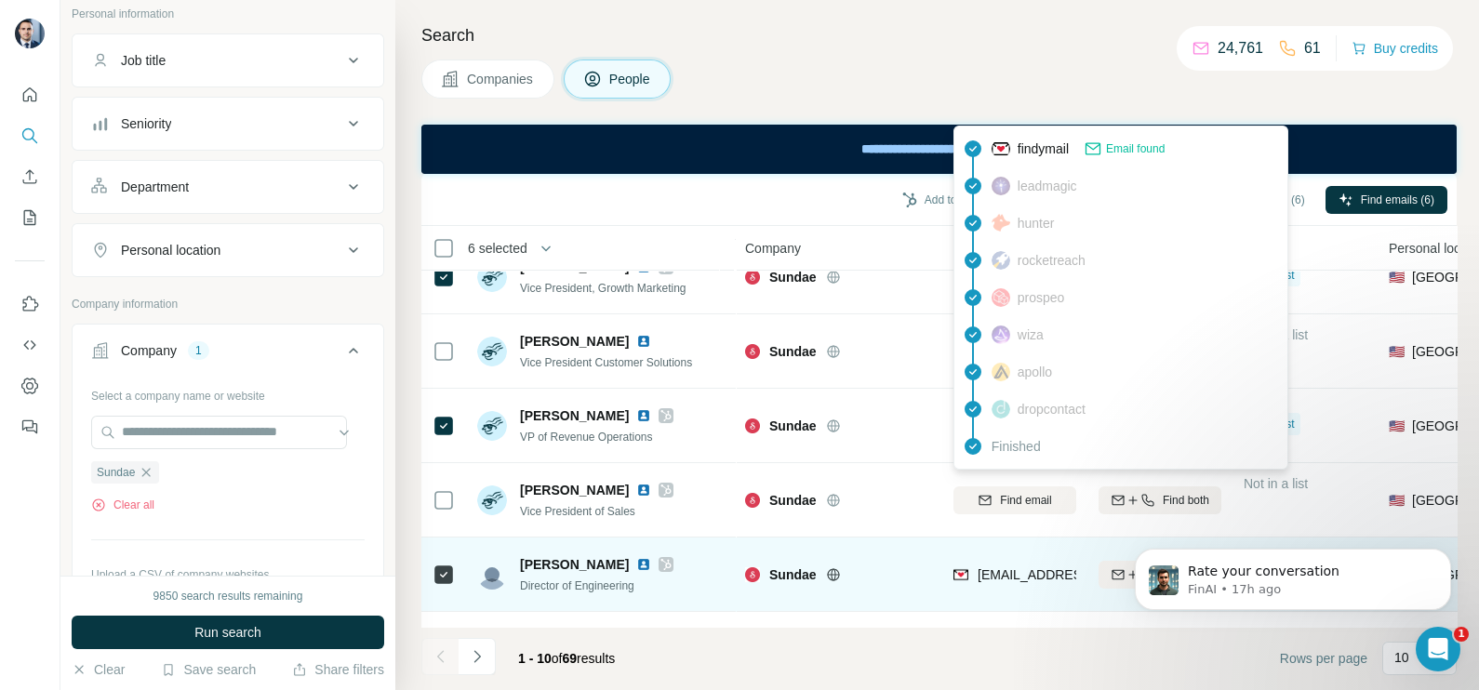
scroll to position [232, 0]
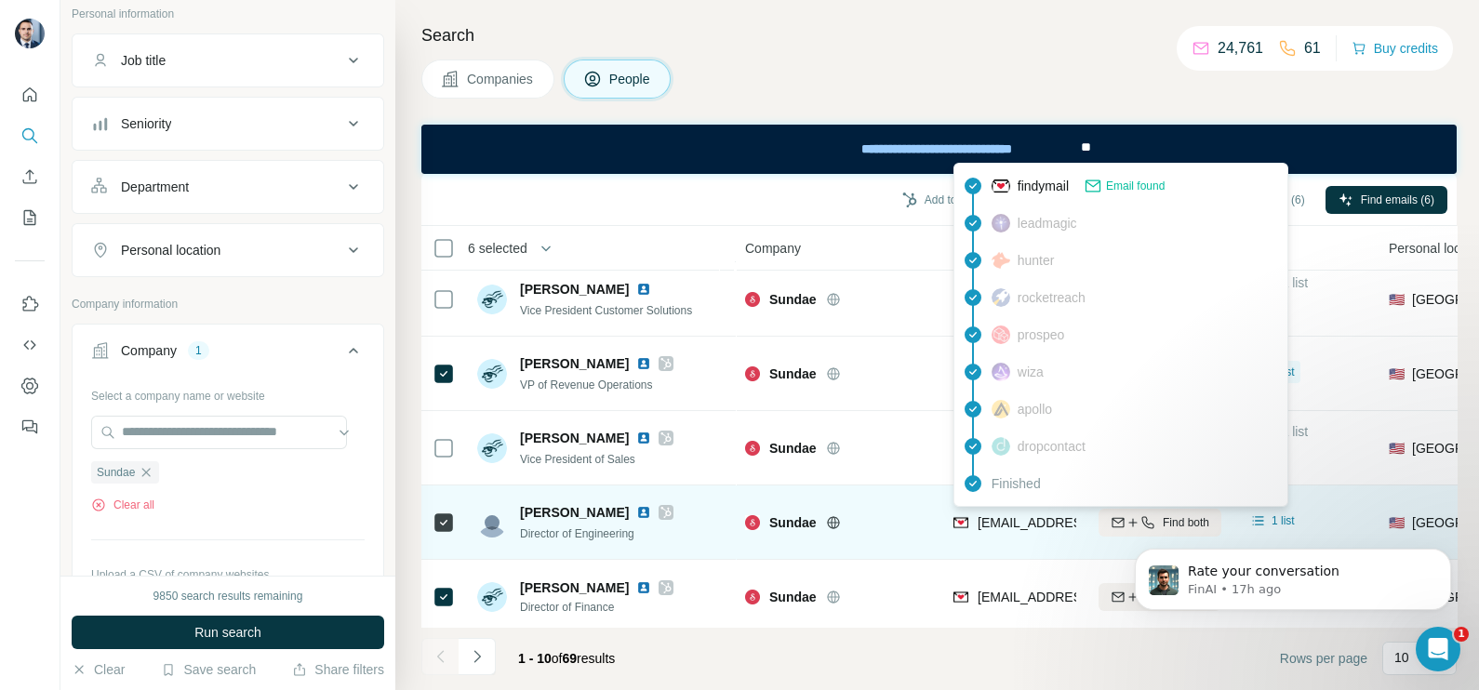
click at [1006, 529] on div "dcarney@sundae.com" at bounding box center [1088, 522] width 220 height 19
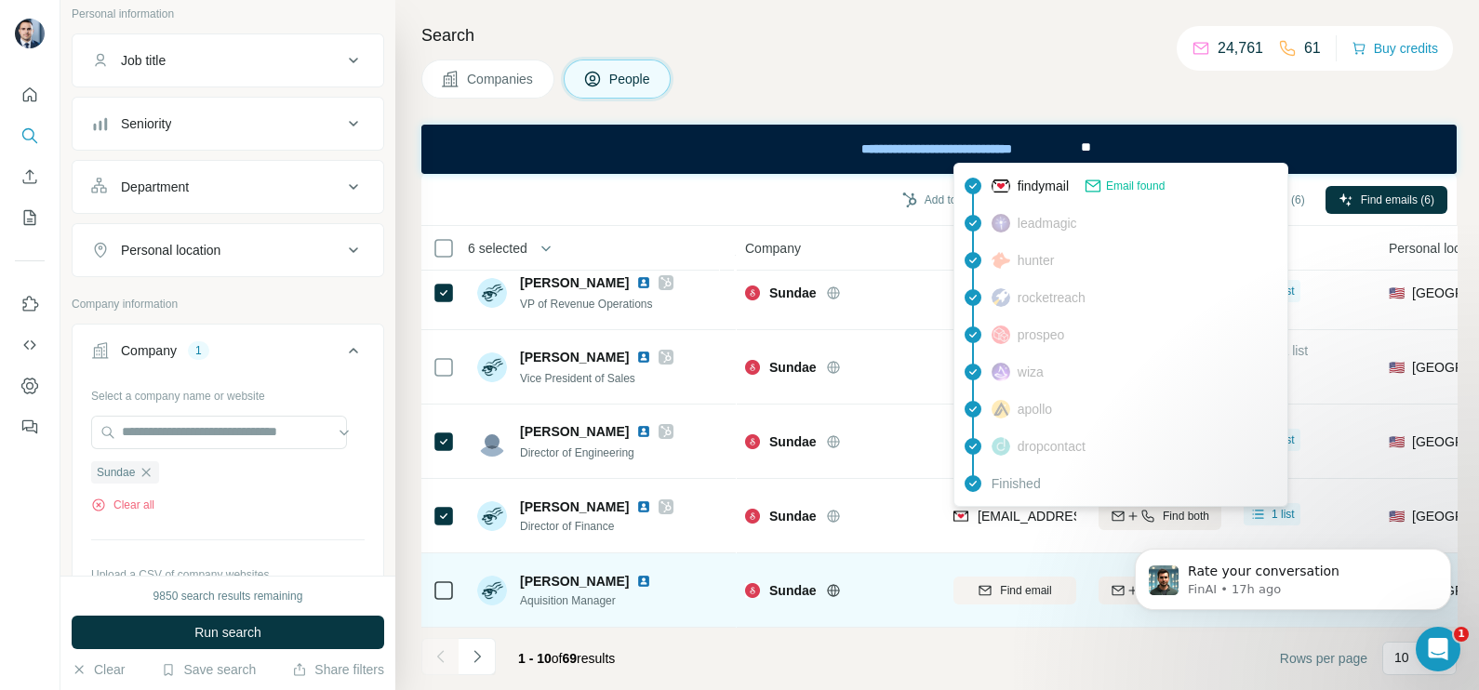
scroll to position [349, 0]
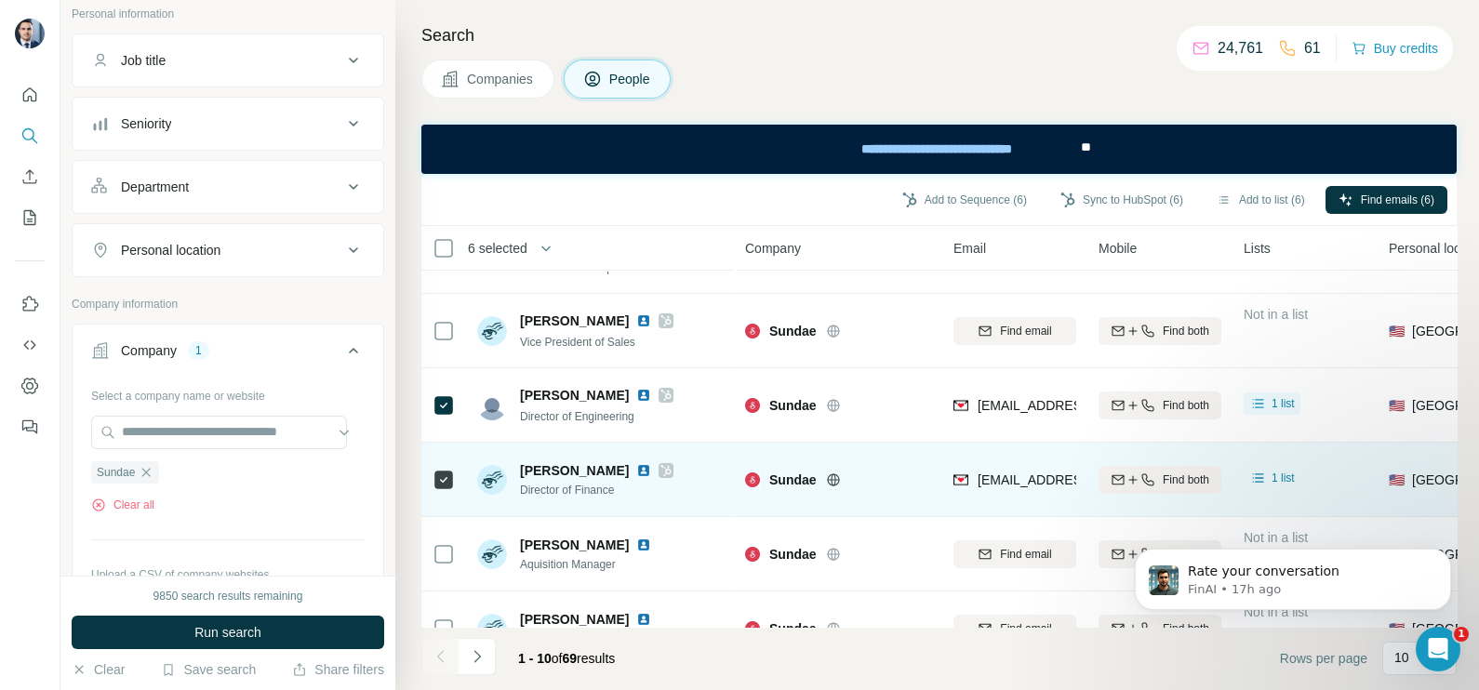
drag, startPoint x: 907, startPoint y: 512, endPoint x: 973, endPoint y: 486, distance: 71.0
click at [907, 511] on td "Sundae" at bounding box center [838, 480] width 208 height 74
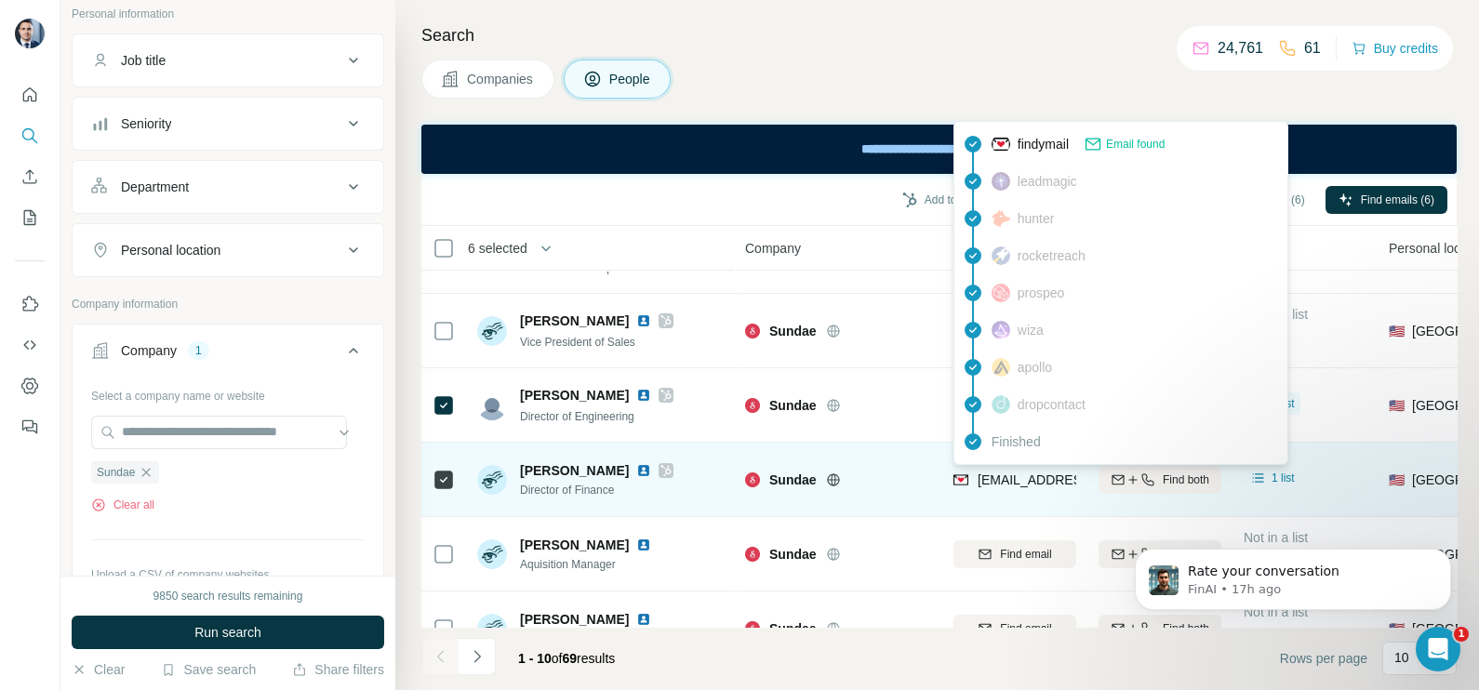
click at [997, 478] on span "dmatanes@sundae.com" at bounding box center [1088, 480] width 220 height 15
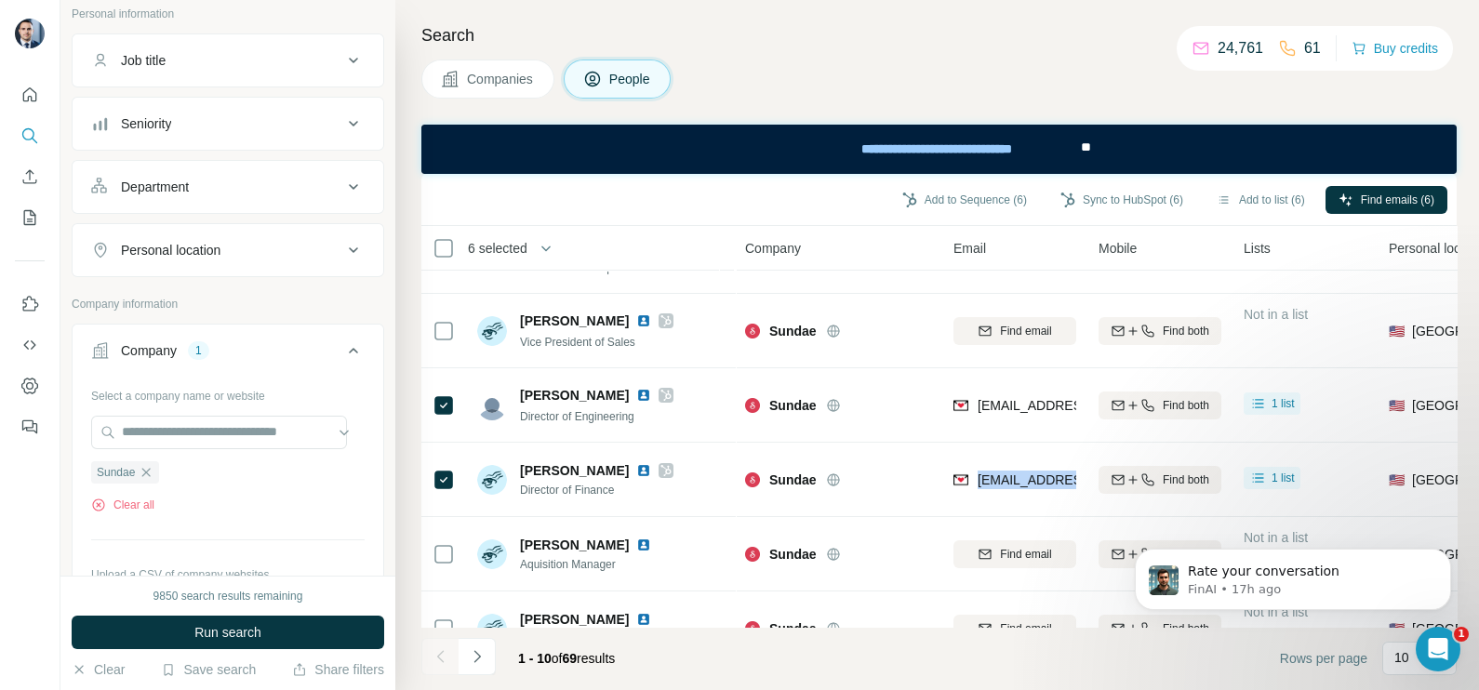
click at [532, 64] on button "Companies" at bounding box center [487, 79] width 133 height 39
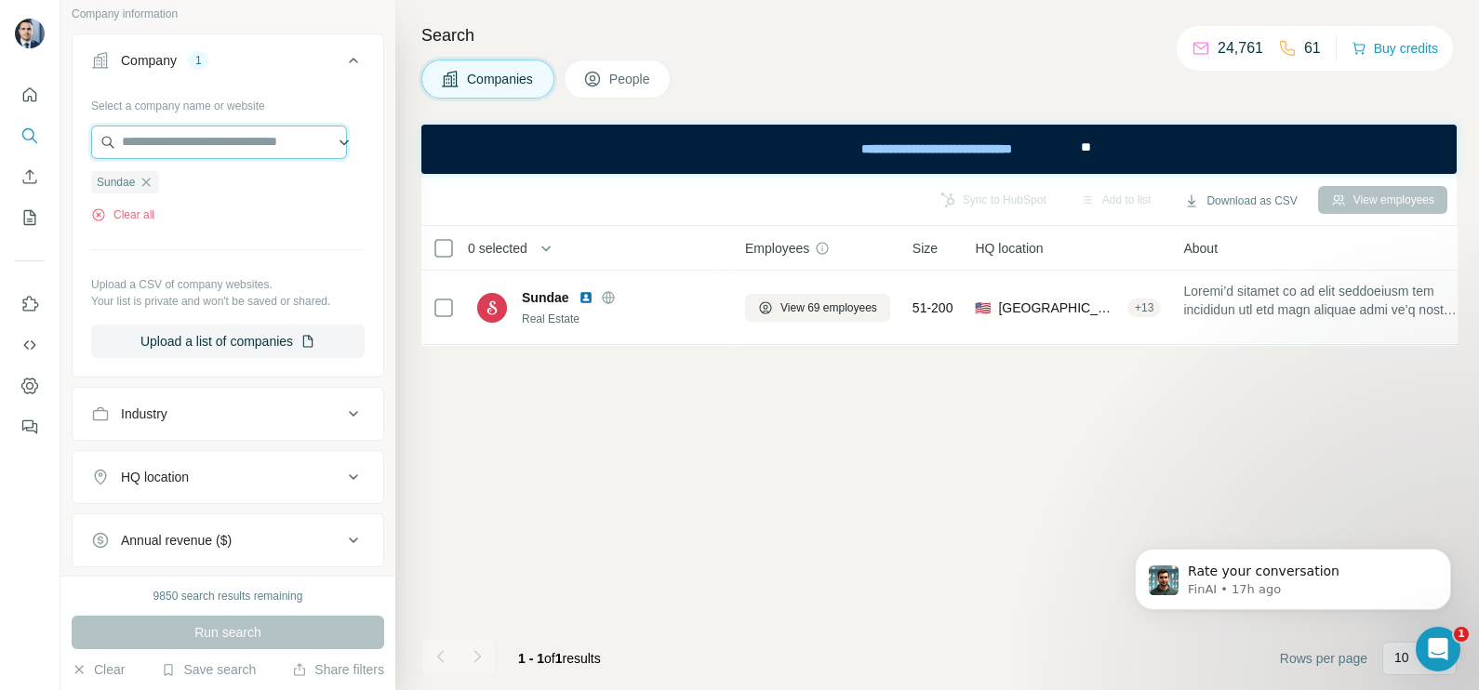
click at [169, 140] on input "text" at bounding box center [219, 142] width 256 height 33
click at [240, 233] on div "Select a company name or website Sundae Clear all Upload a CSV of company websi…" at bounding box center [227, 224] width 273 height 268
click at [145, 181] on icon "button" at bounding box center [146, 182] width 15 height 15
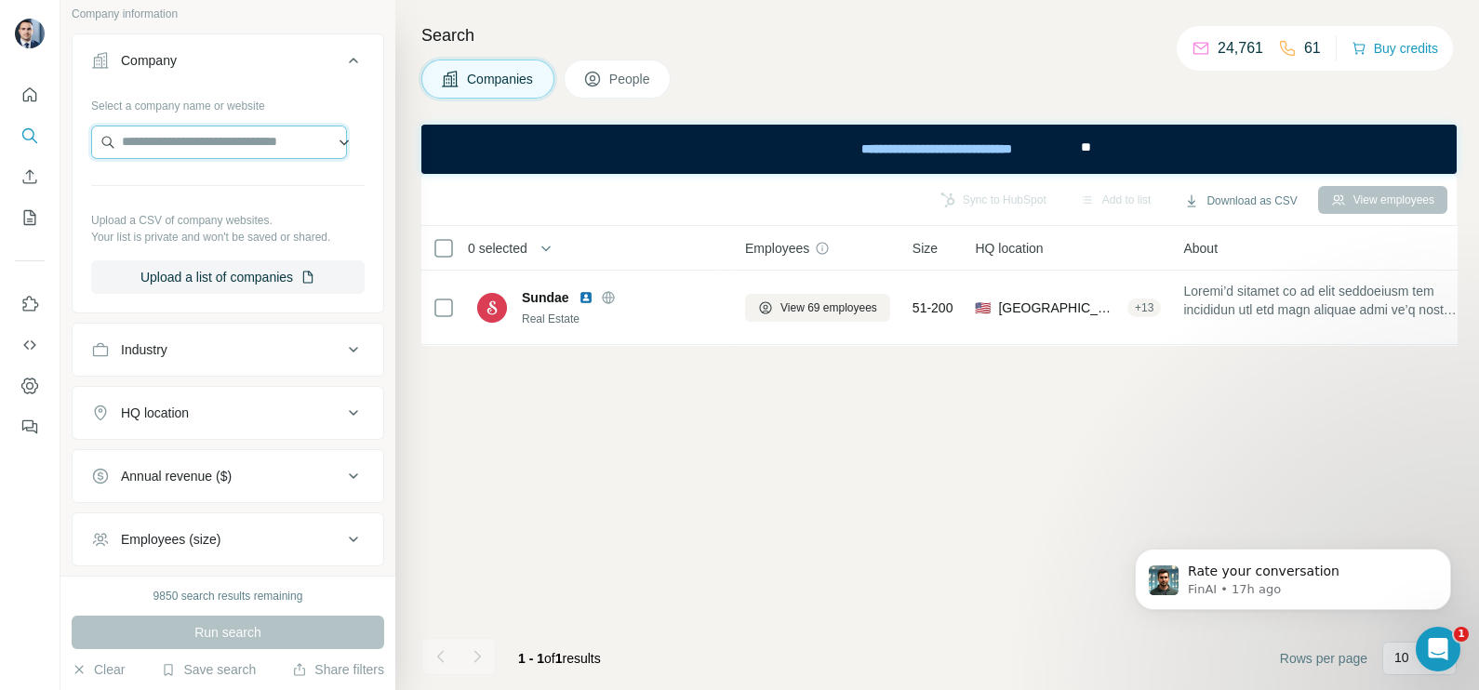
click at [186, 144] on input "text" at bounding box center [219, 142] width 256 height 33
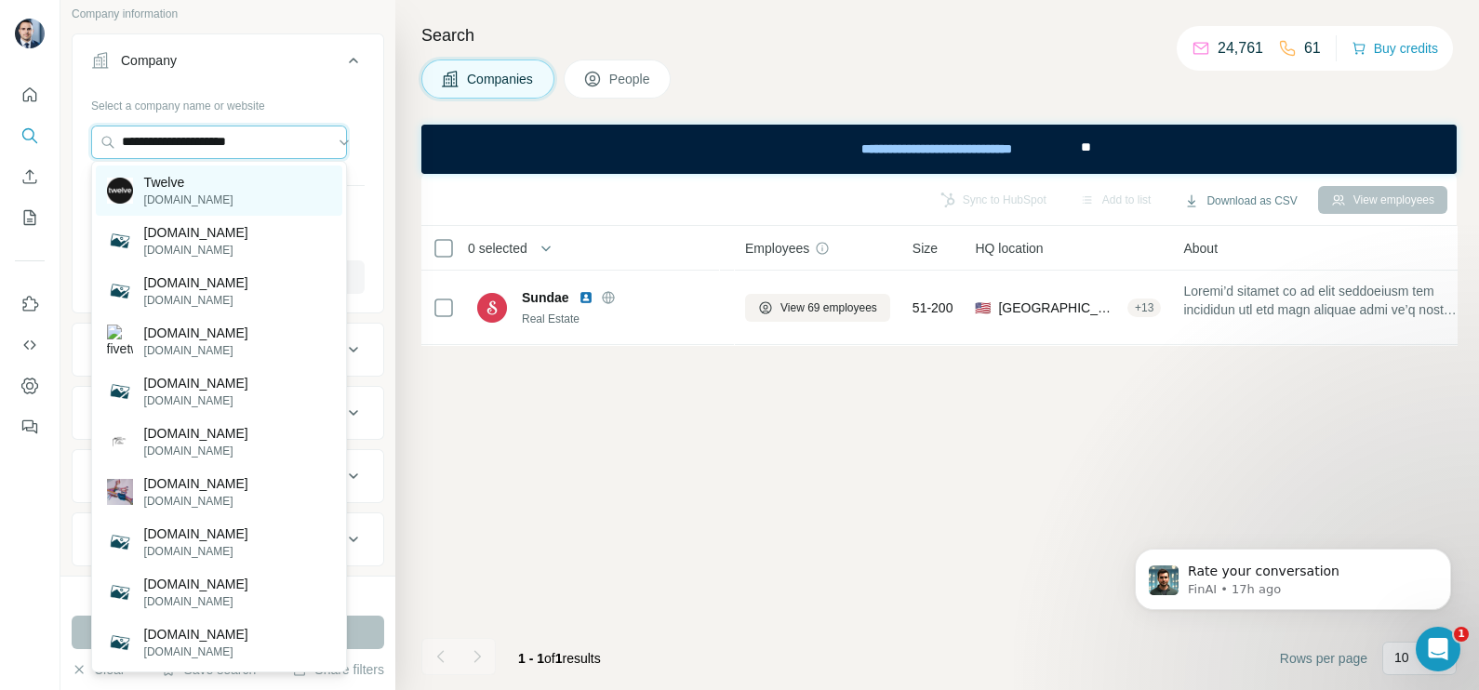
type input "**********"
click at [192, 188] on p "Twelve" at bounding box center [188, 182] width 89 height 19
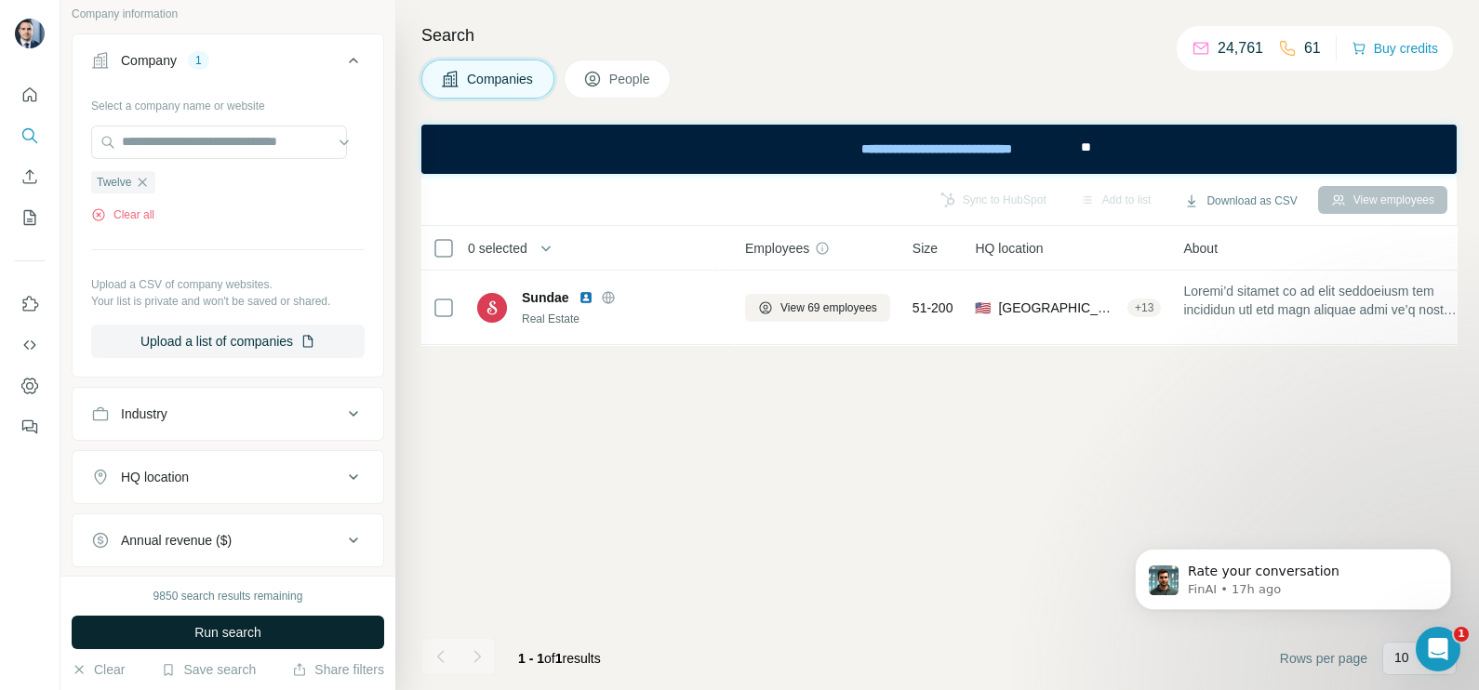
click at [209, 628] on span "Run search" at bounding box center [227, 632] width 67 height 19
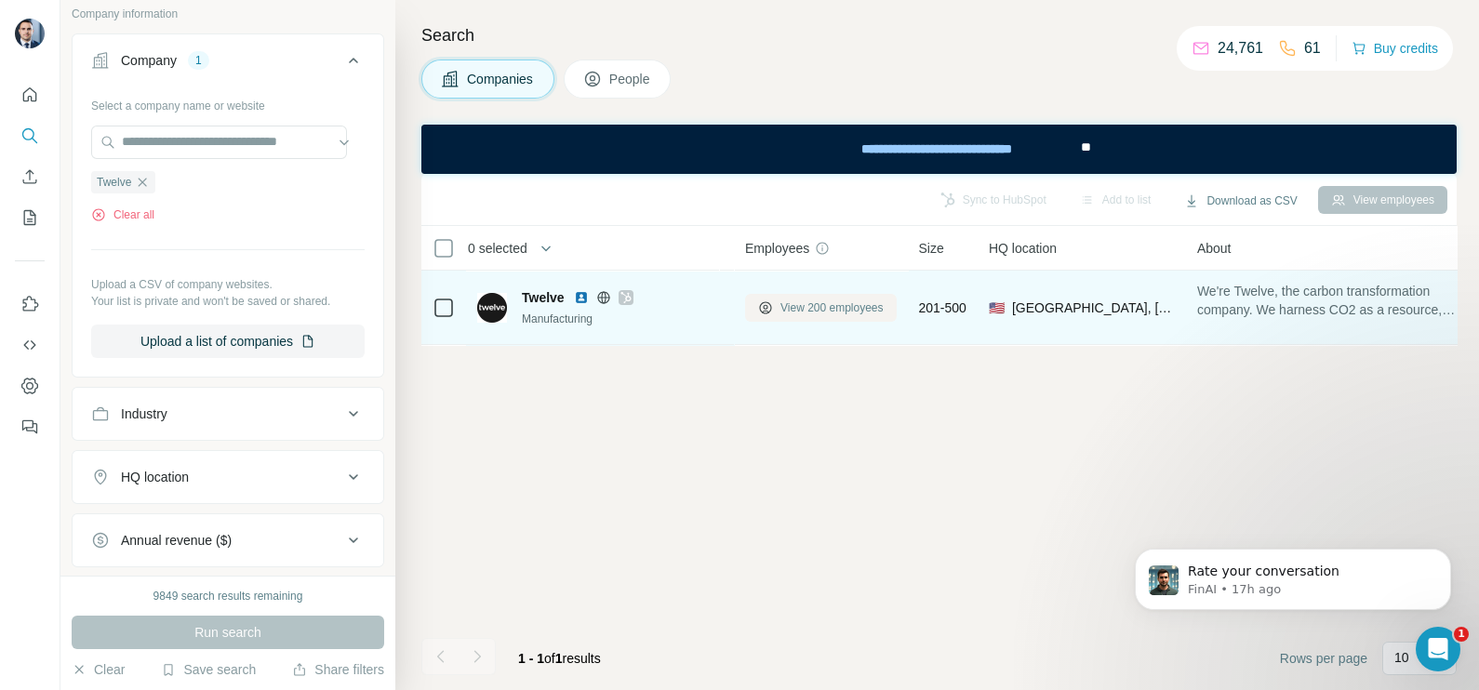
click at [805, 315] on span "View 200 employees" at bounding box center [831, 308] width 103 height 17
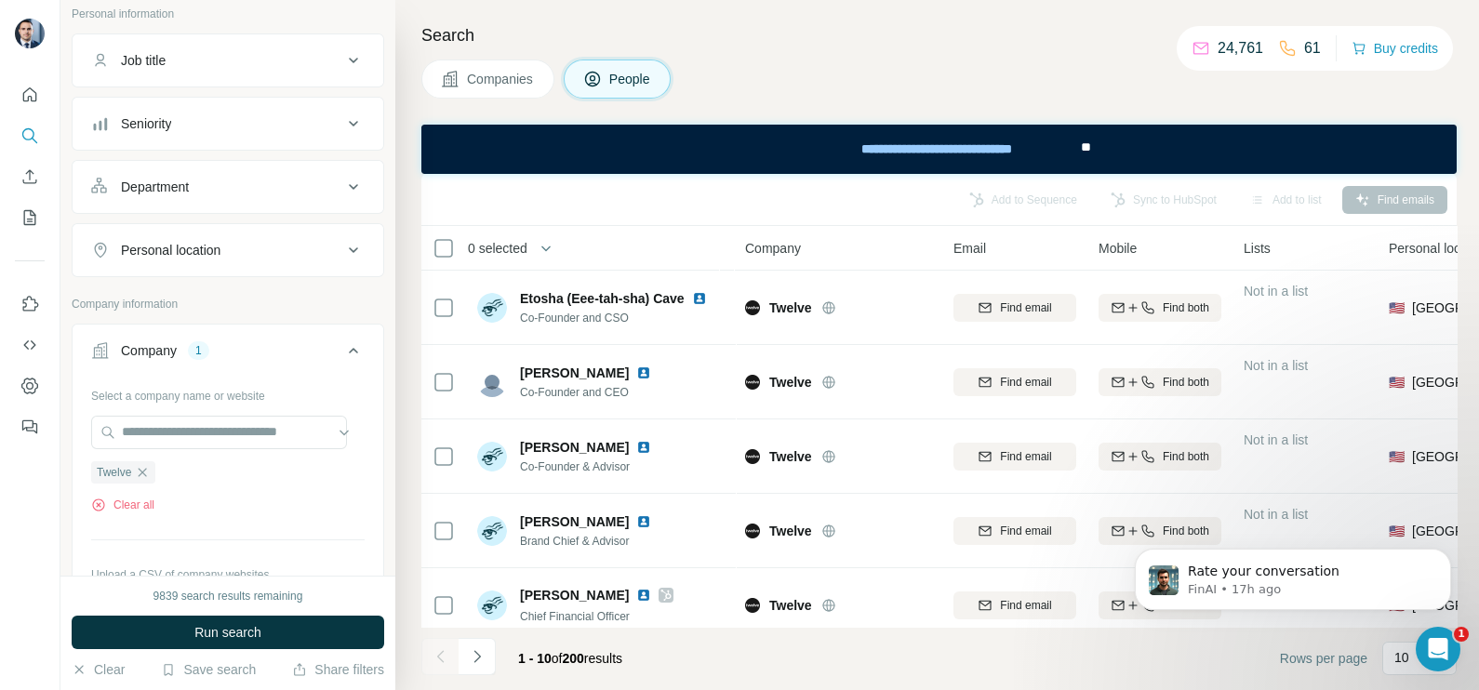
click at [540, 70] on button "Companies" at bounding box center [487, 79] width 133 height 39
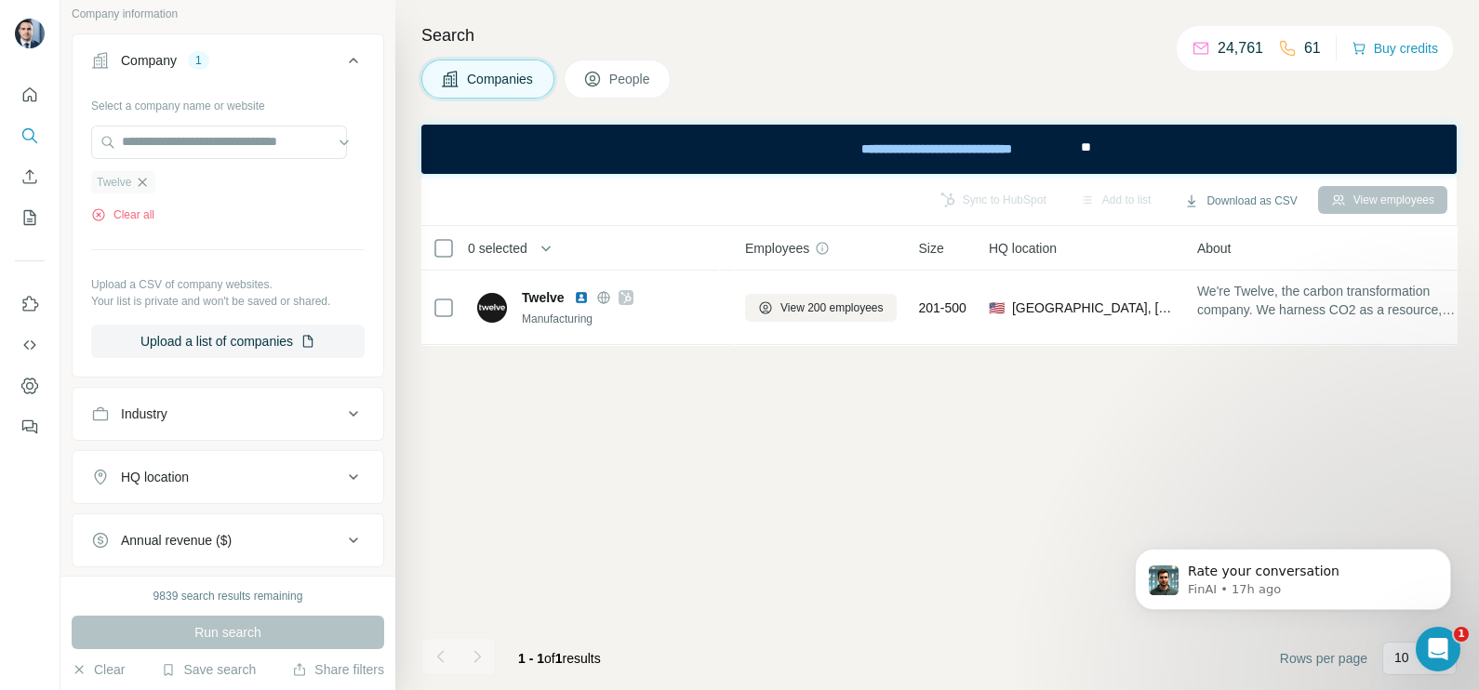
click at [149, 180] on icon "button" at bounding box center [142, 182] width 15 height 15
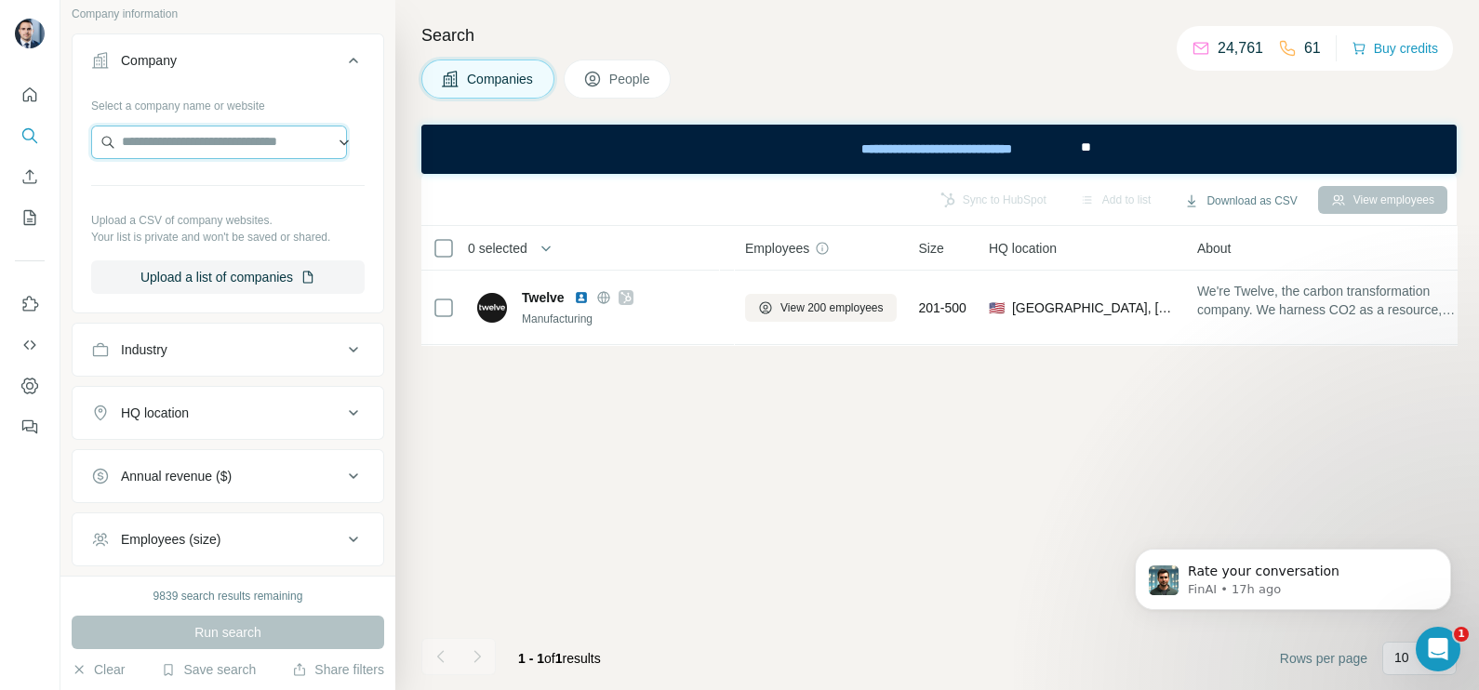
click at [158, 146] on input "text" at bounding box center [219, 142] width 256 height 33
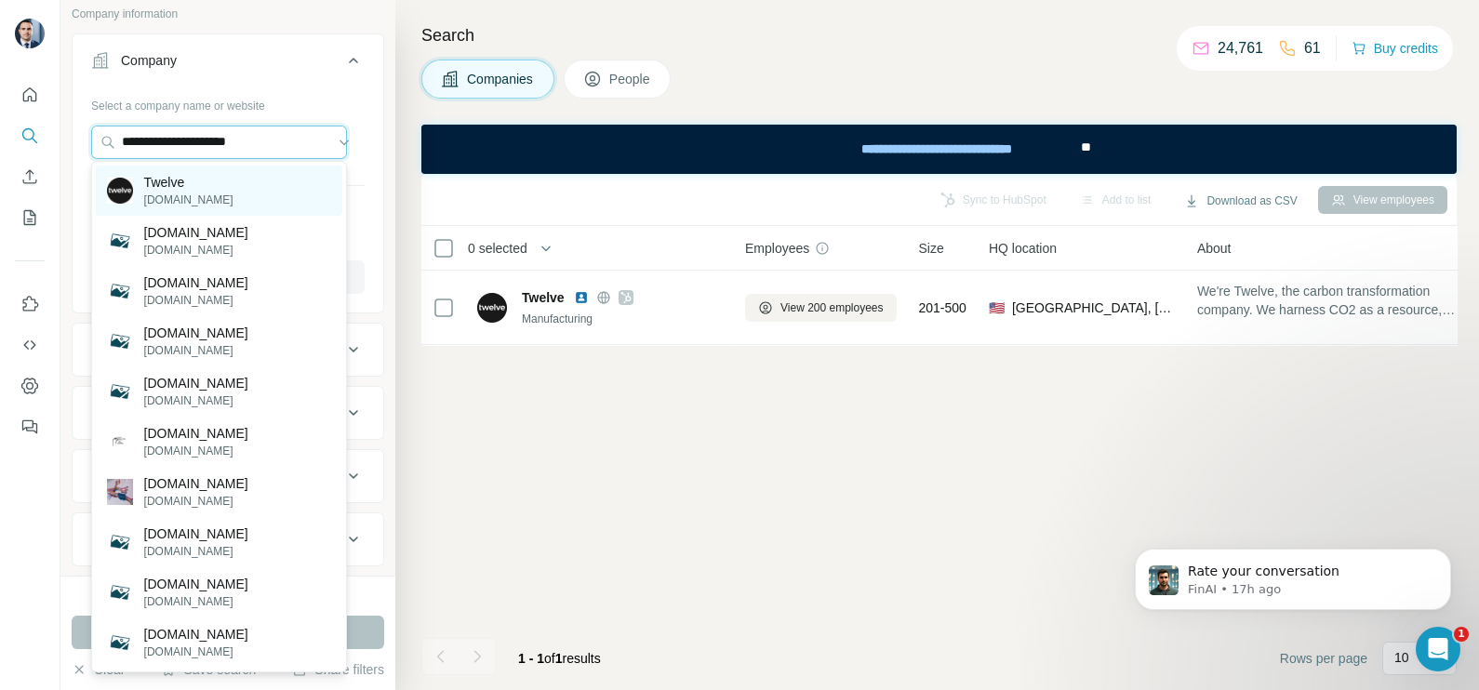
type input "**********"
click at [205, 181] on div "Twelve twelve.co" at bounding box center [219, 191] width 246 height 50
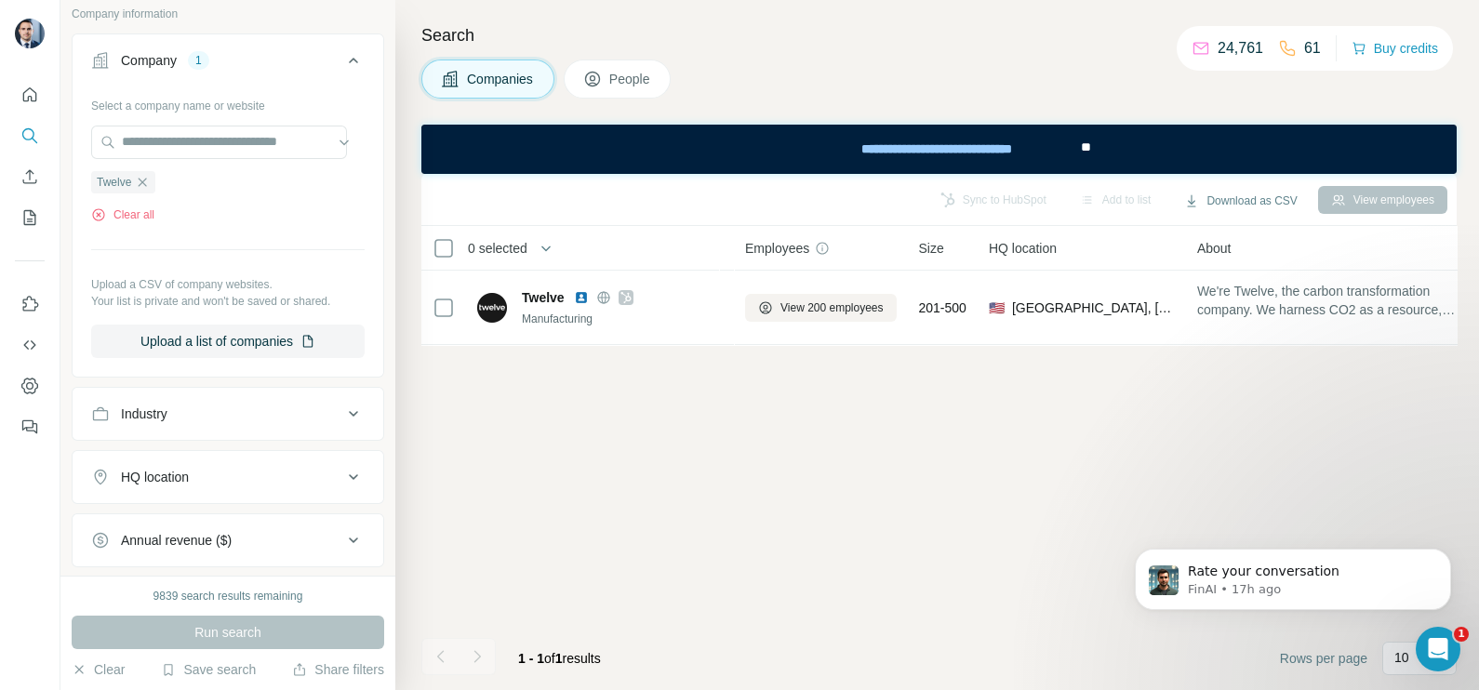
click at [239, 633] on div "Run search" at bounding box center [228, 632] width 313 height 33
click at [197, 172] on ul "Twelve" at bounding box center [227, 181] width 273 height 23
click at [576, 71] on button "People" at bounding box center [618, 79] width 108 height 39
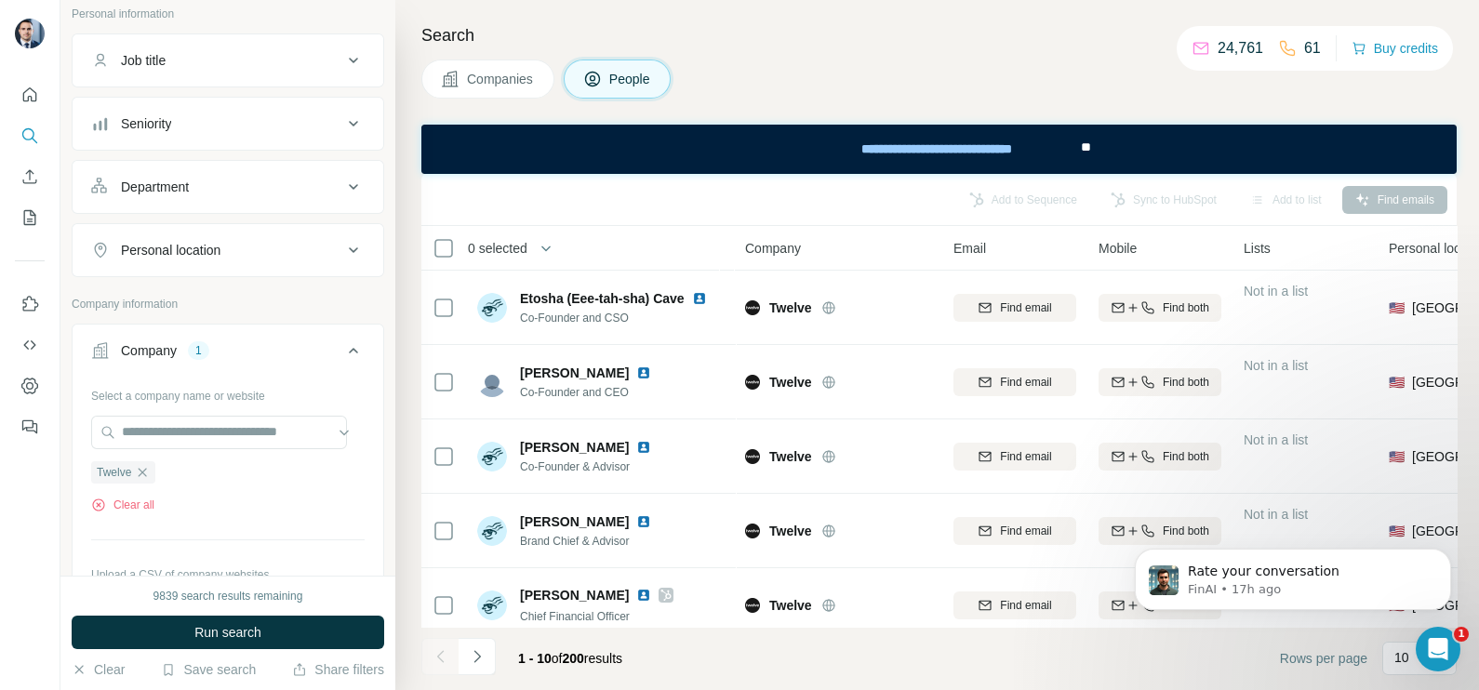
click at [521, 73] on span "Companies" at bounding box center [501, 79] width 68 height 19
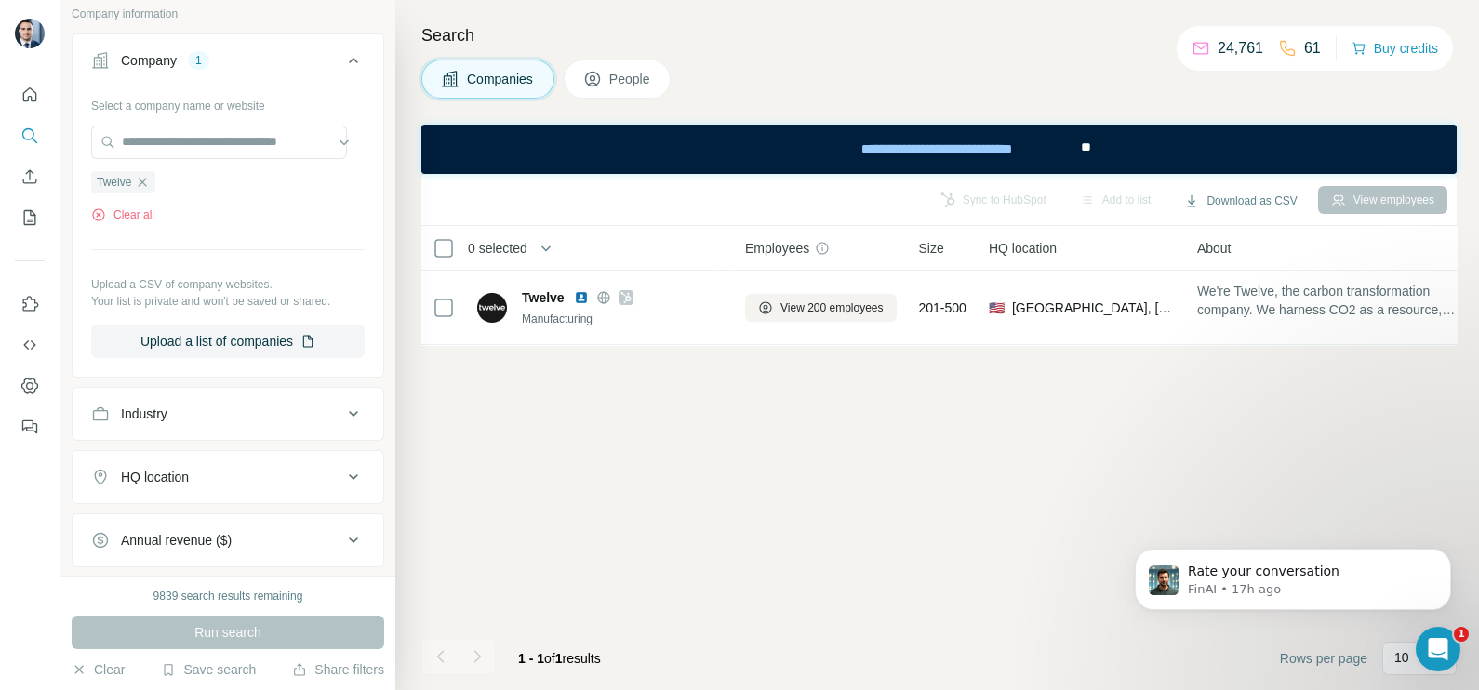
click at [188, 210] on div "Clear all" at bounding box center [227, 214] width 273 height 17
click at [101, 186] on span "Twelve" at bounding box center [114, 182] width 34 height 17
click at [149, 180] on icon "button" at bounding box center [142, 182] width 15 height 15
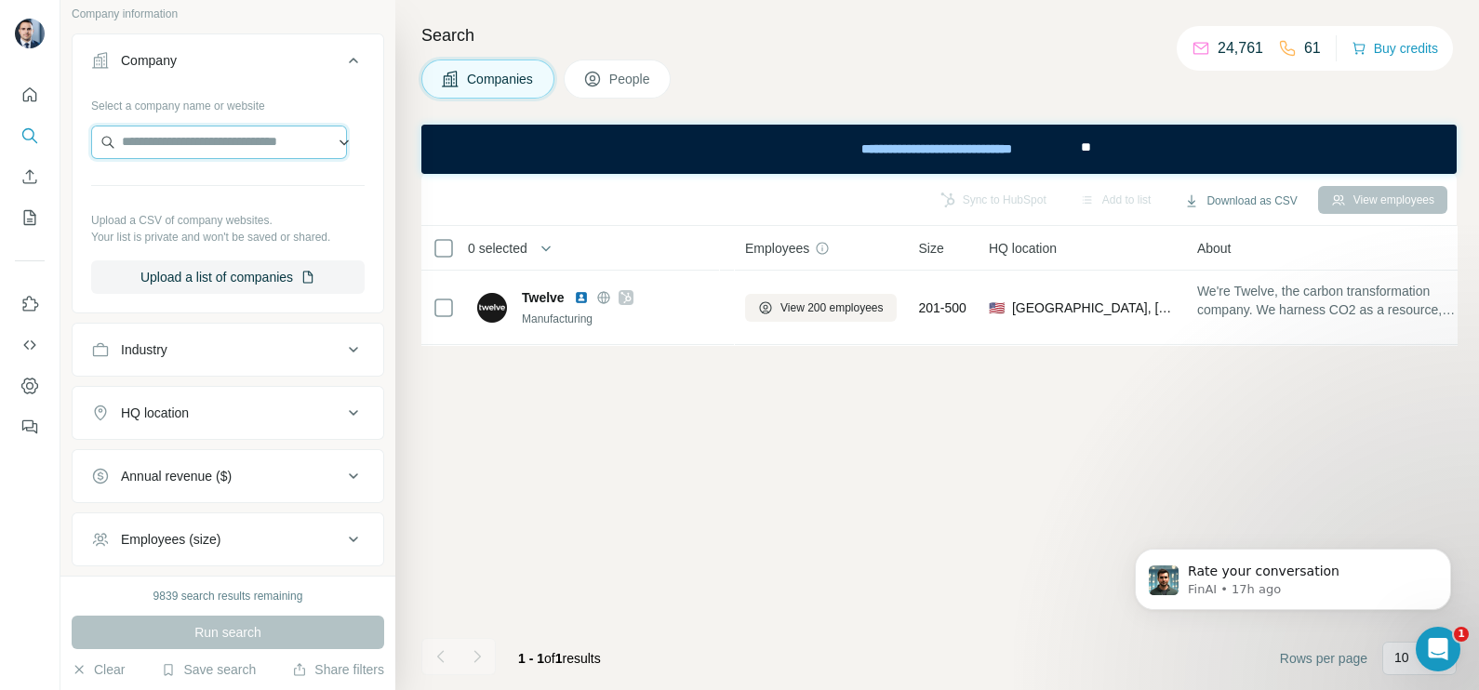
click at [169, 137] on input "text" at bounding box center [219, 142] width 256 height 33
type input "*"
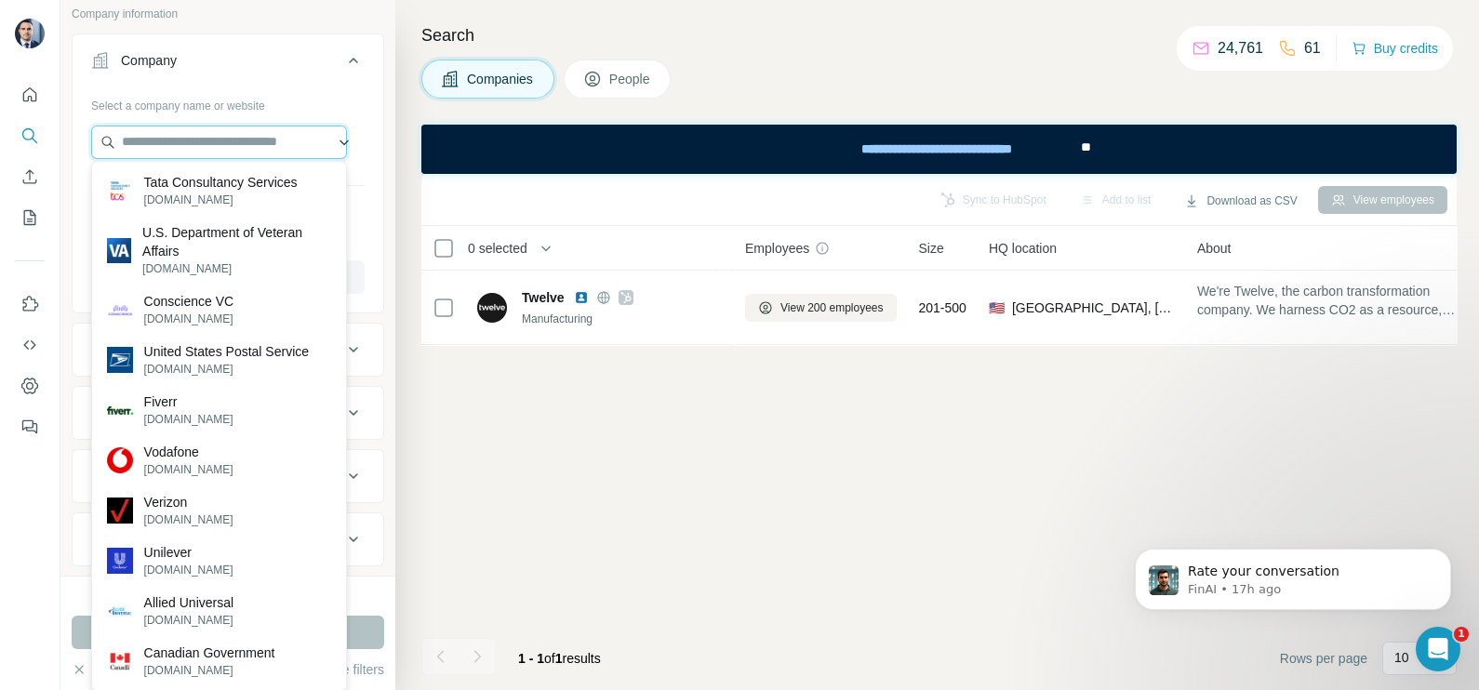
paste input "**********"
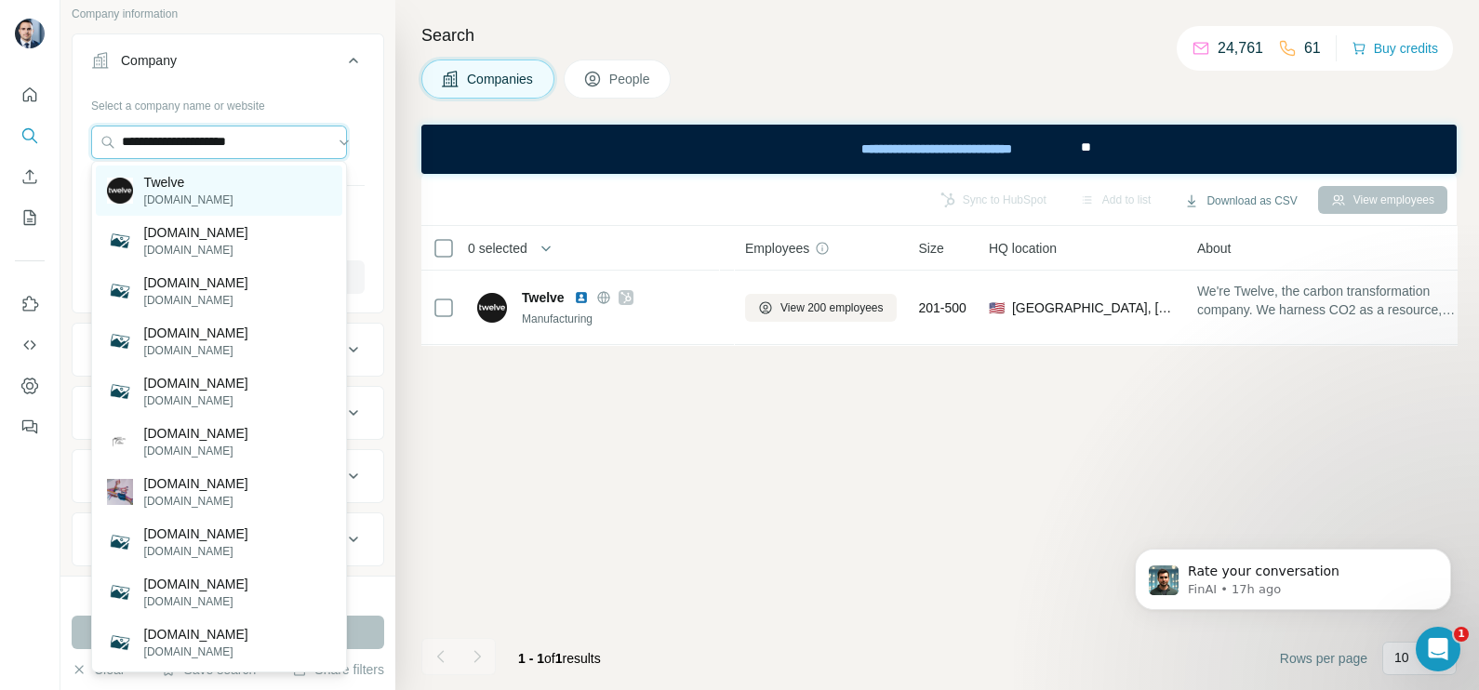
type input "**********"
click at [181, 177] on p "Twelve" at bounding box center [188, 182] width 89 height 19
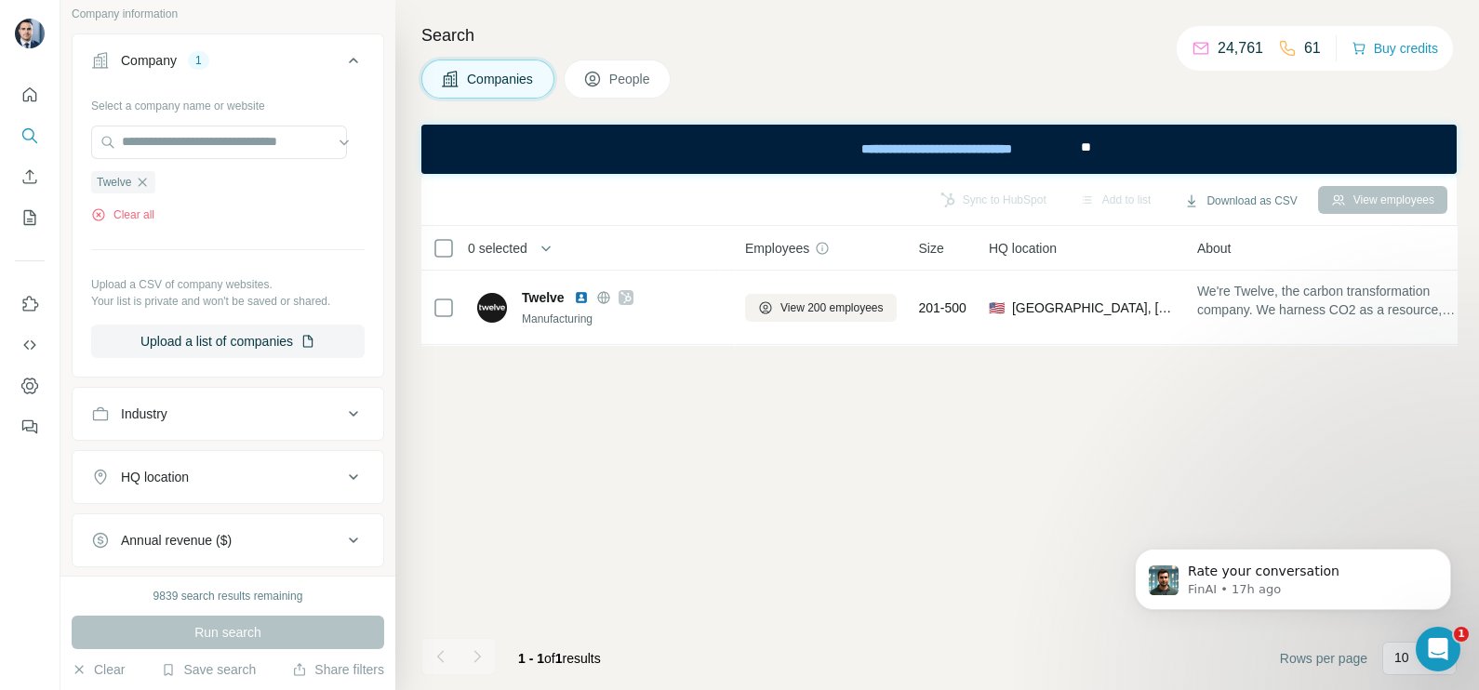
scroll to position [344, 0]
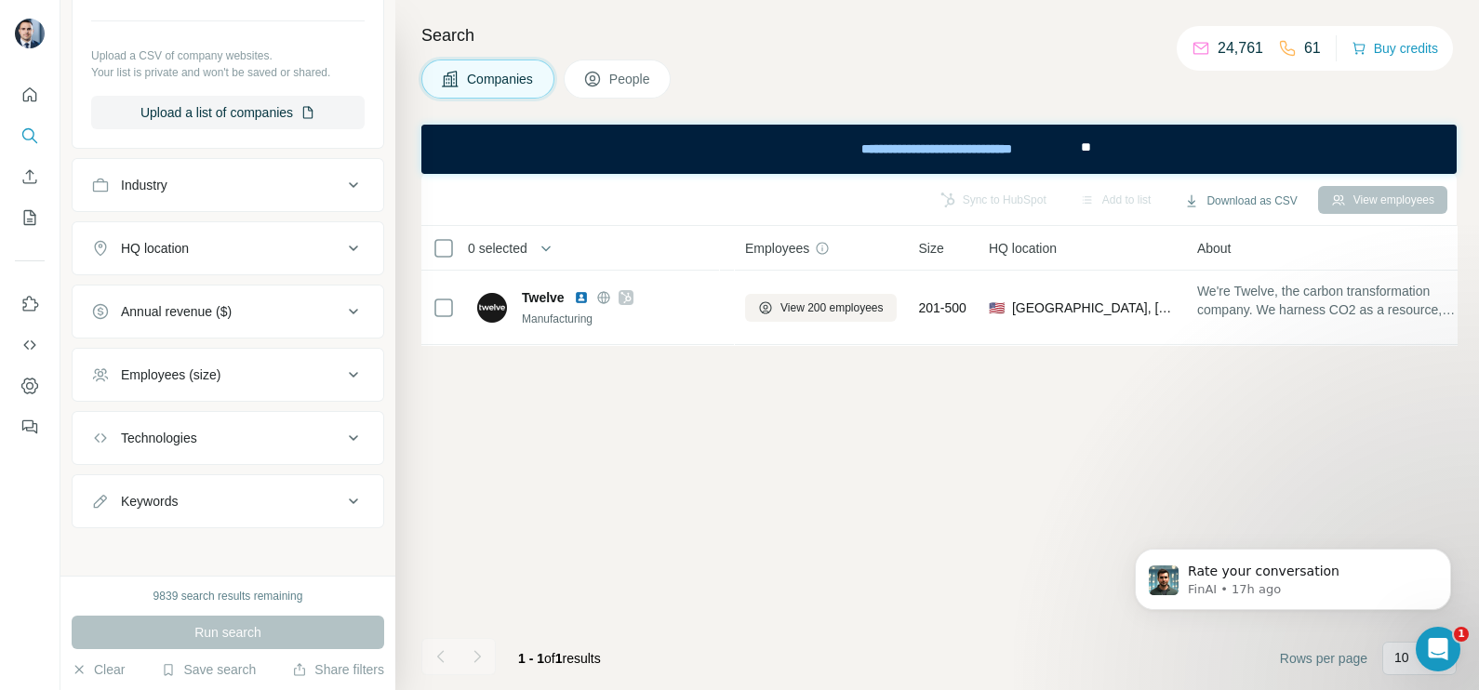
click at [236, 626] on div "Run search" at bounding box center [228, 632] width 313 height 33
click at [236, 622] on div "Run search" at bounding box center [228, 632] width 313 height 33
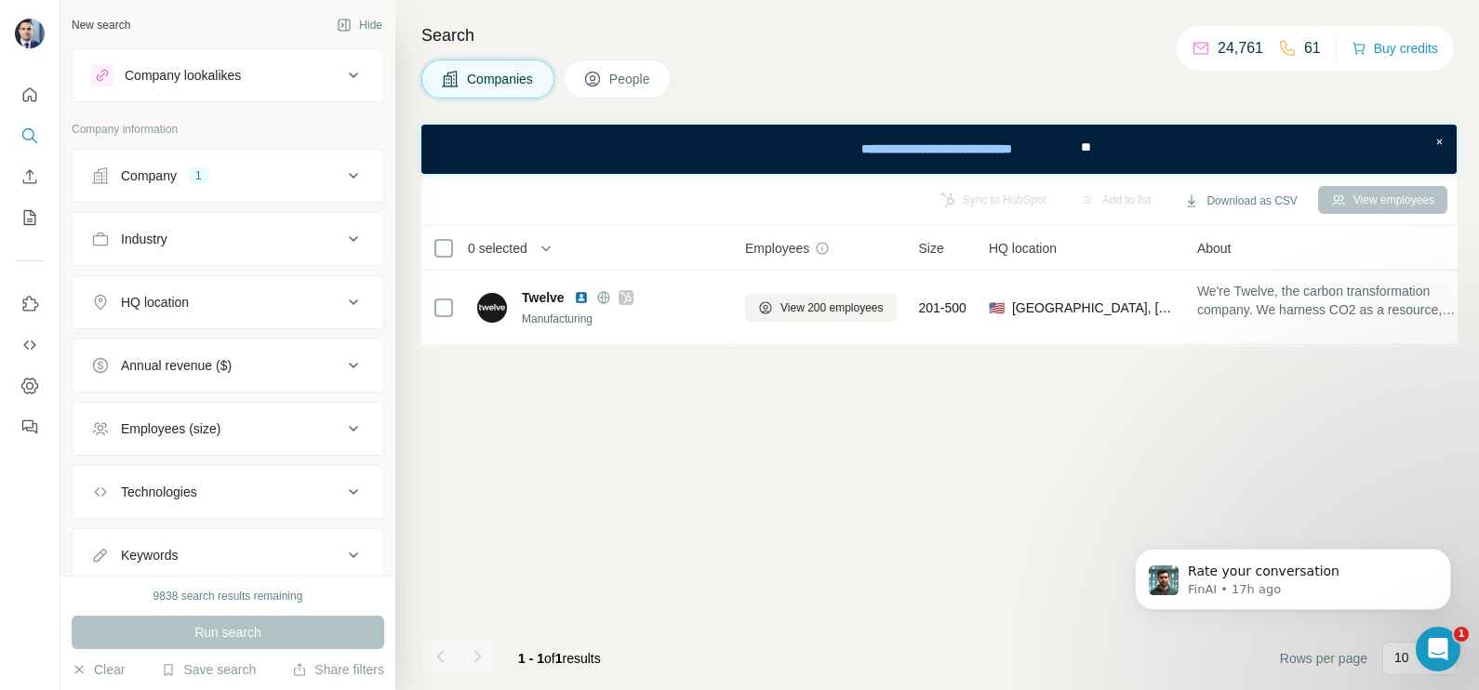
click at [225, 88] on button "Company lookalikes" at bounding box center [228, 75] width 311 height 45
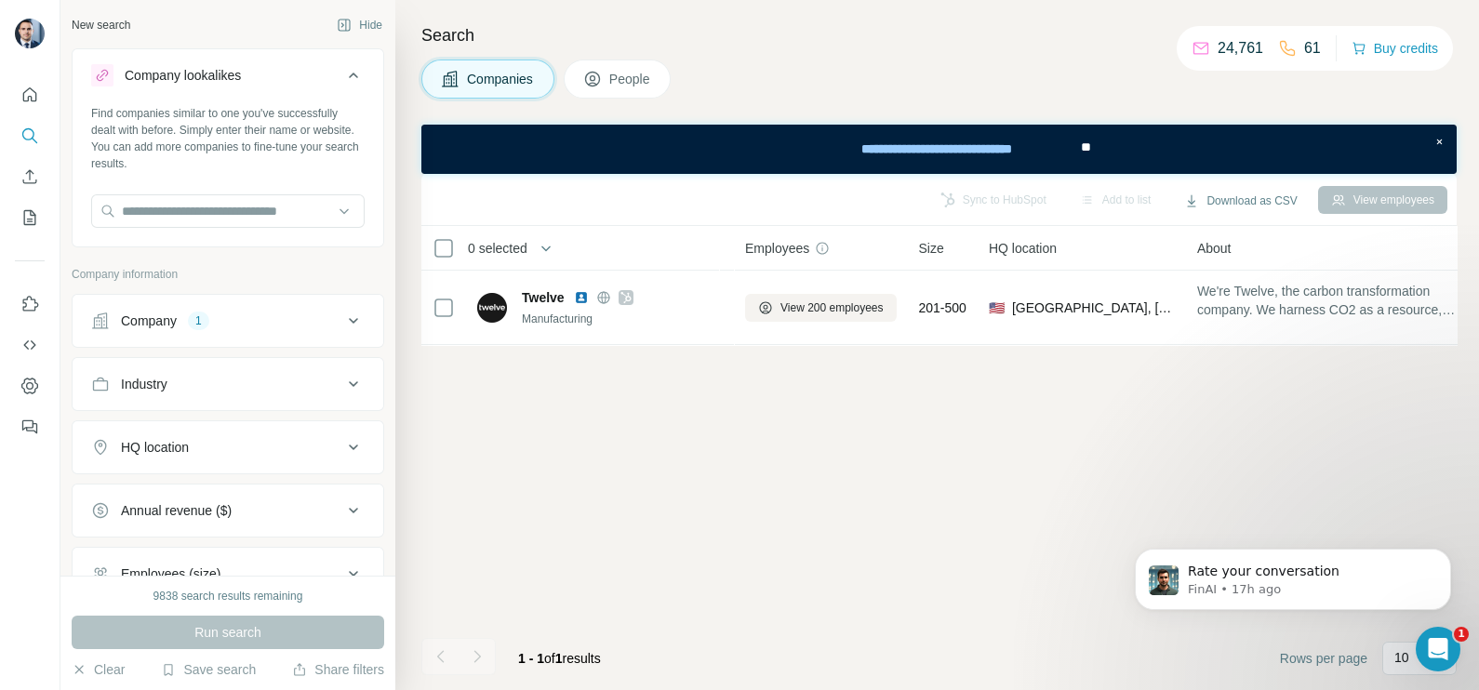
click at [225, 88] on button "Company lookalikes" at bounding box center [228, 79] width 311 height 52
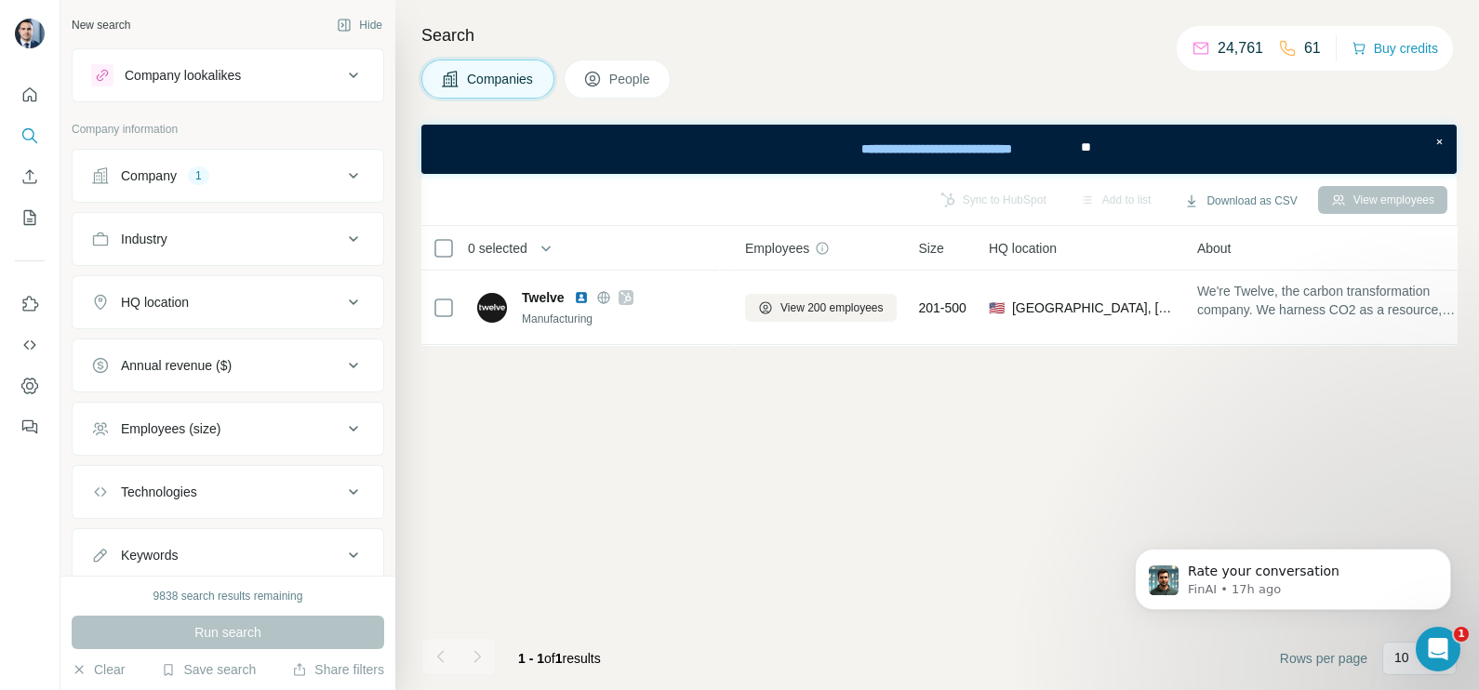
click at [208, 173] on div "1" at bounding box center [198, 175] width 21 height 17
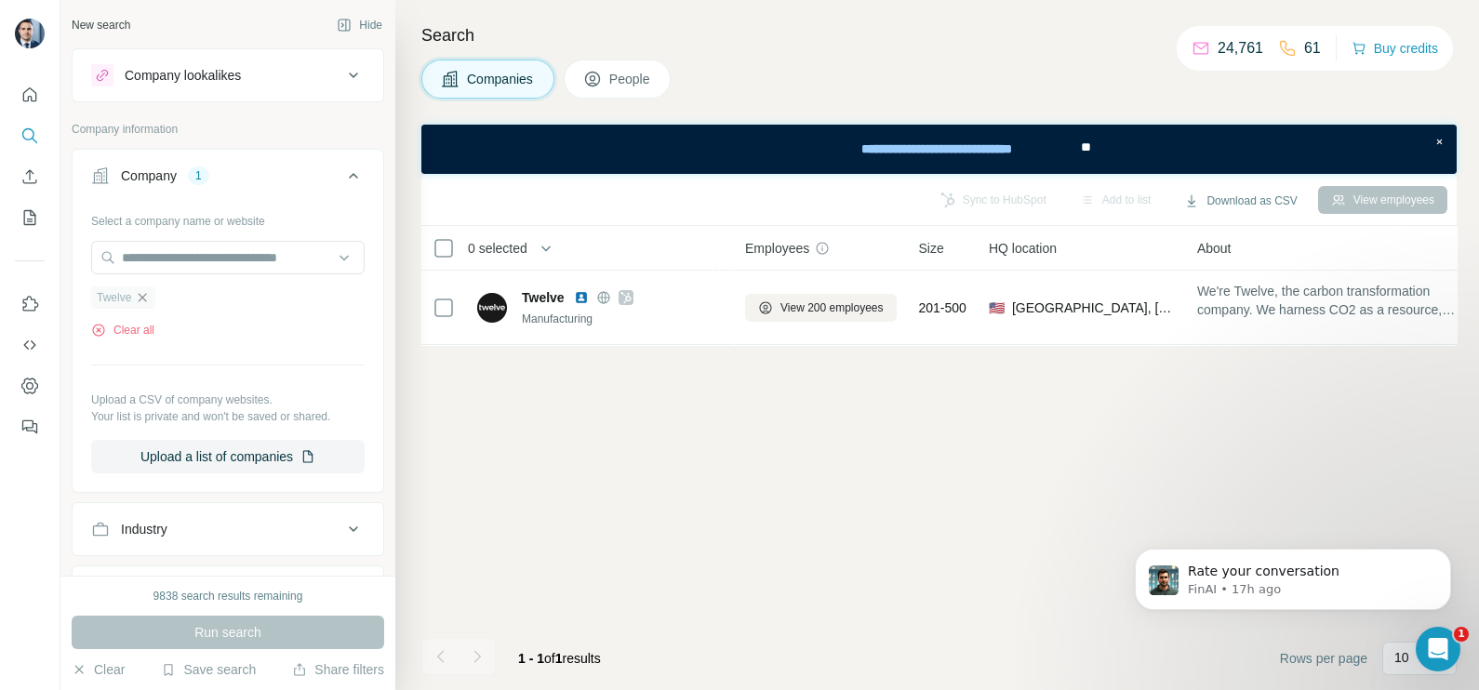
click at [144, 298] on icon "button" at bounding box center [143, 297] width 8 height 8
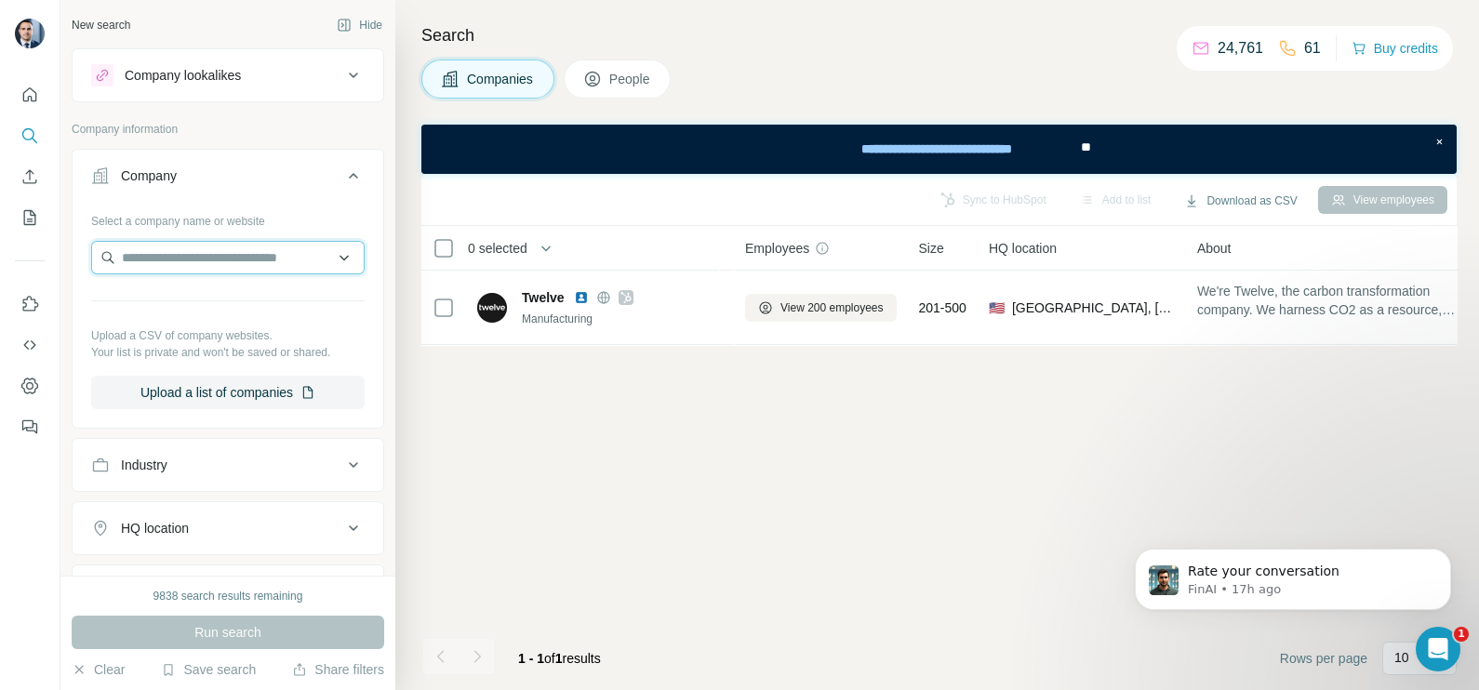
click at [163, 260] on input "text" at bounding box center [227, 257] width 273 height 33
paste input "**********"
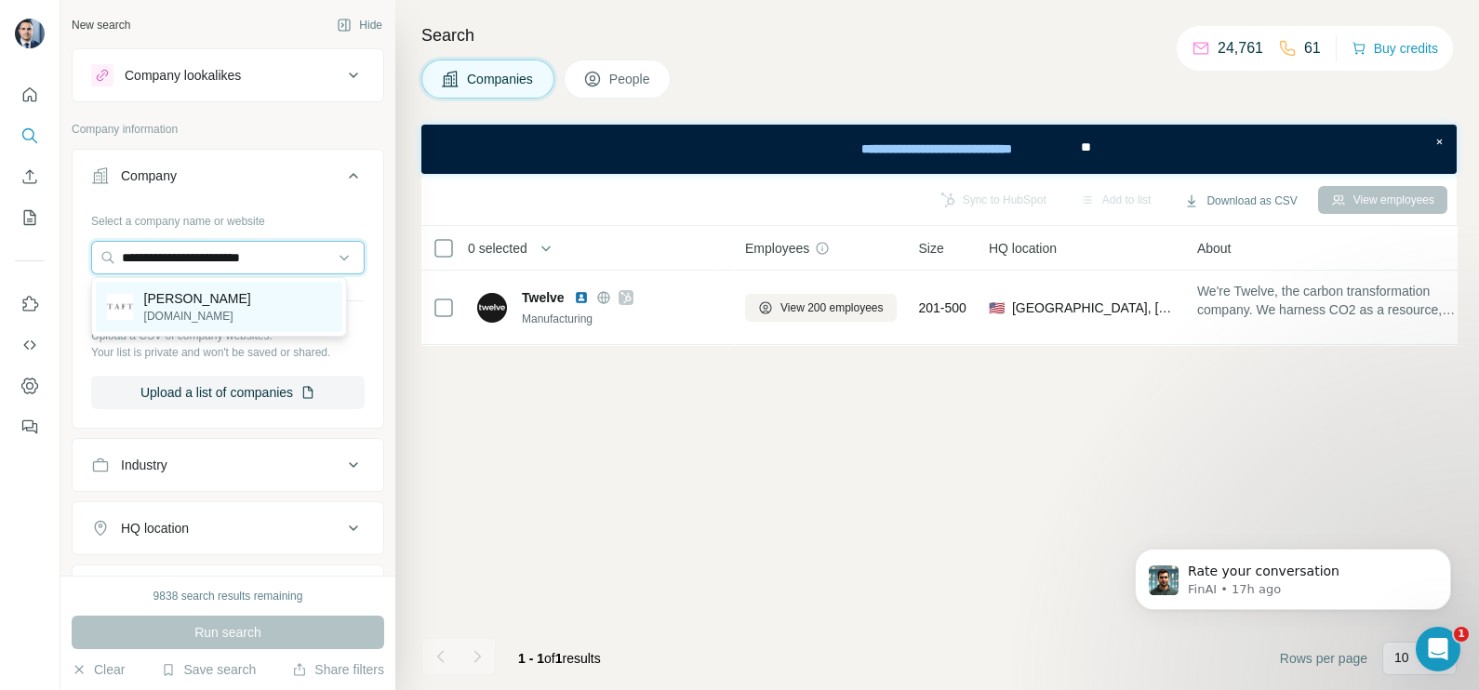
type input "**********"
click at [204, 302] on p "[PERSON_NAME]" at bounding box center [197, 298] width 107 height 19
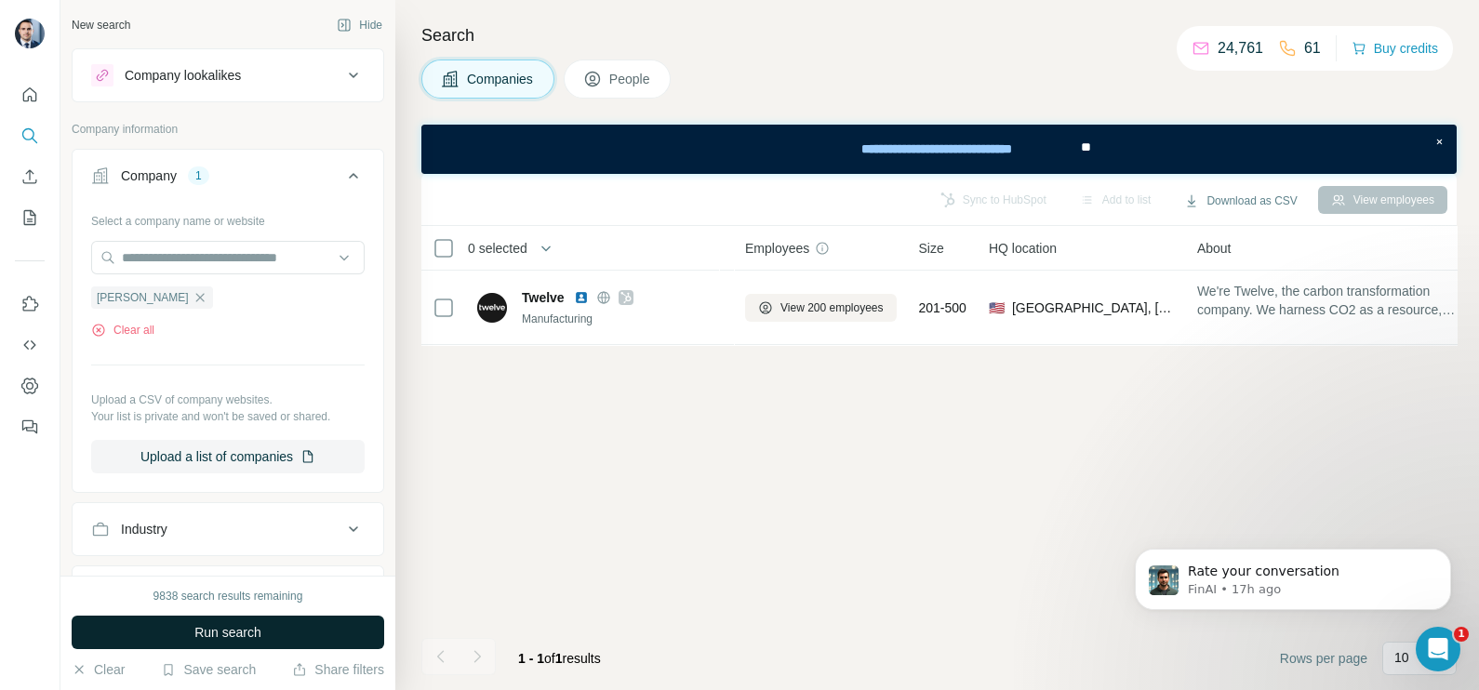
click at [262, 625] on button "Run search" at bounding box center [228, 632] width 313 height 33
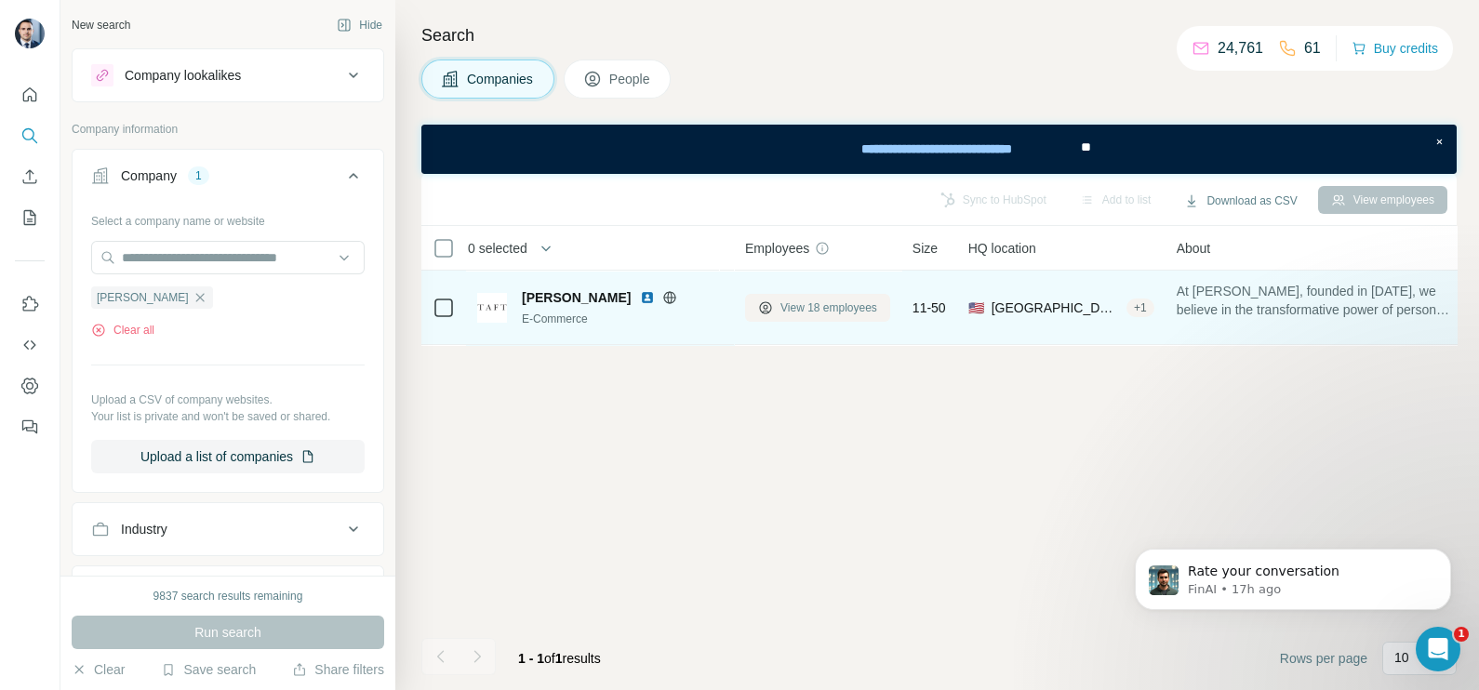
click at [833, 307] on span "View 18 employees" at bounding box center [828, 308] width 97 height 17
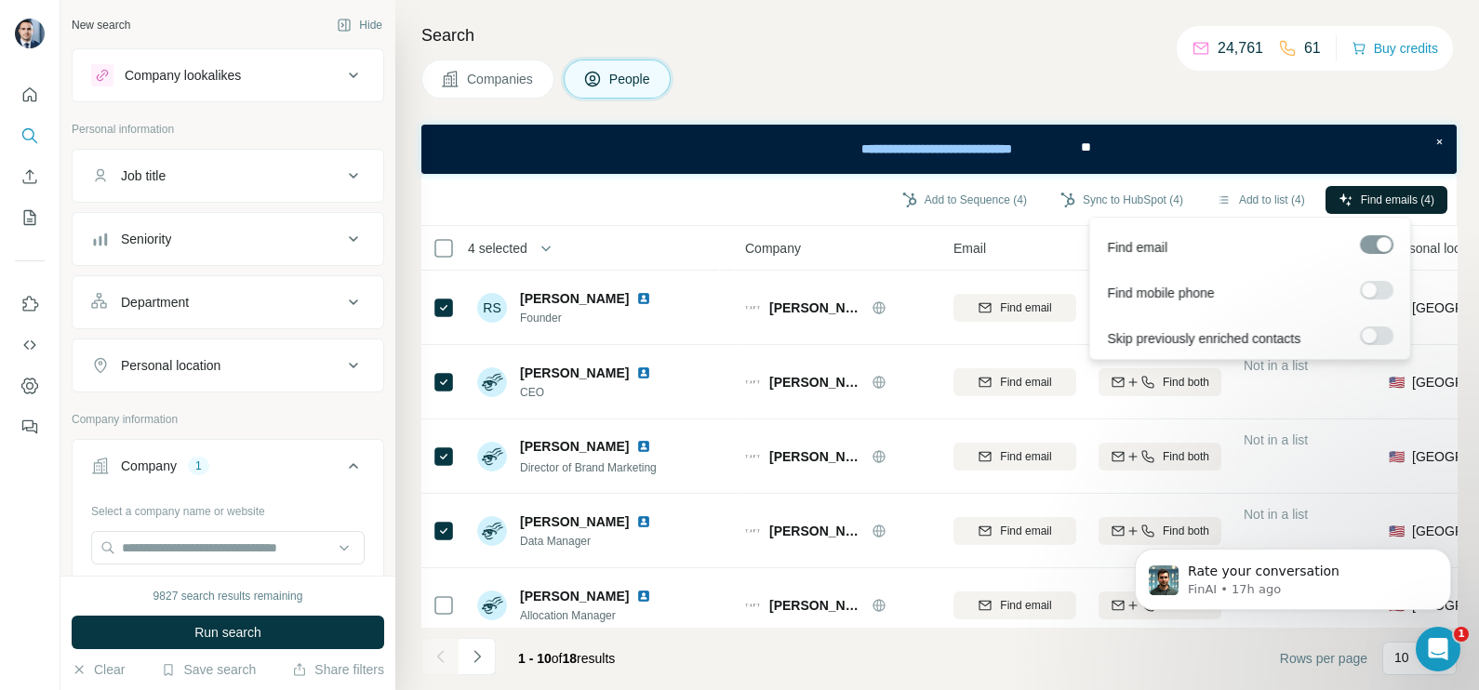
click at [1352, 206] on button "Find emails (4)" at bounding box center [1386, 200] width 122 height 28
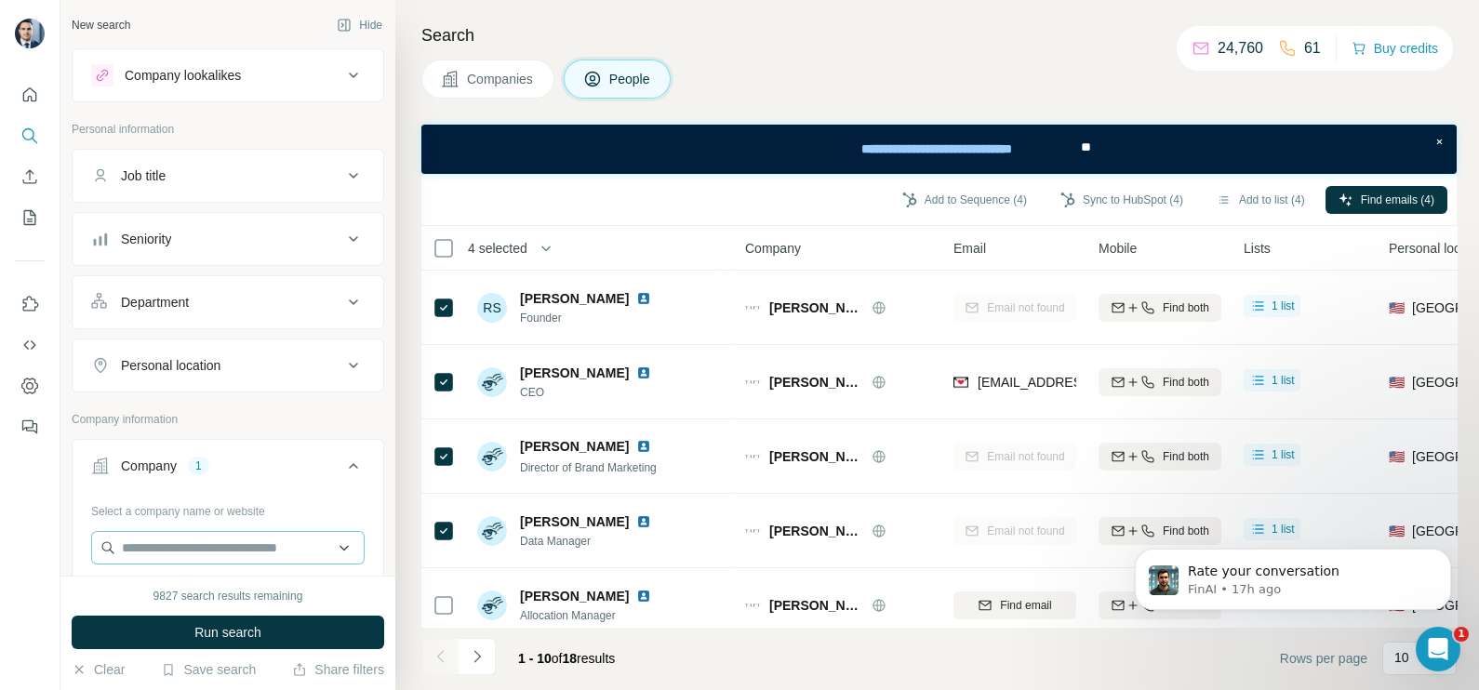
scroll to position [232, 0]
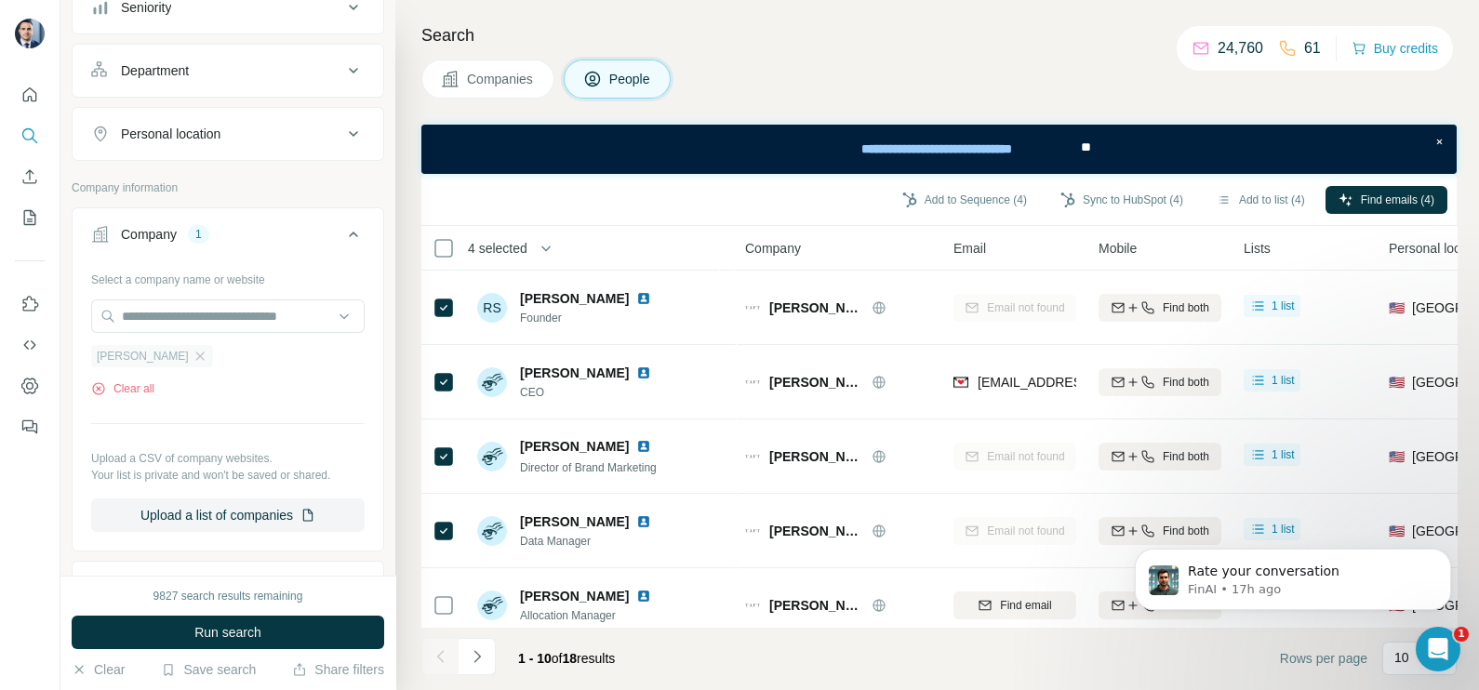
click at [130, 363] on div "[PERSON_NAME]" at bounding box center [152, 356] width 122 height 22
click at [193, 349] on icon "button" at bounding box center [200, 356] width 15 height 15
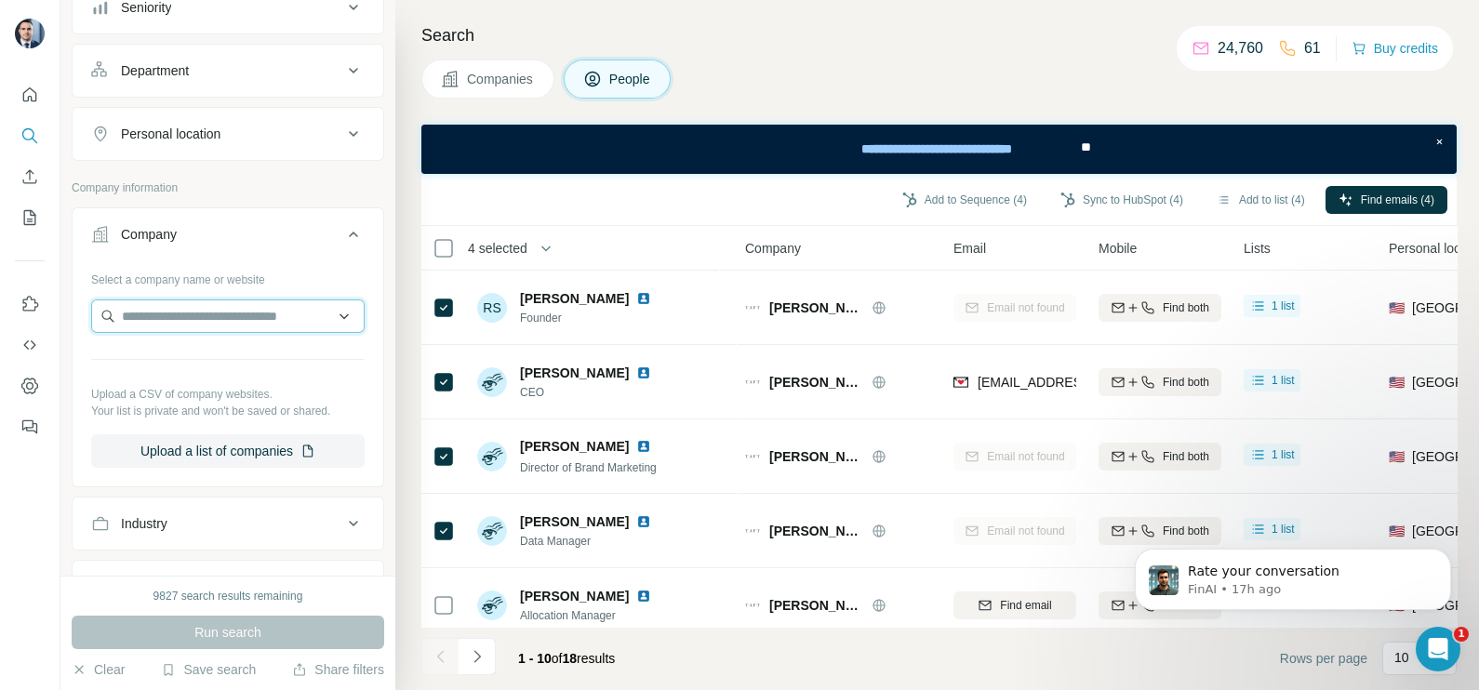
click at [153, 314] on input "text" at bounding box center [227, 316] width 273 height 33
type input "**********"
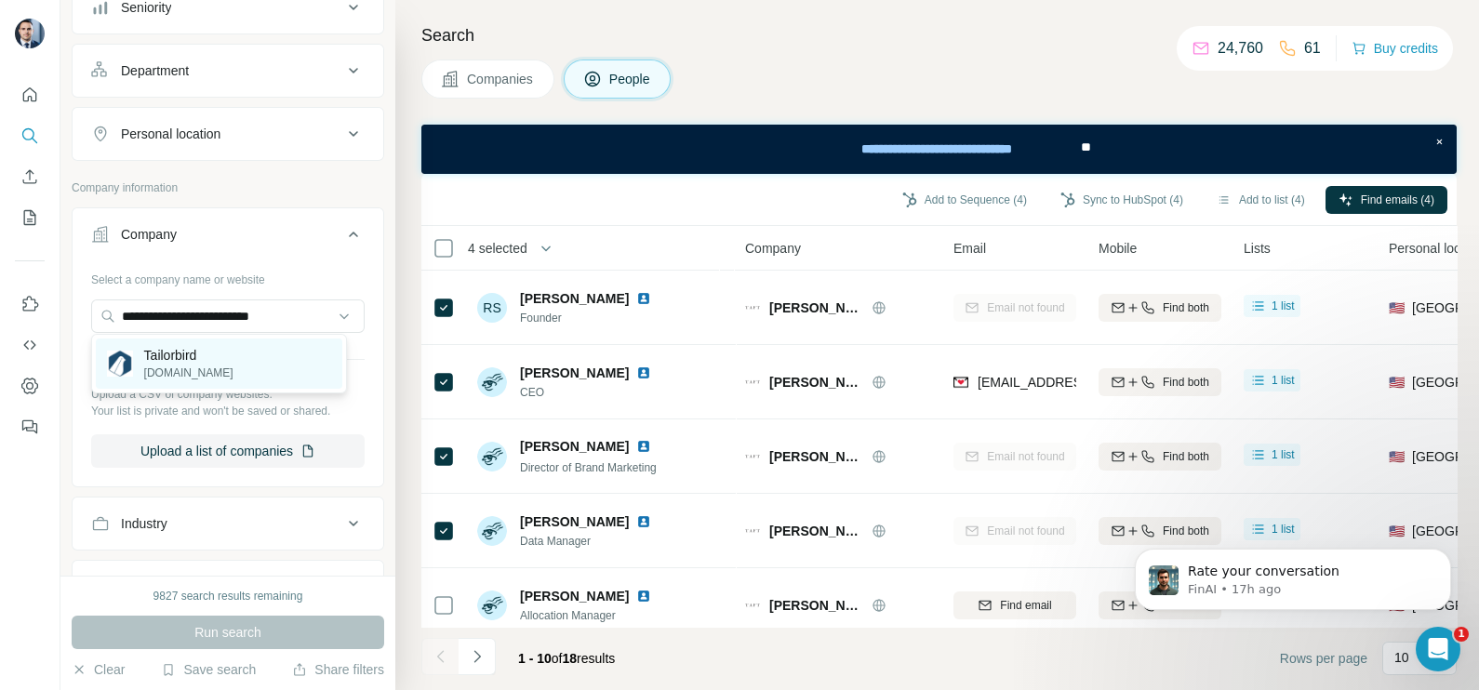
click at [184, 370] on p "[DOMAIN_NAME]" at bounding box center [188, 373] width 89 height 17
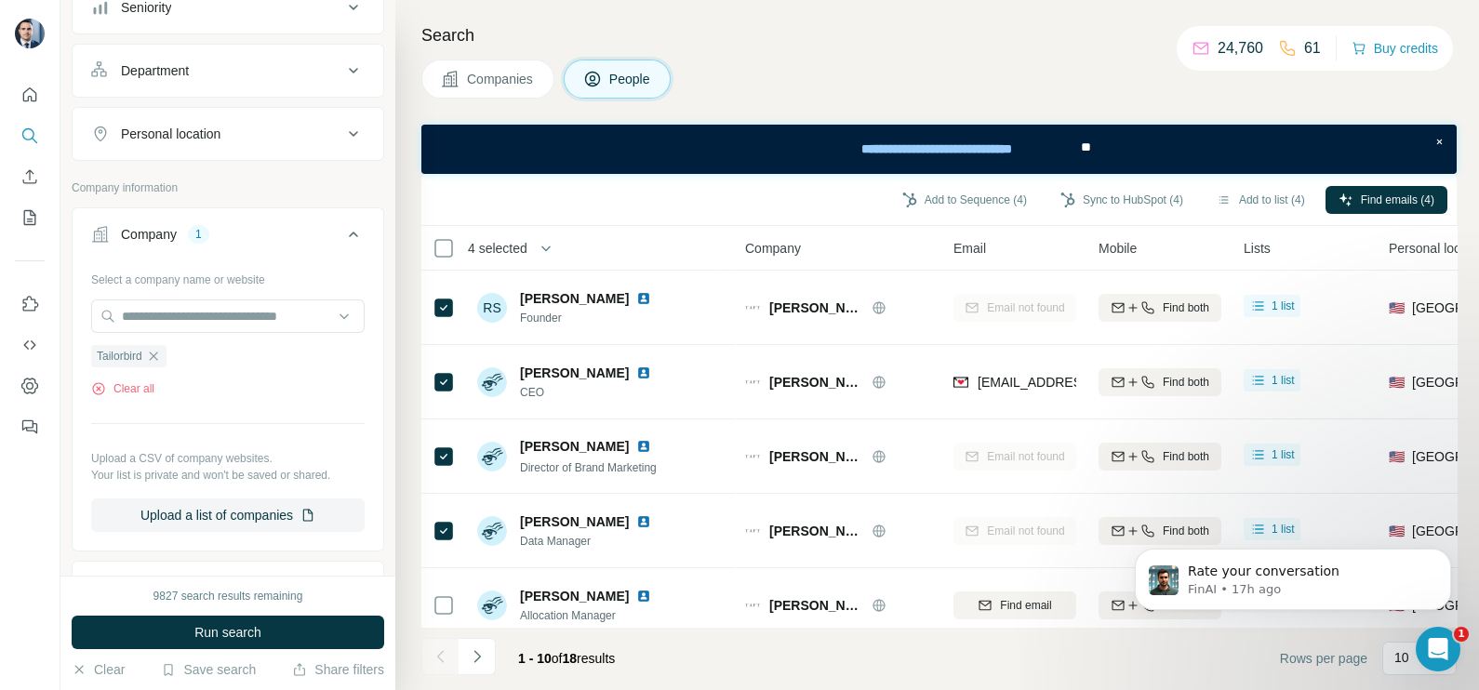
click at [478, 86] on span "Companies" at bounding box center [501, 79] width 68 height 19
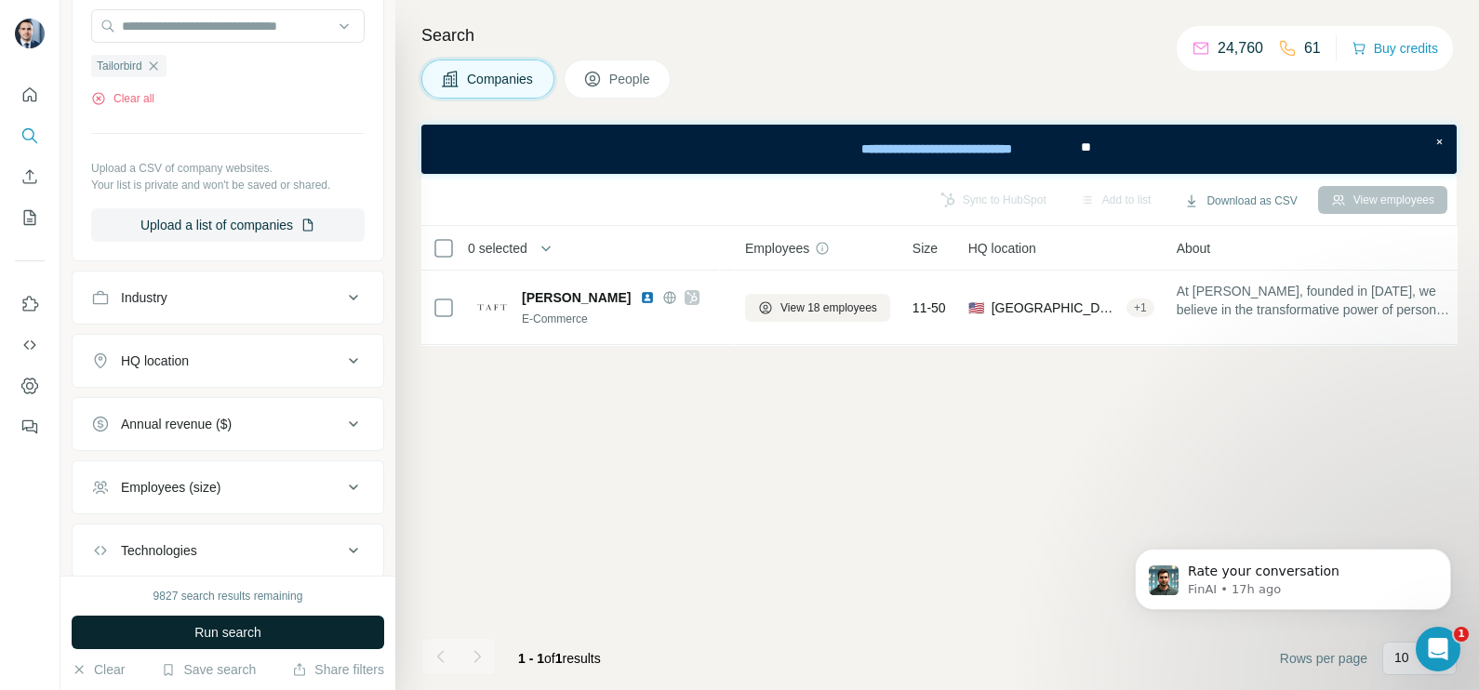
click at [288, 637] on button "Run search" at bounding box center [228, 632] width 313 height 33
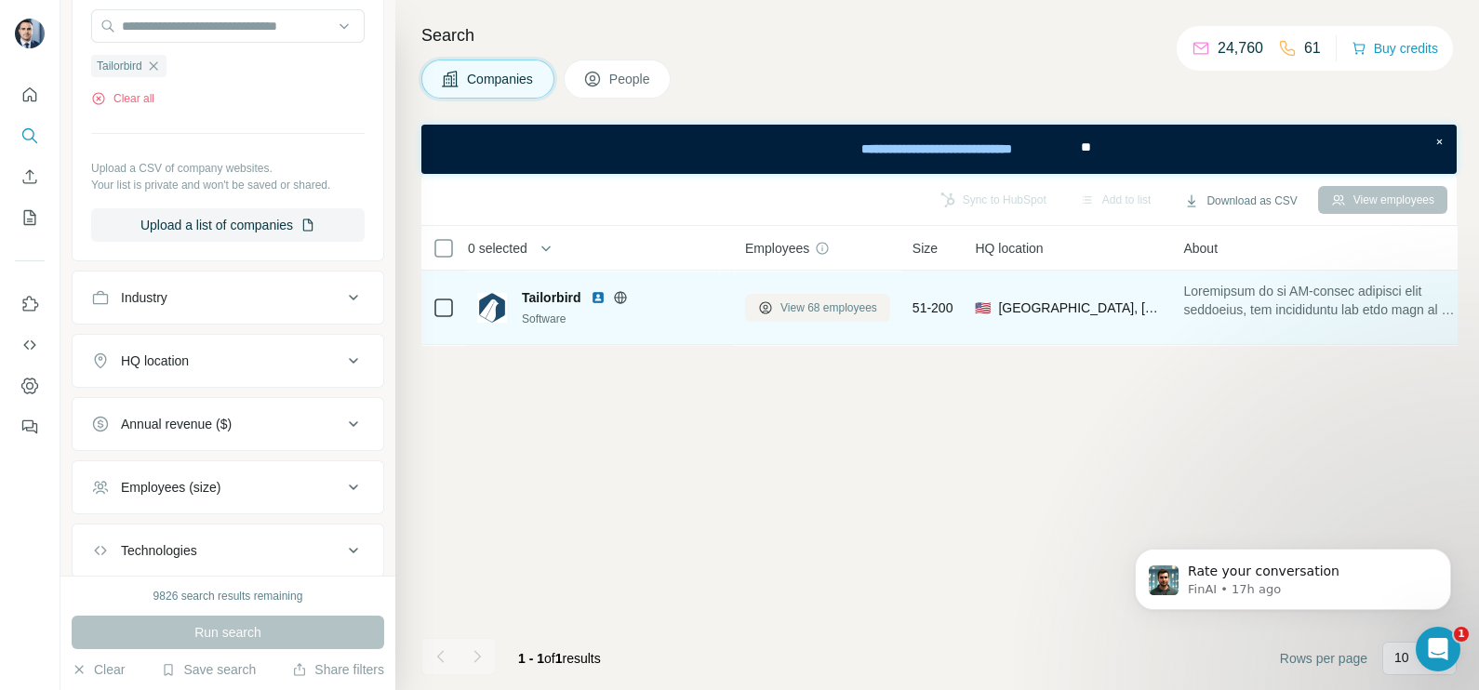
click at [846, 306] on span "View 68 employees" at bounding box center [828, 308] width 97 height 17
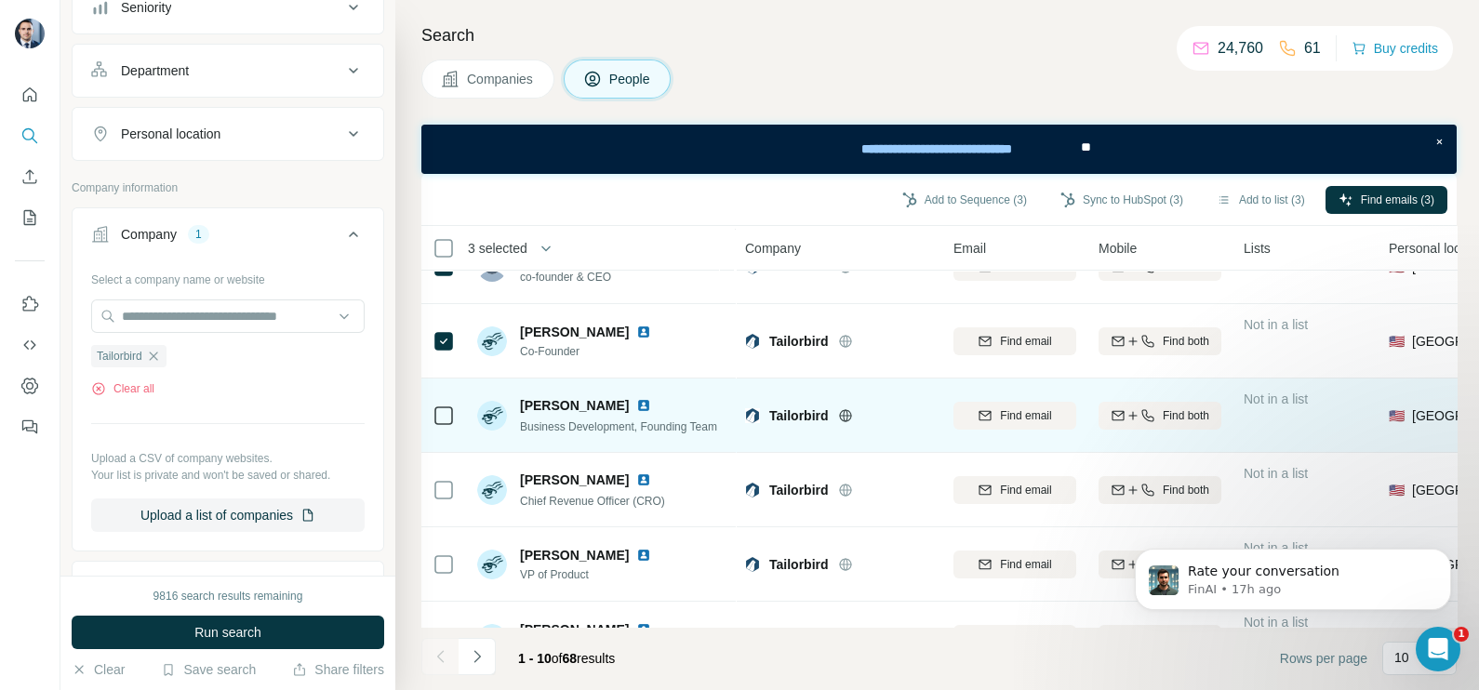
scroll to position [232, 0]
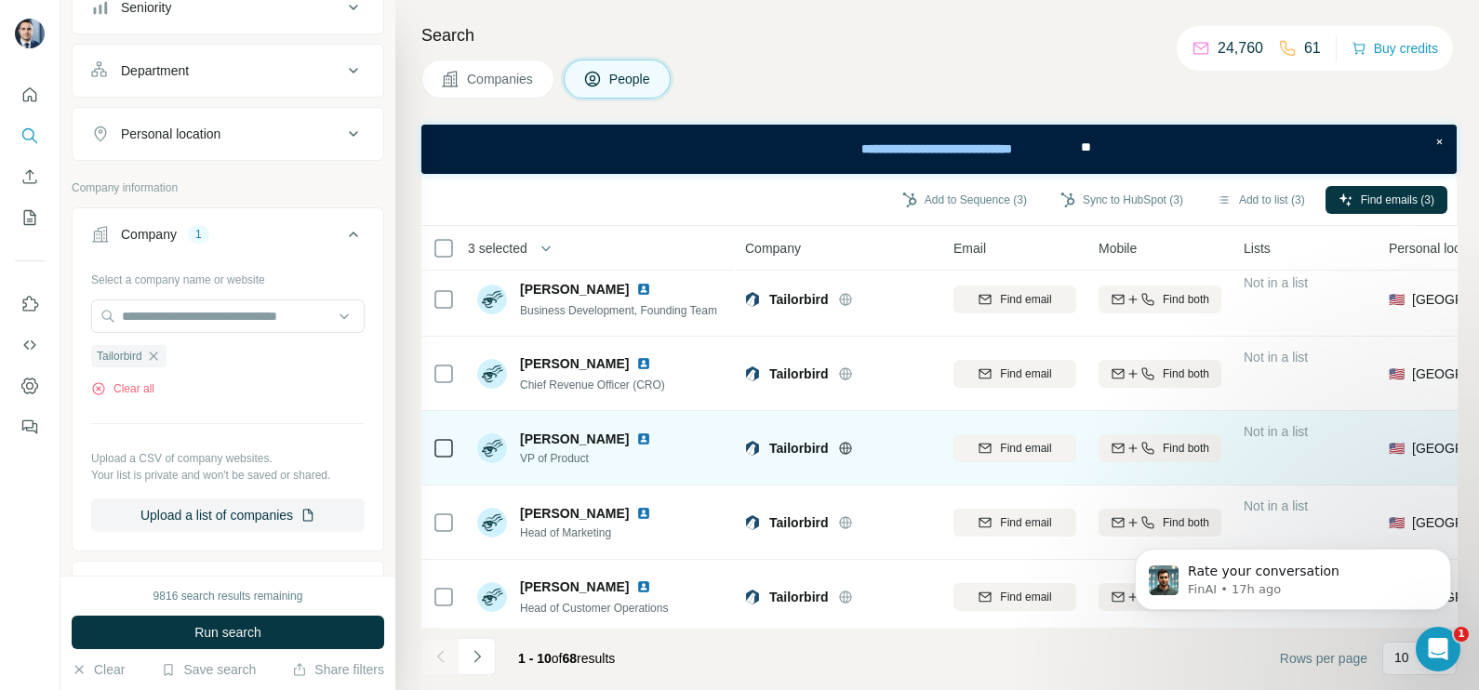
click at [441, 459] on div at bounding box center [444, 447] width 22 height 51
click at [459, 437] on td at bounding box center [443, 448] width 45 height 74
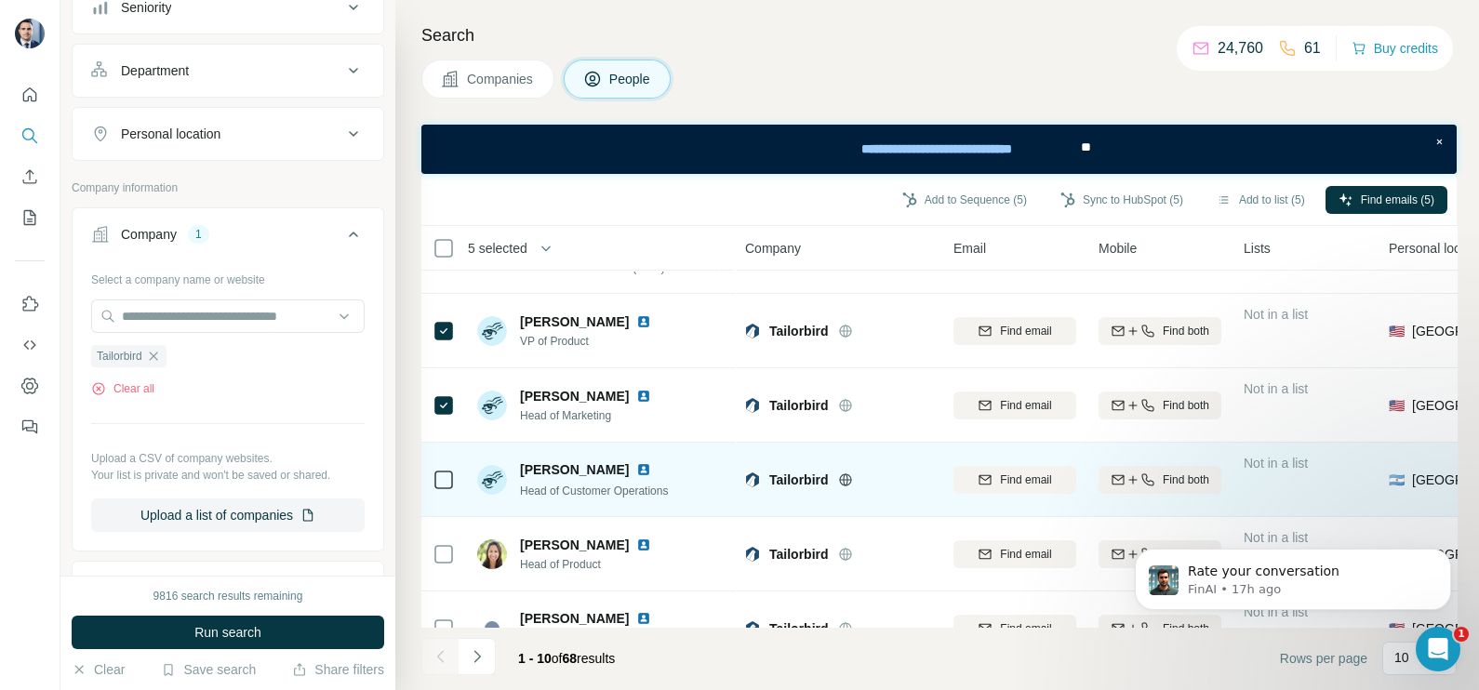
scroll to position [399, 0]
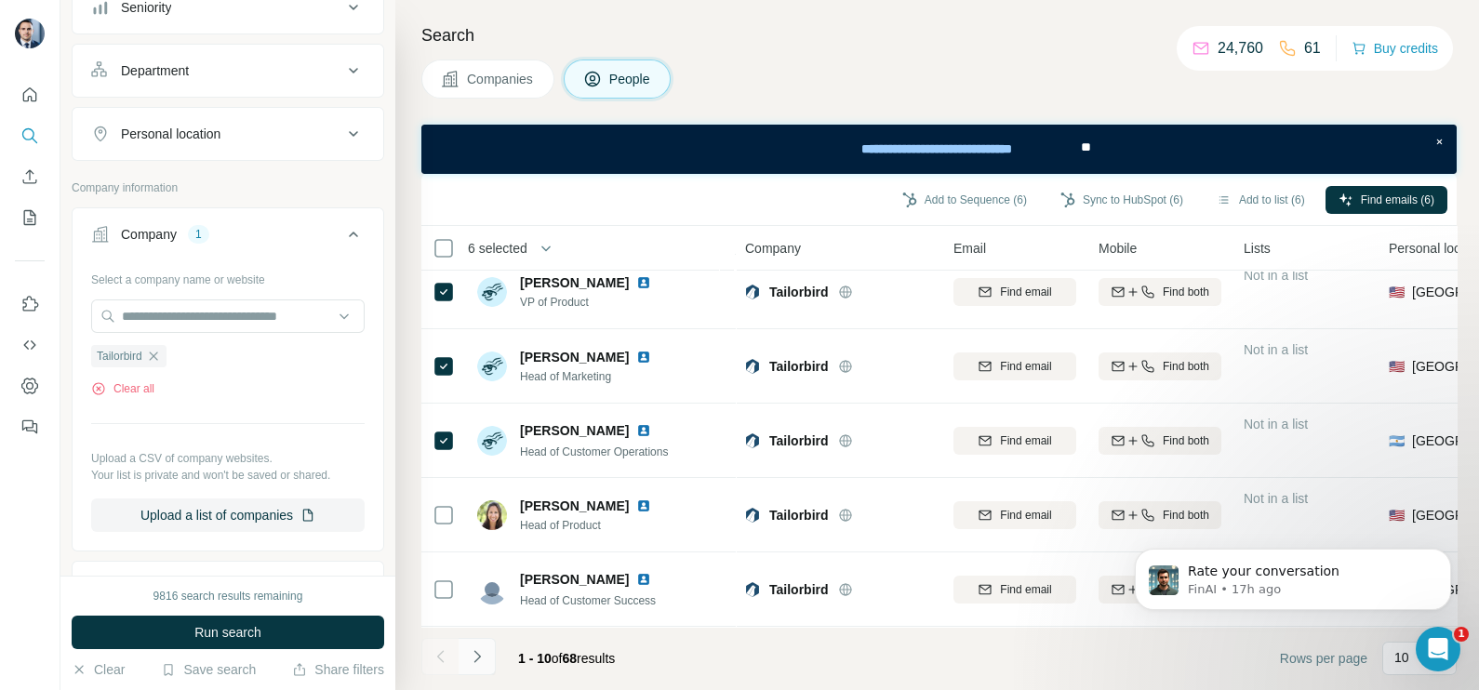
click at [474, 650] on icon "Navigate to next page" at bounding box center [477, 656] width 19 height 19
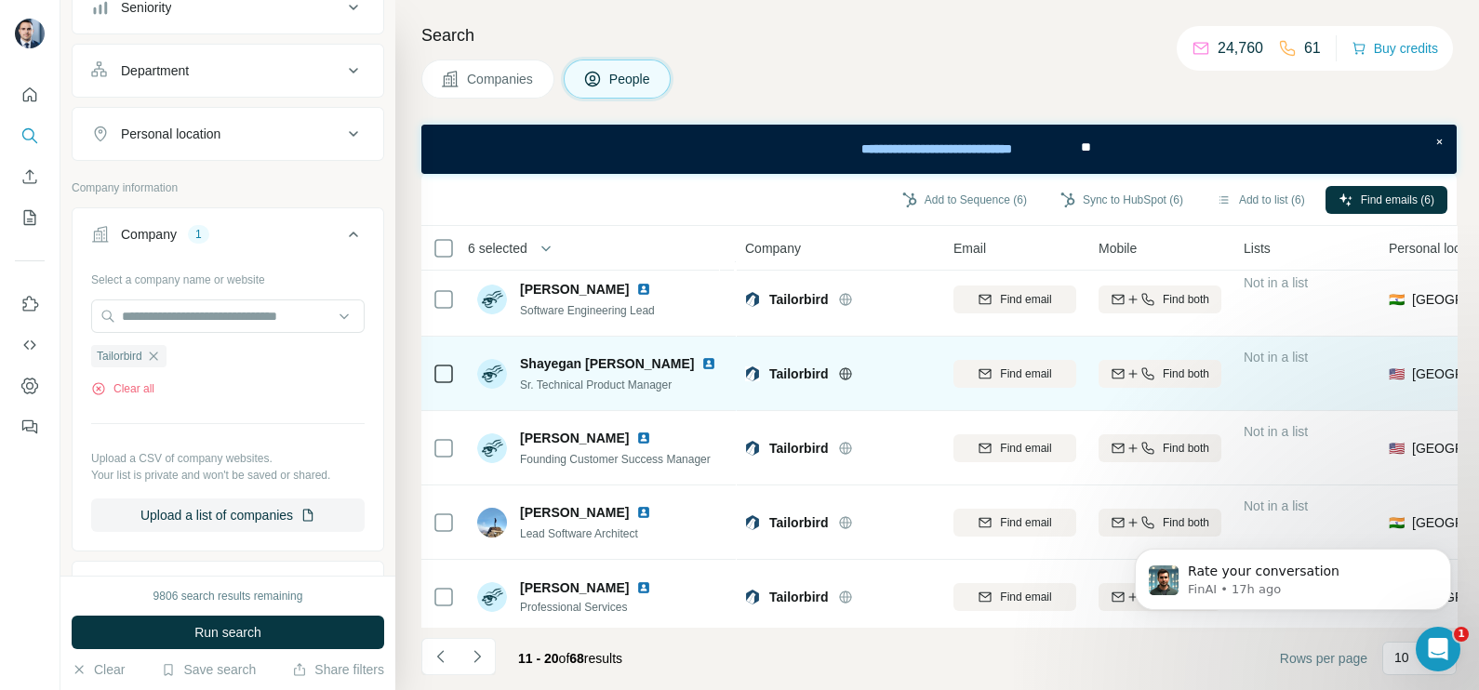
scroll to position [349, 0]
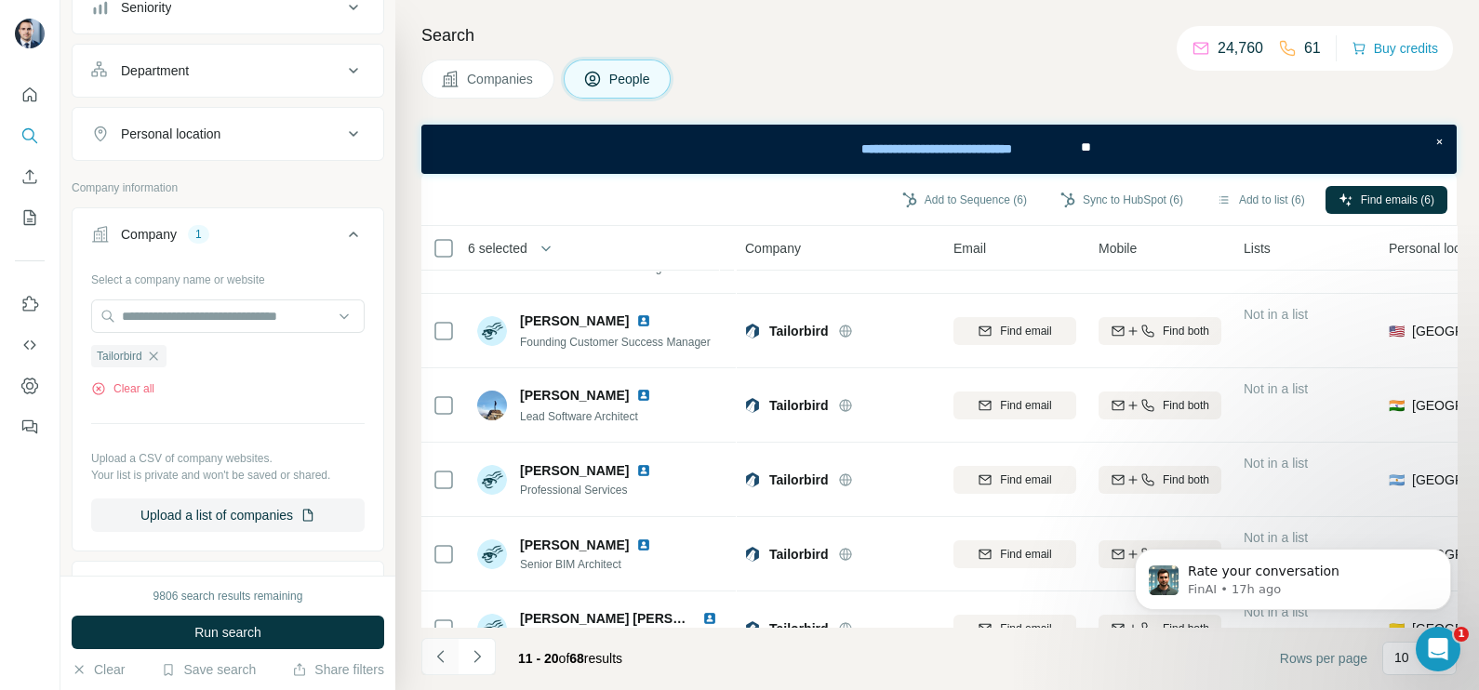
click at [448, 655] on icon "Navigate to previous page" at bounding box center [441, 656] width 19 height 19
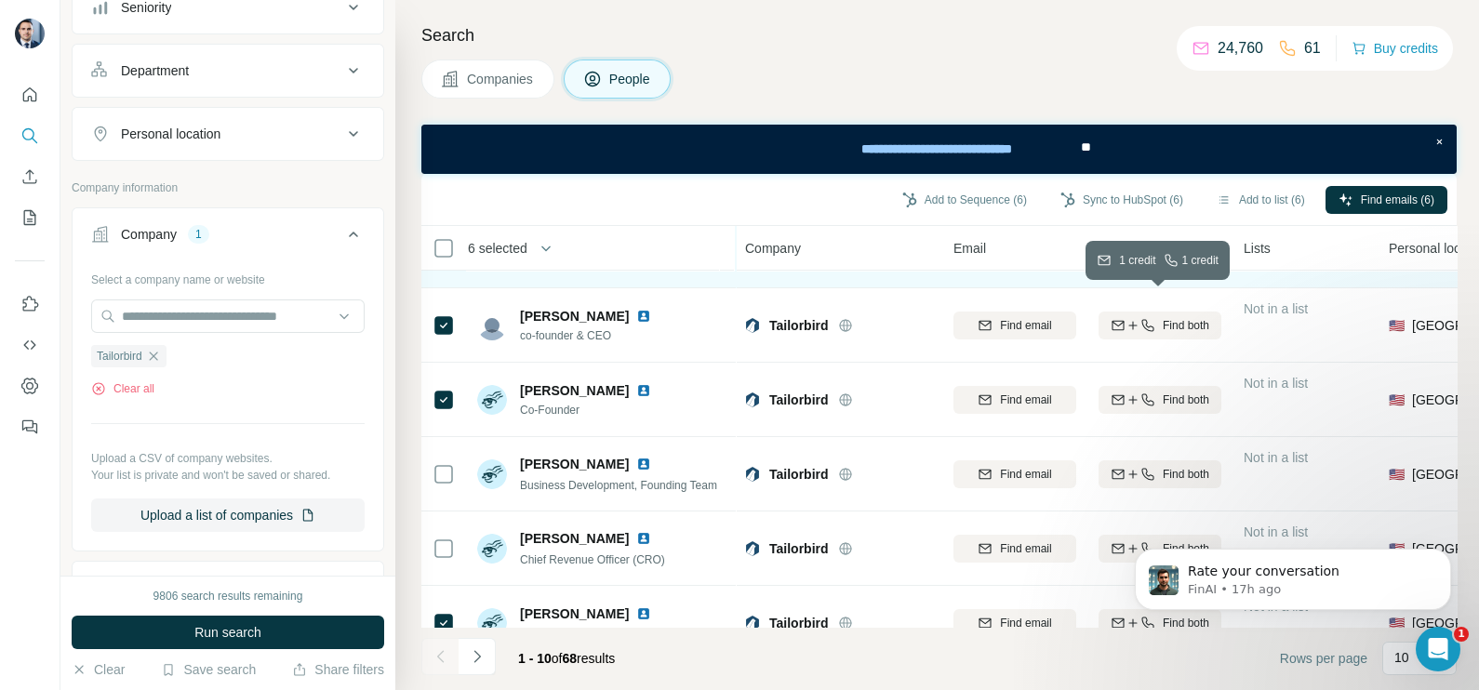
scroll to position [0, 0]
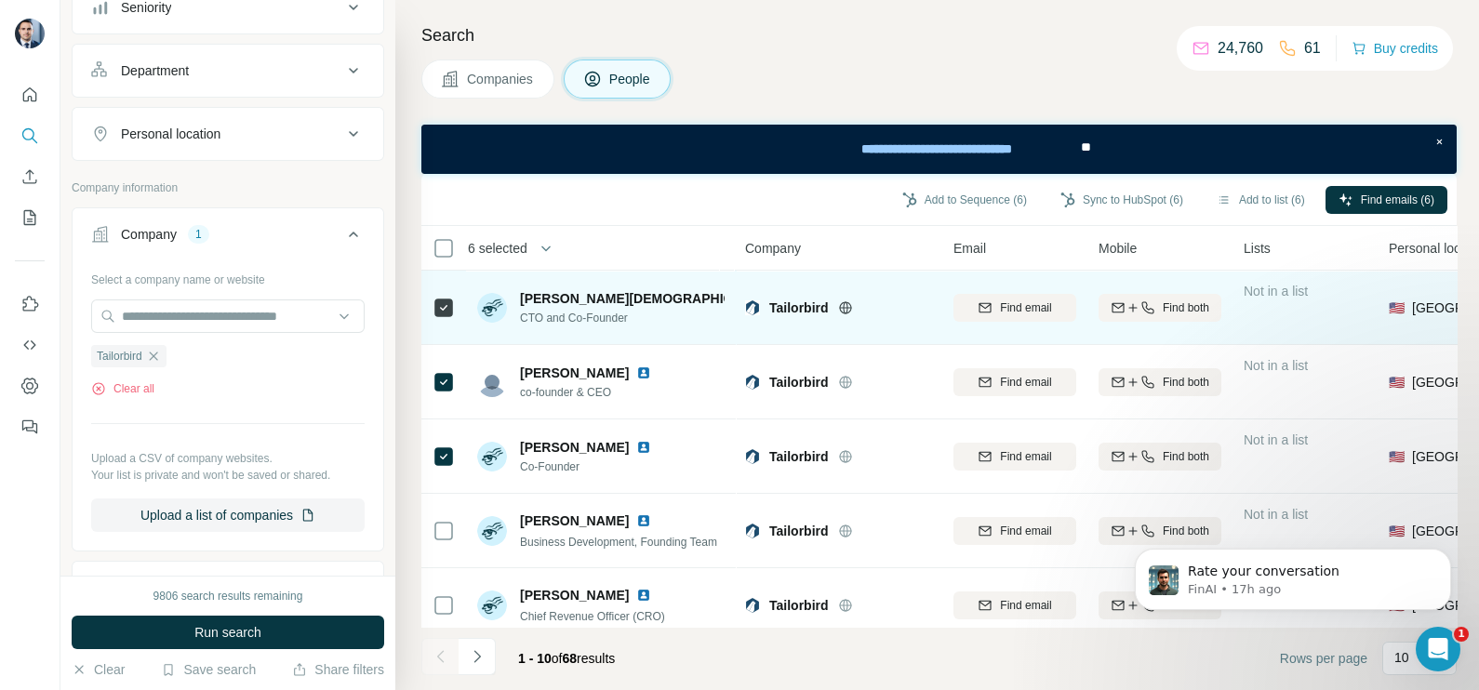
click at [810, 301] on icon at bounding box center [815, 298] width 10 height 11
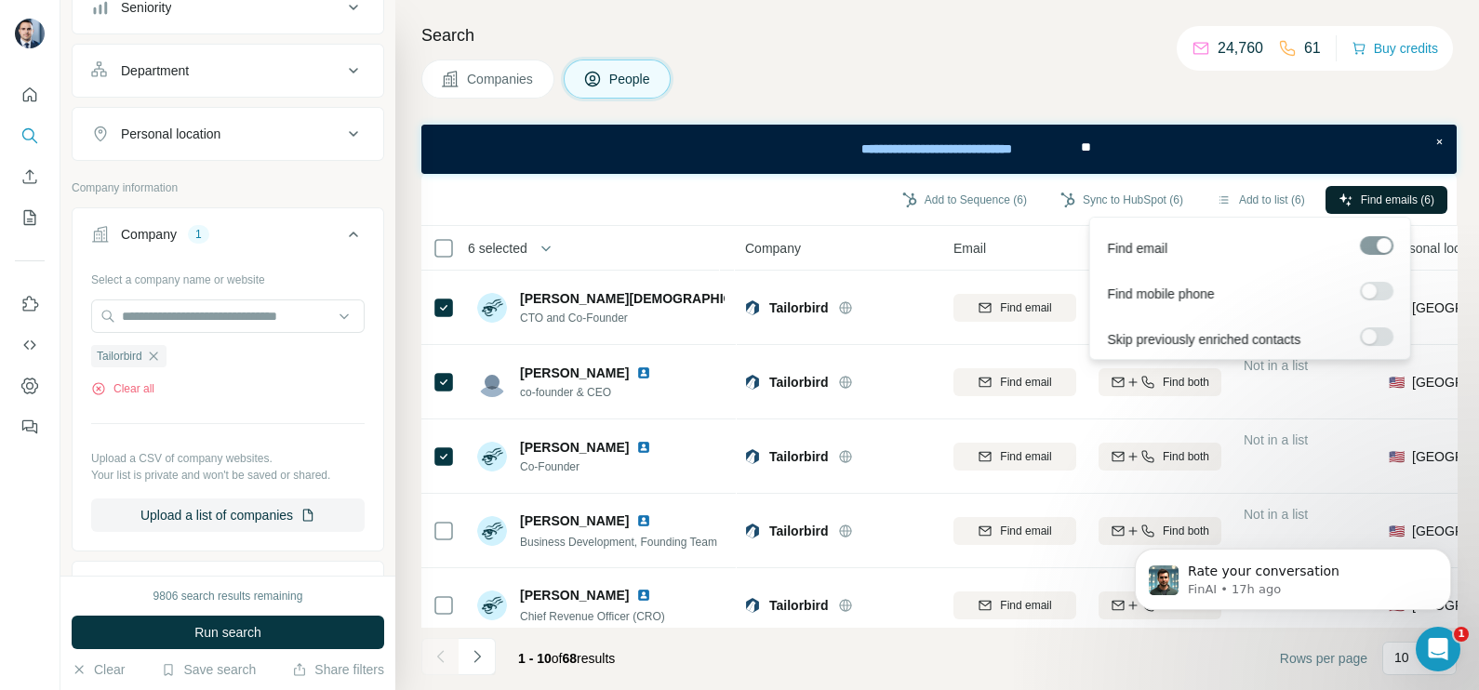
click at [1361, 198] on span "Find emails (6)" at bounding box center [1397, 200] width 73 height 17
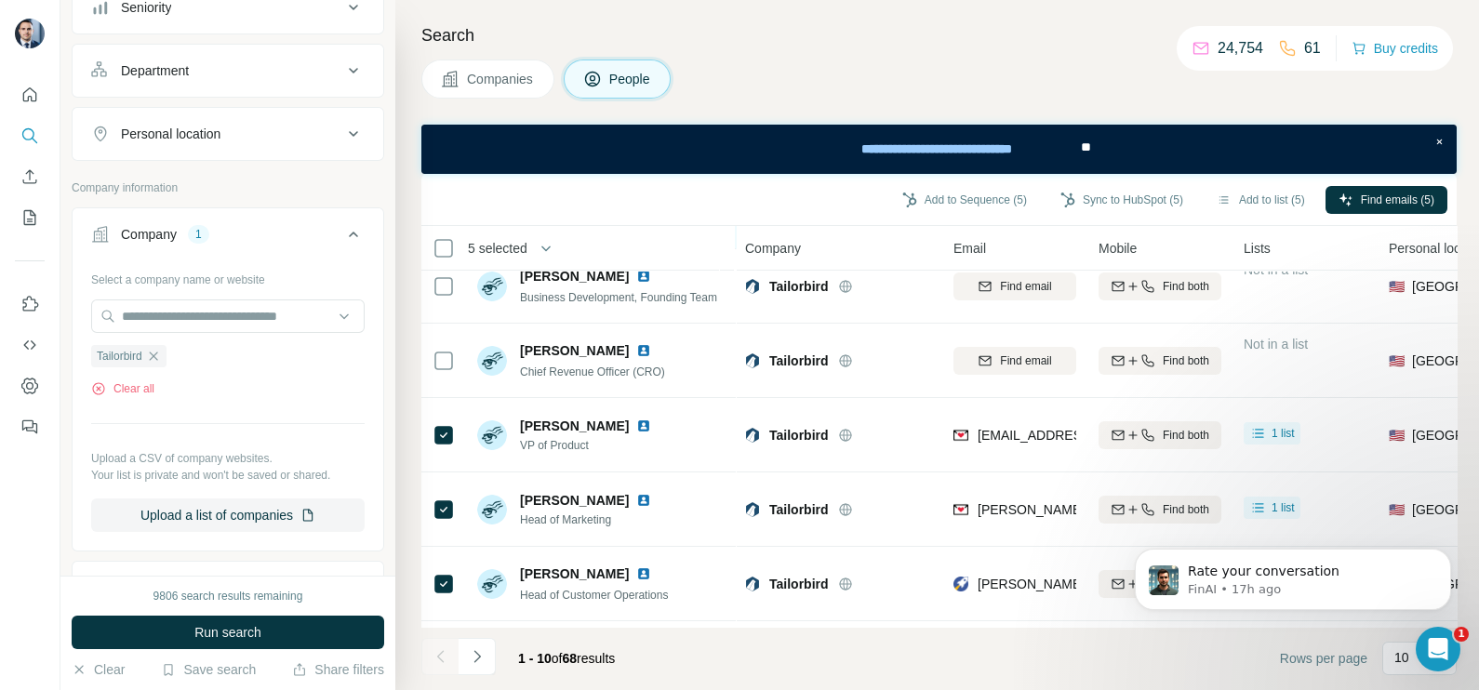
scroll to position [349, 0]
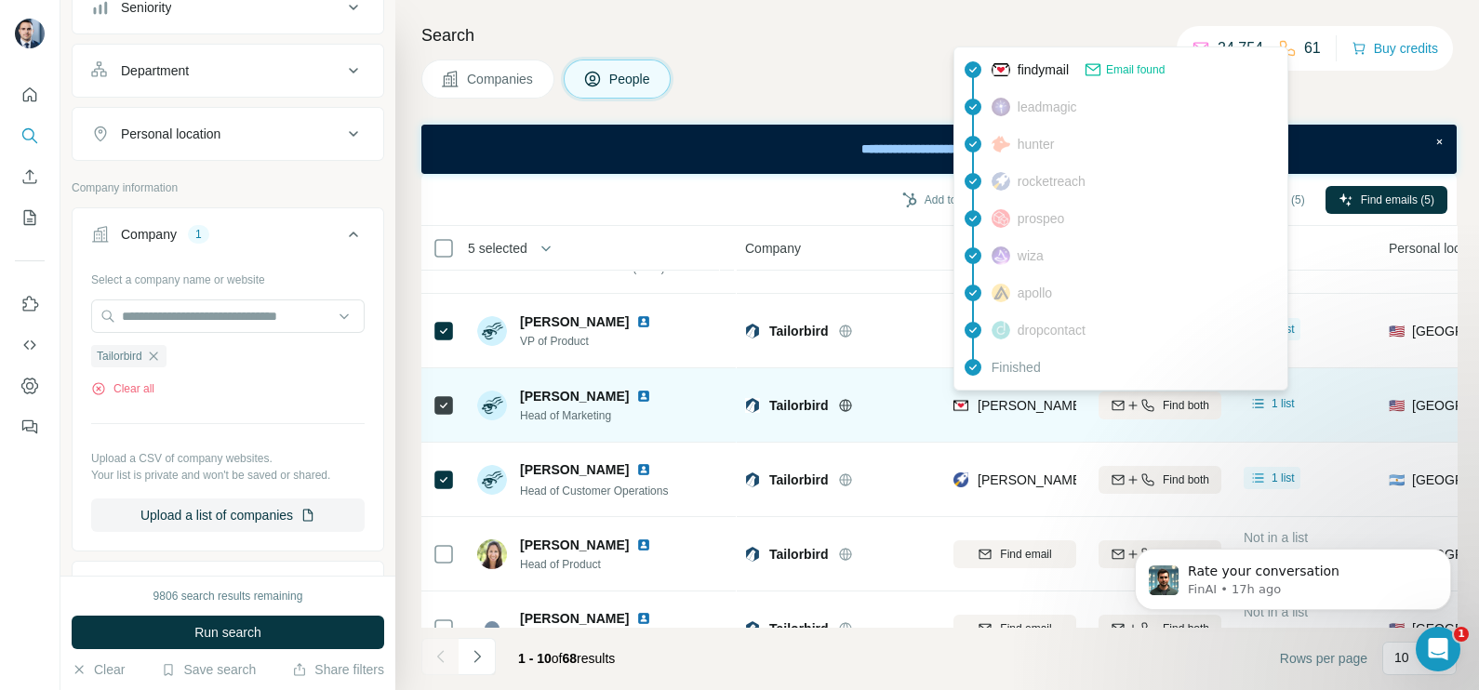
click at [1016, 407] on span "[PERSON_NAME][EMAIL_ADDRESS][PERSON_NAME][DOMAIN_NAME]" at bounding box center [1195, 405] width 435 height 15
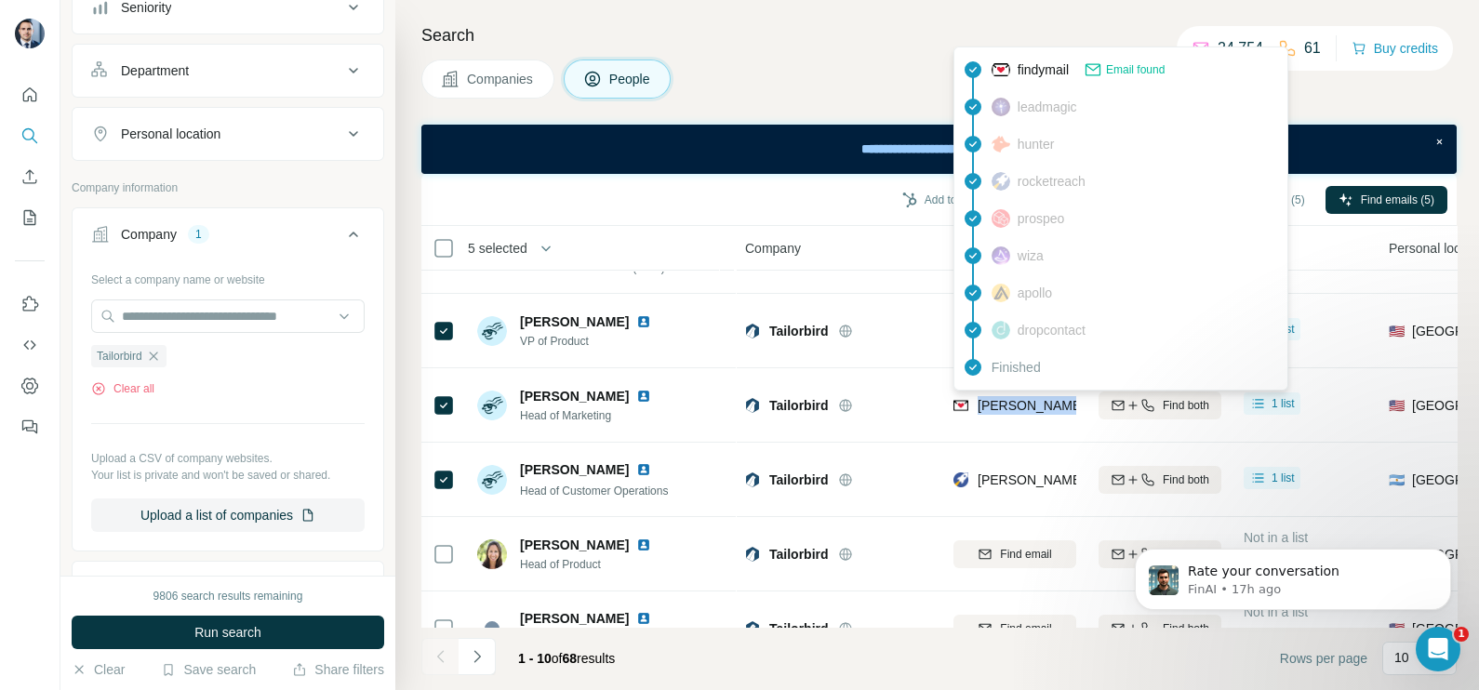
copy tr "[PERSON_NAME][EMAIL_ADDRESS][PERSON_NAME][DOMAIN_NAME]"
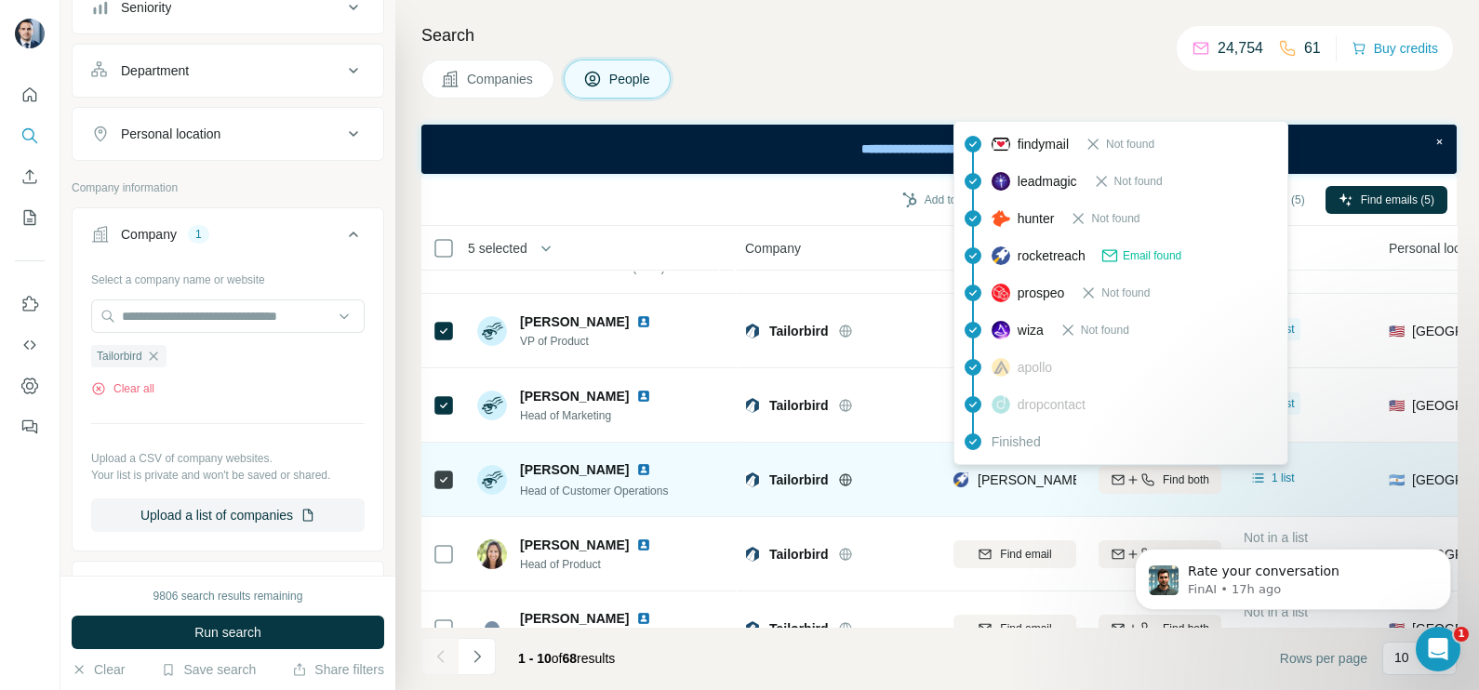
click at [1019, 479] on span "[PERSON_NAME][EMAIL_ADDRESS][DOMAIN_NAME]" at bounding box center [1141, 480] width 327 height 15
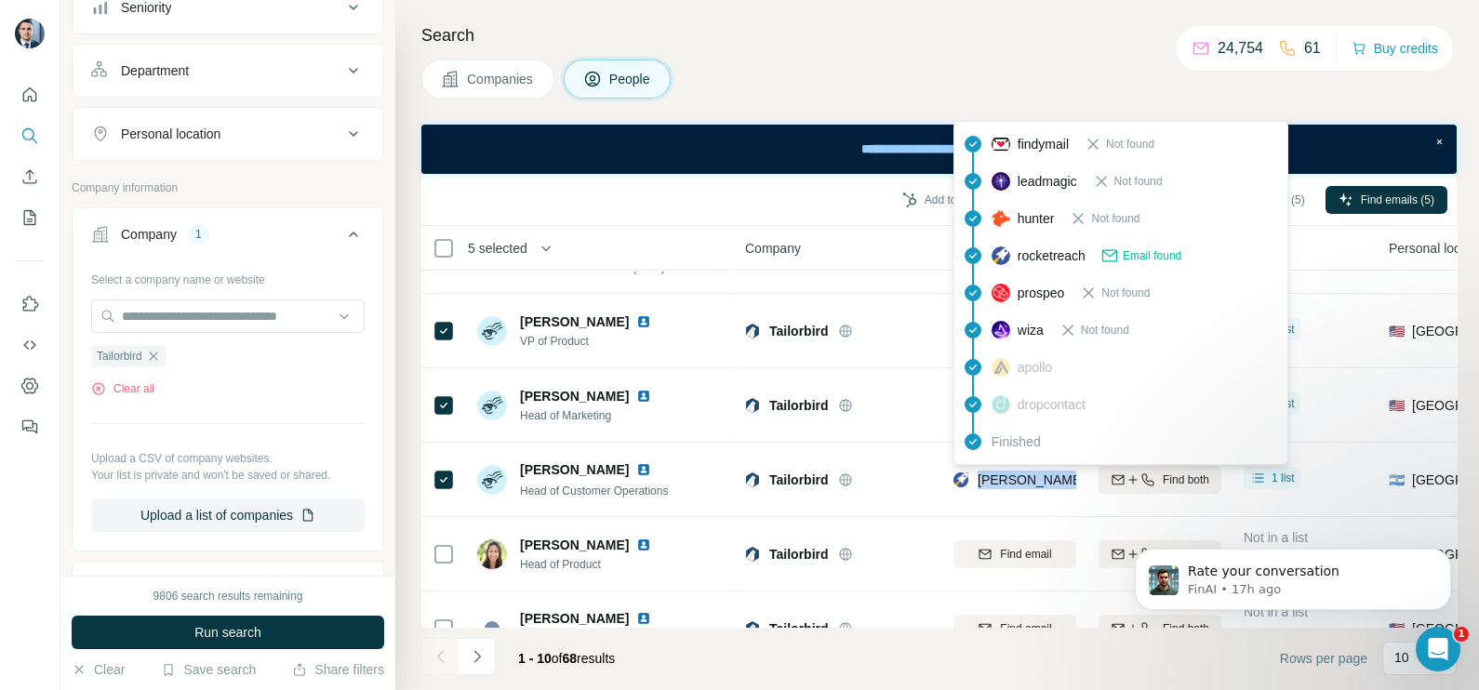
copy tr "[PERSON_NAME][EMAIL_ADDRESS][DOMAIN_NAME]"
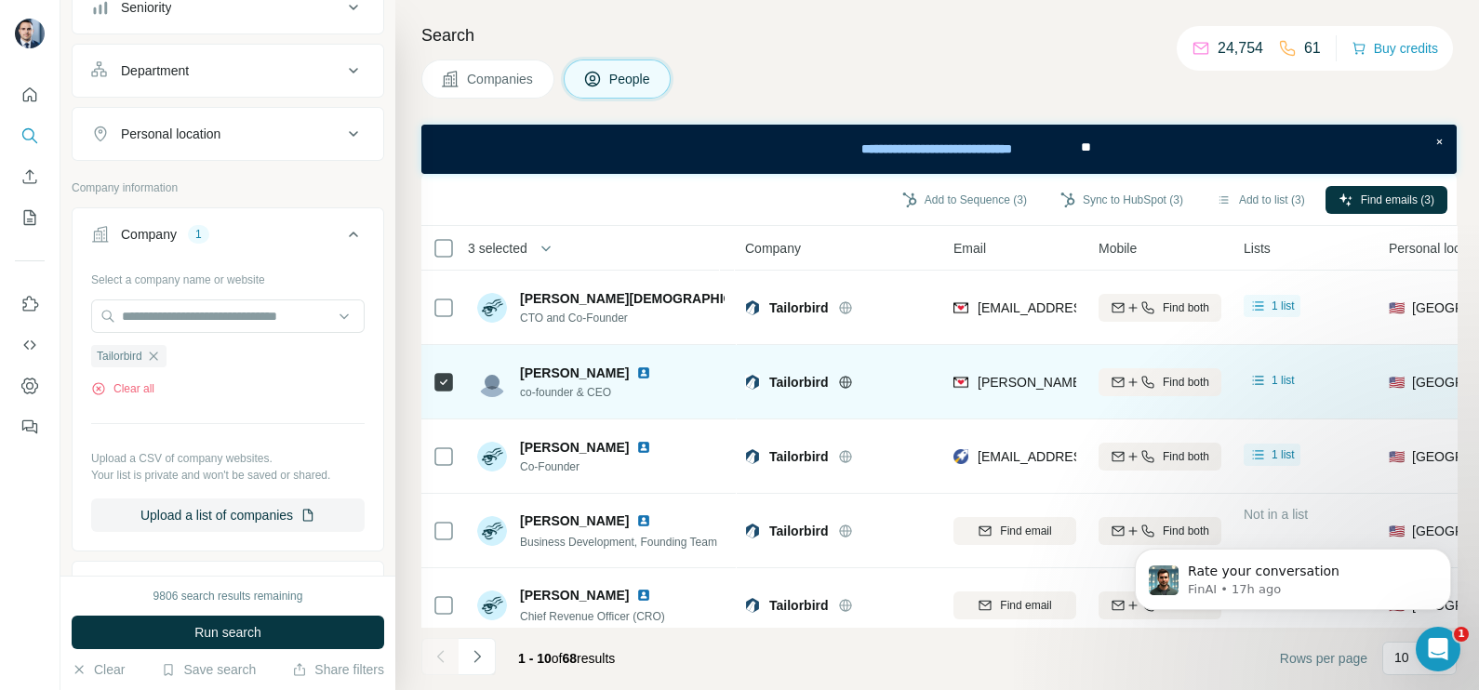
scroll to position [232, 0]
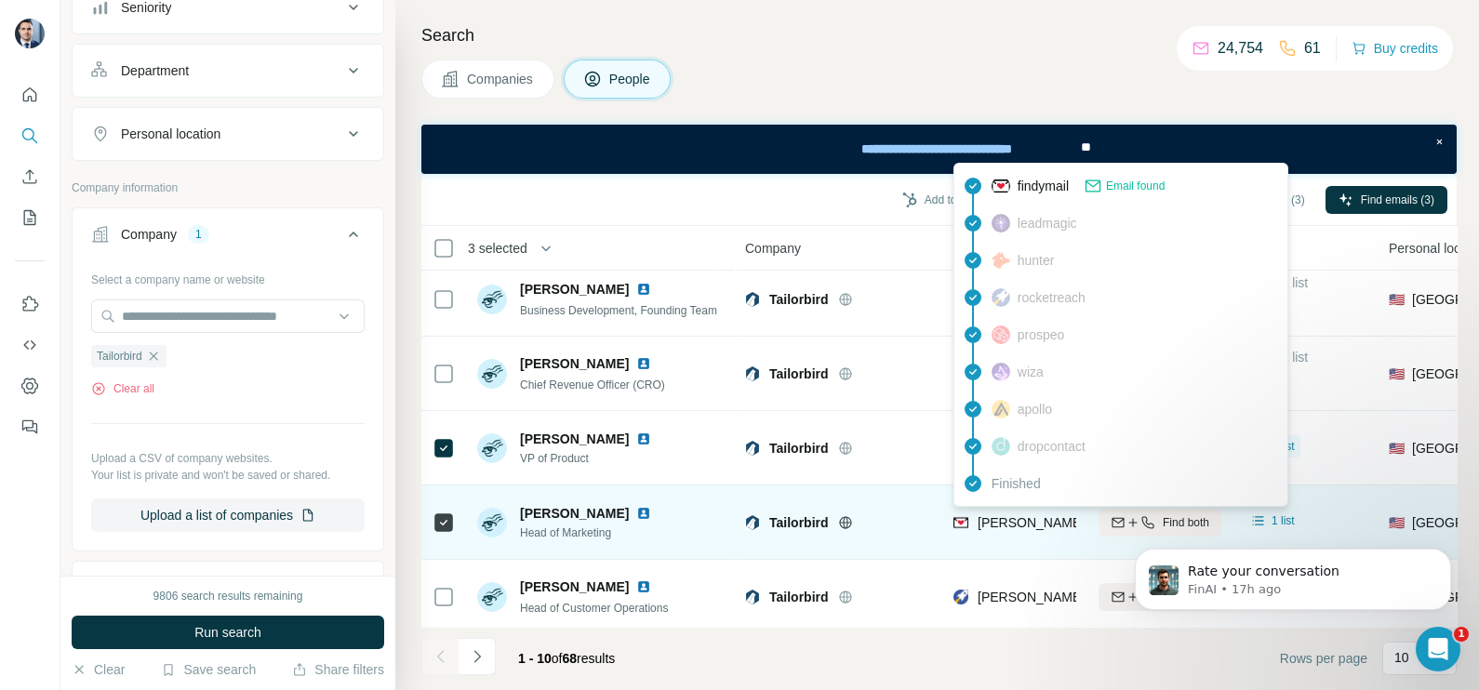
click at [1019, 522] on span "[PERSON_NAME][EMAIL_ADDRESS][PERSON_NAME][DOMAIN_NAME]" at bounding box center [1195, 522] width 435 height 15
copy tr "[PERSON_NAME][EMAIL_ADDRESS][PERSON_NAME][DOMAIN_NAME]"
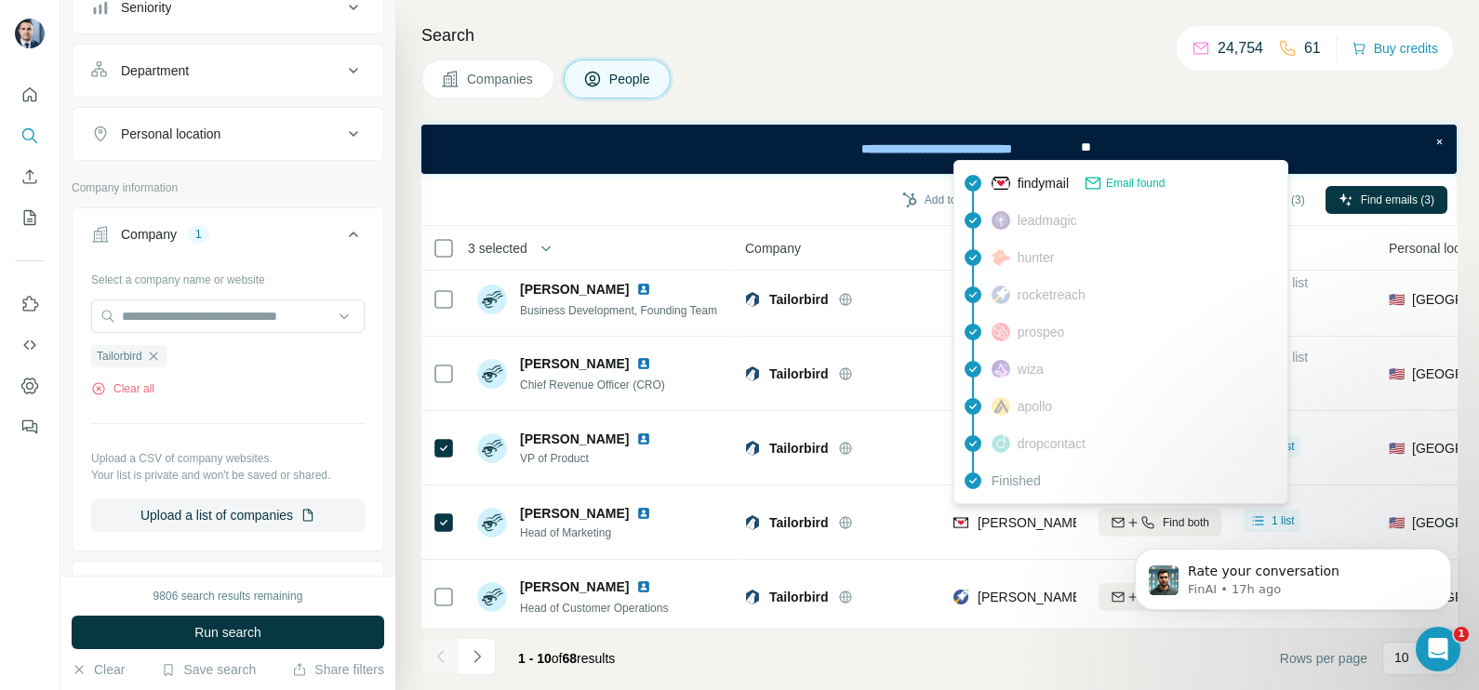
click at [880, 237] on div "Company" at bounding box center [838, 247] width 186 height 21
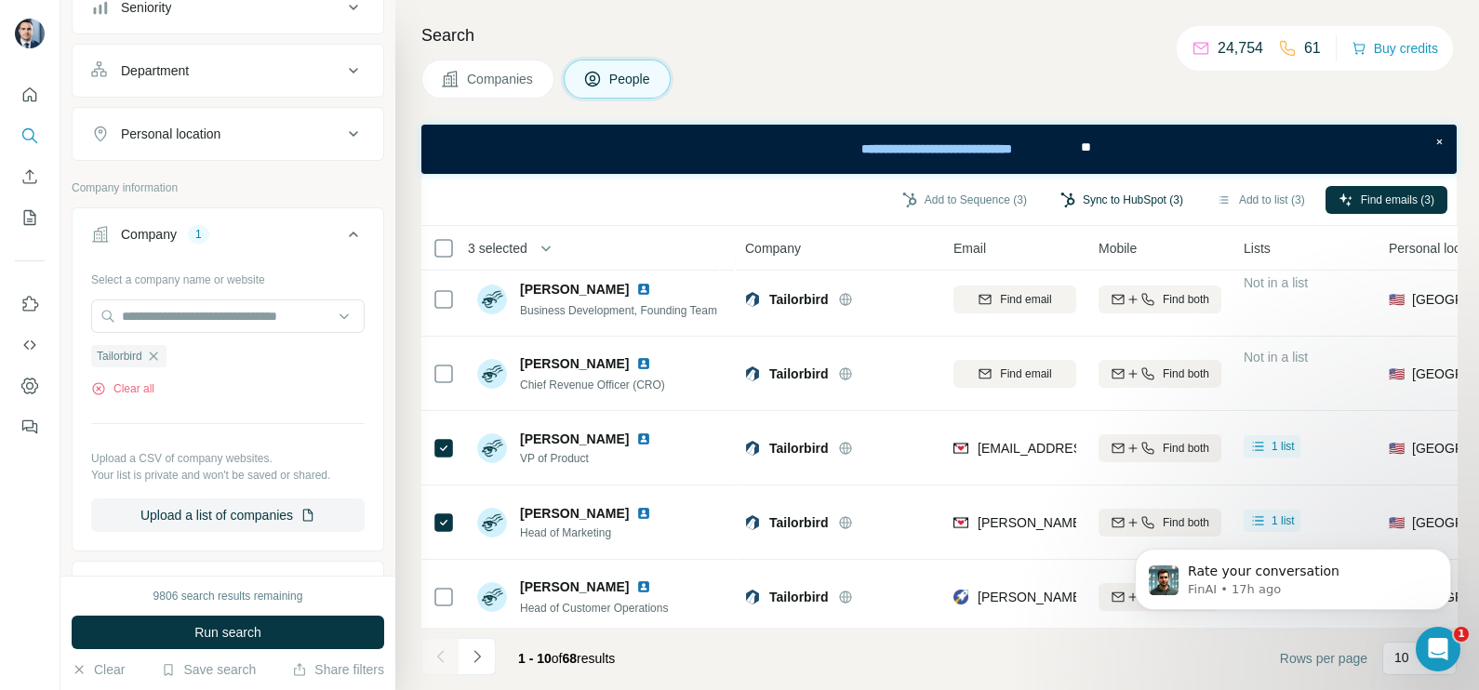
click at [1117, 198] on button "Sync to HubSpot (3)" at bounding box center [1121, 200] width 149 height 28
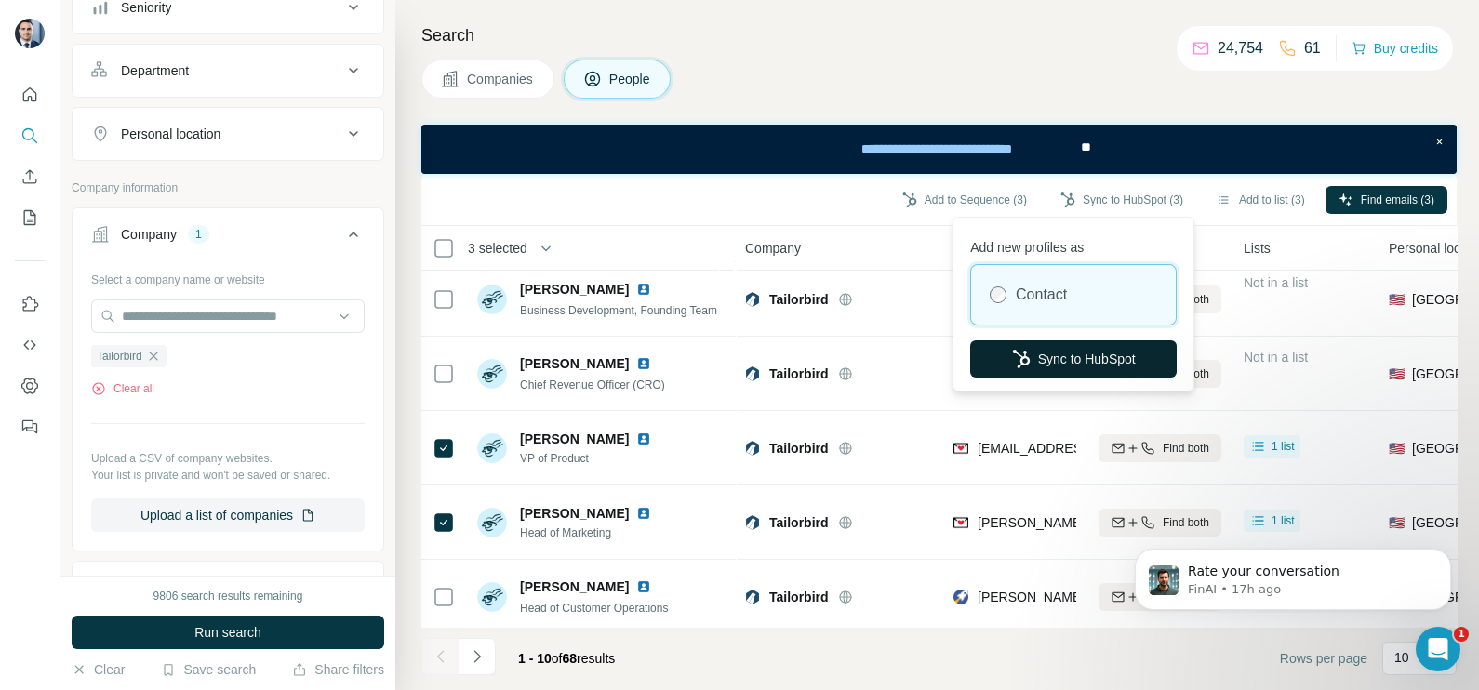
click at [1029, 353] on button "Sync to HubSpot" at bounding box center [1073, 358] width 206 height 37
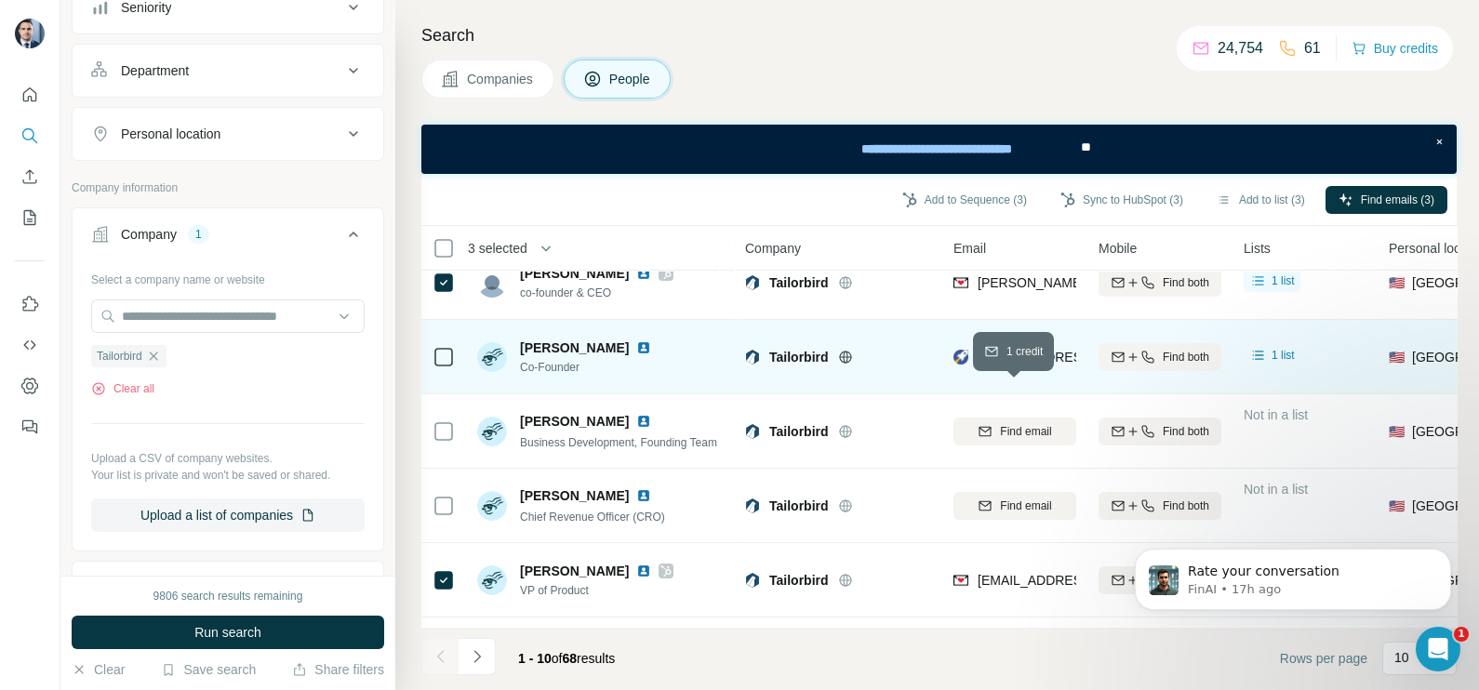
scroll to position [0, 0]
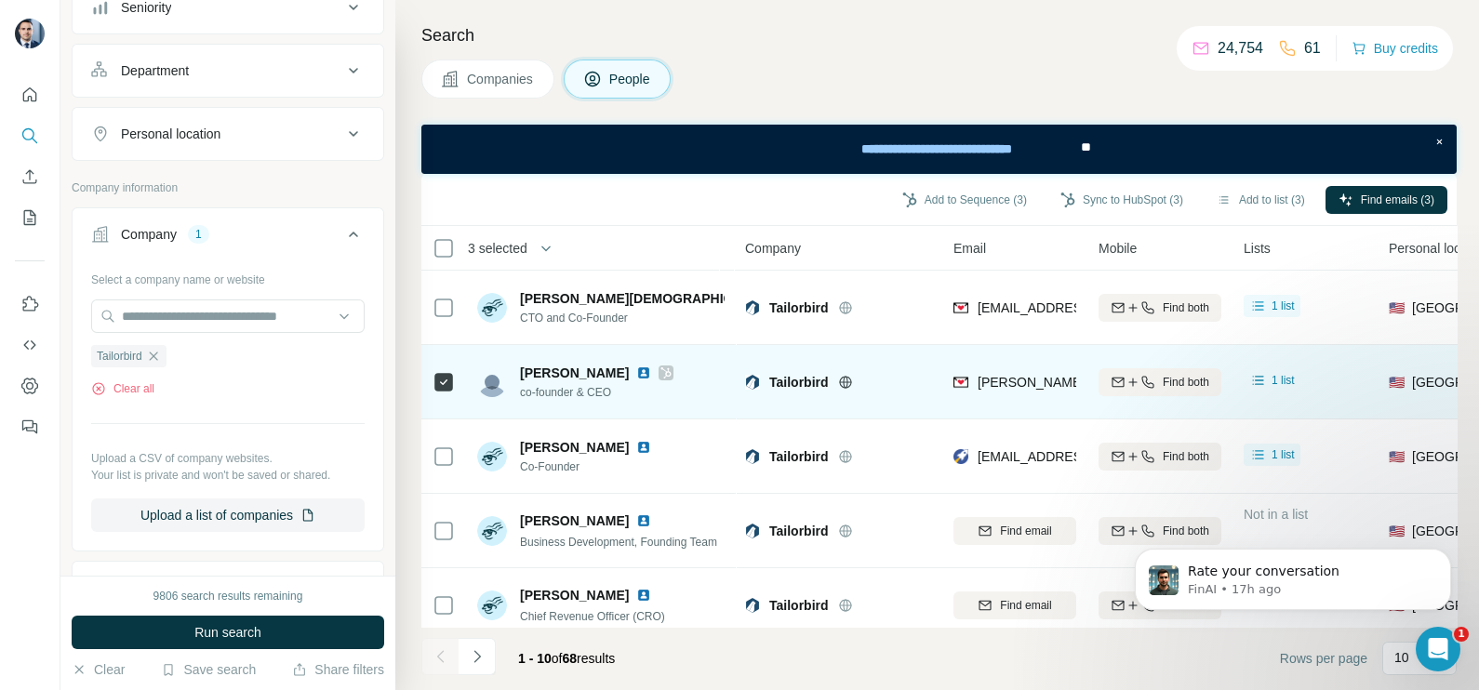
click at [1030, 399] on div "[PERSON_NAME][EMAIL_ADDRESS][DOMAIN_NAME]" at bounding box center [1014, 381] width 123 height 51
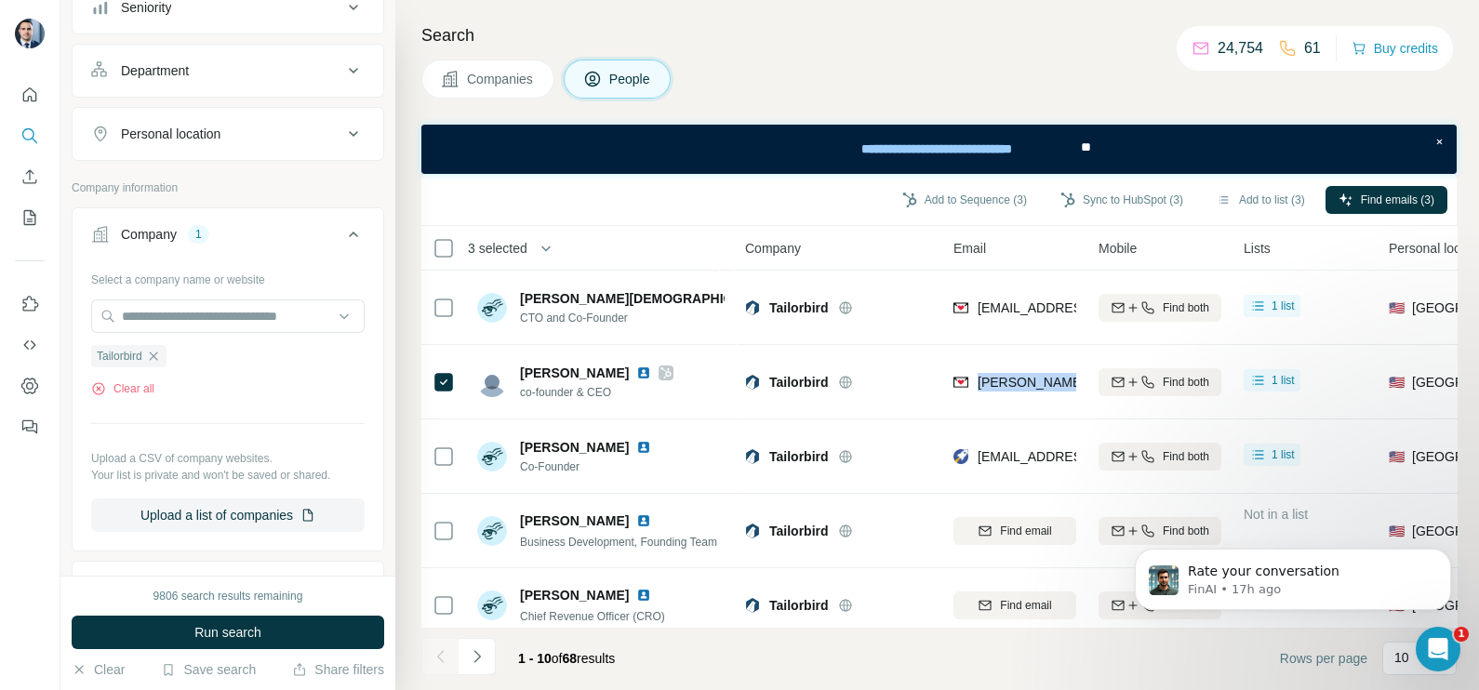
copy tr "[PERSON_NAME][EMAIL_ADDRESS][DOMAIN_NAME]"
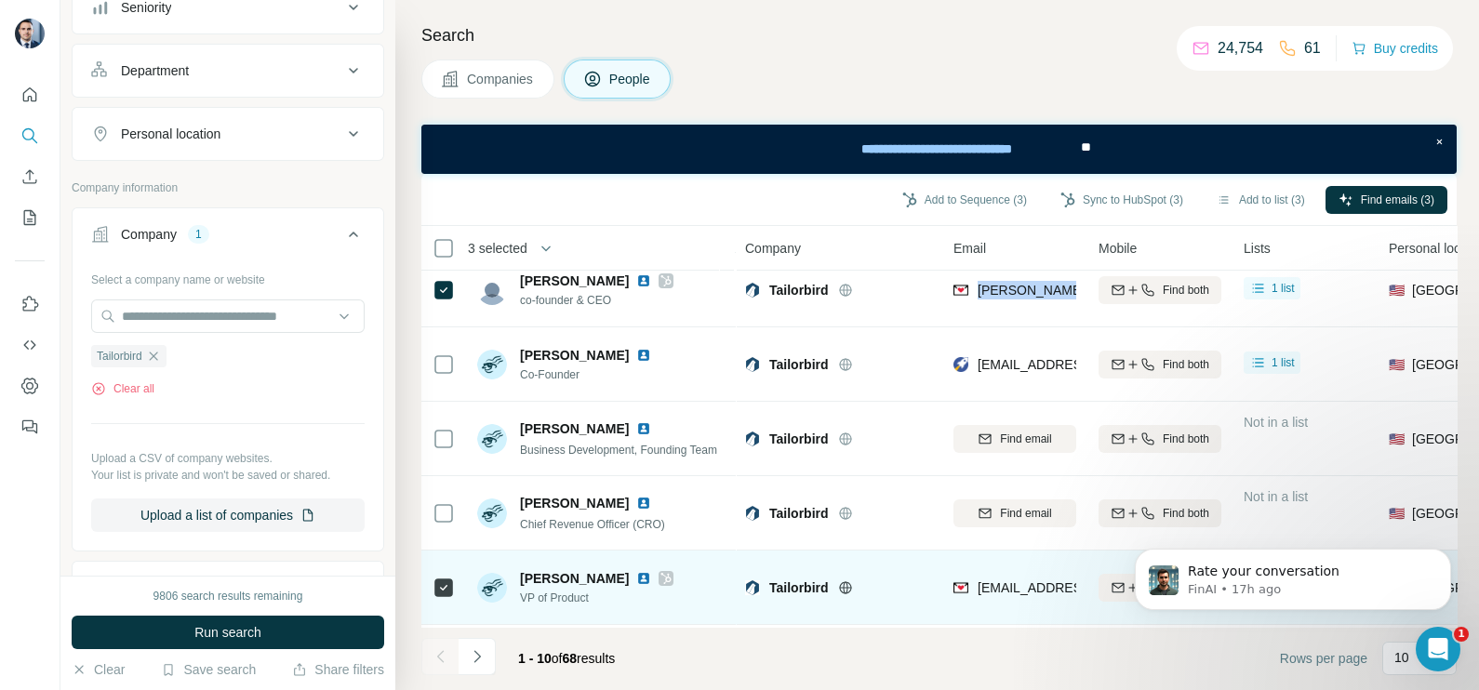
scroll to position [232, 0]
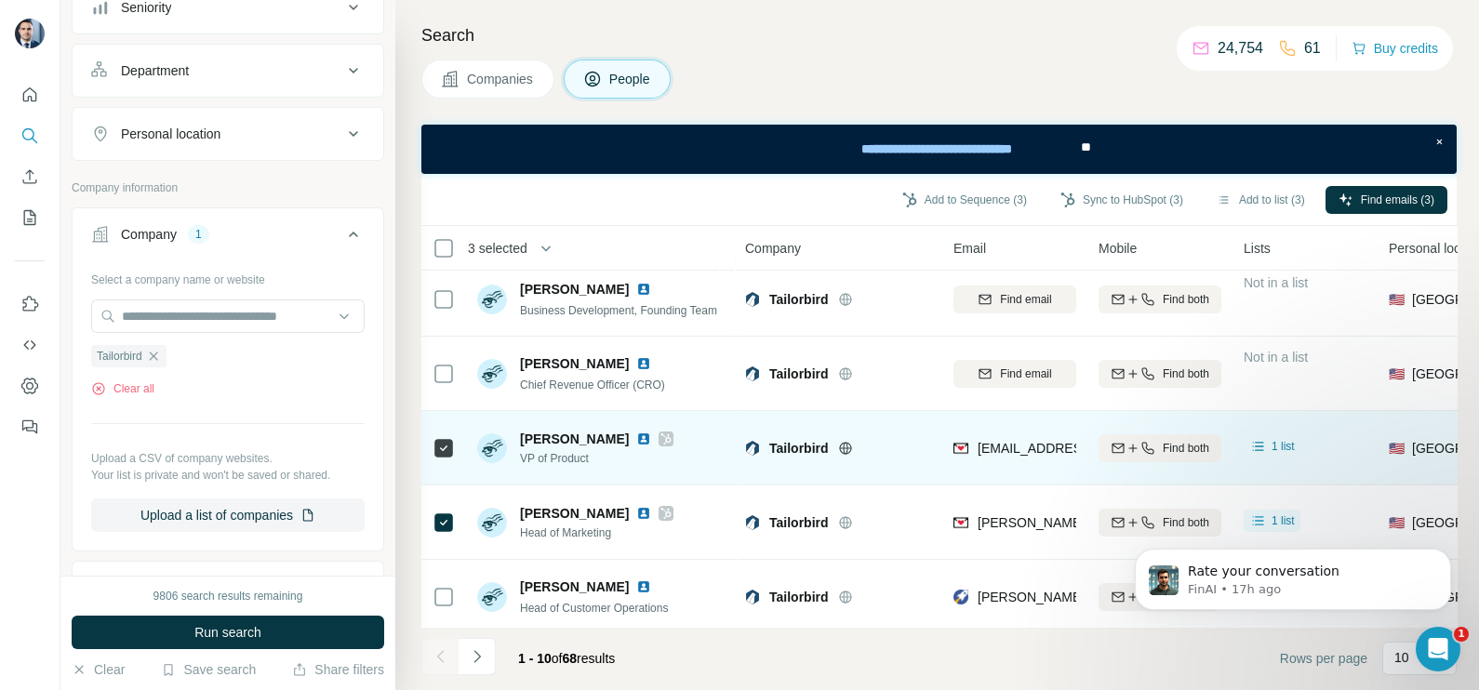
click at [1024, 464] on div "[EMAIL_ADDRESS][DOMAIN_NAME]" at bounding box center [1014, 447] width 123 height 51
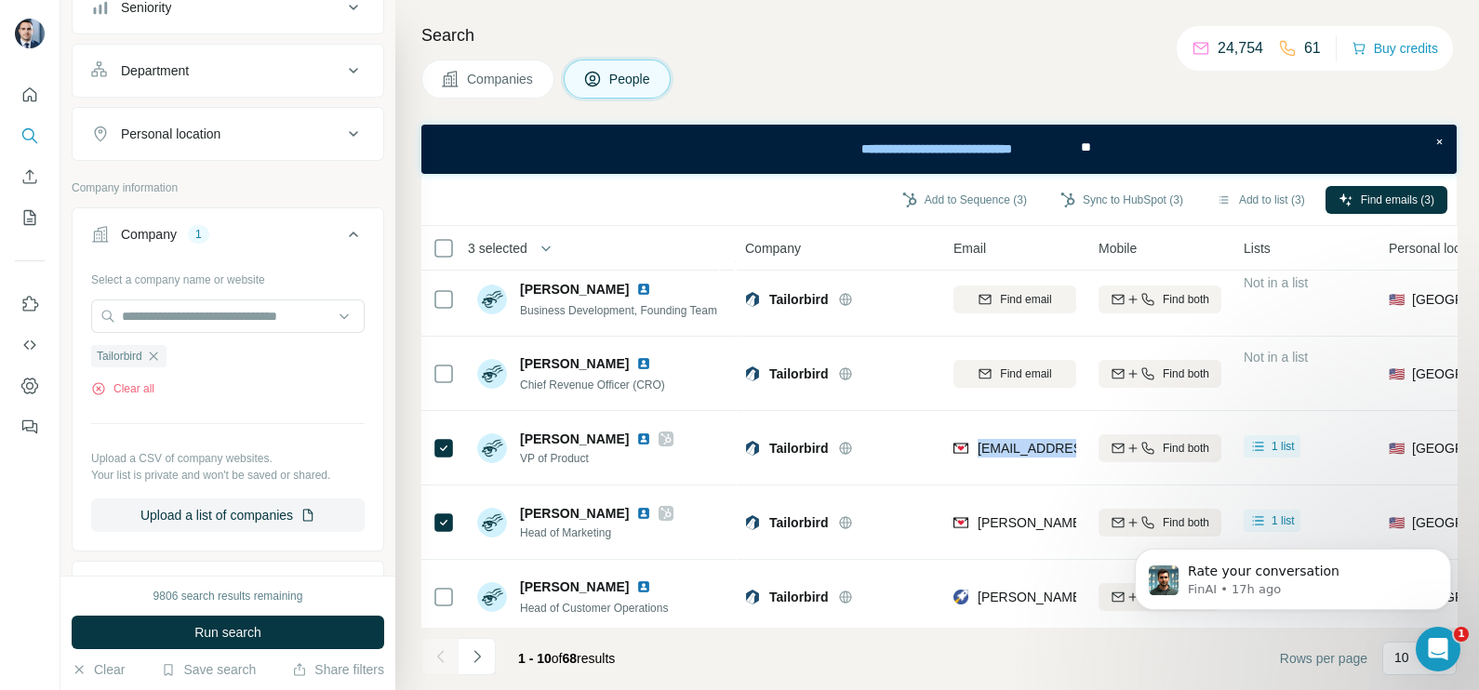
copy tr "[EMAIL_ADDRESS][DOMAIN_NAME]"
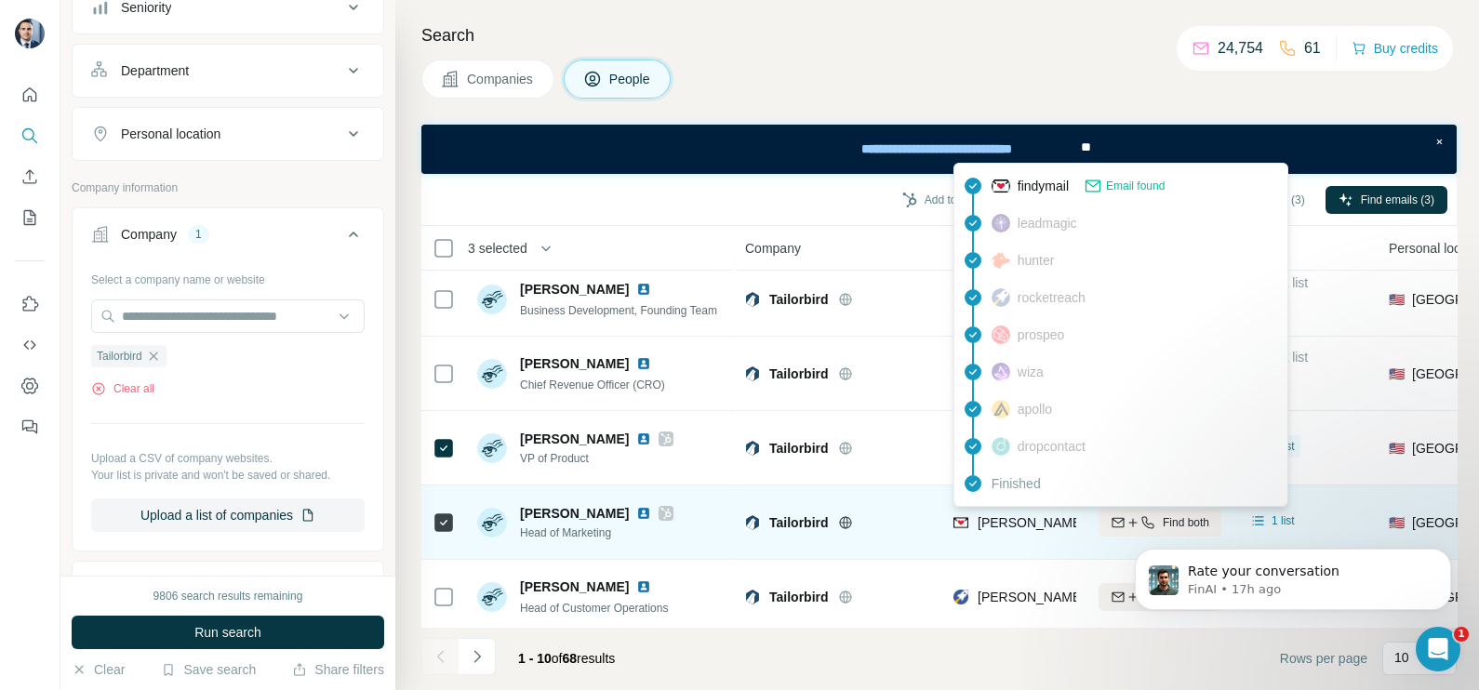
click at [1006, 518] on span "[PERSON_NAME][EMAIL_ADDRESS][PERSON_NAME][DOMAIN_NAME]" at bounding box center [1195, 522] width 435 height 15
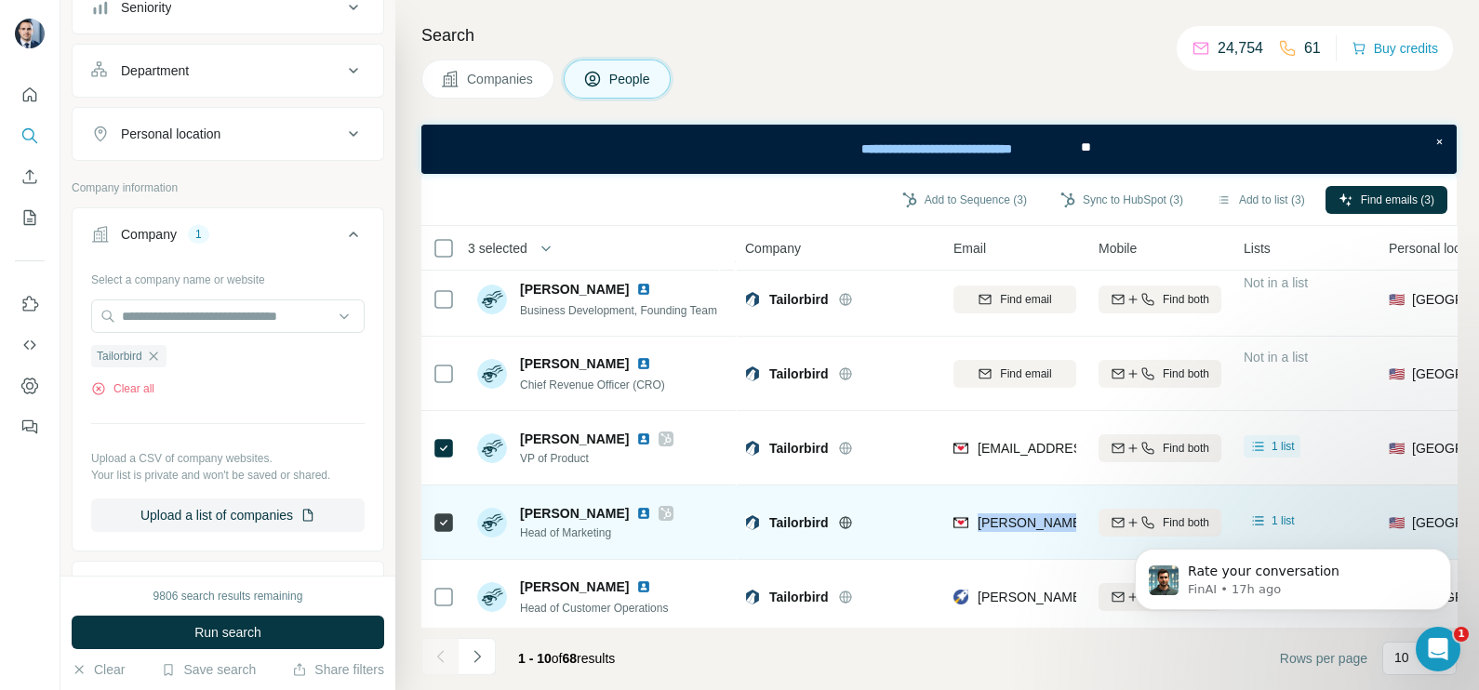
click at [1006, 518] on span "[PERSON_NAME][EMAIL_ADDRESS][PERSON_NAME][DOMAIN_NAME]" at bounding box center [1195, 522] width 435 height 15
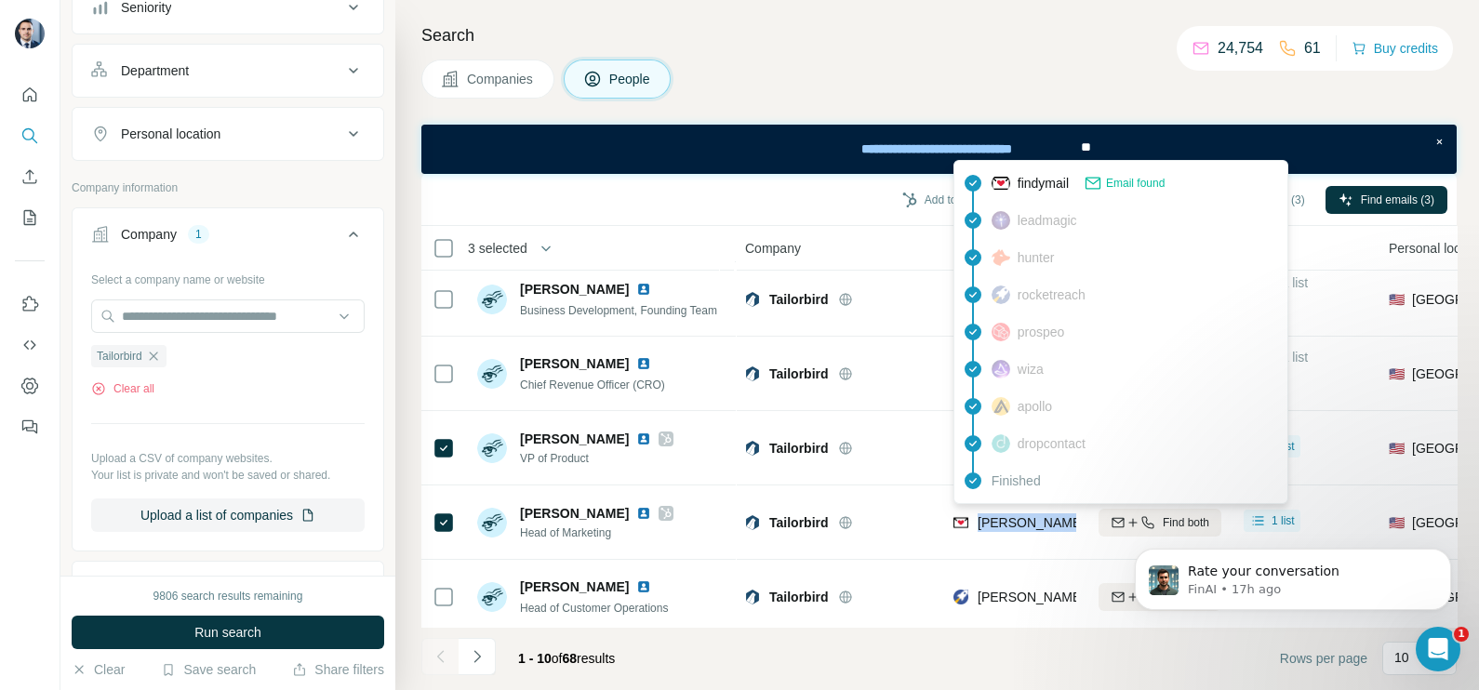
copy tr "[PERSON_NAME][EMAIL_ADDRESS][PERSON_NAME][DOMAIN_NAME]"
